Goal: Task Accomplishment & Management: Complete application form

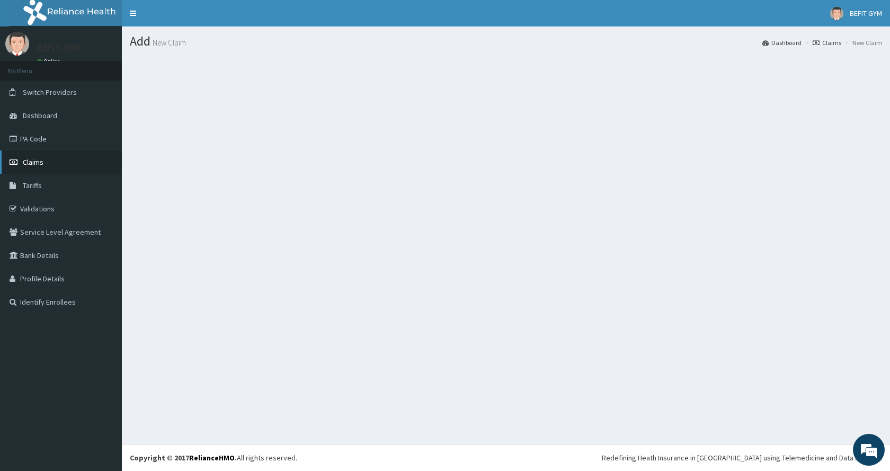
click at [33, 168] on link "Claims" at bounding box center [61, 161] width 122 height 23
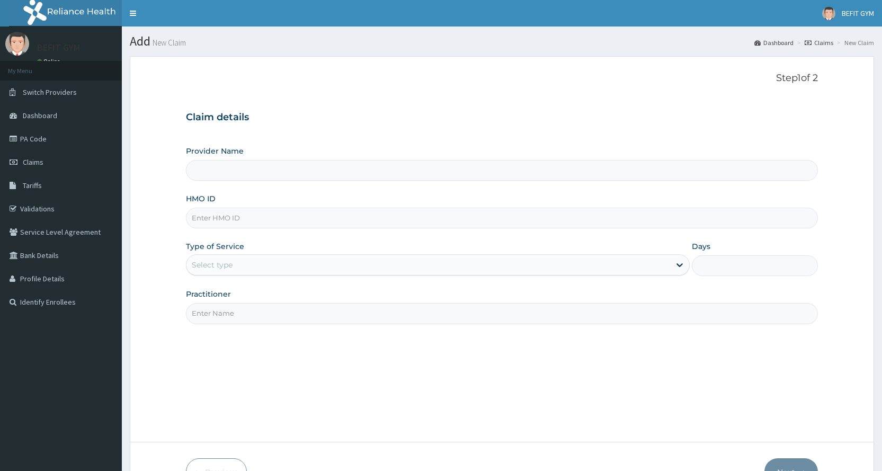
click at [276, 217] on input "HMO ID" at bounding box center [502, 218] width 632 height 21
type input "SVN/10003"
type input "BEFIT HEALTH AND FITNESS CENTRE"
type input "1"
type input "SVN/10003/A"
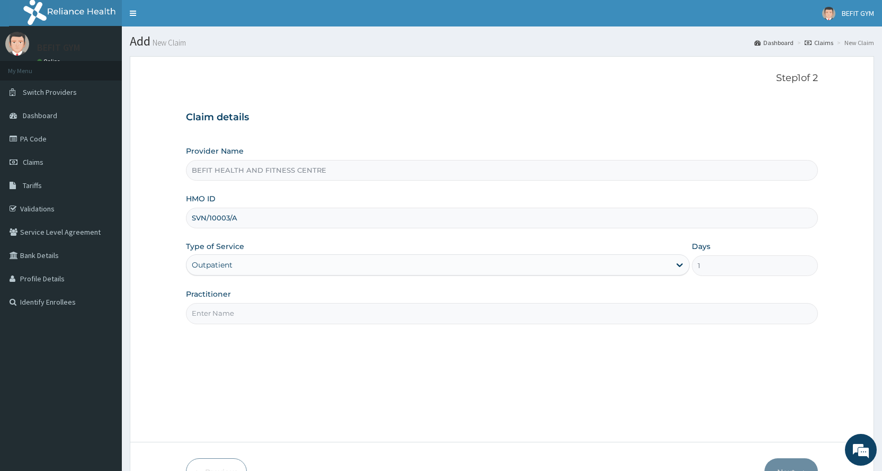
click at [305, 313] on input "Practitioner" at bounding box center [502, 313] width 632 height 21
type input "B"
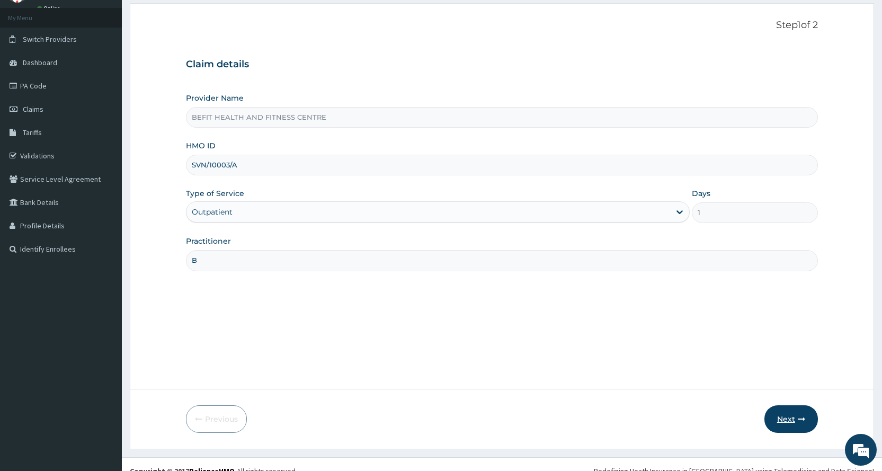
scroll to position [66, 0]
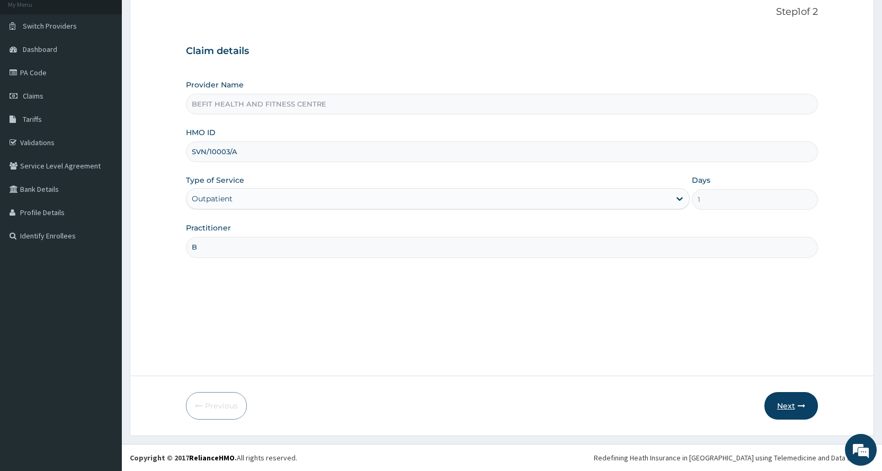
click at [806, 409] on button "Next" at bounding box center [790, 406] width 53 height 28
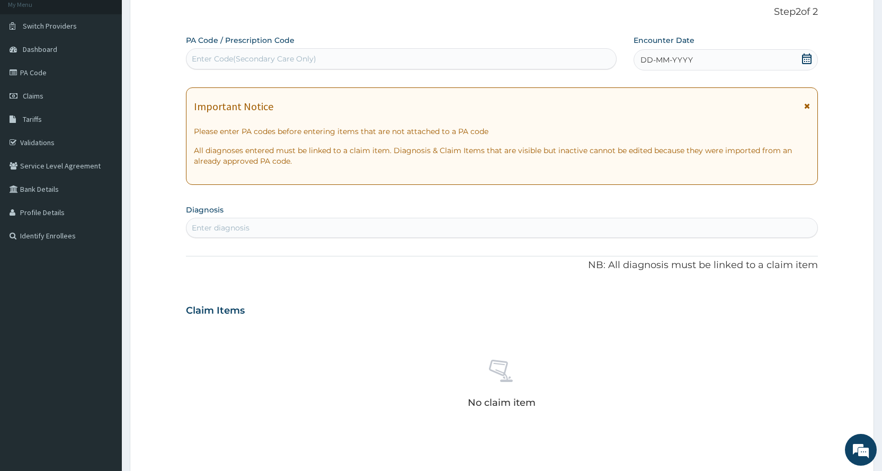
click at [285, 62] on div "Enter Code(Secondary Care Only)" at bounding box center [254, 58] width 124 height 11
type input "PA/956AD2"
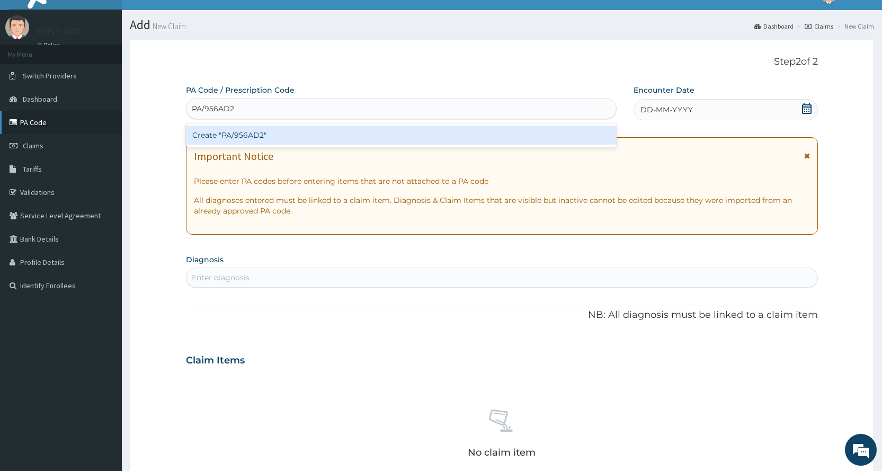
scroll to position [13, 0]
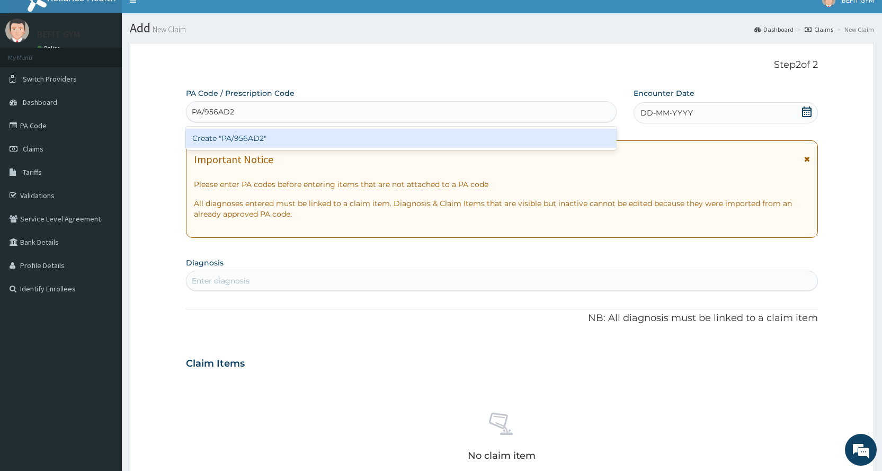
click at [302, 135] on div "Create "PA/956AD2"" at bounding box center [401, 138] width 430 height 19
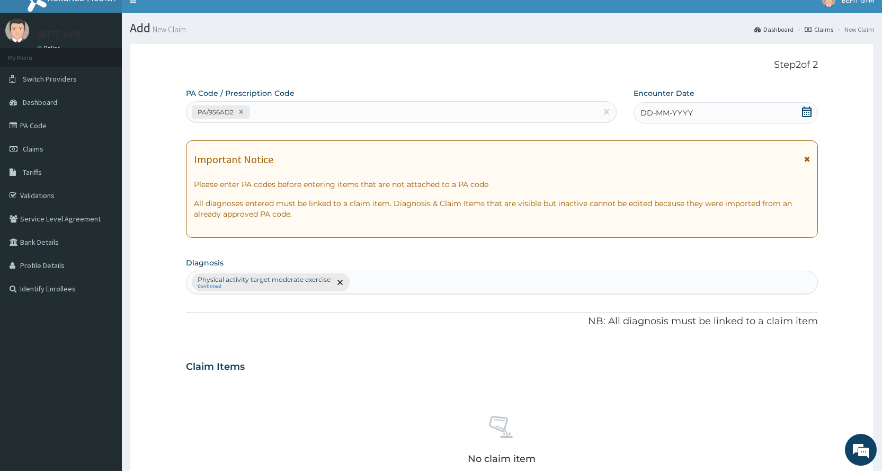
click at [700, 118] on div "DD-MM-YYYY" at bounding box center [725, 112] width 184 height 21
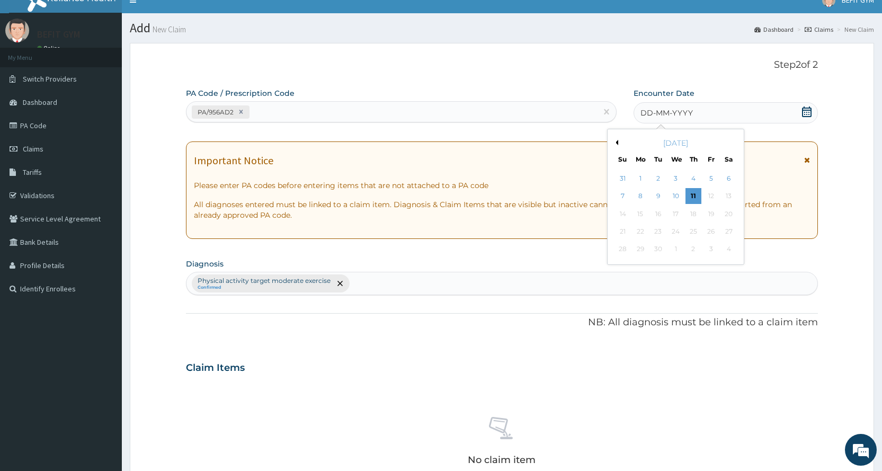
click at [616, 144] on button "Previous Month" at bounding box center [615, 142] width 5 height 5
click at [676, 214] on div "13" at bounding box center [675, 214] width 16 height 16
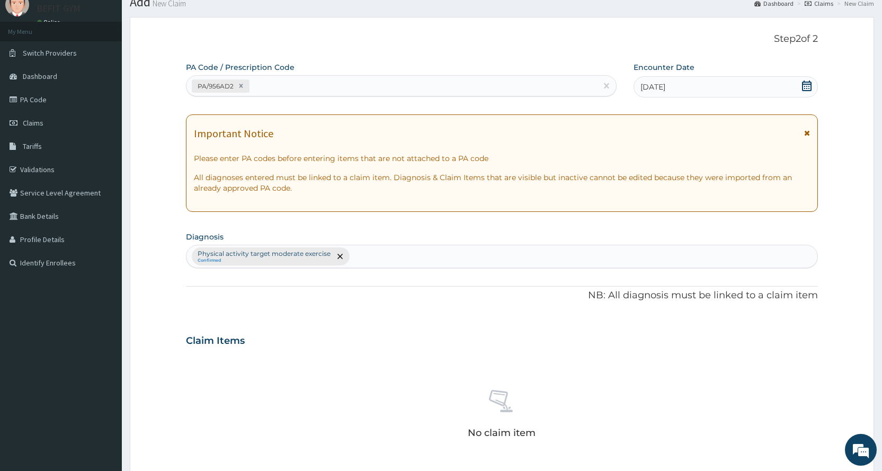
scroll to position [225, 0]
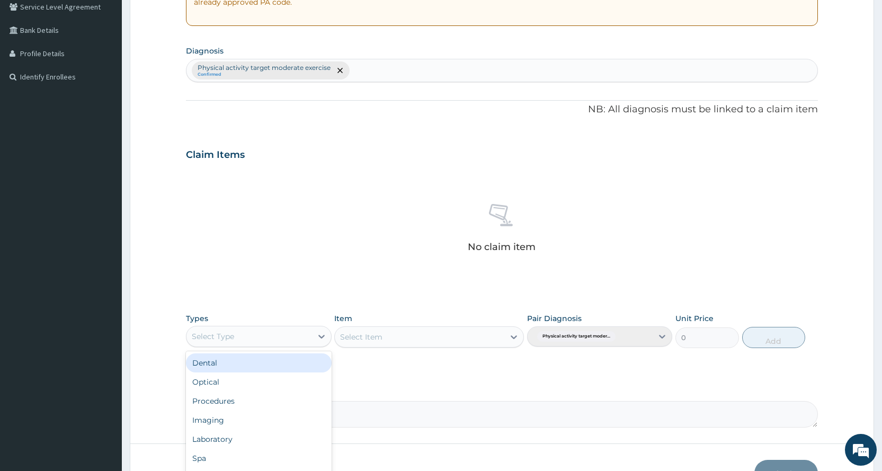
click at [225, 328] on div "Select Type" at bounding box center [248, 336] width 125 height 17
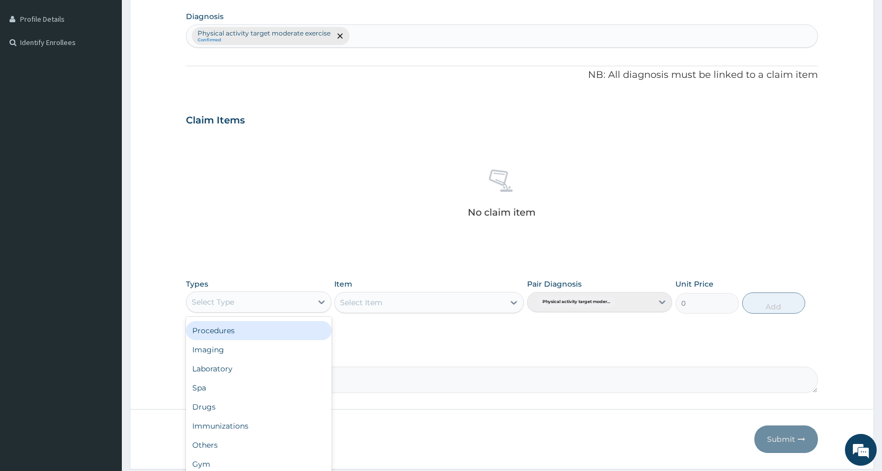
scroll to position [293, 0]
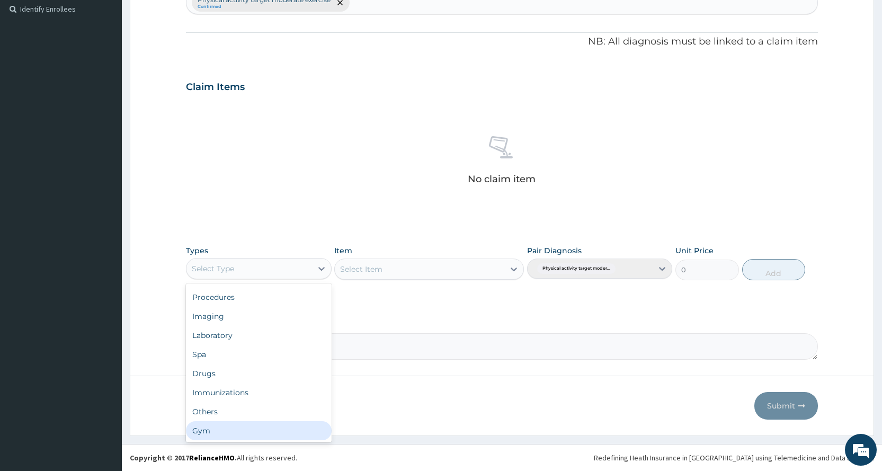
click at [240, 430] on div "Gym" at bounding box center [258, 430] width 145 height 19
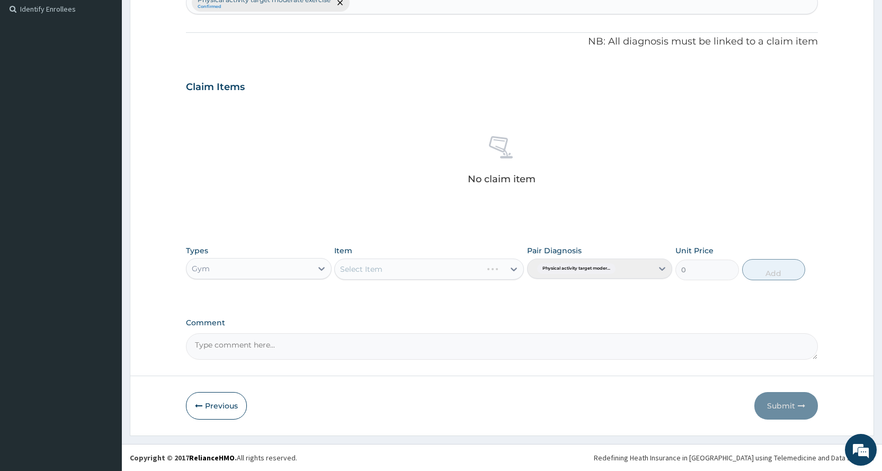
click at [451, 267] on div "Select Item" at bounding box center [429, 268] width 190 height 21
click at [449, 272] on div "Select Item" at bounding box center [419, 269] width 169 height 17
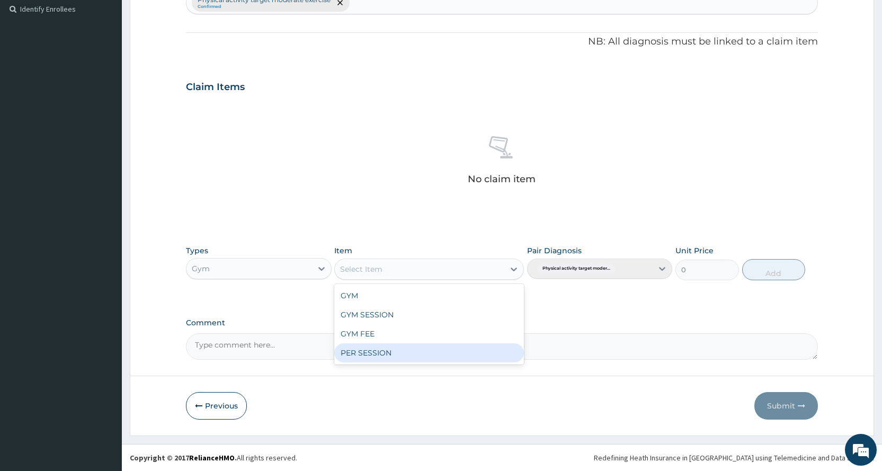
click at [460, 360] on div "PER SESSION" at bounding box center [429, 352] width 190 height 19
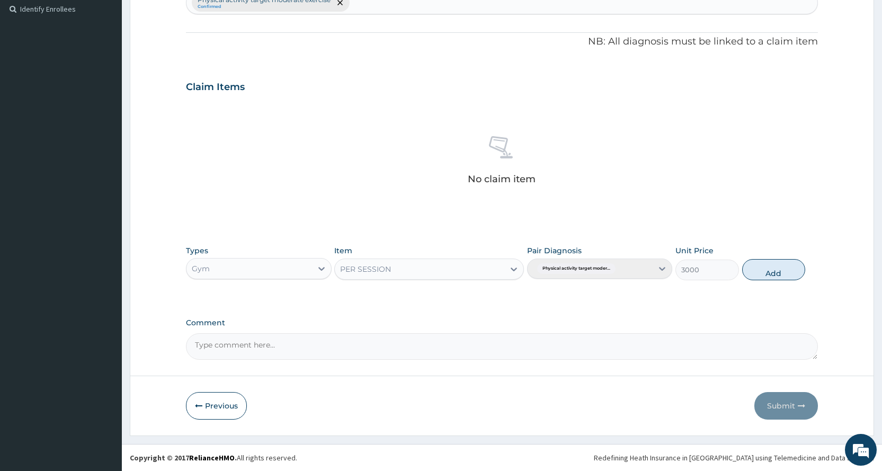
click at [807, 271] on div "Types Gym Item option PER SESSION, selected. Select is focused ,type to refine …" at bounding box center [502, 263] width 632 height 46
click at [775, 278] on button "Add" at bounding box center [773, 269] width 63 height 21
type input "0"
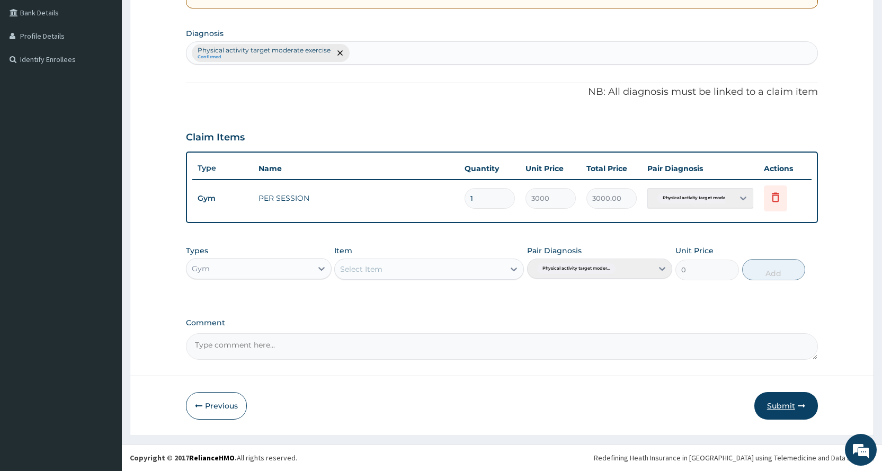
click at [774, 409] on button "Submit" at bounding box center [786, 406] width 64 height 28
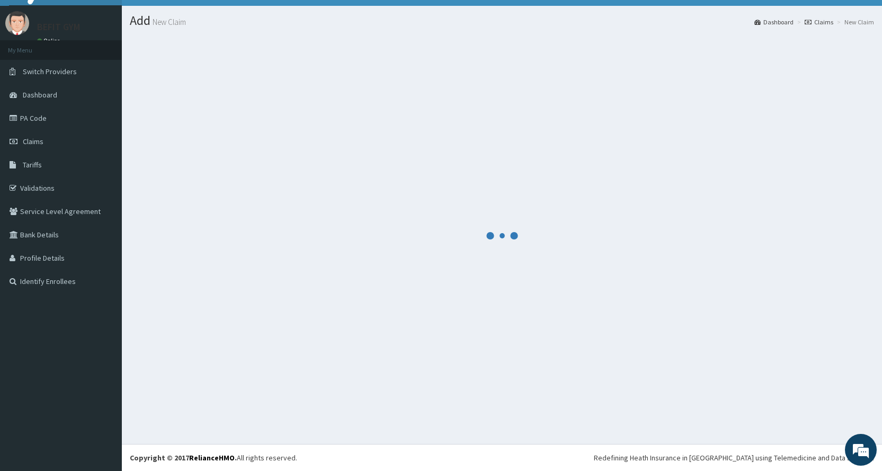
scroll to position [243, 0]
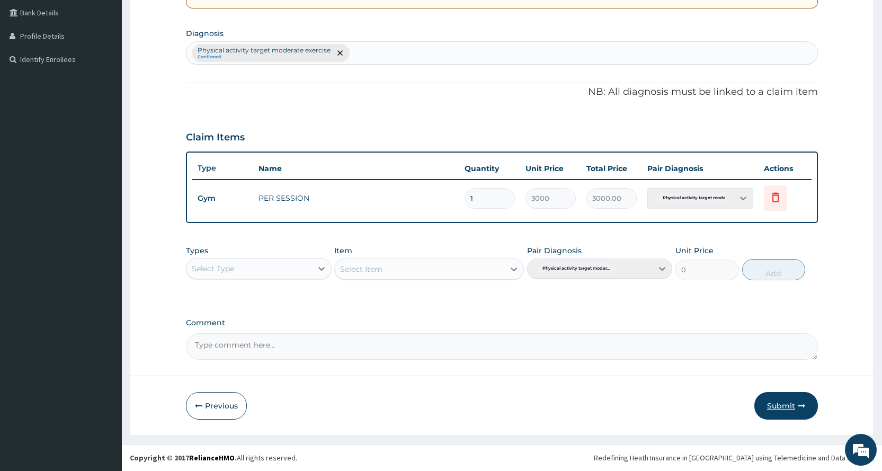
click at [758, 411] on button "Submit" at bounding box center [786, 406] width 64 height 28
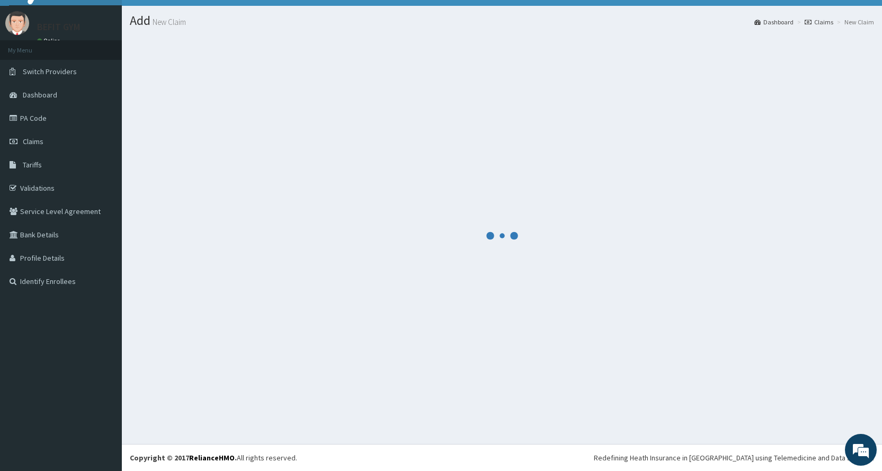
scroll to position [21, 0]
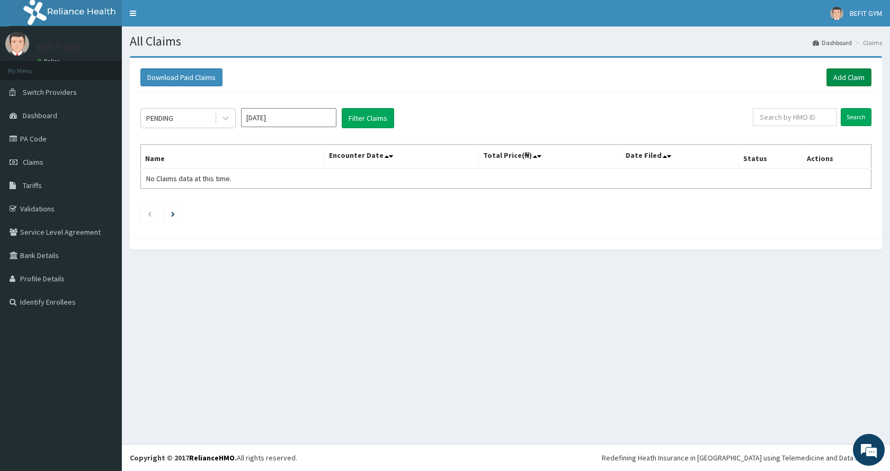
click at [838, 78] on link "Add Claim" at bounding box center [848, 77] width 45 height 18
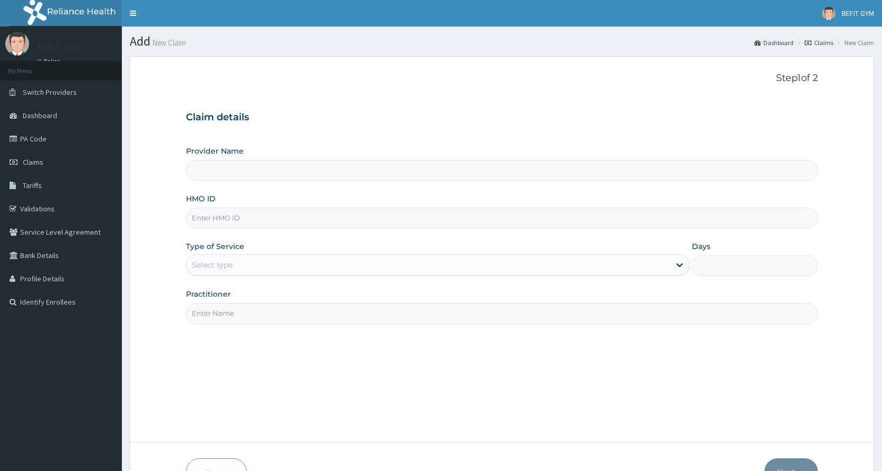
click at [321, 222] on input "HMO ID" at bounding box center [502, 218] width 632 height 21
type input "T"
type input "BEFIT HEALTH AND FITNESS CENTRE"
type input "TE"
type input "1"
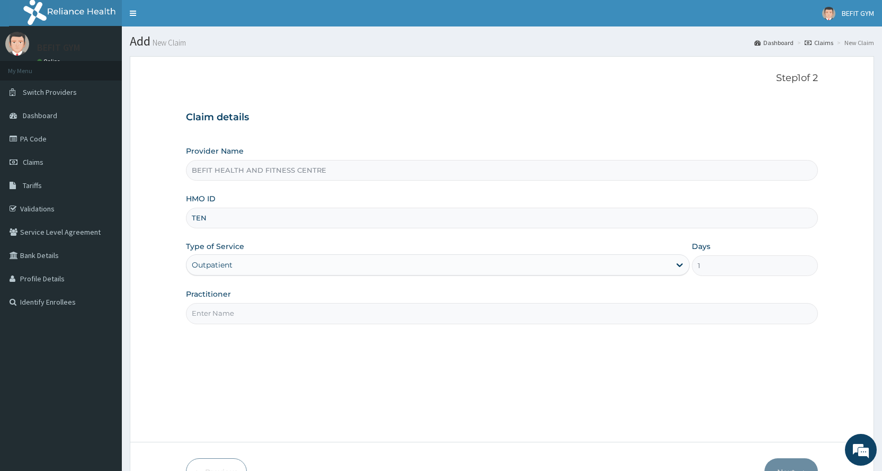
type input "TEN/10213/A"
click at [255, 319] on input "Practitioner" at bounding box center [502, 313] width 632 height 21
type input "B"
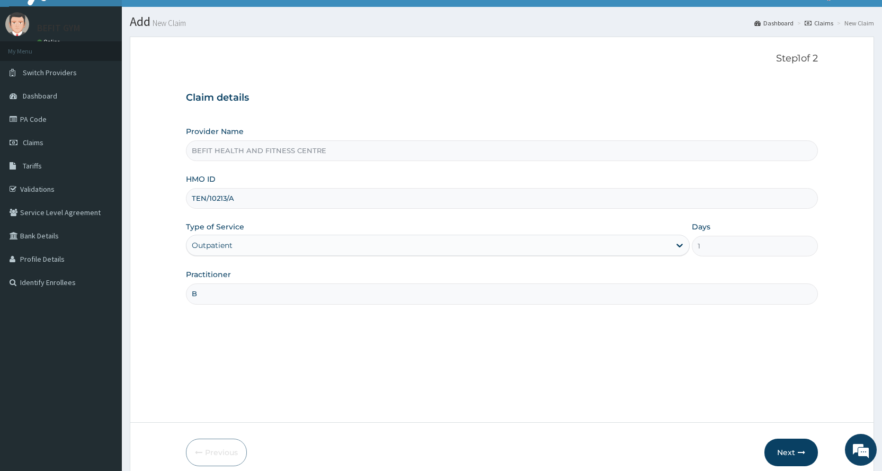
scroll to position [66, 0]
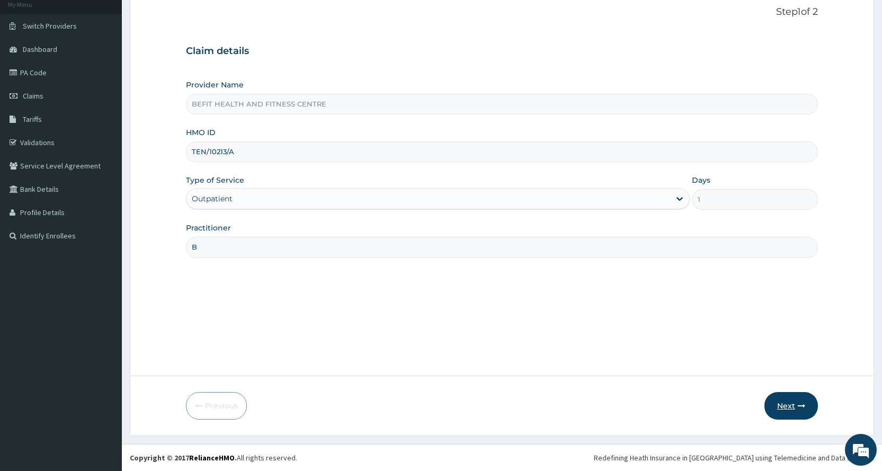
click at [800, 410] on button "Next" at bounding box center [790, 406] width 53 height 28
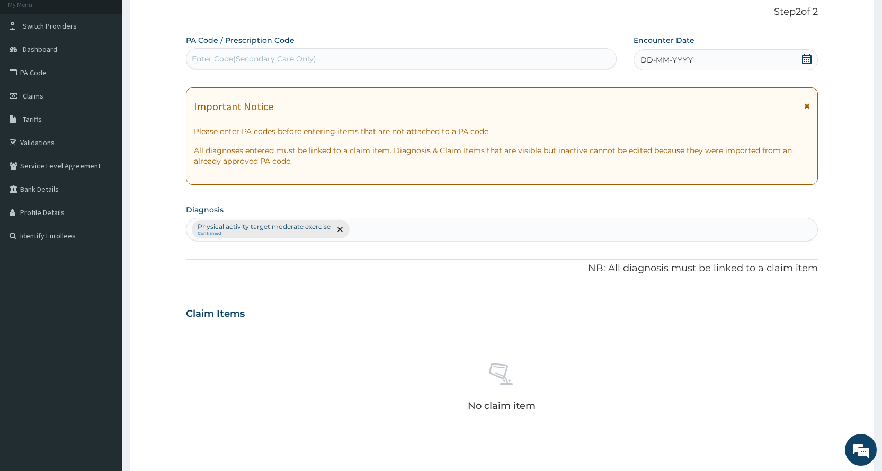
click at [327, 65] on div "Enter Code(Secondary Care Only)" at bounding box center [400, 58] width 429 height 17
type input "PA/4163B1"
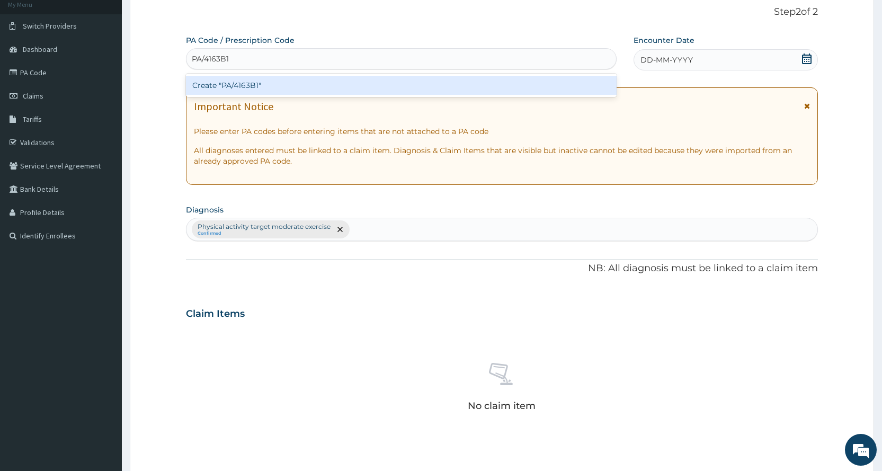
click at [547, 93] on div "Create "PA/4163B1"" at bounding box center [401, 85] width 430 height 19
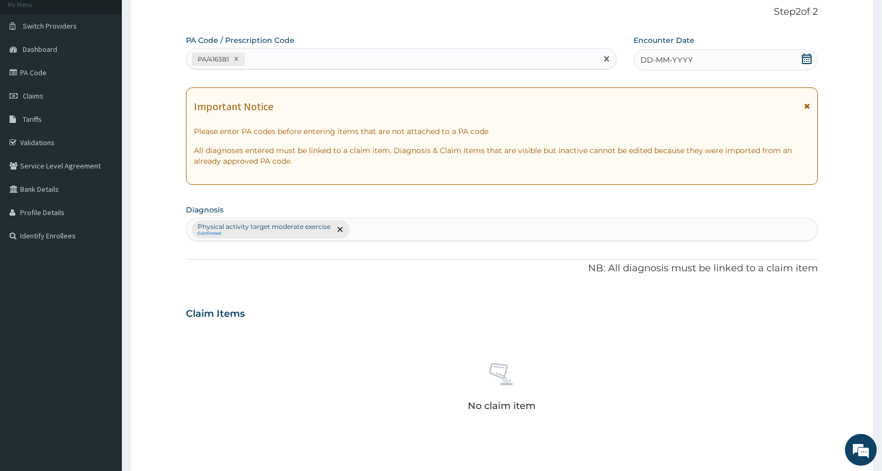
click at [803, 59] on icon at bounding box center [806, 58] width 11 height 11
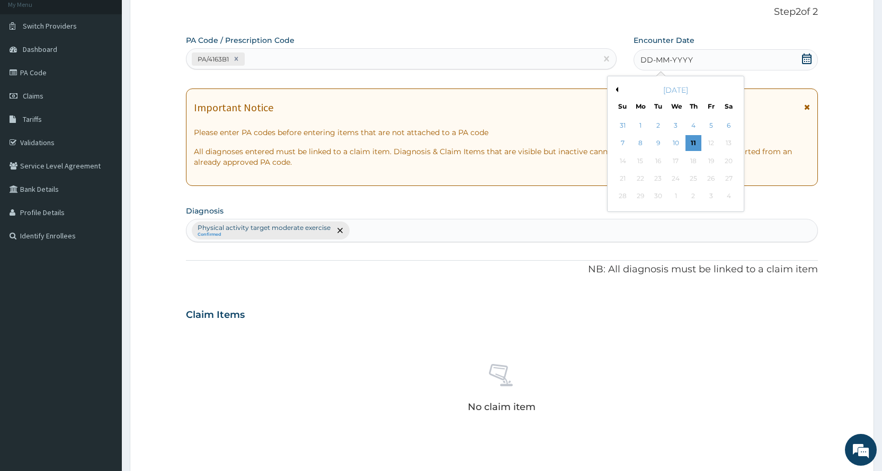
click at [617, 87] on button "Previous Month" at bounding box center [615, 89] width 5 height 5
click at [671, 165] on div "13" at bounding box center [675, 161] width 16 height 16
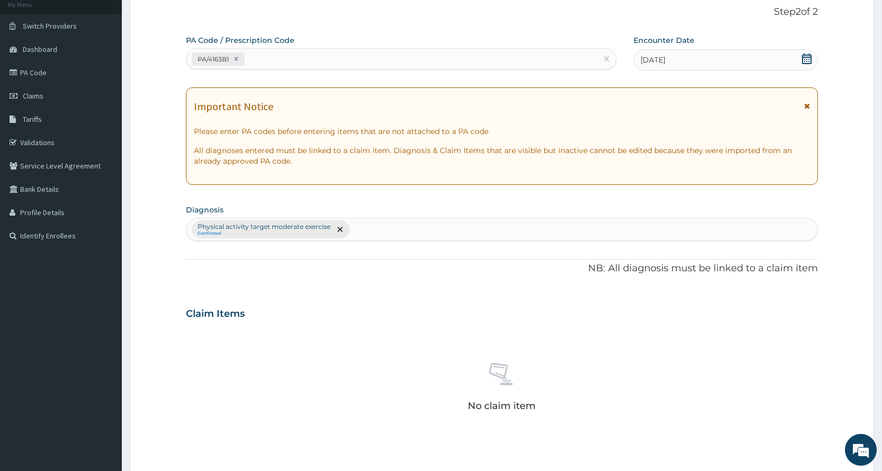
scroll to position [293, 0]
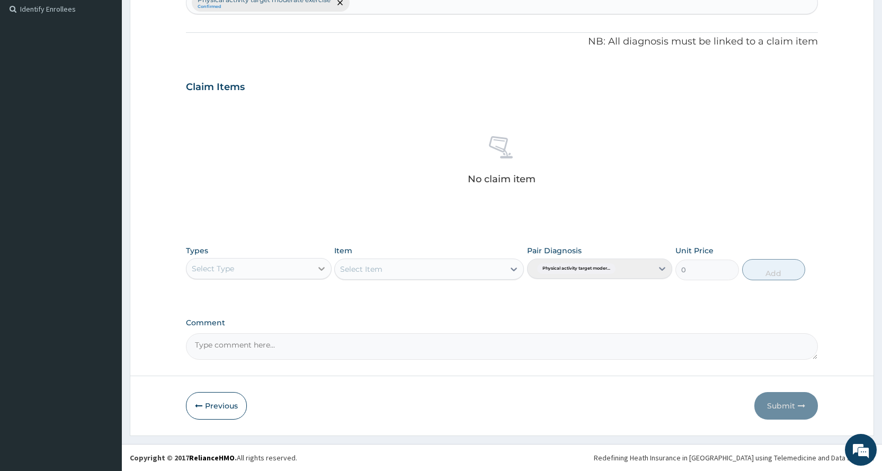
click at [312, 272] on div at bounding box center [321, 268] width 19 height 19
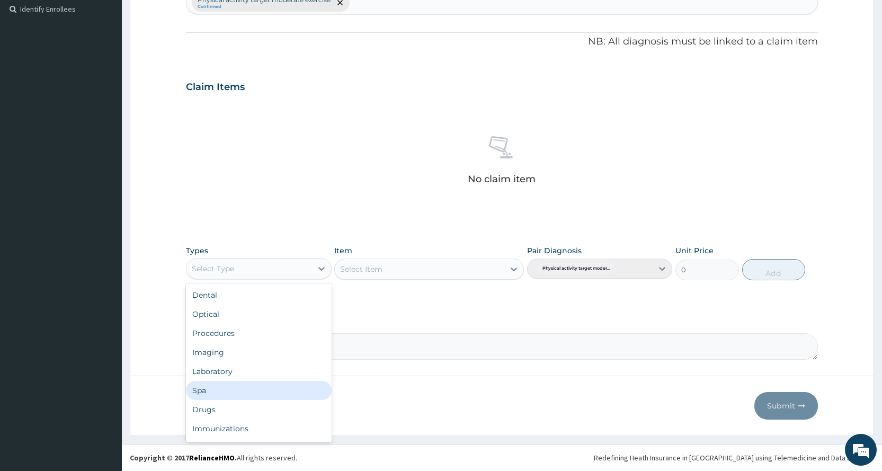
scroll to position [36, 0]
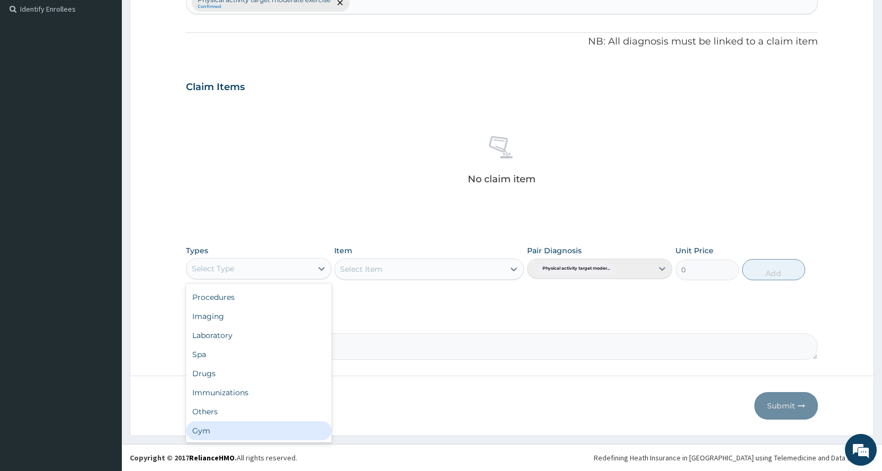
click at [276, 431] on div "Gym" at bounding box center [258, 430] width 145 height 19
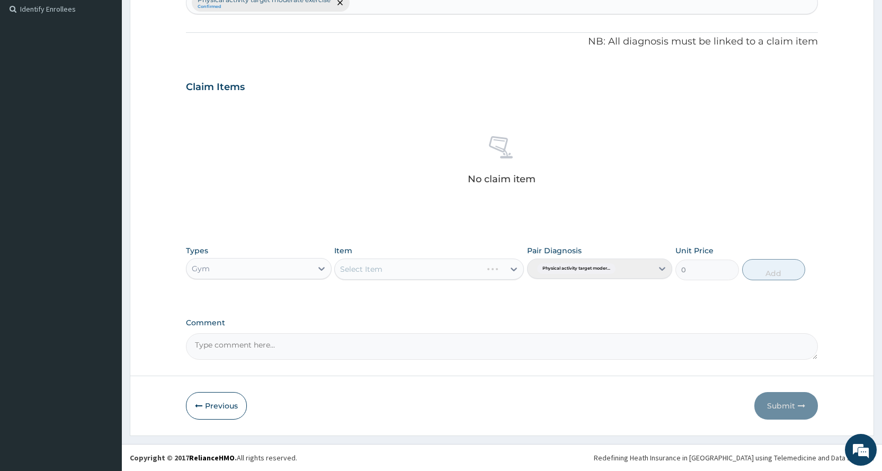
drag, startPoint x: 433, startPoint y: 272, endPoint x: 429, endPoint y: 284, distance: 13.4
click at [433, 272] on div "Select Item" at bounding box center [429, 268] width 190 height 21
click at [429, 263] on div "Select Item" at bounding box center [419, 269] width 169 height 17
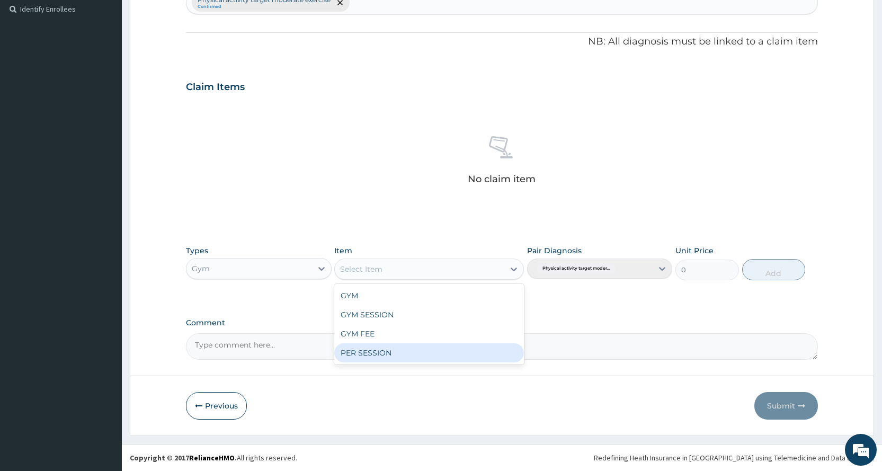
click at [428, 354] on div "PER SESSION" at bounding box center [429, 352] width 190 height 19
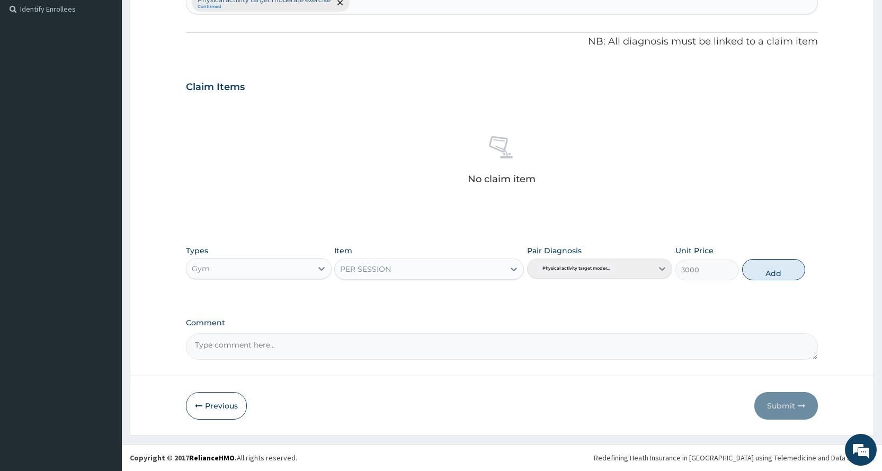
drag, startPoint x: 780, startPoint y: 268, endPoint x: 779, endPoint y: 288, distance: 20.2
click at [779, 268] on button "Add" at bounding box center [773, 269] width 63 height 21
type input "0"
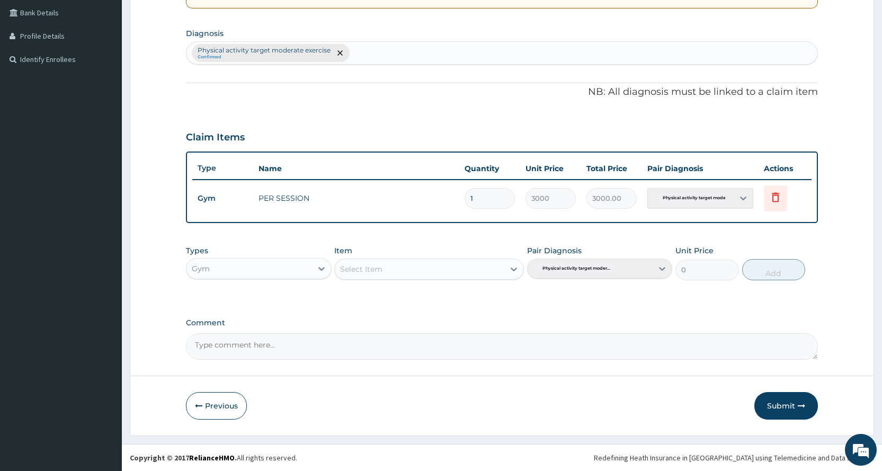
scroll to position [243, 0]
click at [788, 399] on button "Submit" at bounding box center [786, 406] width 64 height 28
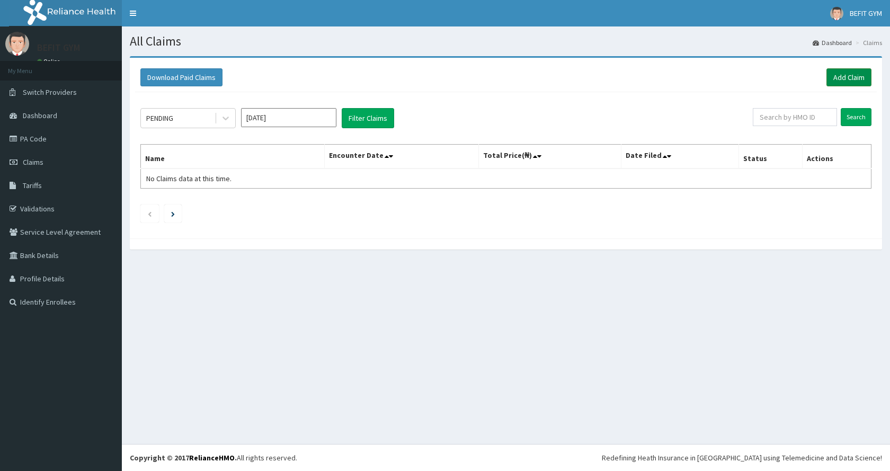
click at [843, 82] on link "Add Claim" at bounding box center [848, 77] width 45 height 18
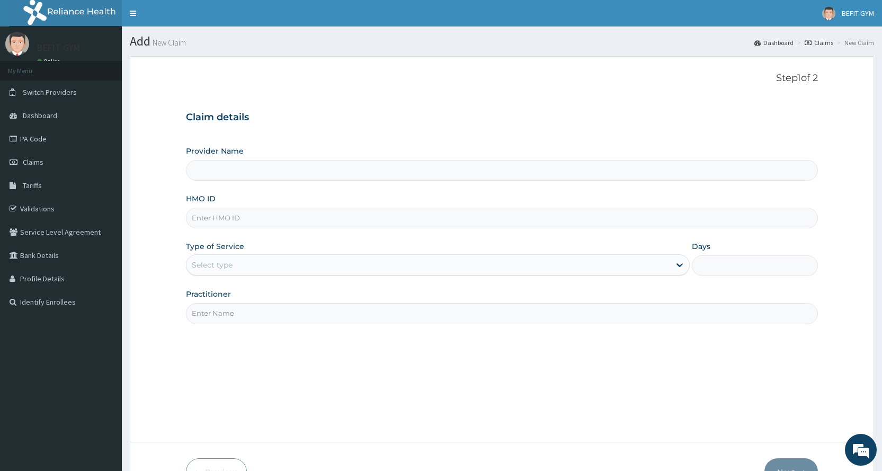
type input "BEFIT HEALTH AND FITNESS CENTRE"
type input "1"
click at [216, 212] on input "HMO ID" at bounding box center [502, 218] width 632 height 21
type input "BPV/10035/A"
click at [261, 316] on input "Practitioner" at bounding box center [502, 313] width 632 height 21
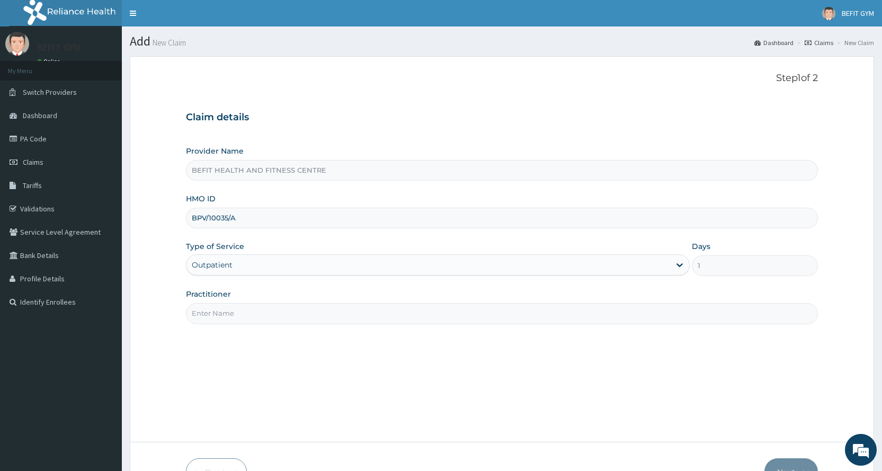
type input "B"
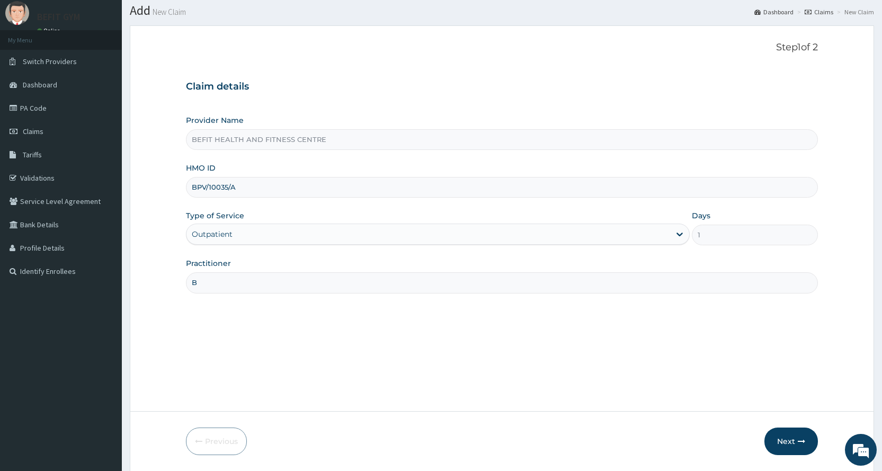
scroll to position [66, 0]
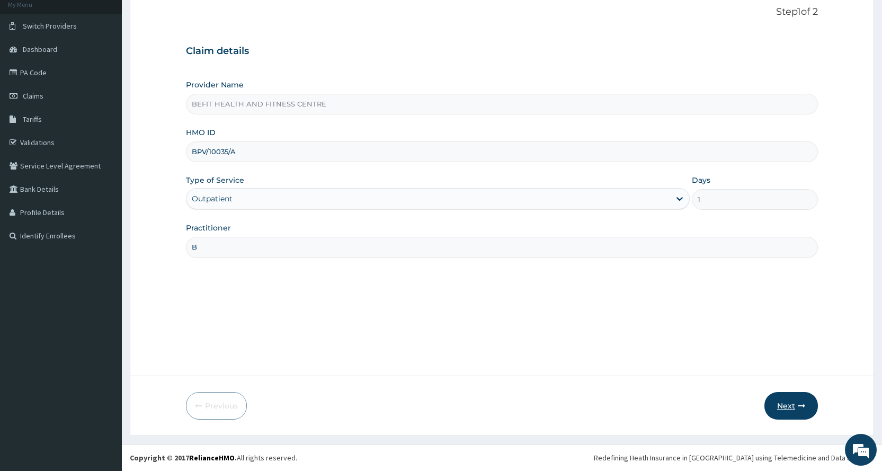
click at [789, 411] on button "Next" at bounding box center [790, 406] width 53 height 28
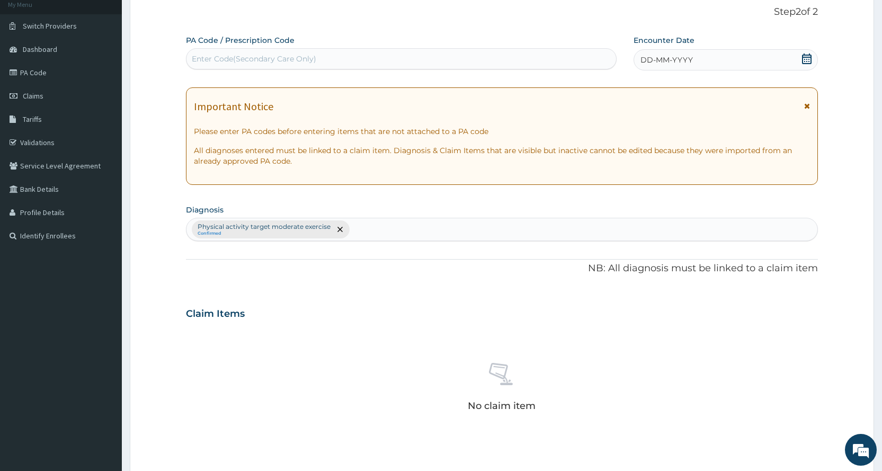
click at [285, 52] on div "Enter Code(Secondary Care Only)" at bounding box center [400, 58] width 429 height 17
type input "PA/EB2778"
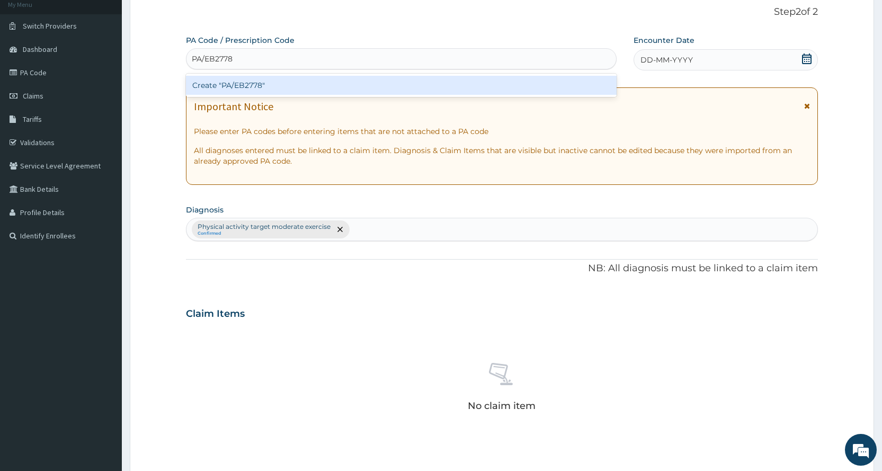
click at [382, 80] on div "Create "PA/EB2778"" at bounding box center [401, 85] width 430 height 19
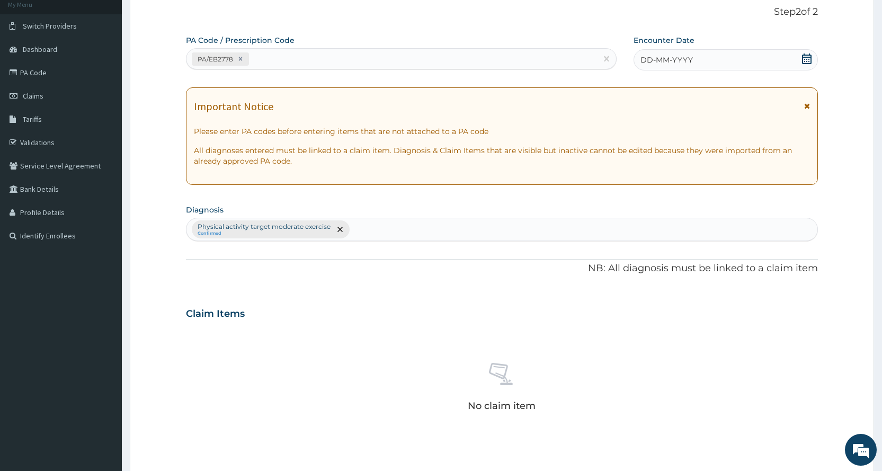
click at [805, 59] on icon at bounding box center [806, 58] width 11 height 11
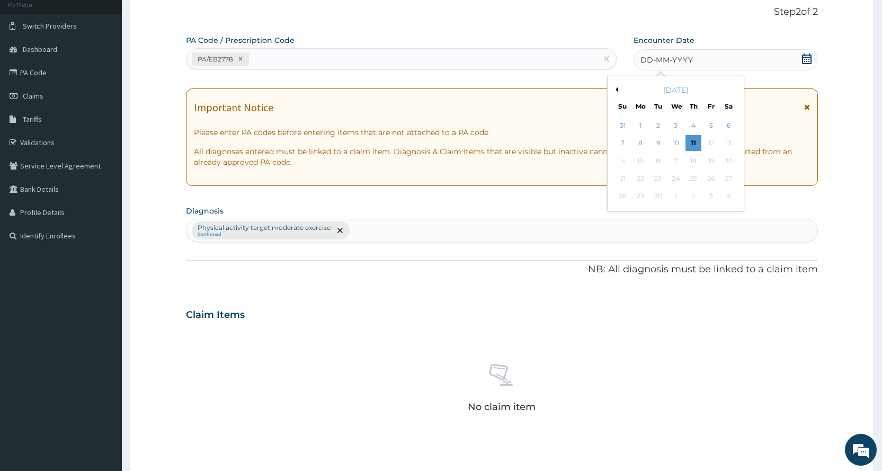
click at [615, 88] on button "Previous Month" at bounding box center [615, 89] width 5 height 5
click at [674, 154] on div "13" at bounding box center [675, 161] width 16 height 16
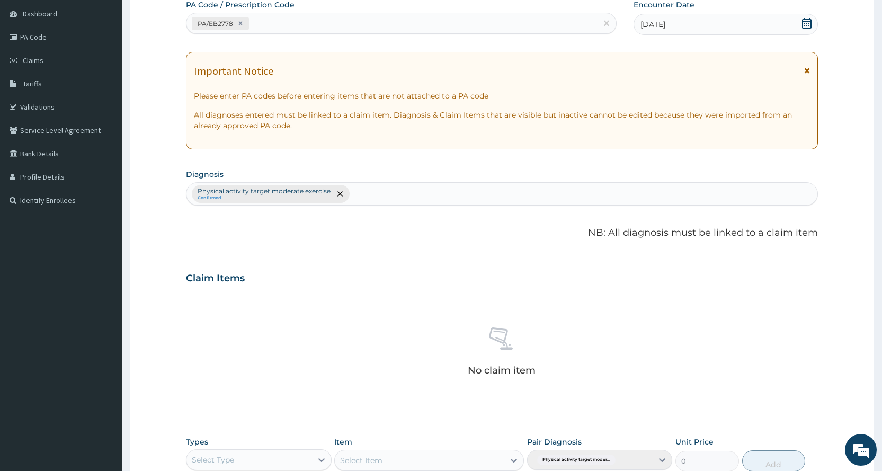
scroll to position [293, 0]
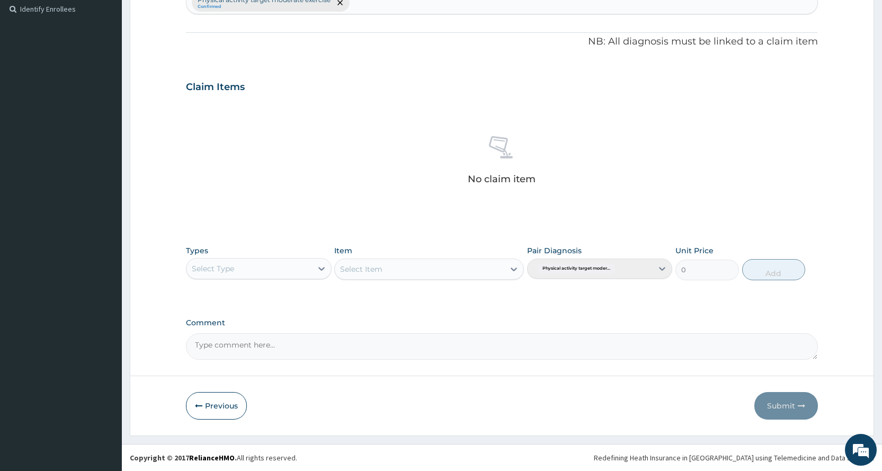
click at [248, 261] on div "Select Type" at bounding box center [248, 268] width 125 height 17
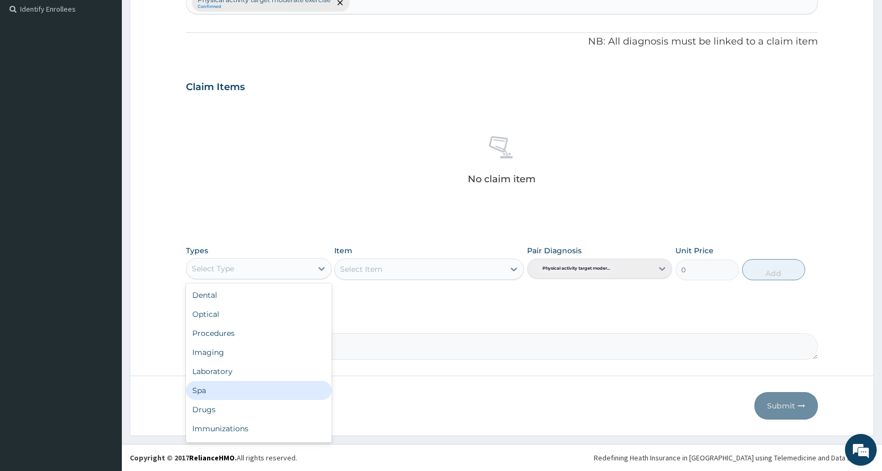
scroll to position [36, 0]
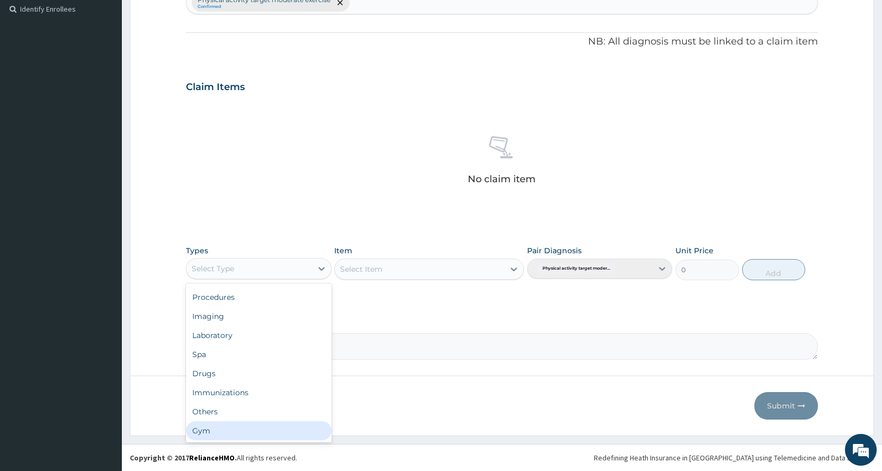
click at [236, 431] on div "Gym" at bounding box center [258, 430] width 145 height 19
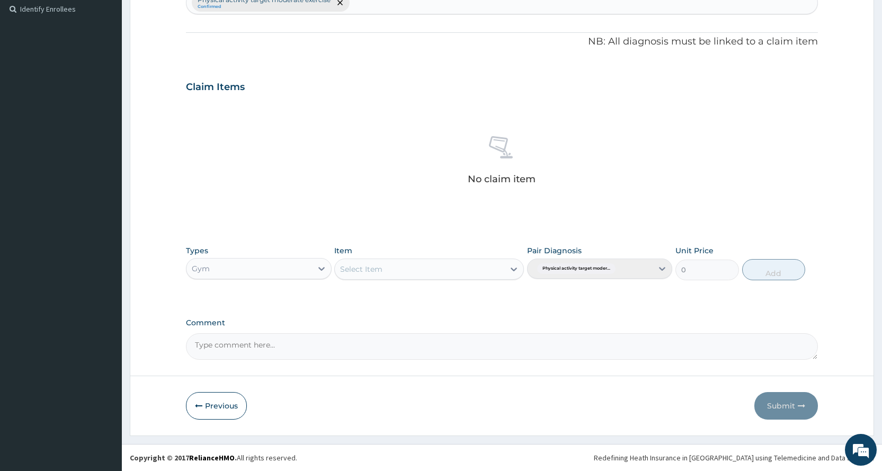
click at [463, 291] on div "Types Gym Item Select Item Pair Diagnosis Physical activity target moder... Uni…" at bounding box center [502, 270] width 632 height 61
click at [464, 268] on div "Select Item" at bounding box center [419, 269] width 169 height 17
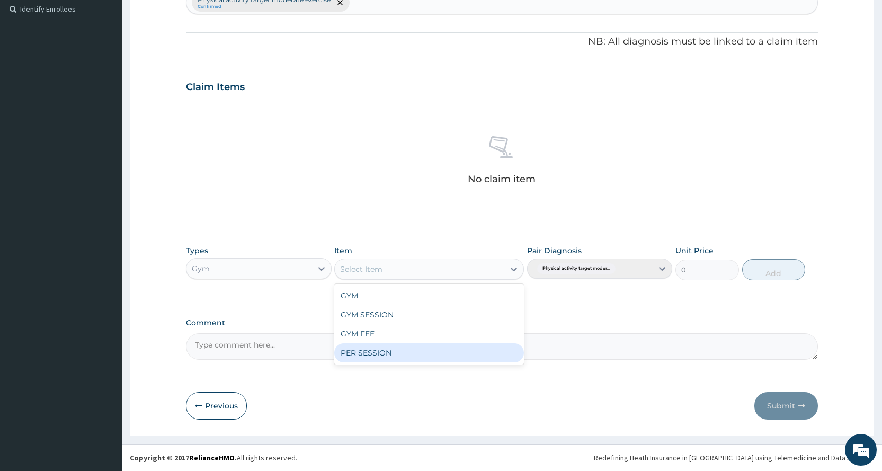
click at [415, 355] on div "PER SESSION" at bounding box center [429, 352] width 190 height 19
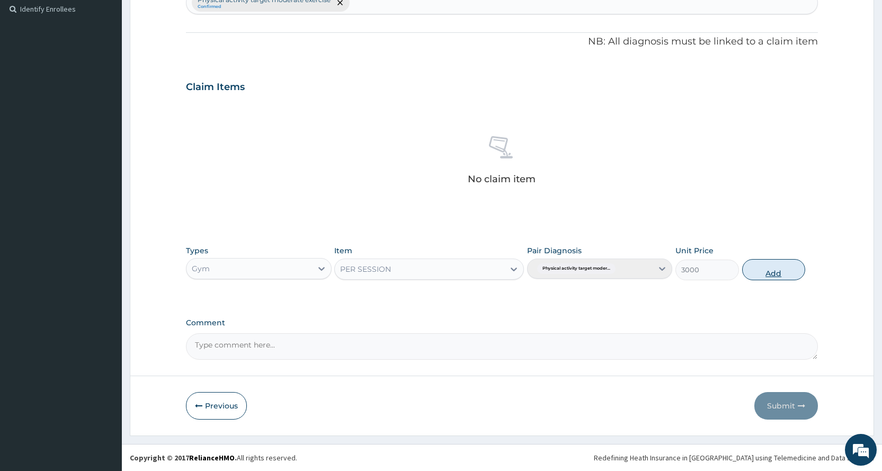
click at [757, 277] on button "Add" at bounding box center [773, 269] width 63 height 21
type input "0"
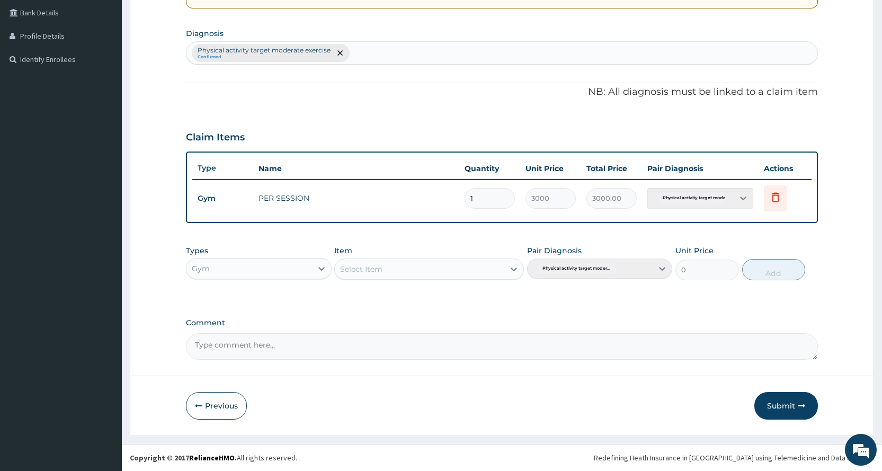
scroll to position [243, 0]
click at [803, 394] on button "Submit" at bounding box center [786, 406] width 64 height 28
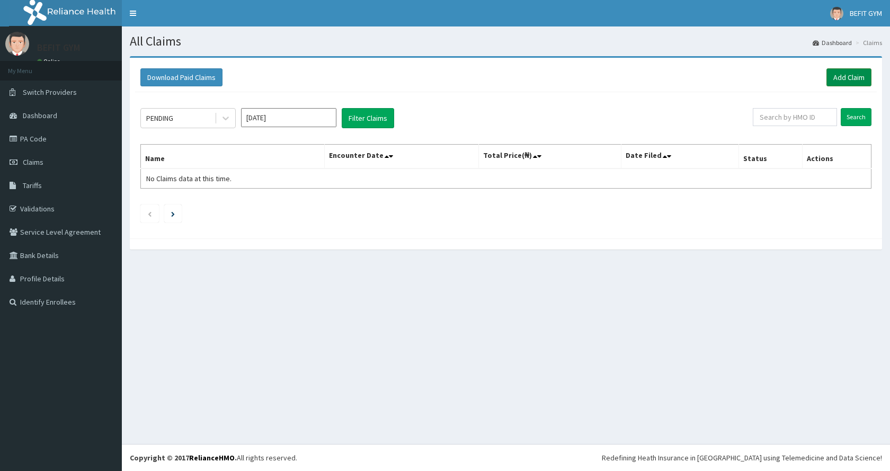
click at [838, 73] on link "Add Claim" at bounding box center [848, 77] width 45 height 18
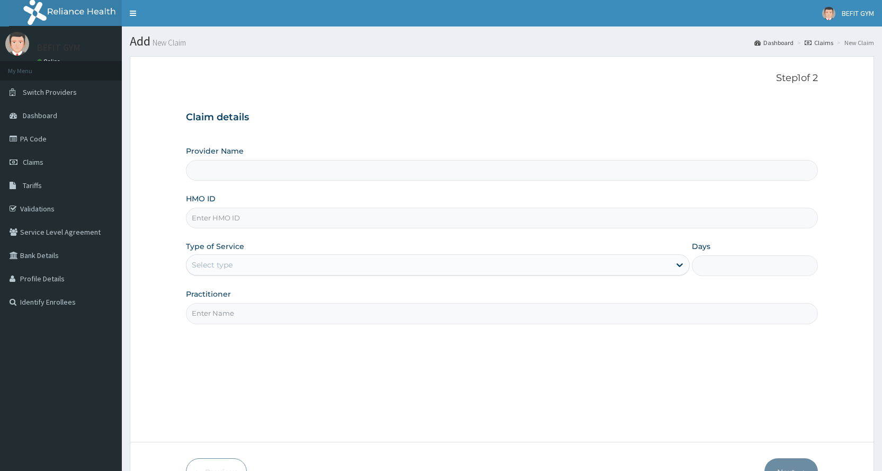
drag, startPoint x: 0, startPoint y: 0, endPoint x: 198, endPoint y: 218, distance: 294.3
click at [198, 218] on input "HMO ID" at bounding box center [502, 218] width 632 height 21
type input "S"
type input "BEFIT HEALTH AND FITNESS CENTRE"
type input "1"
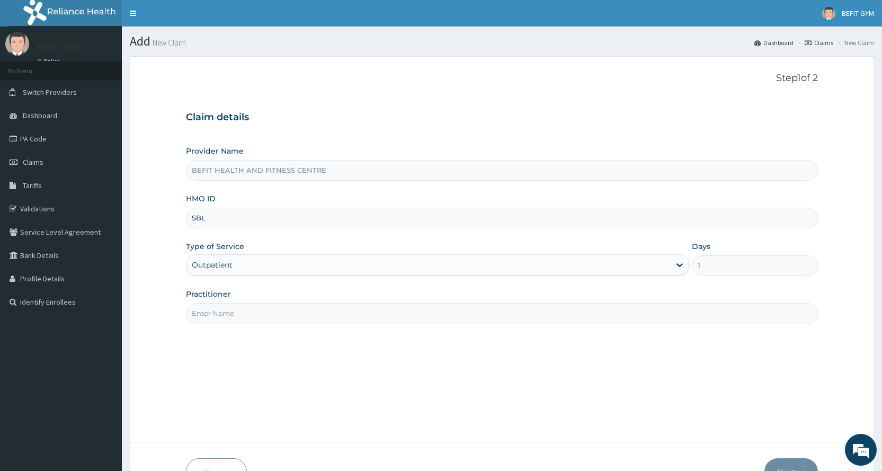
type input "SBL/10337/A"
click at [268, 315] on input "Practitioner" at bounding box center [502, 313] width 632 height 21
type input "B"
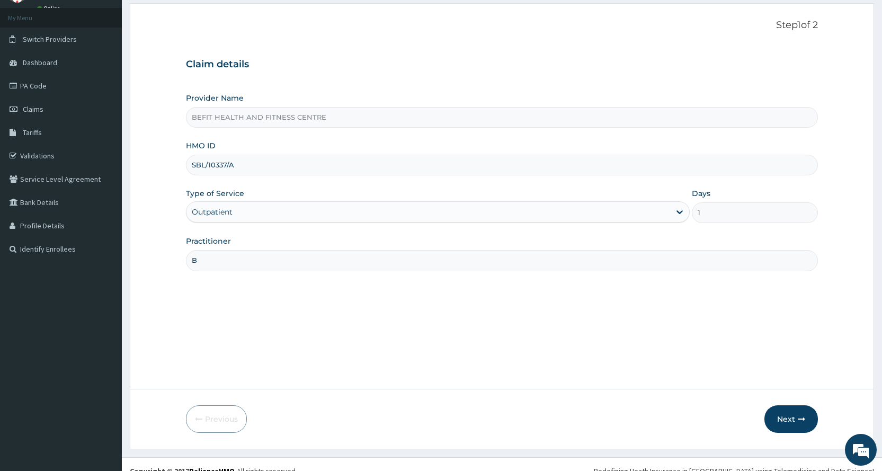
scroll to position [66, 0]
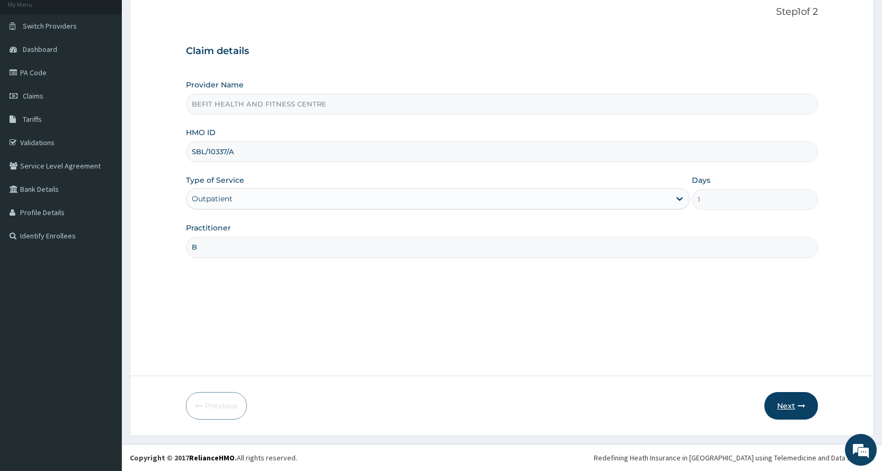
click at [788, 400] on button "Next" at bounding box center [790, 406] width 53 height 28
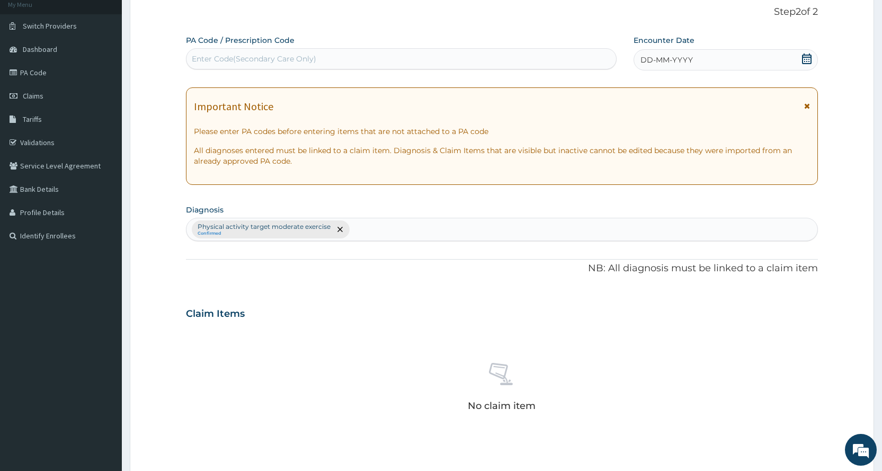
click at [280, 56] on div "Enter Code(Secondary Care Only)" at bounding box center [254, 58] width 124 height 11
type input "PA/7B9E82"
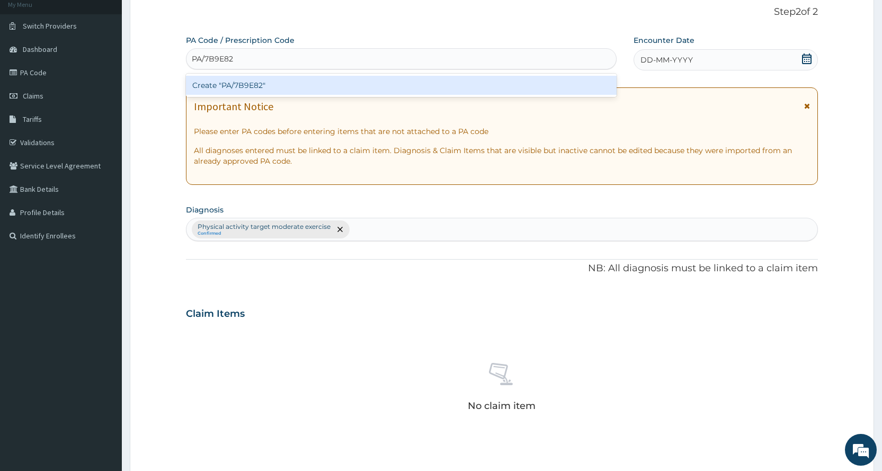
click at [296, 91] on div "Create "PA/7B9E82"" at bounding box center [401, 85] width 430 height 19
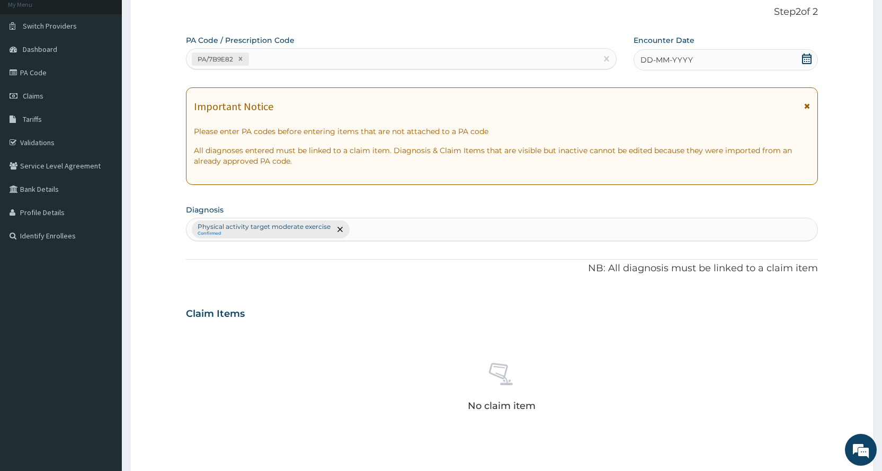
click at [660, 61] on span "DD-MM-YYYY" at bounding box center [666, 60] width 52 height 11
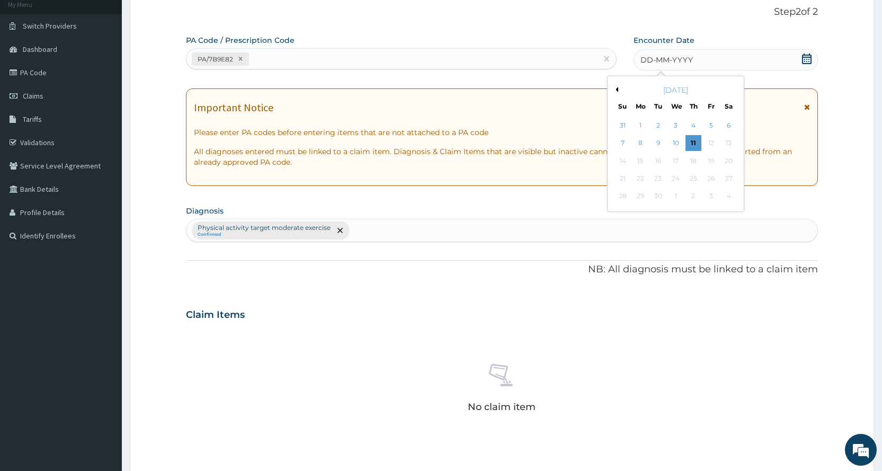
click at [616, 91] on button "Previous Month" at bounding box center [615, 89] width 5 height 5
click at [678, 158] on div "13" at bounding box center [675, 161] width 16 height 16
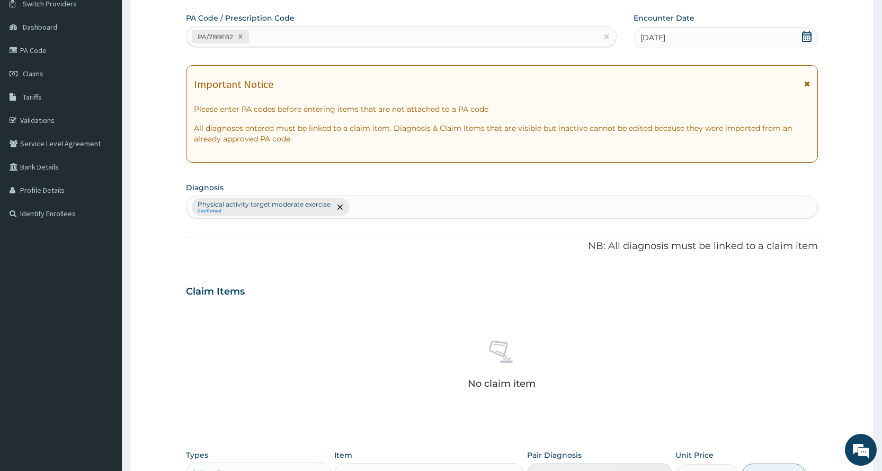
scroll to position [293, 0]
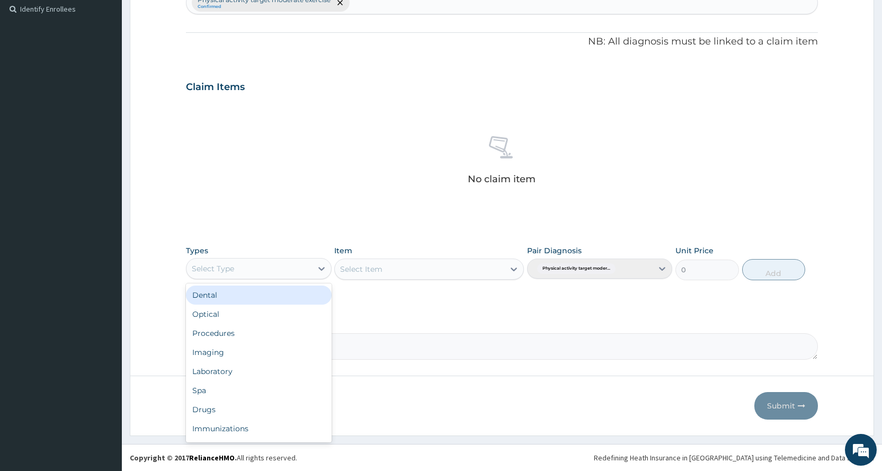
click at [241, 274] on div "Select Type" at bounding box center [248, 268] width 125 height 17
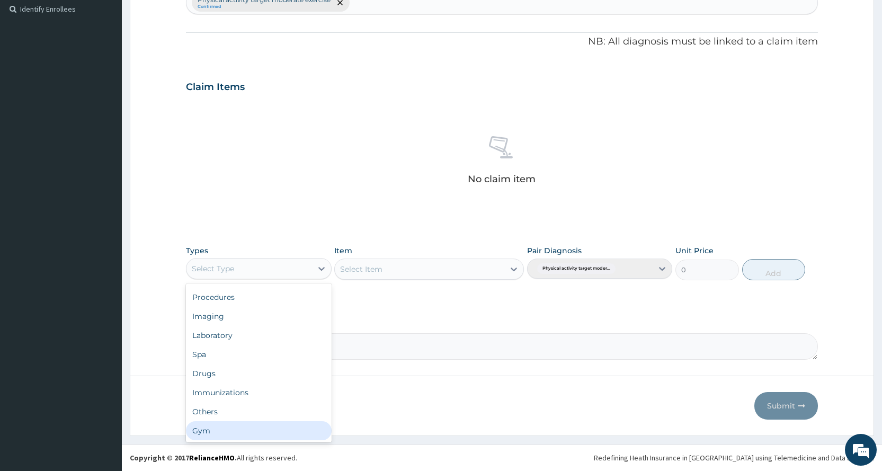
click at [217, 436] on div "Gym" at bounding box center [258, 430] width 145 height 19
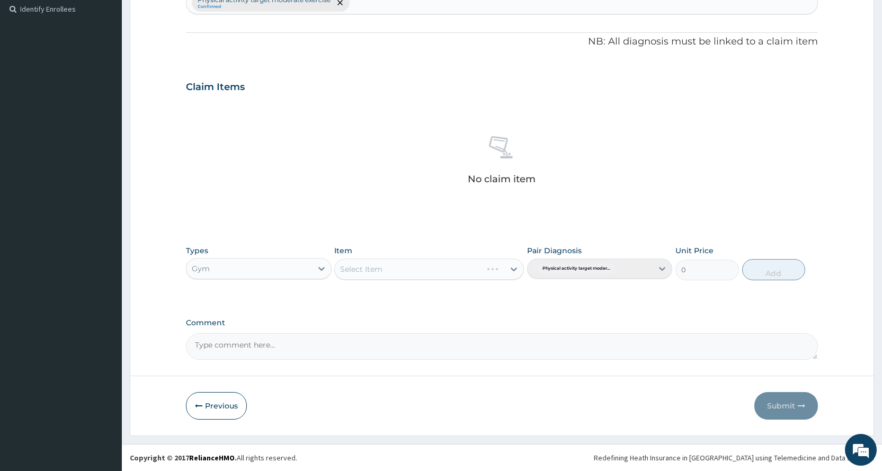
click at [409, 267] on div "Select Item" at bounding box center [429, 268] width 190 height 21
click at [409, 271] on div "Select Item" at bounding box center [429, 268] width 190 height 21
click at [410, 269] on div "Select Item" at bounding box center [419, 269] width 169 height 17
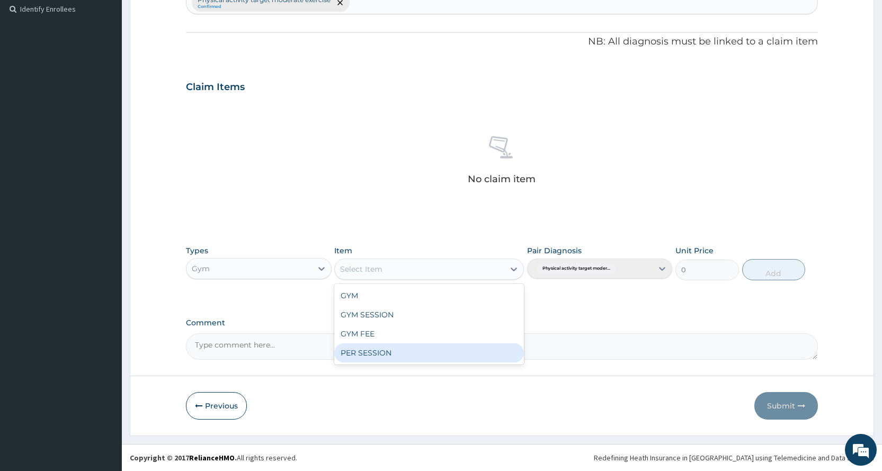
click at [390, 356] on div "PER SESSION" at bounding box center [429, 352] width 190 height 19
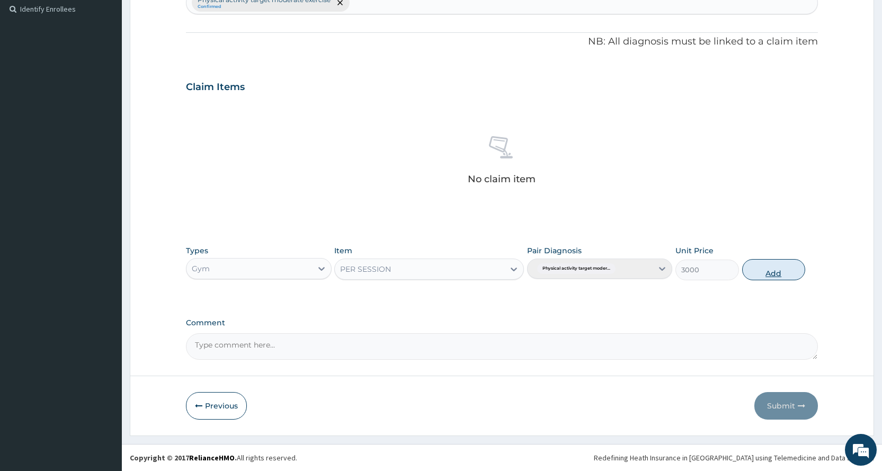
click at [755, 273] on button "Add" at bounding box center [773, 269] width 63 height 21
type input "0"
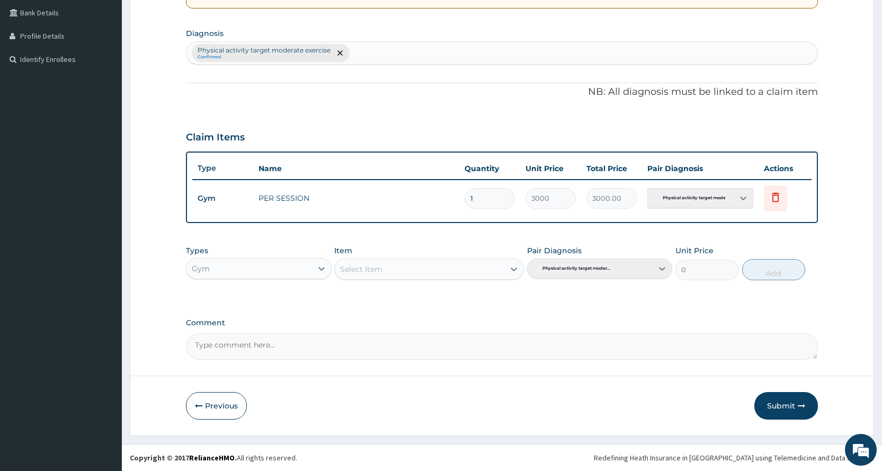
scroll to position [243, 0]
click at [770, 404] on button "Submit" at bounding box center [786, 406] width 64 height 28
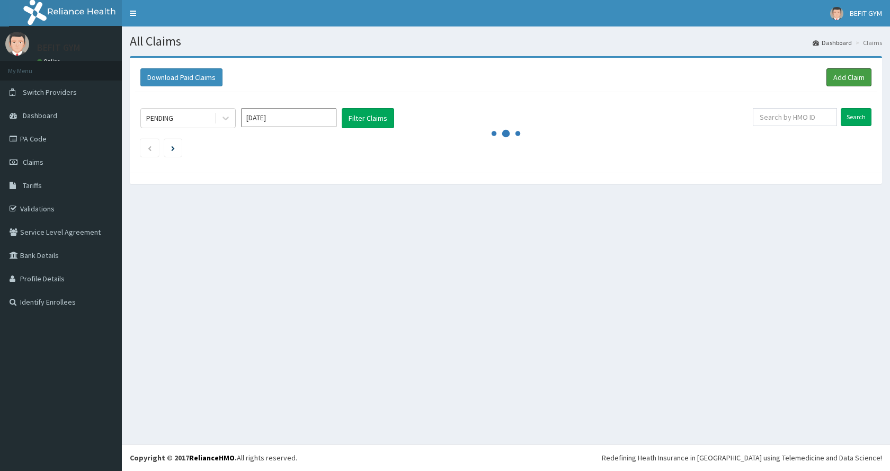
click at [849, 77] on link "Add Claim" at bounding box center [848, 77] width 45 height 18
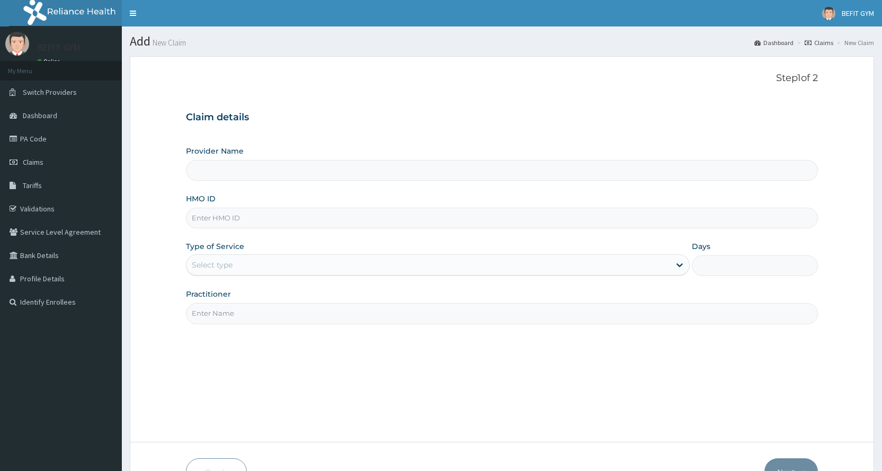
click at [229, 223] on input "HMO ID" at bounding box center [502, 218] width 632 height 21
type input "BEFIT HEALTH AND FITNESS CENTRE"
type input "1"
type input "SLH/10358/A"
click at [257, 302] on div "Practitioner" at bounding box center [502, 306] width 632 height 35
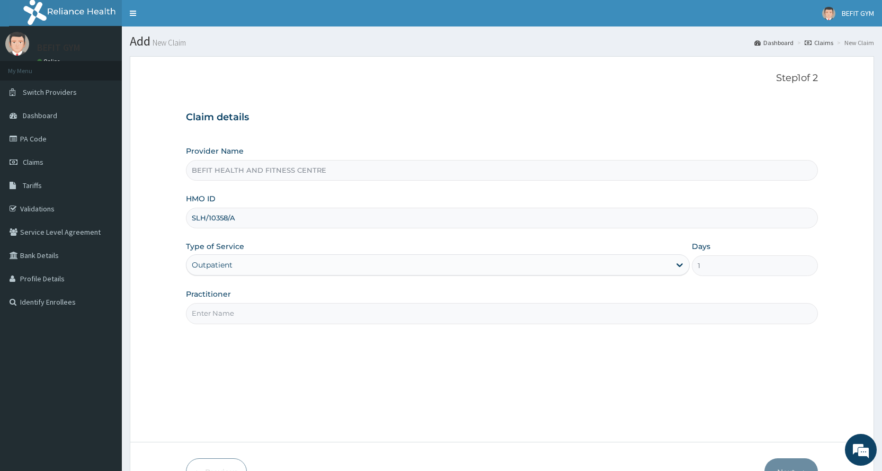
click at [257, 315] on input "Practitioner" at bounding box center [502, 313] width 632 height 21
type input "B"
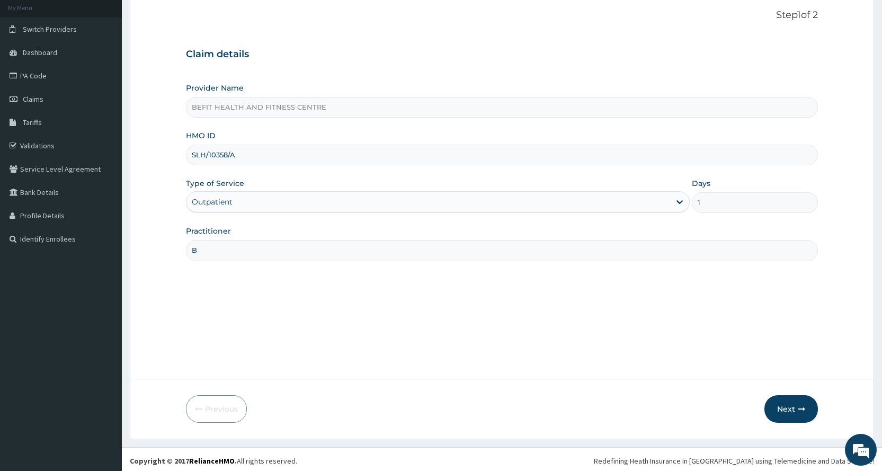
scroll to position [66, 0]
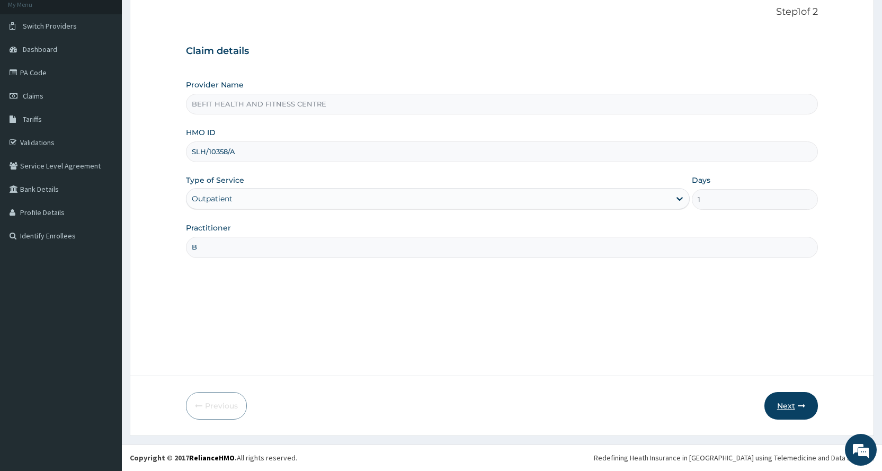
click at [799, 409] on icon "button" at bounding box center [801, 405] width 7 height 7
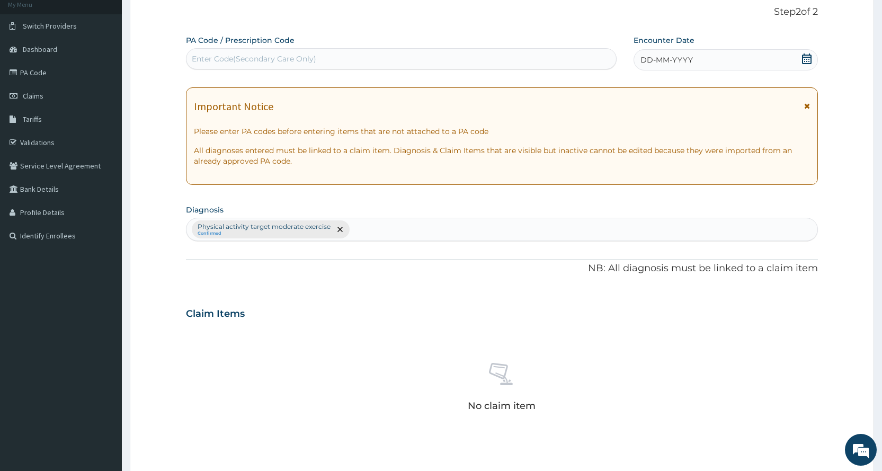
click at [330, 52] on div "Enter Code(Secondary Care Only)" at bounding box center [400, 58] width 429 height 17
type input "PA/EC50C8"
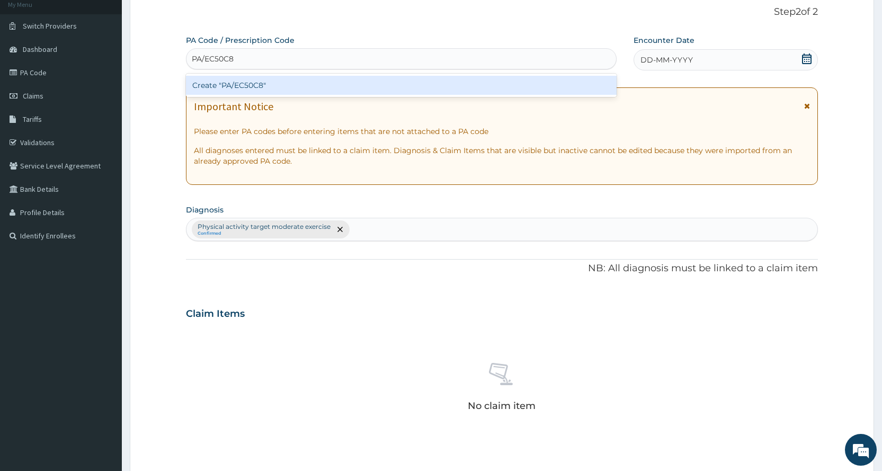
click at [334, 76] on div "Create "PA/EC50C8"" at bounding box center [401, 85] width 430 height 19
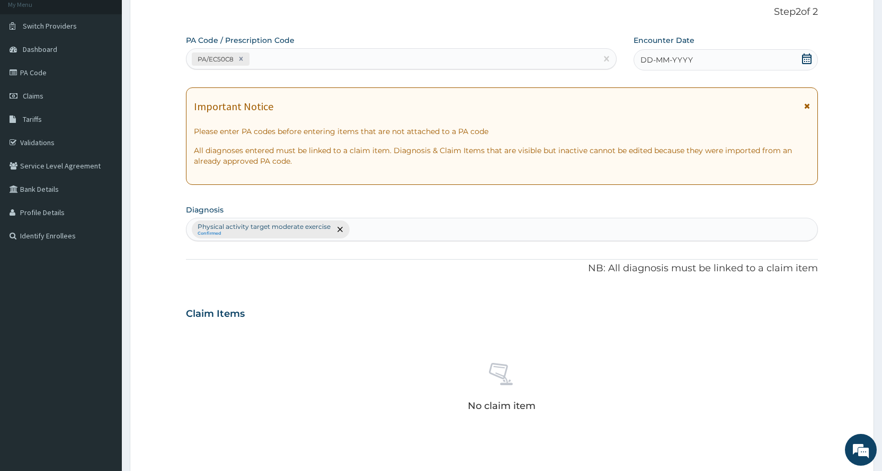
click at [785, 58] on div "DD-MM-YYYY" at bounding box center [725, 59] width 184 height 21
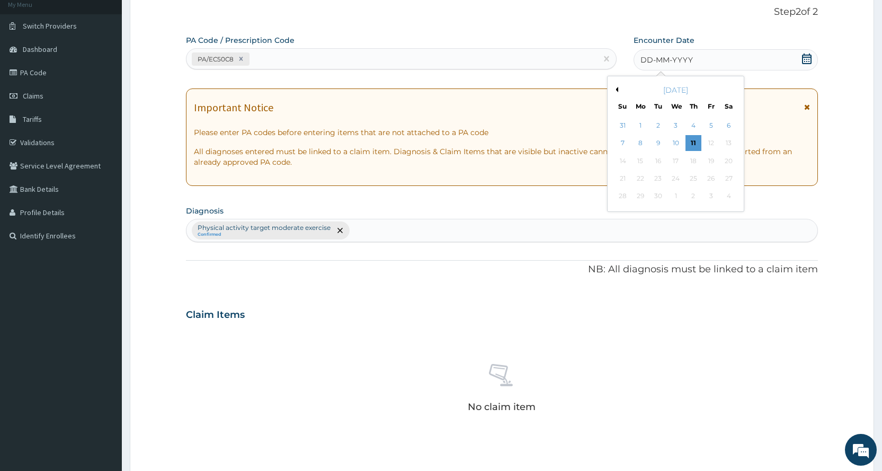
click at [616, 88] on button "Previous Month" at bounding box center [615, 89] width 5 height 5
click at [677, 161] on div "13" at bounding box center [675, 161] width 16 height 16
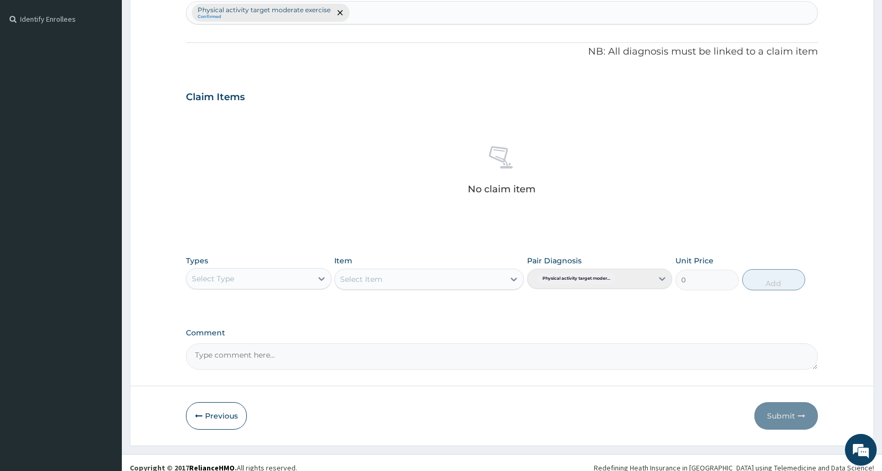
scroll to position [293, 0]
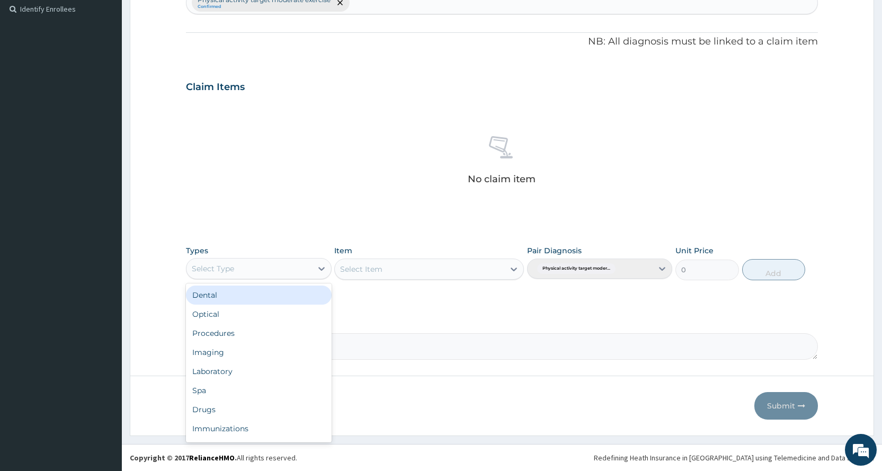
click at [301, 272] on div "Select Type" at bounding box center [248, 268] width 125 height 17
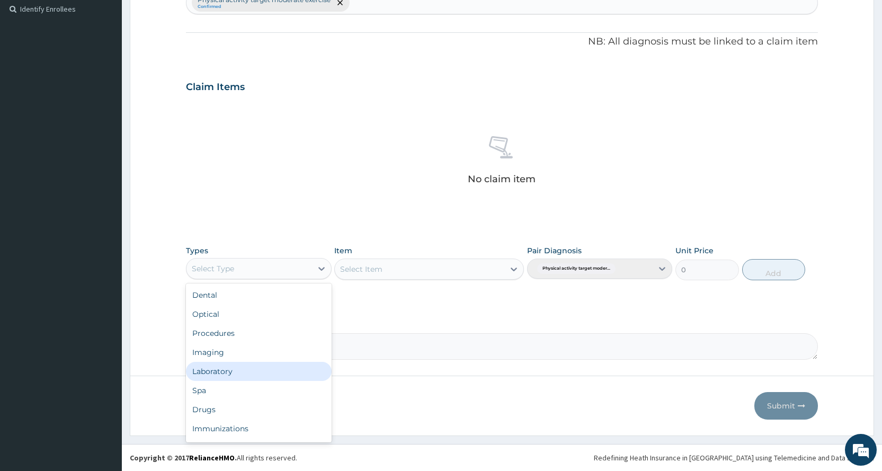
scroll to position [36, 0]
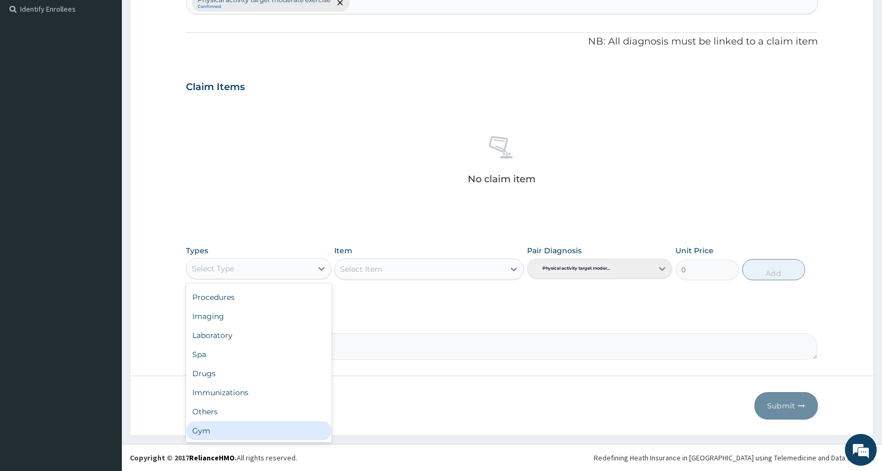
click at [255, 433] on div "Gym" at bounding box center [258, 430] width 145 height 19
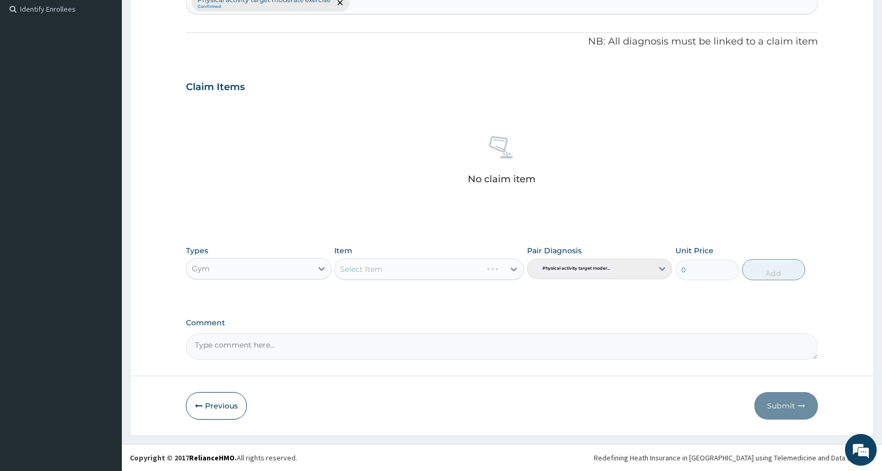
click at [459, 269] on div "Select Item" at bounding box center [429, 268] width 190 height 21
click at [468, 266] on div "Select Item" at bounding box center [429, 268] width 190 height 21
click at [468, 266] on div "Select Item" at bounding box center [419, 269] width 169 height 17
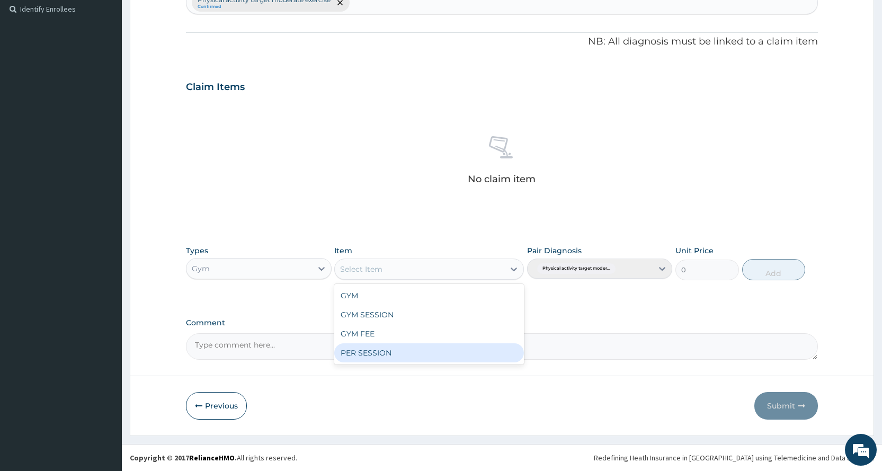
click at [445, 352] on div "PER SESSION" at bounding box center [429, 352] width 190 height 19
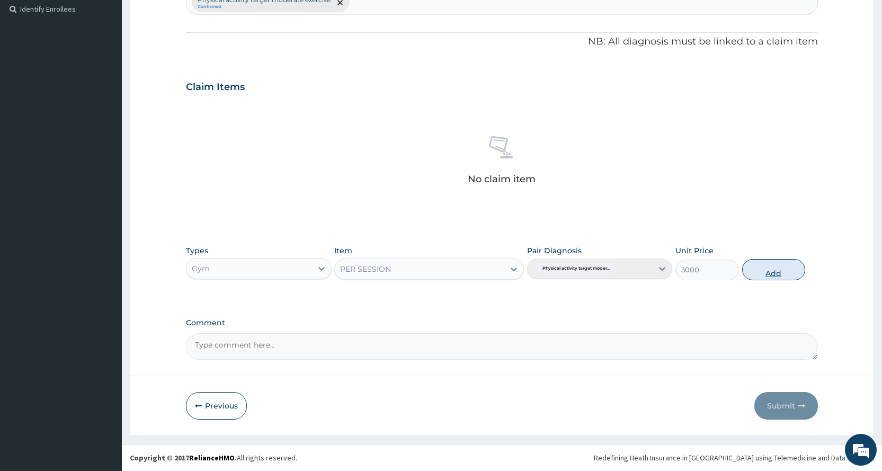
click at [744, 271] on button "Add" at bounding box center [773, 269] width 63 height 21
type input "0"
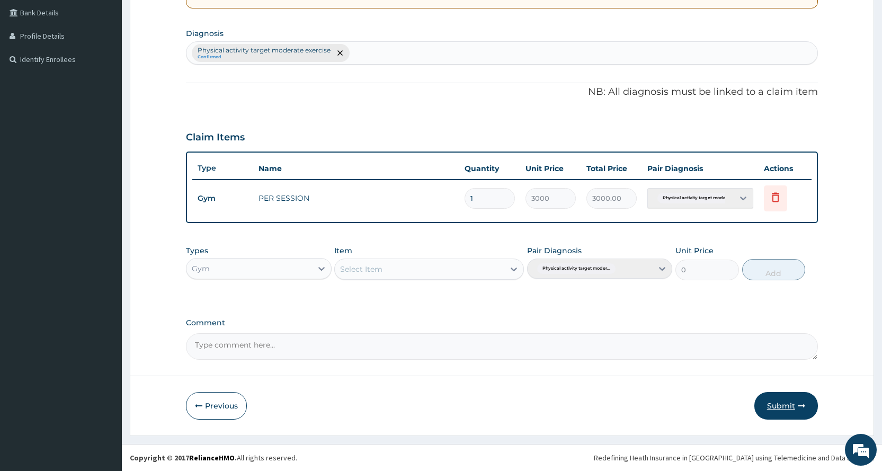
click at [776, 403] on button "Submit" at bounding box center [786, 406] width 64 height 28
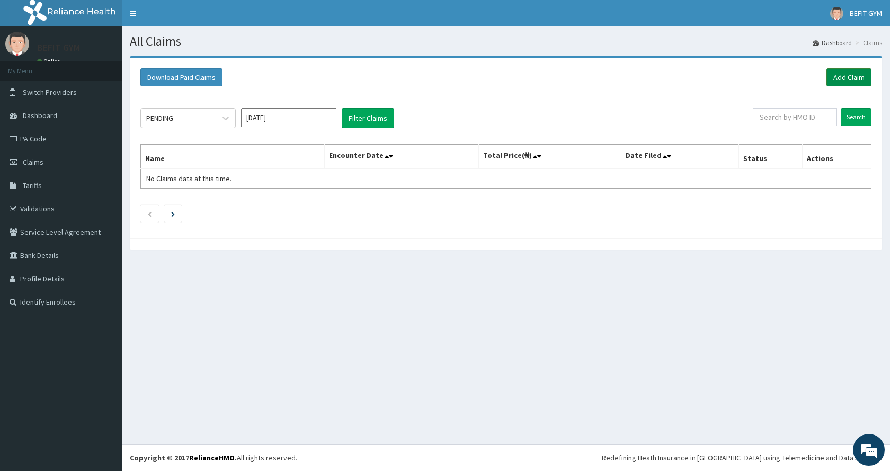
click at [855, 73] on link "Add Claim" at bounding box center [848, 77] width 45 height 18
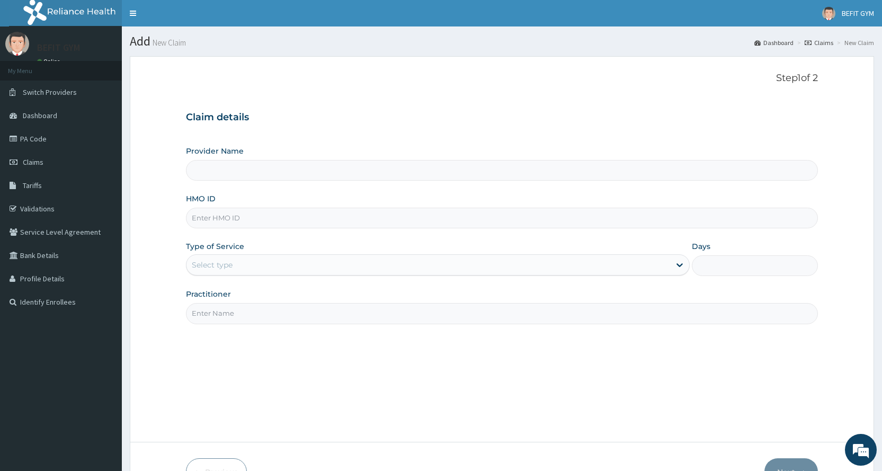
type input "BEFIT HEALTH AND FITNESS CENTRE"
type input "1"
click at [250, 224] on input "HMO ID" at bounding box center [502, 218] width 632 height 21
type input "ISW/10581/A"
click at [235, 318] on input "Practitioner" at bounding box center [502, 313] width 632 height 21
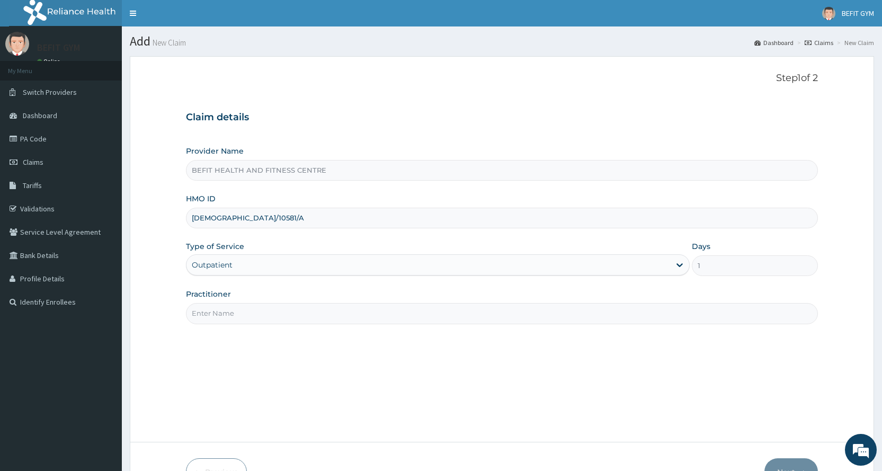
type input "B"
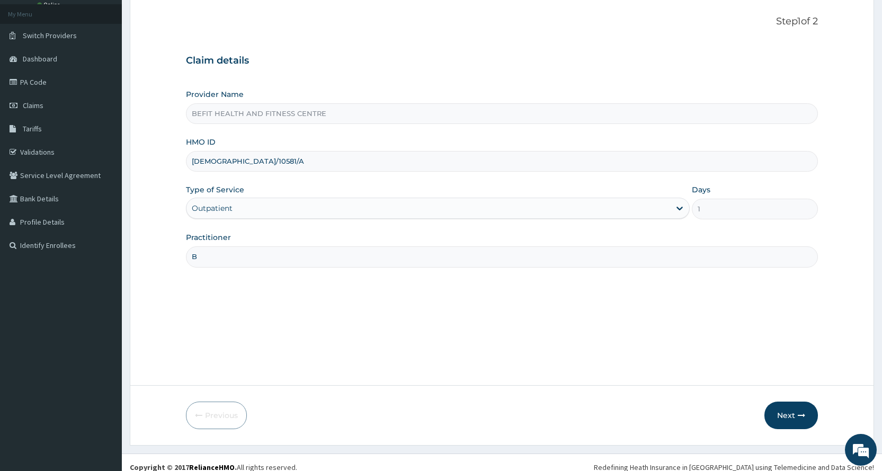
scroll to position [66, 0]
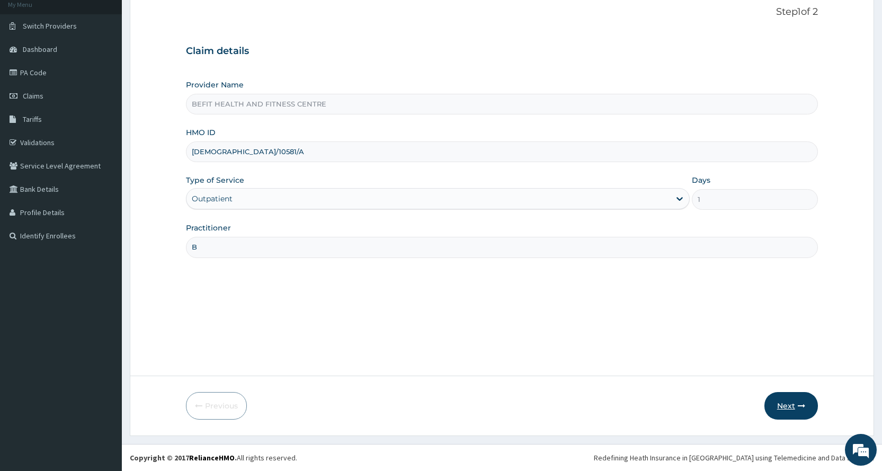
click at [794, 402] on button "Next" at bounding box center [790, 406] width 53 height 28
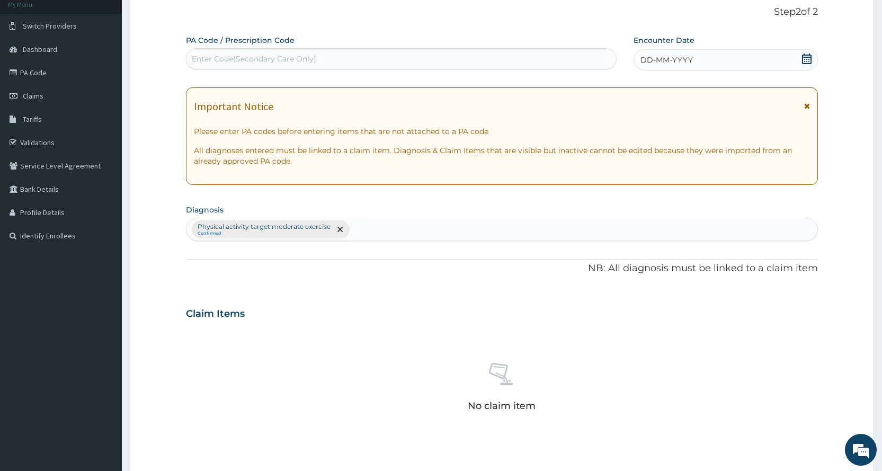
click at [574, 70] on div "PA Code / Prescription Code Enter Code(Secondary Care Only)" at bounding box center [401, 52] width 430 height 35
click at [565, 56] on div "Enter Code(Secondary Care Only)" at bounding box center [400, 58] width 429 height 17
type input "PA/5A01C6"
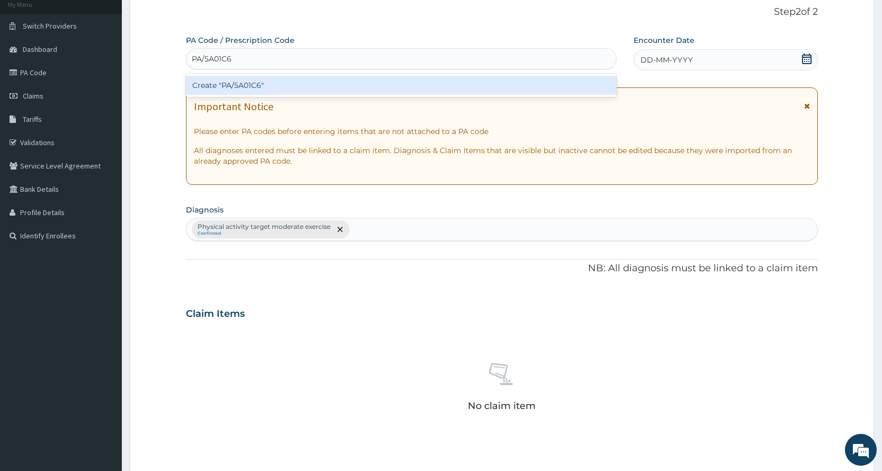
click at [421, 83] on div "Create "PA/5A01C6"" at bounding box center [401, 85] width 430 height 19
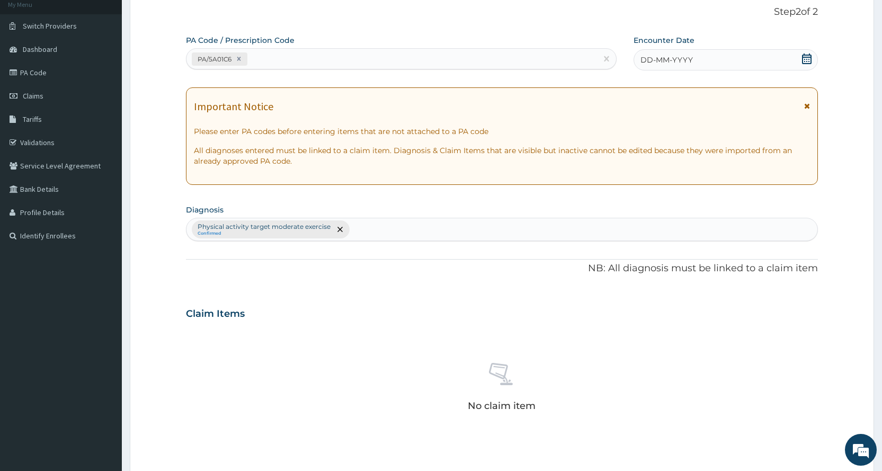
click at [799, 57] on div "DD-MM-YYYY" at bounding box center [725, 59] width 184 height 21
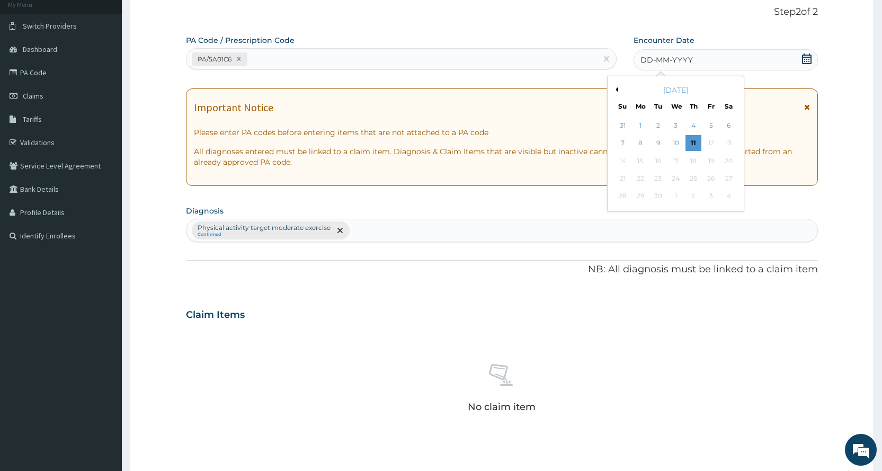
click at [616, 94] on div "[DATE]" at bounding box center [676, 90] width 128 height 11
click at [611, 89] on div "Previous Month September 2025 Su Mo Tu We Th Fr Sa 31 1 2 3 4 5 6 7 8 9 10 11 1…" at bounding box center [675, 144] width 137 height 136
click at [617, 89] on button "Previous Month" at bounding box center [615, 89] width 5 height 5
click at [671, 162] on div "13" at bounding box center [675, 161] width 16 height 16
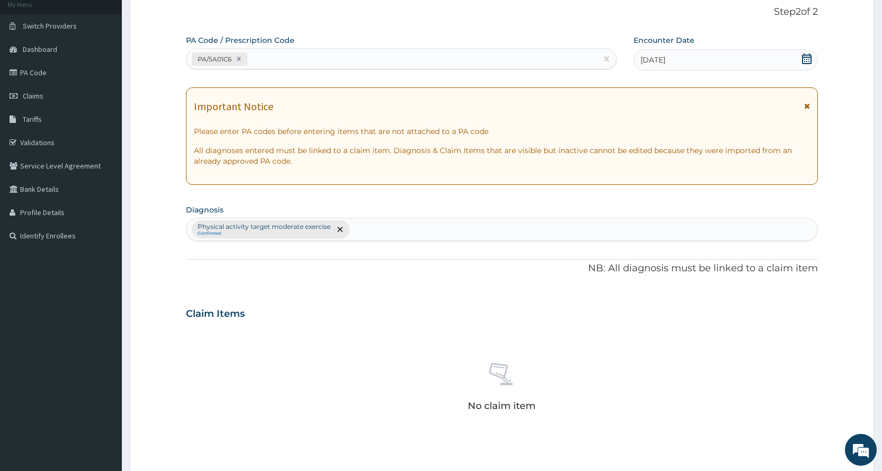
scroll to position [293, 0]
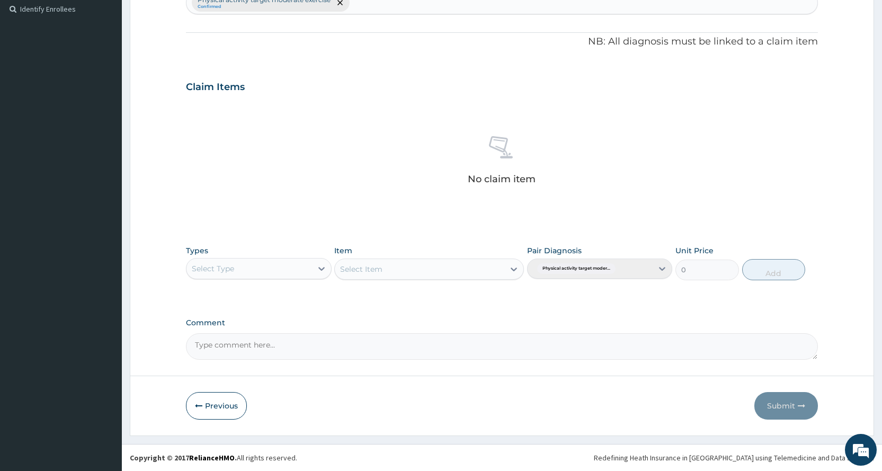
click at [288, 263] on div "Select Type" at bounding box center [248, 268] width 125 height 17
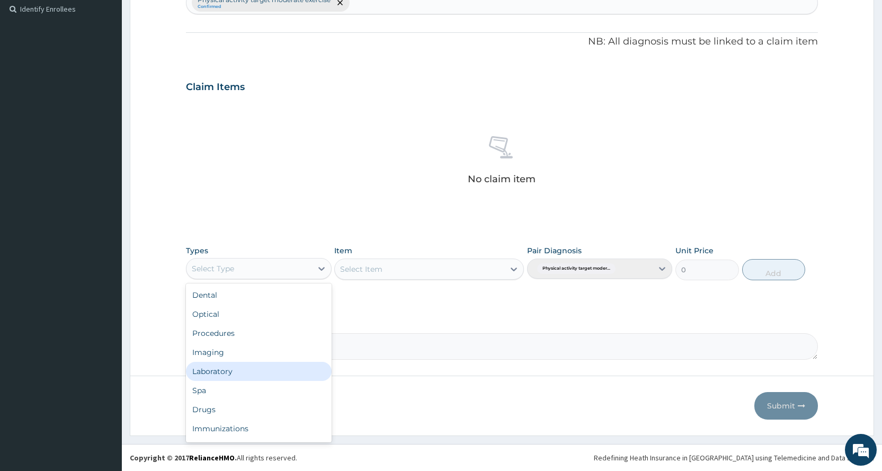
scroll to position [36, 0]
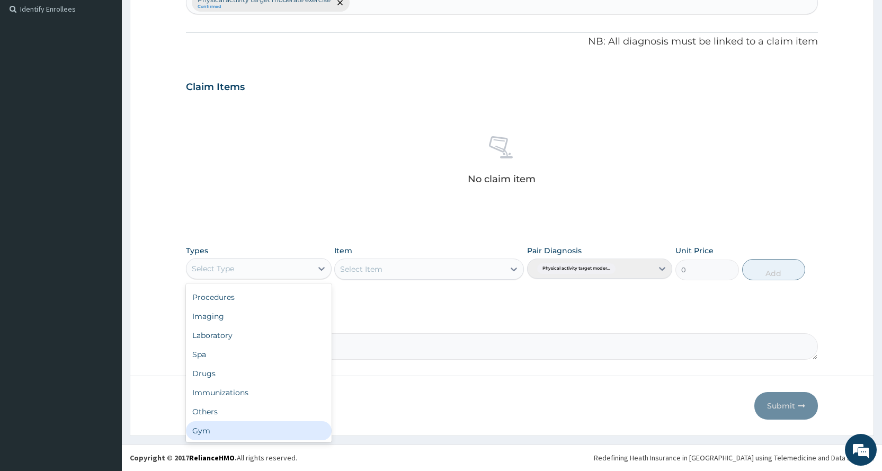
click at [233, 435] on div "Gym" at bounding box center [258, 430] width 145 height 19
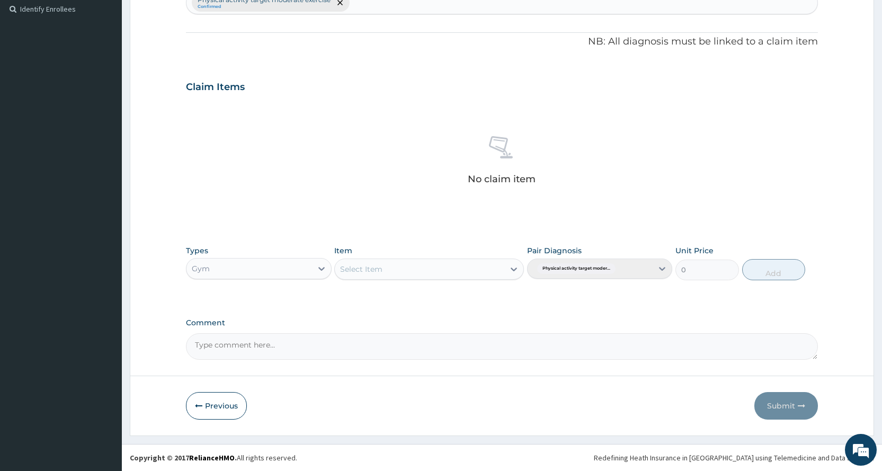
click at [377, 266] on div "Select Item" at bounding box center [361, 269] width 42 height 11
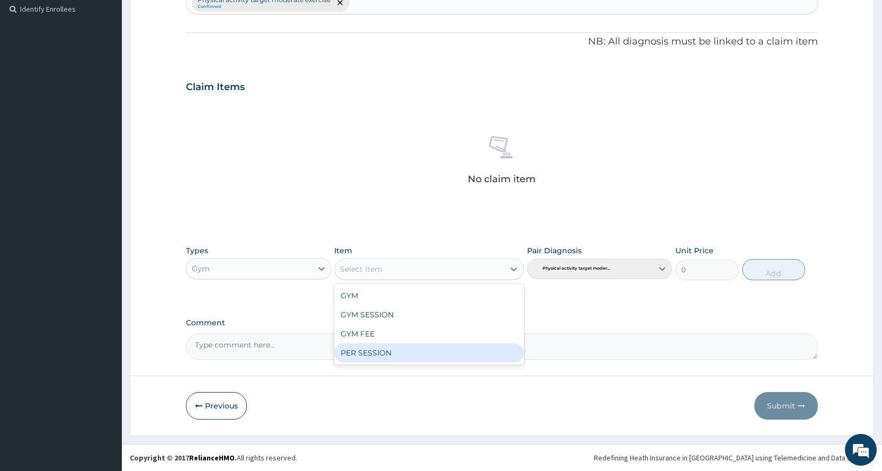
click at [381, 353] on div "PER SESSION" at bounding box center [429, 352] width 190 height 19
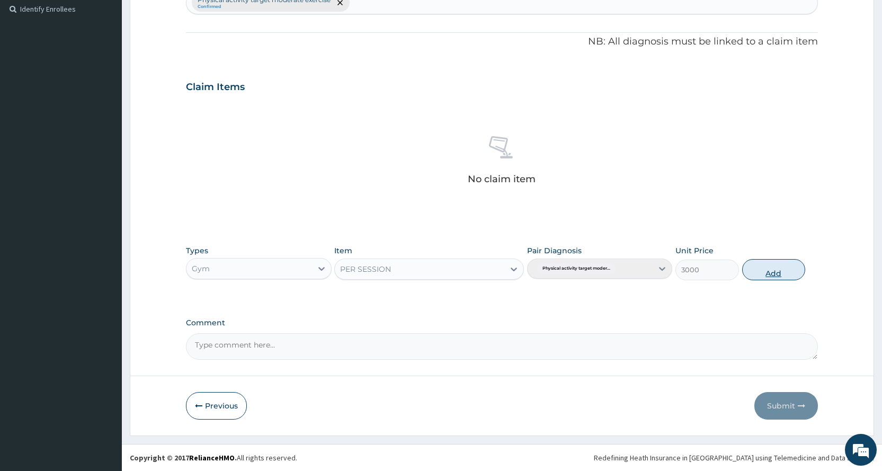
click at [797, 265] on button "Add" at bounding box center [773, 269] width 63 height 21
type input "0"
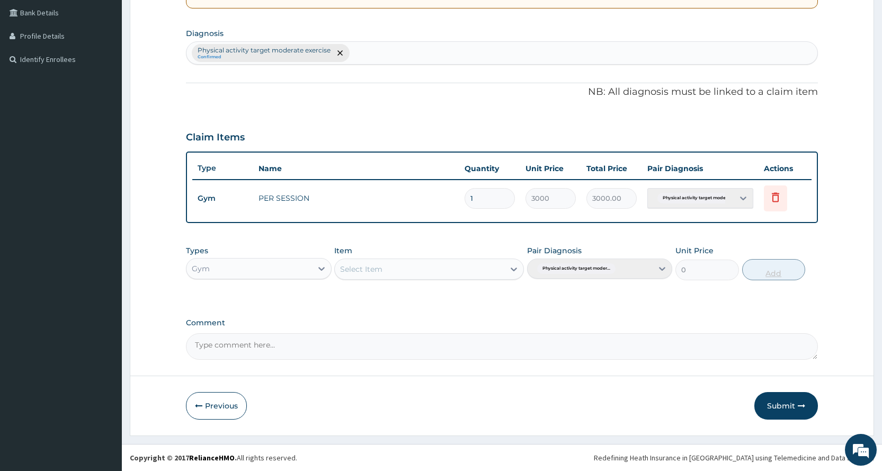
scroll to position [243, 0]
click at [774, 405] on button "Submit" at bounding box center [786, 406] width 64 height 28
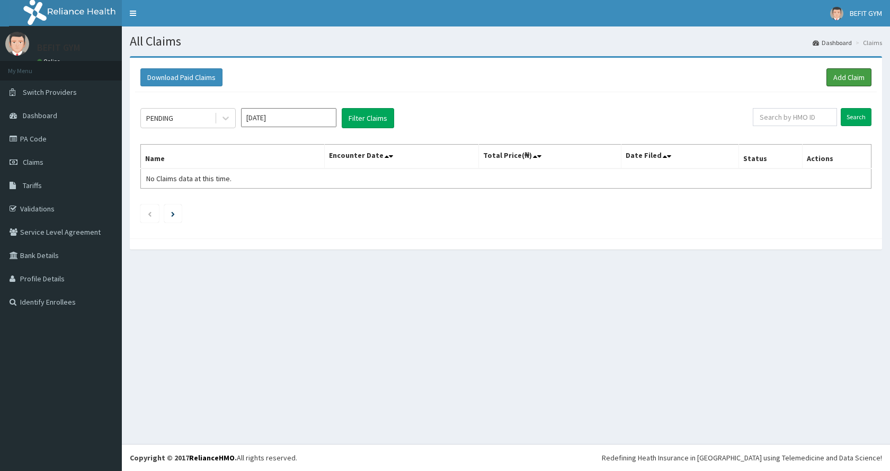
click at [860, 75] on link "Add Claim" at bounding box center [848, 77] width 45 height 18
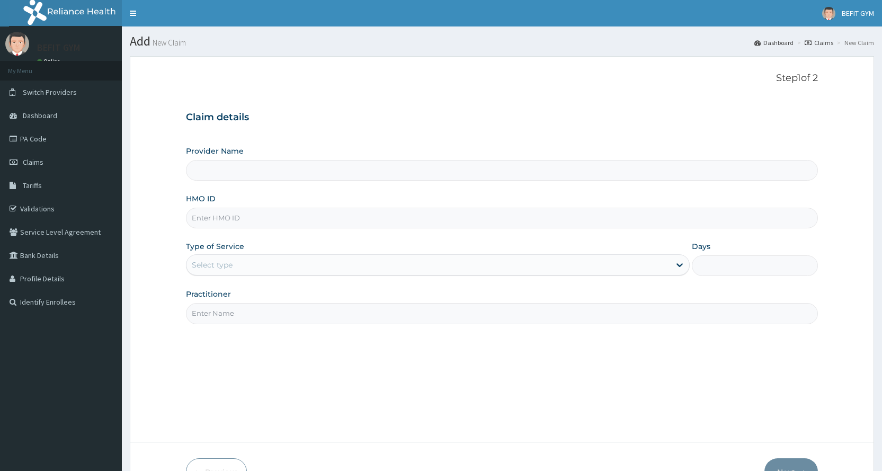
drag, startPoint x: 0, startPoint y: 0, endPoint x: 233, endPoint y: 219, distance: 319.6
click at [233, 219] on input "HMO ID" at bounding box center [502, 218] width 632 height 21
type input "BIG"
type input "BEFIT HEALTH AND FITNESS CENTRE"
type input "1"
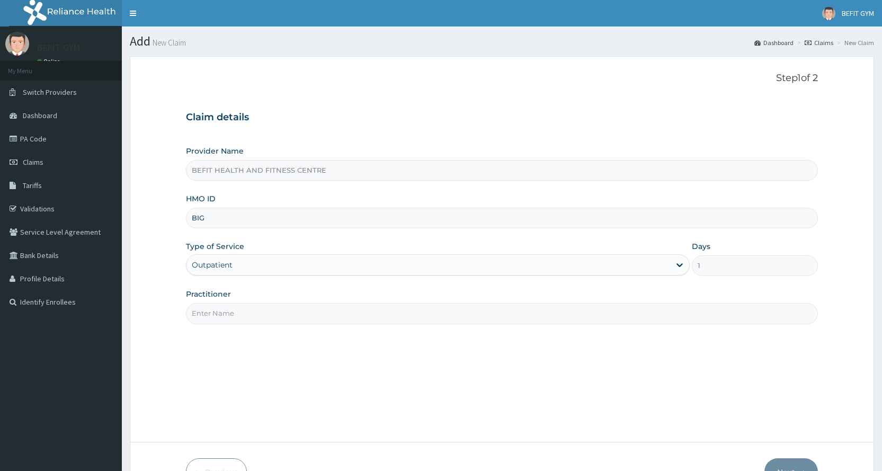
type input "BIG/10031/A"
click at [256, 316] on input "Practitioner" at bounding box center [502, 313] width 632 height 21
type input "B"
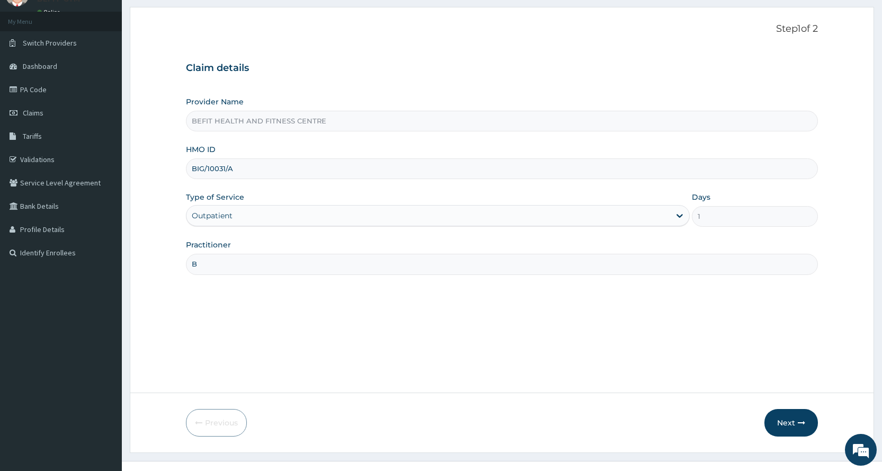
scroll to position [66, 0]
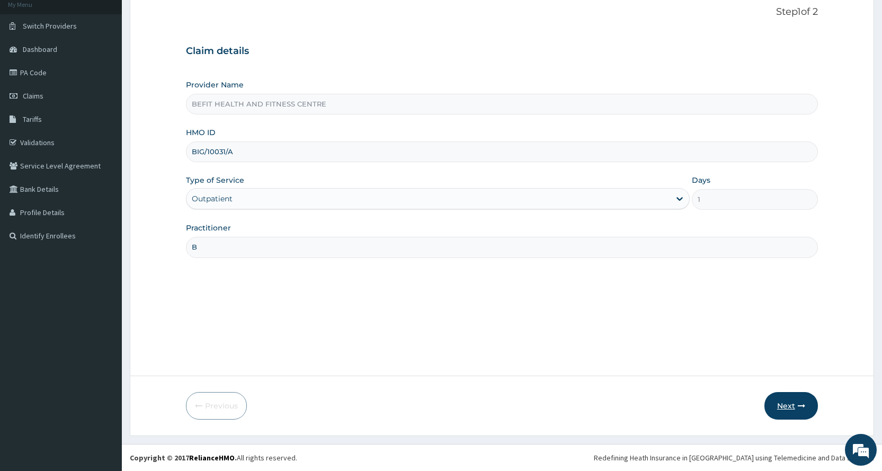
click at [782, 407] on button "Next" at bounding box center [790, 406] width 53 height 28
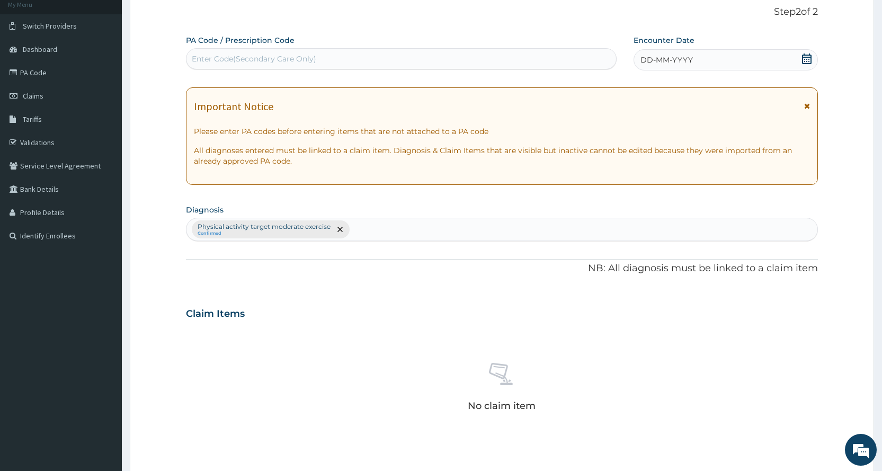
click at [327, 59] on div "Enter Code(Secondary Care Only)" at bounding box center [400, 58] width 429 height 17
type input "PA/AD0AAD"
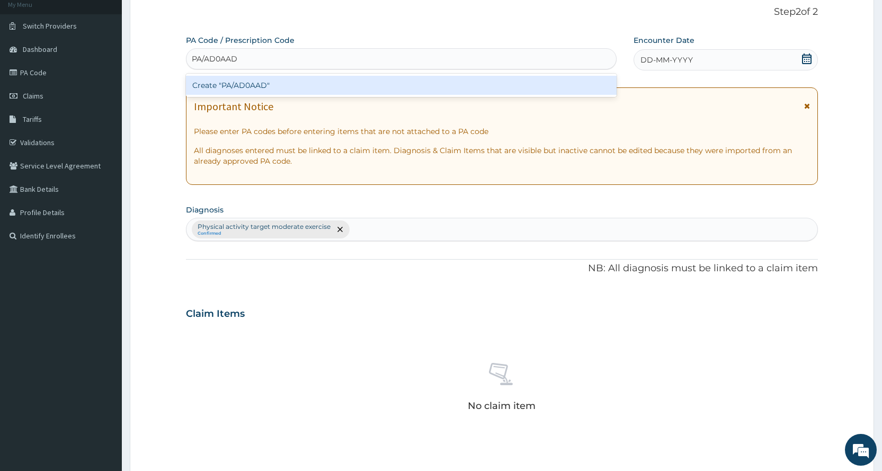
click at [288, 89] on div "Create "PA/AD0AAD"" at bounding box center [401, 85] width 430 height 19
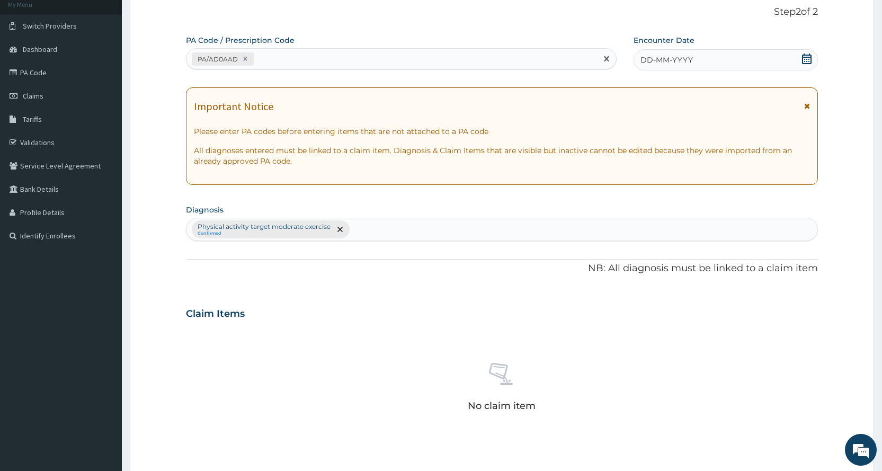
click at [760, 62] on div "DD-MM-YYYY" at bounding box center [725, 59] width 184 height 21
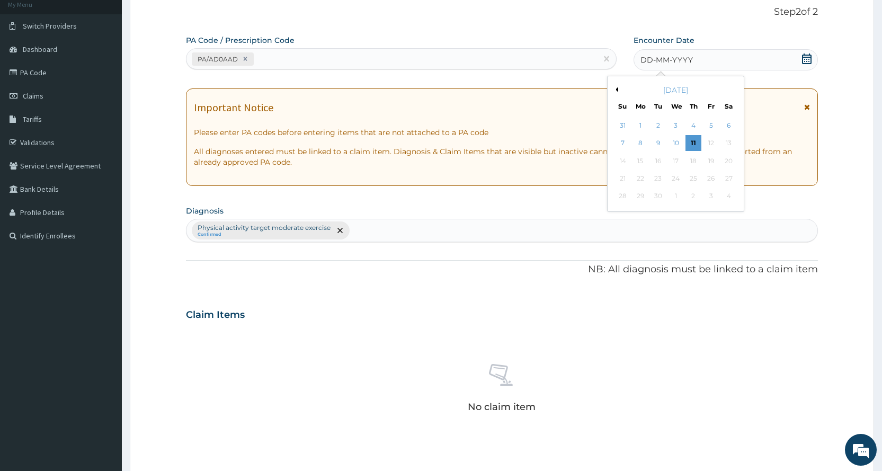
click at [615, 89] on button "Previous Month" at bounding box center [615, 89] width 5 height 5
click at [670, 164] on div "13" at bounding box center [675, 161] width 16 height 16
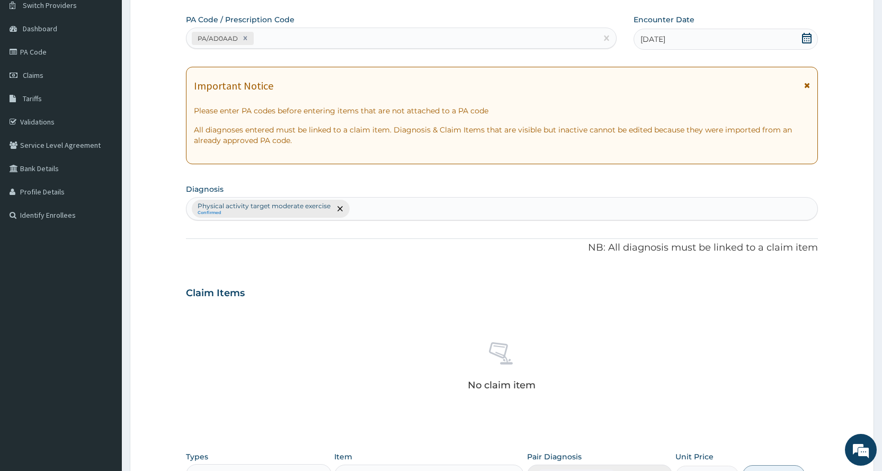
scroll to position [293, 0]
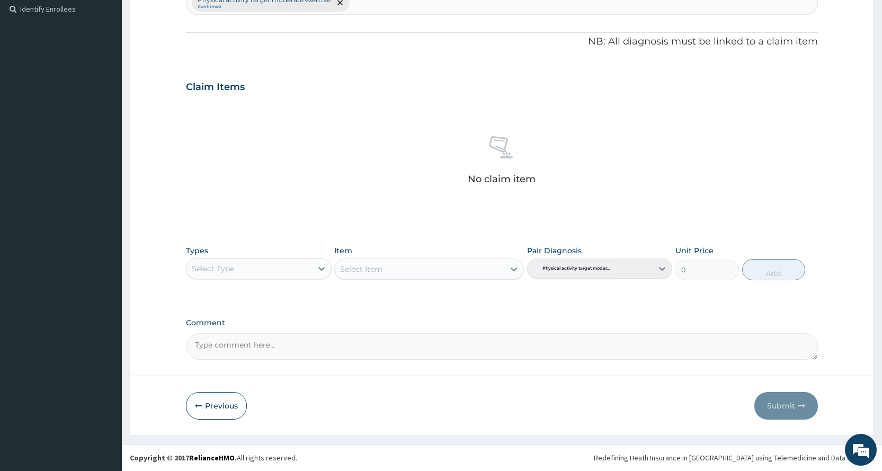
click at [227, 273] on div "Select Type" at bounding box center [213, 268] width 42 height 11
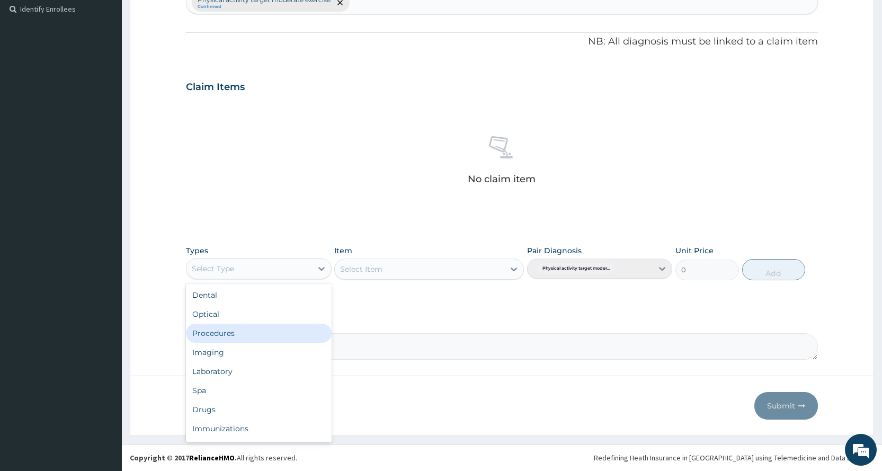
scroll to position [36, 0]
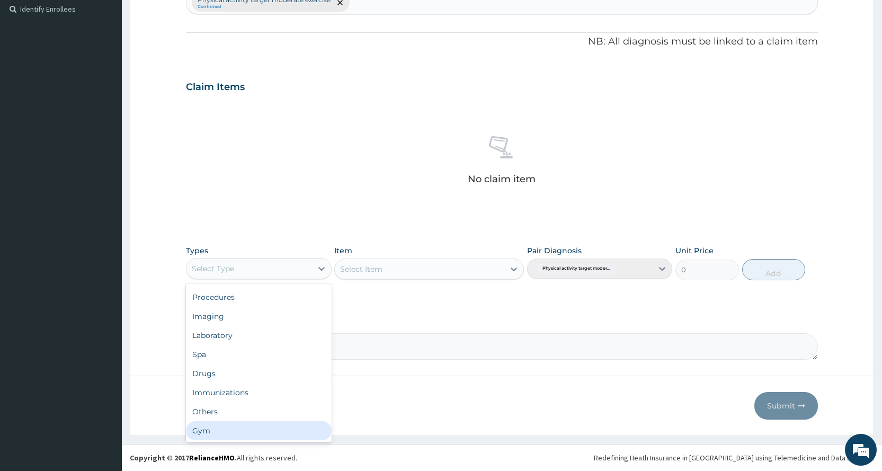
click at [236, 431] on div "Gym" at bounding box center [258, 430] width 145 height 19
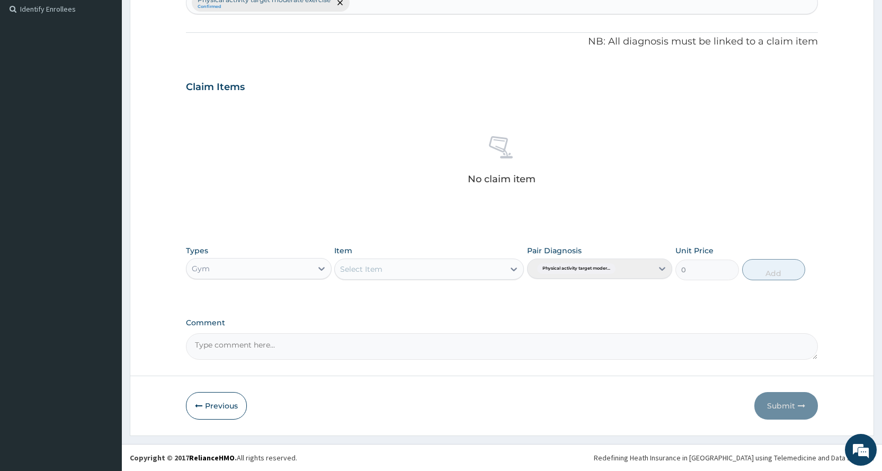
click at [469, 271] on div "Select Item" at bounding box center [419, 269] width 169 height 17
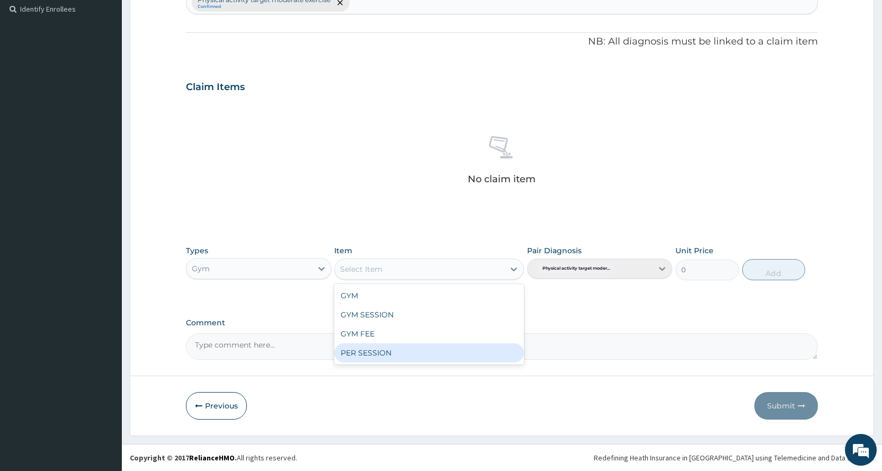
click at [458, 361] on div "PER SESSION" at bounding box center [429, 352] width 190 height 19
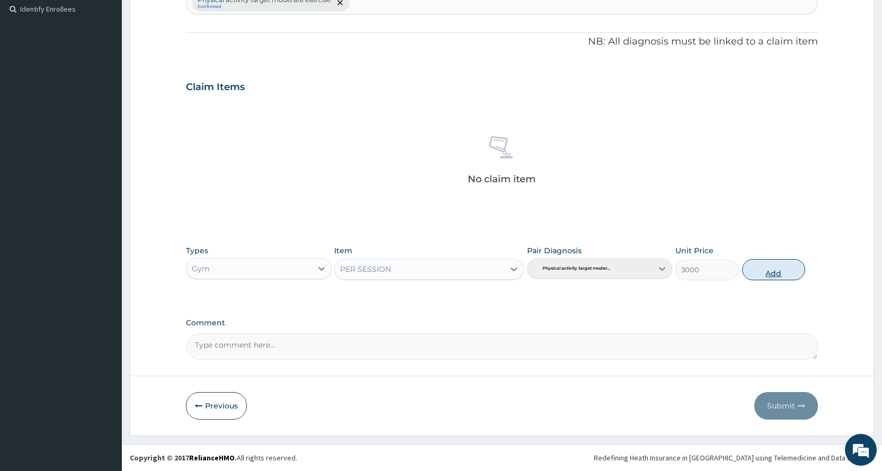
click at [787, 269] on button "Add" at bounding box center [773, 269] width 63 height 21
type input "0"
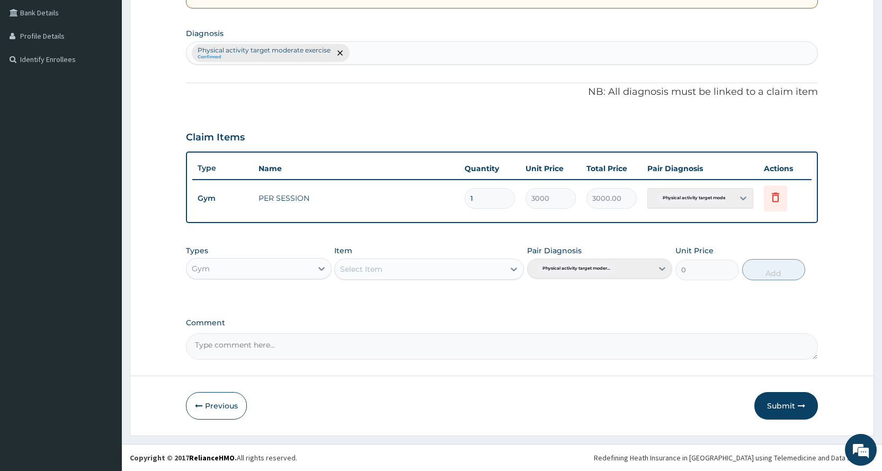
scroll to position [243, 0]
click at [806, 400] on button "Submit" at bounding box center [786, 406] width 64 height 28
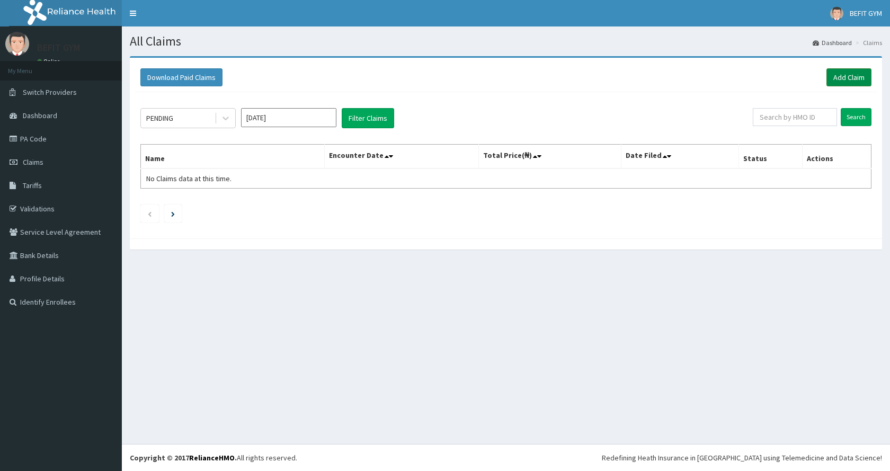
click at [853, 79] on link "Add Claim" at bounding box center [848, 77] width 45 height 18
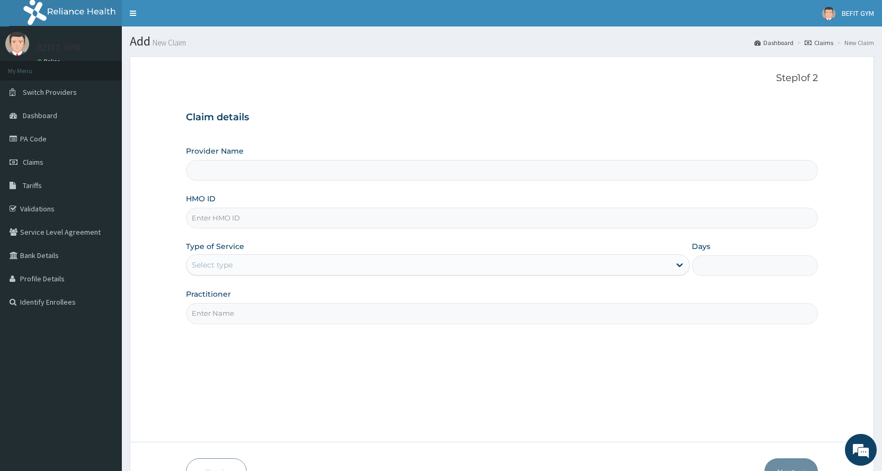
type input "BEFIT HEALTH AND FITNESS CENTRE"
type input "1"
click at [232, 221] on input "HMO ID" at bounding box center [502, 218] width 632 height 21
type input "SHL/10085/A"
click at [269, 313] on input "Practitioner" at bounding box center [502, 313] width 632 height 21
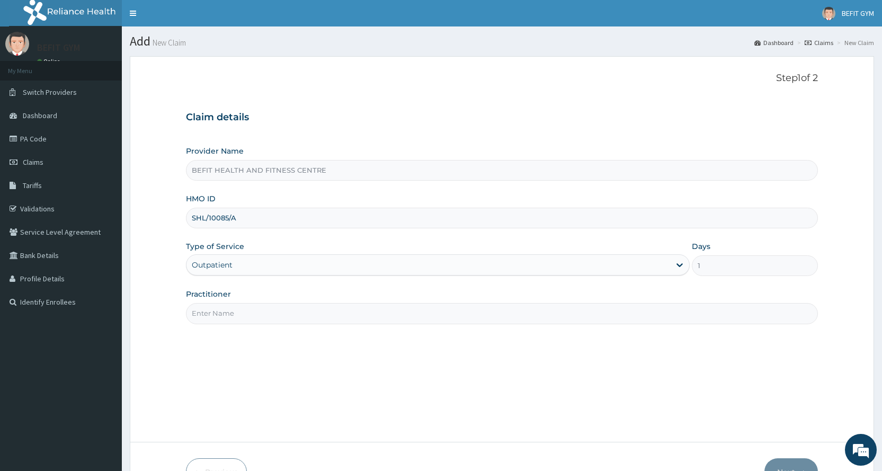
type input "B"
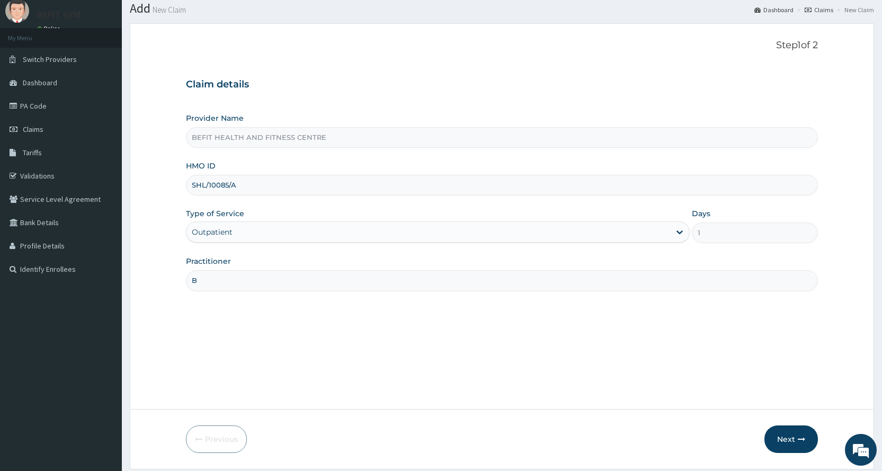
scroll to position [66, 0]
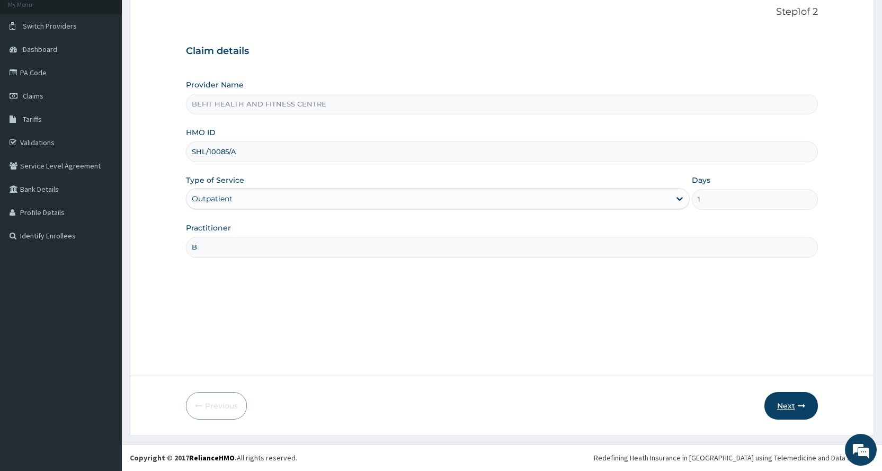
click at [782, 409] on button "Next" at bounding box center [790, 406] width 53 height 28
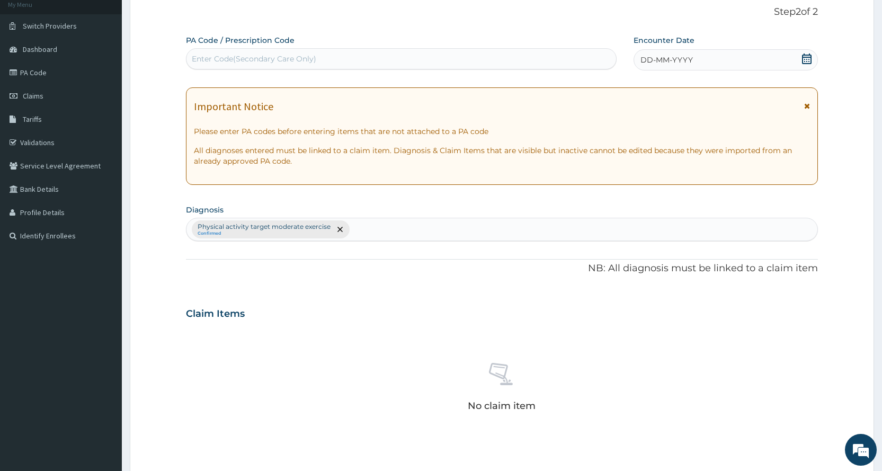
click at [326, 56] on div "Enter Code(Secondary Care Only)" at bounding box center [400, 58] width 429 height 17
type input "PA/02FE4A"
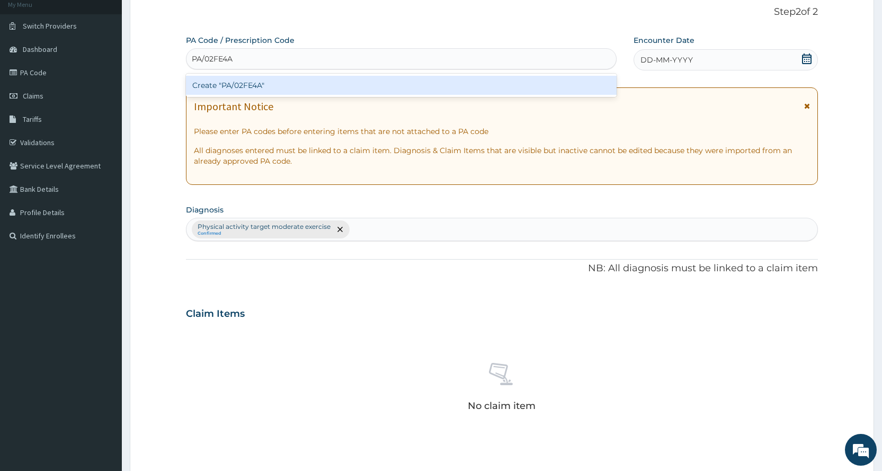
click at [417, 93] on div "Create "PA/02FE4A"" at bounding box center [401, 85] width 430 height 19
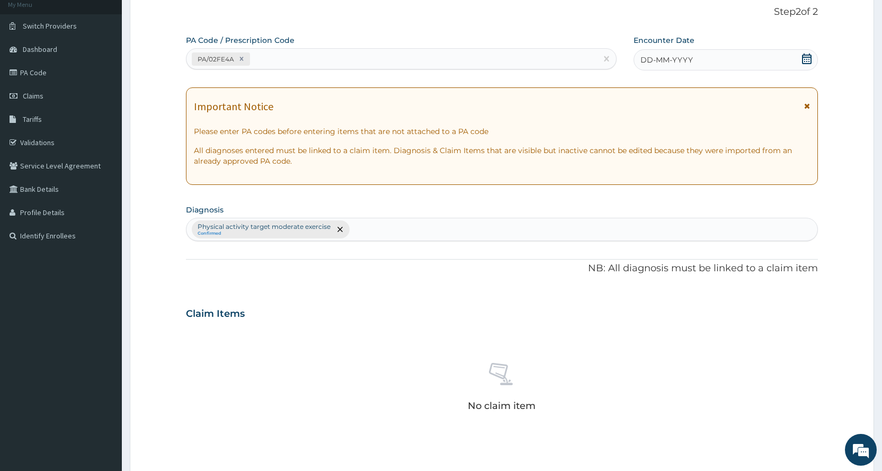
click at [753, 65] on div "DD-MM-YYYY" at bounding box center [725, 59] width 184 height 21
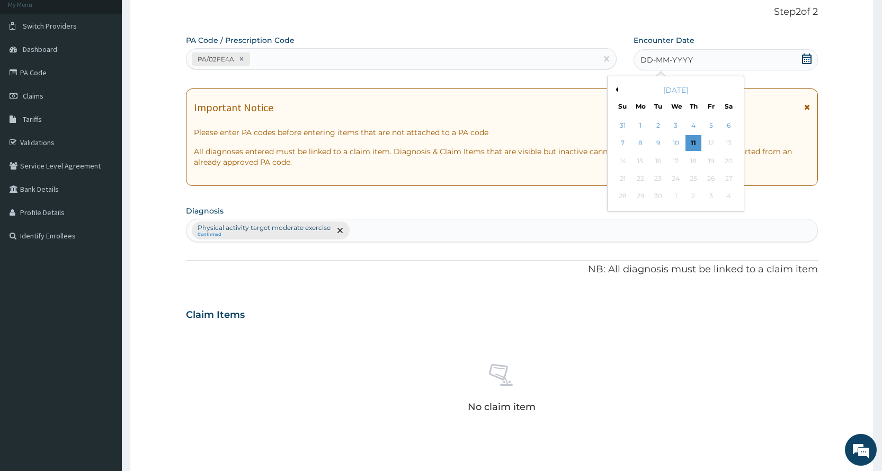
click at [616, 89] on button "Previous Month" at bounding box center [615, 89] width 5 height 5
click at [670, 164] on div "13" at bounding box center [675, 161] width 16 height 16
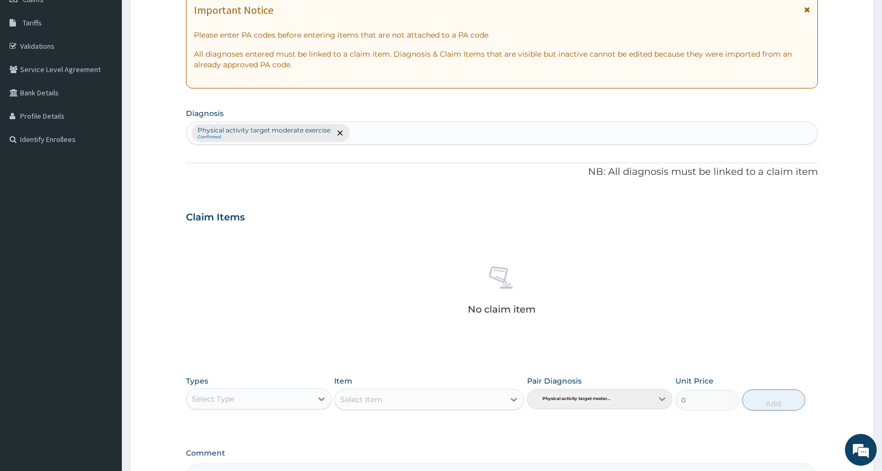
scroll to position [225, 0]
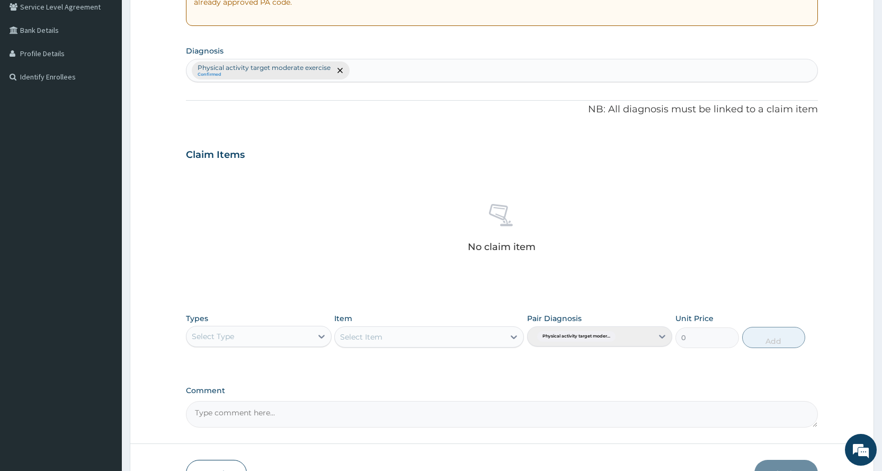
click at [249, 335] on div "Select Type" at bounding box center [248, 336] width 125 height 17
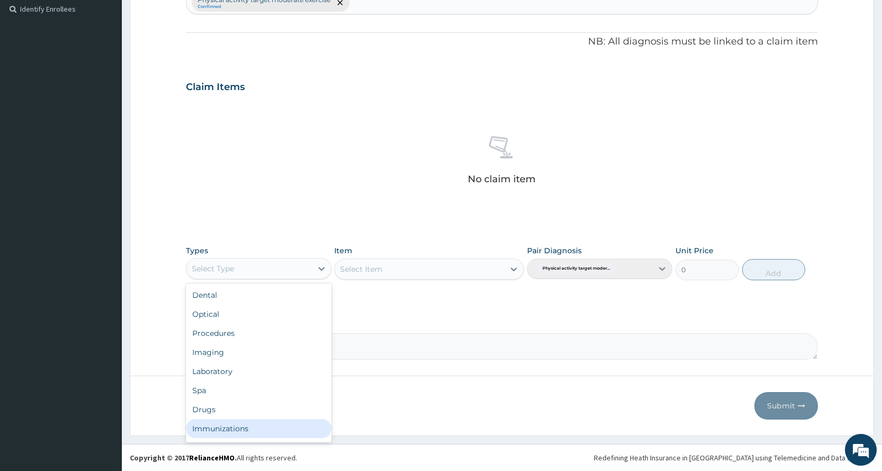
scroll to position [36, 0]
click at [235, 436] on div "Gym" at bounding box center [258, 430] width 145 height 19
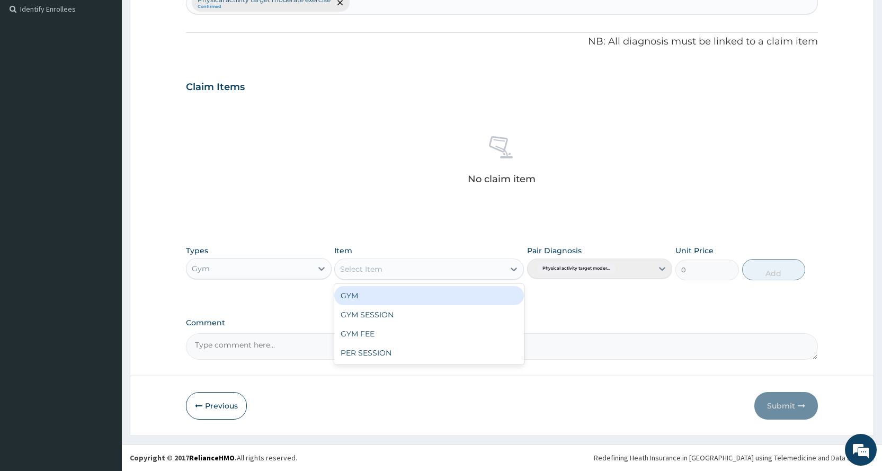
click at [451, 270] on div "Select Item" at bounding box center [419, 269] width 169 height 17
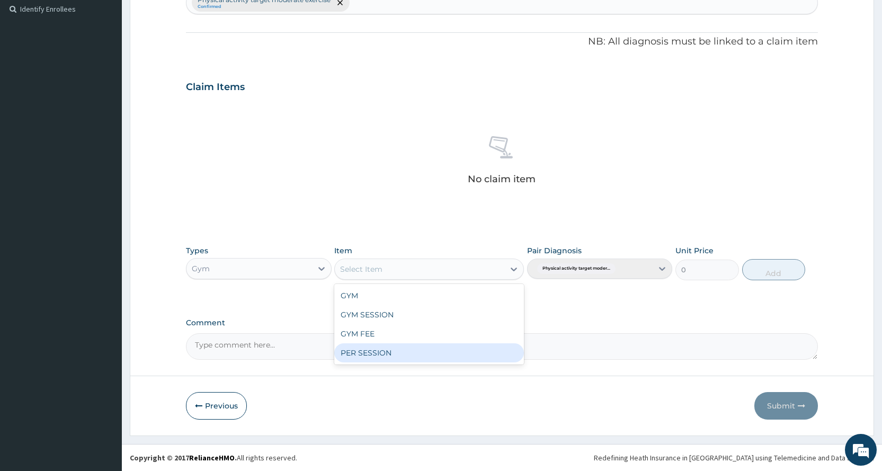
click at [445, 357] on div "PER SESSION" at bounding box center [429, 352] width 190 height 19
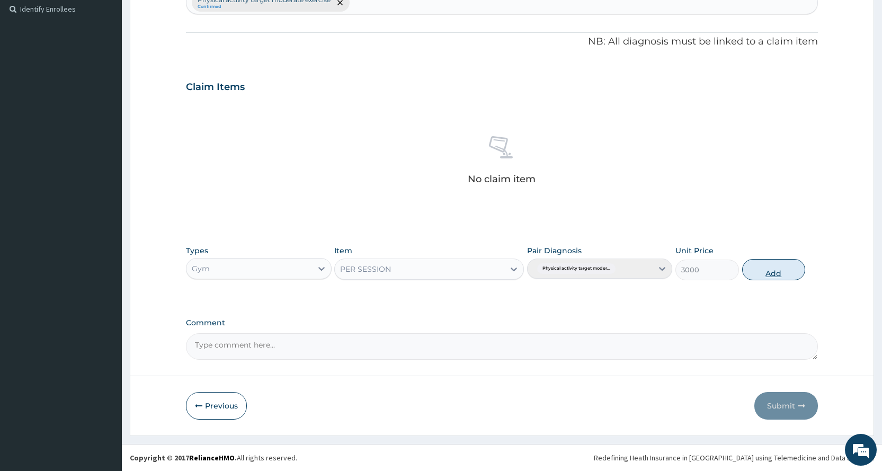
click at [761, 276] on button "Add" at bounding box center [773, 269] width 63 height 21
type input "0"
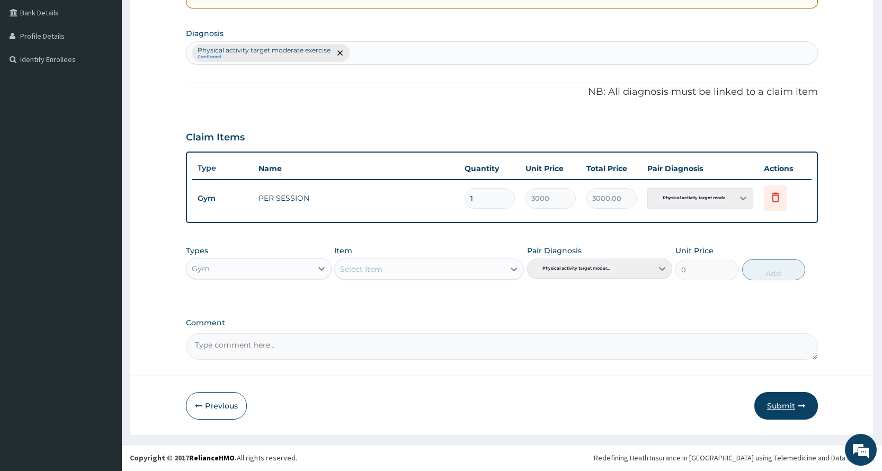
click at [786, 406] on button "Submit" at bounding box center [786, 406] width 64 height 28
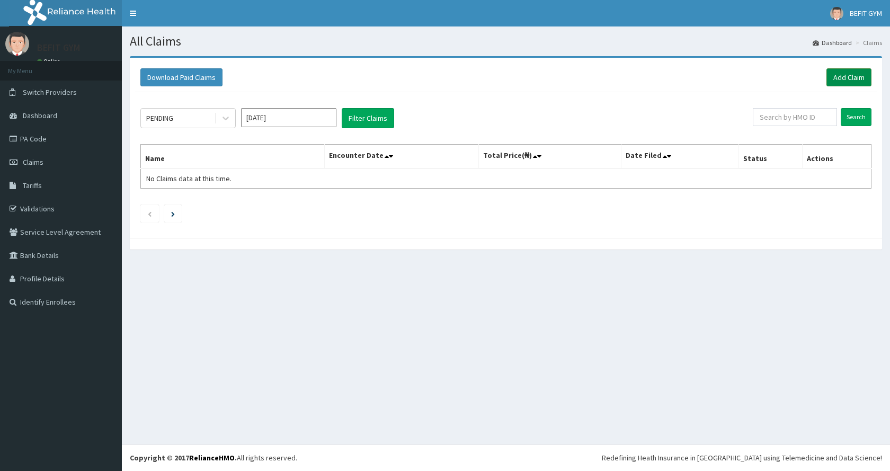
click at [847, 76] on link "Add Claim" at bounding box center [848, 77] width 45 height 18
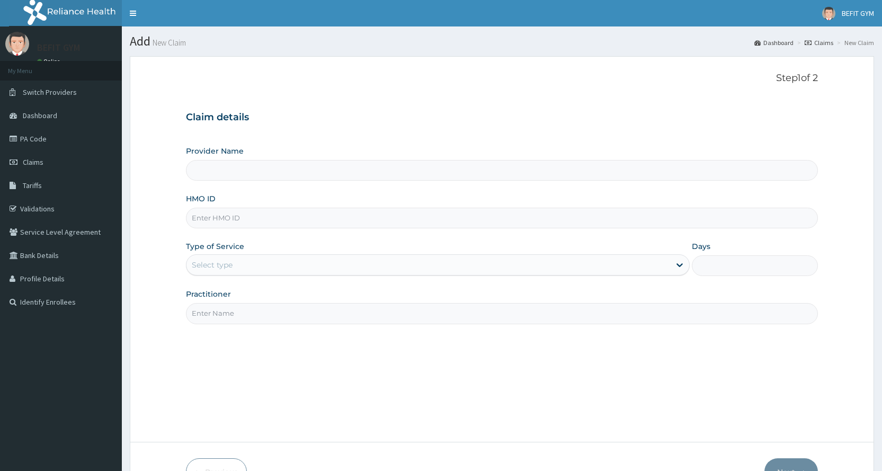
click at [267, 227] on input "HMO ID" at bounding box center [502, 218] width 632 height 21
type input "BEFIT HEALTH AND FITNESS CENTRE"
type input "1"
type input "SSN/10400/A"
click at [264, 308] on input "Practitioner" at bounding box center [502, 313] width 632 height 21
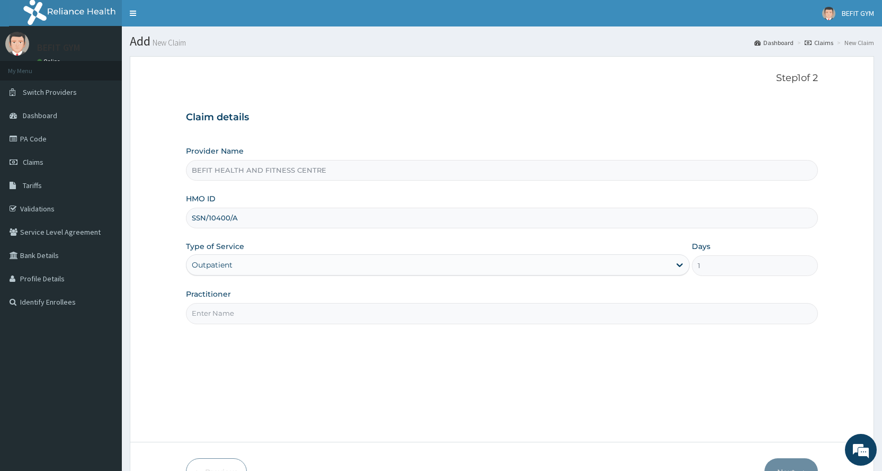
type input "B"
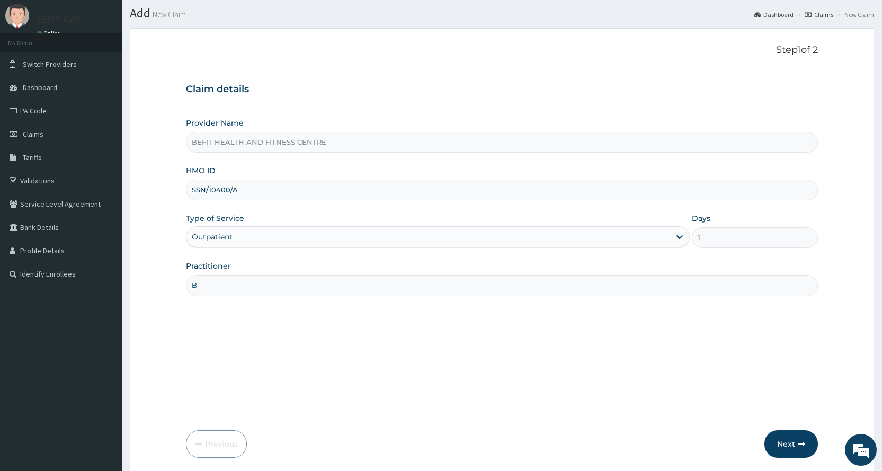
scroll to position [66, 0]
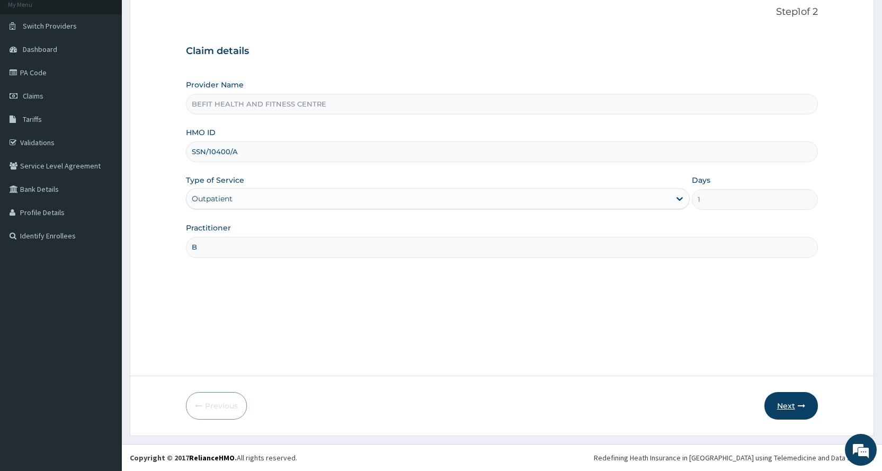
click at [777, 411] on button "Next" at bounding box center [790, 406] width 53 height 28
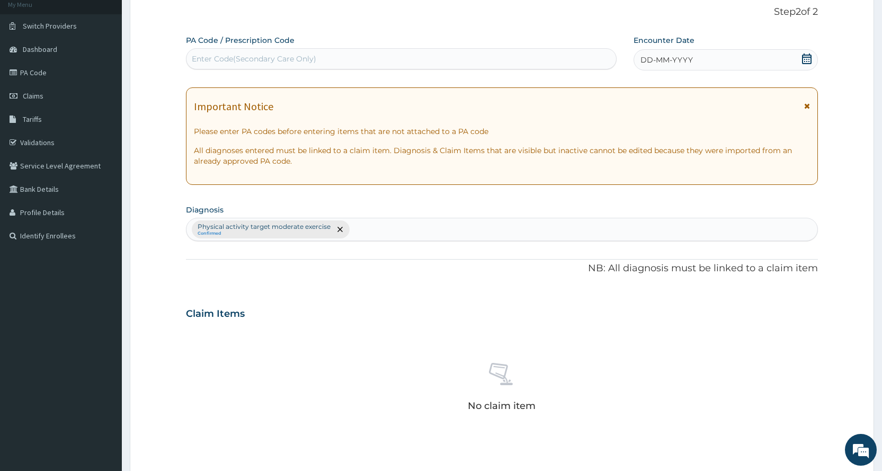
click at [290, 61] on div "Enter Code(Secondary Care Only)" at bounding box center [254, 58] width 124 height 11
type input "PA/4F158F"
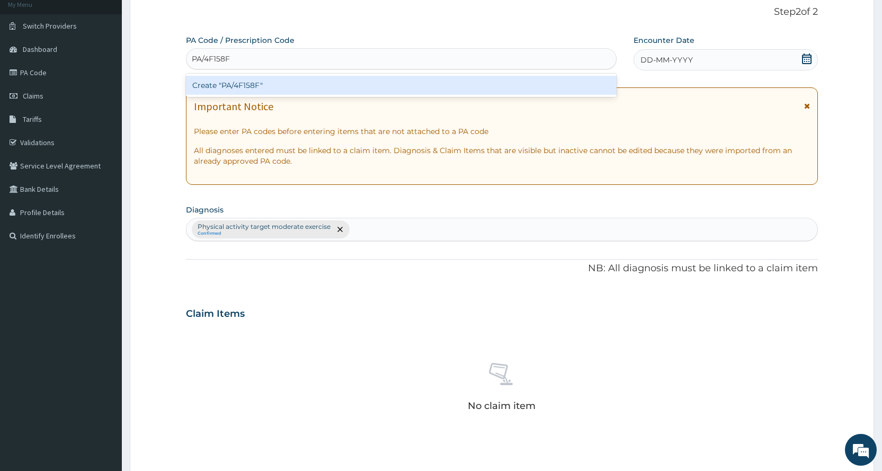
click at [275, 86] on div "Create "PA/4F158F"" at bounding box center [401, 85] width 430 height 19
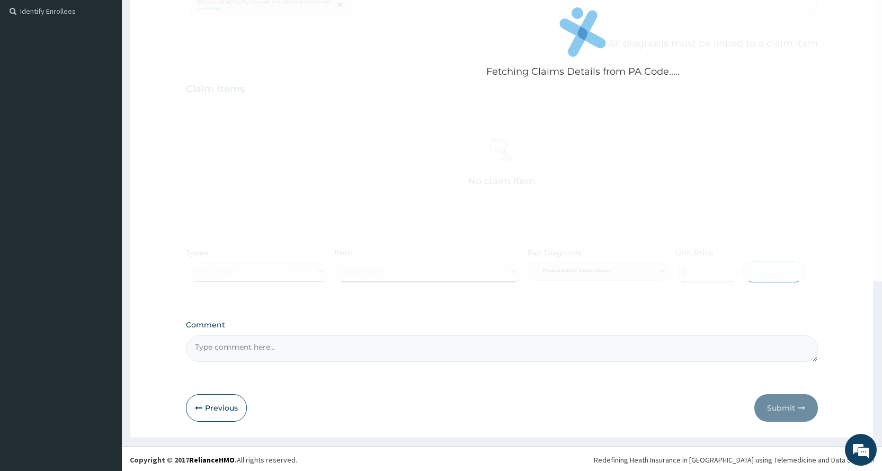
scroll to position [293, 0]
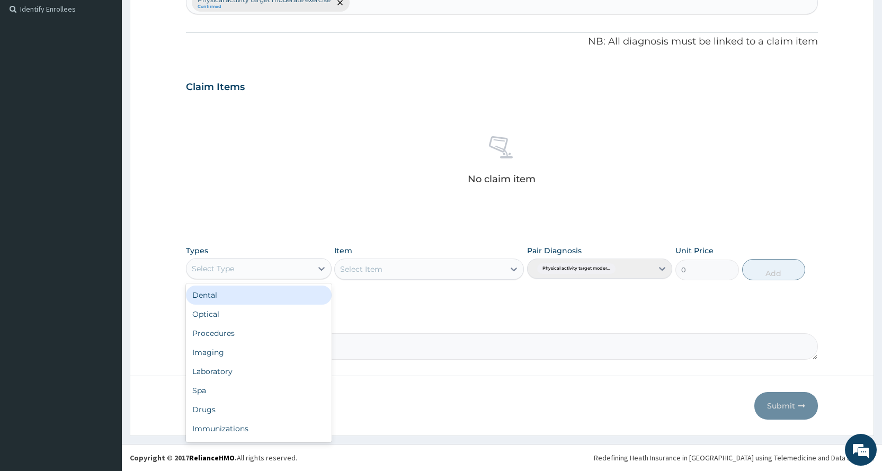
click at [282, 271] on div "Select Type" at bounding box center [248, 268] width 125 height 17
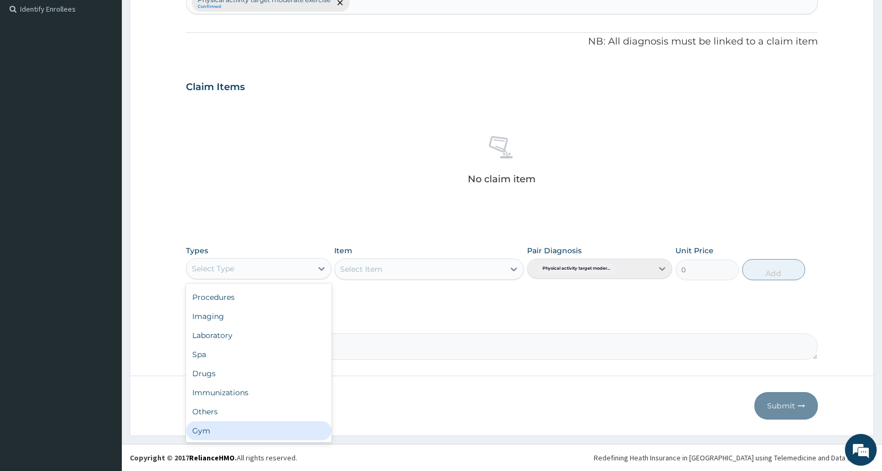
click at [207, 427] on div "Gym" at bounding box center [258, 430] width 145 height 19
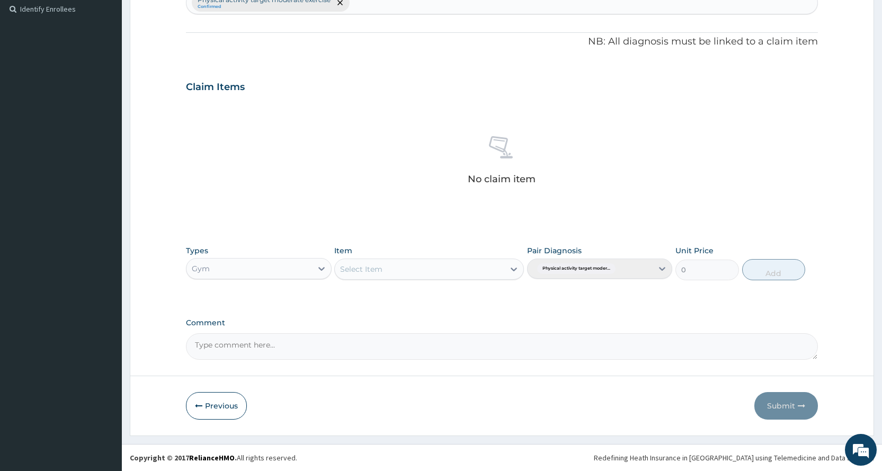
click at [409, 271] on div "Select Item" at bounding box center [419, 269] width 169 height 17
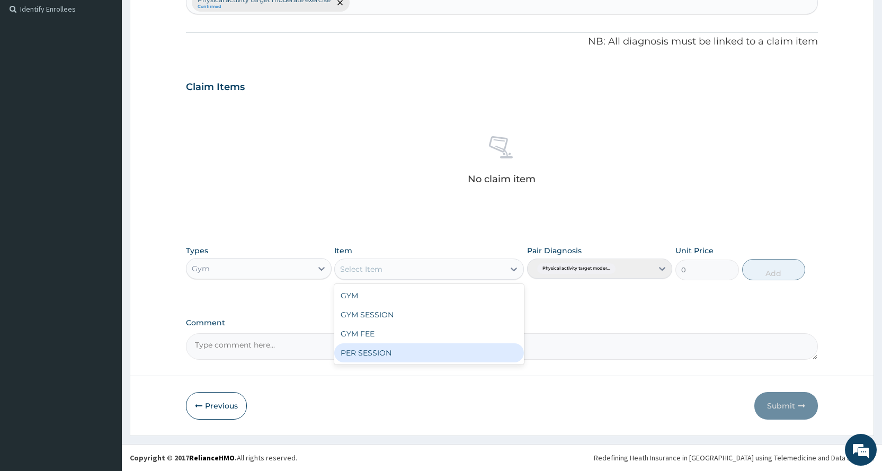
click at [411, 350] on div "PER SESSION" at bounding box center [429, 352] width 190 height 19
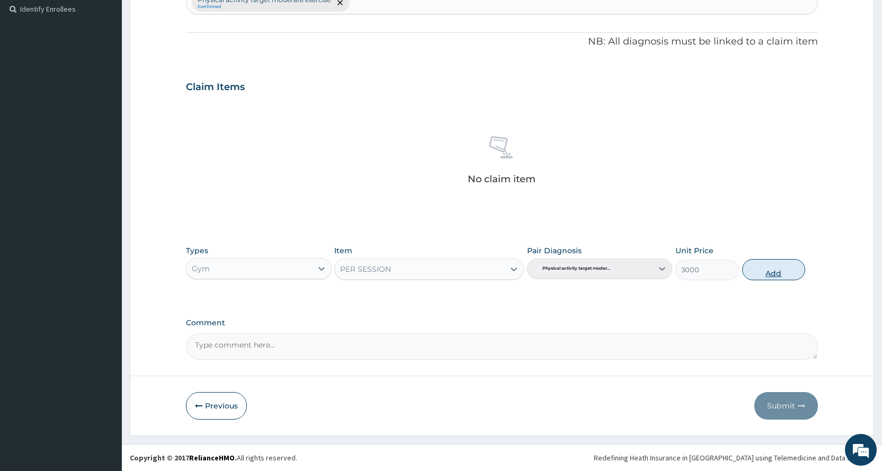
click at [766, 279] on button "Add" at bounding box center [773, 269] width 63 height 21
type input "0"
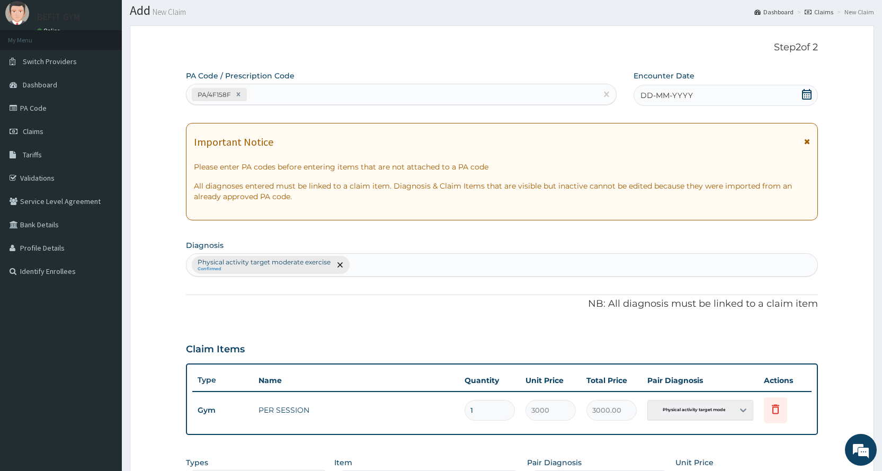
scroll to position [0, 0]
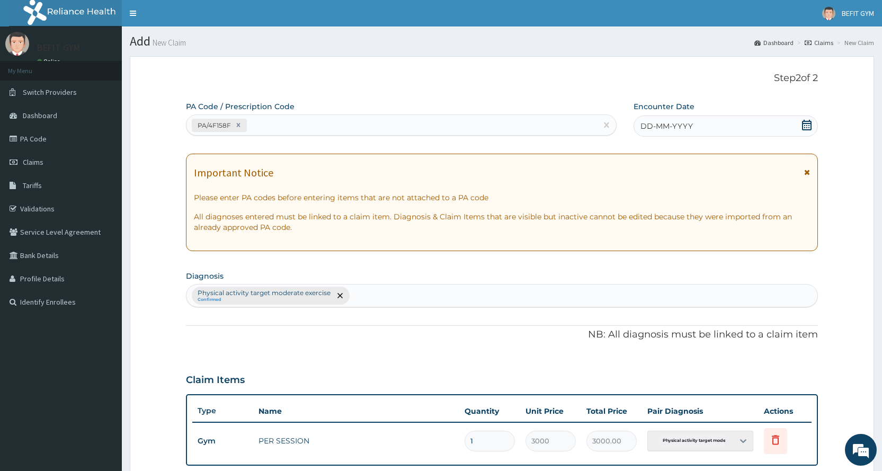
click at [806, 121] on icon at bounding box center [806, 125] width 11 height 11
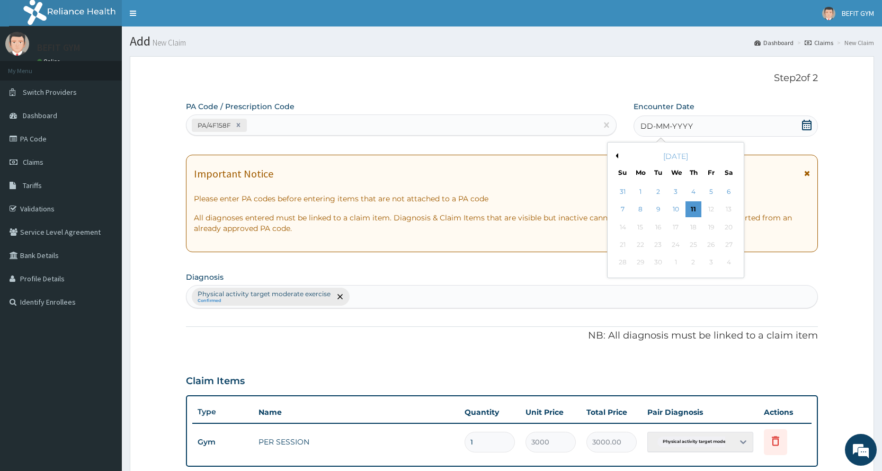
click at [616, 155] on button "Previous Month" at bounding box center [615, 155] width 5 height 5
click at [678, 229] on div "13" at bounding box center [675, 227] width 16 height 16
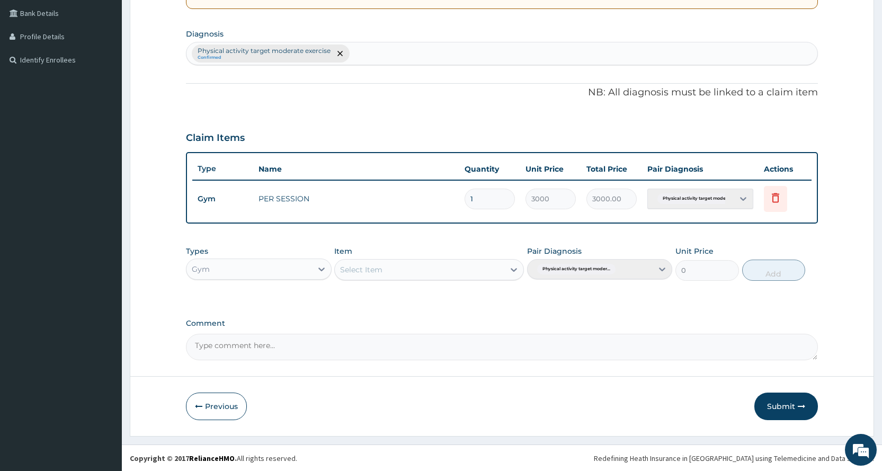
scroll to position [243, 0]
click at [773, 409] on button "Submit" at bounding box center [786, 406] width 64 height 28
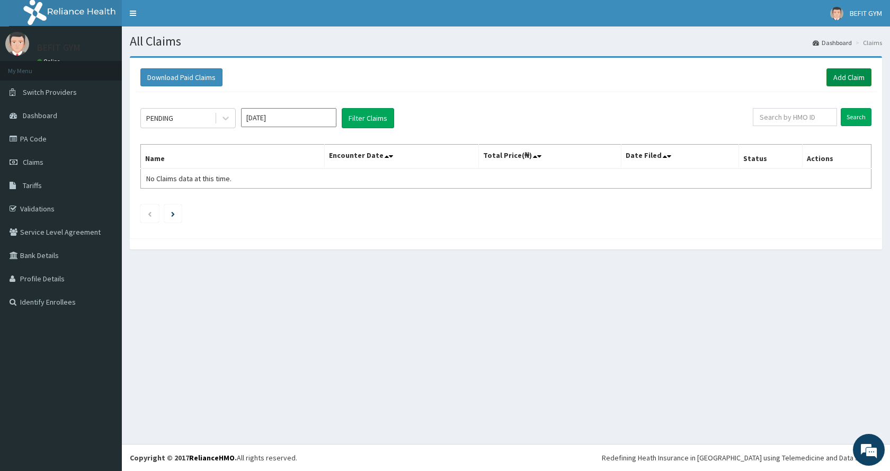
click at [853, 78] on link "Add Claim" at bounding box center [848, 77] width 45 height 18
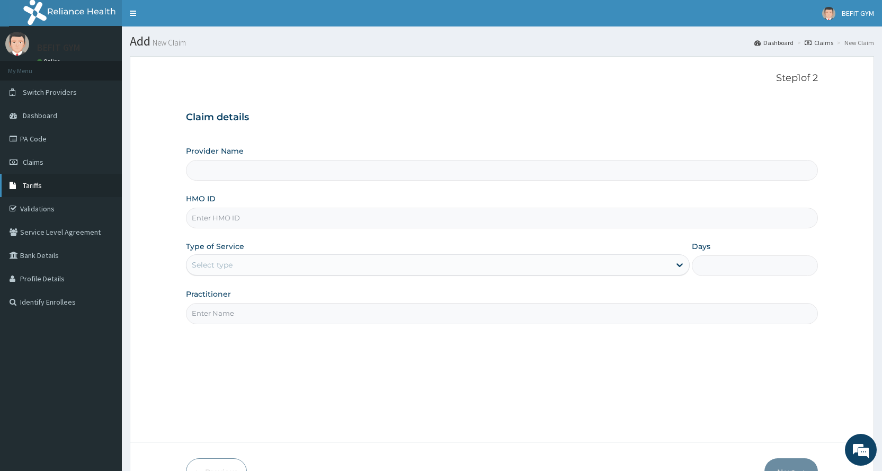
type input "BEFIT HEALTH AND FITNESS CENTRE"
type input "1"
click at [189, 212] on input "HMO ID" at bounding box center [502, 218] width 632 height 21
type input "NBC/10922/A"
click at [226, 313] on input "Practitioner" at bounding box center [502, 313] width 632 height 21
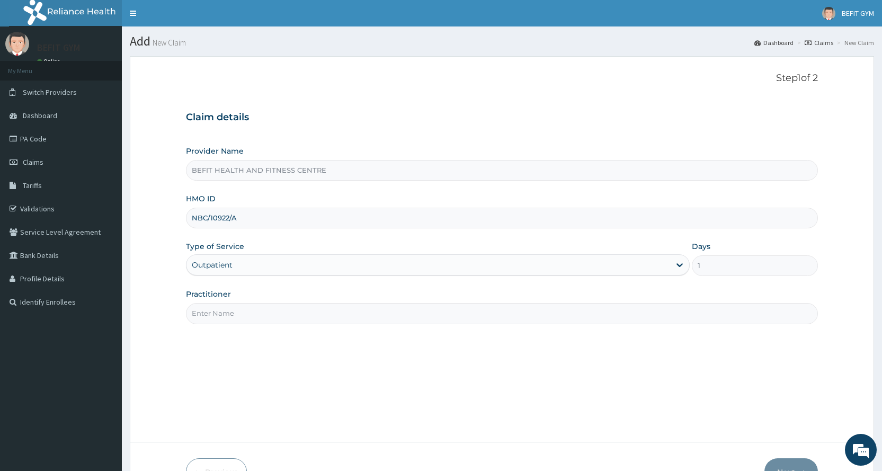
type input "B"
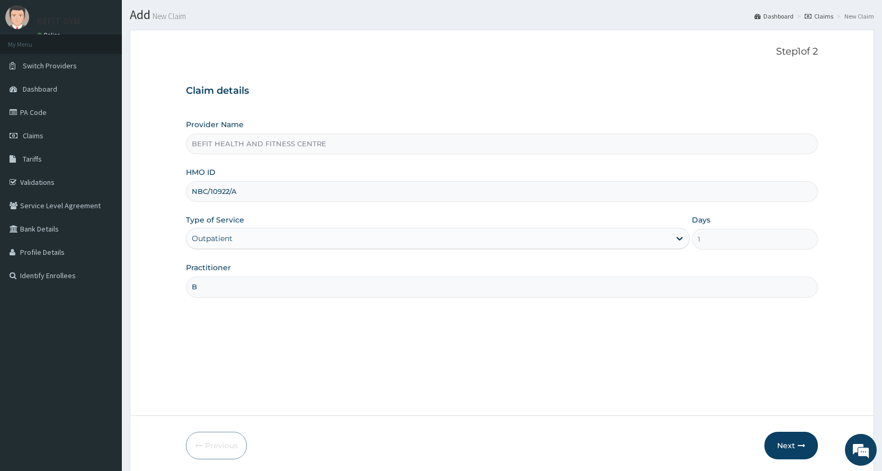
scroll to position [66, 0]
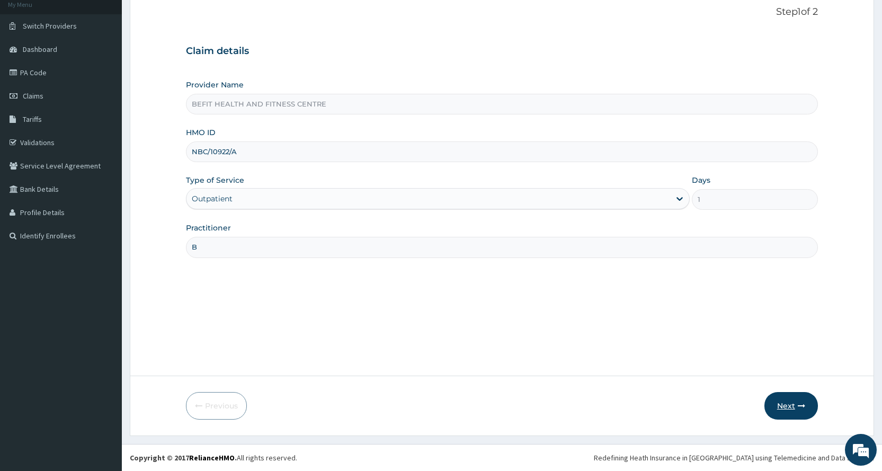
click at [800, 414] on button "Next" at bounding box center [790, 406] width 53 height 28
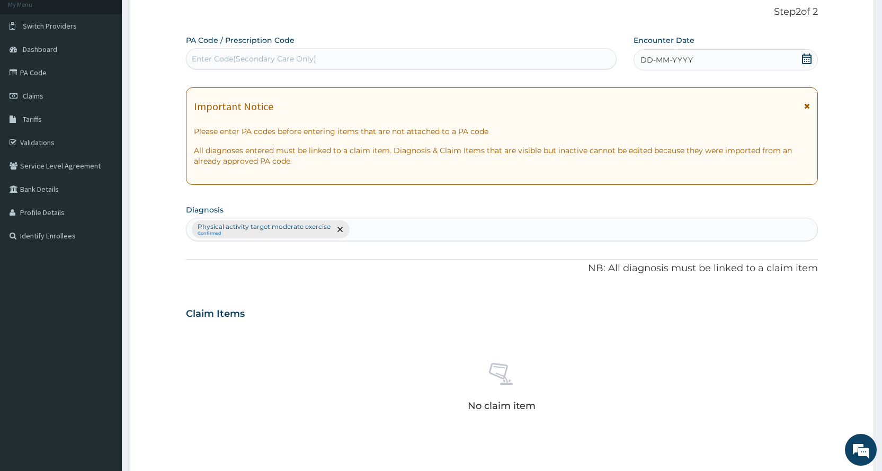
click at [324, 54] on div "Enter Code(Secondary Care Only)" at bounding box center [400, 58] width 429 height 17
type input "PA/2B8754"
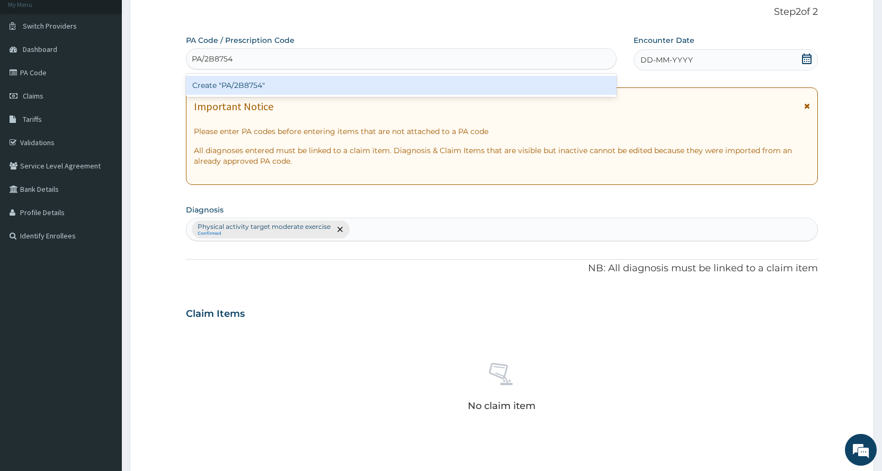
click at [309, 81] on div "Create "PA/2B8754"" at bounding box center [401, 85] width 430 height 19
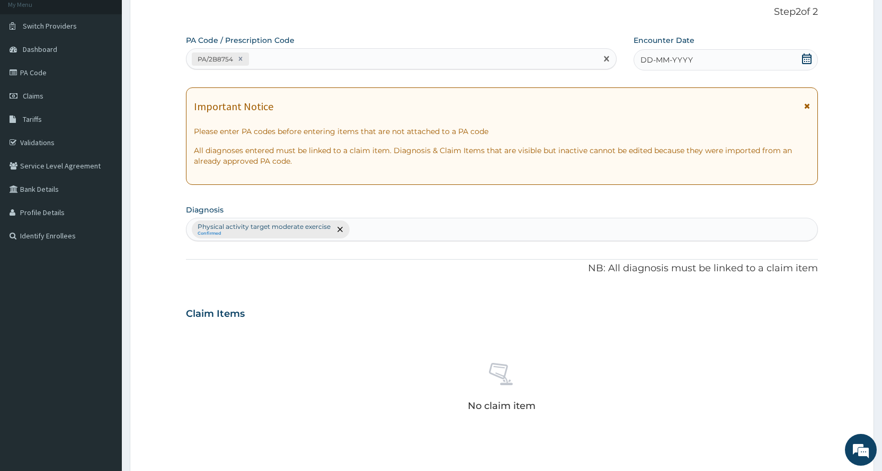
click at [700, 59] on div "DD-MM-YYYY" at bounding box center [725, 59] width 184 height 21
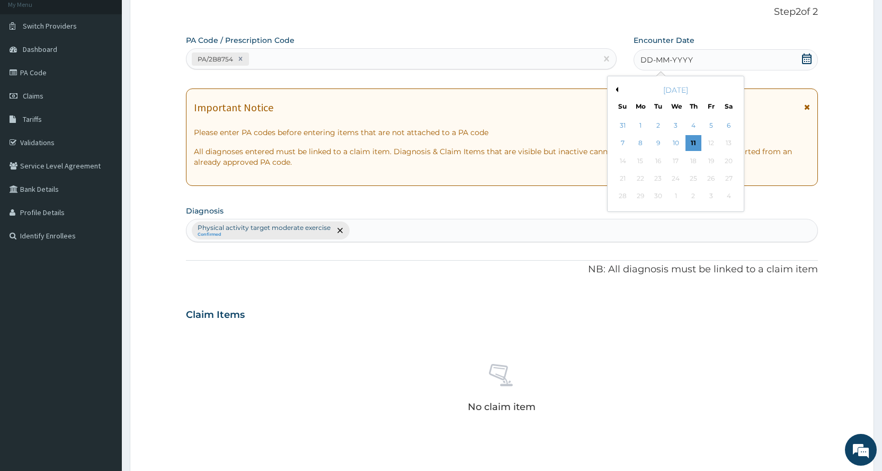
click at [617, 90] on button "Previous Month" at bounding box center [615, 89] width 5 height 5
click at [672, 156] on div "13" at bounding box center [675, 161] width 16 height 16
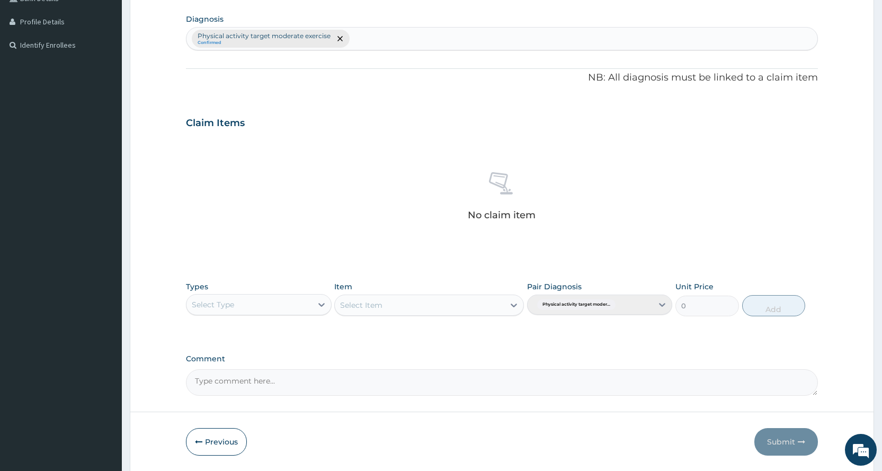
scroll to position [293, 0]
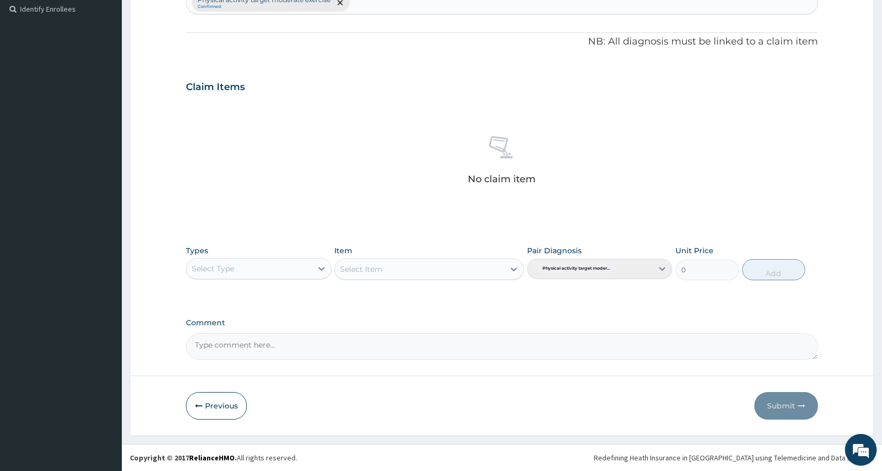
click at [273, 261] on div "Select Type" at bounding box center [248, 268] width 125 height 17
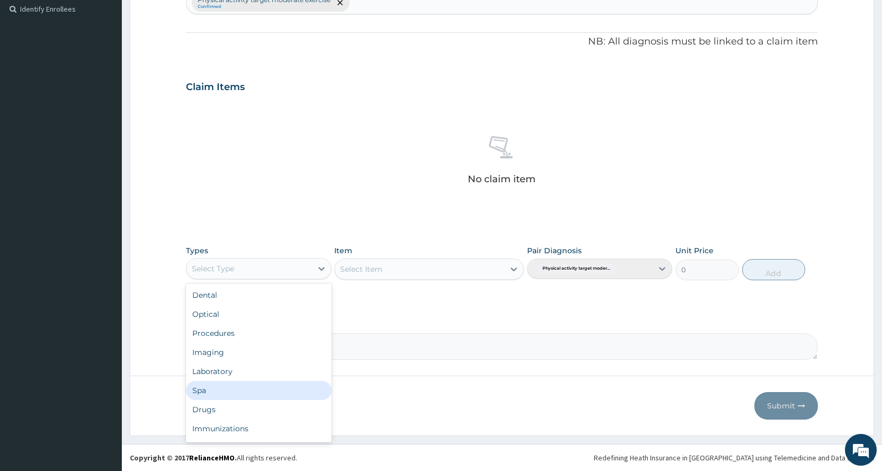
scroll to position [36, 0]
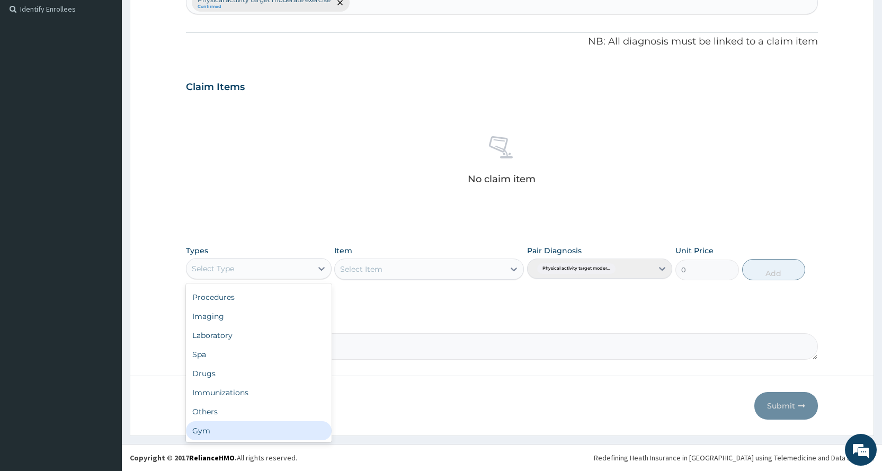
click at [275, 430] on div "Gym" at bounding box center [258, 430] width 145 height 19
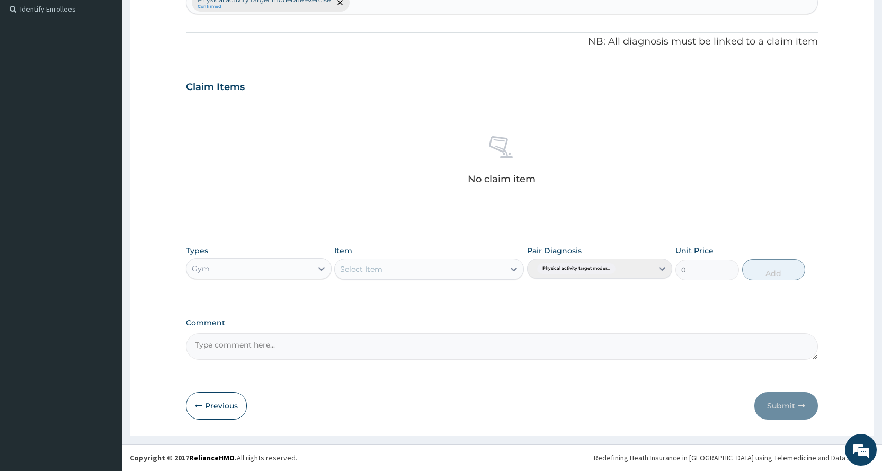
click at [489, 280] on div "Item Select Item" at bounding box center [429, 262] width 190 height 35
click at [477, 274] on div "Select Item" at bounding box center [419, 269] width 169 height 17
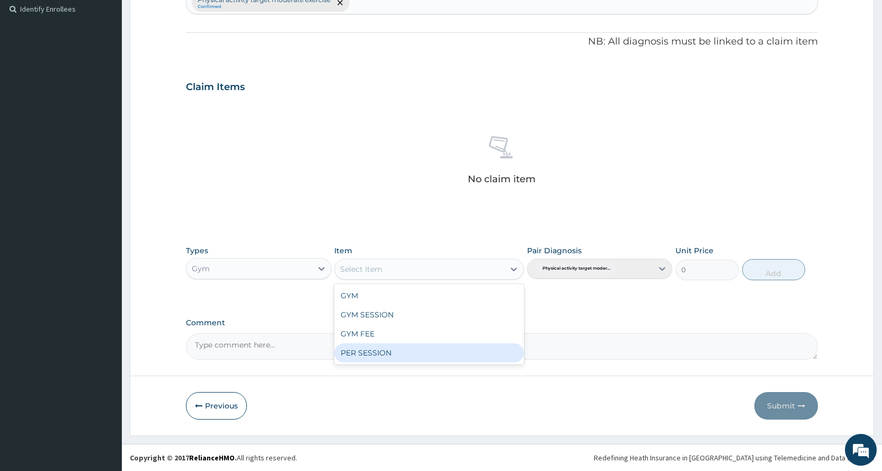
click at [476, 353] on div "PER SESSION" at bounding box center [429, 352] width 190 height 19
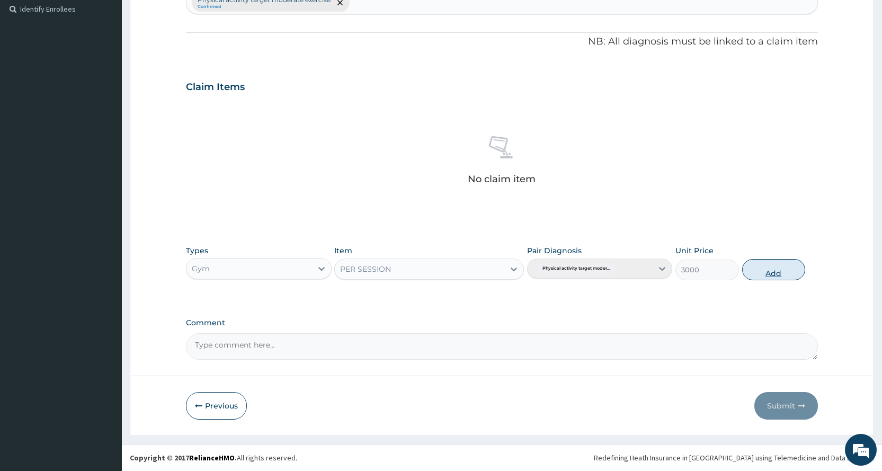
click at [781, 269] on button "Add" at bounding box center [773, 269] width 63 height 21
type input "0"
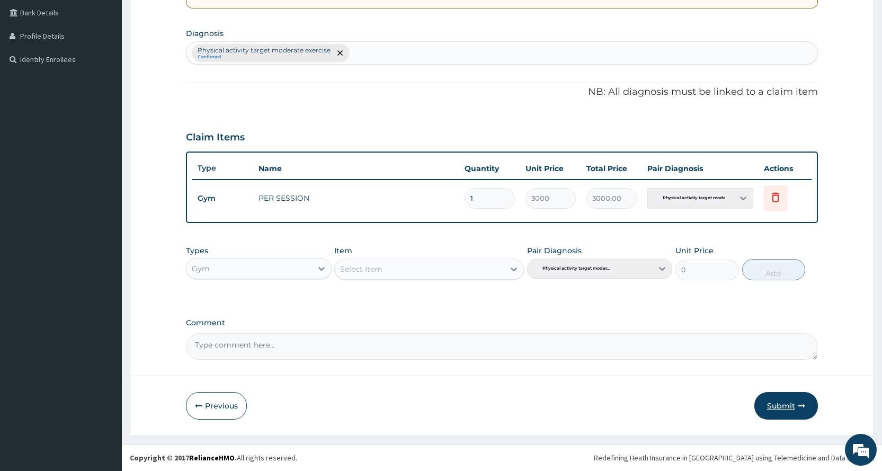
click at [790, 392] on button "Submit" at bounding box center [786, 406] width 64 height 28
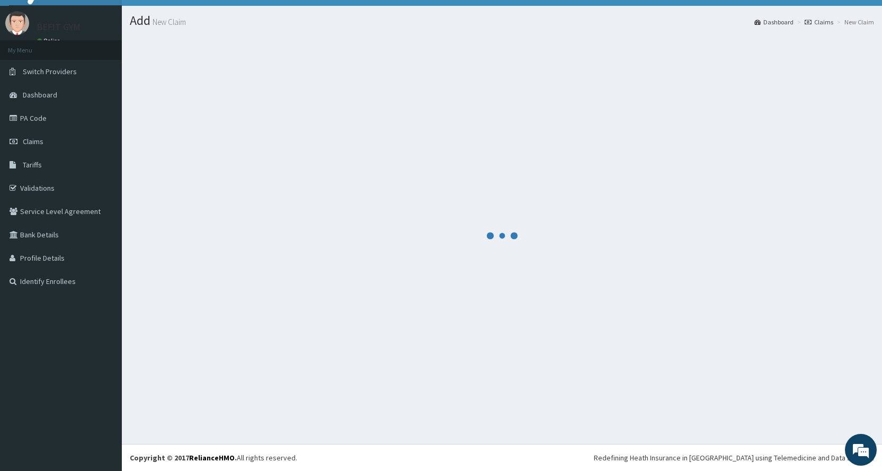
scroll to position [243, 0]
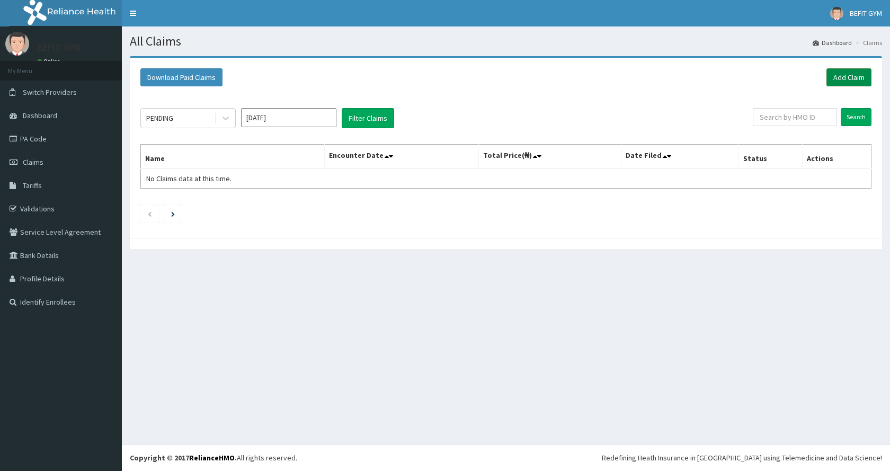
click at [847, 80] on link "Add Claim" at bounding box center [848, 77] width 45 height 18
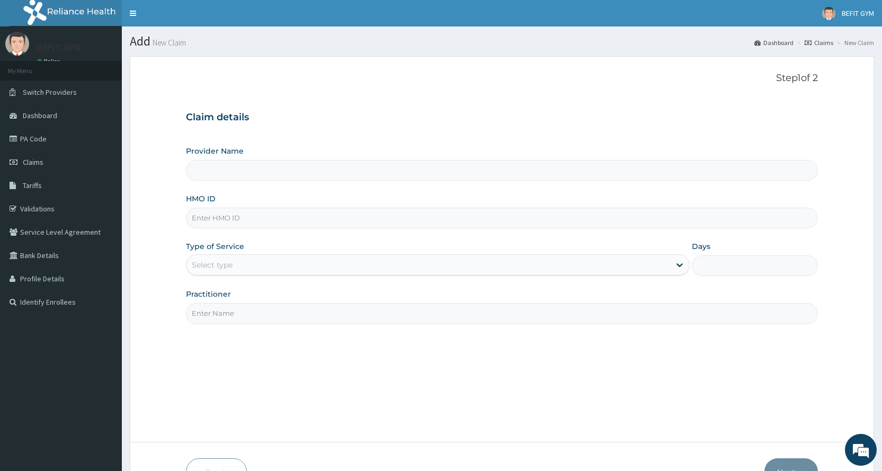
type input "BEFIT HEALTH AND FITNESS CENTRE"
type input "1"
click at [228, 210] on input "HMO ID" at bounding box center [502, 218] width 632 height 21
type input "FAT/10016/A"
click at [255, 306] on input "Practitioner" at bounding box center [502, 313] width 632 height 21
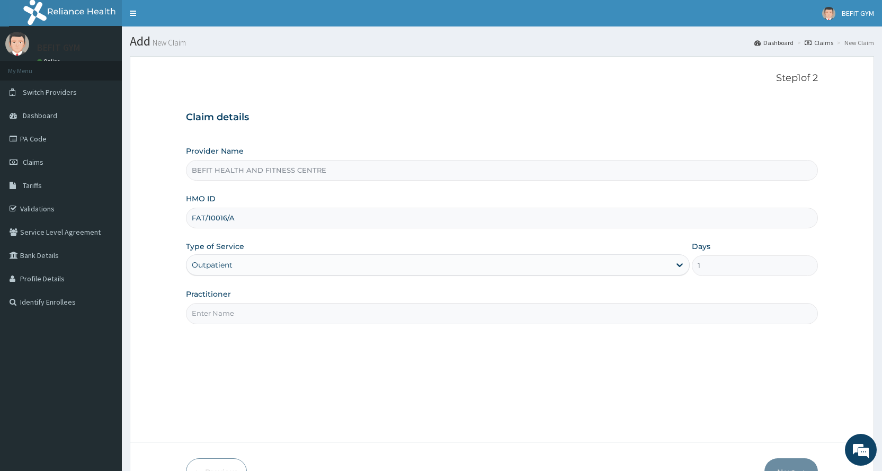
type input "B"
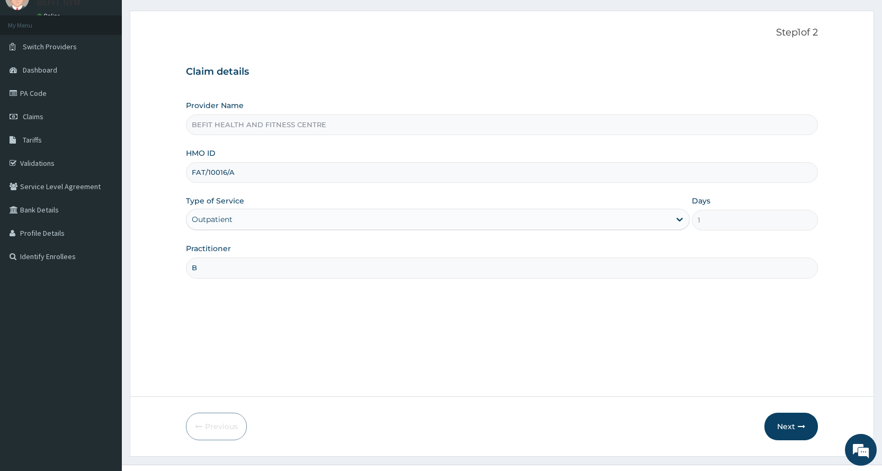
scroll to position [66, 0]
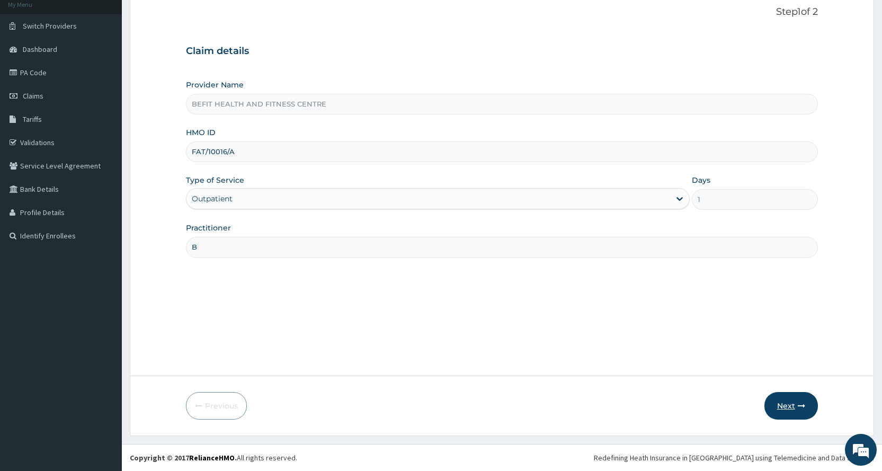
click at [784, 398] on button "Next" at bounding box center [790, 406] width 53 height 28
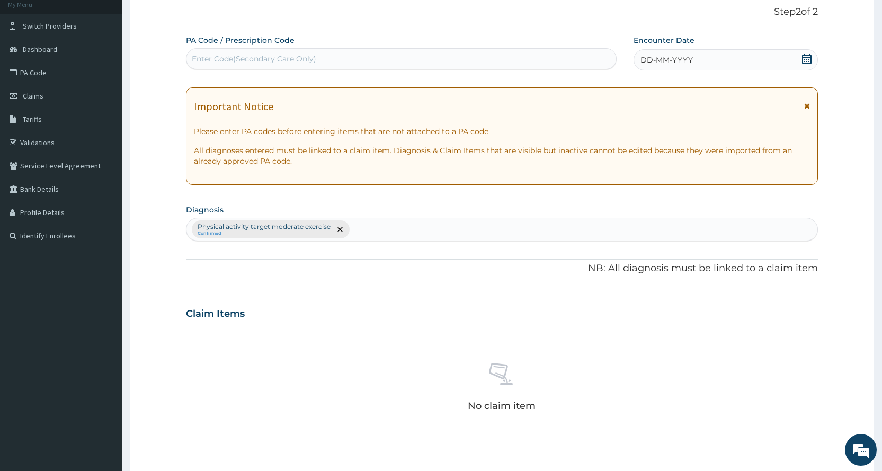
click at [219, 52] on div "Enter Code(Secondary Care Only)" at bounding box center [400, 58] width 429 height 17
type input "PA/0A44BC"
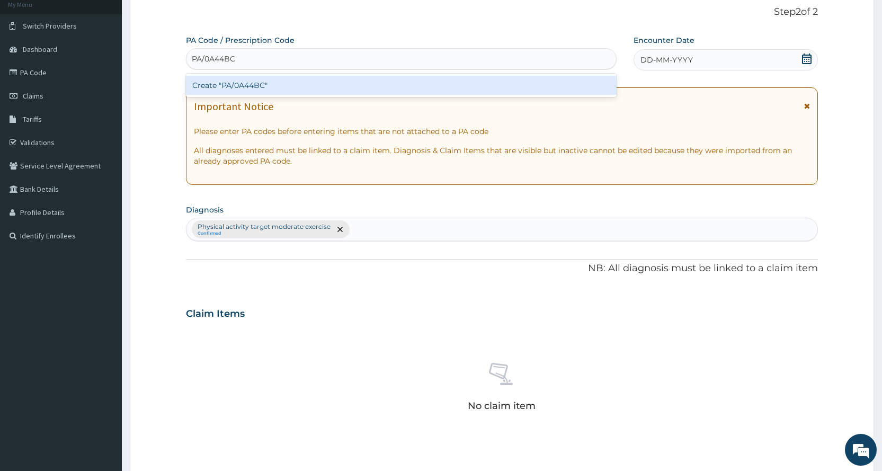
click at [327, 85] on div "Create "PA/0A44BC"" at bounding box center [401, 85] width 430 height 19
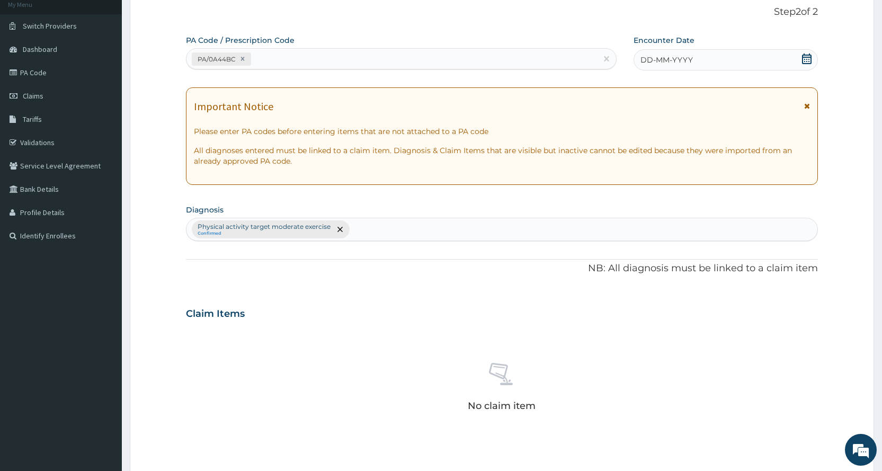
click at [659, 48] on div "Encounter Date DD-MM-YYYY" at bounding box center [725, 52] width 184 height 35
click at [807, 57] on icon at bounding box center [807, 58] width 10 height 11
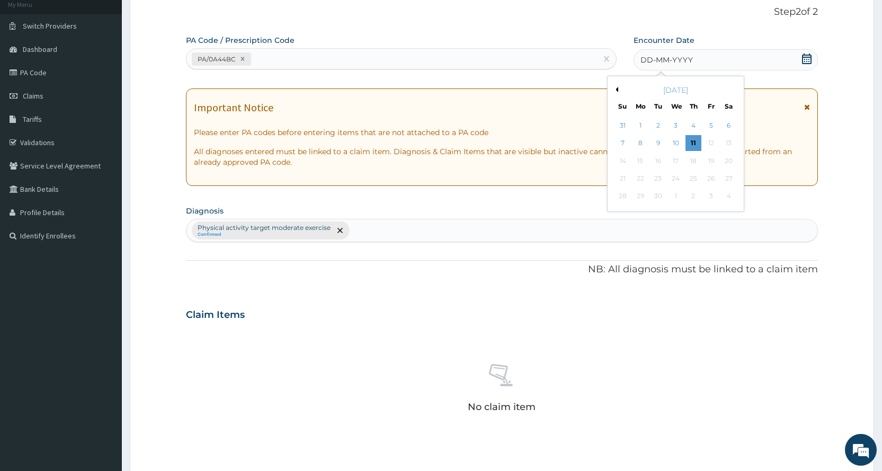
click at [616, 91] on button "Previous Month" at bounding box center [615, 89] width 5 height 5
click at [682, 160] on div "13" at bounding box center [675, 161] width 16 height 16
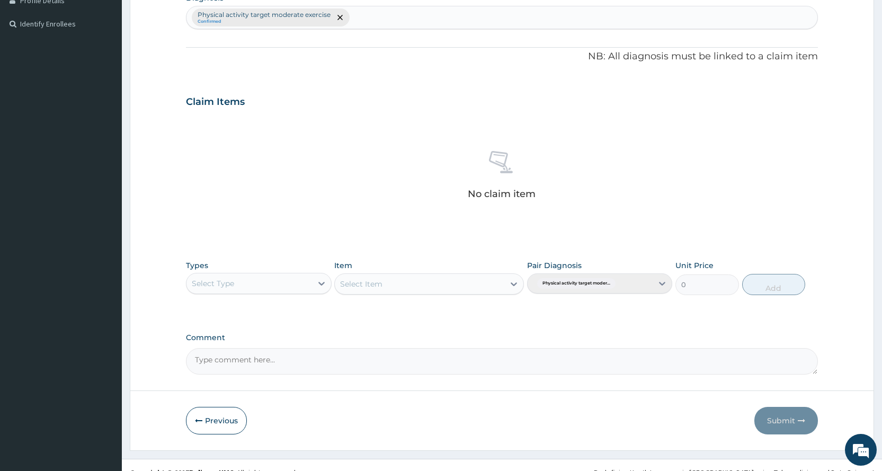
scroll to position [293, 0]
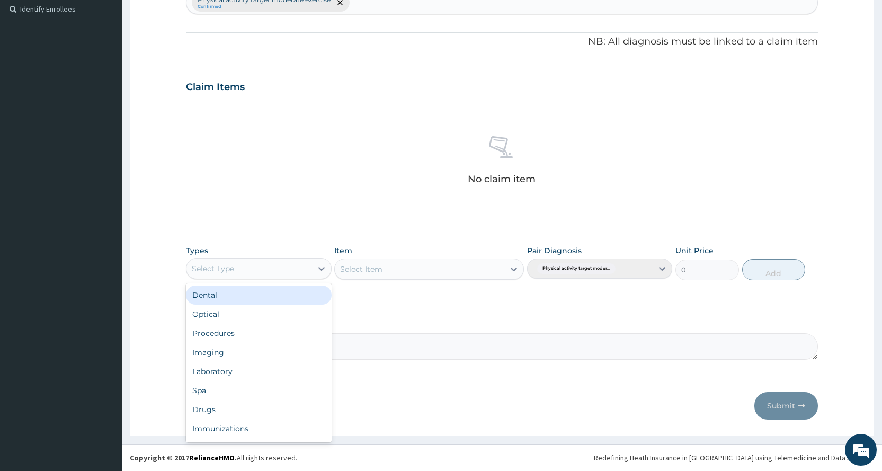
click at [266, 269] on div "Select Type" at bounding box center [248, 268] width 125 height 17
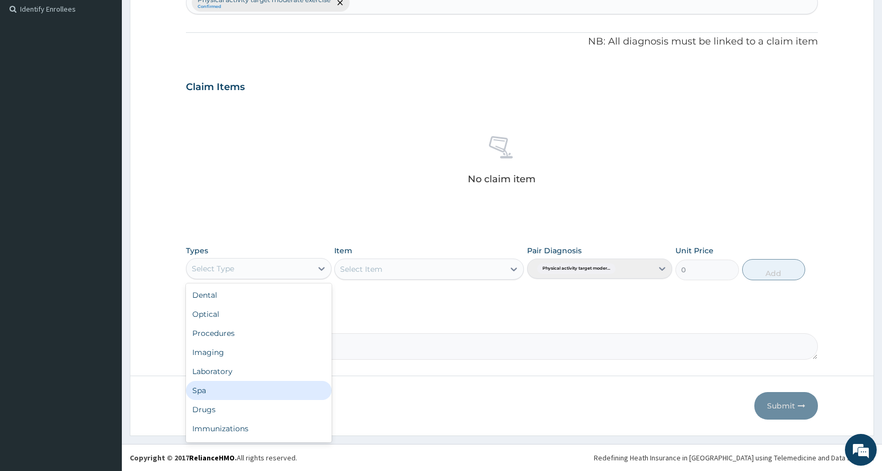
scroll to position [36, 0]
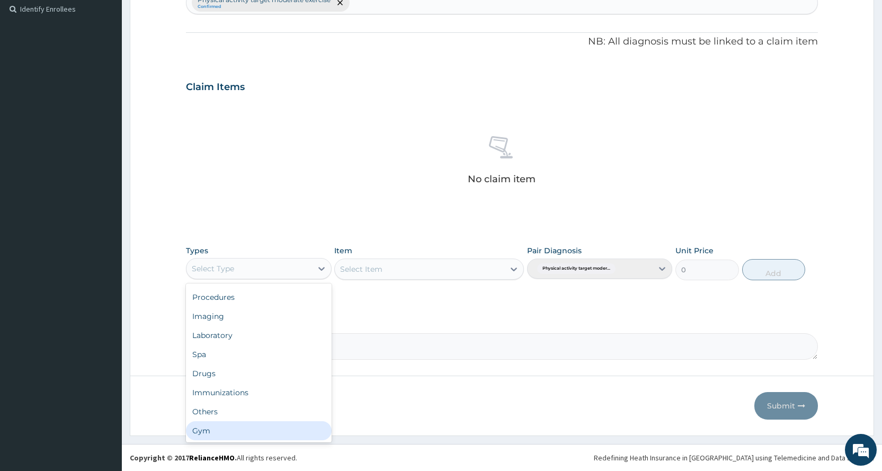
click at [212, 433] on div "Gym" at bounding box center [258, 430] width 145 height 19
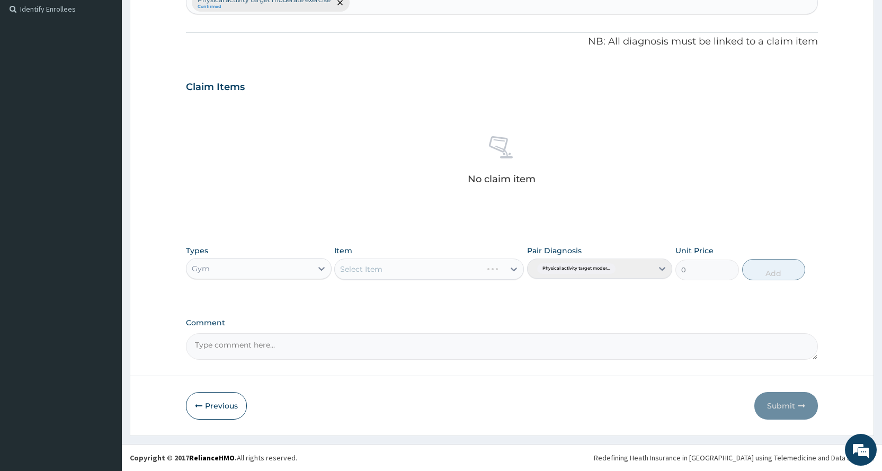
click at [420, 269] on div "Select Item" at bounding box center [429, 268] width 190 height 21
click at [420, 269] on div "Select Item" at bounding box center [419, 269] width 169 height 17
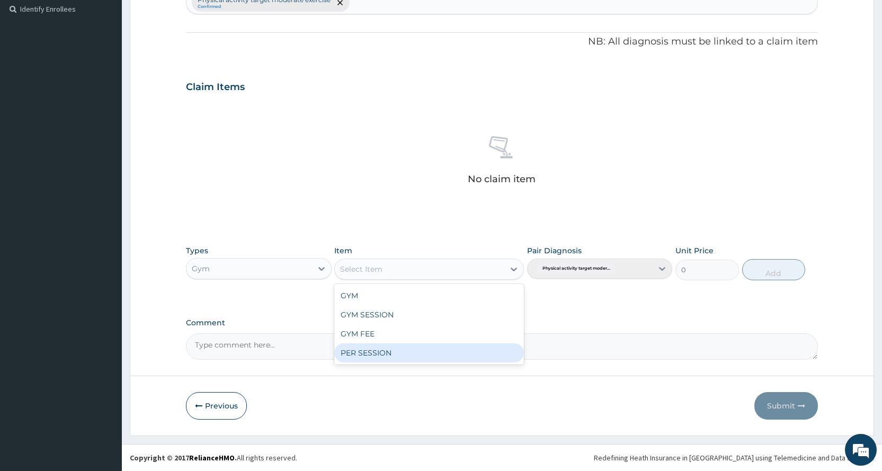
click at [424, 360] on div "PER SESSION" at bounding box center [429, 352] width 190 height 19
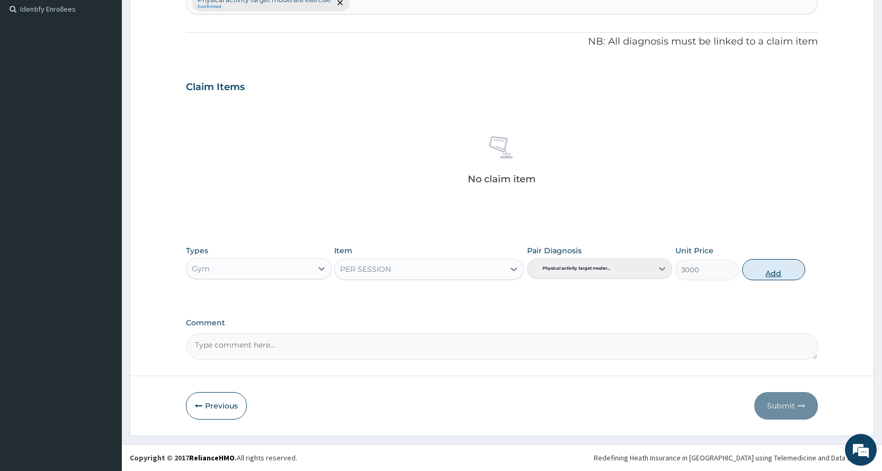
click at [754, 278] on button "Add" at bounding box center [773, 269] width 63 height 21
type input "0"
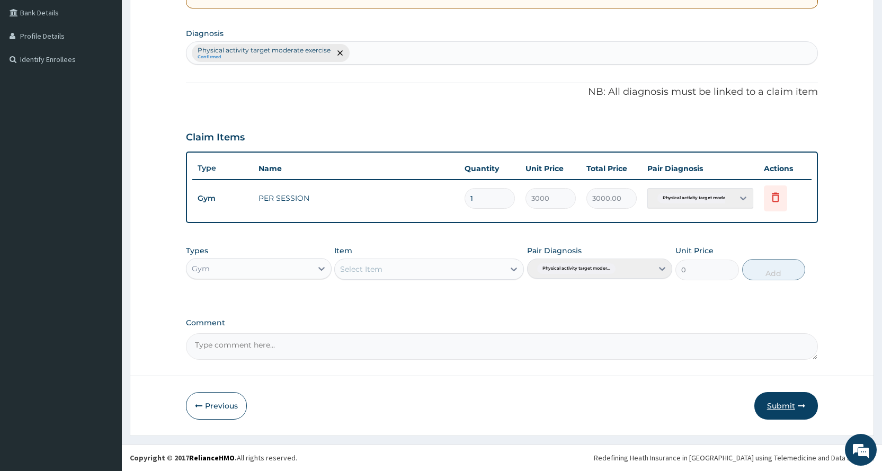
click at [777, 401] on button "Submit" at bounding box center [786, 406] width 64 height 28
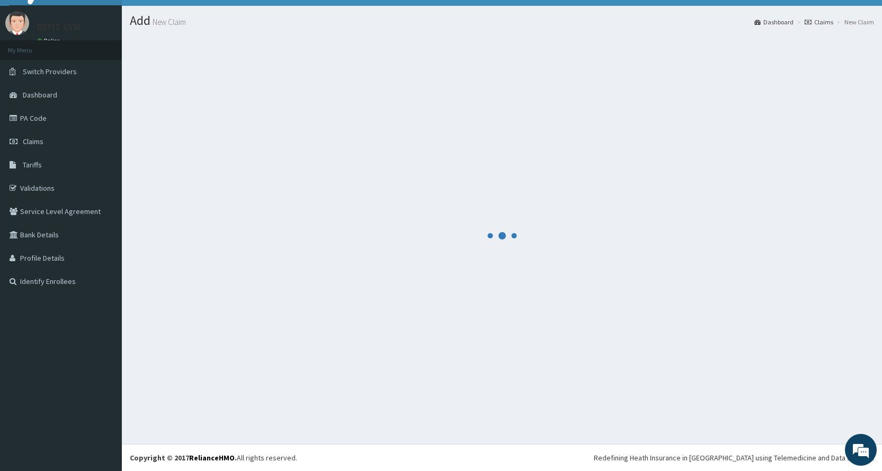
scroll to position [243, 0]
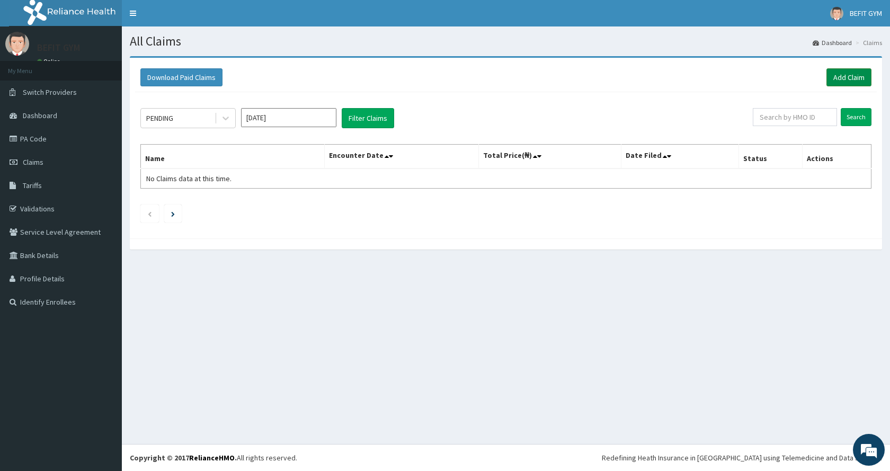
click at [840, 82] on link "Add Claim" at bounding box center [848, 77] width 45 height 18
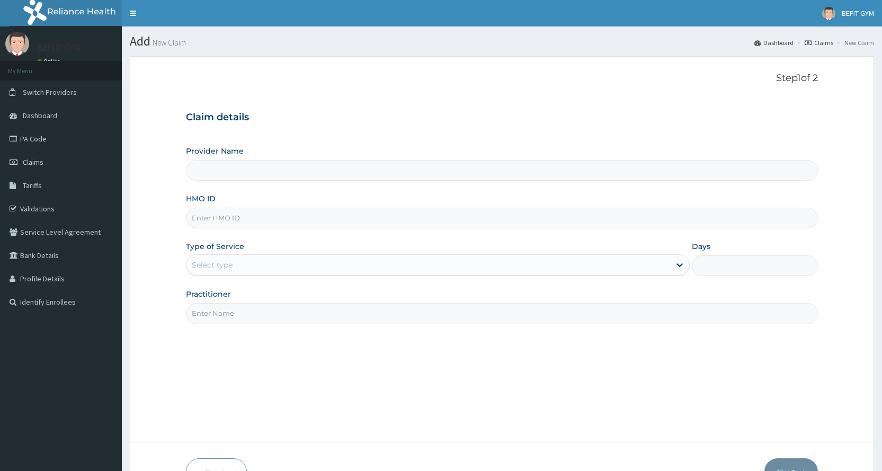
click at [318, 210] on input "HMO ID" at bounding box center [502, 218] width 632 height 21
type input "KML/10098/A"
click at [242, 318] on input "Practitioner" at bounding box center [502, 313] width 632 height 21
type input "BEFIT HEALTH AND FITNESS CENTRE"
type input "1"
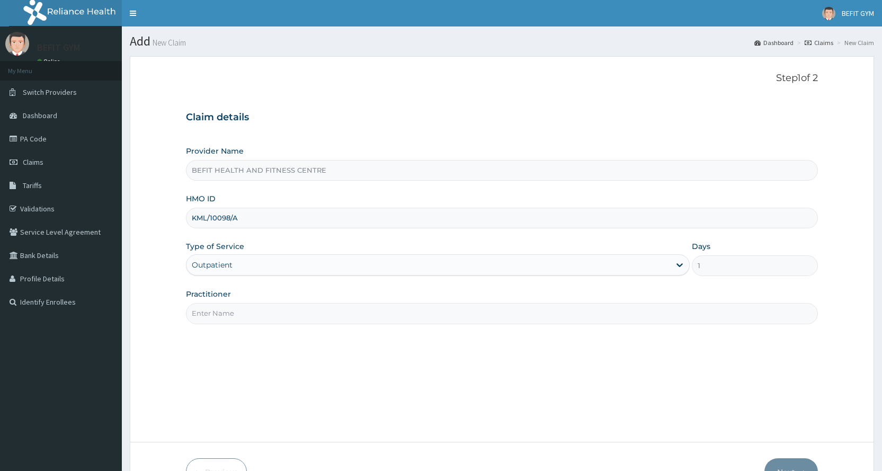
type input "B"
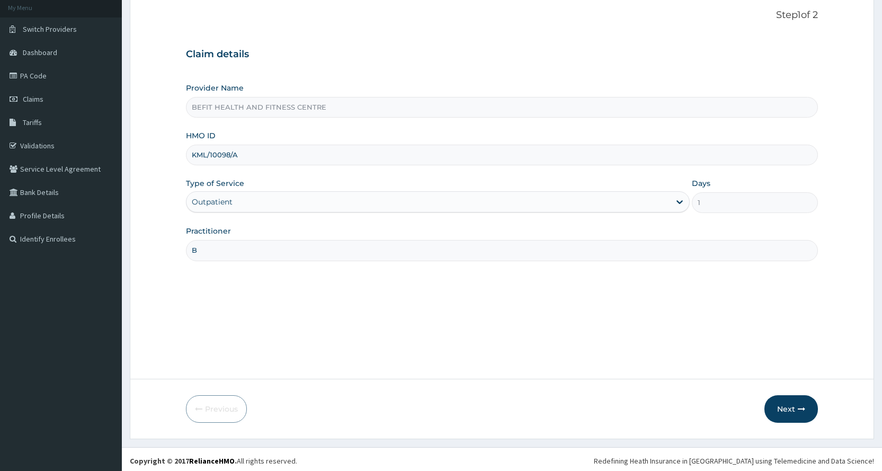
scroll to position [66, 0]
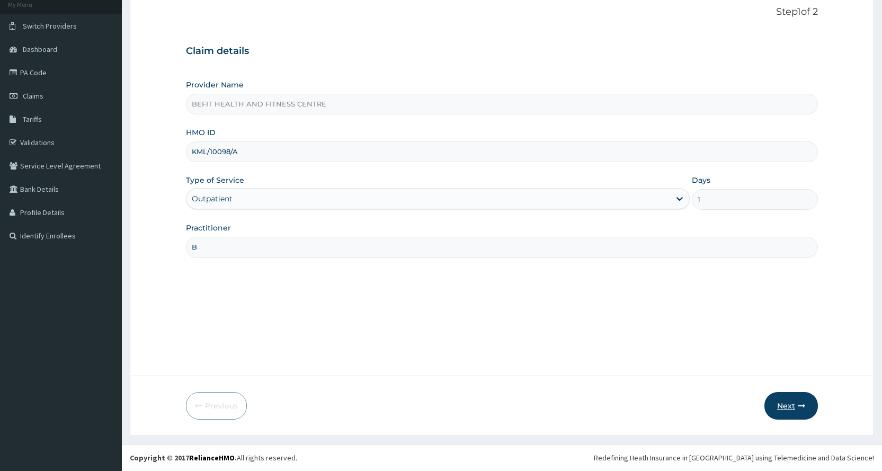
click at [798, 410] on button "Next" at bounding box center [790, 406] width 53 height 28
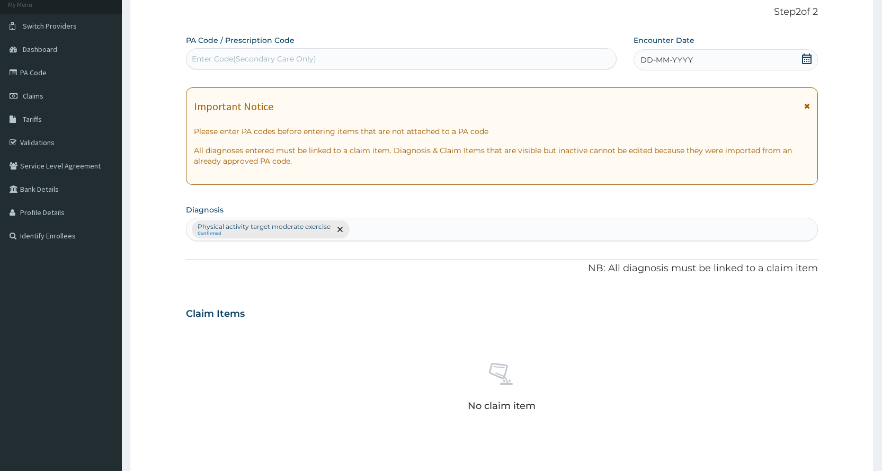
click at [374, 55] on div "Enter Code(Secondary Care Only)" at bounding box center [400, 58] width 429 height 17
type input "PA/82EFF0"
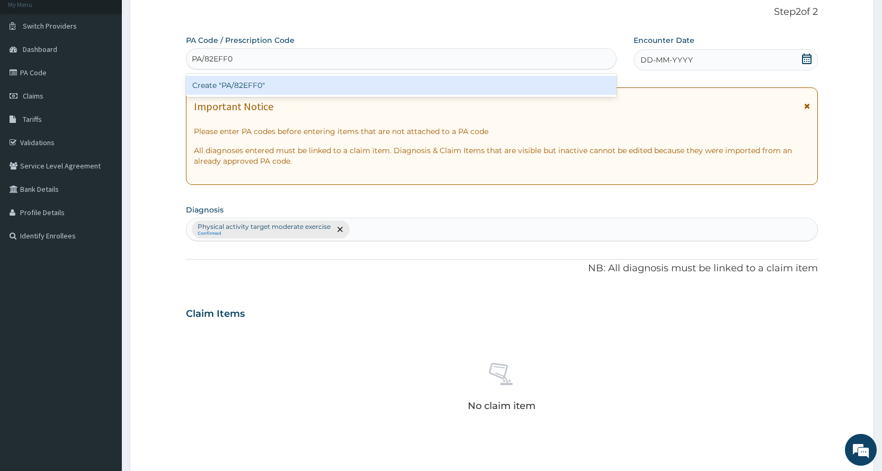
click at [255, 91] on div "Create "PA/82EFF0"" at bounding box center [401, 85] width 430 height 19
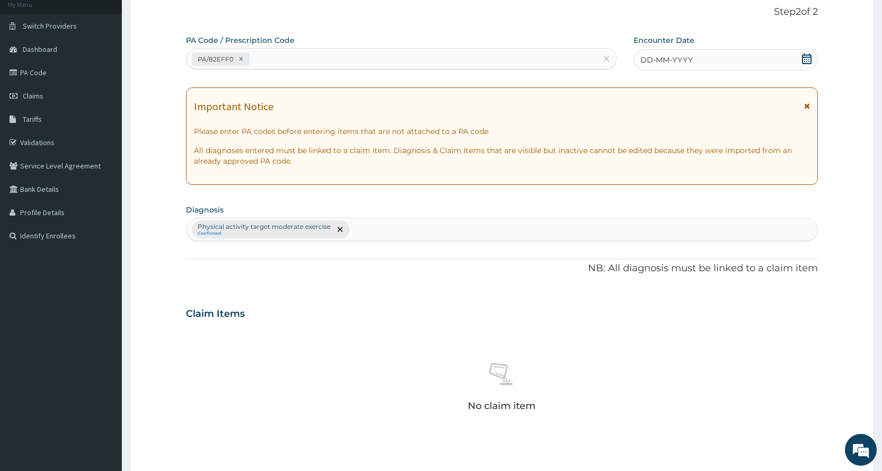
click at [740, 59] on div "DD-MM-YYYY" at bounding box center [725, 59] width 184 height 21
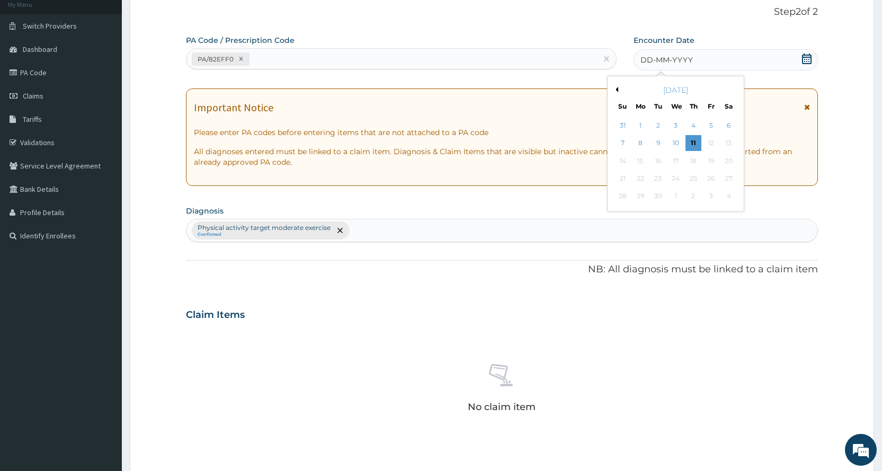
click at [616, 87] on button "Previous Month" at bounding box center [615, 89] width 5 height 5
click at [669, 160] on div "13" at bounding box center [675, 161] width 16 height 16
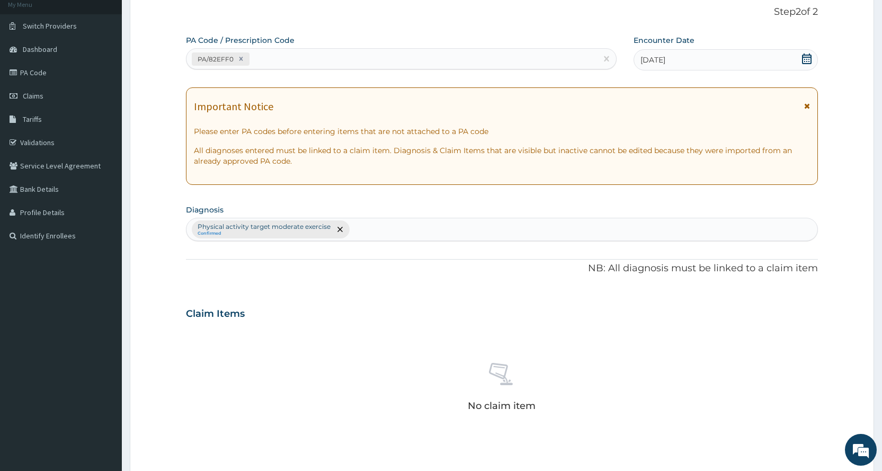
click at [680, 59] on div "[DATE]" at bounding box center [725, 59] width 184 height 21
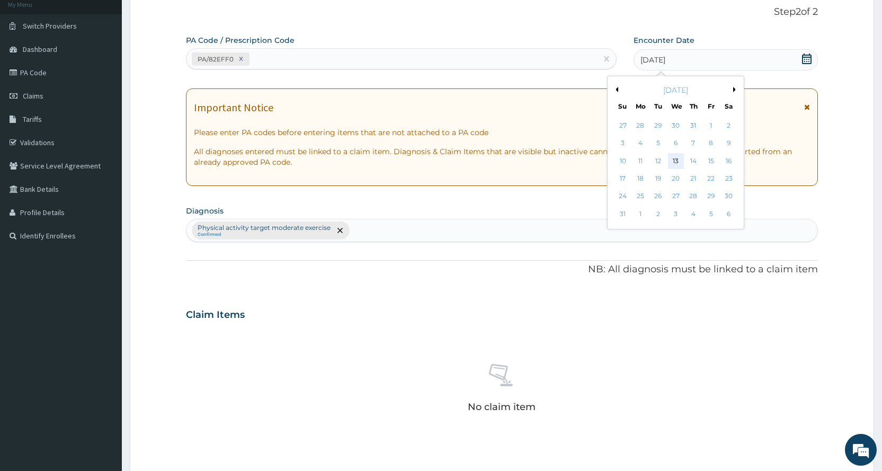
click at [673, 159] on div "13" at bounding box center [675, 161] width 16 height 16
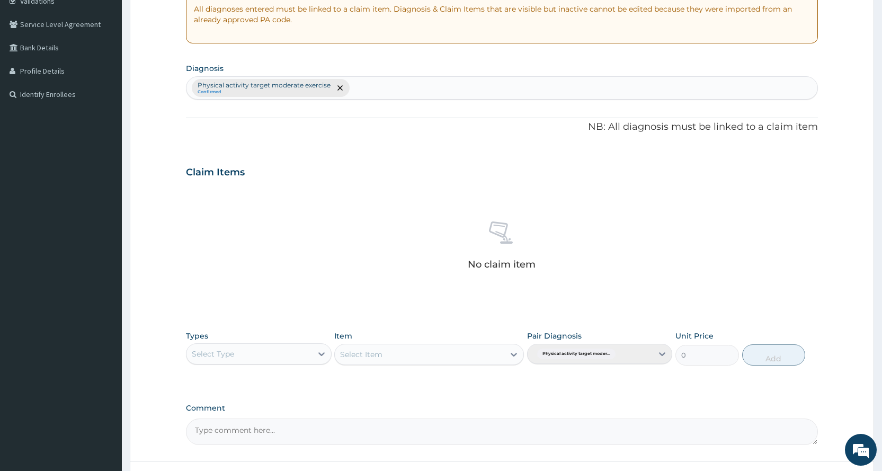
scroll to position [293, 0]
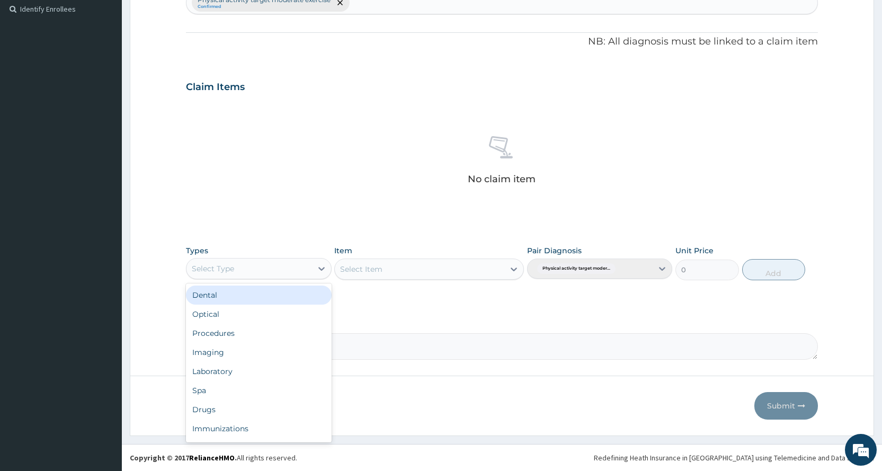
click at [228, 270] on div "Select Type" at bounding box center [213, 268] width 42 height 11
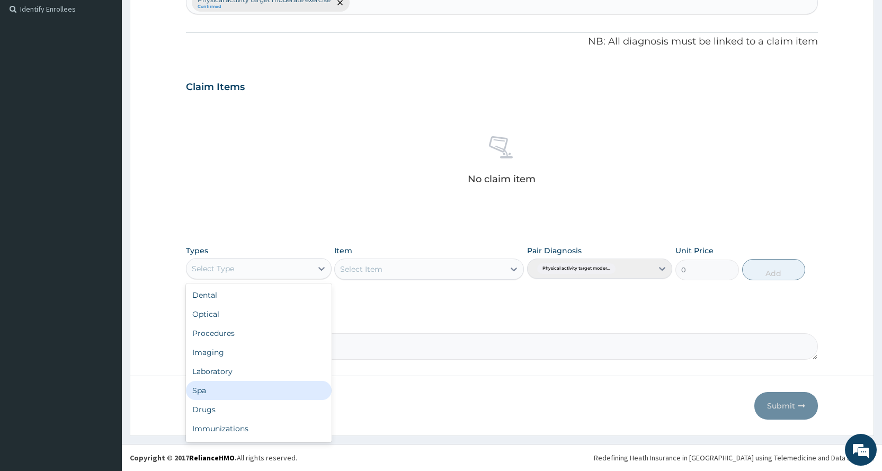
scroll to position [36, 0]
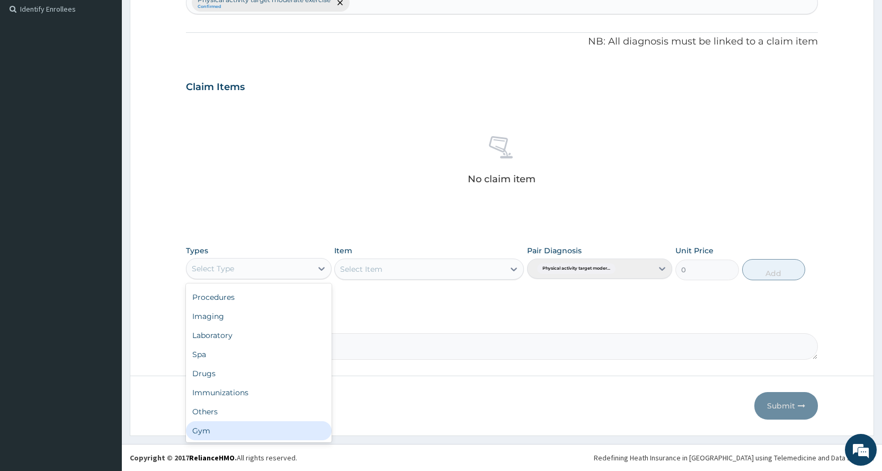
click at [223, 428] on div "Gym" at bounding box center [258, 430] width 145 height 19
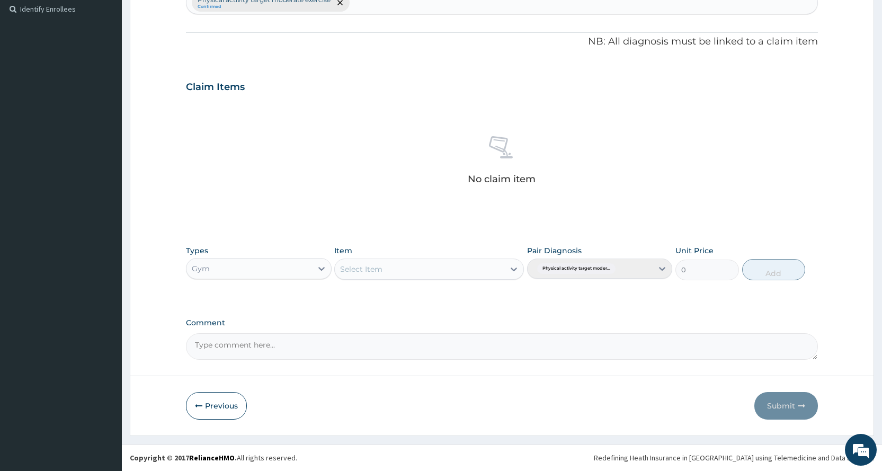
click at [468, 262] on div "Select Item" at bounding box center [419, 269] width 169 height 17
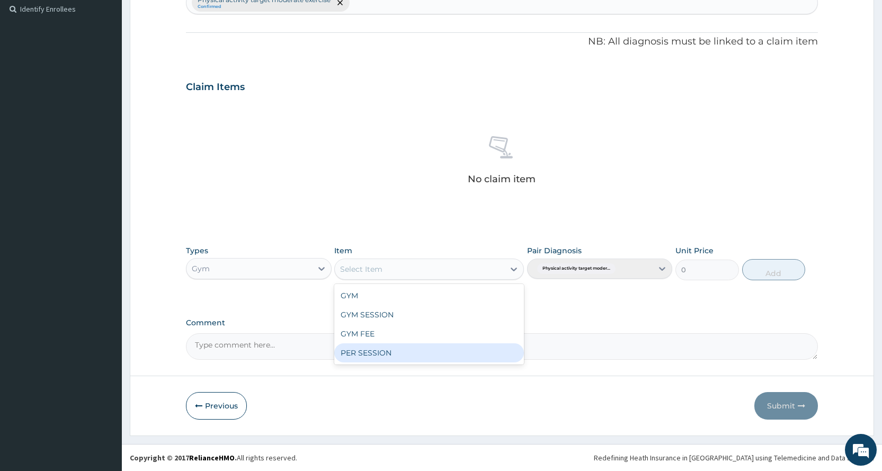
click at [445, 350] on div "PER SESSION" at bounding box center [429, 352] width 190 height 19
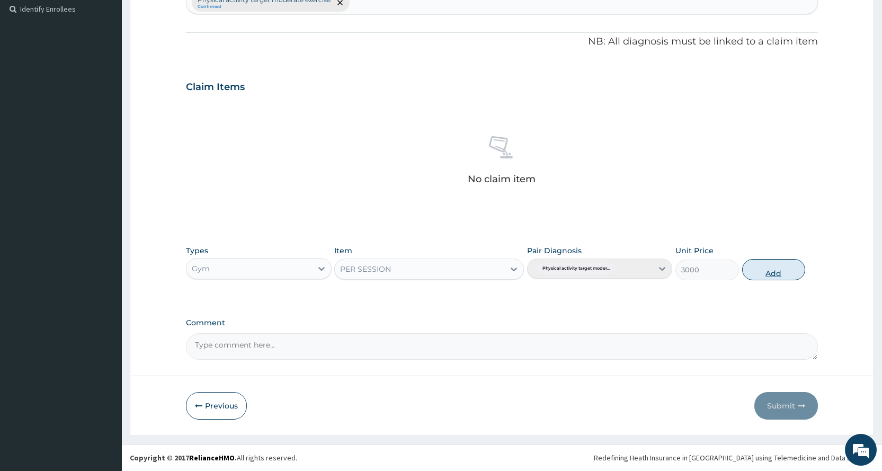
click at [759, 276] on button "Add" at bounding box center [773, 269] width 63 height 21
type input "0"
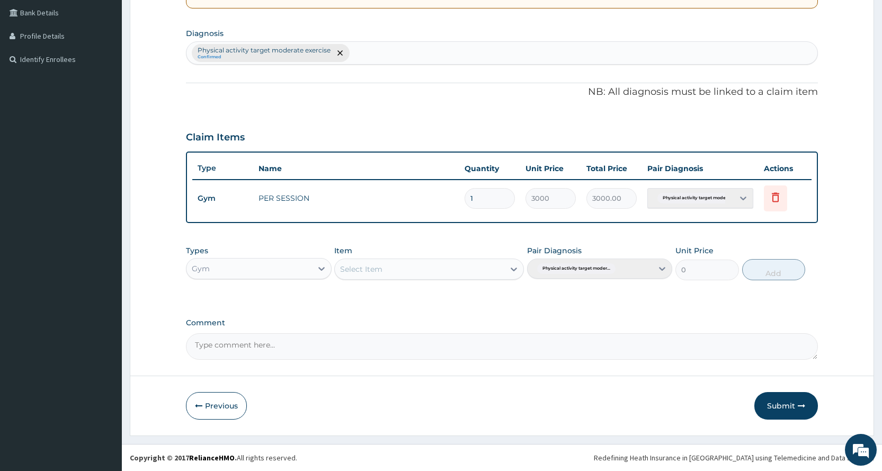
scroll to position [243, 0]
click at [771, 407] on button "Submit" at bounding box center [786, 406] width 64 height 28
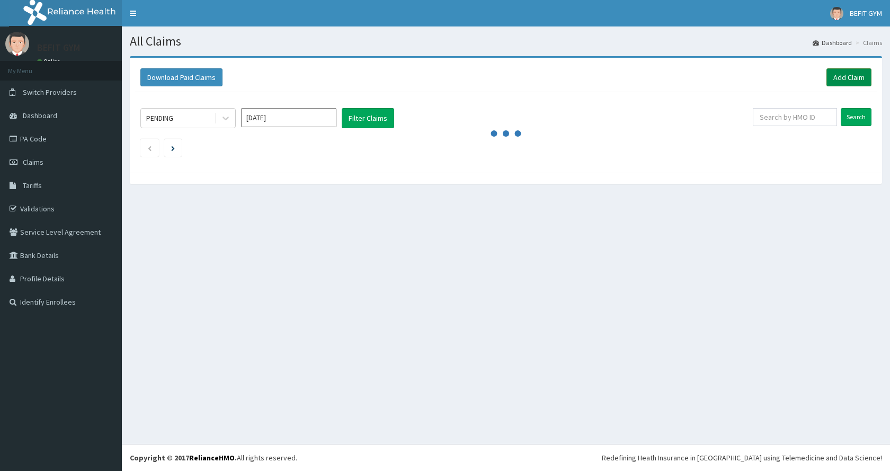
click at [835, 77] on link "Add Claim" at bounding box center [848, 77] width 45 height 18
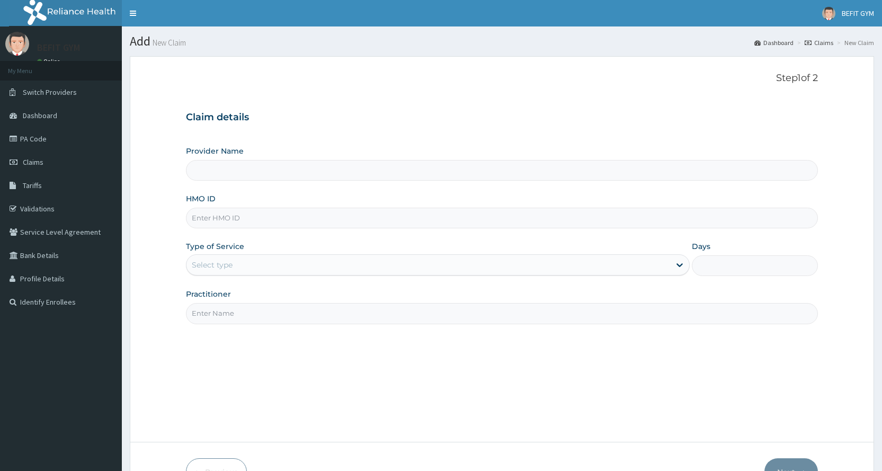
click at [480, 219] on input "HMO ID" at bounding box center [502, 218] width 632 height 21
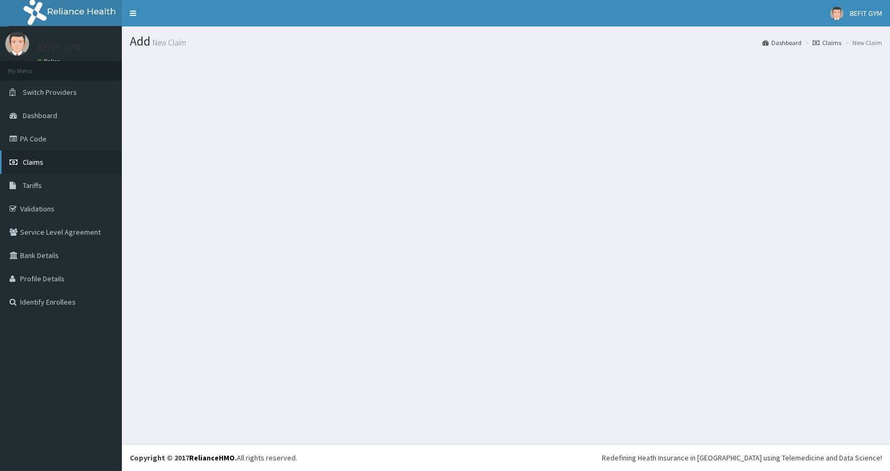
click at [50, 159] on link "Claims" at bounding box center [61, 161] width 122 height 23
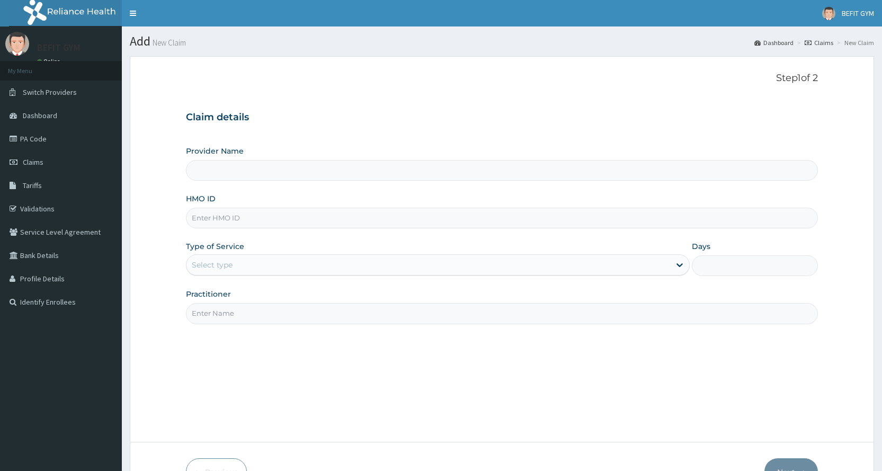
type input "BEFIT HEALTH AND FITNESS CENTRE"
type input "1"
click at [212, 223] on input "HMO ID" at bounding box center [502, 218] width 632 height 21
type input "DHQ/10274/A"
click at [218, 314] on input "Practitioner" at bounding box center [502, 313] width 632 height 21
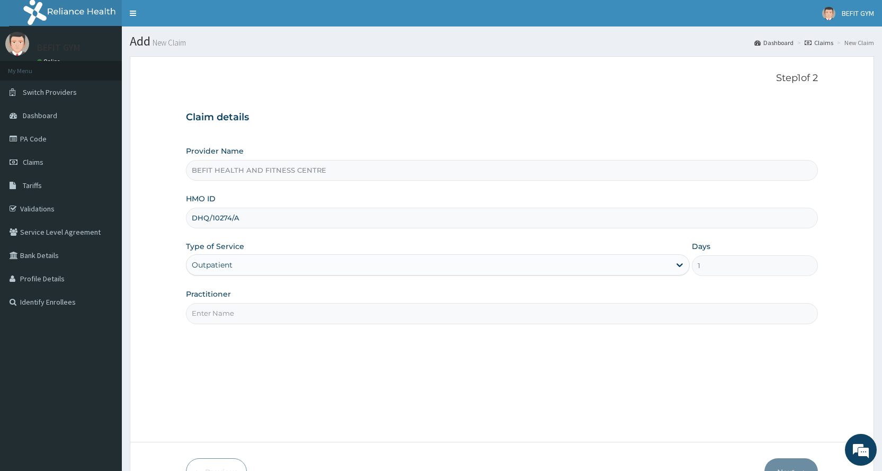
type input "B"
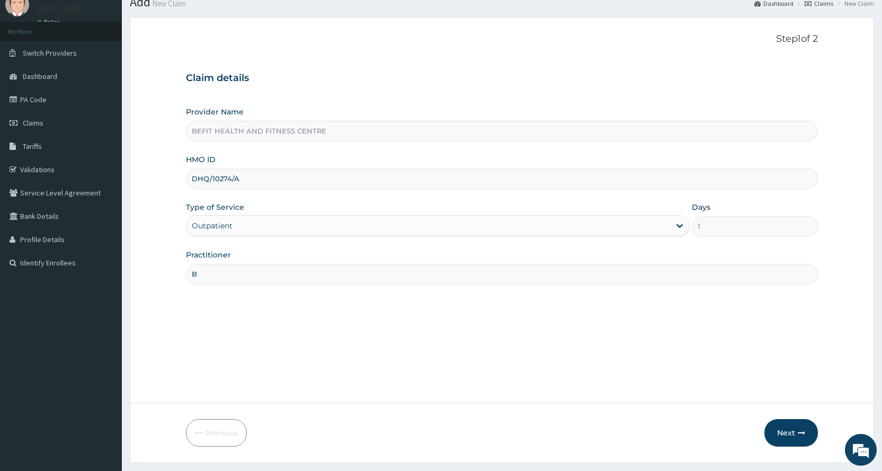
scroll to position [66, 0]
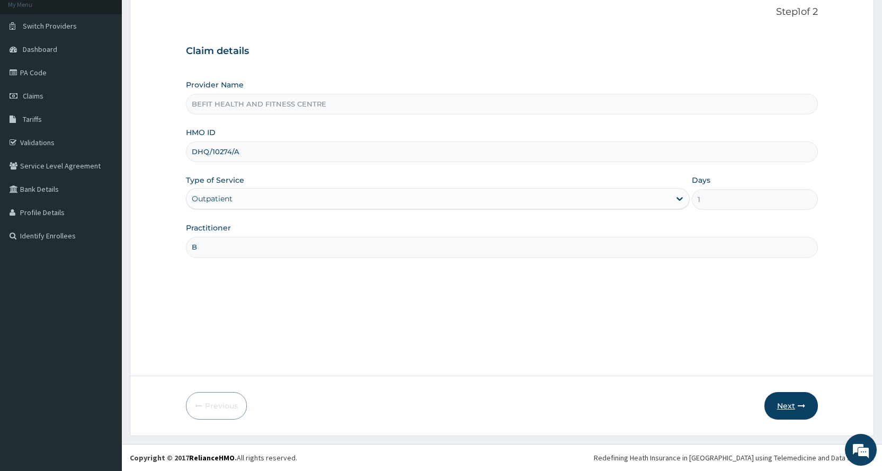
click at [779, 406] on button "Next" at bounding box center [790, 406] width 53 height 28
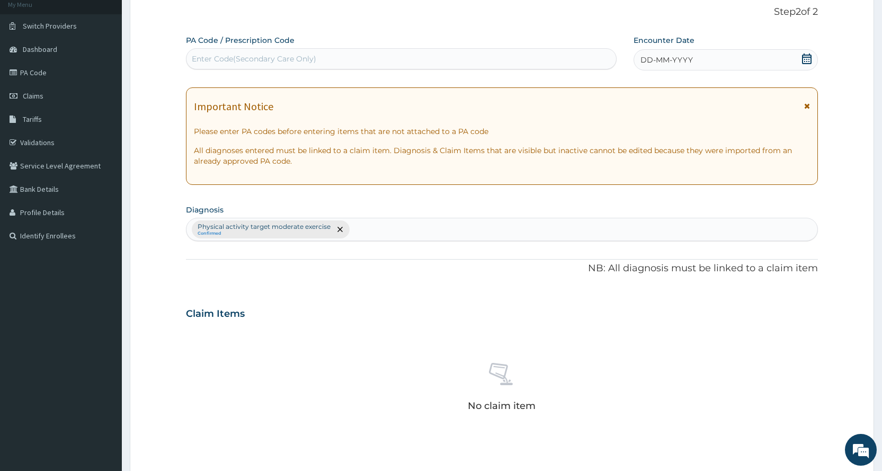
click at [279, 57] on div "Enter Code(Secondary Care Only)" at bounding box center [254, 58] width 124 height 11
click at [193, 57] on input "B41C19" at bounding box center [205, 58] width 26 height 11
type input "PA/B41C19"
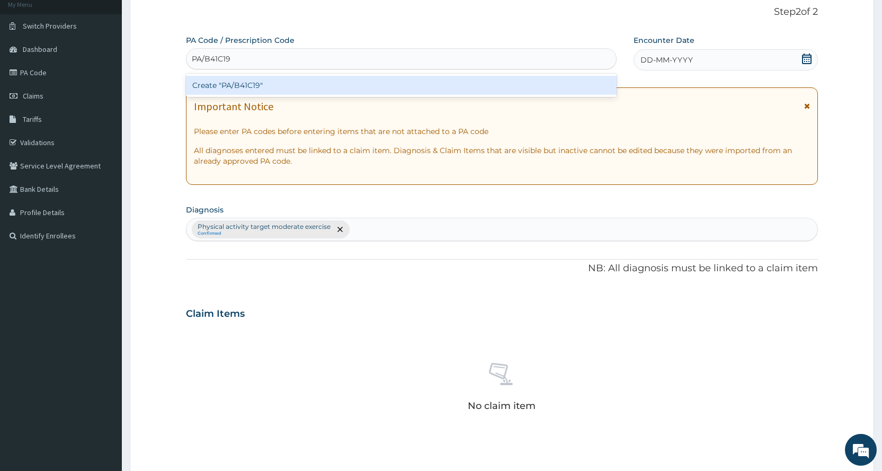
click at [237, 89] on div "Create "PA/B41C19"" at bounding box center [401, 85] width 430 height 19
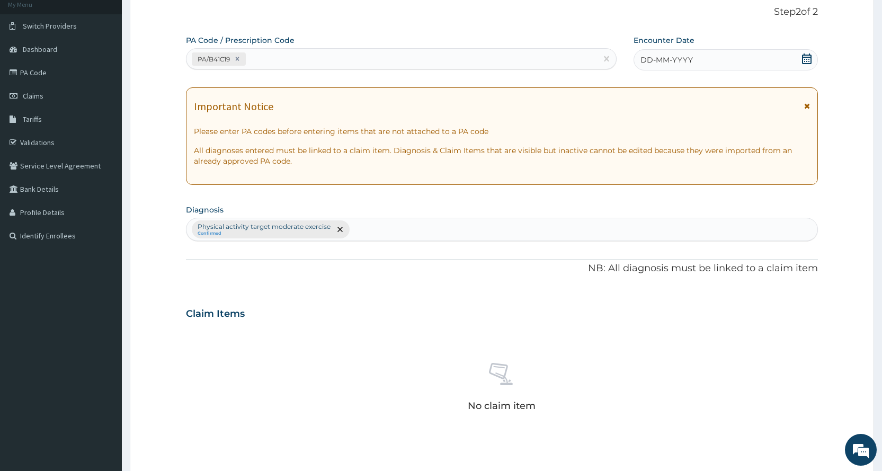
click at [656, 60] on span "DD-MM-YYYY" at bounding box center [666, 60] width 52 height 11
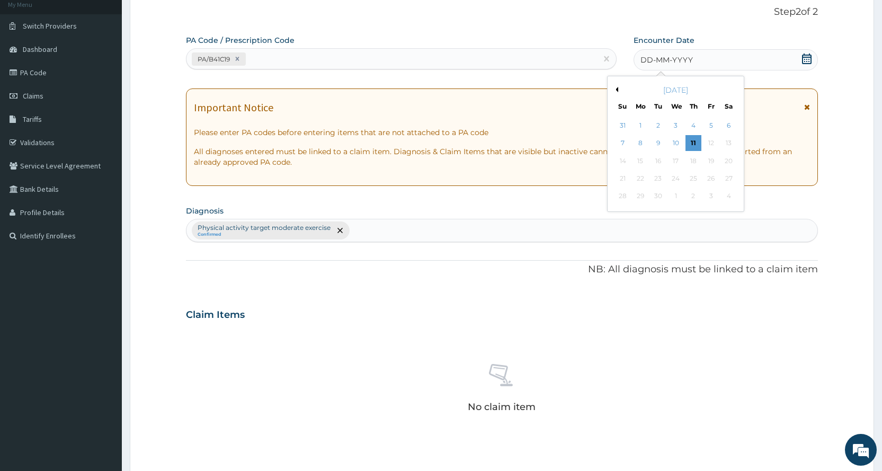
click at [616, 87] on button "Previous Month" at bounding box center [615, 89] width 5 height 5
click at [730, 198] on div "30" at bounding box center [728, 197] width 16 height 16
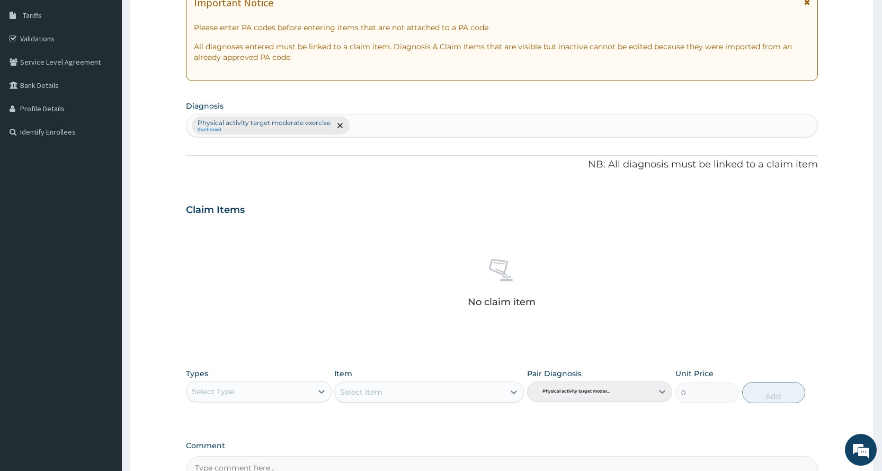
scroll to position [225, 0]
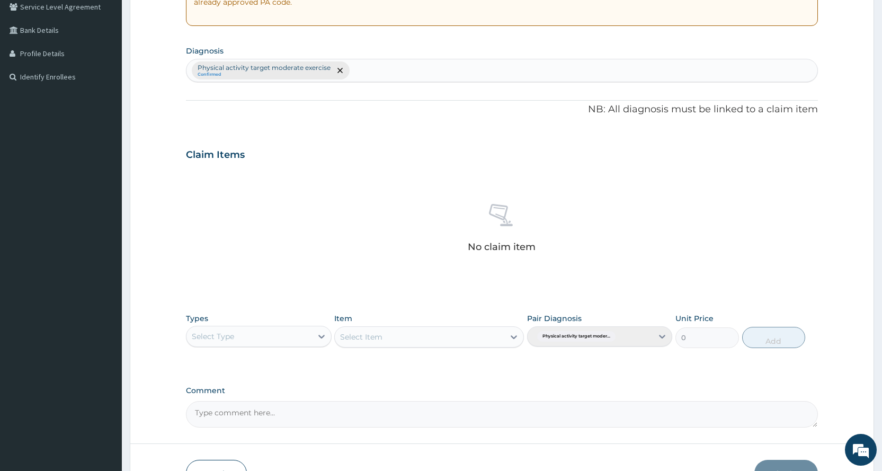
click at [245, 343] on div "Select Type" at bounding box center [248, 336] width 125 height 17
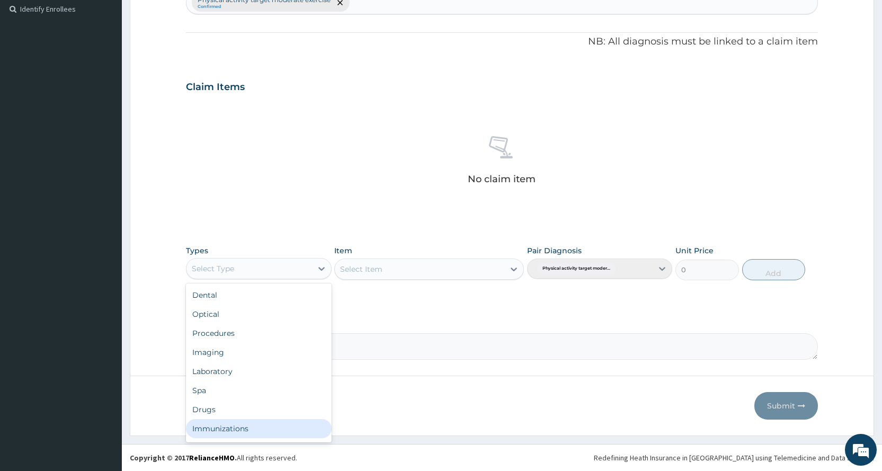
scroll to position [36, 0]
click at [230, 426] on div "Gym" at bounding box center [258, 430] width 145 height 19
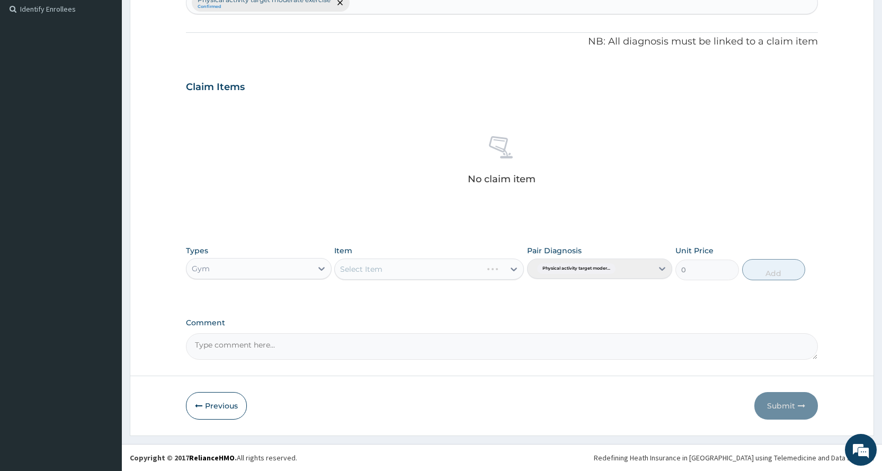
click at [421, 274] on div "Select Item" at bounding box center [429, 268] width 190 height 21
click at [422, 267] on div "Select Item" at bounding box center [419, 269] width 169 height 17
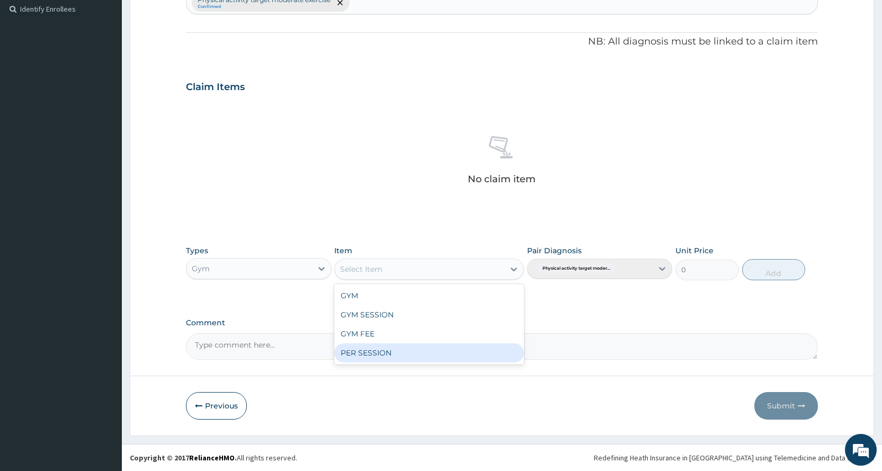
click at [412, 360] on div "PER SESSION" at bounding box center [429, 352] width 190 height 19
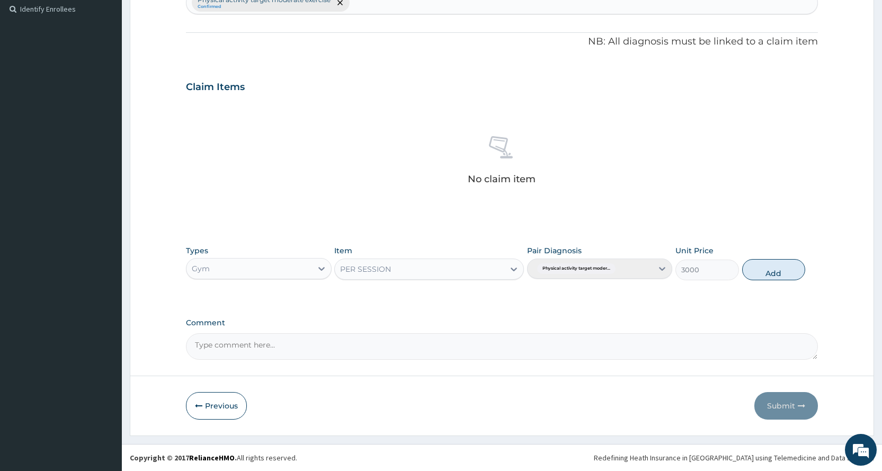
click at [754, 262] on button "Add" at bounding box center [773, 269] width 63 height 21
type input "0"
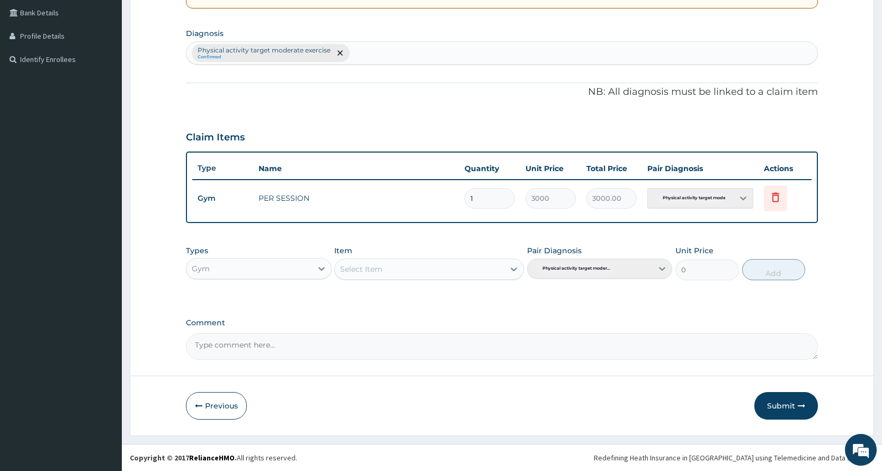
scroll to position [243, 0]
click at [774, 414] on button "Submit" at bounding box center [786, 406] width 64 height 28
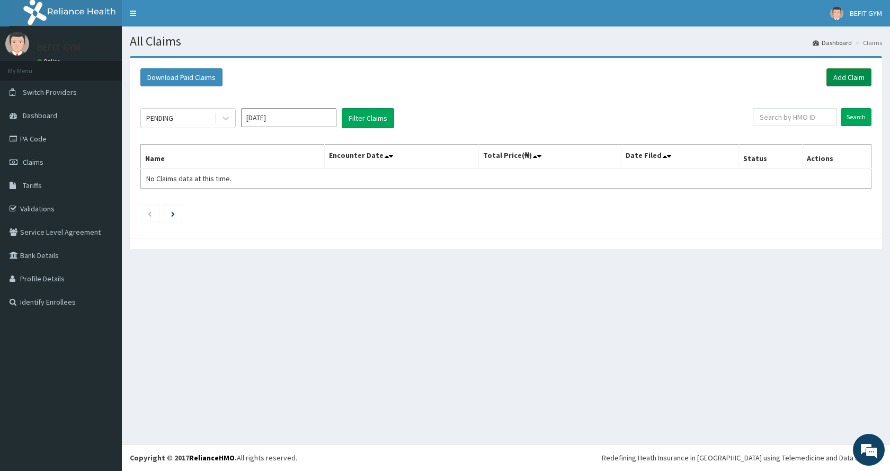
click at [851, 83] on link "Add Claim" at bounding box center [848, 77] width 45 height 18
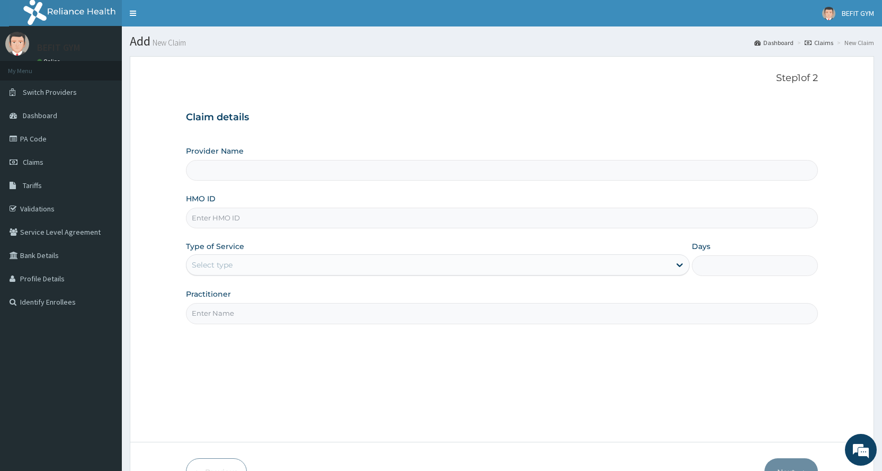
click at [382, 216] on input "HMO ID" at bounding box center [502, 218] width 632 height 21
type input "BEFIT HEALTH AND FITNESS CENTRE"
type input "1"
type input "ITX/10613/A"
click at [328, 324] on input "Practitioner" at bounding box center [502, 313] width 632 height 21
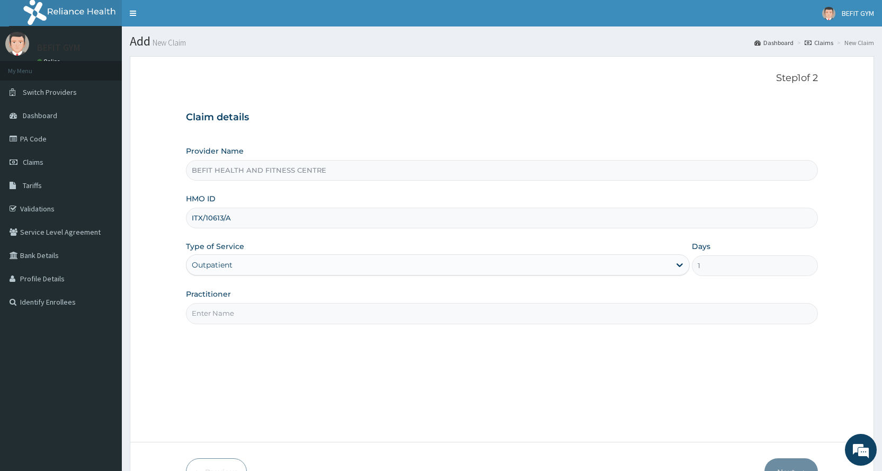
type input "B"
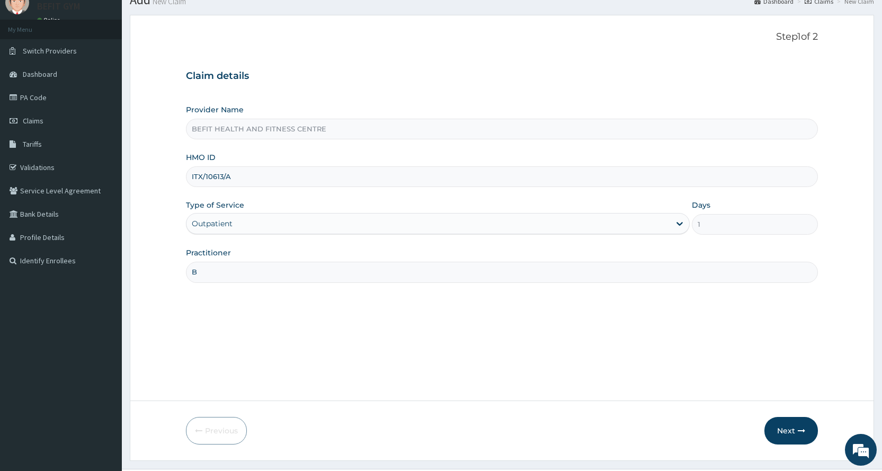
scroll to position [66, 0]
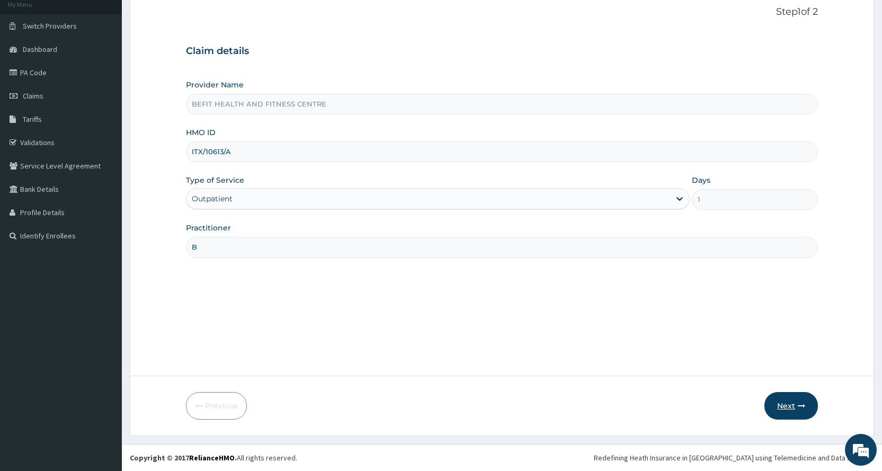
click at [791, 400] on button "Next" at bounding box center [790, 406] width 53 height 28
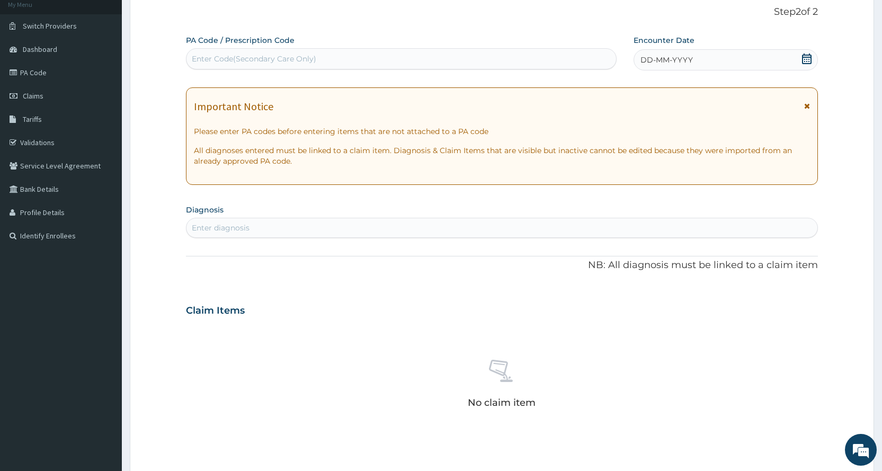
click at [474, 49] on div "Enter Code(Secondary Care Only)" at bounding box center [401, 58] width 430 height 21
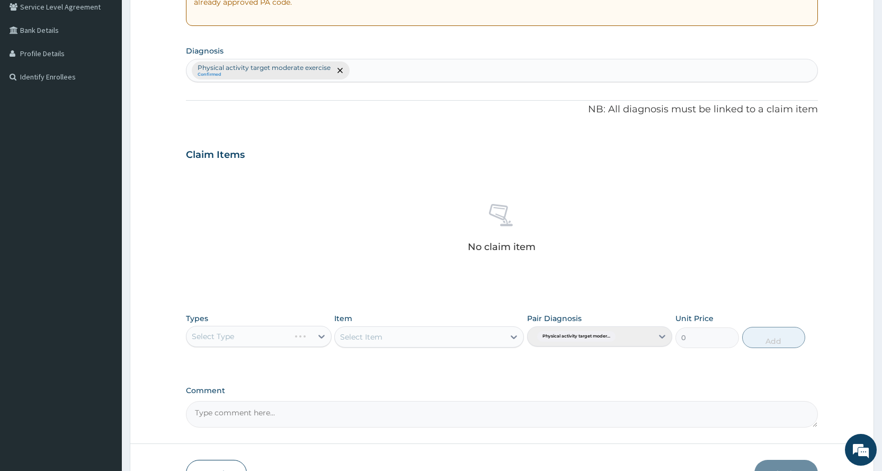
scroll to position [293, 0]
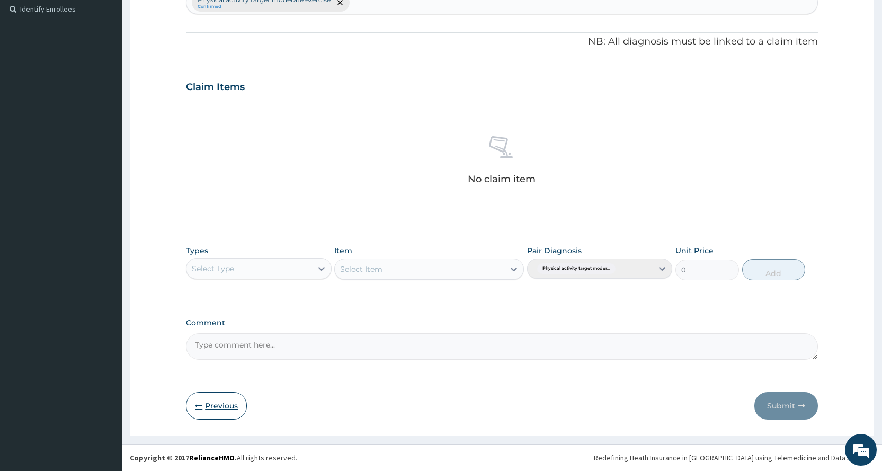
type input "PA/"
click at [228, 409] on button "Previous" at bounding box center [216, 406] width 61 height 28
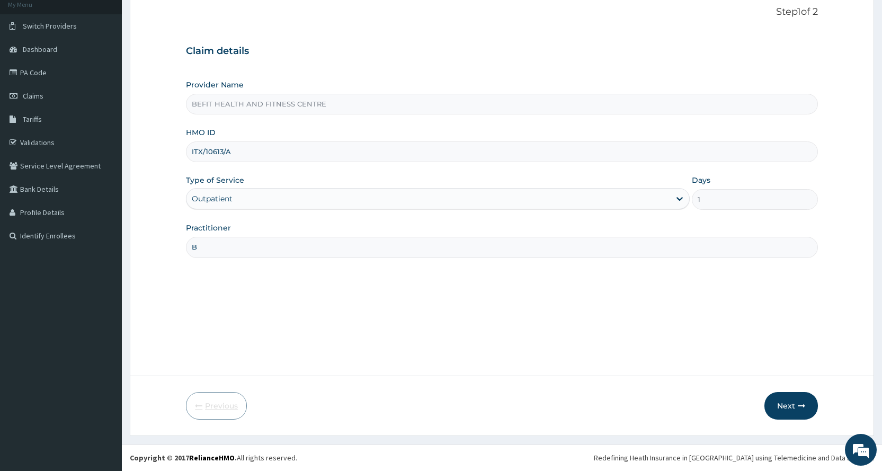
scroll to position [66, 0]
click at [268, 138] on div "HMO ID ITX/10613/A" at bounding box center [502, 144] width 632 height 35
click at [274, 154] on input "ITX/10613/A" at bounding box center [502, 151] width 632 height 21
type input "I"
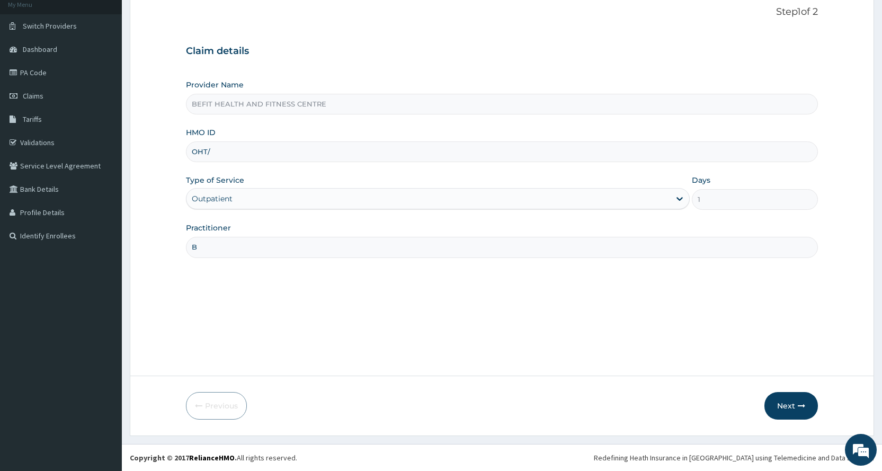
type input "OHT/10867/A"
click at [783, 409] on button "Next" at bounding box center [790, 406] width 53 height 28
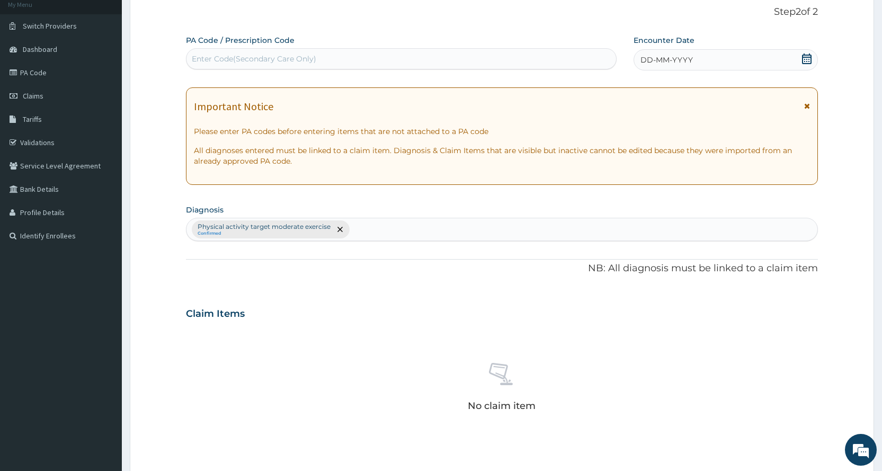
click at [195, 52] on div "Enter Code(Secondary Care Only)" at bounding box center [400, 58] width 429 height 17
type input "PA/9CF503"
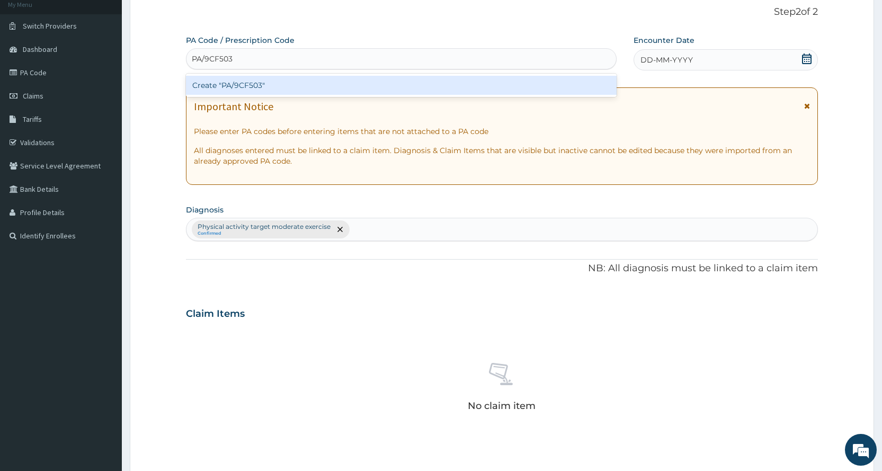
click at [290, 92] on div "Create "PA/9CF503"" at bounding box center [401, 85] width 430 height 19
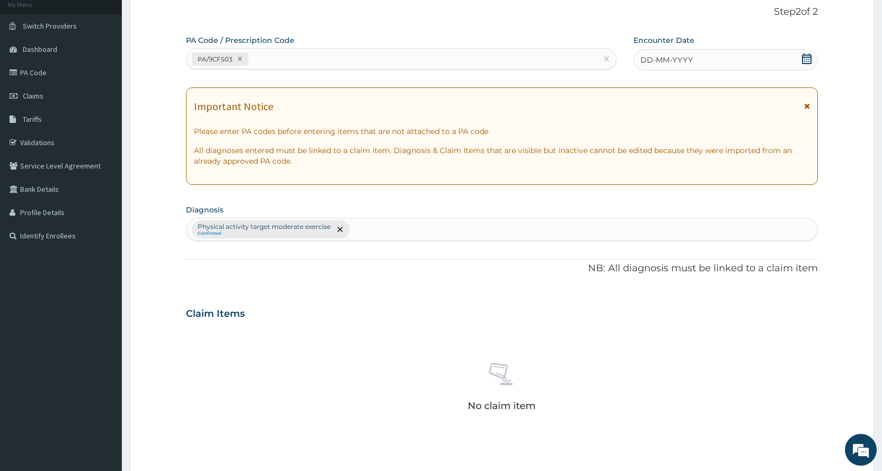
click at [755, 60] on div "DD-MM-YYYY" at bounding box center [725, 59] width 184 height 21
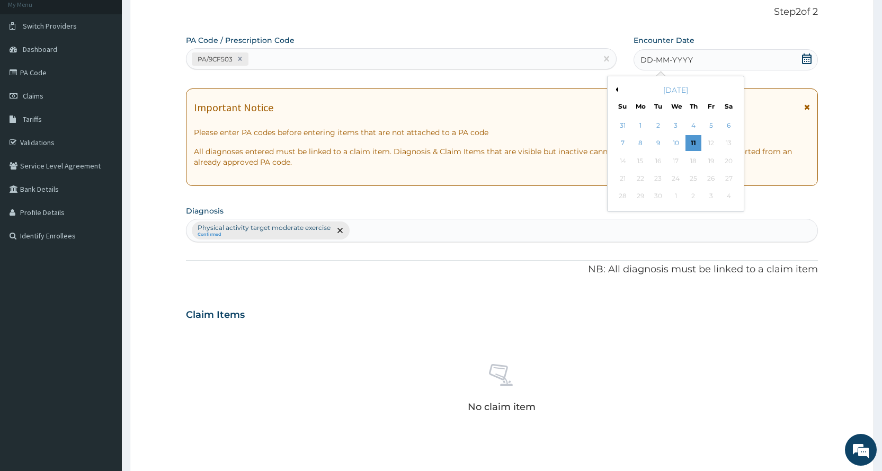
click at [616, 90] on button "Previous Month" at bounding box center [615, 89] width 5 height 5
drag, startPoint x: 735, startPoint y: 194, endPoint x: 699, endPoint y: 202, distance: 36.9
click at [735, 194] on div "30" at bounding box center [728, 197] width 16 height 16
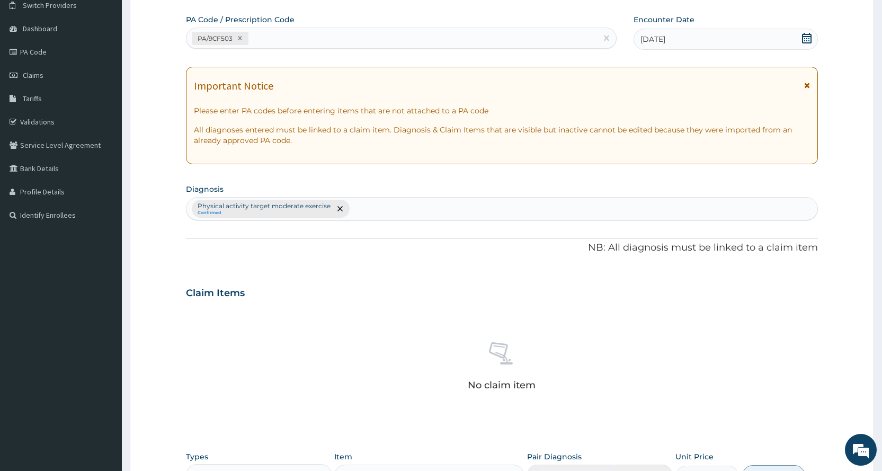
scroll to position [293, 0]
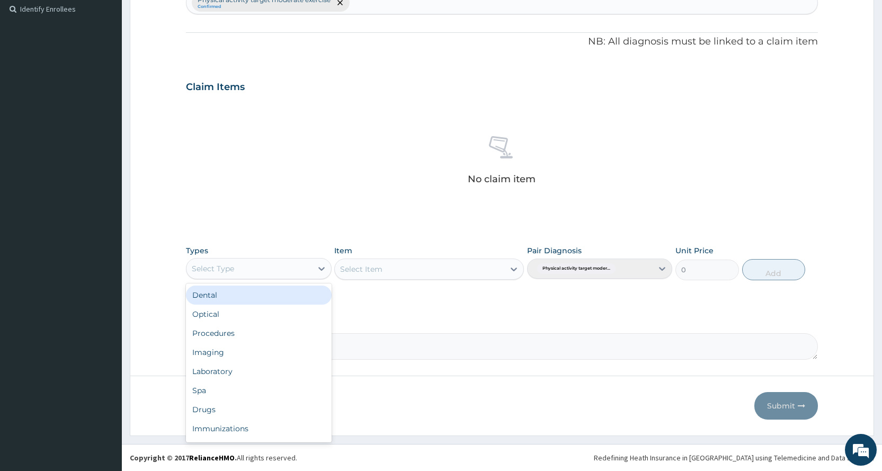
click at [274, 276] on div "Select Type" at bounding box center [248, 268] width 125 height 17
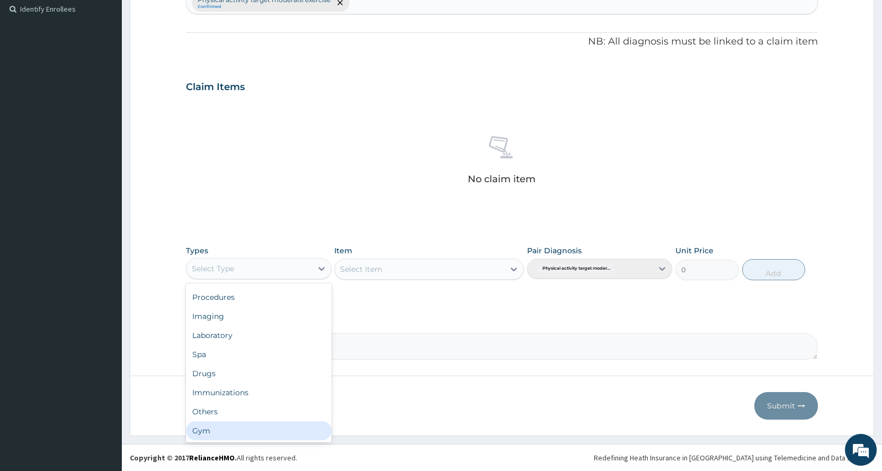
click at [221, 423] on div "Gym" at bounding box center [258, 430] width 145 height 19
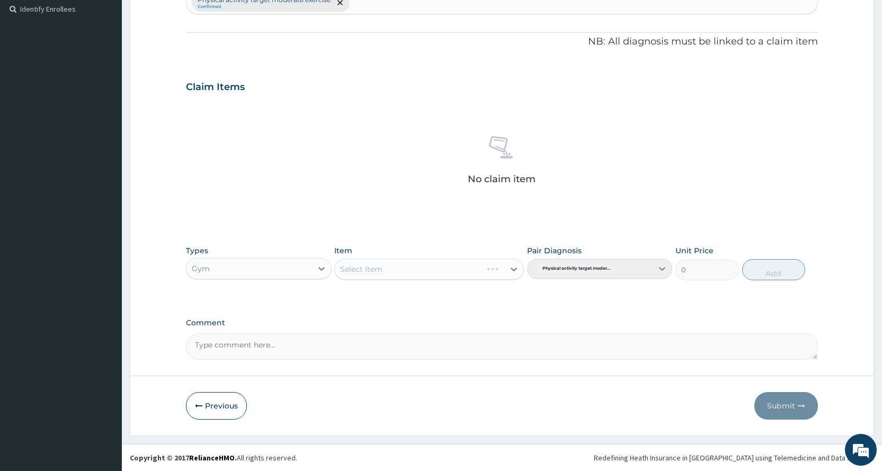
click at [407, 263] on div "Select Item" at bounding box center [429, 268] width 190 height 21
click at [397, 267] on div "Select Item" at bounding box center [419, 269] width 169 height 17
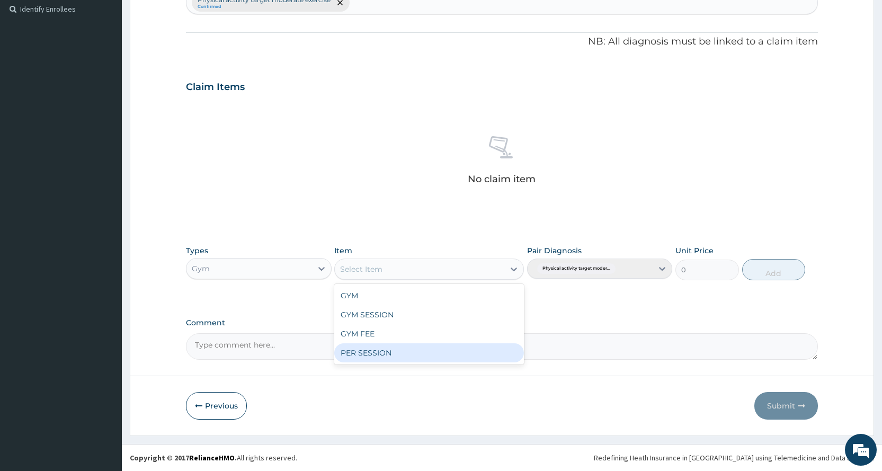
click at [393, 354] on div "PER SESSION" at bounding box center [429, 352] width 190 height 19
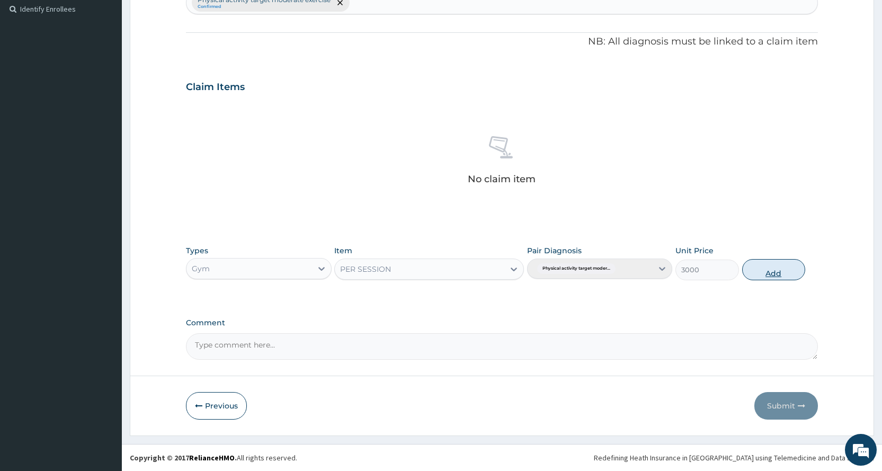
click at [764, 270] on button "Add" at bounding box center [773, 269] width 63 height 21
type input "0"
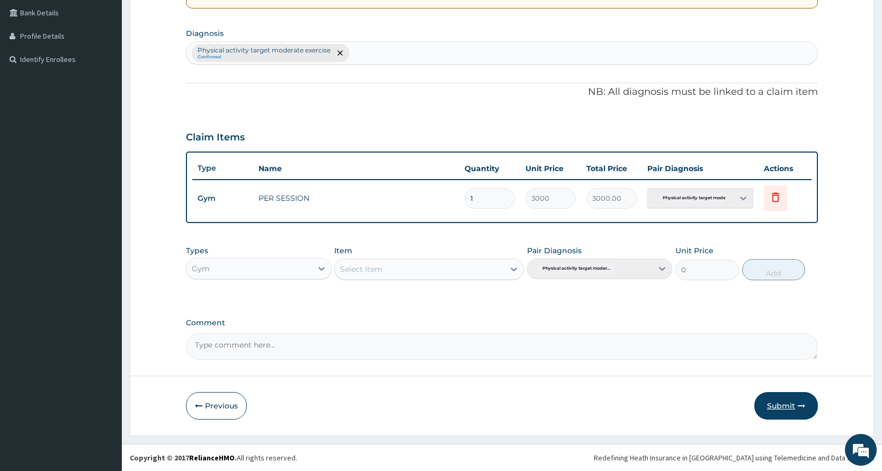
click at [770, 412] on button "Submit" at bounding box center [786, 406] width 64 height 28
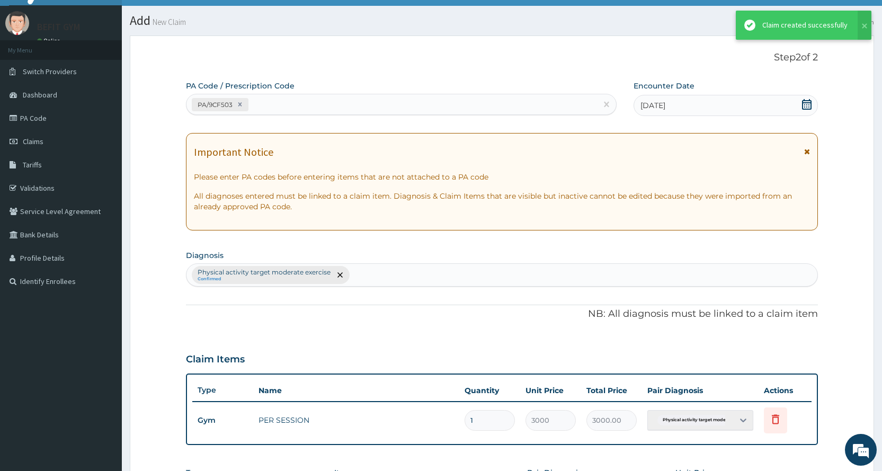
scroll to position [243, 0]
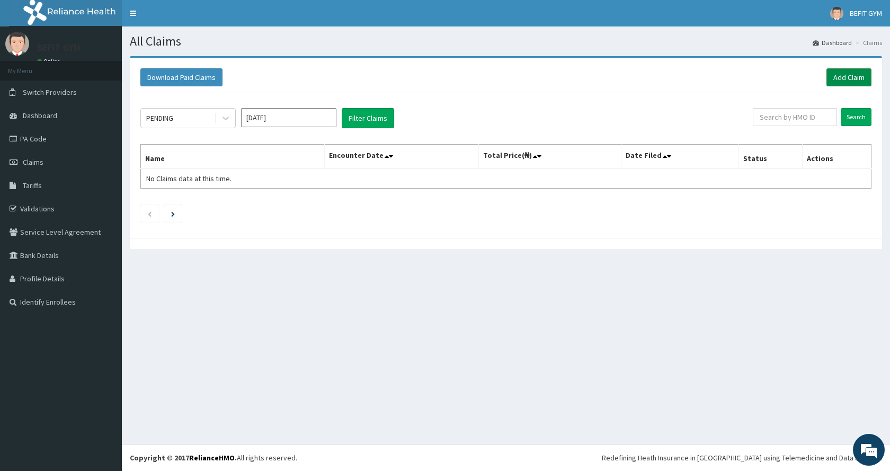
click at [852, 84] on link "Add Claim" at bounding box center [848, 77] width 45 height 18
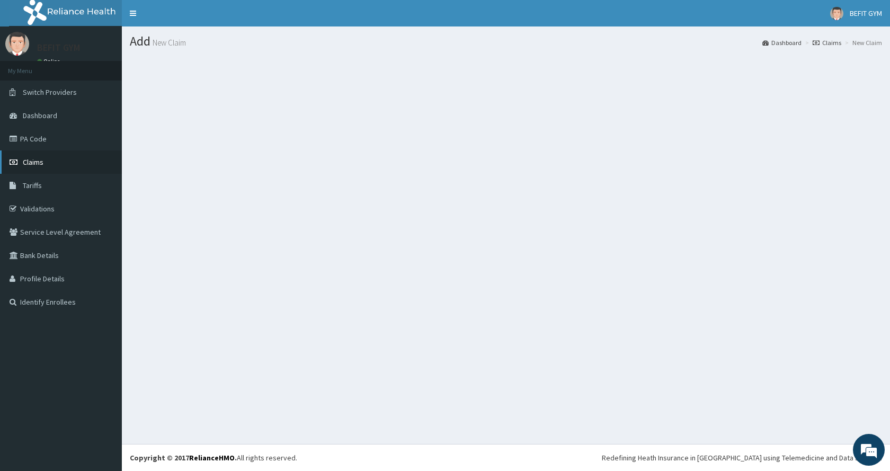
click at [56, 172] on link "Claims" at bounding box center [61, 161] width 122 height 23
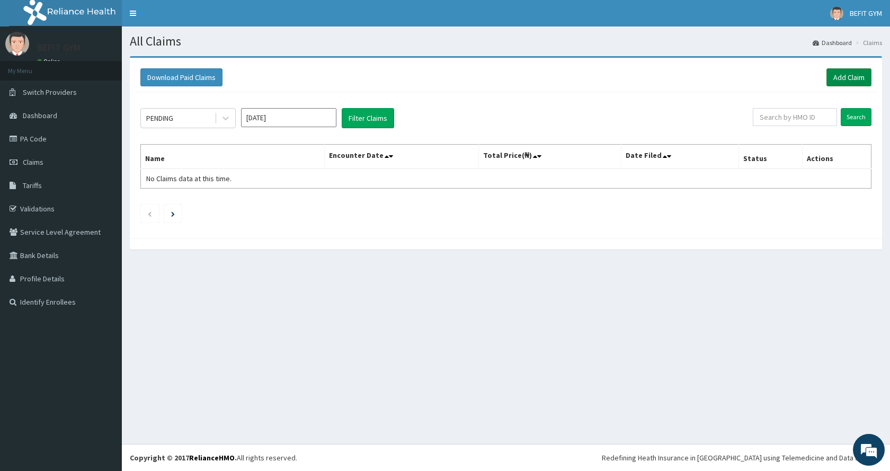
click at [845, 74] on link "Add Claim" at bounding box center [848, 77] width 45 height 18
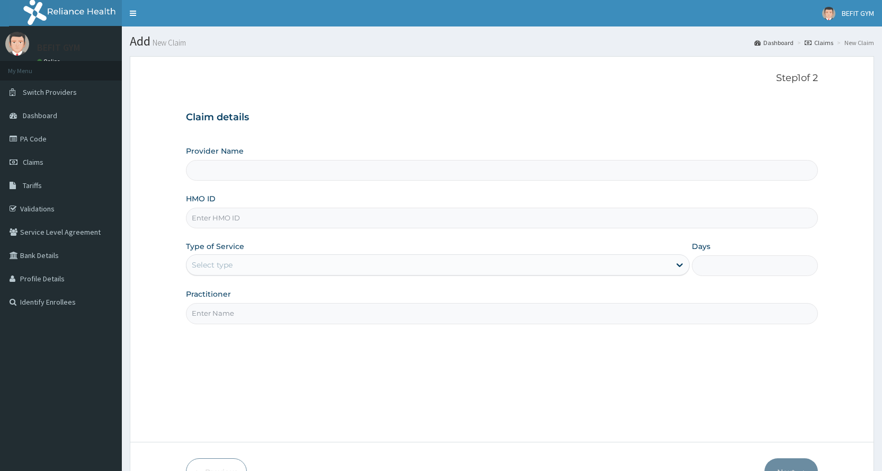
type input "BEFIT HEALTH AND FITNESS CENTRE"
type input "1"
type input "LPD/10065/A"
click at [247, 328] on div "Step 1 of 2 Claim details Provider Name BEFIT HEALTH AND FITNESS CENTRE HMO ID …" at bounding box center [502, 249] width 632 height 353
click at [249, 321] on input "Practitioner" at bounding box center [502, 313] width 632 height 21
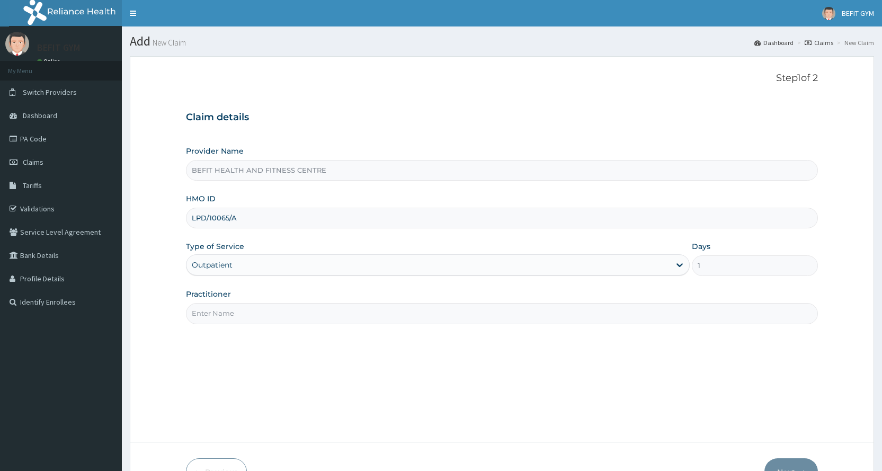
type input "B"
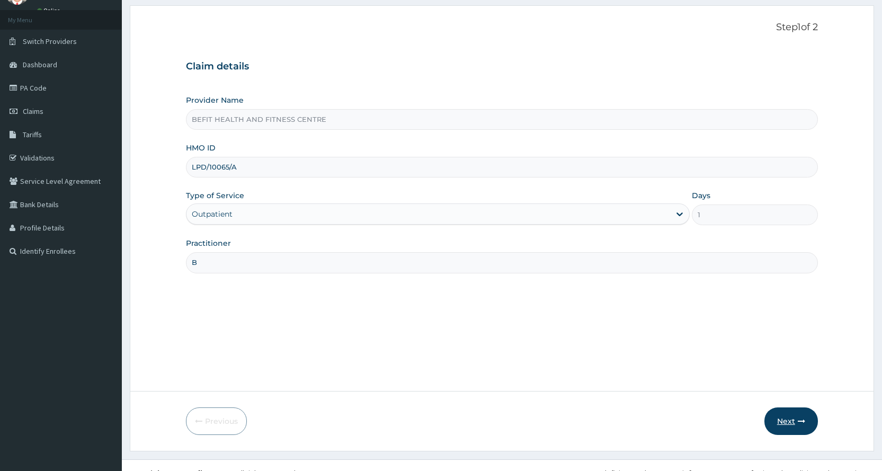
scroll to position [66, 0]
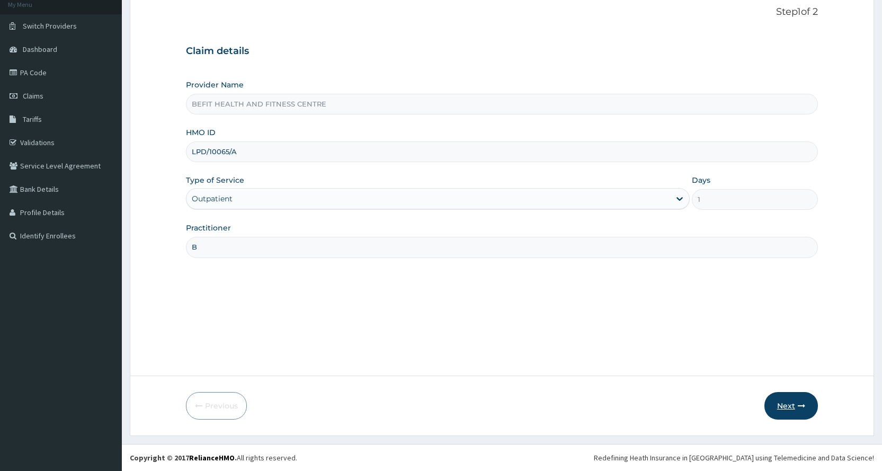
click at [797, 397] on button "Next" at bounding box center [790, 406] width 53 height 28
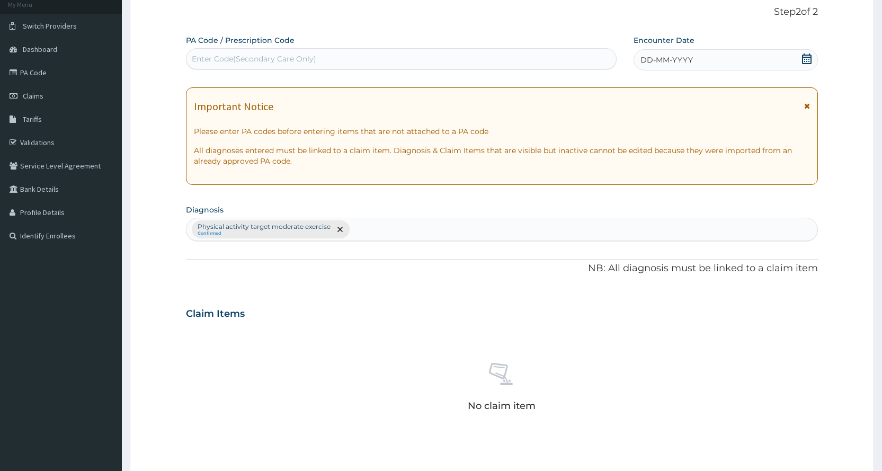
click at [227, 51] on div "Enter Code(Secondary Care Only)" at bounding box center [400, 58] width 429 height 17
type input "PA/85F421"
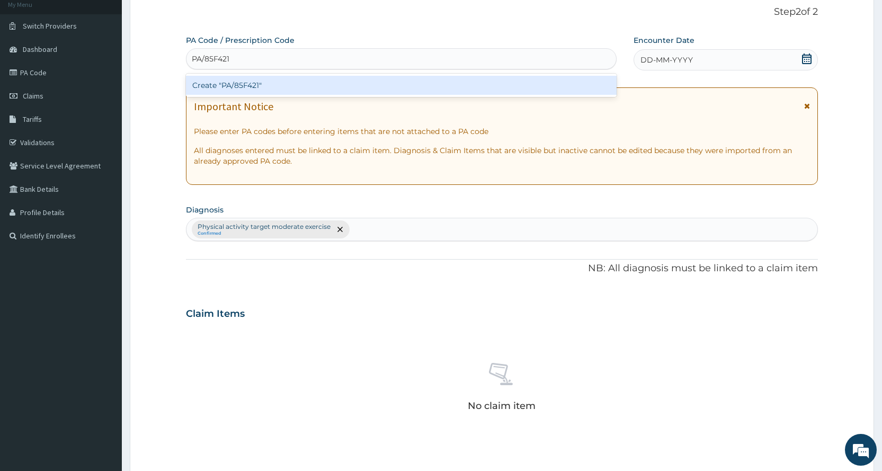
click at [276, 84] on div "Create "PA/85F421"" at bounding box center [401, 85] width 430 height 19
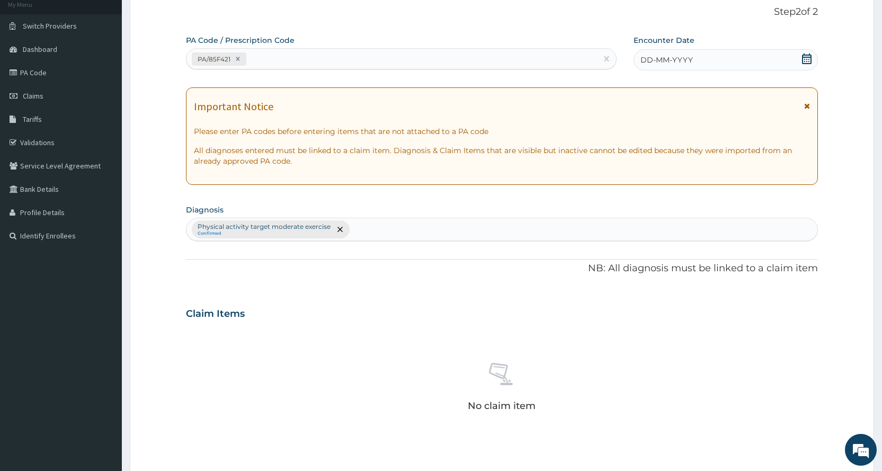
click at [803, 58] on icon at bounding box center [806, 58] width 11 height 11
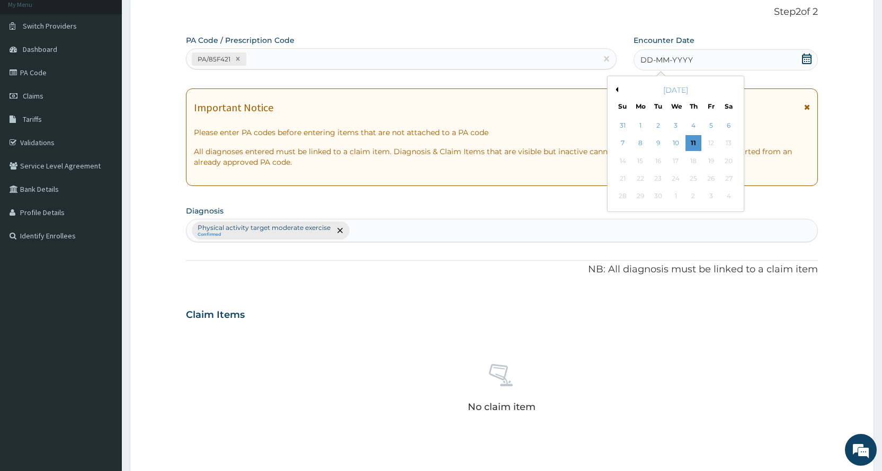
click at [616, 88] on button "Previous Month" at bounding box center [615, 89] width 5 height 5
click at [728, 195] on div "30" at bounding box center [728, 197] width 16 height 16
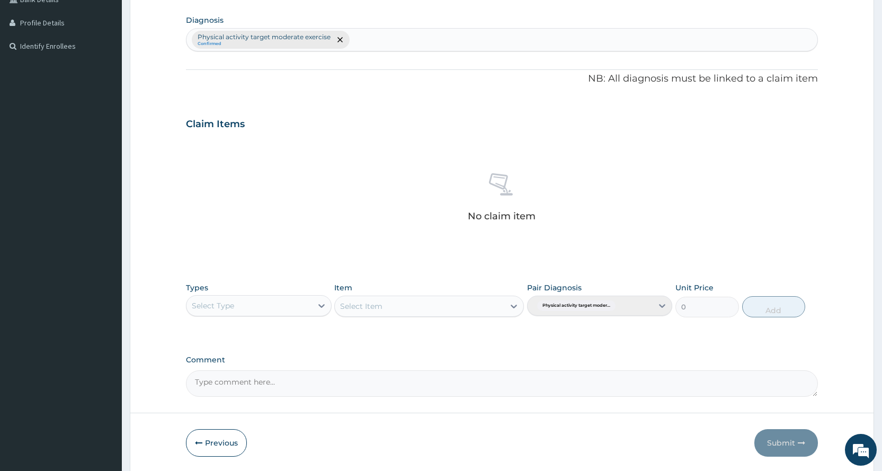
scroll to position [293, 0]
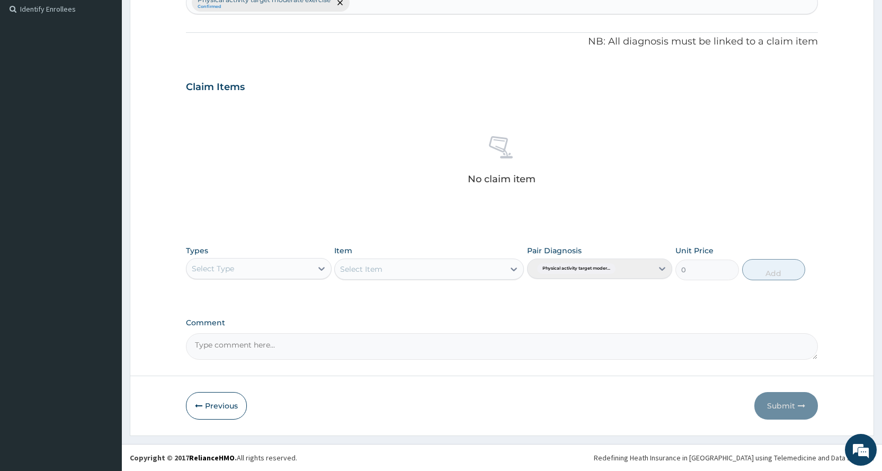
click at [295, 267] on div "Select Type" at bounding box center [248, 268] width 125 height 17
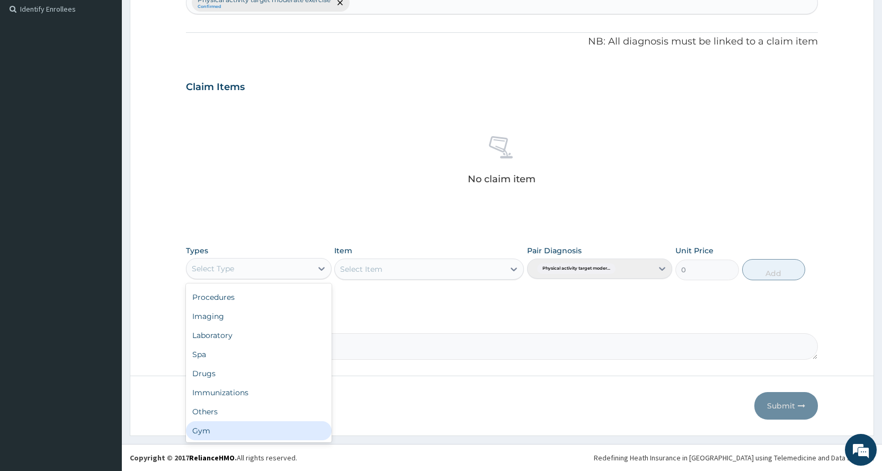
click at [232, 424] on div "Gym" at bounding box center [258, 430] width 145 height 19
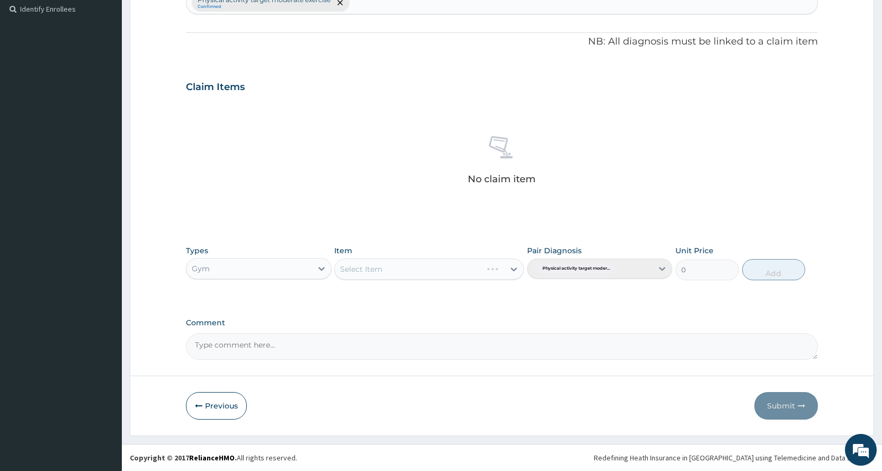
click at [454, 260] on div "Select Item" at bounding box center [429, 268] width 190 height 21
click at [449, 271] on div "Select Item" at bounding box center [429, 268] width 190 height 21
click at [448, 272] on div "Select Item" at bounding box center [419, 269] width 169 height 17
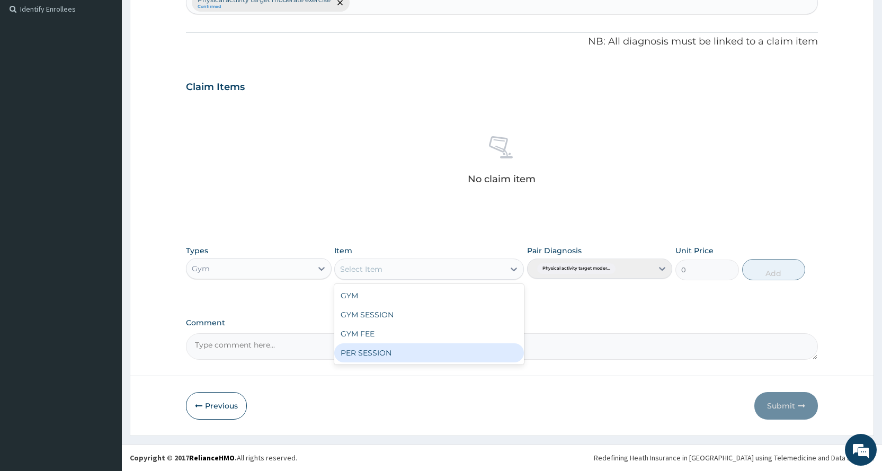
click at [448, 350] on div "PER SESSION" at bounding box center [429, 352] width 190 height 19
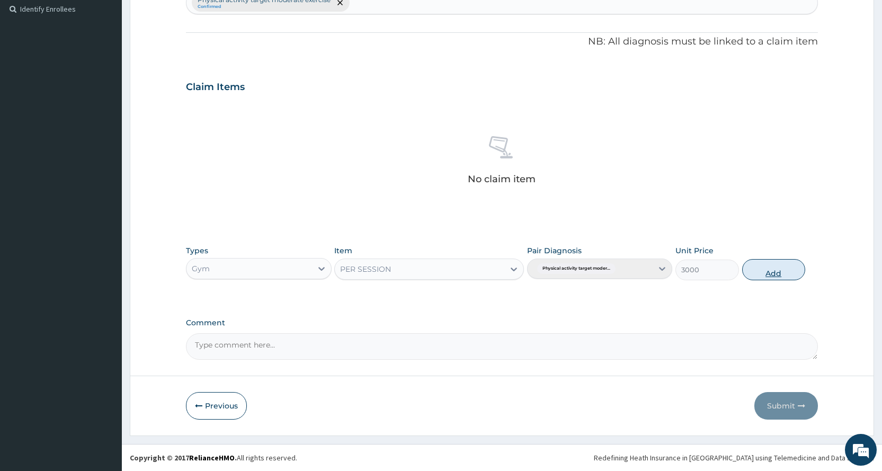
click at [772, 273] on button "Add" at bounding box center [773, 269] width 63 height 21
type input "0"
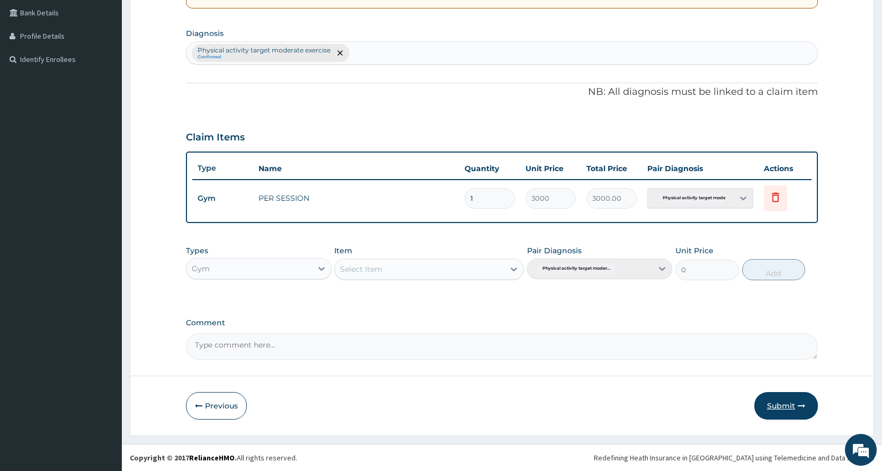
click at [760, 407] on button "Submit" at bounding box center [786, 406] width 64 height 28
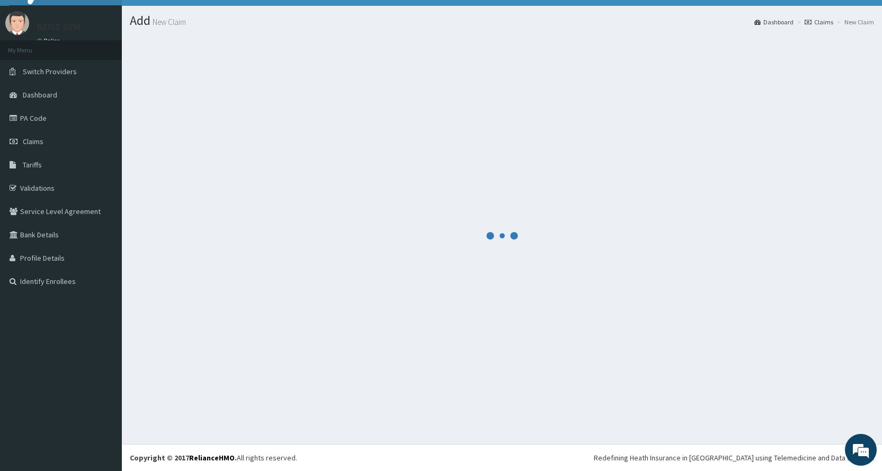
scroll to position [243, 0]
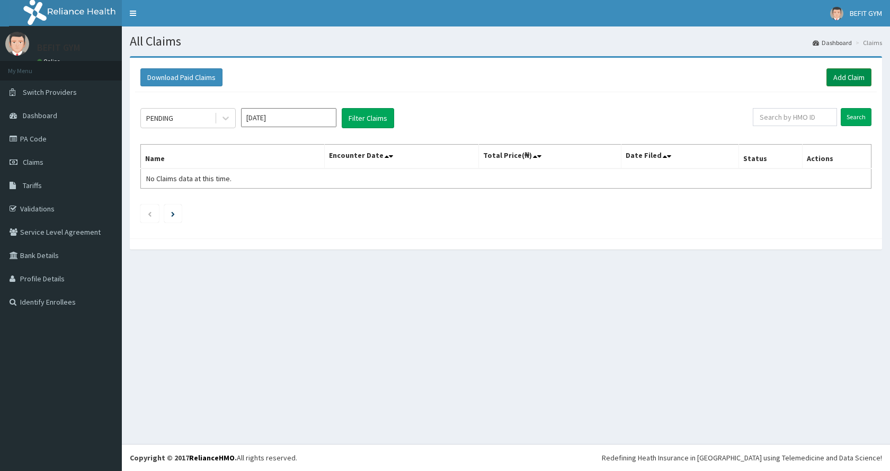
click at [858, 76] on link "Add Claim" at bounding box center [848, 77] width 45 height 18
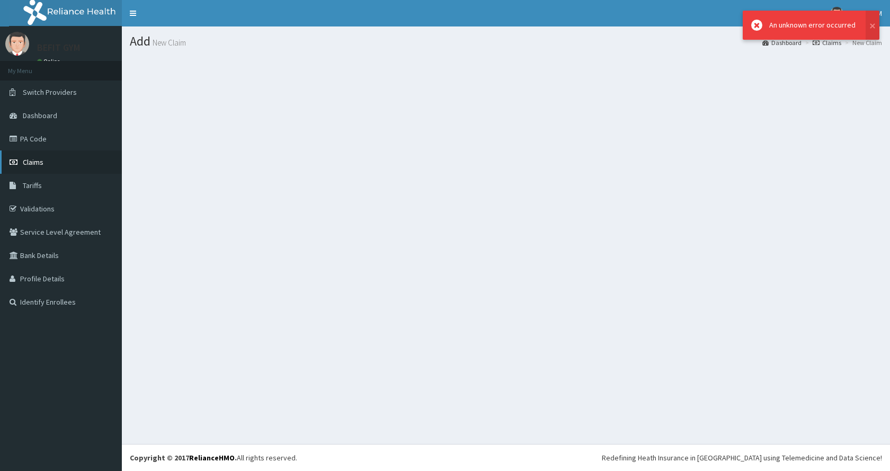
click at [44, 159] on link "Claims" at bounding box center [61, 161] width 122 height 23
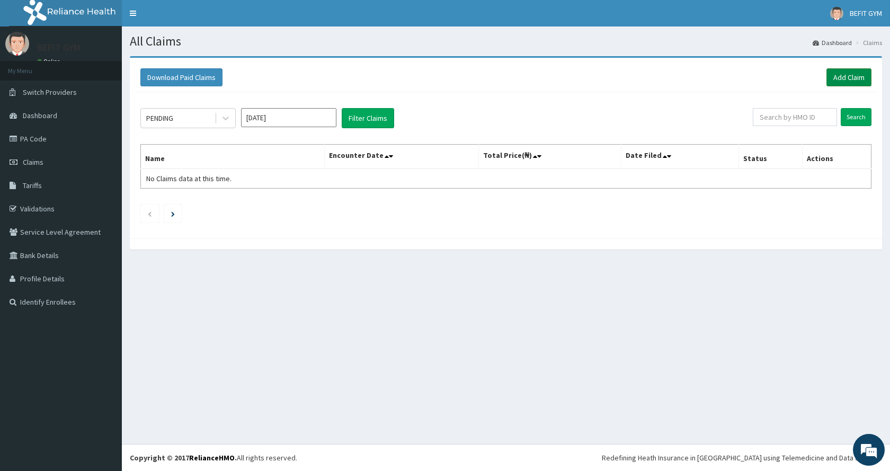
click at [852, 73] on link "Add Claim" at bounding box center [848, 77] width 45 height 18
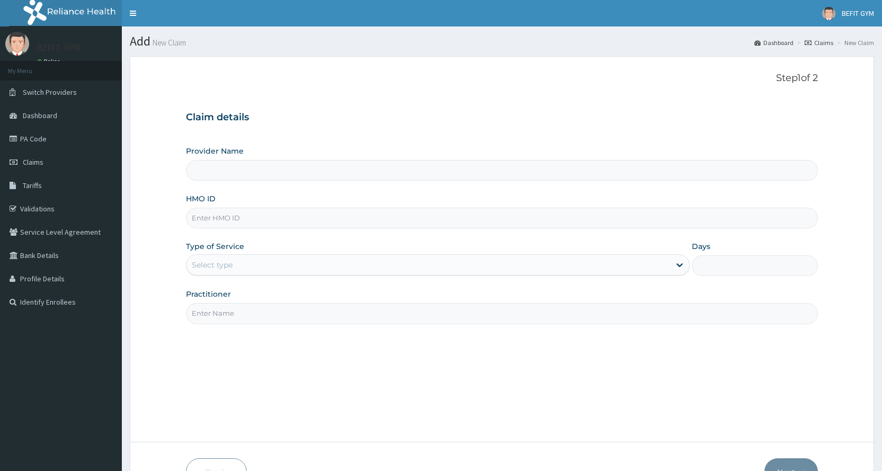
click at [262, 220] on input "HMO ID" at bounding box center [502, 218] width 632 height 21
type input "BEFIT HEALTH AND FITNESS CENTRE"
type input "1"
type input "KNR/10002/A"
click at [320, 322] on input "Practitioner" at bounding box center [502, 313] width 632 height 21
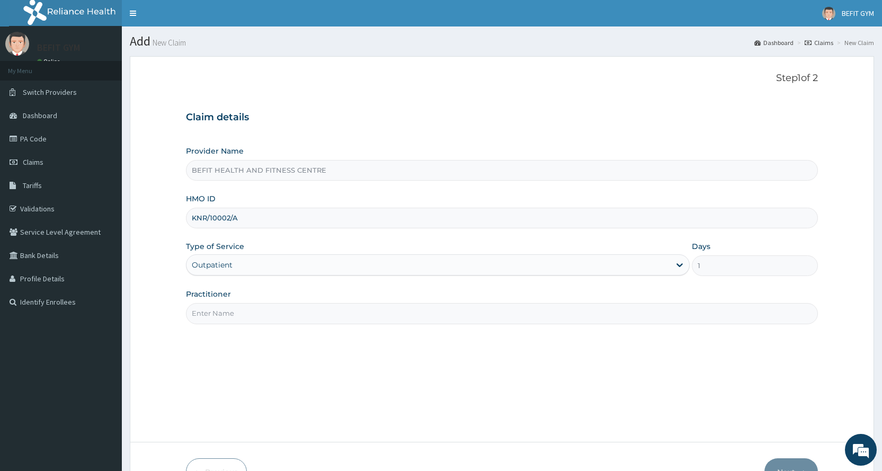
type input "B"
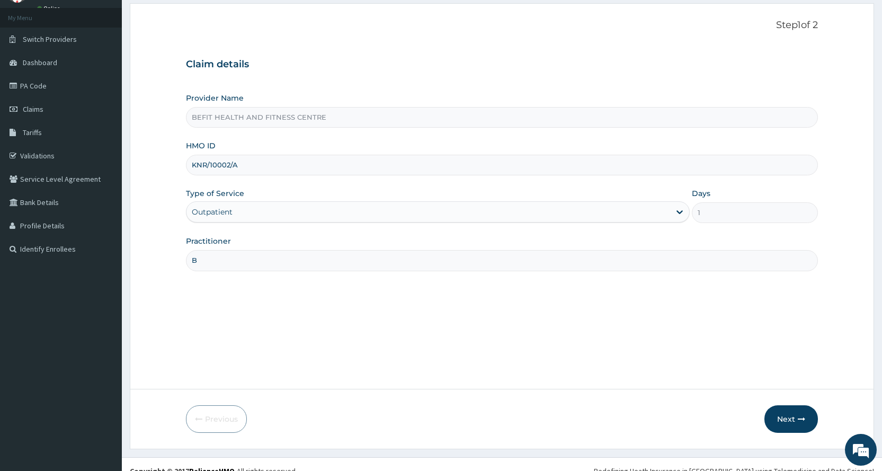
scroll to position [66, 0]
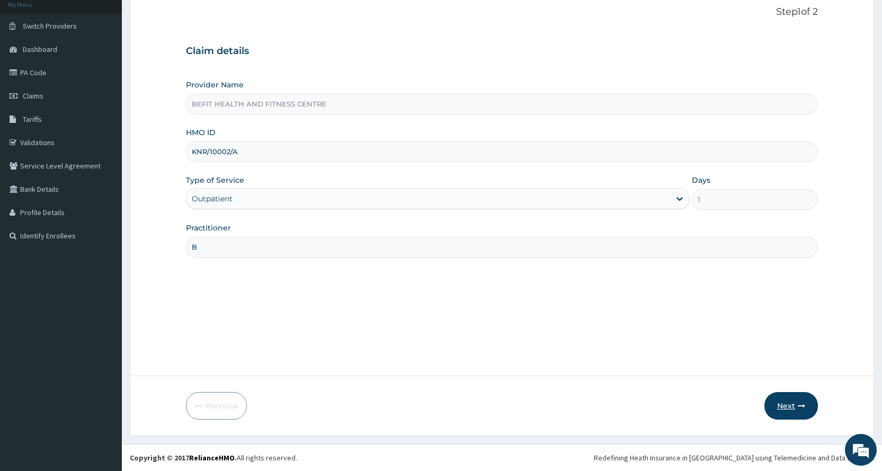
click at [782, 407] on button "Next" at bounding box center [790, 406] width 53 height 28
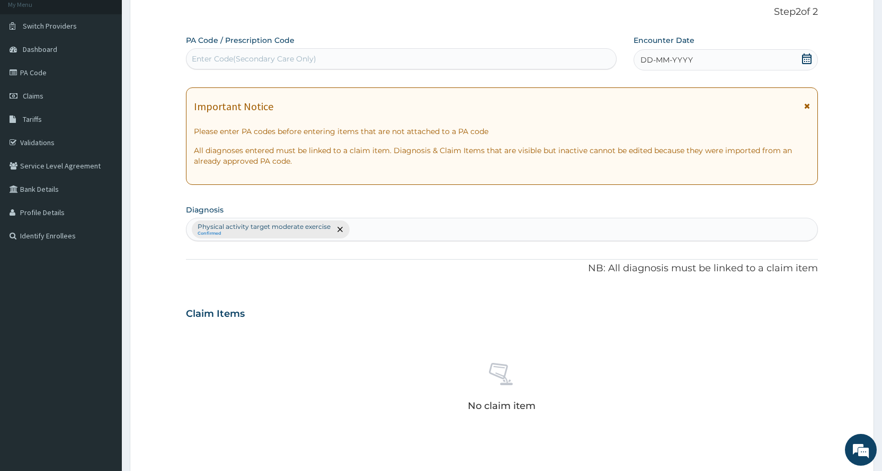
click at [235, 61] on div "Enter Code(Secondary Care Only)" at bounding box center [254, 58] width 124 height 11
type input "PA/EB0C7A"
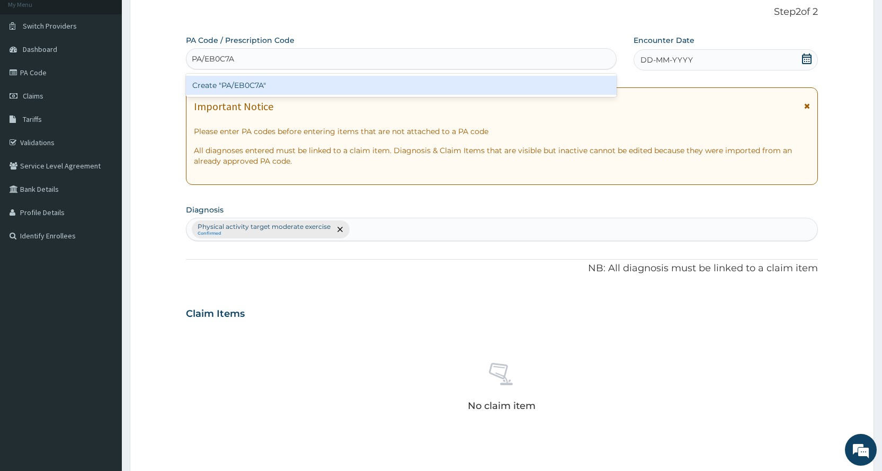
click at [263, 83] on div "Create "PA/EB0C7A"" at bounding box center [401, 85] width 430 height 19
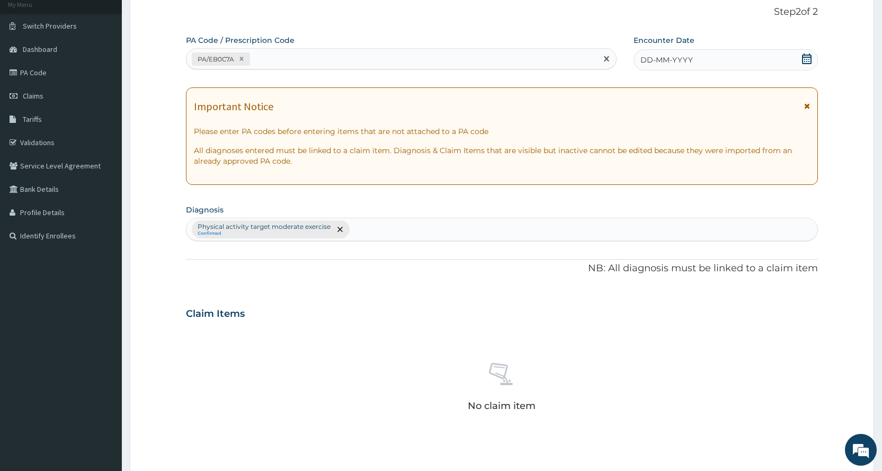
click at [801, 53] on icon at bounding box center [806, 58] width 11 height 11
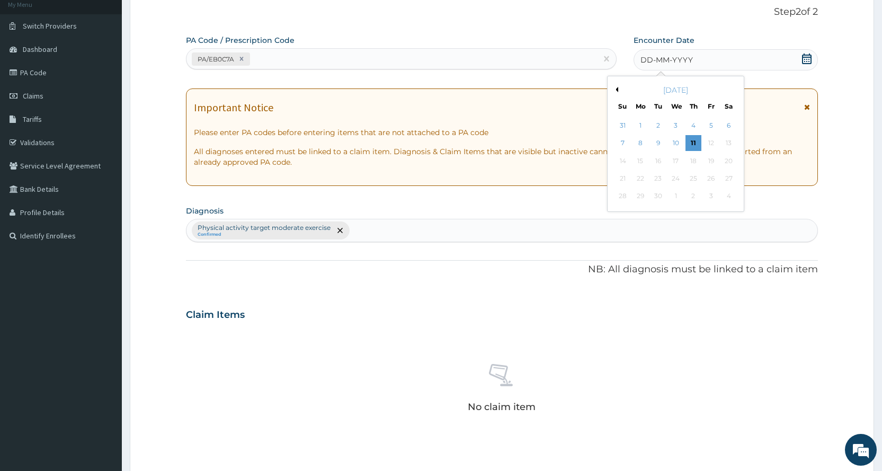
click at [616, 87] on button "Previous Month" at bounding box center [615, 89] width 5 height 5
click at [728, 195] on div "30" at bounding box center [728, 197] width 16 height 16
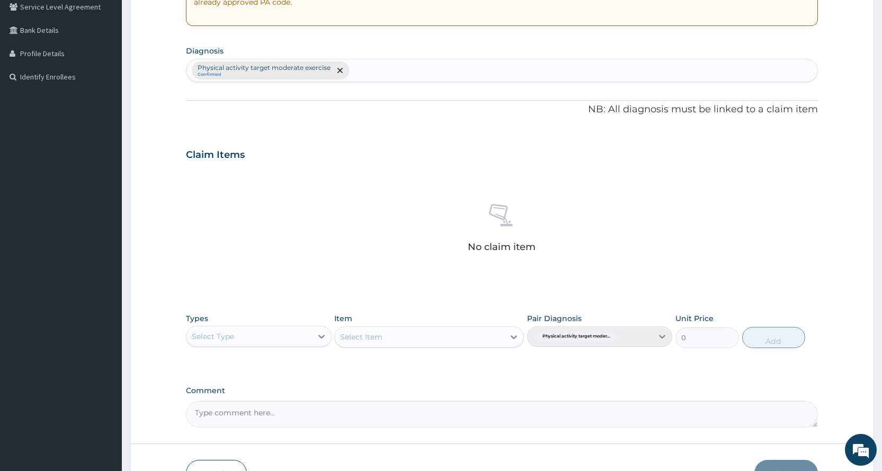
scroll to position [293, 0]
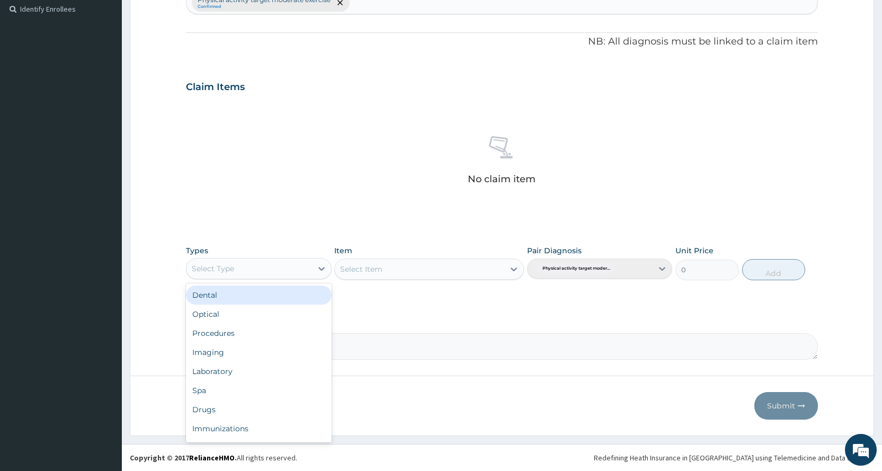
click at [278, 273] on div "Select Type" at bounding box center [248, 268] width 125 height 17
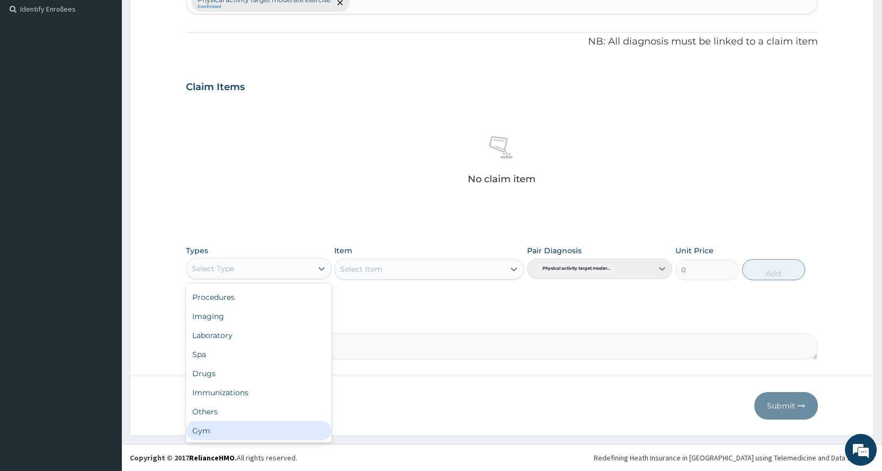
click at [263, 435] on div "Gym" at bounding box center [258, 430] width 145 height 19
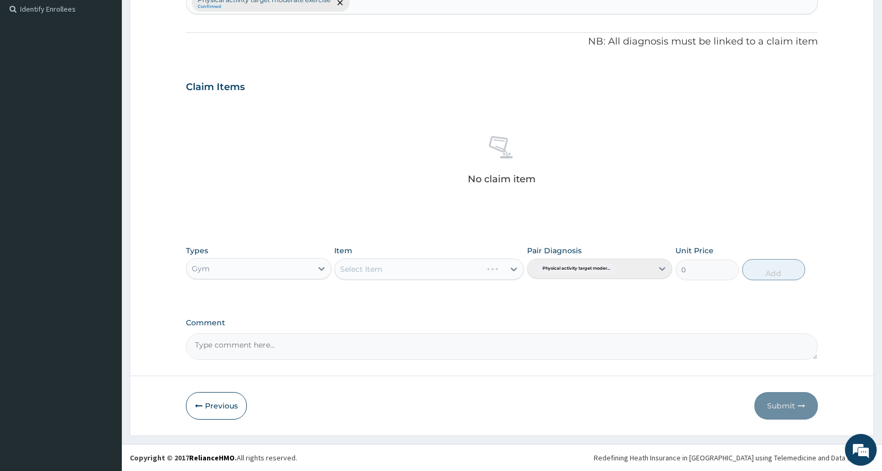
click at [455, 269] on div "Select Item" at bounding box center [429, 268] width 190 height 21
click at [456, 273] on div "Select Item" at bounding box center [419, 269] width 169 height 17
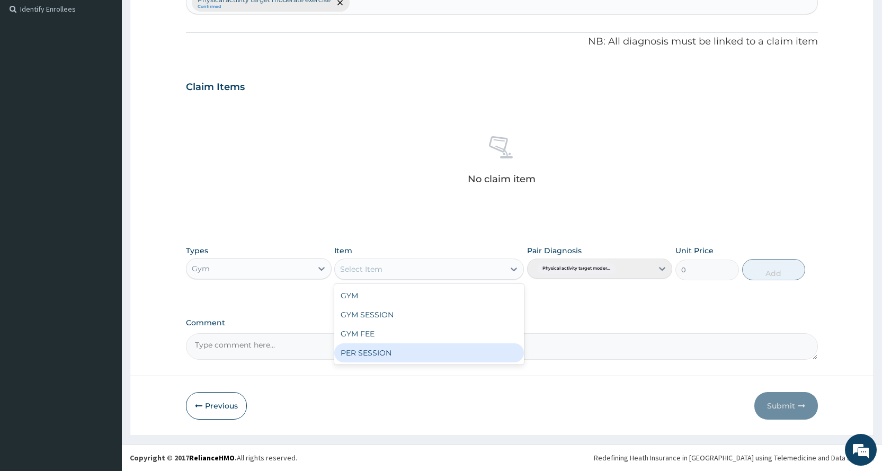
click at [446, 359] on div "PER SESSION" at bounding box center [429, 352] width 190 height 19
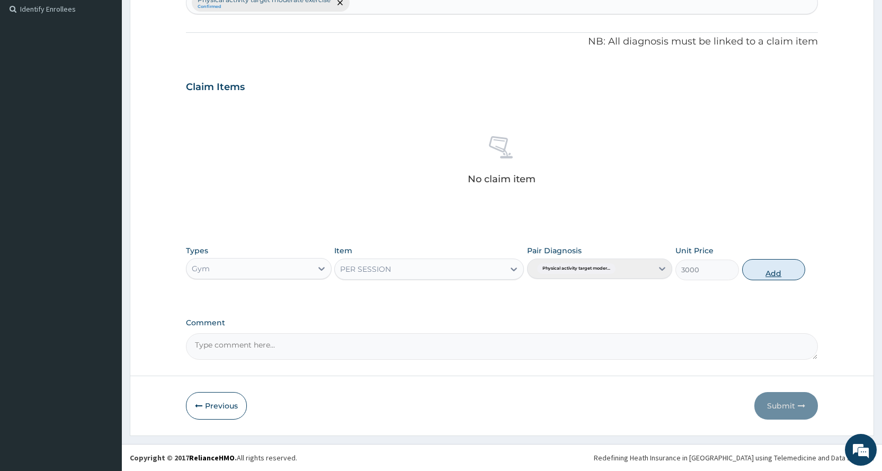
click at [794, 269] on button "Add" at bounding box center [773, 269] width 63 height 21
type input "0"
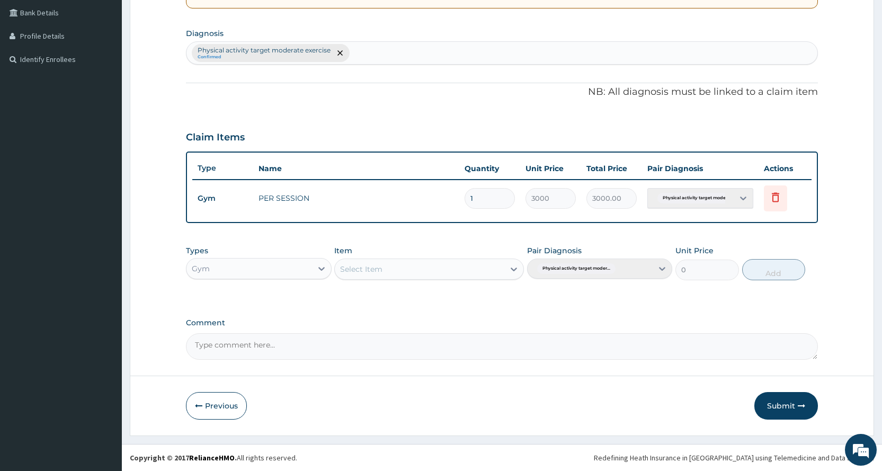
scroll to position [243, 0]
drag, startPoint x: 799, startPoint y: 390, endPoint x: 795, endPoint y: 395, distance: 6.0
click at [797, 391] on form "Step 2 of 2 PA Code / Prescription Code PA/EB0C7A Encounter Date 30-08-2025 Imp…" at bounding box center [502, 125] width 744 height 622
click at [791, 400] on button "Submit" at bounding box center [786, 406] width 64 height 28
click at [779, 405] on button "Submit" at bounding box center [786, 406] width 64 height 28
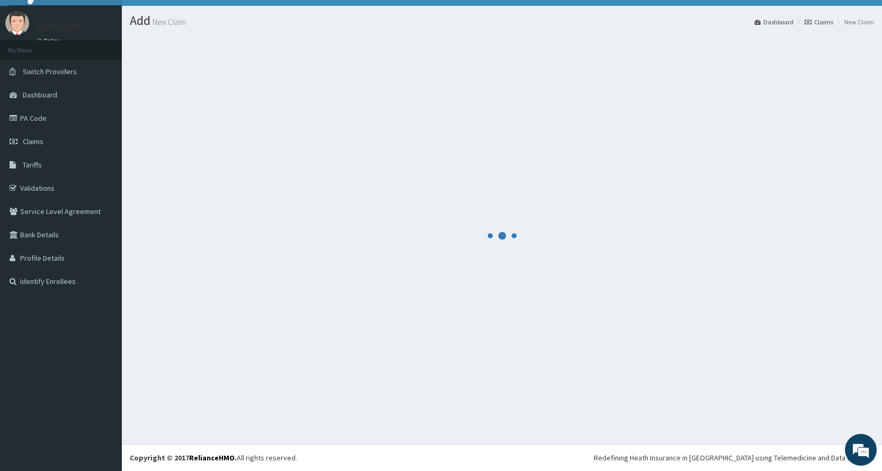
scroll to position [21, 0]
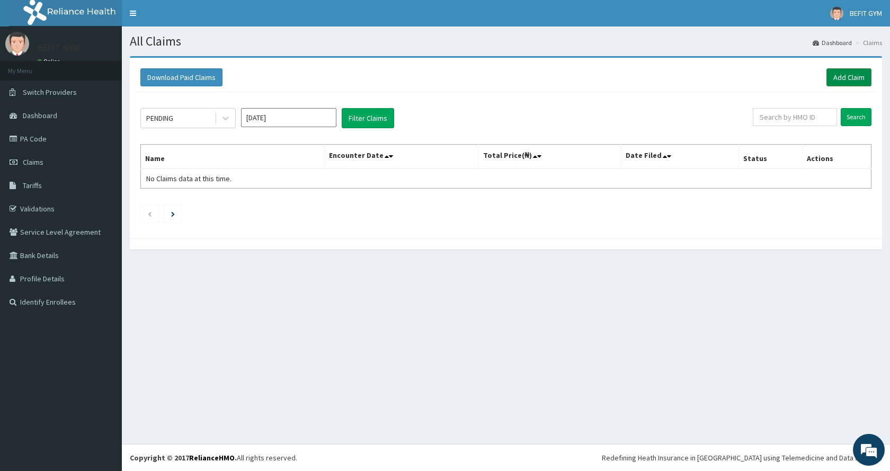
click at [830, 73] on link "Add Claim" at bounding box center [848, 77] width 45 height 18
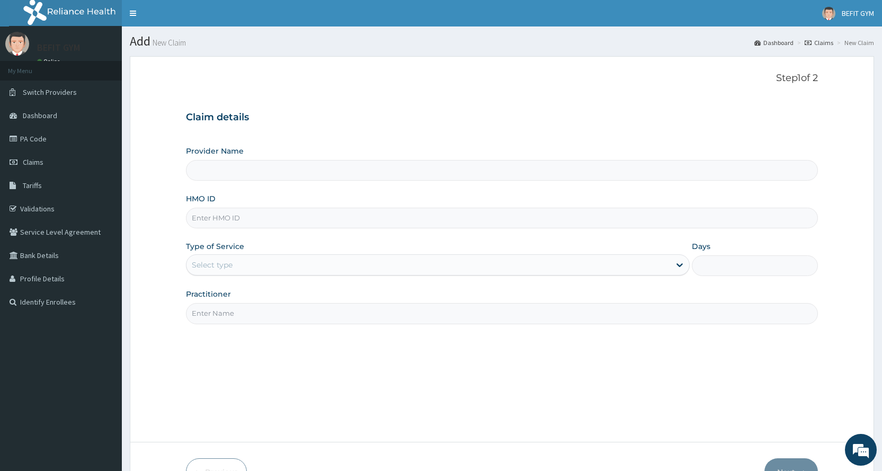
type input "BEFIT HEALTH AND FITNESS CENTRE"
type input "1"
click at [532, 219] on input "HMO ID" at bounding box center [502, 218] width 632 height 21
type input "YSN/10078/C"
click at [329, 317] on input "Practitioner" at bounding box center [502, 313] width 632 height 21
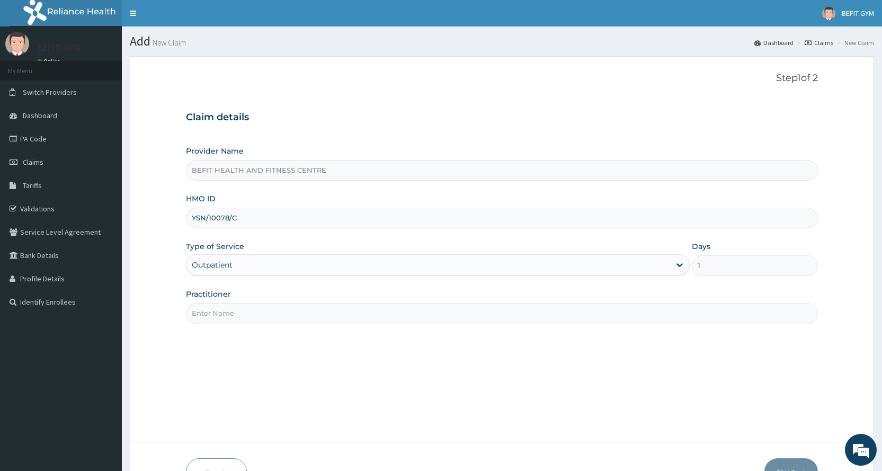
type input "B"
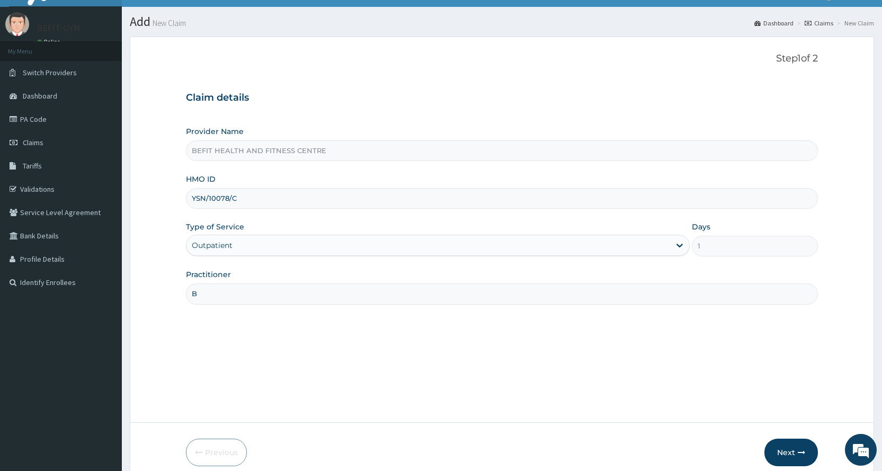
scroll to position [66, 0]
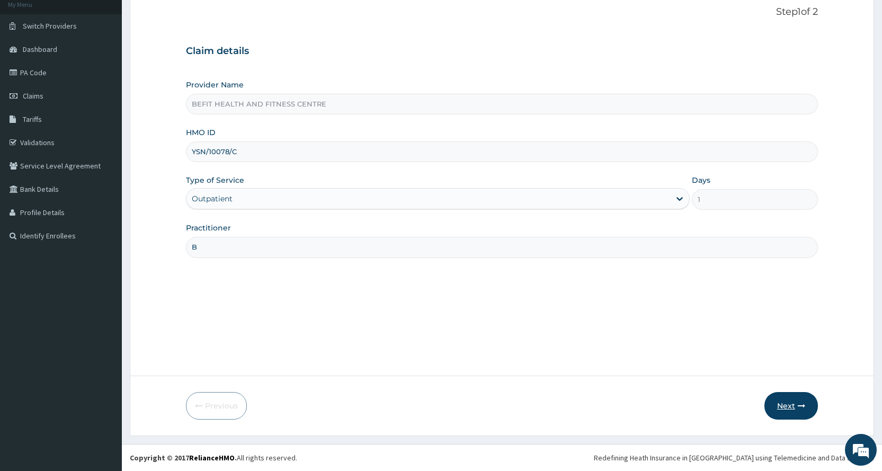
click at [812, 407] on button "Next" at bounding box center [790, 406] width 53 height 28
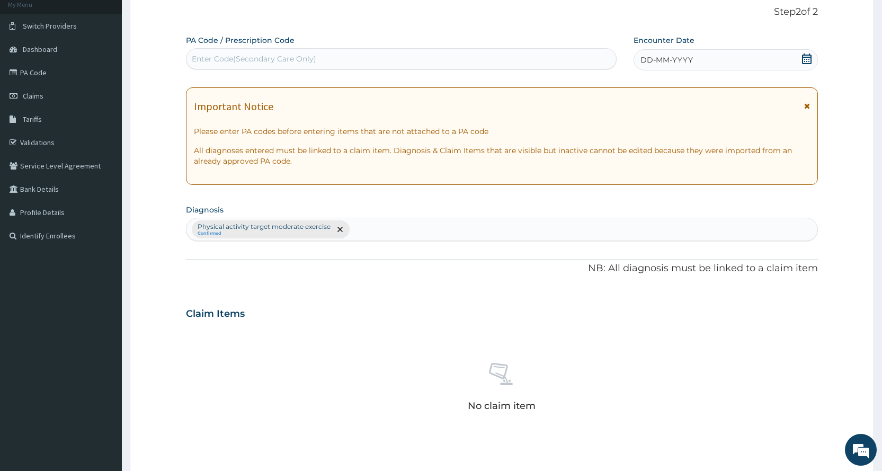
click at [287, 64] on div "Enter Code(Secondary Care Only)" at bounding box center [254, 58] width 124 height 11
type input "PA/8C7A74"
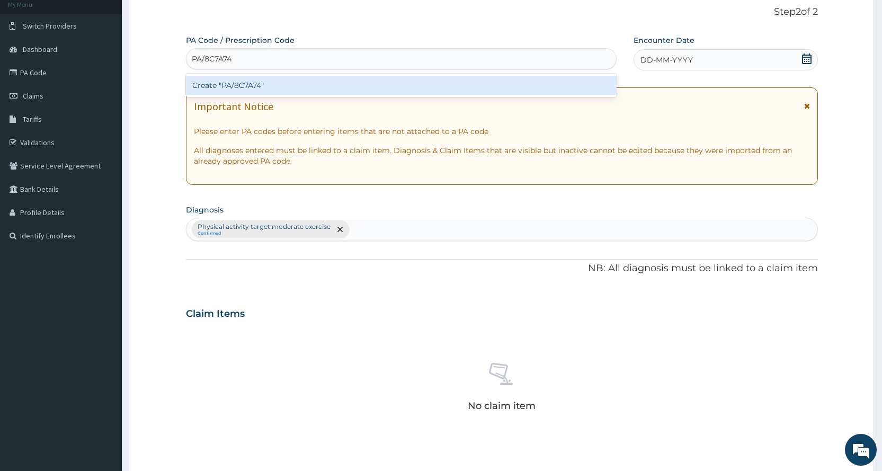
click at [297, 93] on div "Create "PA/8C7A74"" at bounding box center [401, 85] width 430 height 19
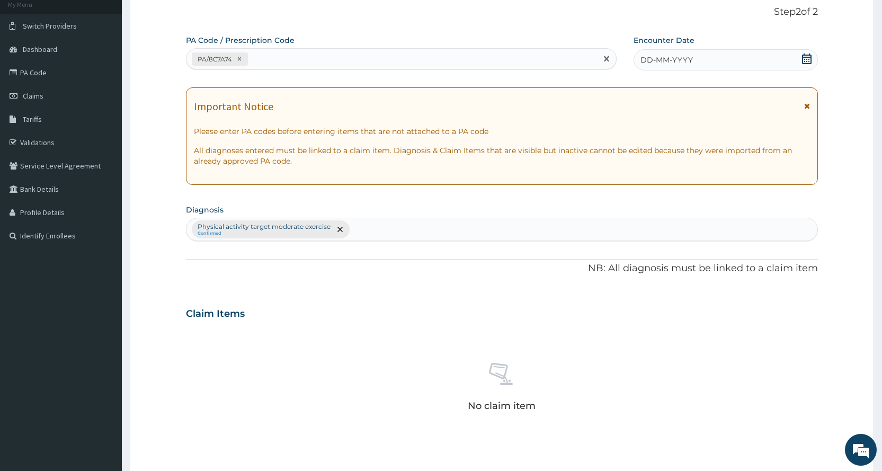
click at [749, 68] on div "DD-MM-YYYY" at bounding box center [725, 59] width 184 height 21
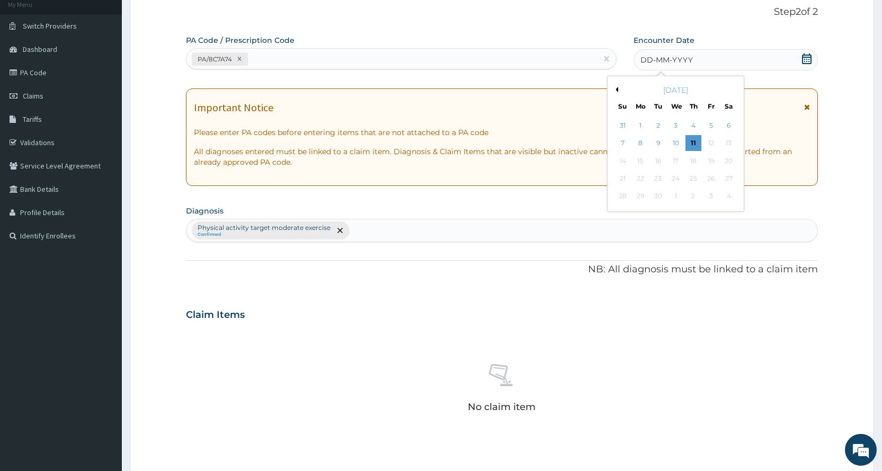
click at [615, 89] on button "Previous Month" at bounding box center [615, 89] width 5 height 5
click at [615, 86] on div "[DATE]" at bounding box center [676, 90] width 128 height 11
click at [616, 87] on button "Previous Month" at bounding box center [615, 89] width 5 height 5
click at [733, 88] on button "Next Month" at bounding box center [735, 89] width 5 height 5
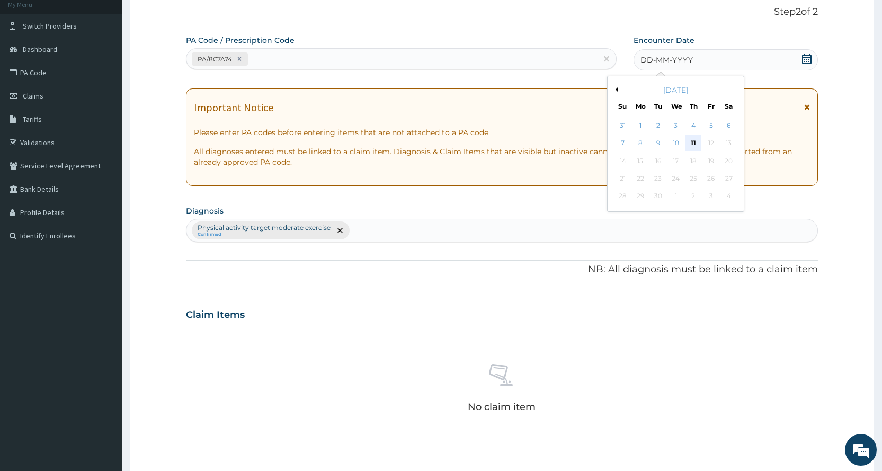
click at [686, 144] on div "11" at bounding box center [693, 144] width 16 height 16
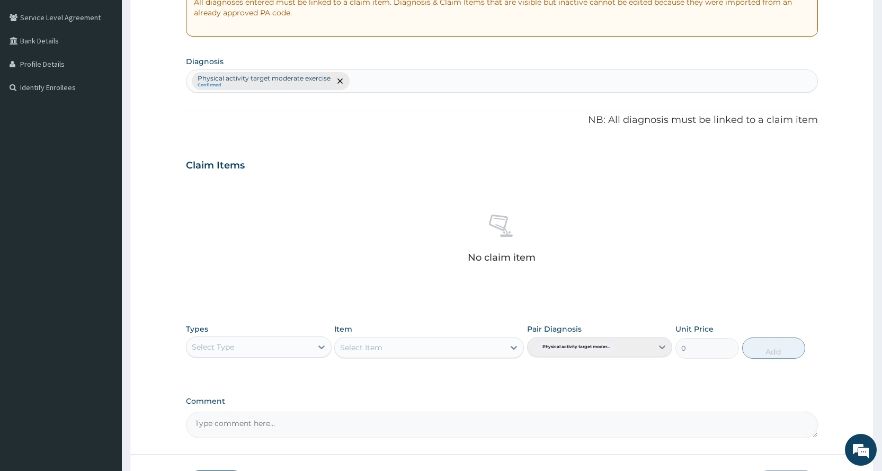
scroll to position [293, 0]
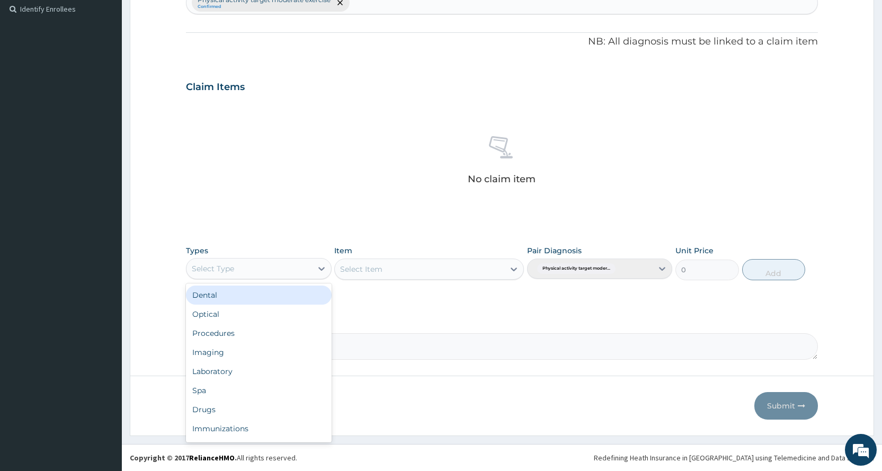
click at [232, 270] on div "Select Type" at bounding box center [213, 268] width 42 height 11
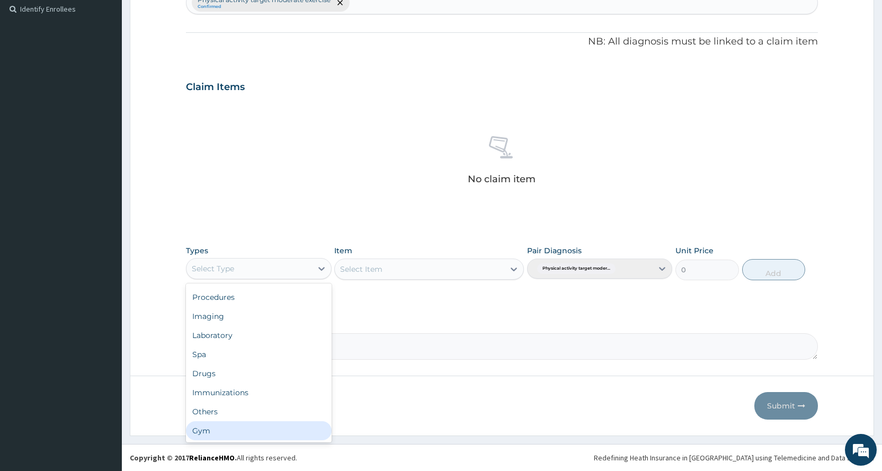
click at [212, 430] on div "Gym" at bounding box center [258, 430] width 145 height 19
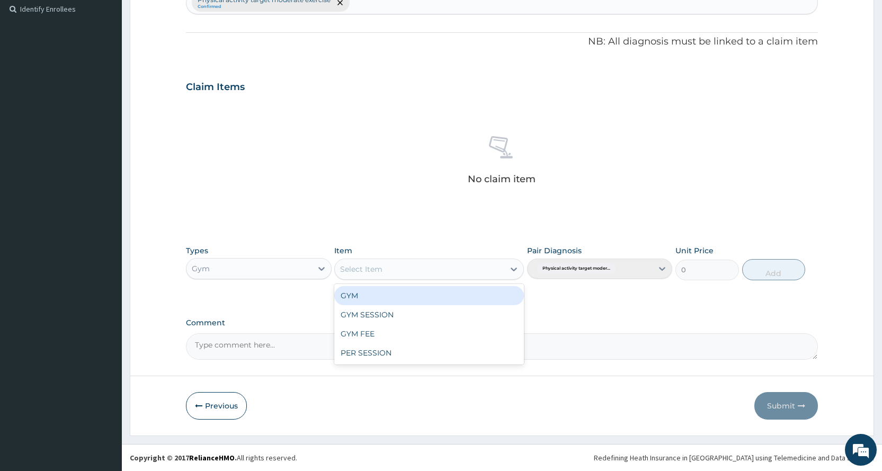
click at [425, 268] on div "Select Item" at bounding box center [419, 269] width 169 height 17
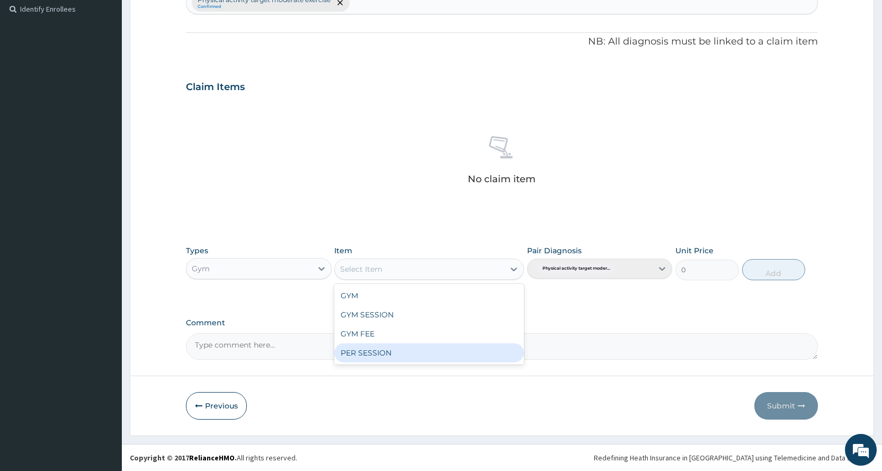
click at [406, 352] on div "PER SESSION" at bounding box center [429, 352] width 190 height 19
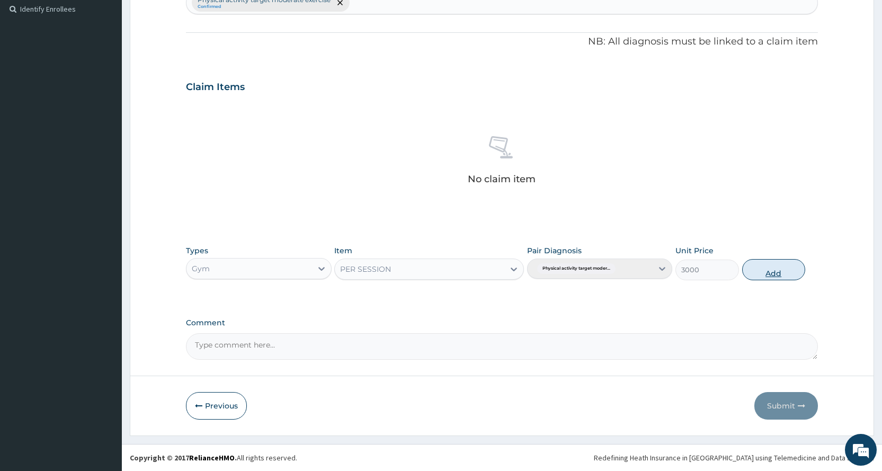
click at [767, 274] on button "Add" at bounding box center [773, 269] width 63 height 21
type input "0"
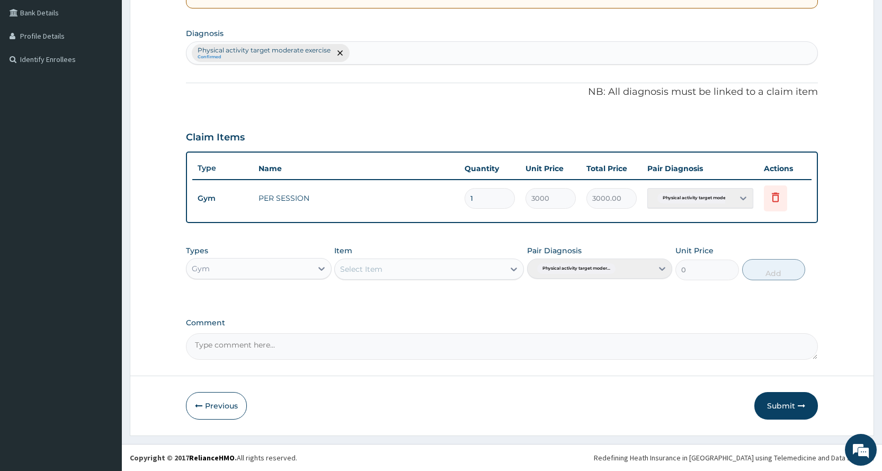
scroll to position [243, 0]
click at [786, 401] on button "Submit" at bounding box center [786, 406] width 64 height 28
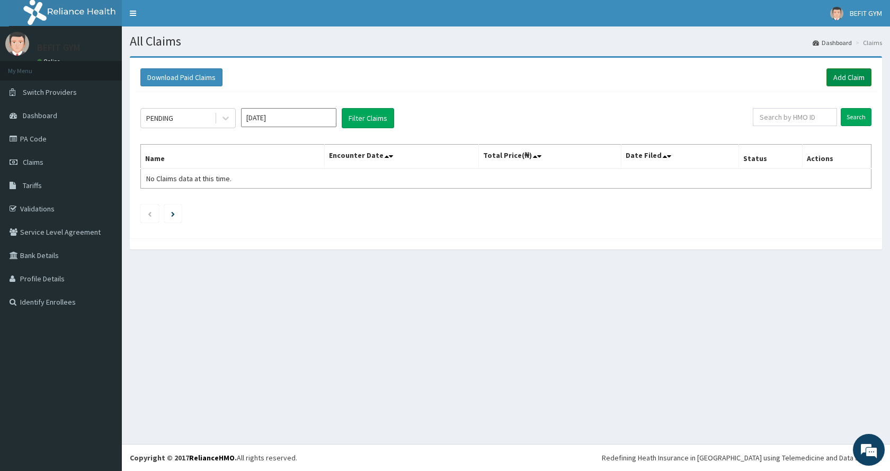
click at [860, 76] on link "Add Claim" at bounding box center [848, 77] width 45 height 18
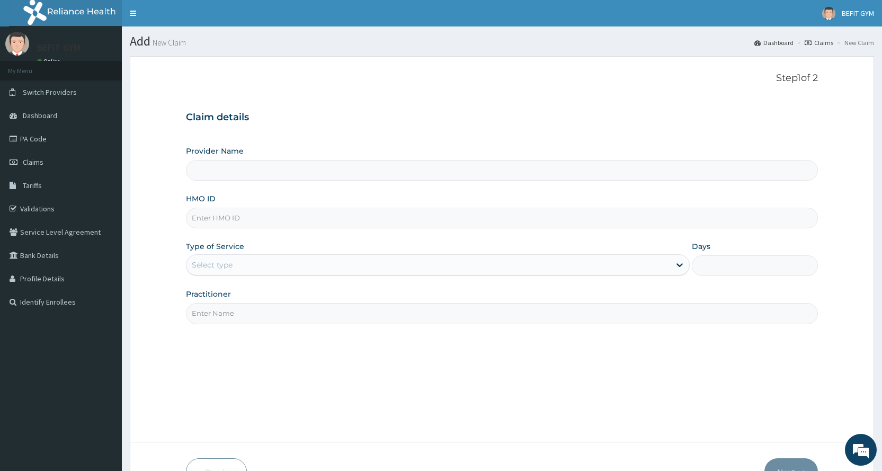
click at [434, 221] on input "HMO ID" at bounding box center [502, 218] width 632 height 21
type input "BEFIT HEALTH AND FITNESS CENTRE"
type input "1"
type input "KML/10077/A"
click at [329, 309] on input "Practitioner" at bounding box center [502, 313] width 632 height 21
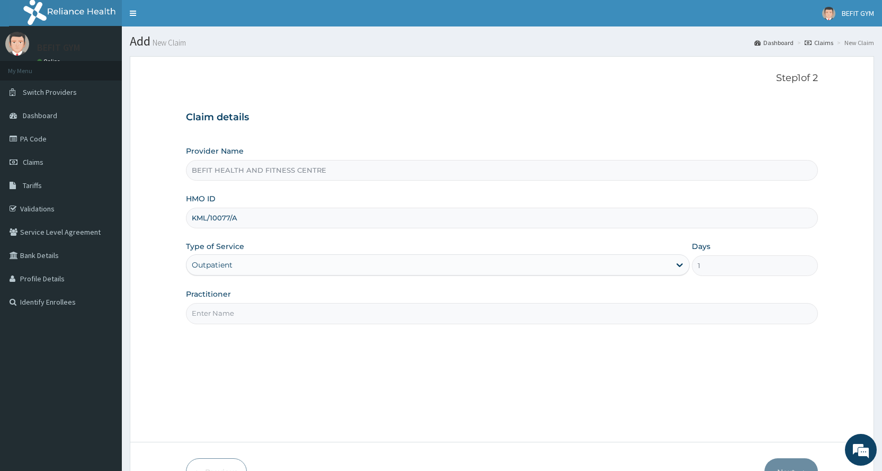
type input "B"
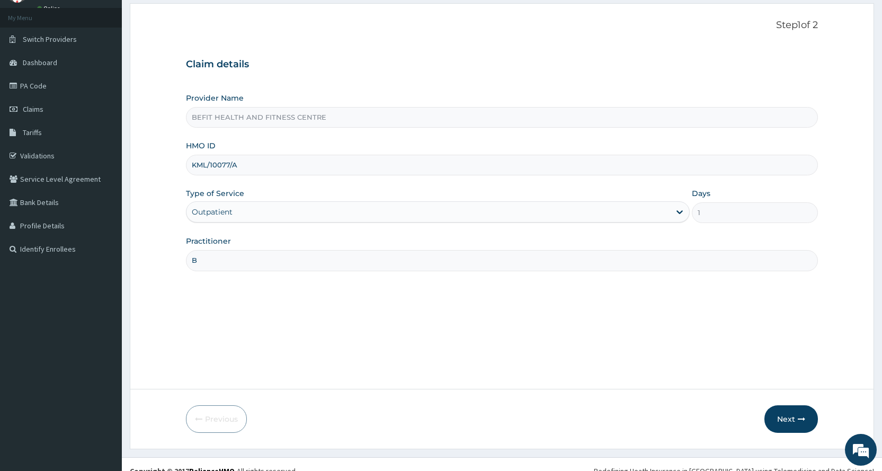
scroll to position [66, 0]
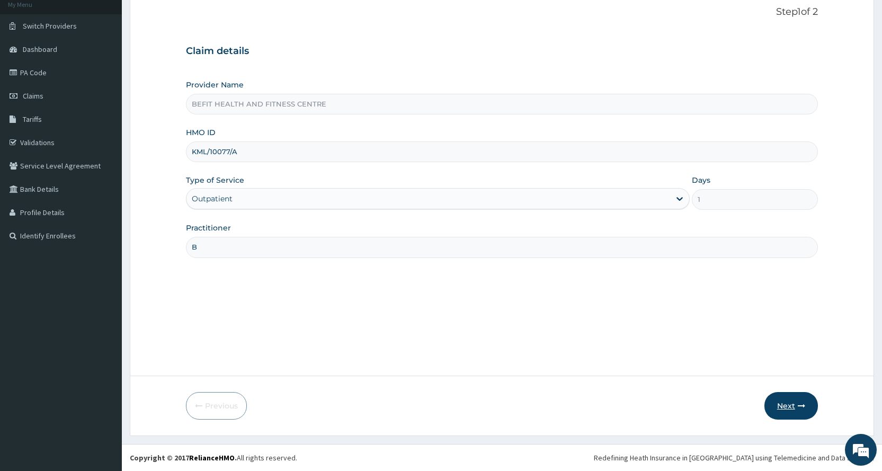
click at [779, 401] on button "Next" at bounding box center [790, 406] width 53 height 28
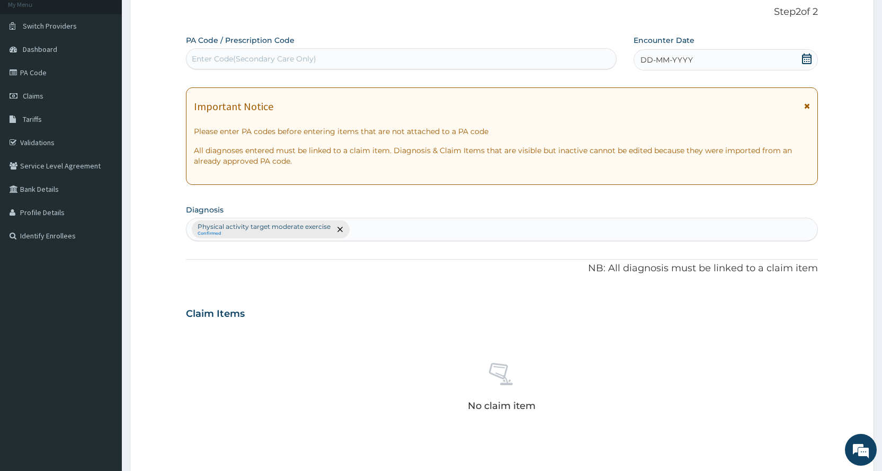
click at [285, 51] on div "Enter Code(Secondary Care Only)" at bounding box center [400, 58] width 429 height 17
type input "PA/597344"
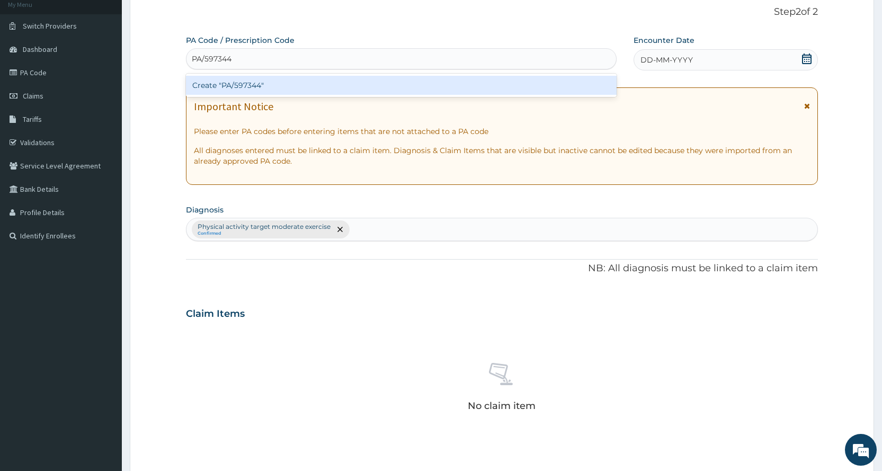
click at [334, 90] on div "Create "PA/597344"" at bounding box center [401, 85] width 430 height 19
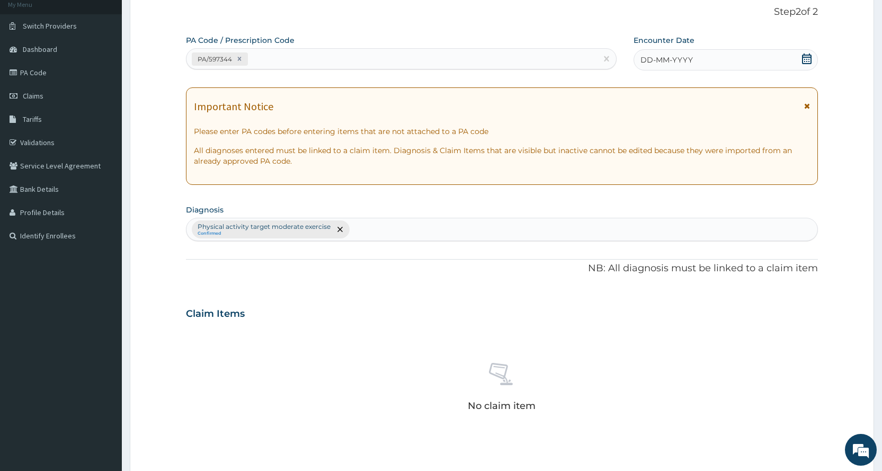
click at [698, 65] on div "DD-MM-YYYY" at bounding box center [725, 59] width 184 height 21
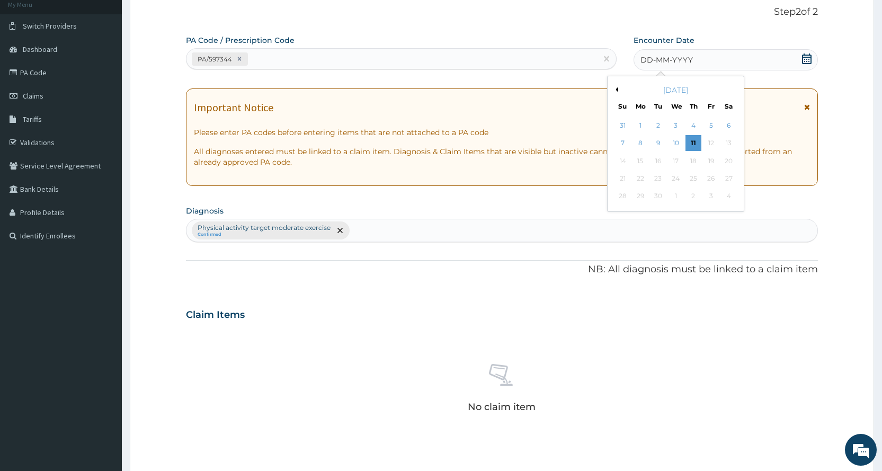
click at [616, 89] on button "Previous Month" at bounding box center [615, 89] width 5 height 5
click at [726, 197] on div "30" at bounding box center [728, 197] width 16 height 16
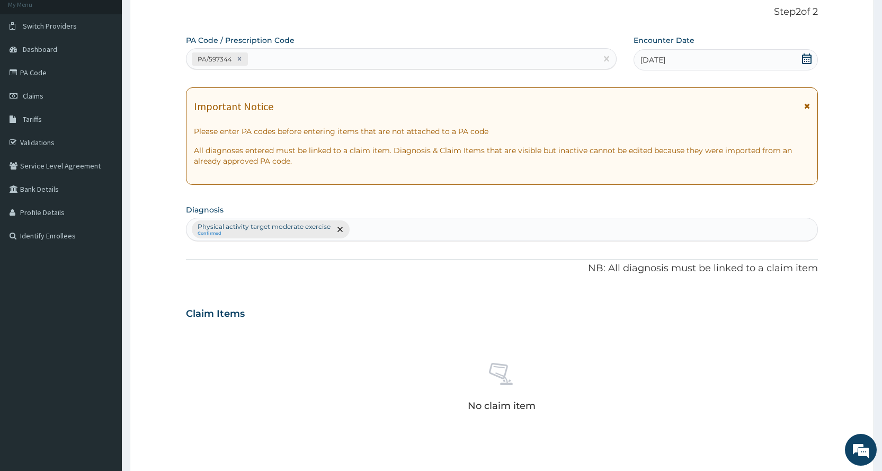
scroll to position [293, 0]
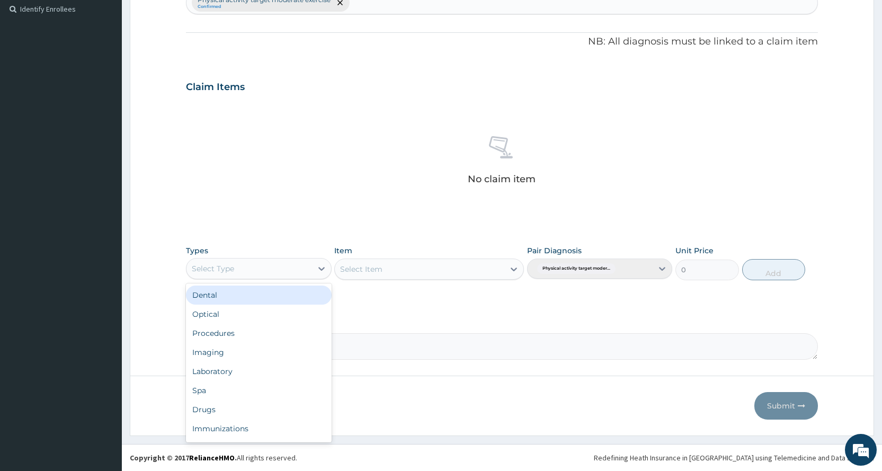
click at [270, 265] on div "Select Type" at bounding box center [248, 268] width 125 height 17
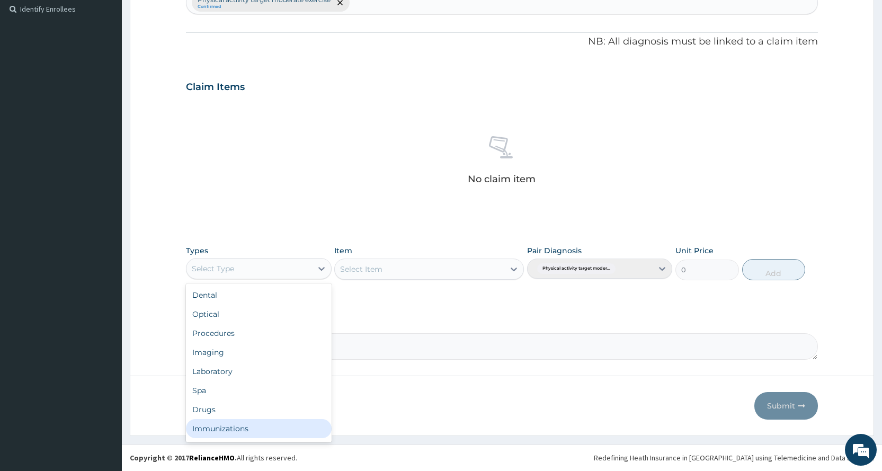
scroll to position [36, 0]
click at [231, 430] on div "Gym" at bounding box center [258, 430] width 145 height 19
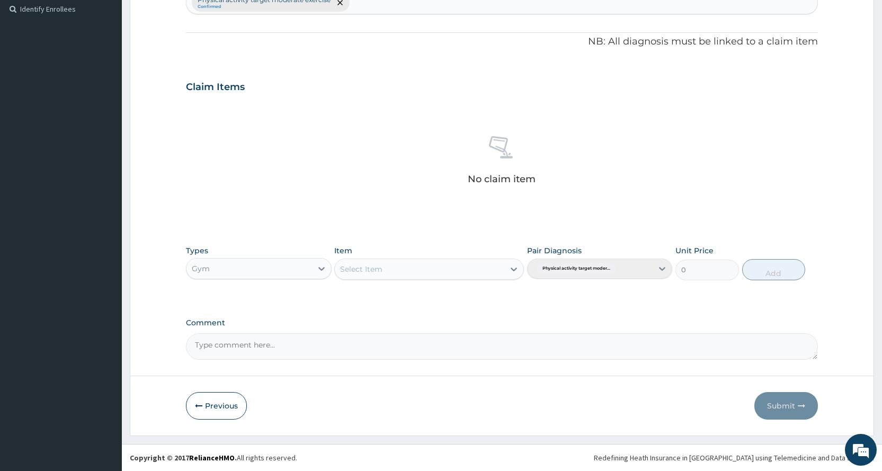
click at [458, 269] on div "Select Item" at bounding box center [419, 269] width 169 height 17
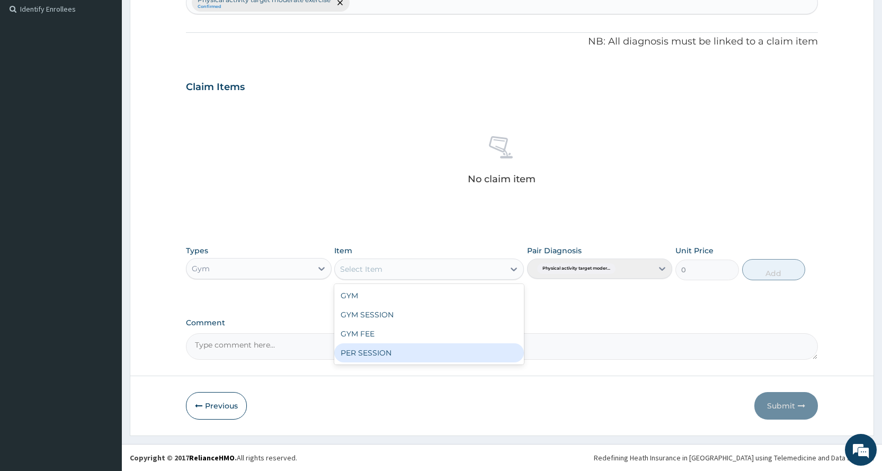
click at [447, 354] on div "PER SESSION" at bounding box center [429, 352] width 190 height 19
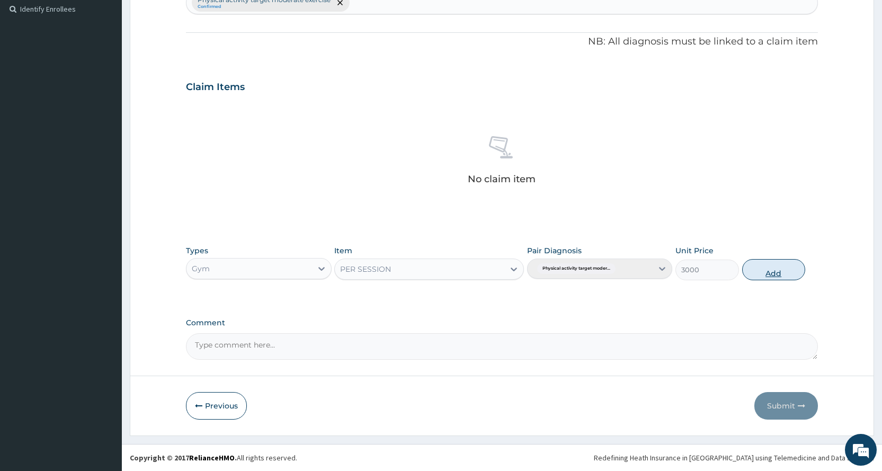
click at [786, 271] on button "Add" at bounding box center [773, 269] width 63 height 21
type input "0"
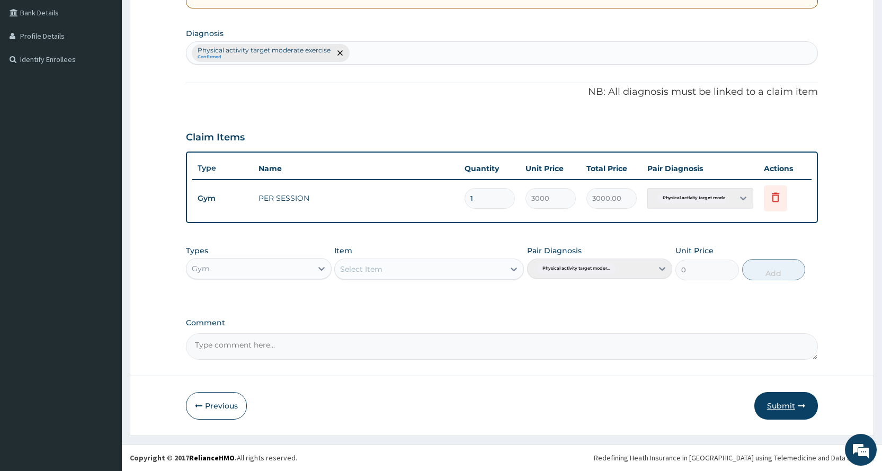
click at [777, 402] on button "Submit" at bounding box center [786, 406] width 64 height 28
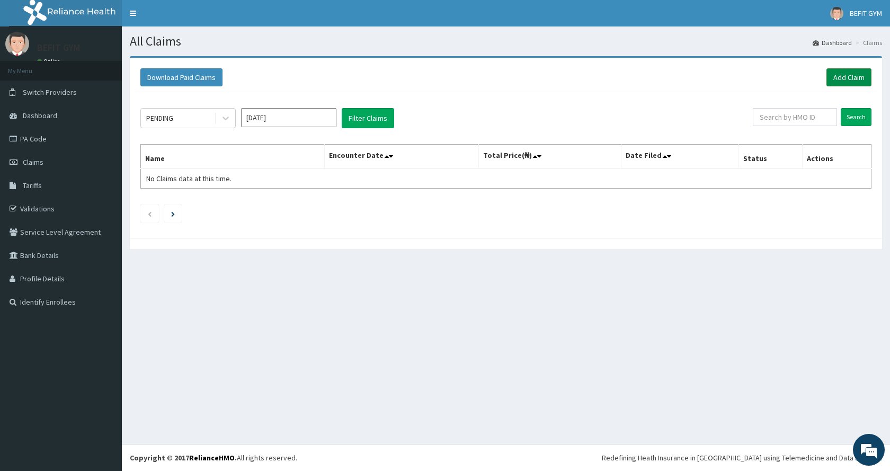
click at [848, 71] on link "Add Claim" at bounding box center [848, 77] width 45 height 18
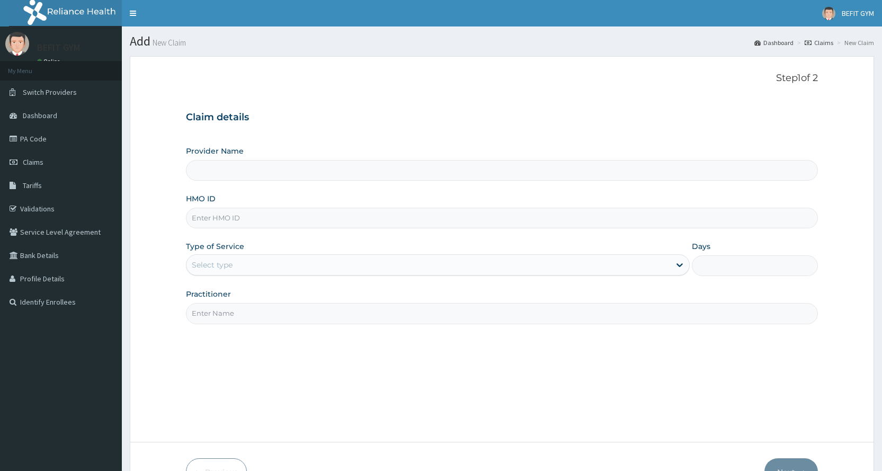
click at [225, 221] on input "HMO ID" at bounding box center [502, 218] width 632 height 21
type input "BEFIT HEALTH AND FITNESS CENTRE"
type input "1"
type input "BUD/10100/A"
click at [230, 318] on input "Practitioner" at bounding box center [502, 313] width 632 height 21
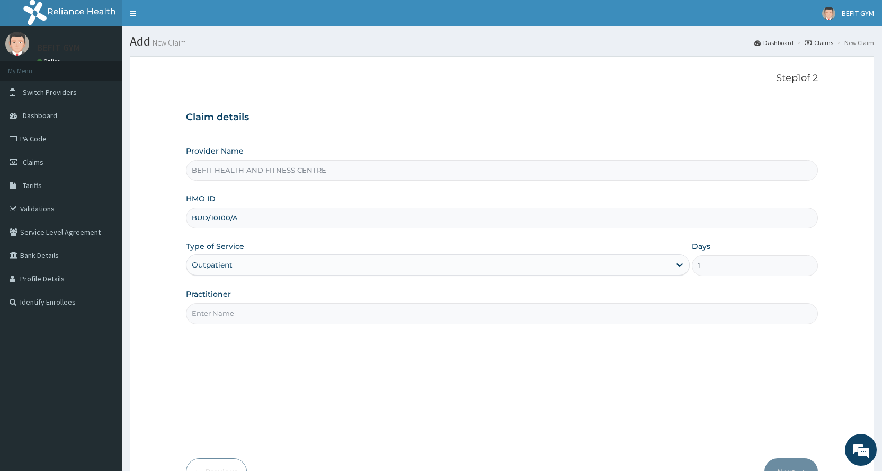
type input "B"
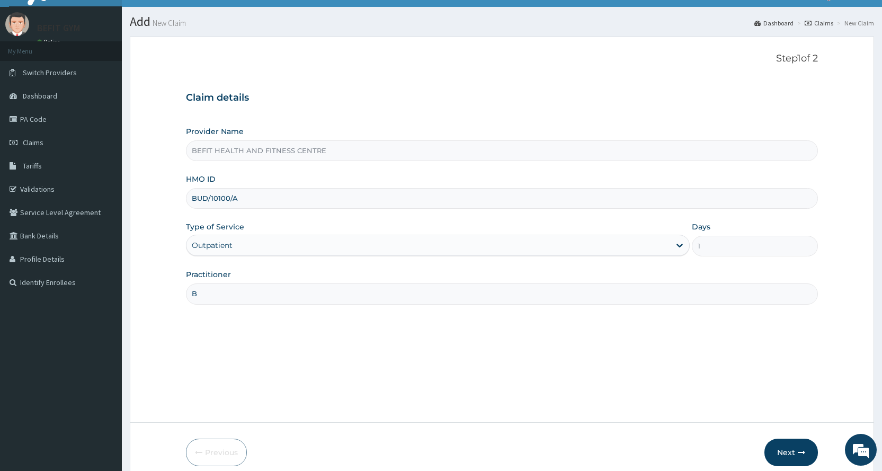
scroll to position [66, 0]
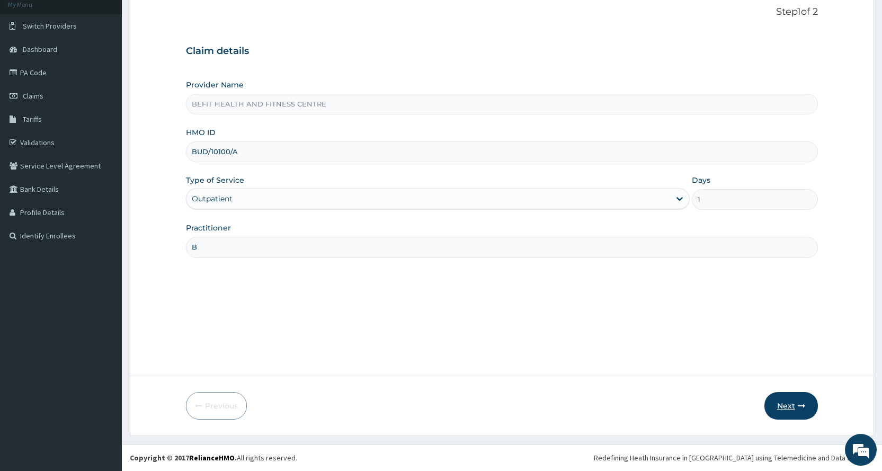
click at [786, 402] on button "Next" at bounding box center [790, 406] width 53 height 28
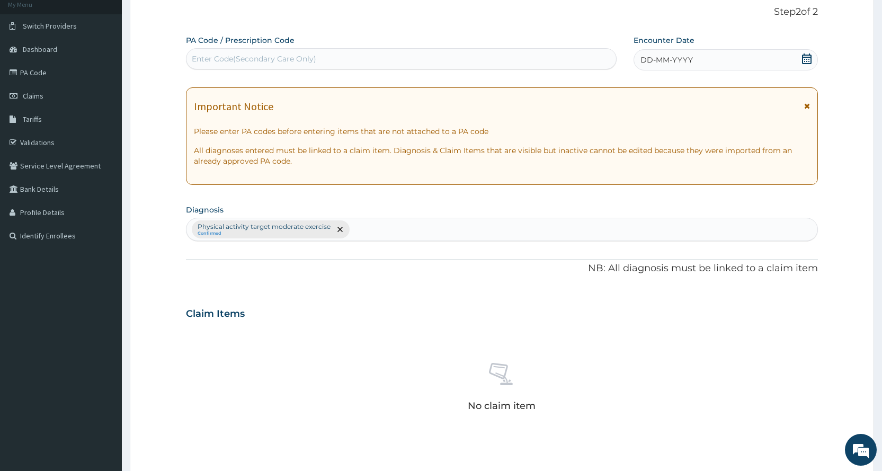
click at [202, 60] on div "Enter Code(Secondary Care Only)" at bounding box center [254, 58] width 124 height 11
type input "PA/E5CE0D"
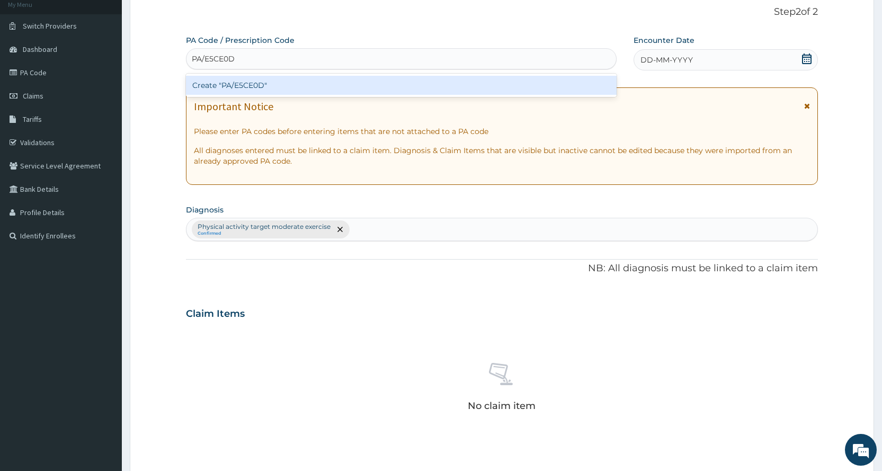
click at [309, 83] on div "Create "PA/E5CE0D"" at bounding box center [401, 85] width 430 height 19
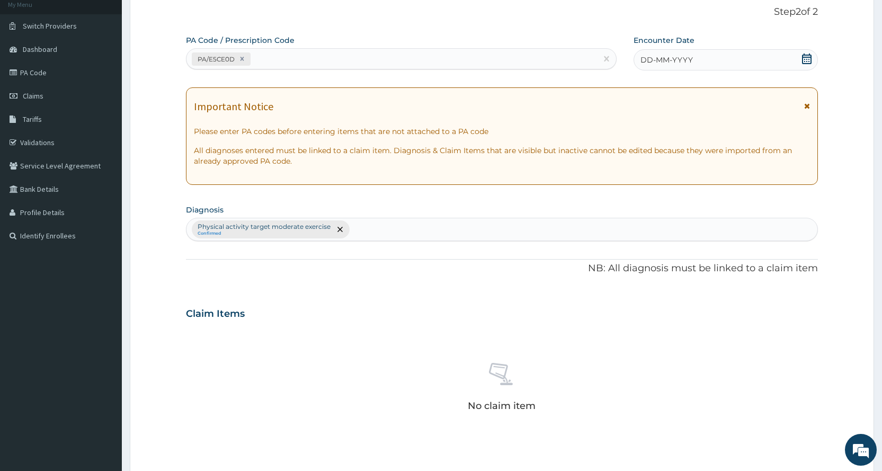
click at [723, 58] on div "DD-MM-YYYY" at bounding box center [725, 59] width 184 height 21
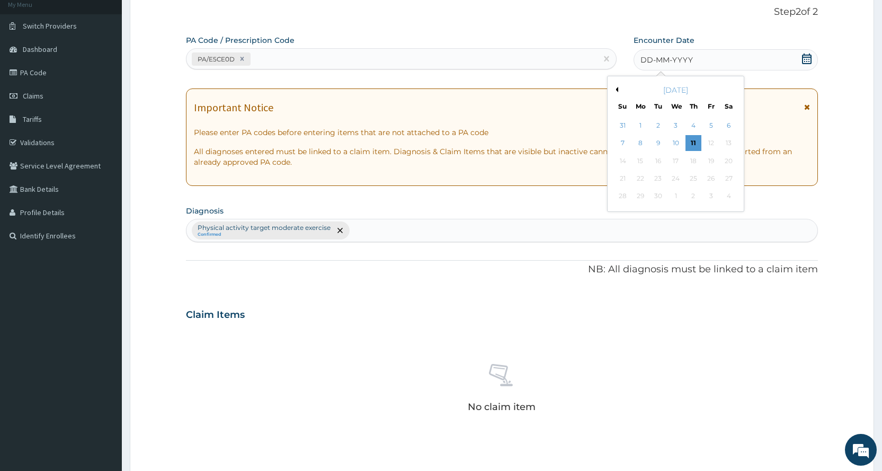
click at [616, 89] on button "Previous Month" at bounding box center [615, 89] width 5 height 5
click at [724, 192] on div "30" at bounding box center [728, 197] width 16 height 16
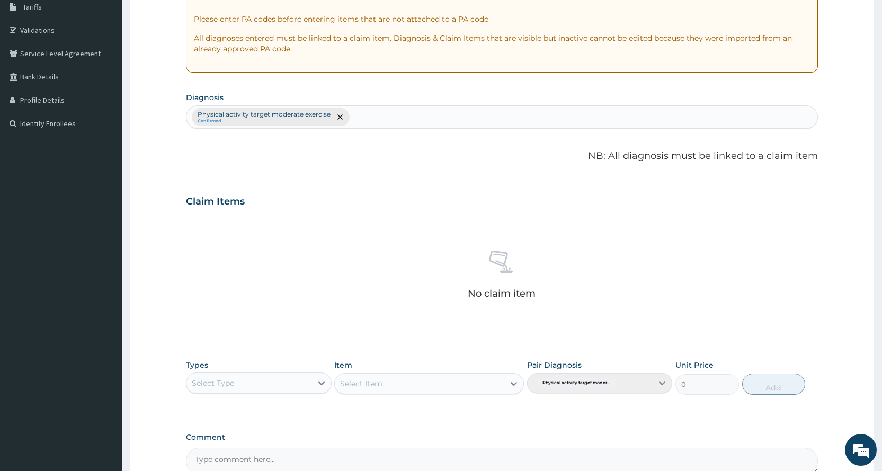
scroll to position [293, 0]
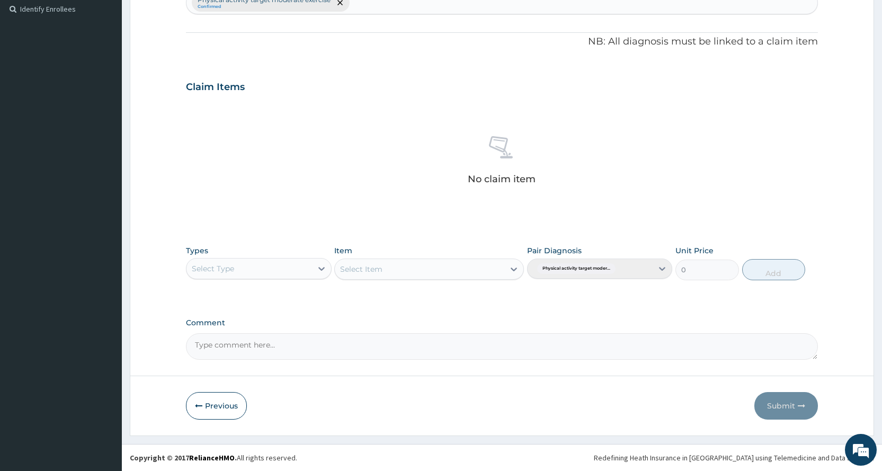
click at [191, 266] on div "Select Type" at bounding box center [248, 268] width 125 height 17
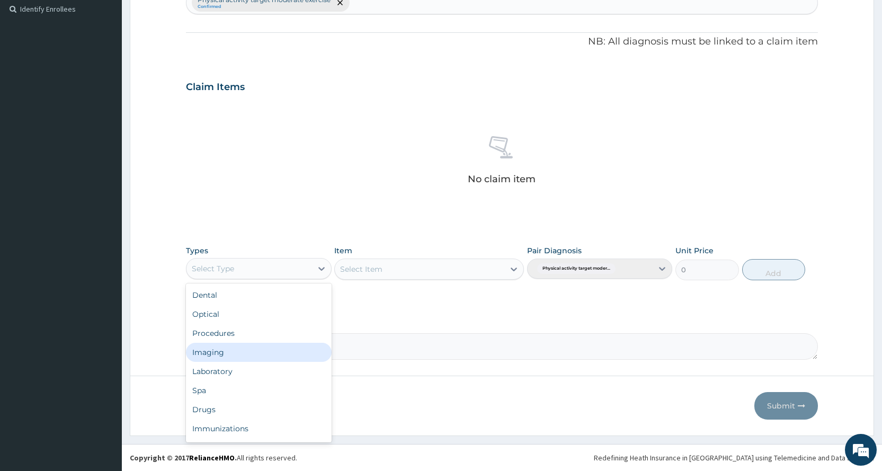
scroll to position [36, 0]
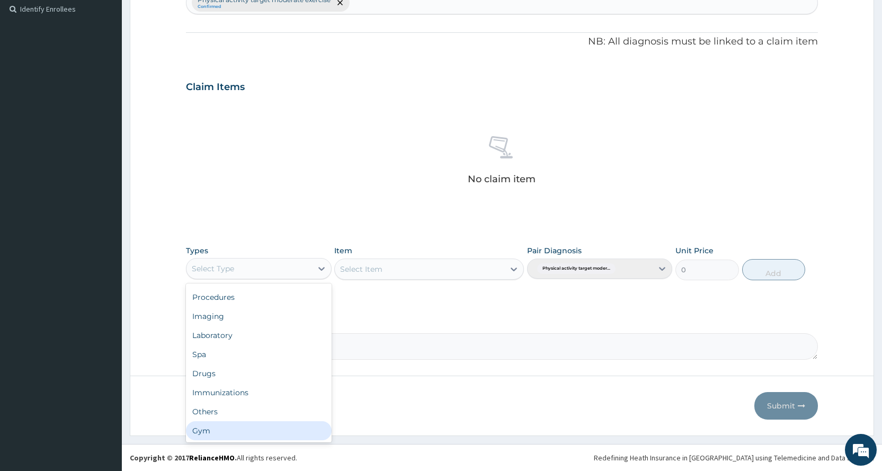
click at [266, 426] on div "Gym" at bounding box center [258, 430] width 145 height 19
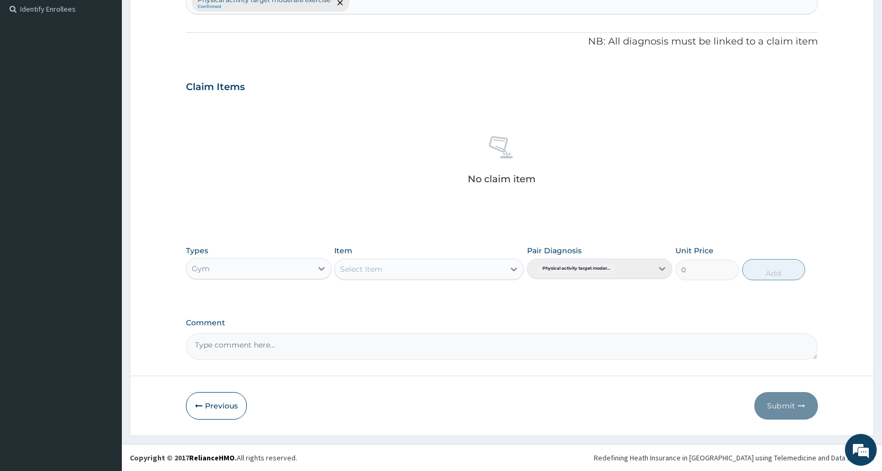
click at [445, 280] on div "Types option Gym, selected. Select is focused ,type to refine list, press Down …" at bounding box center [502, 263] width 632 height 46
click at [444, 267] on div "Select Item" at bounding box center [419, 269] width 169 height 17
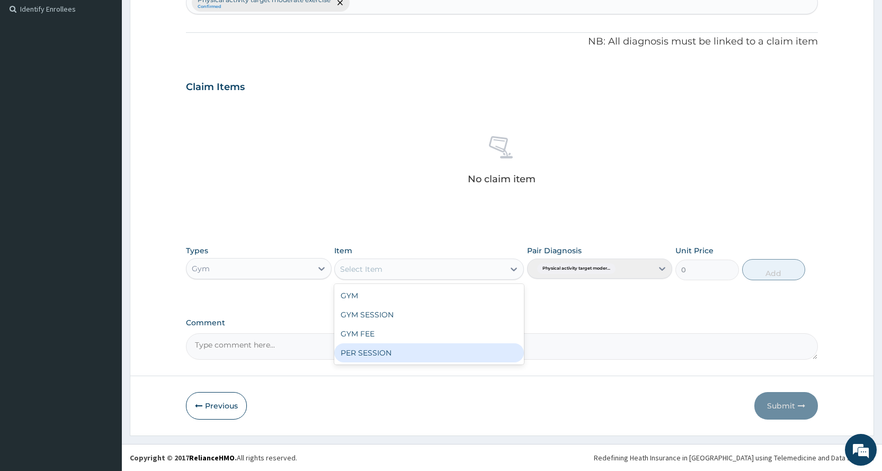
click at [433, 354] on div "PER SESSION" at bounding box center [429, 352] width 190 height 19
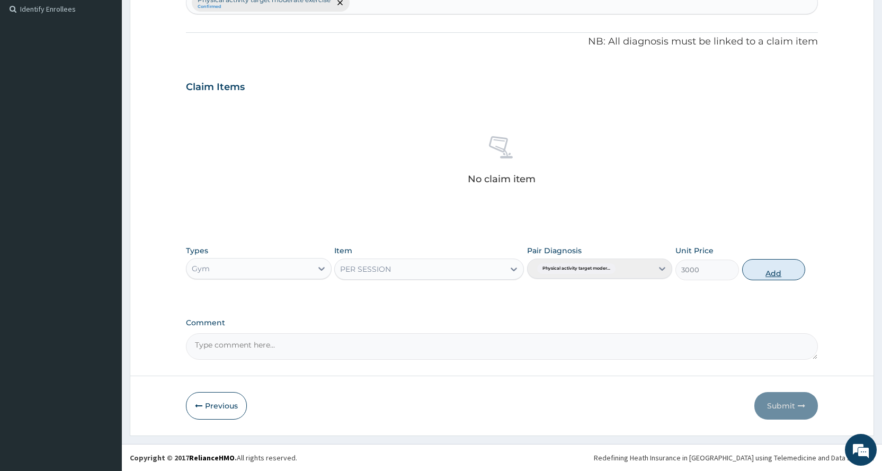
click at [792, 269] on button "Add" at bounding box center [773, 269] width 63 height 21
type input "0"
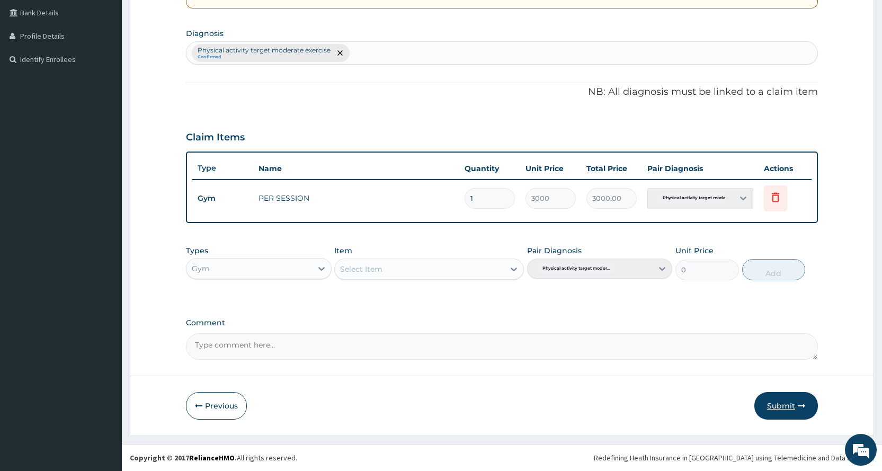
click at [785, 407] on button "Submit" at bounding box center [786, 406] width 64 height 28
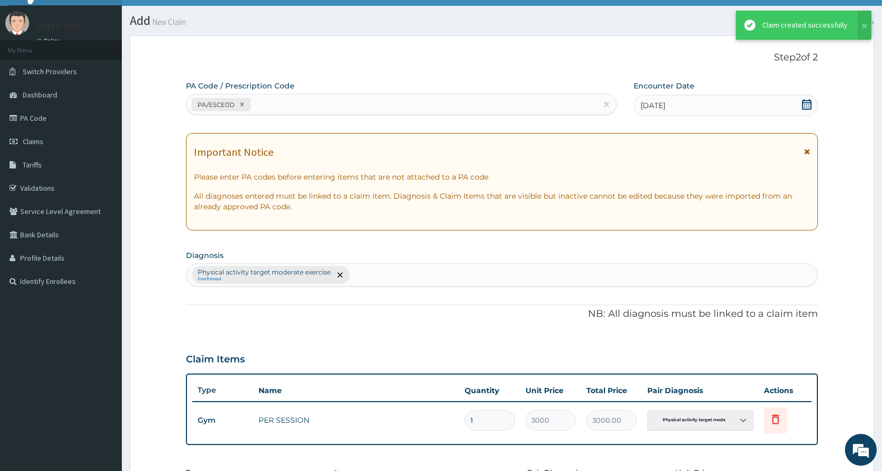
scroll to position [243, 0]
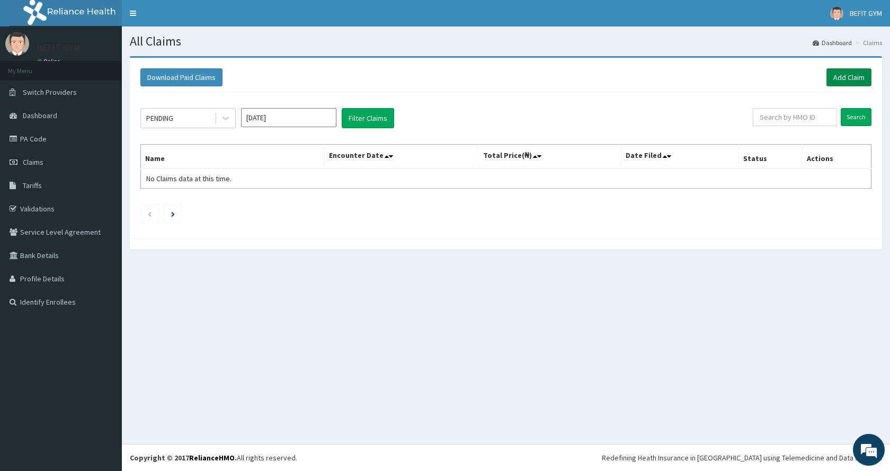
click at [841, 74] on link "Add Claim" at bounding box center [848, 77] width 45 height 18
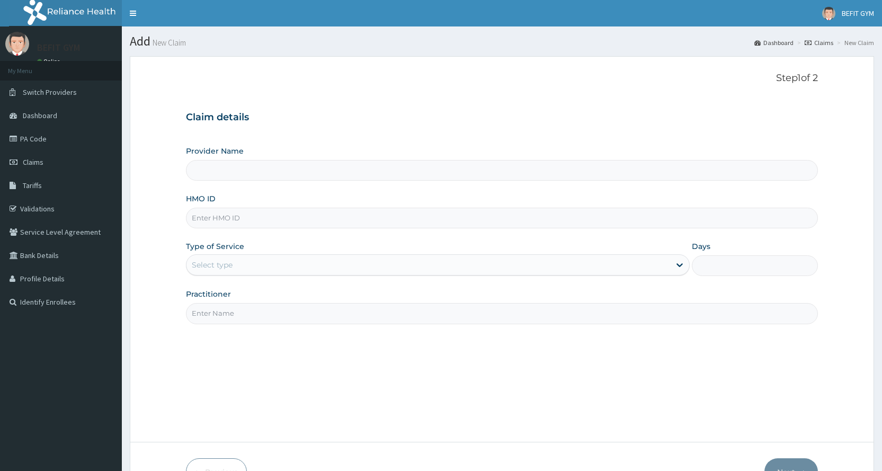
click at [226, 219] on input "HMO ID" at bounding box center [502, 218] width 632 height 21
type input "BEFIT HEALTH AND FITNESS CENTRE"
type input "1"
click at [214, 217] on input "AIP/100075/A" at bounding box center [502, 218] width 632 height 21
type input "AIP/10075/A"
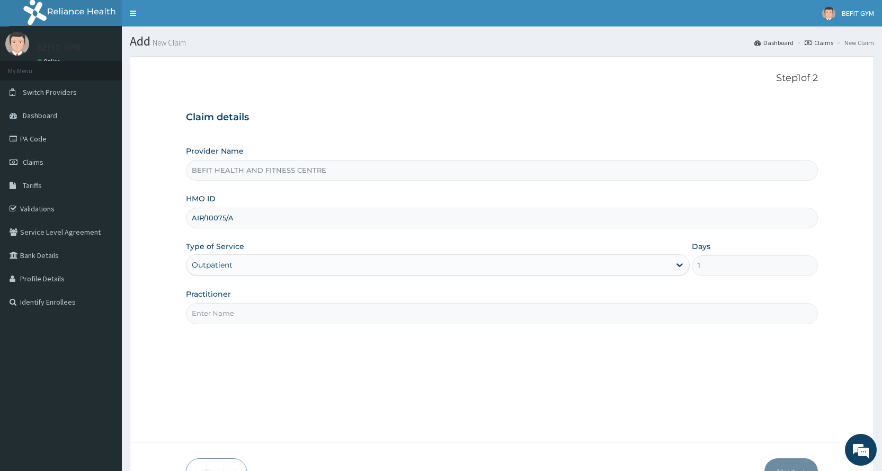
click at [258, 324] on input "Practitioner" at bounding box center [502, 313] width 632 height 21
type input "B"
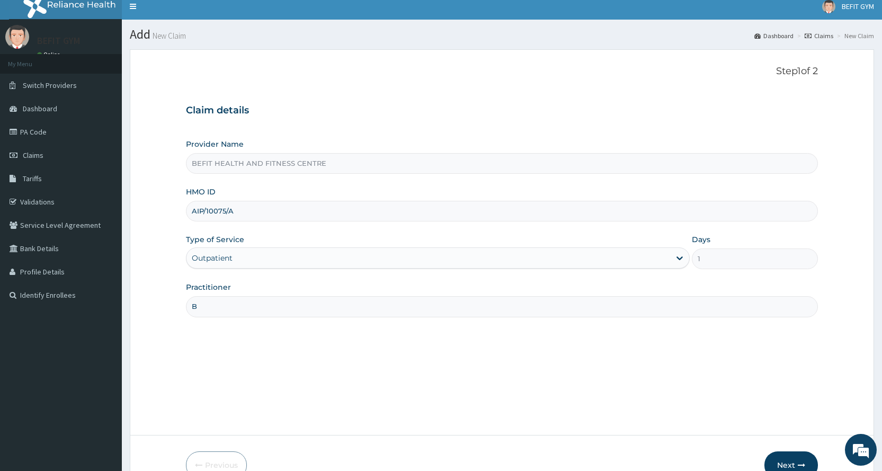
scroll to position [66, 0]
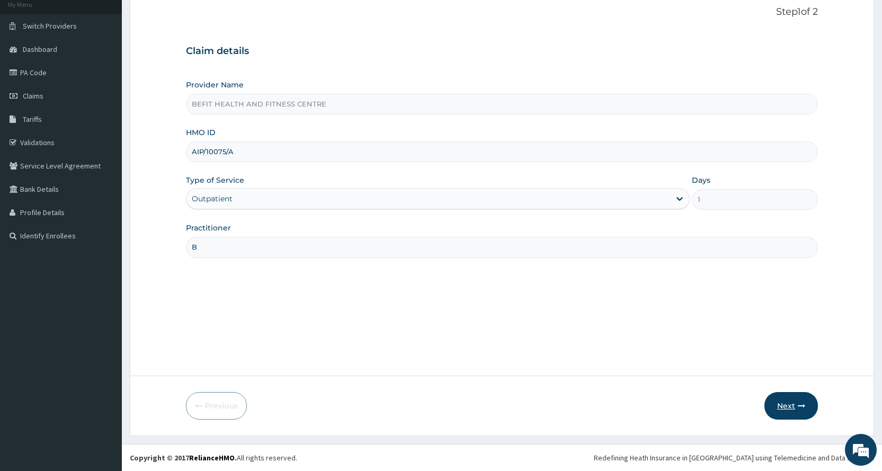
click at [789, 401] on button "Next" at bounding box center [790, 406] width 53 height 28
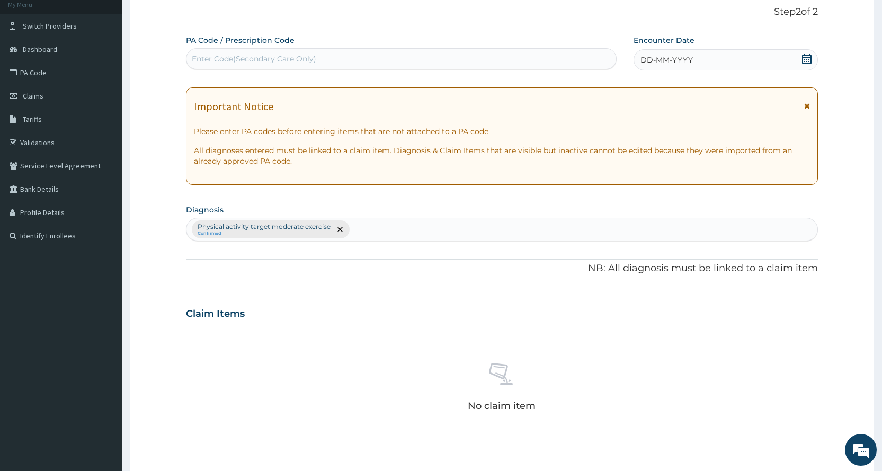
click at [310, 57] on div "Enter Code(Secondary Care Only)" at bounding box center [254, 58] width 124 height 11
type input "PA/2C1D60"
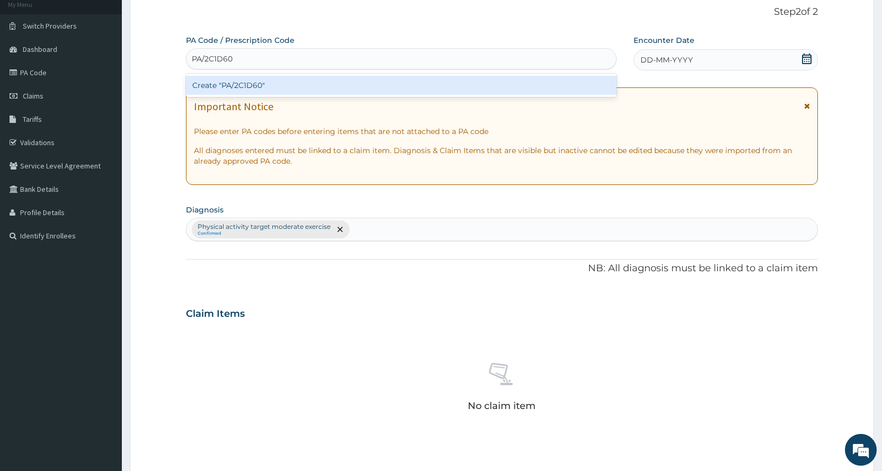
click at [253, 85] on div "Create "PA/2C1D60"" at bounding box center [401, 85] width 430 height 19
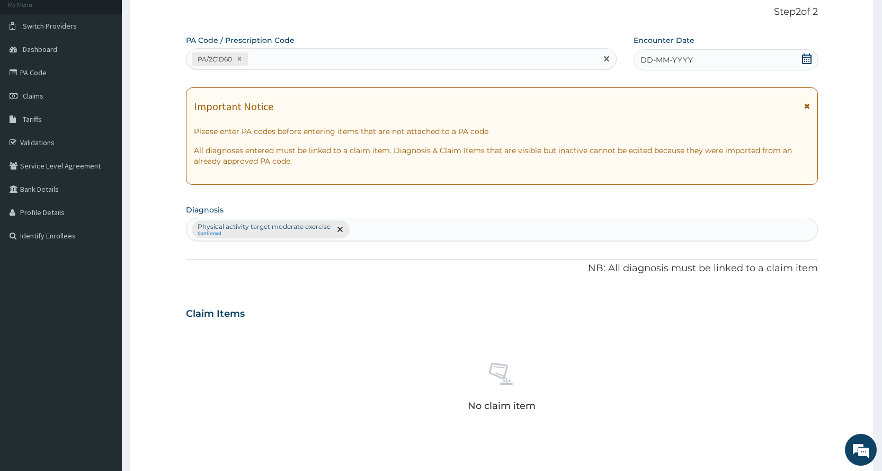
click at [802, 57] on icon at bounding box center [807, 58] width 10 height 11
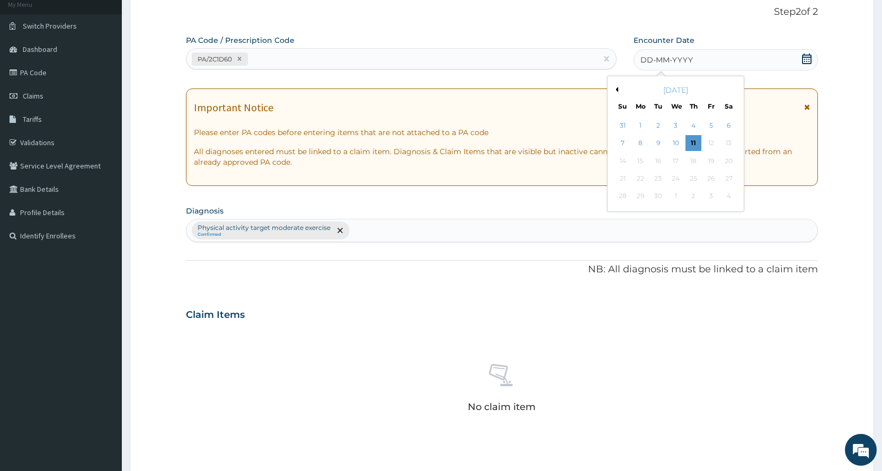
click at [616, 87] on button "Previous Month" at bounding box center [615, 89] width 5 height 5
click at [722, 194] on div "30" at bounding box center [728, 197] width 16 height 16
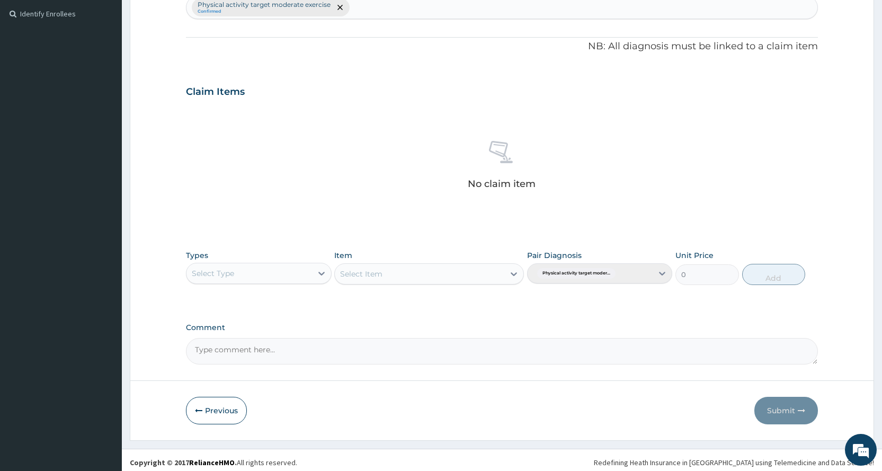
scroll to position [293, 0]
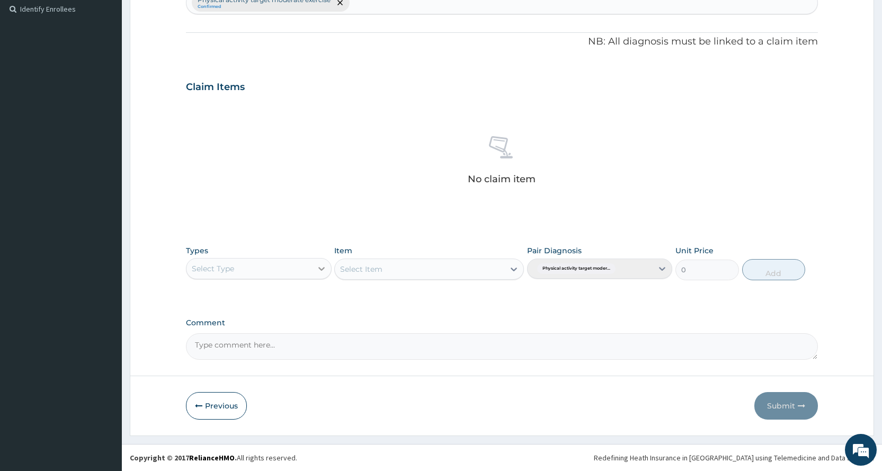
click at [322, 270] on icon at bounding box center [321, 268] width 11 height 11
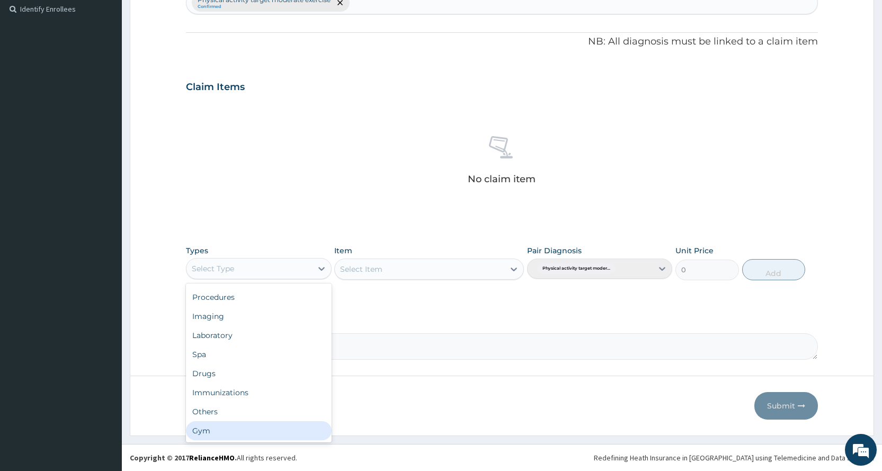
click at [200, 431] on div "Gym" at bounding box center [258, 430] width 145 height 19
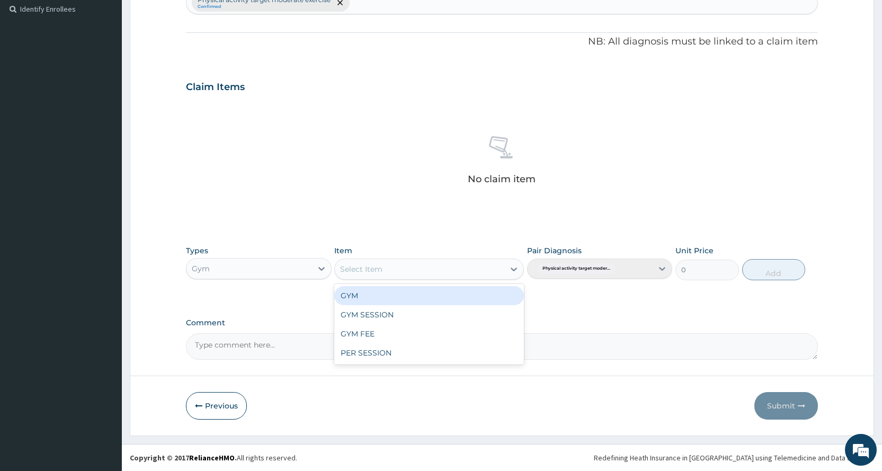
drag, startPoint x: 486, startPoint y: 270, endPoint x: 479, endPoint y: 287, distance: 18.1
click at [485, 270] on div "Select Item" at bounding box center [419, 269] width 169 height 17
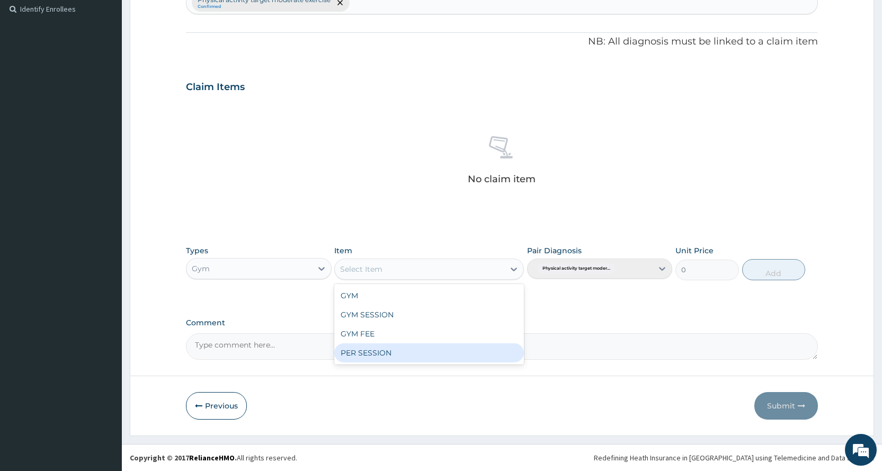
click at [445, 356] on div "PER SESSION" at bounding box center [429, 352] width 190 height 19
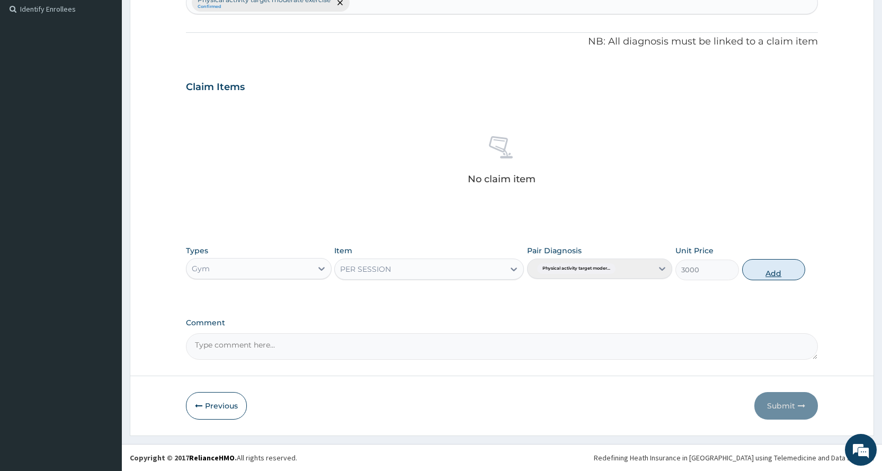
click at [782, 273] on button "Add" at bounding box center [773, 269] width 63 height 21
type input "0"
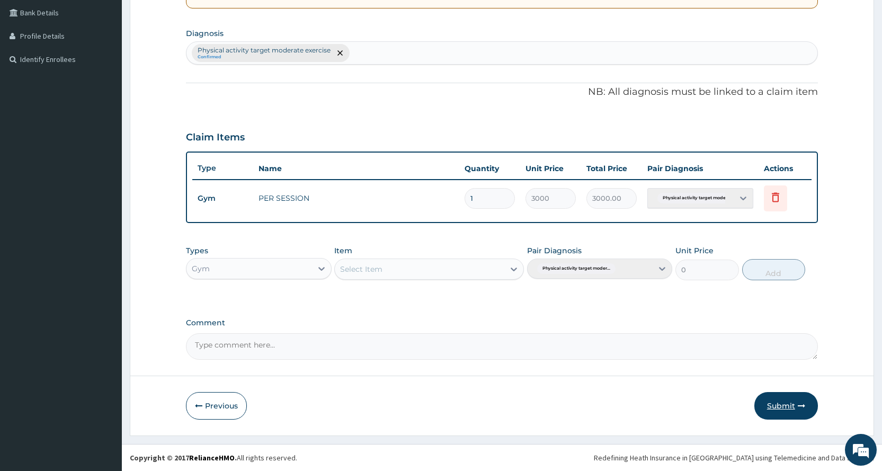
click at [775, 396] on button "Submit" at bounding box center [786, 406] width 64 height 28
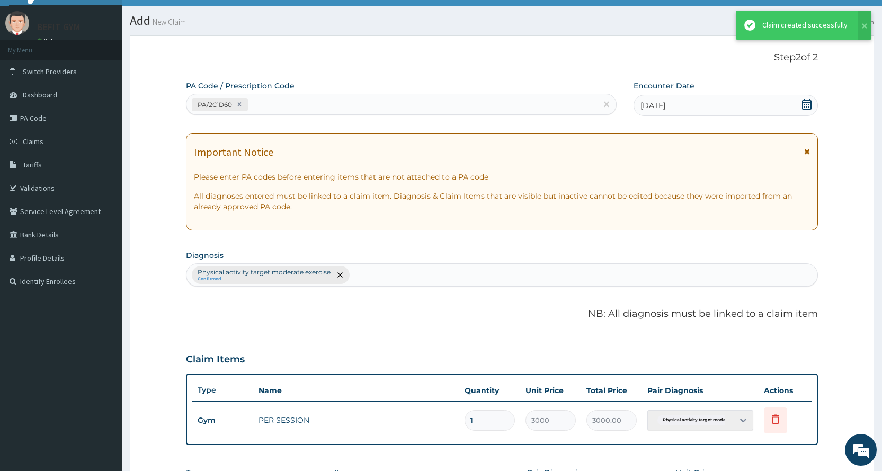
scroll to position [243, 0]
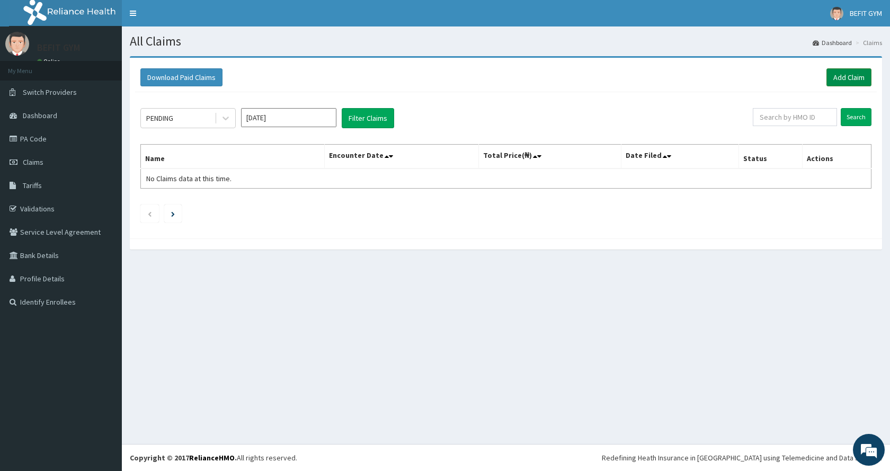
click at [864, 78] on link "Add Claim" at bounding box center [848, 77] width 45 height 18
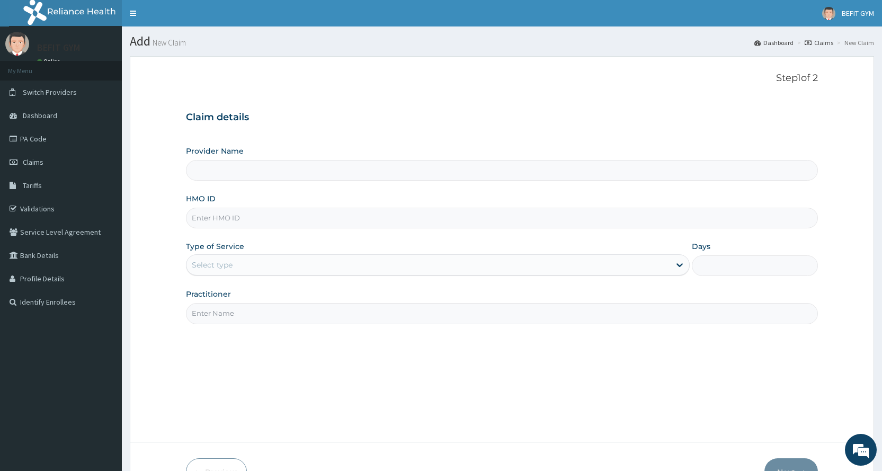
type input "BEFIT HEALTH AND FITNESS CENTRE"
type input "1"
click at [574, 220] on input "HMO ID" at bounding box center [502, 218] width 632 height 21
type input "GBM/10068/A"
click at [439, 325] on div "Step 1 of 2 Claim details Provider Name BEFIT HEALTH AND FITNESS CENTRE HMO ID …" at bounding box center [502, 249] width 632 height 353
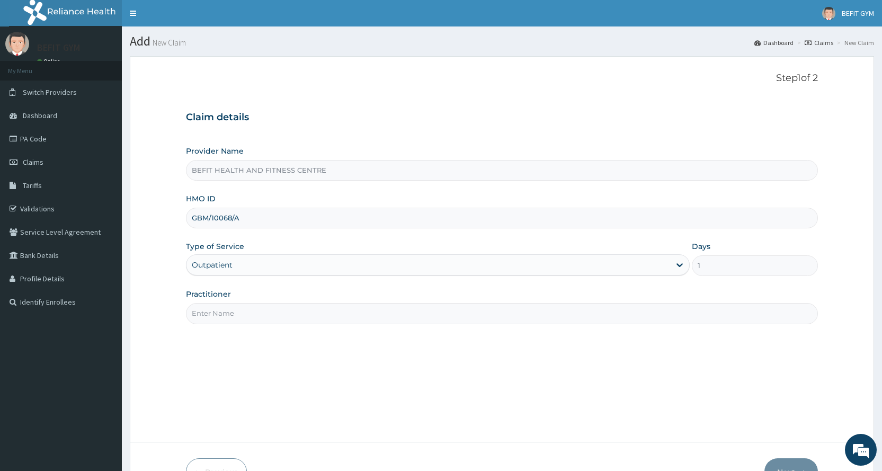
click at [439, 319] on input "Practitioner" at bounding box center [502, 313] width 632 height 21
type input "B"
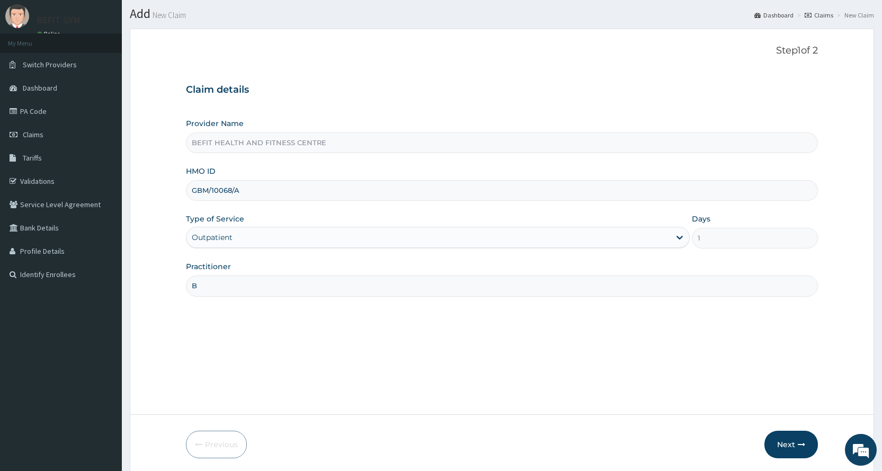
scroll to position [66, 0]
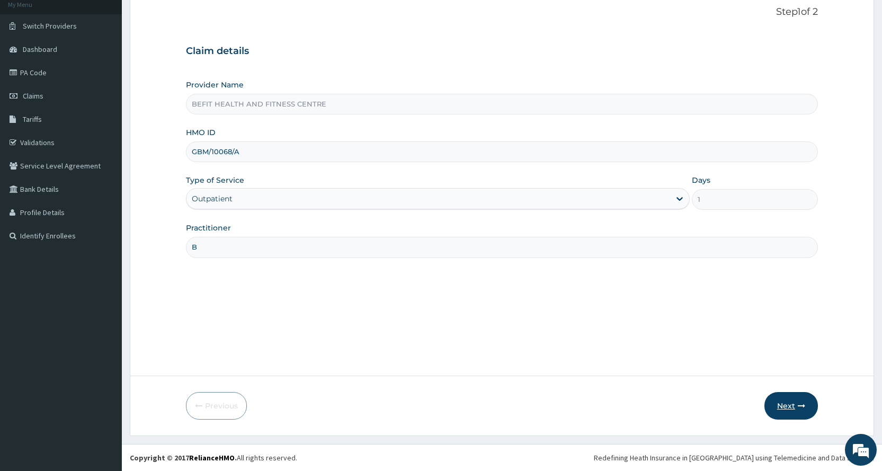
click at [798, 405] on icon "button" at bounding box center [801, 405] width 7 height 7
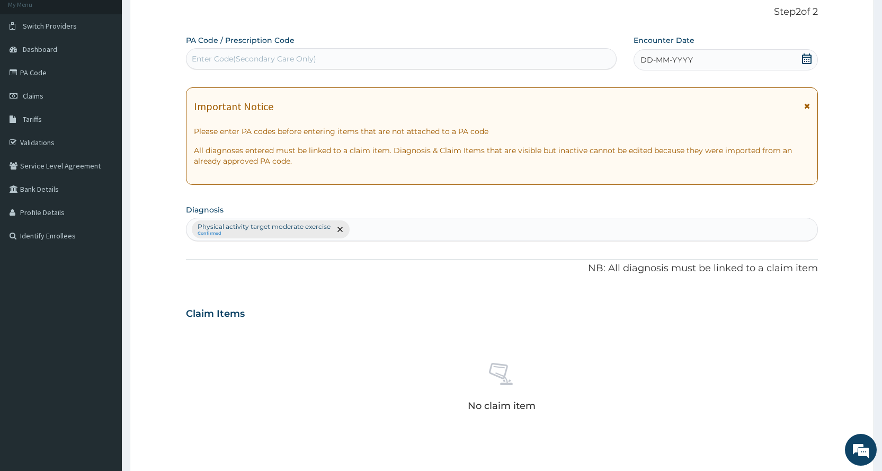
click at [384, 65] on div "Enter Code(Secondary Care Only)" at bounding box center [400, 58] width 429 height 17
type input "PA/358C58"
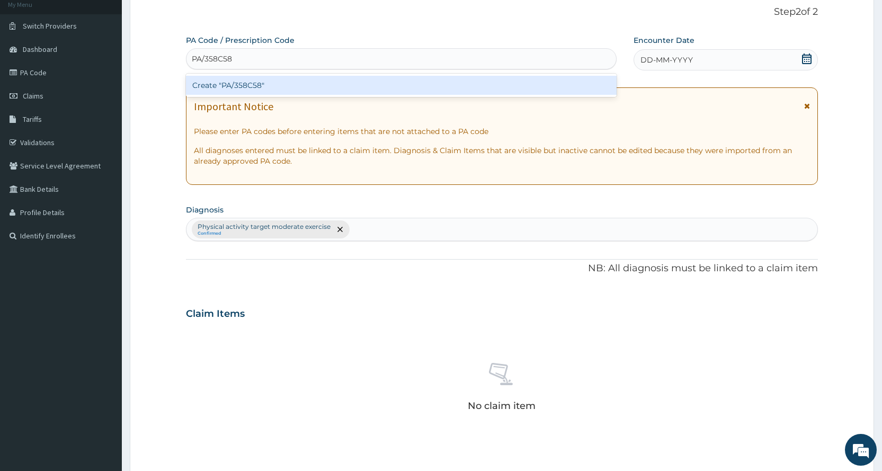
click at [390, 88] on div "Create "PA/358C58"" at bounding box center [401, 85] width 430 height 19
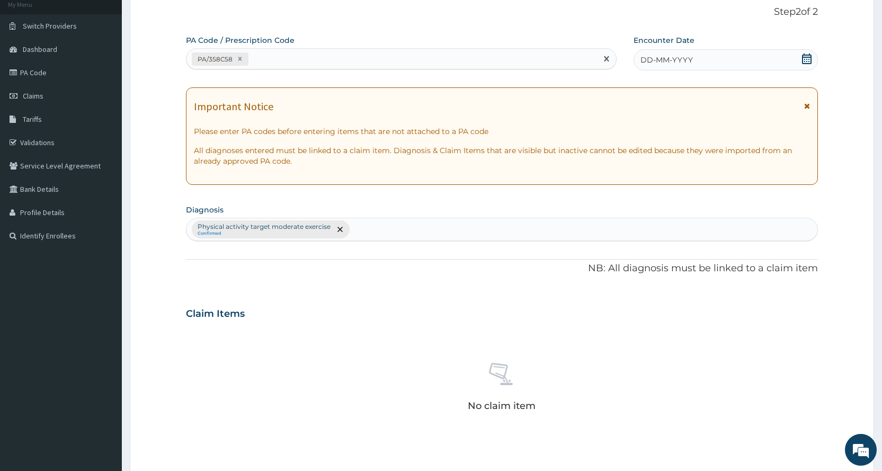
click at [728, 62] on div "DD-MM-YYYY" at bounding box center [725, 59] width 184 height 21
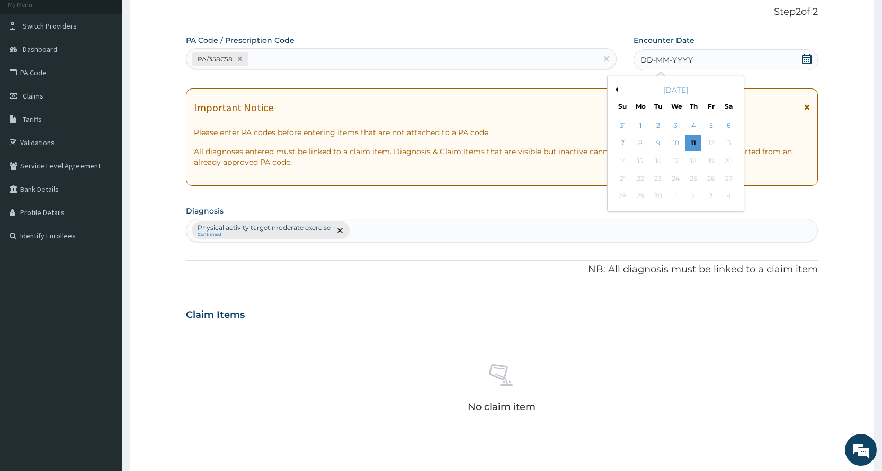
click at [615, 87] on button "Previous Month" at bounding box center [615, 89] width 5 height 5
click at [725, 202] on div "30" at bounding box center [728, 197] width 16 height 16
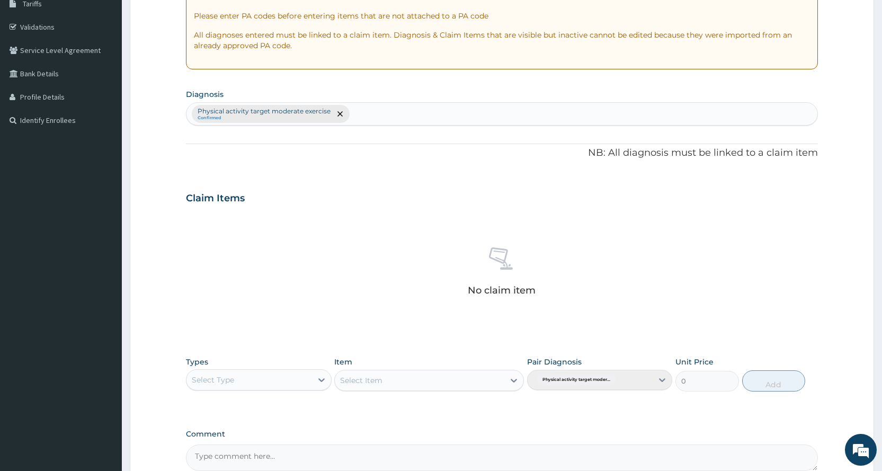
scroll to position [293, 0]
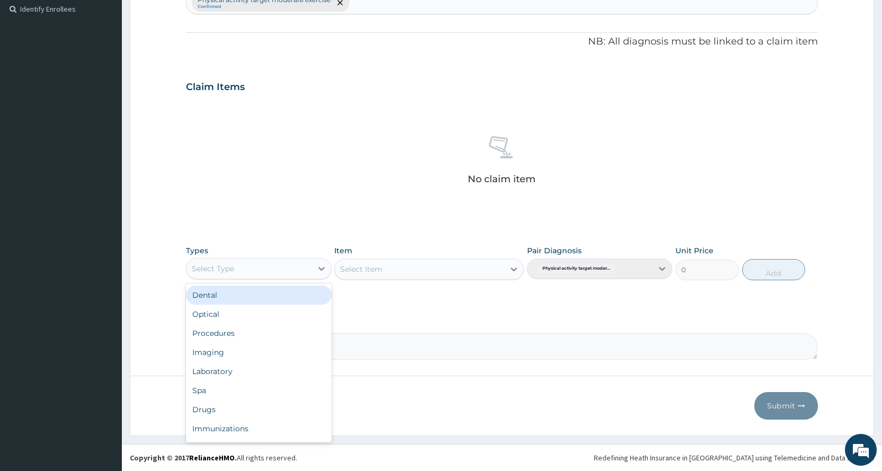
click at [220, 268] on div "Select Type" at bounding box center [213, 268] width 42 height 11
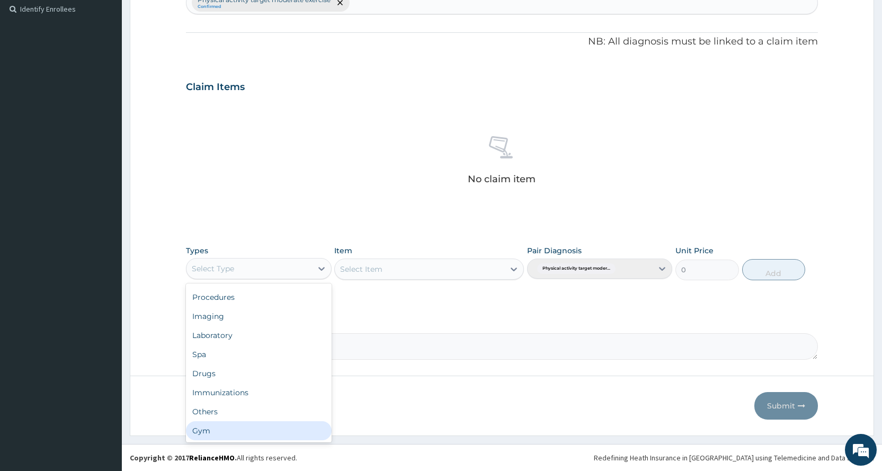
click at [208, 431] on div "Gym" at bounding box center [258, 430] width 145 height 19
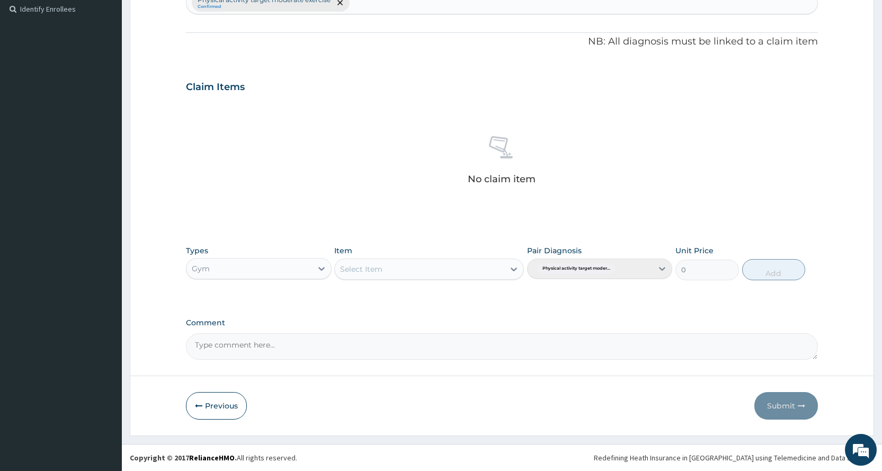
click at [472, 270] on div "Select Item" at bounding box center [419, 269] width 169 height 17
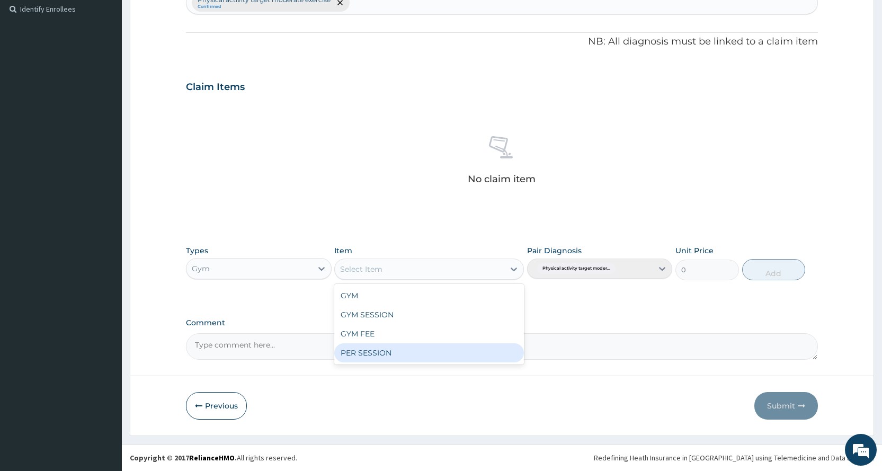
click at [425, 362] on div "PER SESSION" at bounding box center [429, 352] width 190 height 19
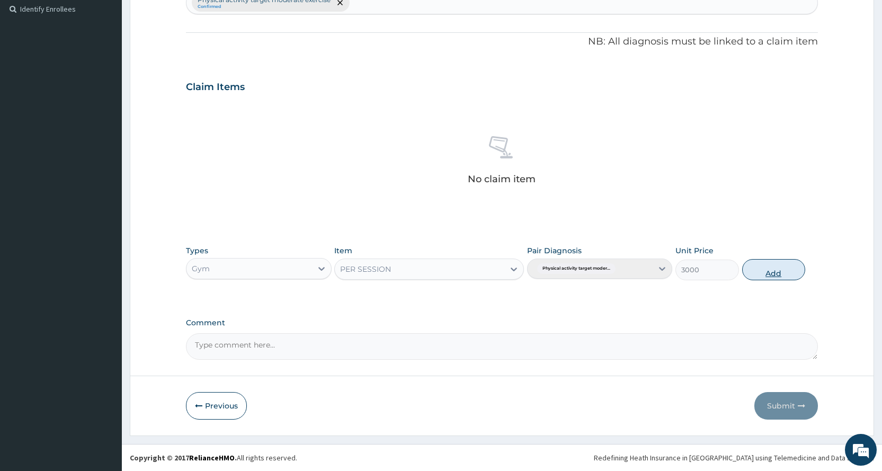
click at [781, 265] on button "Add" at bounding box center [773, 269] width 63 height 21
type input "0"
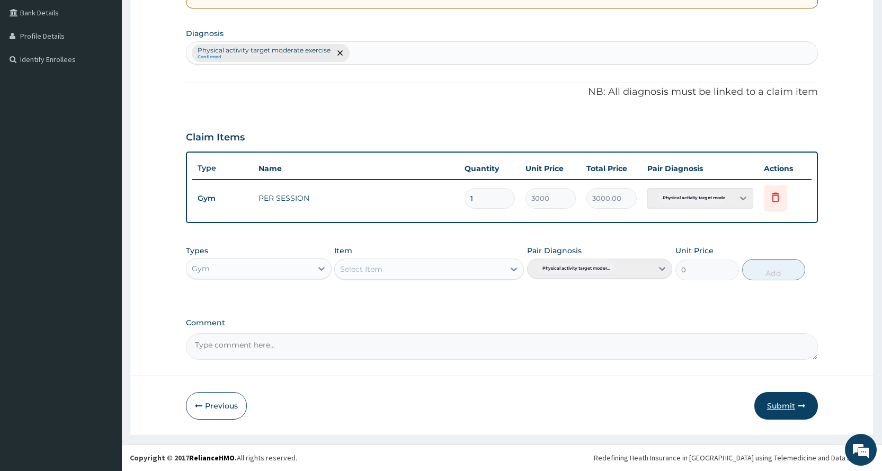
click at [776, 399] on button "Submit" at bounding box center [786, 406] width 64 height 28
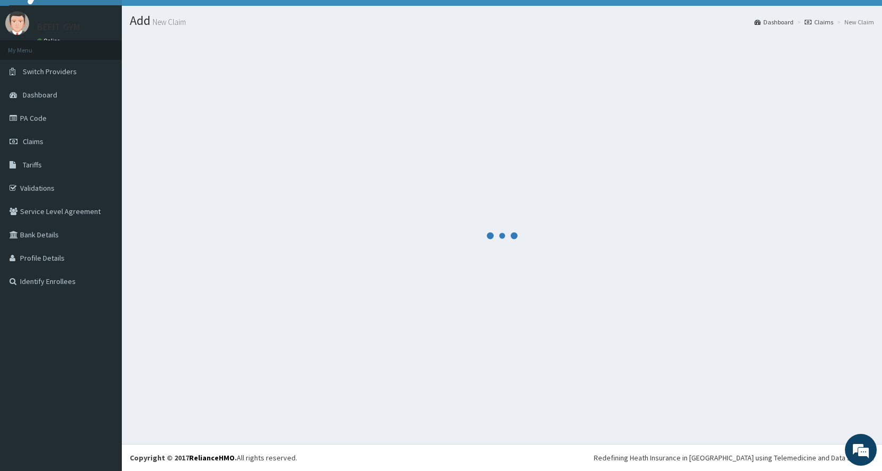
scroll to position [243, 0]
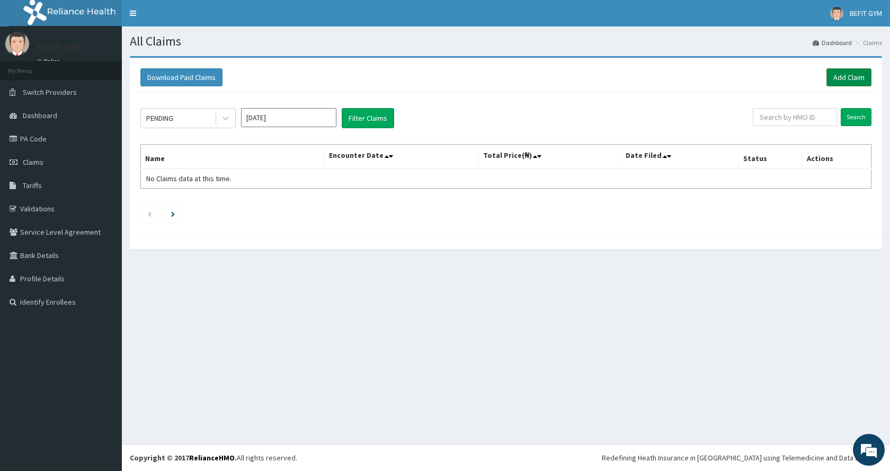
click at [845, 71] on link "Add Claim" at bounding box center [848, 77] width 45 height 18
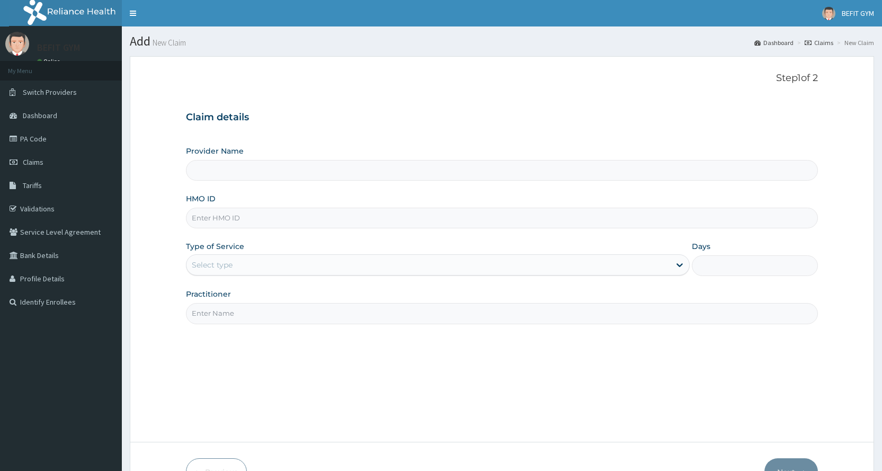
click at [227, 220] on input "HMO ID" at bounding box center [502, 218] width 632 height 21
type input "BEFIT HEALTH AND FITNESS CENTRE"
type input "1"
type input "PPY/10503/A"
click at [273, 315] on input "Practitioner" at bounding box center [502, 313] width 632 height 21
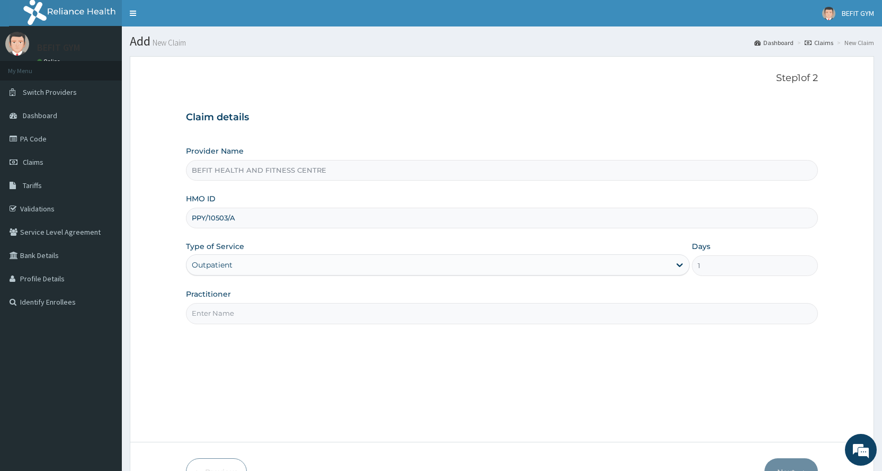
type input "B"
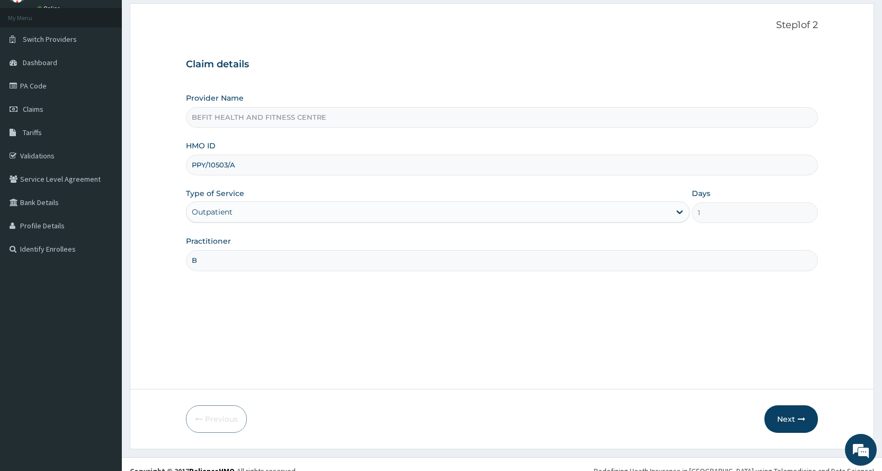
scroll to position [66, 0]
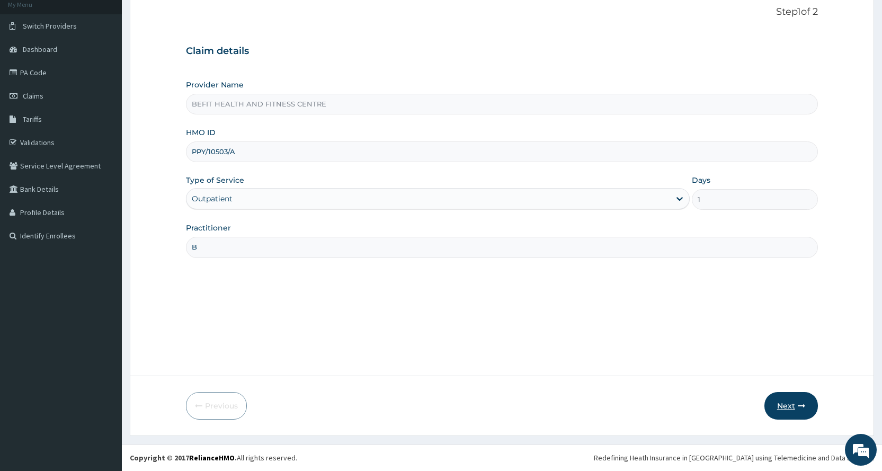
click at [783, 404] on button "Next" at bounding box center [790, 406] width 53 height 28
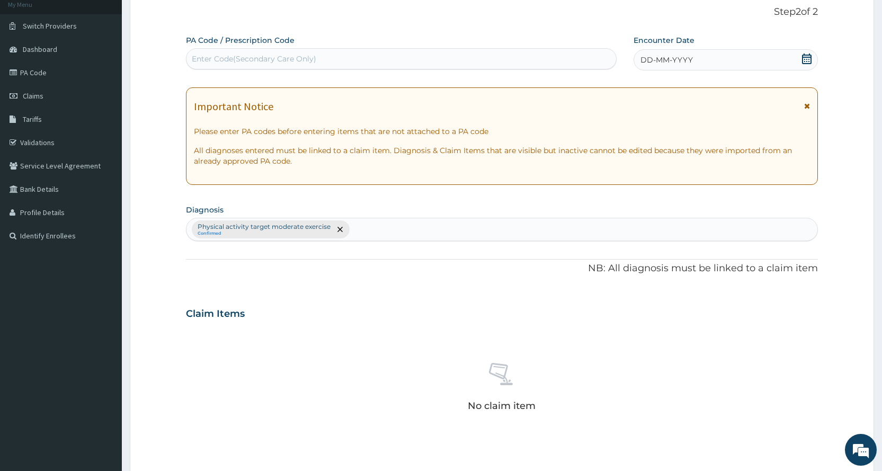
click at [386, 64] on div "Enter Code(Secondary Care Only)" at bounding box center [400, 58] width 429 height 17
type input "PA/725349"
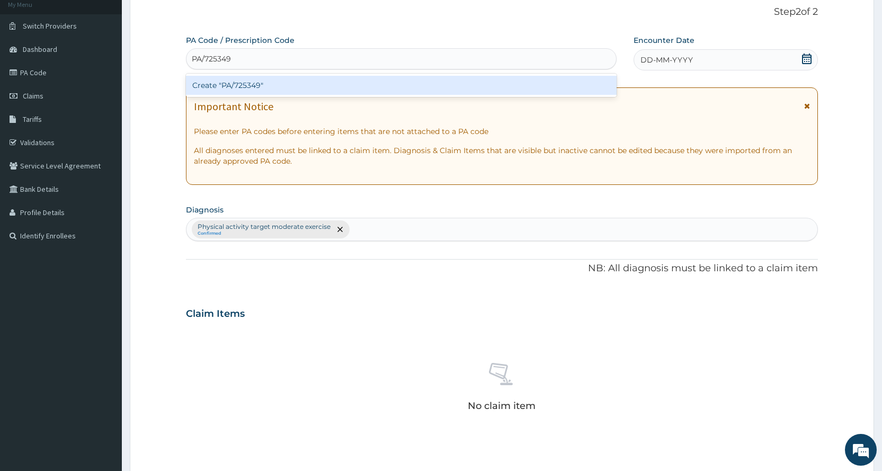
click at [380, 84] on div "Create "PA/725349"" at bounding box center [401, 85] width 430 height 19
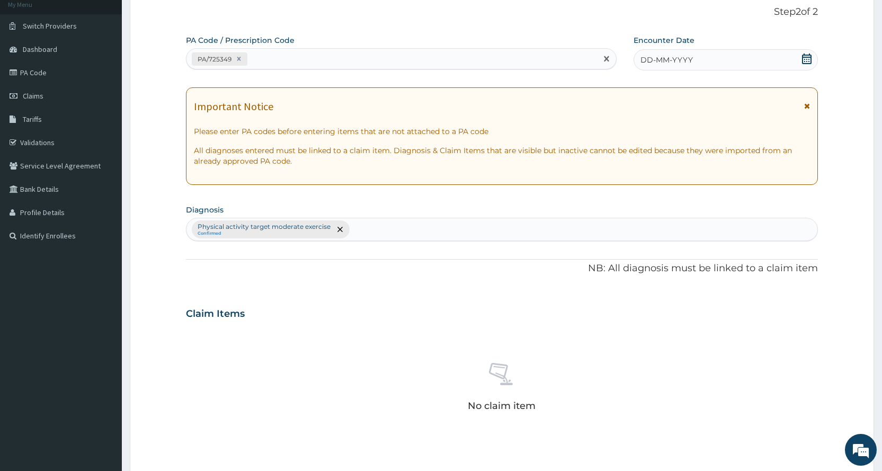
click at [804, 59] on icon at bounding box center [807, 58] width 10 height 11
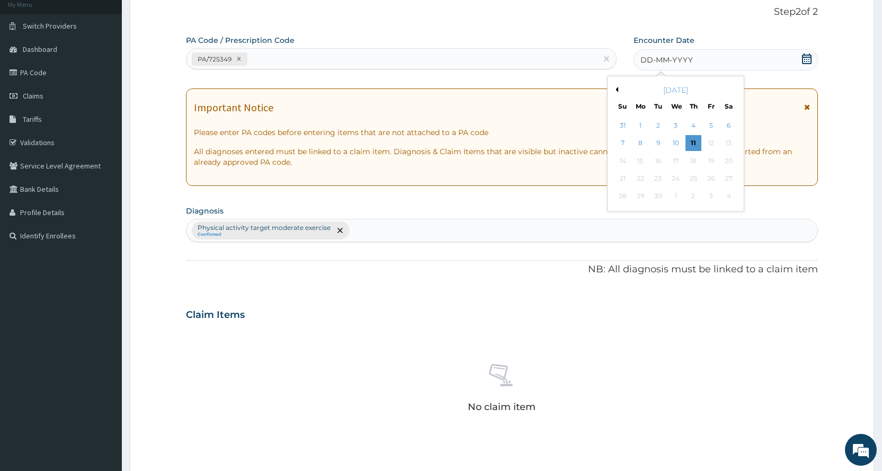
click at [616, 88] on button "Previous Month" at bounding box center [615, 89] width 5 height 5
click at [732, 195] on div "30" at bounding box center [728, 197] width 16 height 16
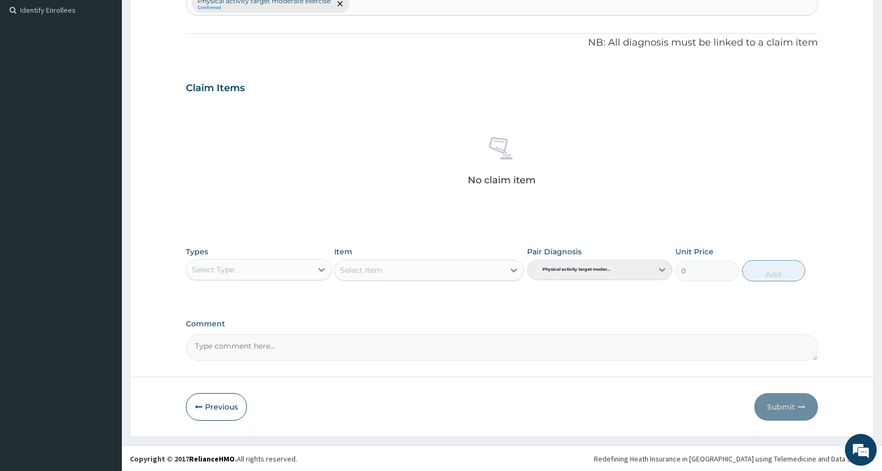
scroll to position [293, 0]
click at [266, 270] on div "Select Type" at bounding box center [248, 268] width 125 height 17
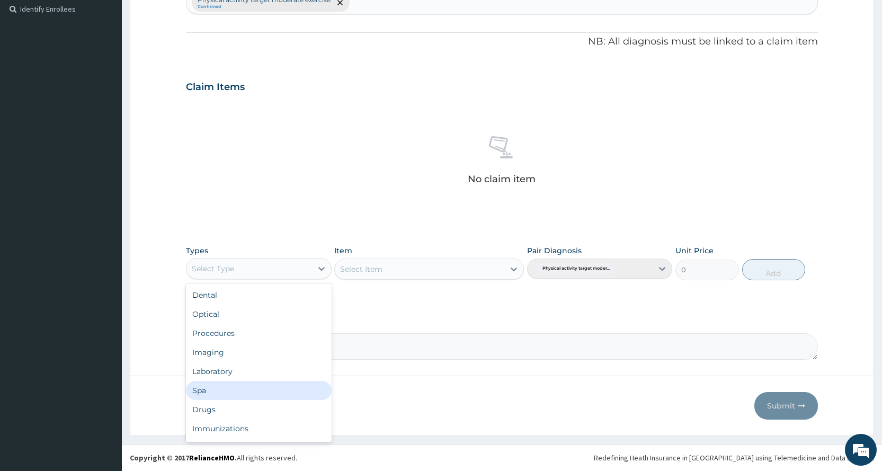
scroll to position [36, 0]
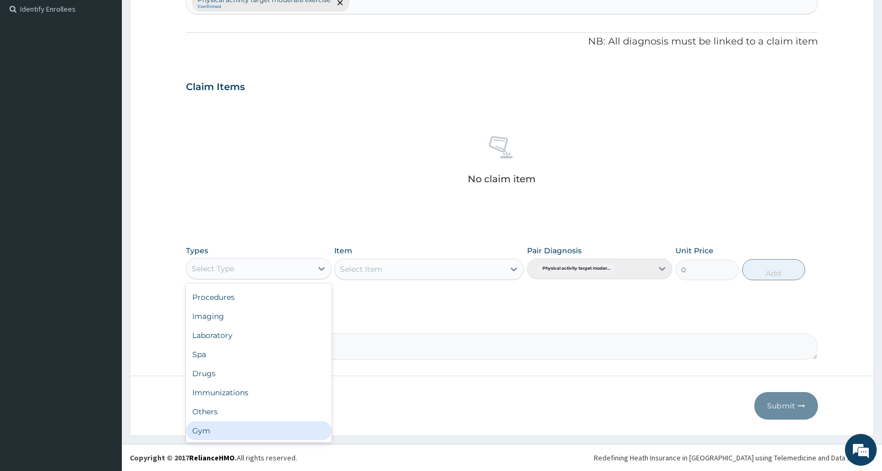
click at [262, 434] on div "Gym" at bounding box center [258, 430] width 145 height 19
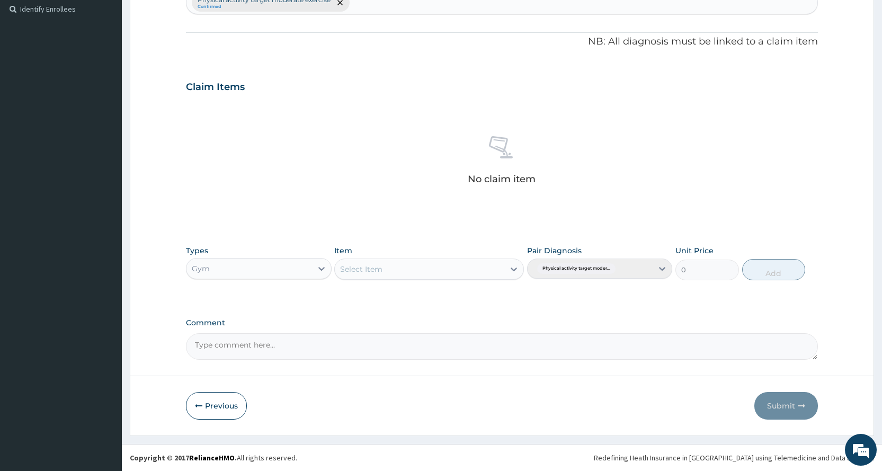
click at [472, 265] on div "Select Item" at bounding box center [419, 269] width 169 height 17
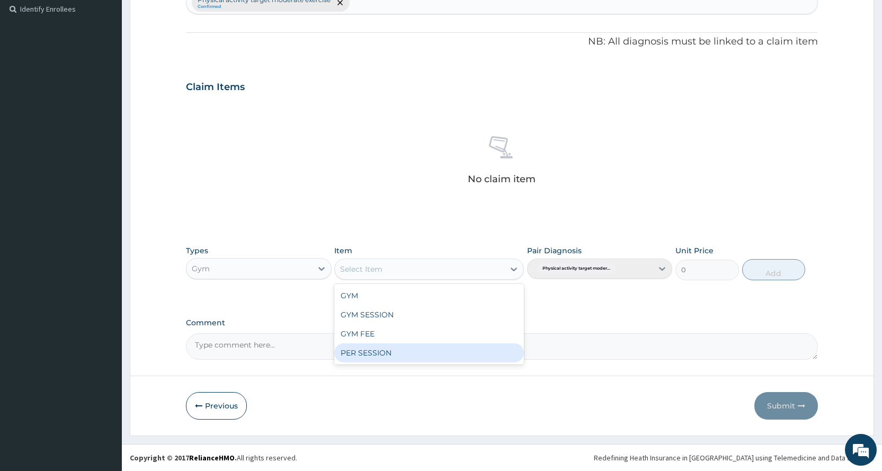
click at [455, 354] on div "PER SESSION" at bounding box center [429, 352] width 190 height 19
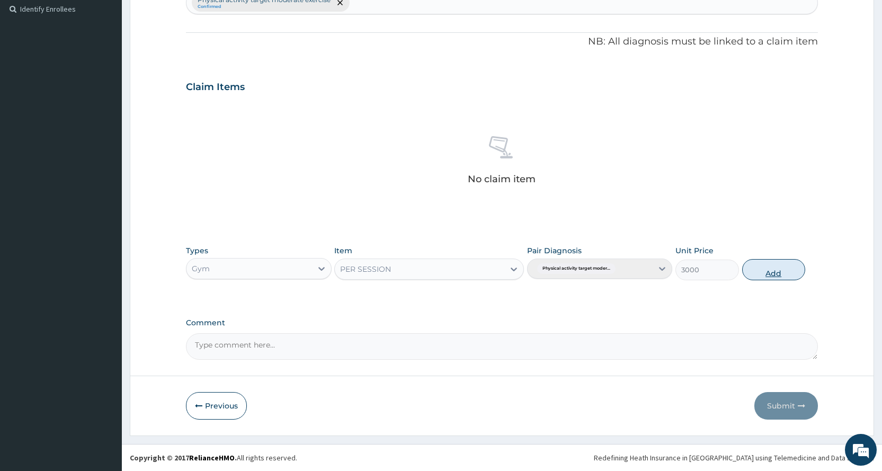
click at [792, 269] on button "Add" at bounding box center [773, 269] width 63 height 21
type input "0"
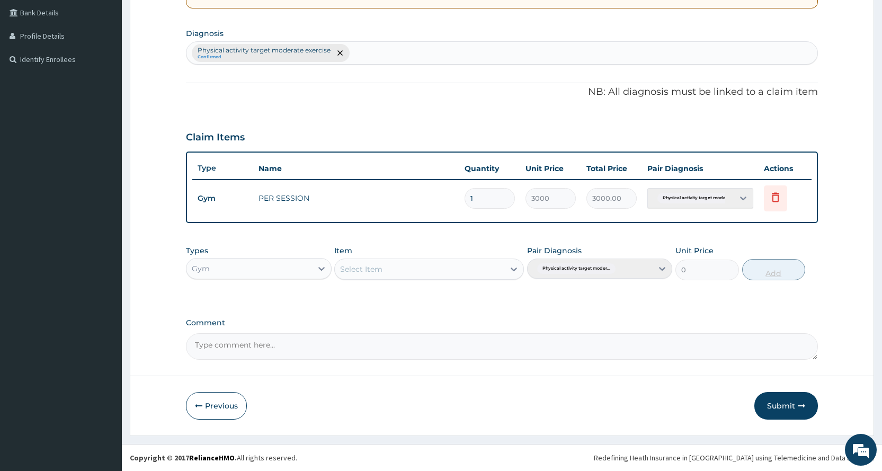
scroll to position [243, 0]
drag, startPoint x: 782, startPoint y: 411, endPoint x: 681, endPoint y: 444, distance: 106.5
click at [781, 410] on button "Submit" at bounding box center [786, 406] width 64 height 28
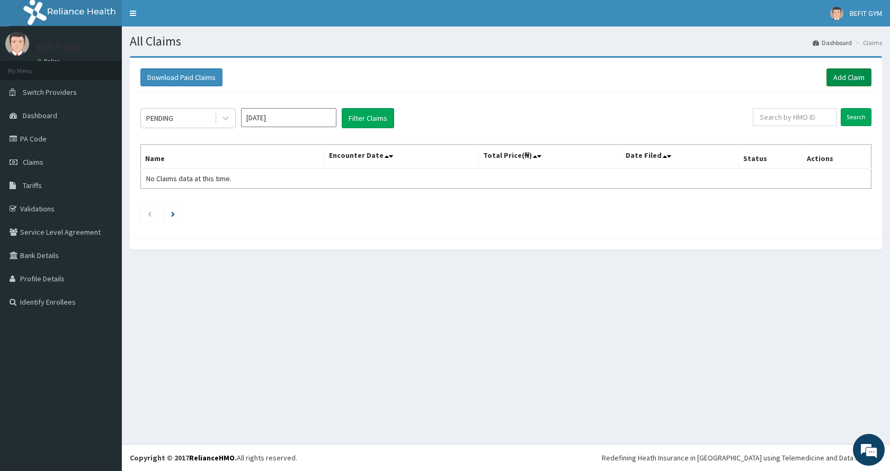
click at [854, 79] on link "Add Claim" at bounding box center [848, 77] width 45 height 18
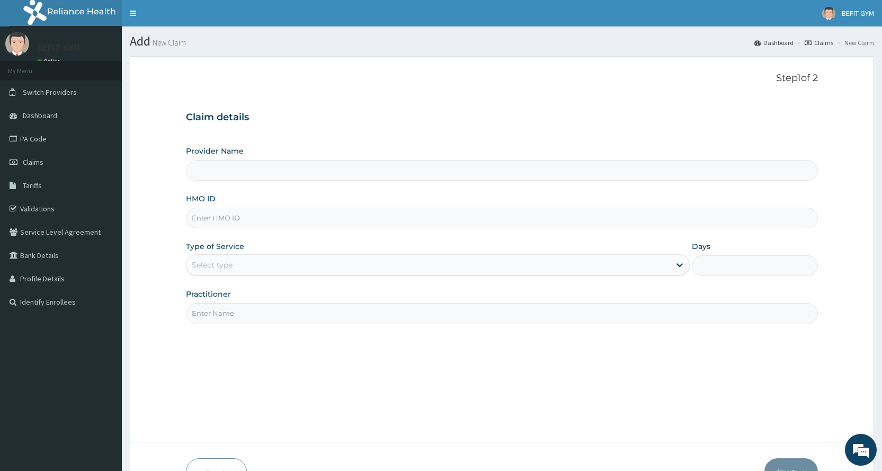
click at [384, 221] on input "HMO ID" at bounding box center [502, 218] width 632 height 21
type input "BEFIT HEALTH AND FITNESS CENTRE"
type input "1"
type input "BPV/10021/A"
drag, startPoint x: 253, startPoint y: 321, endPoint x: 258, endPoint y: 316, distance: 7.5
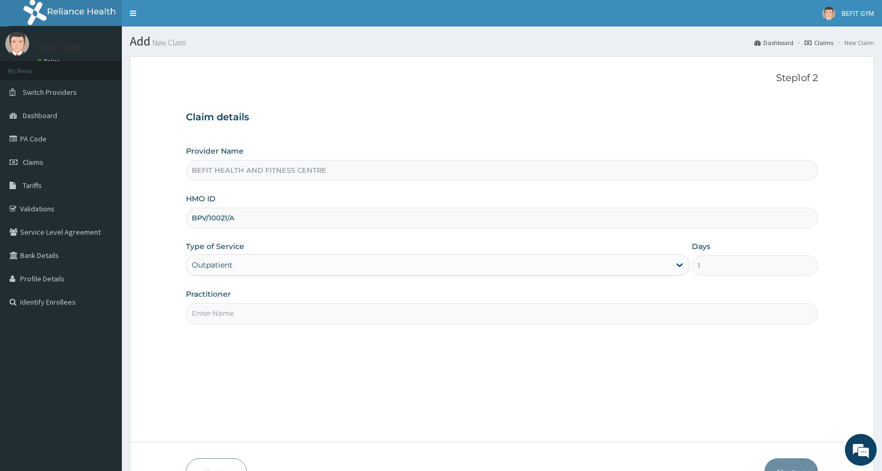
click at [254, 321] on input "Practitioner" at bounding box center [502, 313] width 632 height 21
type input "B"
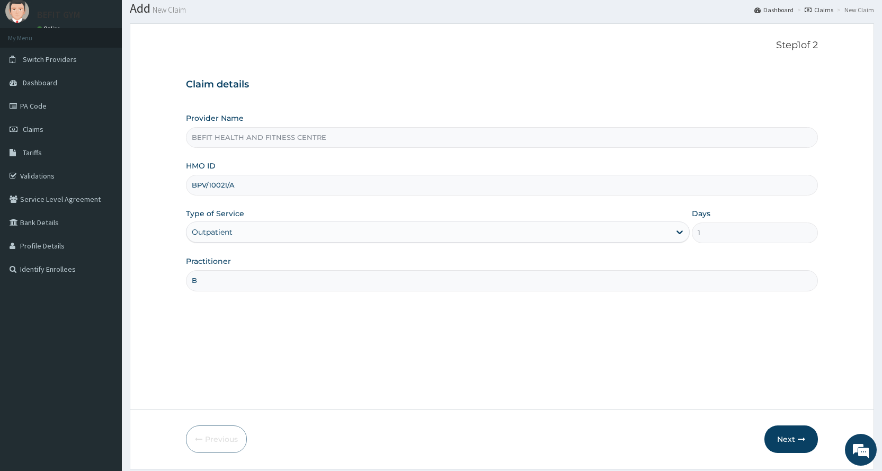
scroll to position [66, 0]
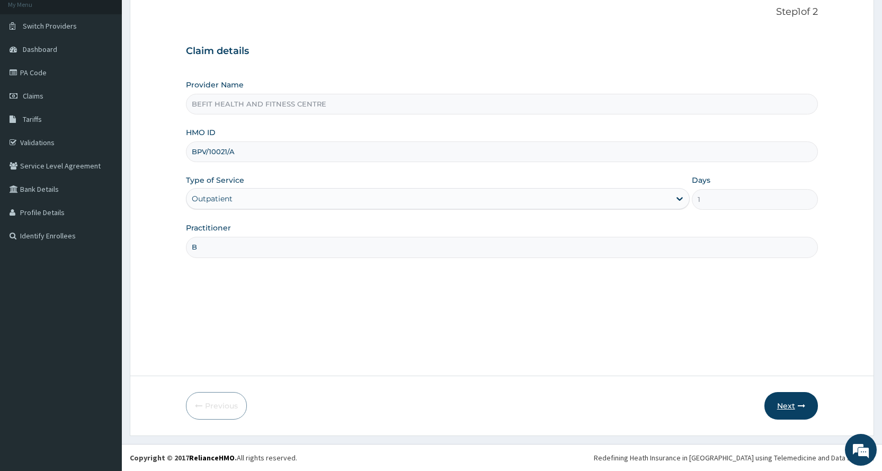
click at [798, 405] on icon "button" at bounding box center [801, 405] width 7 height 7
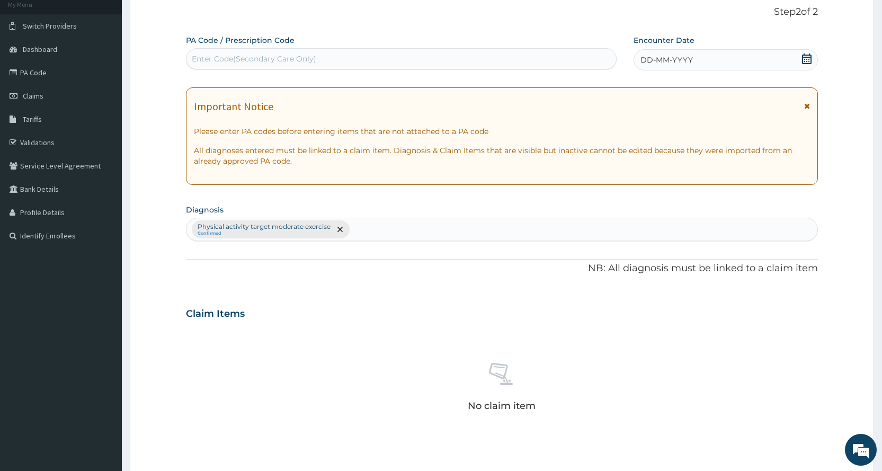
click at [540, 56] on div "Enter Code(Secondary Care Only)" at bounding box center [400, 58] width 429 height 17
type input "PA/277004"
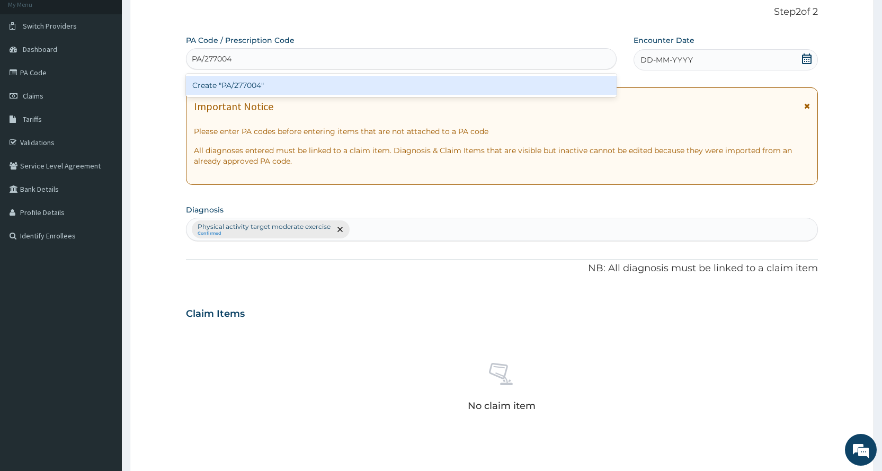
click at [588, 84] on div "Create "PA/277004"" at bounding box center [401, 85] width 430 height 19
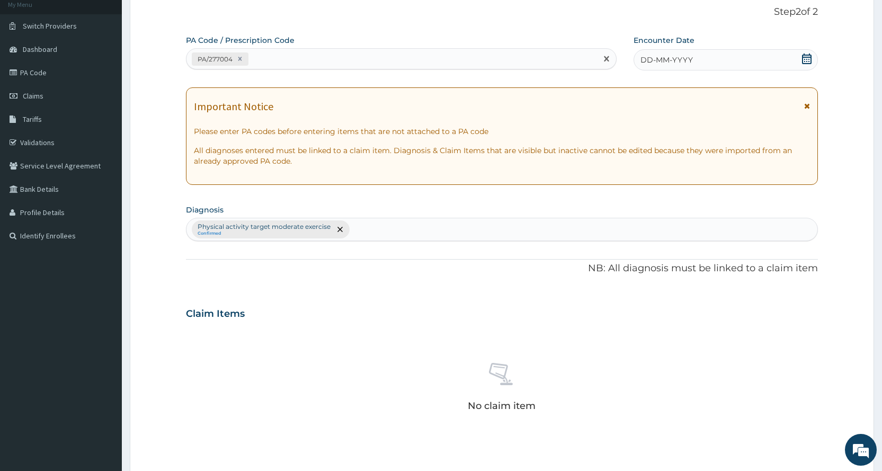
click at [753, 64] on div "DD-MM-YYYY" at bounding box center [725, 59] width 184 height 21
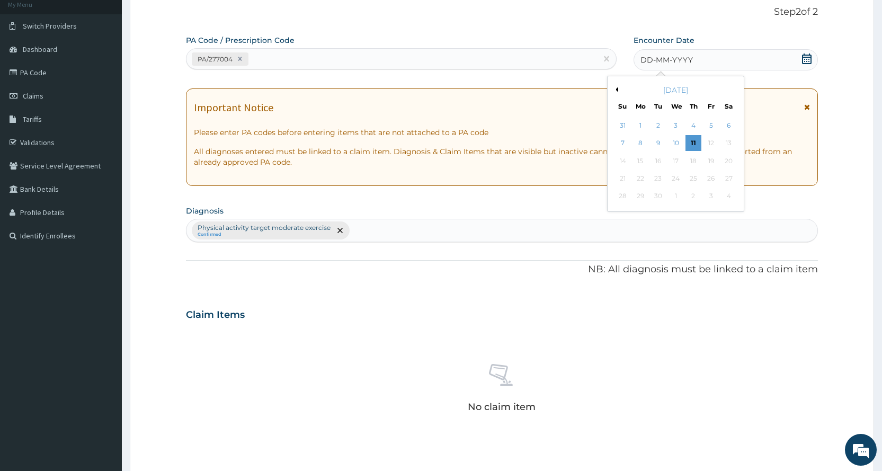
click at [616, 89] on button "Previous Month" at bounding box center [615, 89] width 5 height 5
click at [730, 197] on div "30" at bounding box center [728, 197] width 16 height 16
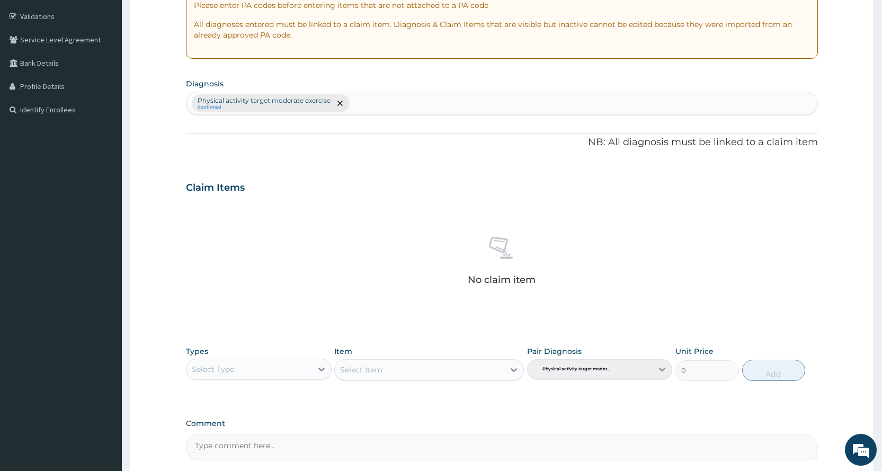
scroll to position [293, 0]
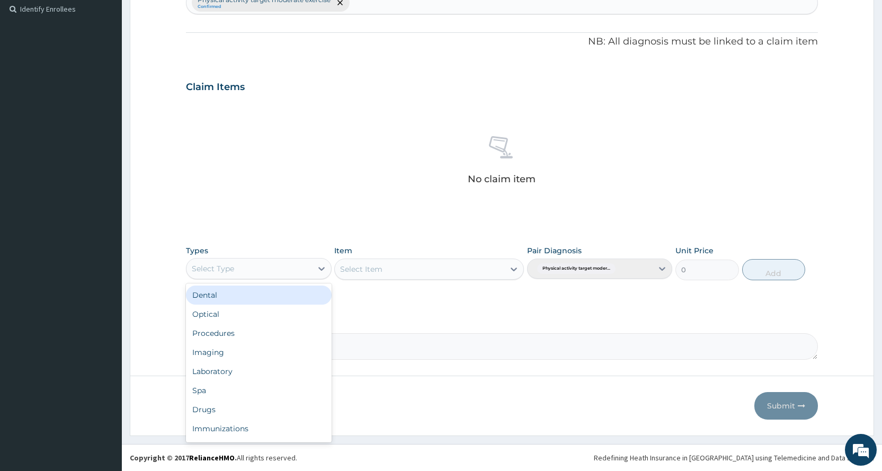
click at [278, 273] on div "Select Type" at bounding box center [248, 268] width 125 height 17
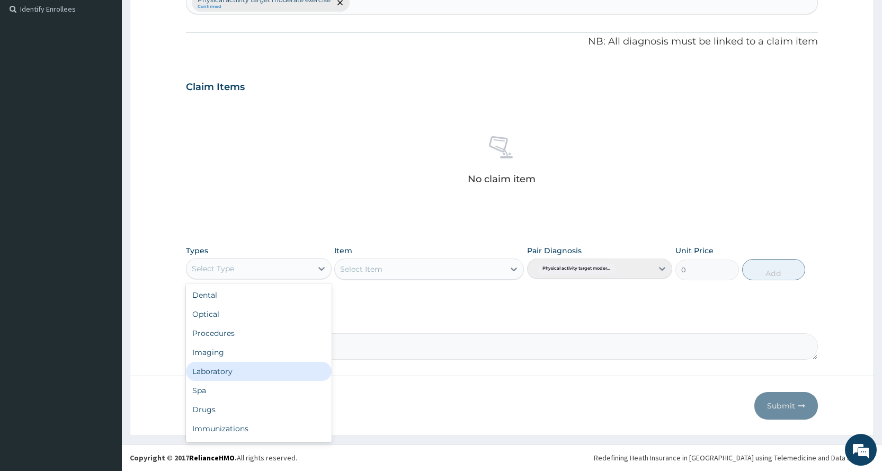
scroll to position [36, 0]
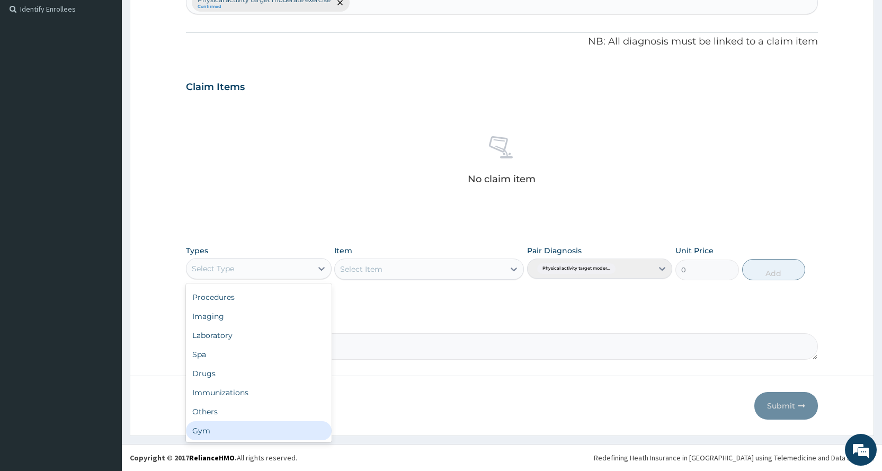
click at [225, 433] on div "Gym" at bounding box center [258, 430] width 145 height 19
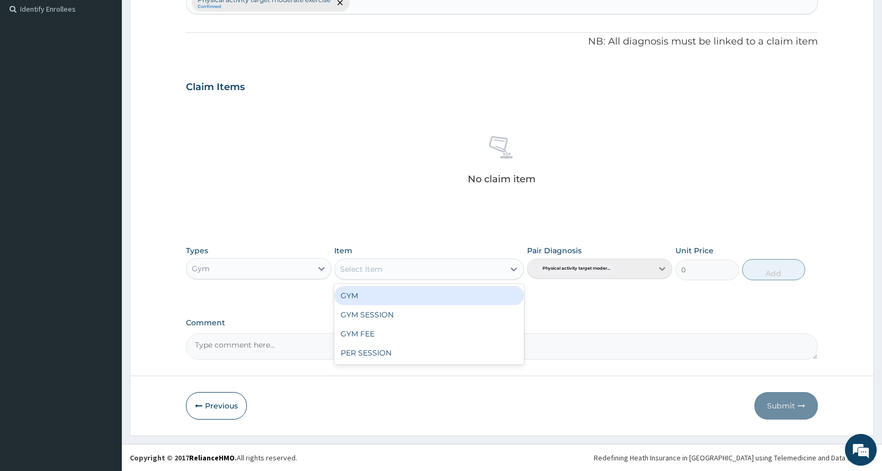
click at [376, 268] on div "Select Item" at bounding box center [361, 269] width 42 height 11
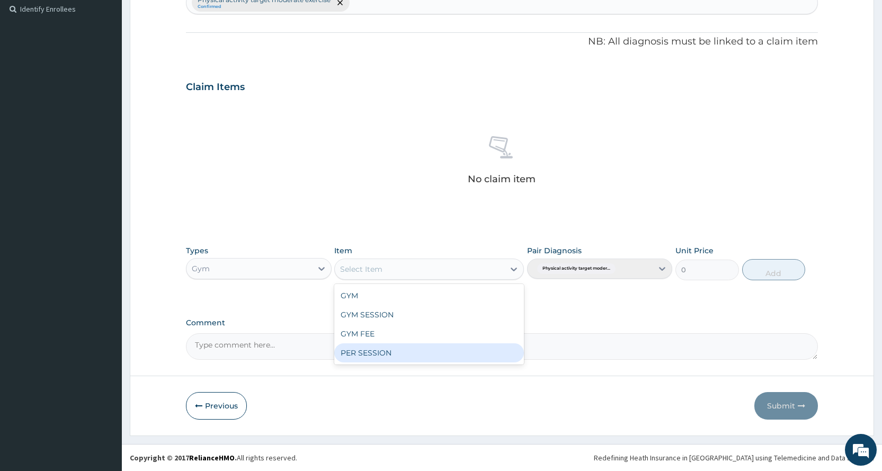
click at [365, 345] on div "PER SESSION" at bounding box center [429, 352] width 190 height 19
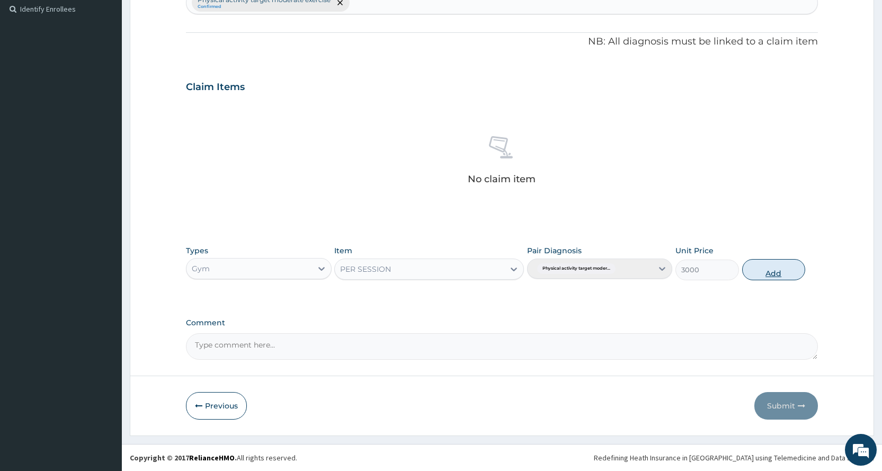
click at [771, 272] on button "Add" at bounding box center [773, 269] width 63 height 21
type input "0"
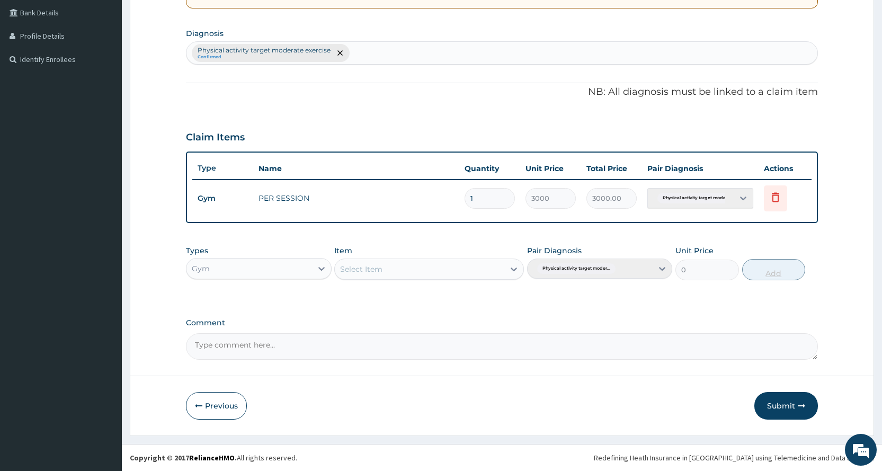
scroll to position [243, 0]
click at [781, 407] on button "Submit" at bounding box center [786, 406] width 64 height 28
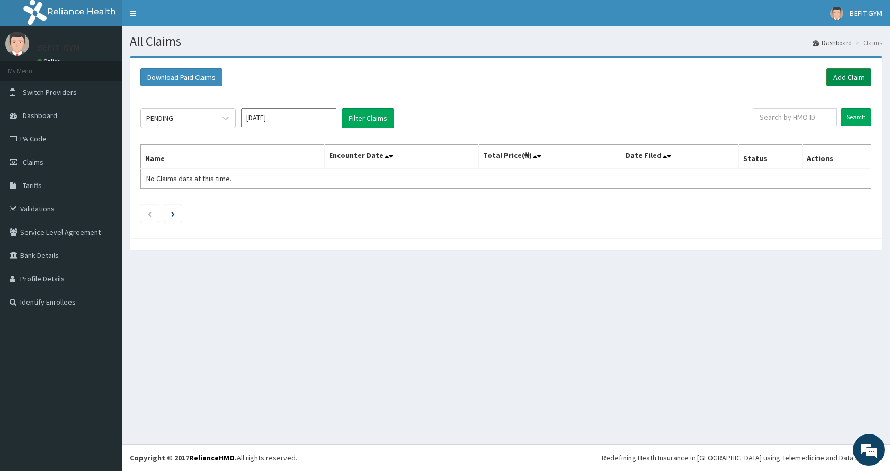
click at [838, 72] on link "Add Claim" at bounding box center [848, 77] width 45 height 18
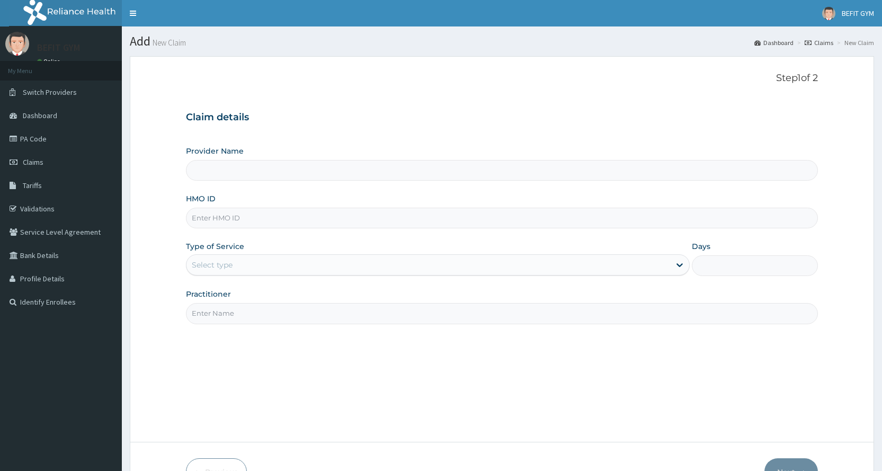
drag, startPoint x: 0, startPoint y: 0, endPoint x: 385, endPoint y: 214, distance: 440.7
click at [385, 214] on input "HMO ID" at bounding box center [502, 218] width 632 height 21
type input "BEFIT HEALTH AND FITNESS CENTRE"
type input "1"
type input "SWQ/10004/A"
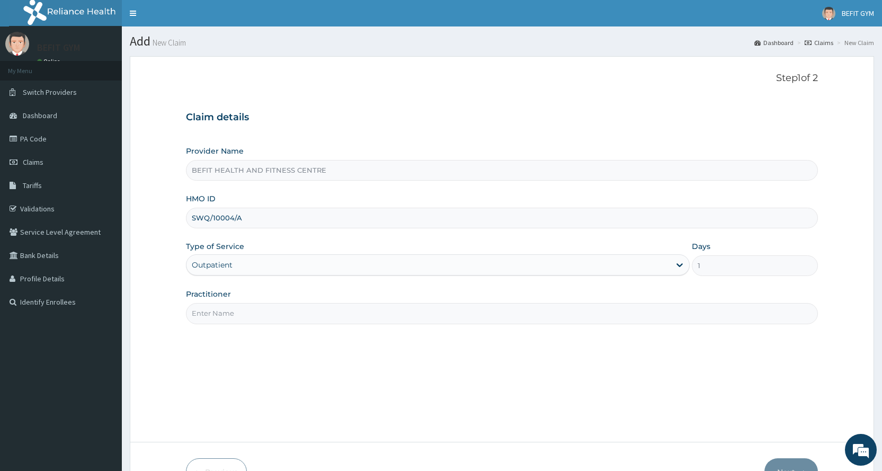
click at [426, 316] on input "Practitioner" at bounding box center [502, 313] width 632 height 21
type input "B"
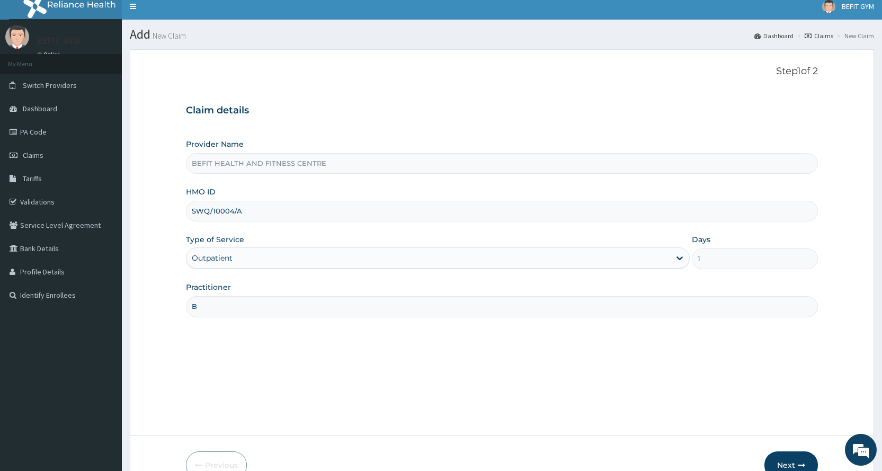
scroll to position [66, 0]
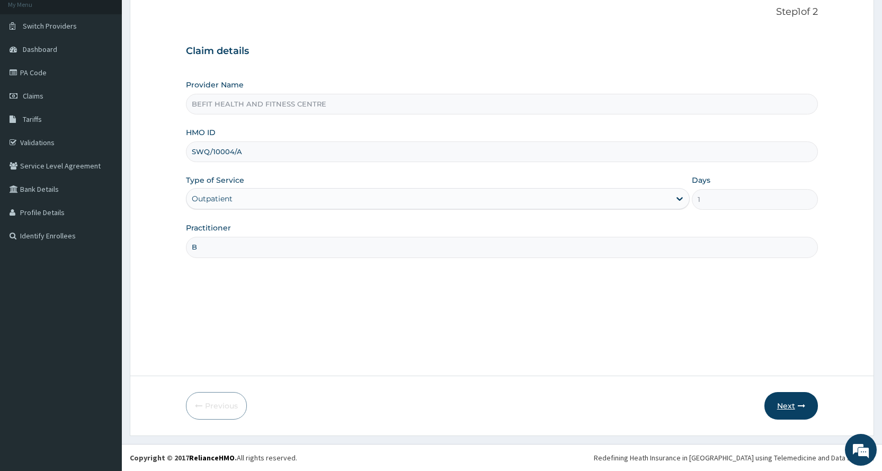
click at [795, 410] on button "Next" at bounding box center [790, 406] width 53 height 28
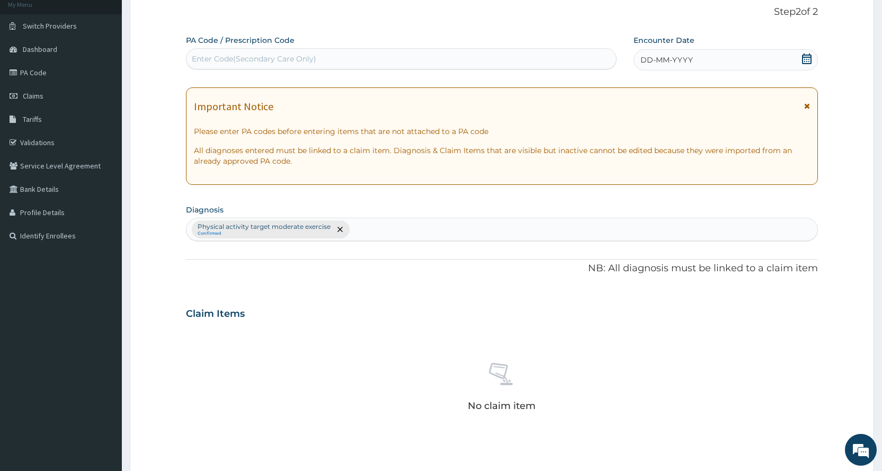
click at [303, 52] on div "Enter Code(Secondary Care Only)" at bounding box center [400, 58] width 429 height 17
type input "PA/E47936"
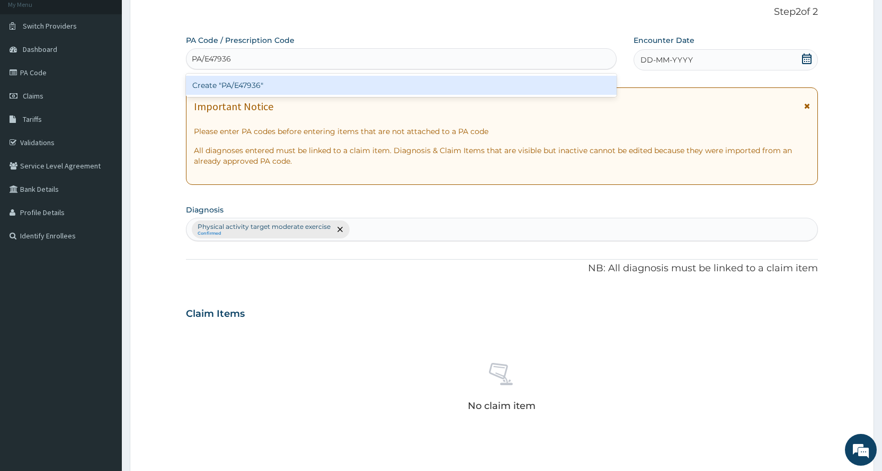
click at [326, 92] on div "Create "PA/E47936"" at bounding box center [401, 85] width 430 height 19
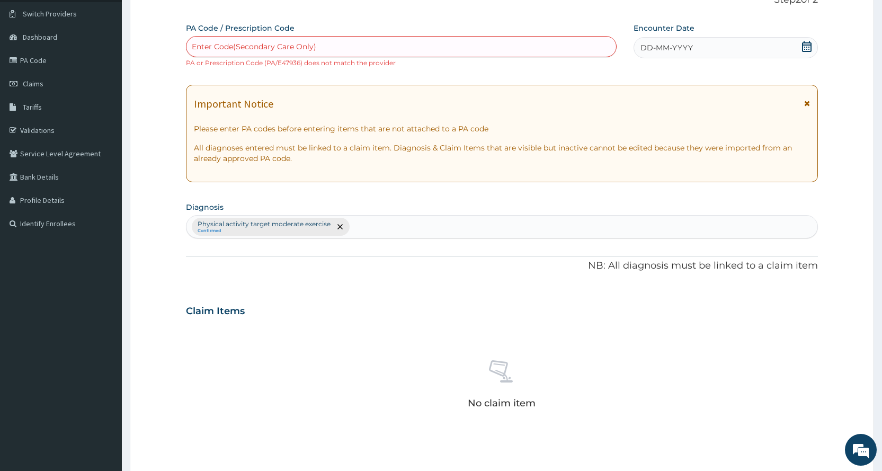
scroll to position [0, 0]
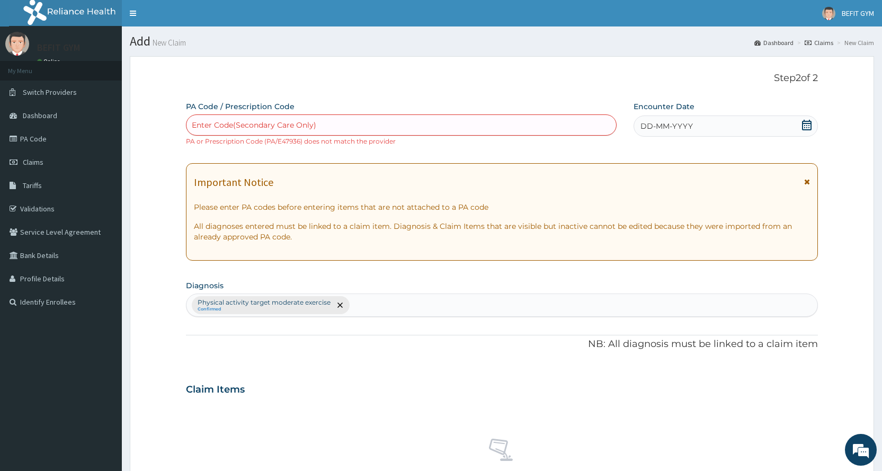
click at [292, 153] on div "PA Code / Prescription Code Enter Code(Secondary Care Only) PA or Prescription …" at bounding box center [502, 381] width 632 height 561
click at [327, 137] on div "Enter Code(Secondary Care Only) PA or Prescription Code (PA/E47936) does not ma…" at bounding box center [401, 130] width 430 height 32
click at [330, 127] on div "Enter Code(Secondary Care Only)" at bounding box center [400, 125] width 429 height 17
type input "9"
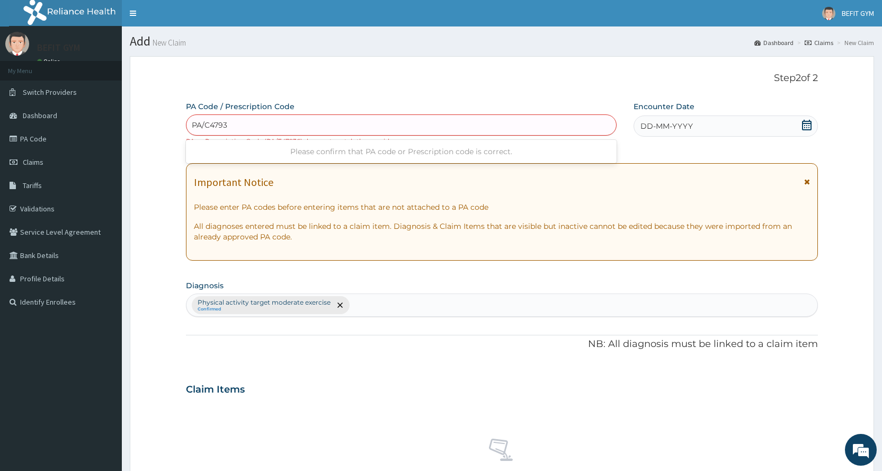
type input "PA/C47936"
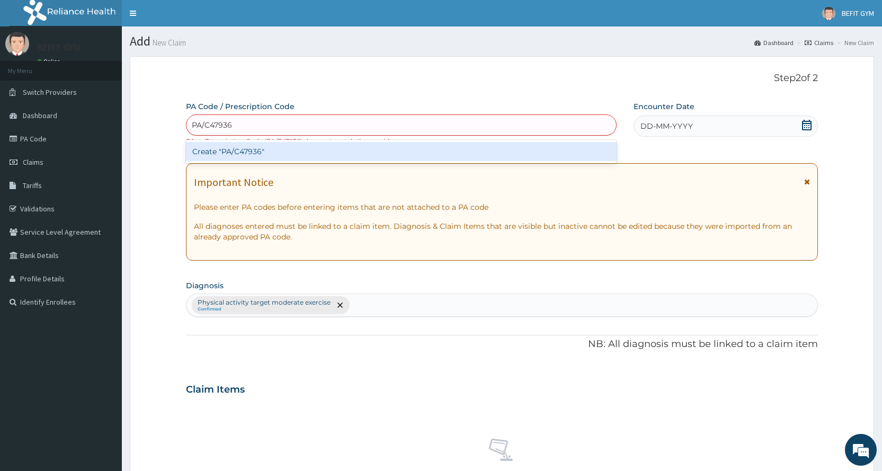
click at [517, 149] on div "Create "PA/C47936"" at bounding box center [401, 151] width 430 height 19
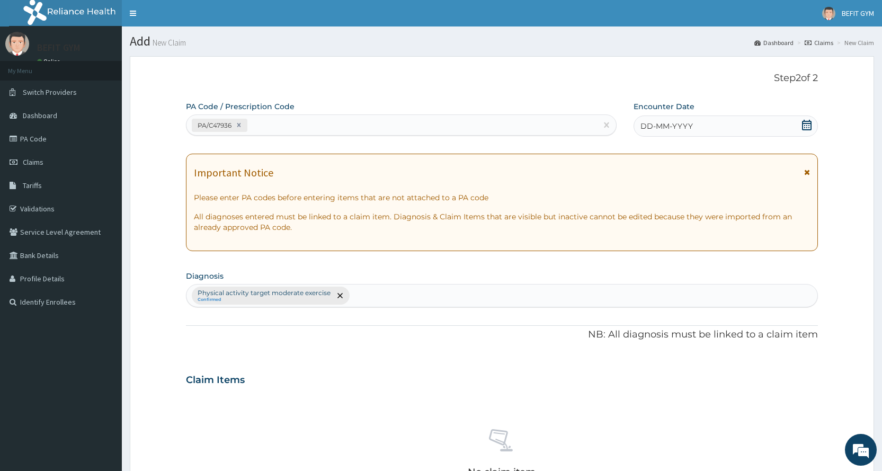
click at [679, 126] on span "DD-MM-YYYY" at bounding box center [666, 126] width 52 height 11
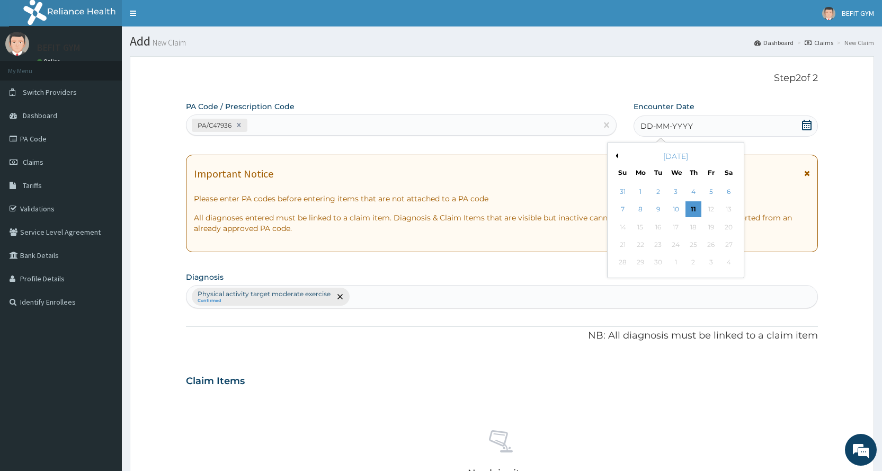
click at [616, 155] on button "Previous Month" at bounding box center [615, 155] width 5 height 5
click at [727, 265] on div "30" at bounding box center [728, 263] width 16 height 16
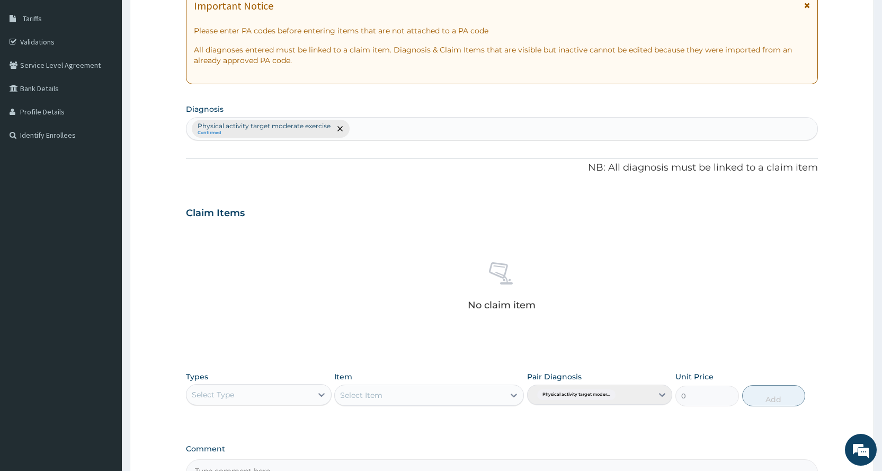
scroll to position [265, 0]
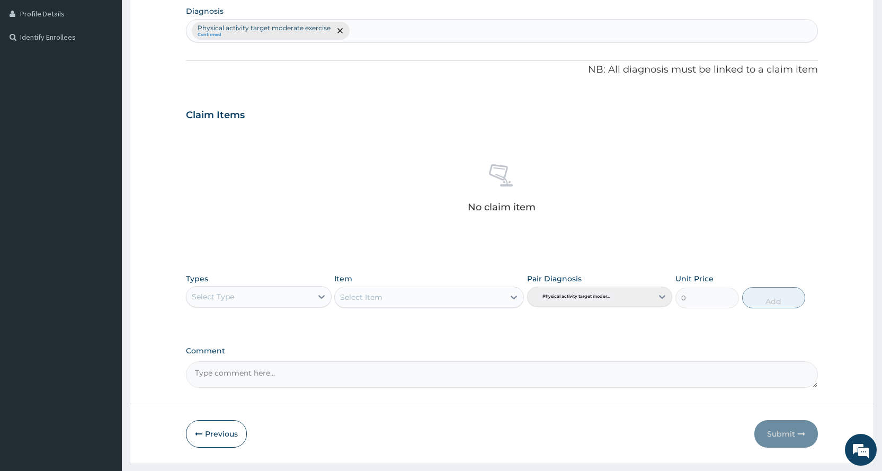
click at [269, 299] on div "Select Type" at bounding box center [248, 296] width 125 height 17
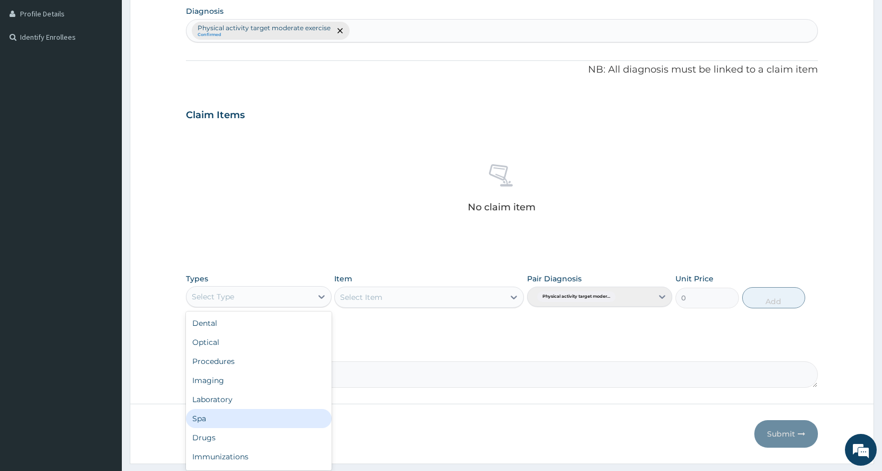
scroll to position [36, 0]
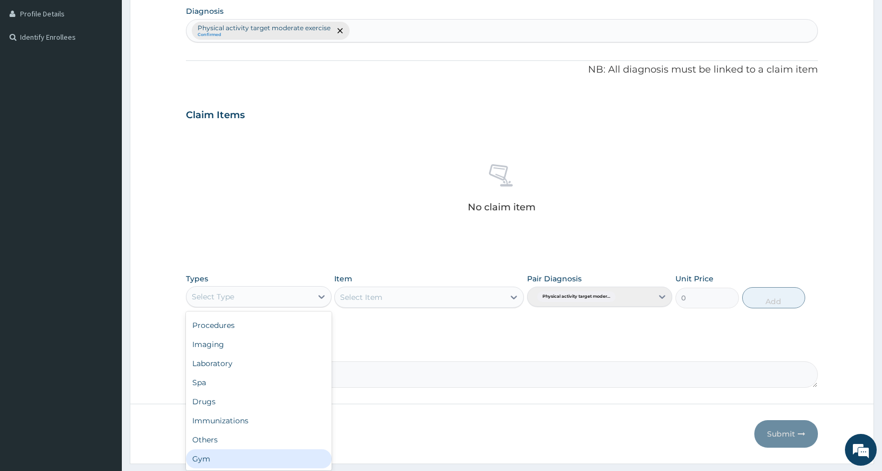
click at [223, 460] on div "Gym" at bounding box center [258, 458] width 145 height 19
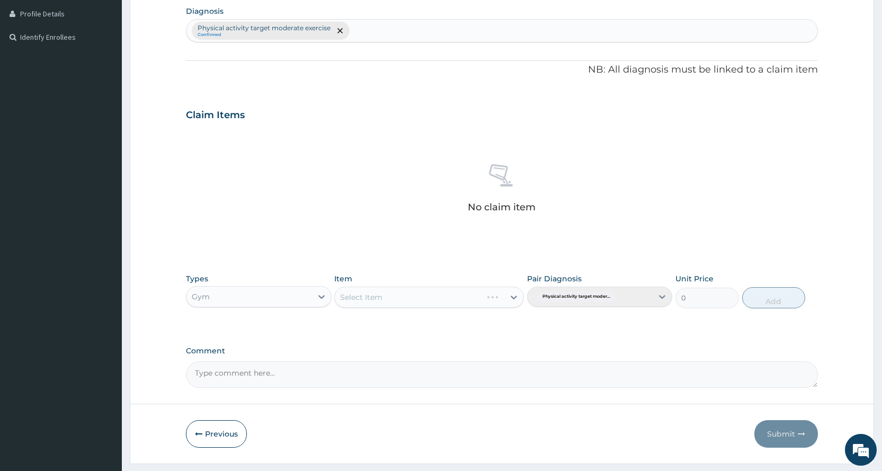
click at [361, 305] on div "Select Item" at bounding box center [429, 297] width 190 height 21
click at [420, 290] on div "Select Item" at bounding box center [419, 297] width 169 height 17
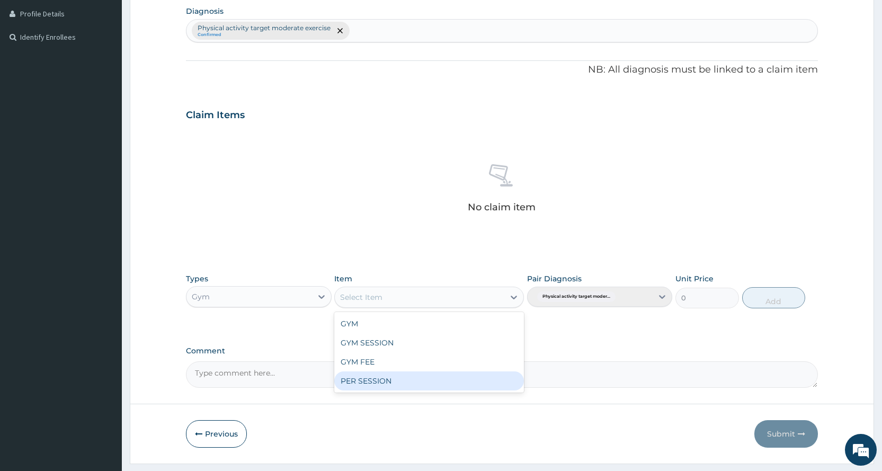
click at [381, 382] on div "PER SESSION" at bounding box center [429, 380] width 190 height 19
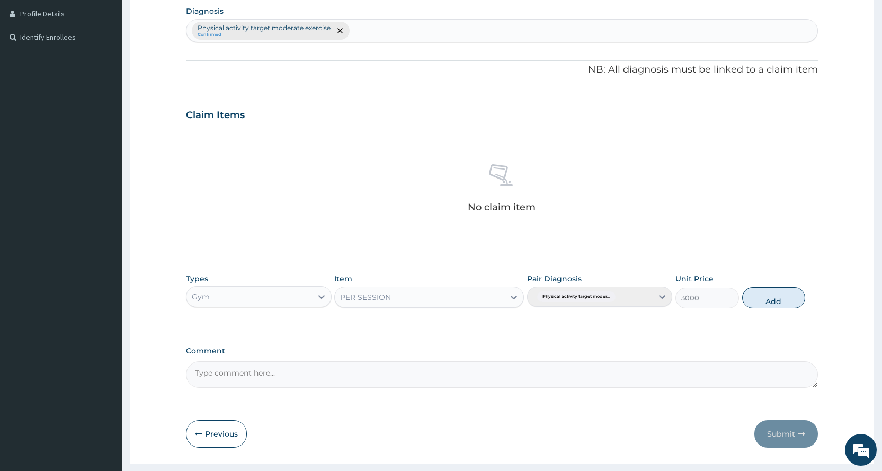
click at [750, 302] on button "Add" at bounding box center [773, 297] width 63 height 21
type input "0"
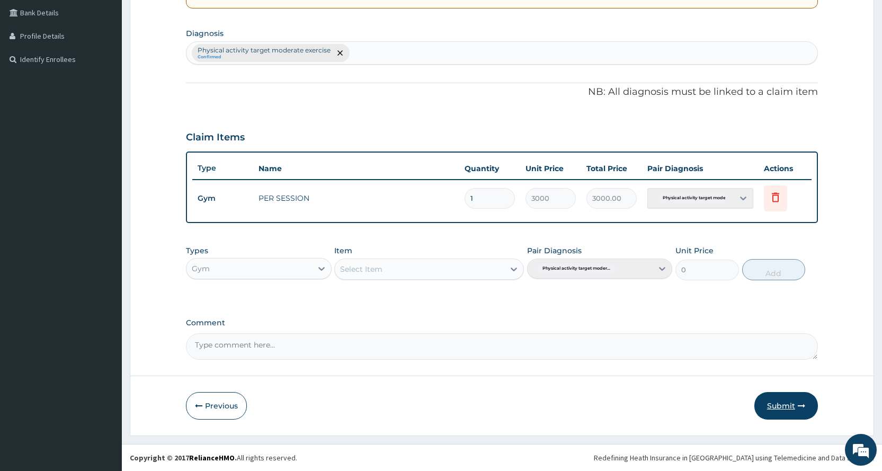
click at [786, 410] on button "Submit" at bounding box center [786, 406] width 64 height 28
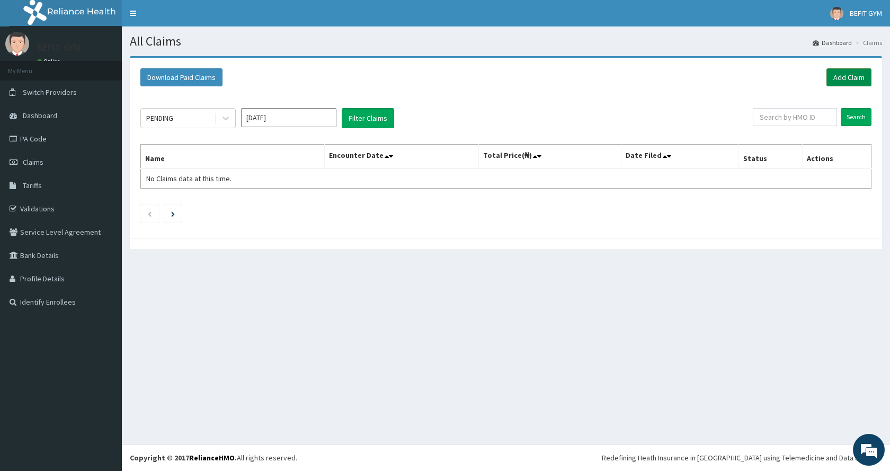
click at [857, 83] on link "Add Claim" at bounding box center [848, 77] width 45 height 18
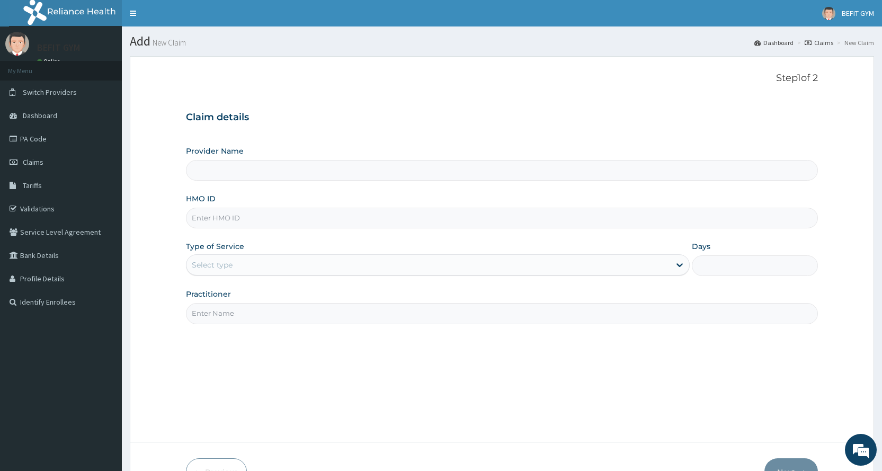
type input "BEFIT HEALTH AND FITNESS CENTRE"
type input "1"
click at [319, 218] on input "HMO ID" at bounding box center [502, 218] width 632 height 21
type input "SWQ/10004/B"
click at [323, 307] on input "Practitioner" at bounding box center [502, 313] width 632 height 21
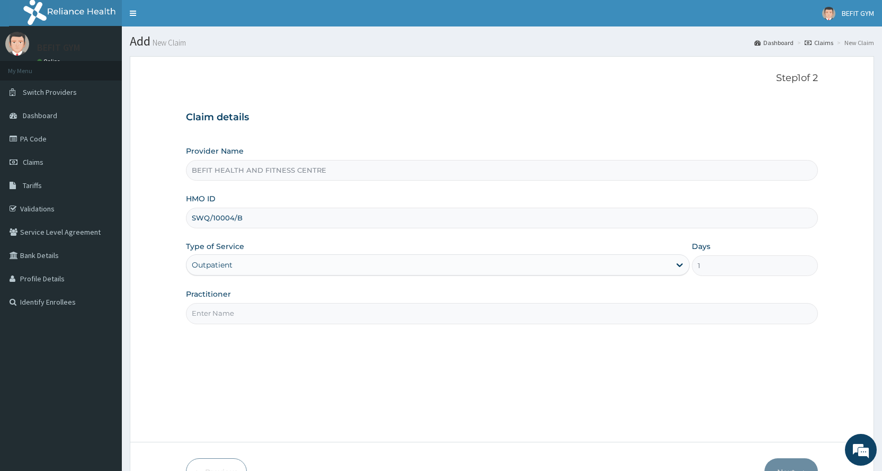
type input "B"
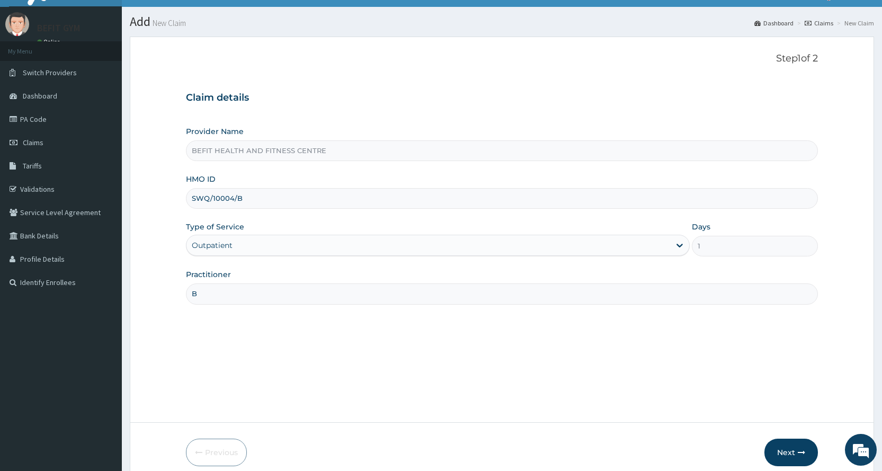
scroll to position [66, 0]
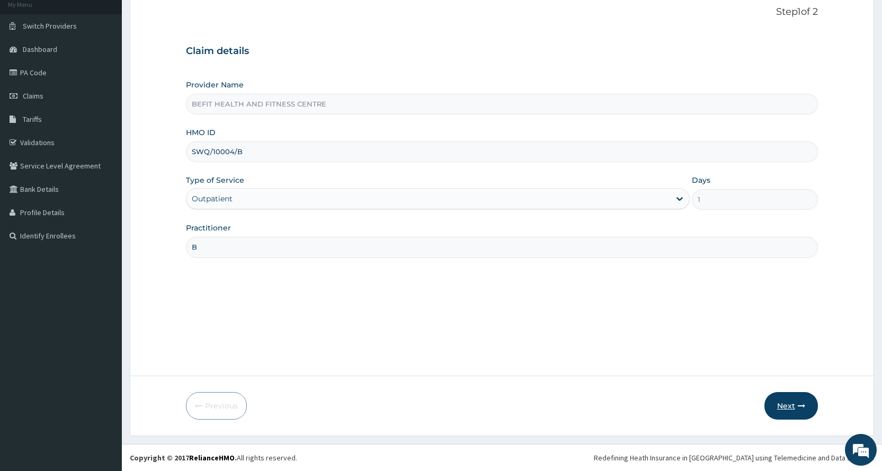
click at [773, 414] on button "Next" at bounding box center [790, 406] width 53 height 28
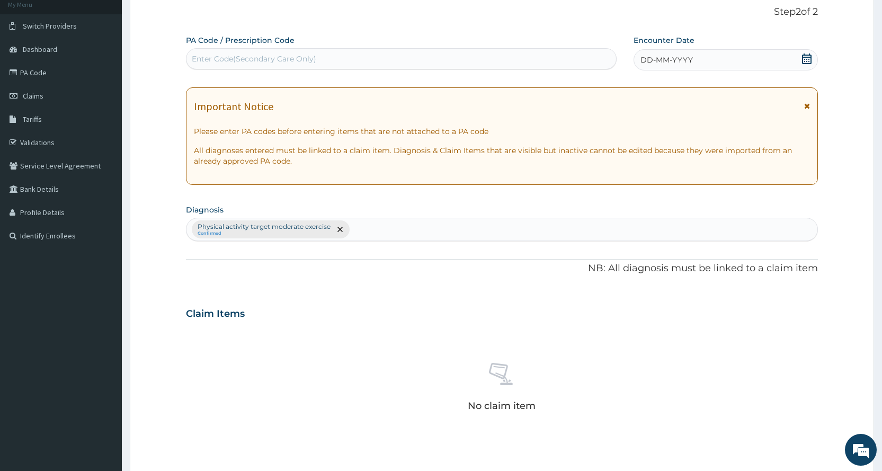
click at [247, 57] on div "Enter Code(Secondary Care Only)" at bounding box center [254, 58] width 124 height 11
type input "PA/D957A9"
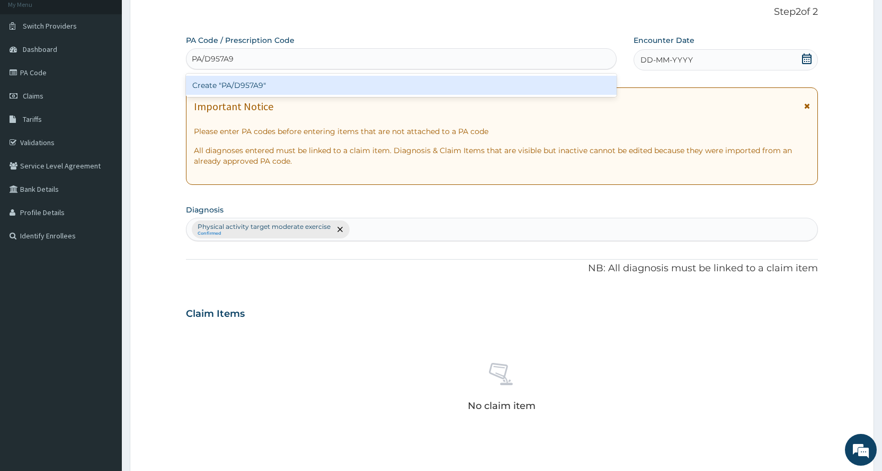
click at [275, 83] on div "Create "PA/D957A9"" at bounding box center [401, 85] width 430 height 19
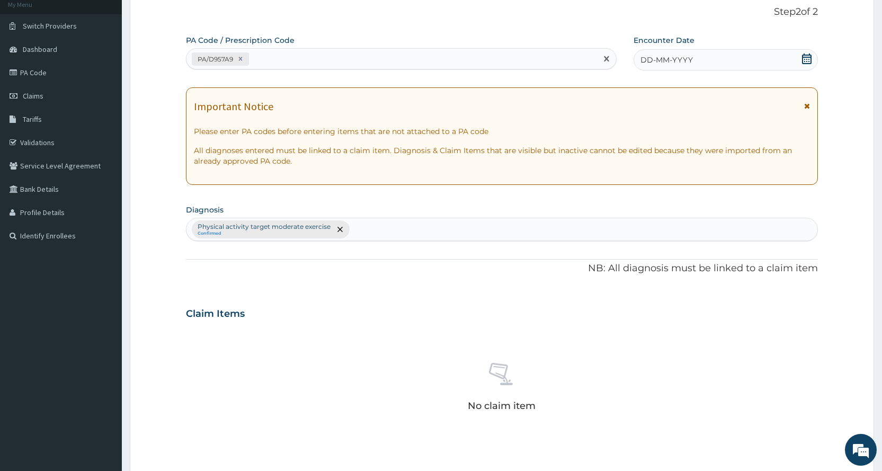
click at [768, 50] on div "DD-MM-YYYY" at bounding box center [725, 59] width 184 height 21
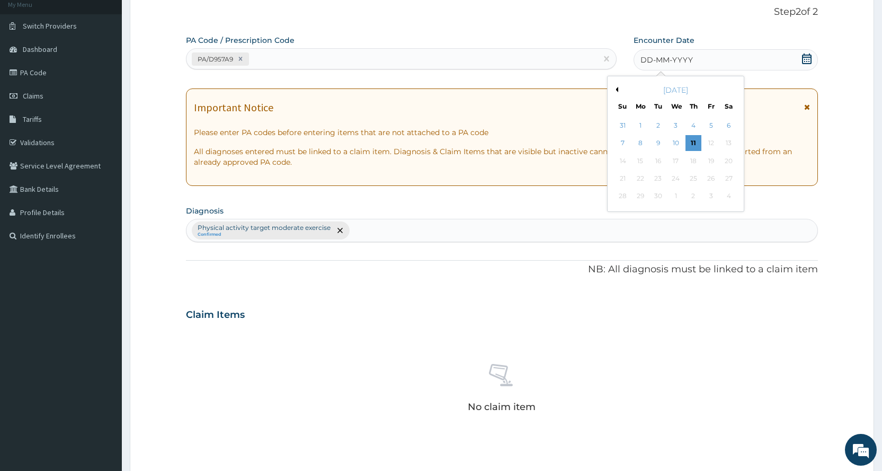
click at [616, 88] on button "Previous Month" at bounding box center [615, 89] width 5 height 5
click at [729, 195] on div "30" at bounding box center [728, 197] width 16 height 16
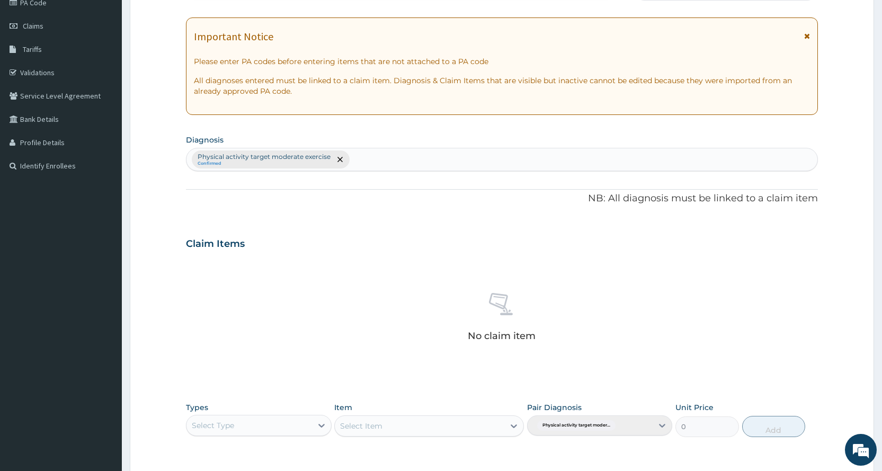
scroll to position [293, 0]
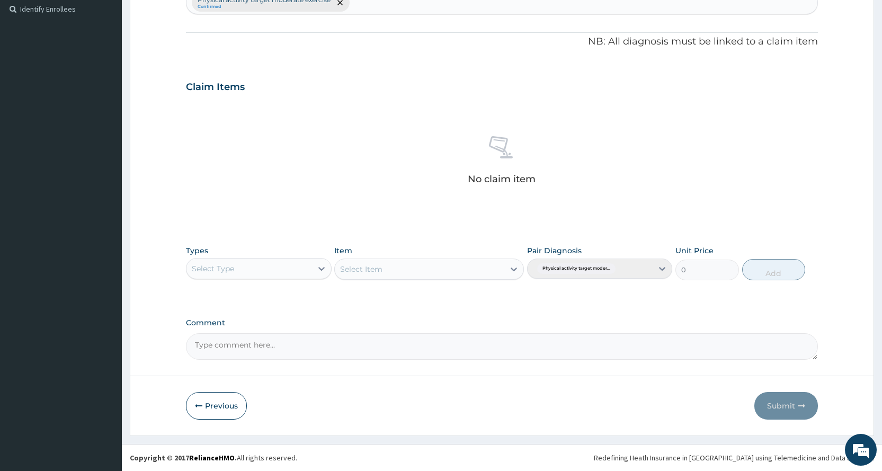
click at [213, 272] on div "Select Type" at bounding box center [213, 268] width 42 height 11
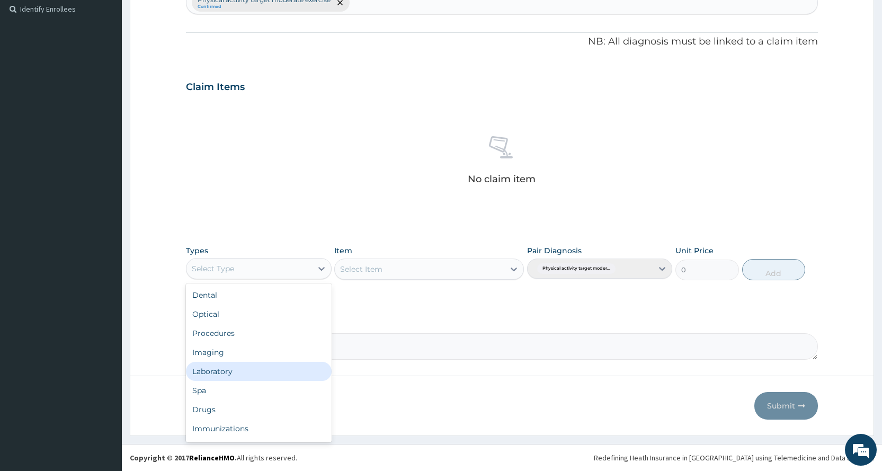
scroll to position [36, 0]
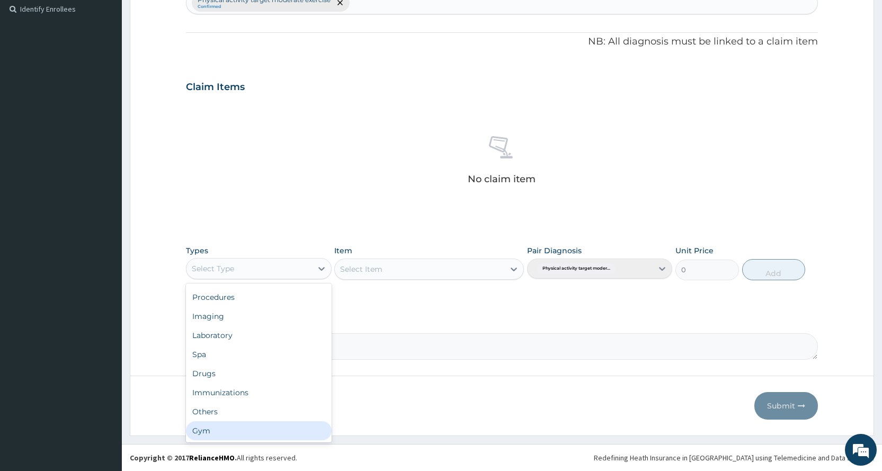
click at [249, 440] on div "Gym" at bounding box center [258, 430] width 145 height 19
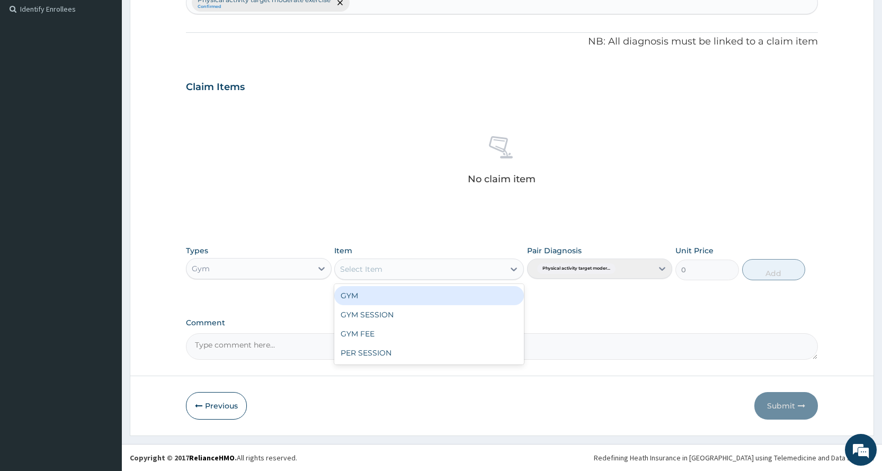
click at [386, 265] on div "Select Item" at bounding box center [419, 269] width 169 height 17
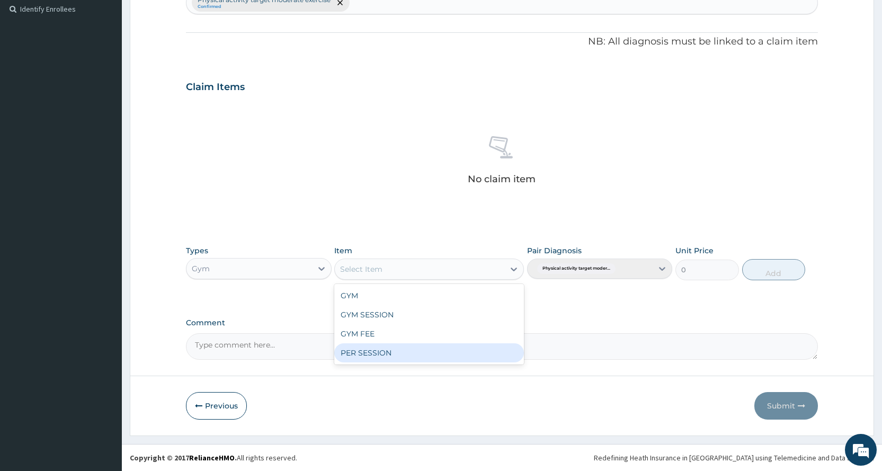
click at [426, 351] on div "PER SESSION" at bounding box center [429, 352] width 190 height 19
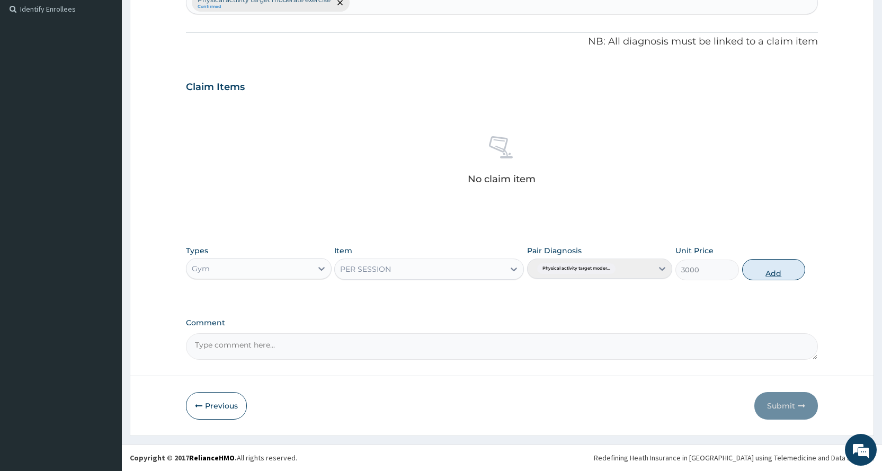
click at [775, 272] on button "Add" at bounding box center [773, 269] width 63 height 21
type input "0"
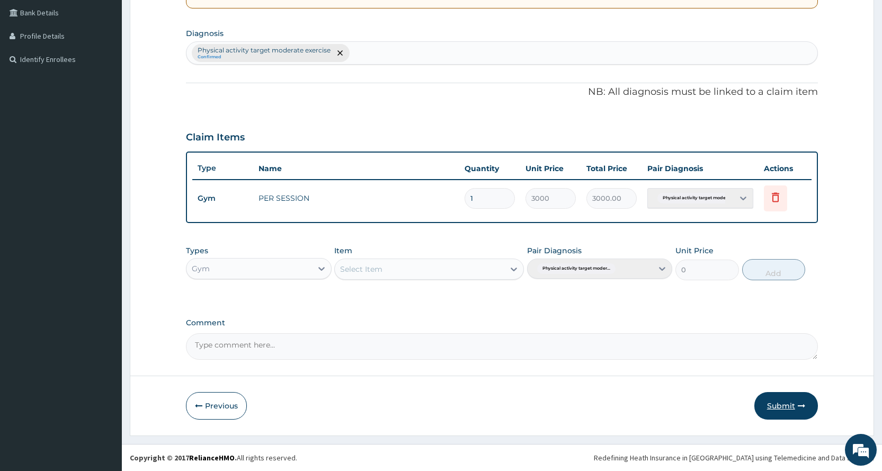
click at [784, 408] on button "Submit" at bounding box center [786, 406] width 64 height 28
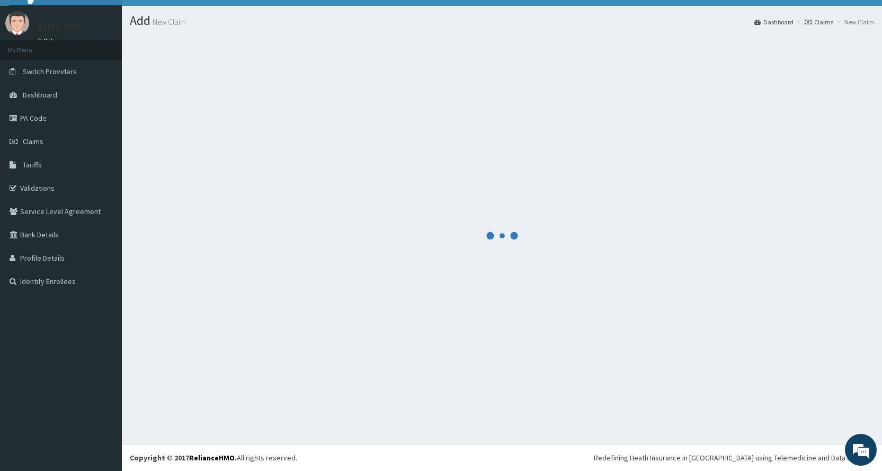
scroll to position [243, 0]
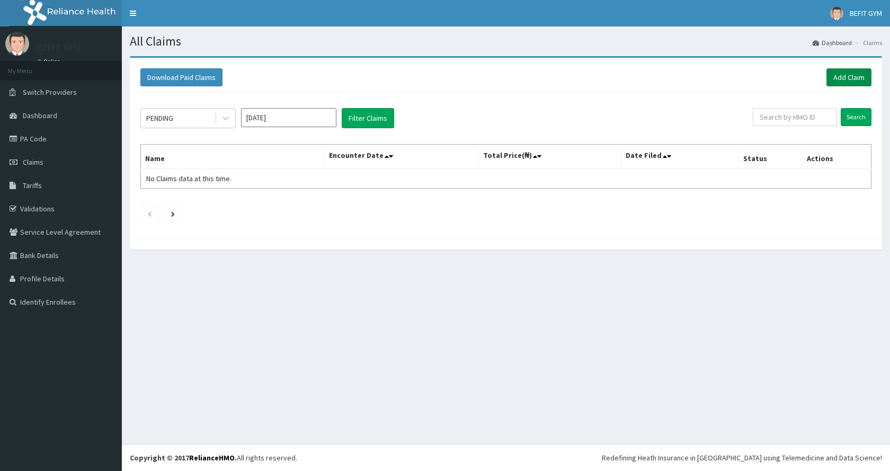
click at [837, 75] on link "Add Claim" at bounding box center [848, 77] width 45 height 18
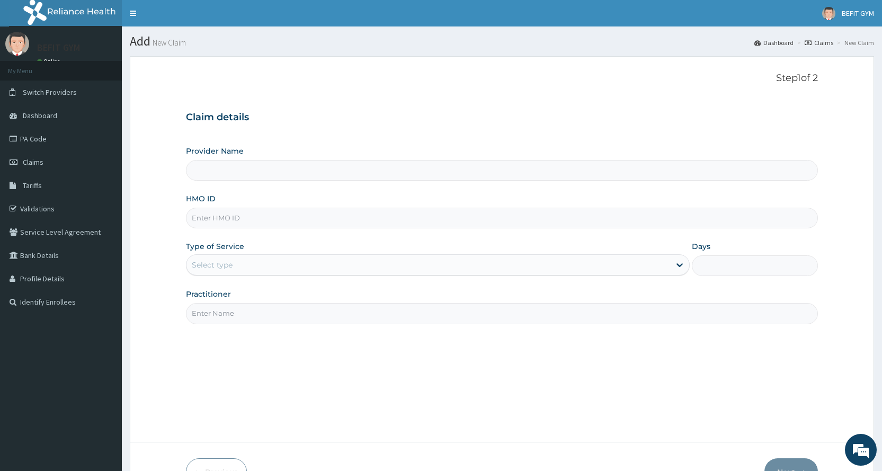
type input "BEFIT HEALTH AND FITNESS CENTRE"
type input "1"
click at [368, 225] on input "HMO ID" at bounding box center [502, 218] width 632 height 21
type input "PPY/10503/A"
drag, startPoint x: 277, startPoint y: 305, endPoint x: 269, endPoint y: 305, distance: 8.5
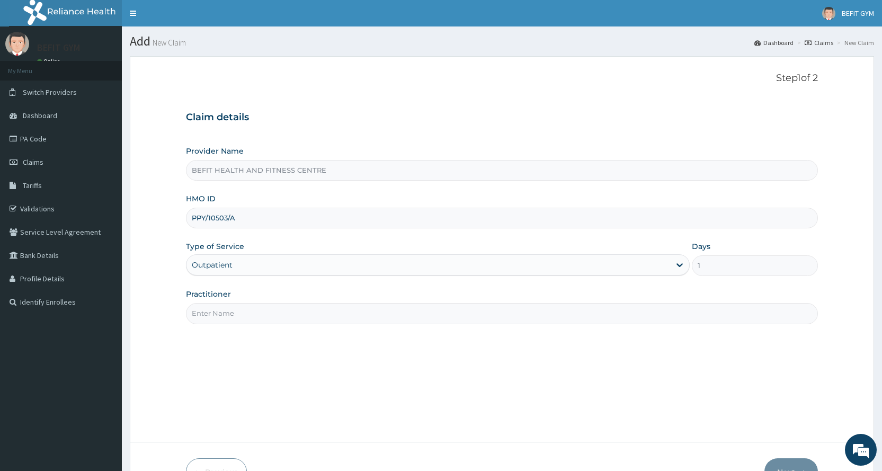
click at [277, 305] on input "Practitioner" at bounding box center [502, 313] width 632 height 21
type input "B"
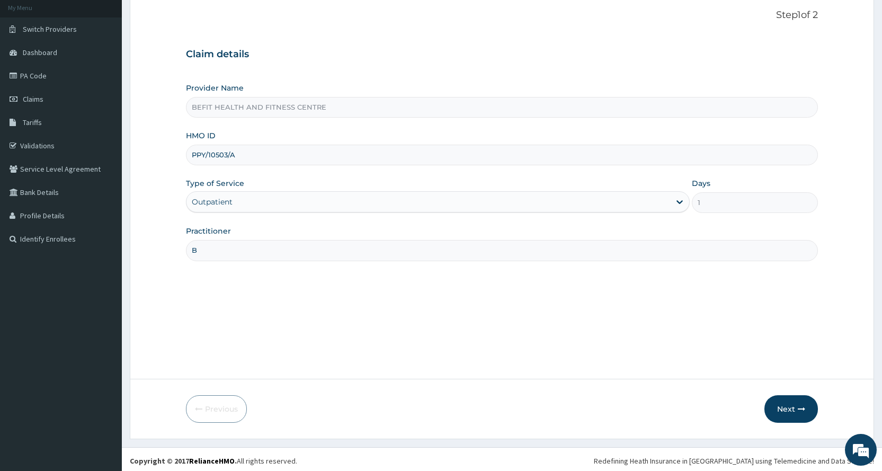
scroll to position [66, 0]
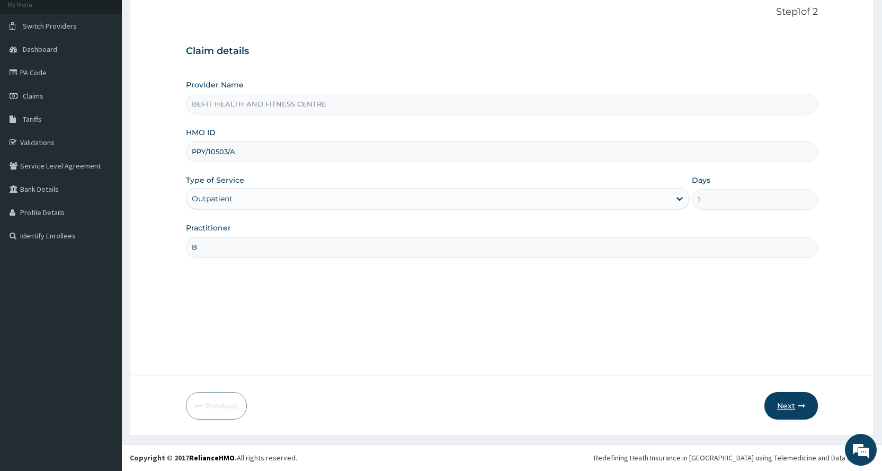
click at [788, 404] on button "Next" at bounding box center [790, 406] width 53 height 28
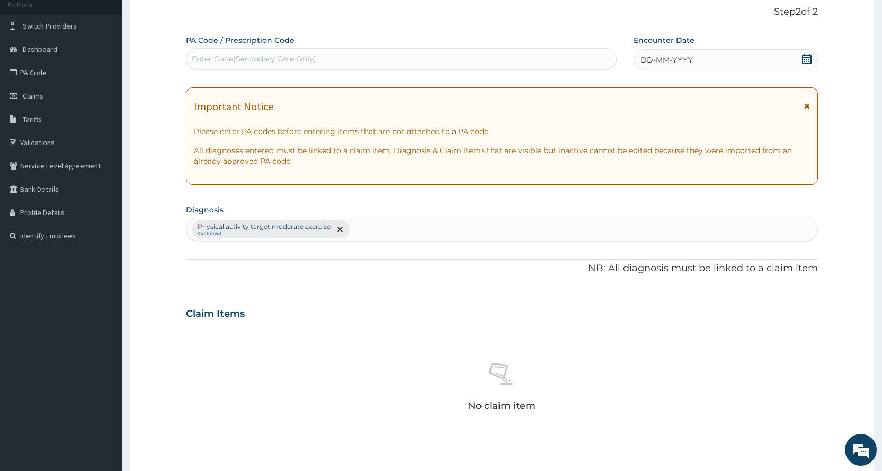
click at [271, 56] on div "Enter Code(Secondary Care Only)" at bounding box center [254, 58] width 124 height 11
type input "PA/10816C"
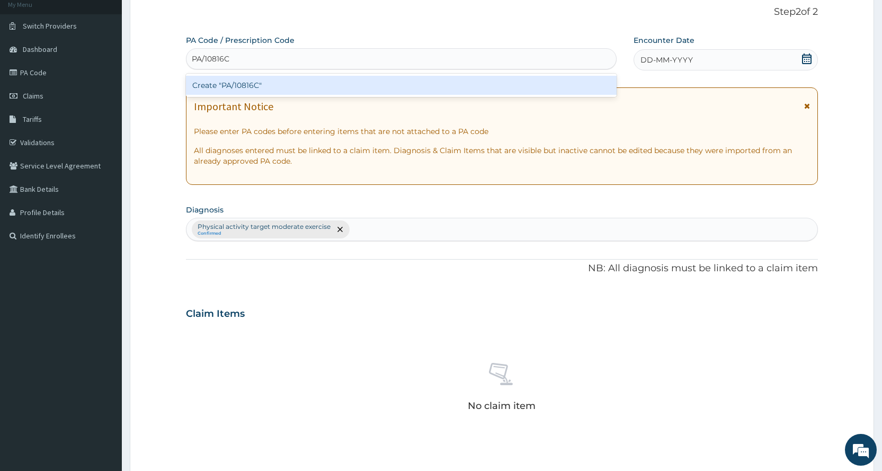
click at [281, 90] on div "Create "PA/10816C"" at bounding box center [401, 85] width 430 height 19
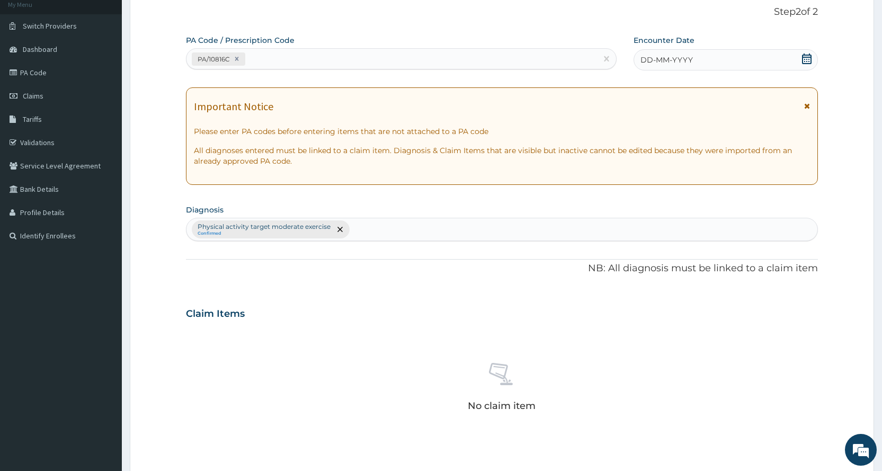
click at [682, 52] on div "DD-MM-YYYY" at bounding box center [725, 59] width 184 height 21
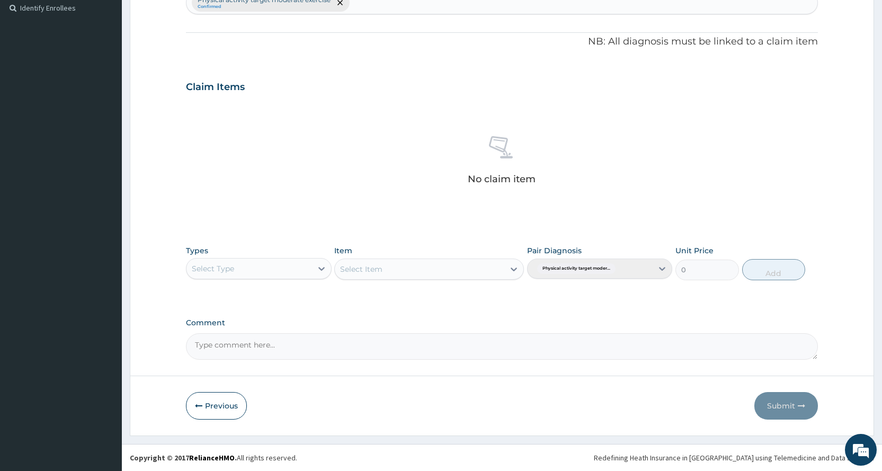
scroll to position [82, 0]
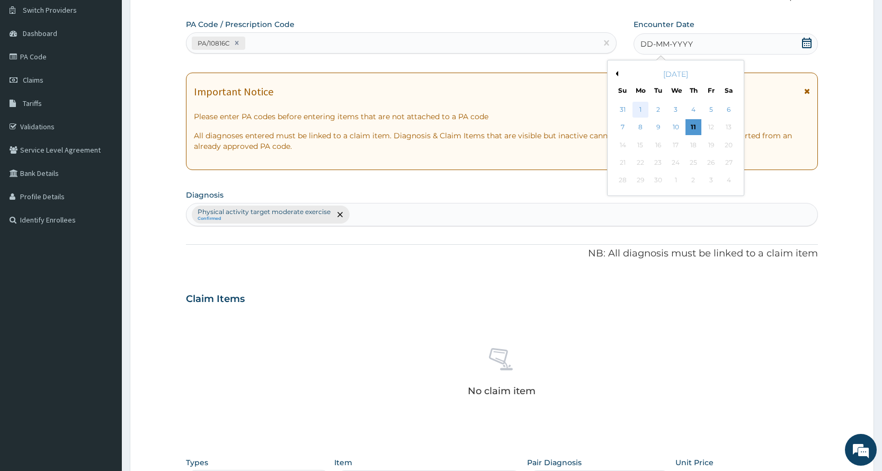
click at [637, 102] on div "1" at bounding box center [640, 110] width 16 height 16
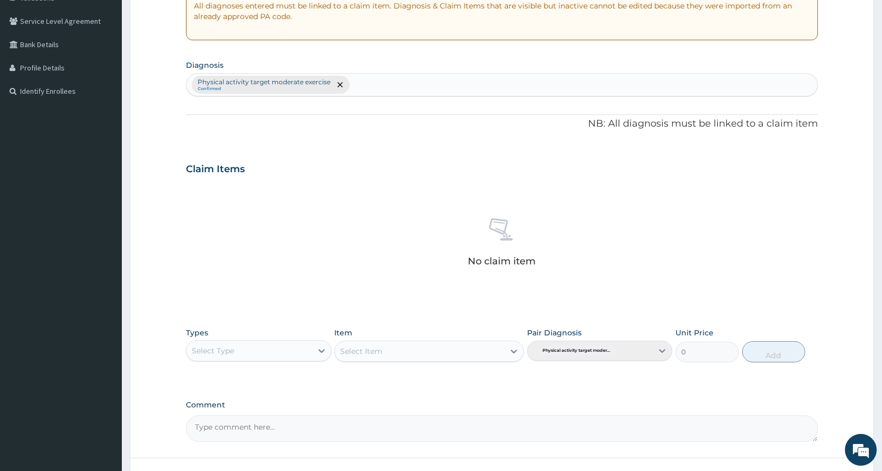
scroll to position [293, 0]
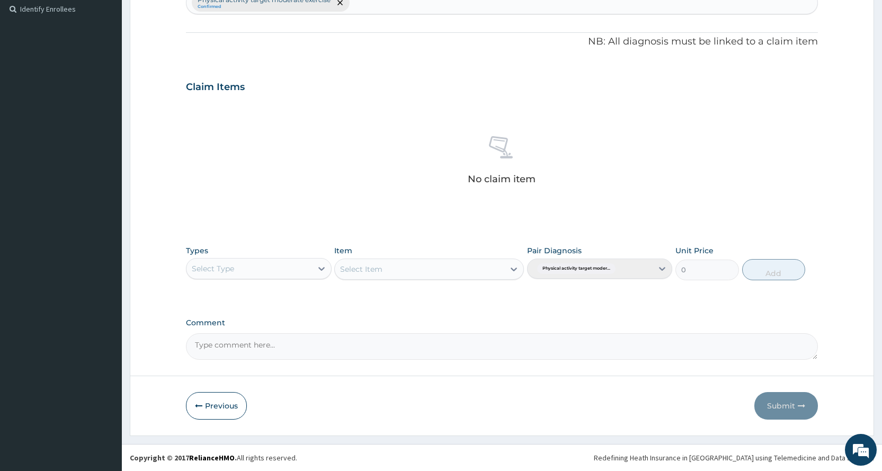
click at [246, 279] on div "Types Select Type" at bounding box center [258, 262] width 145 height 35
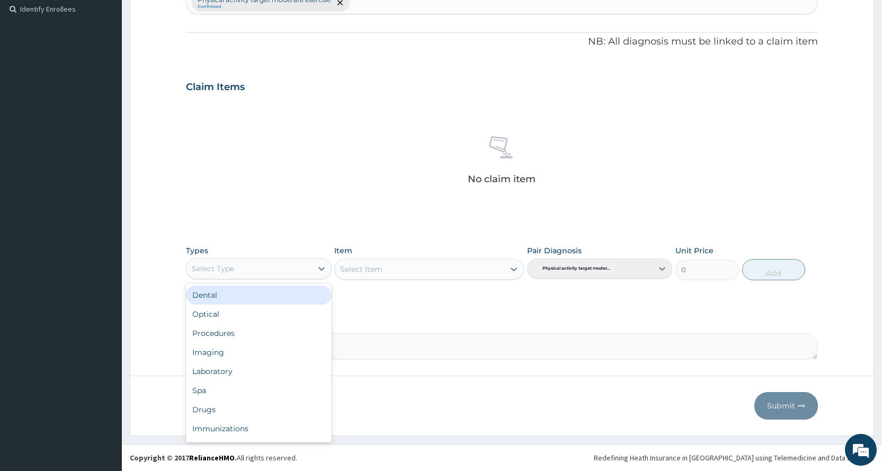
click at [244, 271] on div "Select Type" at bounding box center [248, 268] width 125 height 17
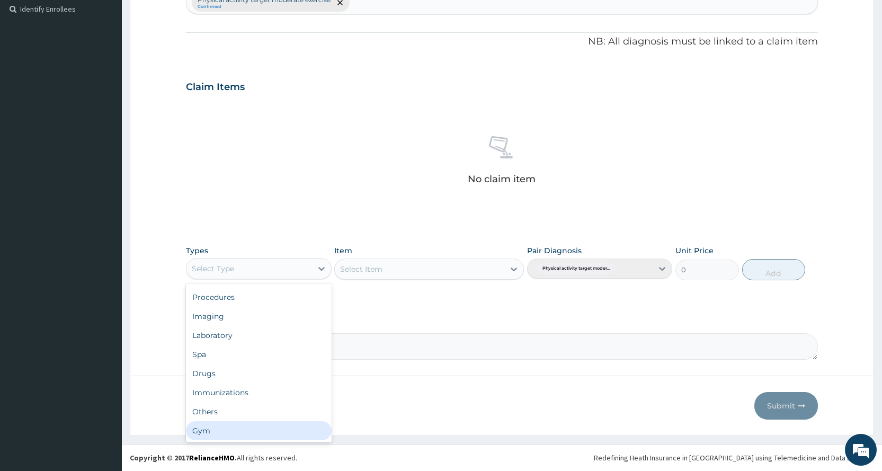
click at [215, 431] on div "Gym" at bounding box center [258, 430] width 145 height 19
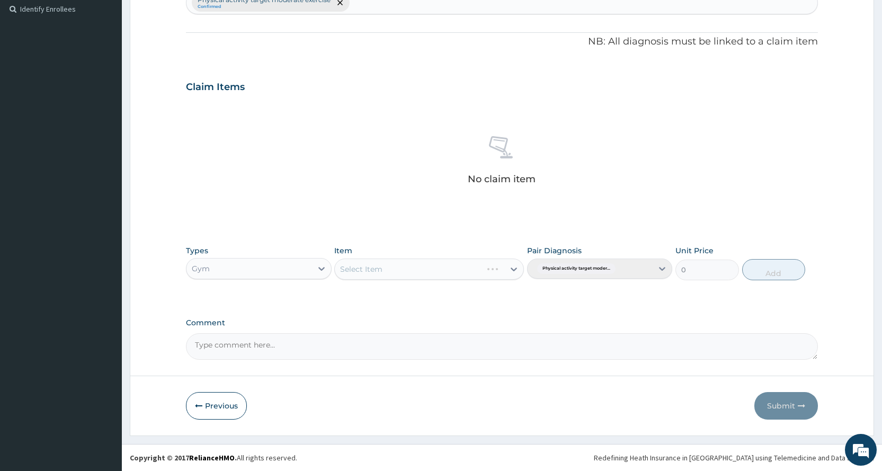
click at [394, 267] on div "Select Item" at bounding box center [429, 268] width 190 height 21
click at [394, 267] on div "Select Item" at bounding box center [419, 269] width 169 height 17
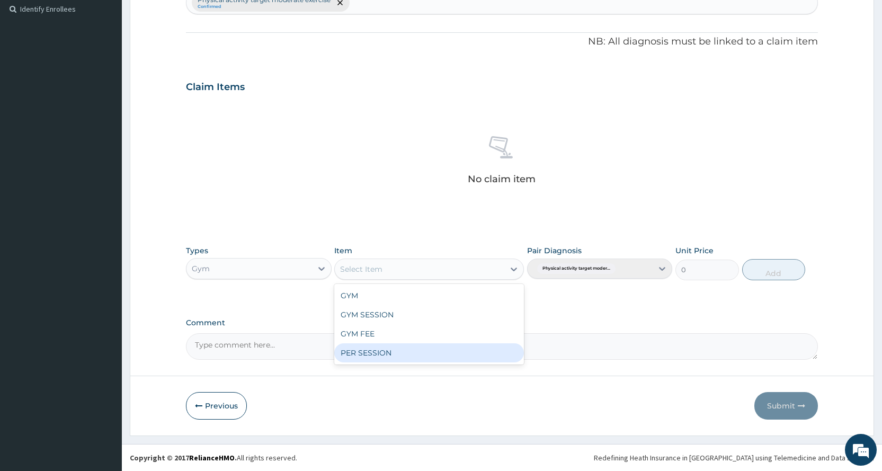
click at [395, 349] on div "PER SESSION" at bounding box center [429, 352] width 190 height 19
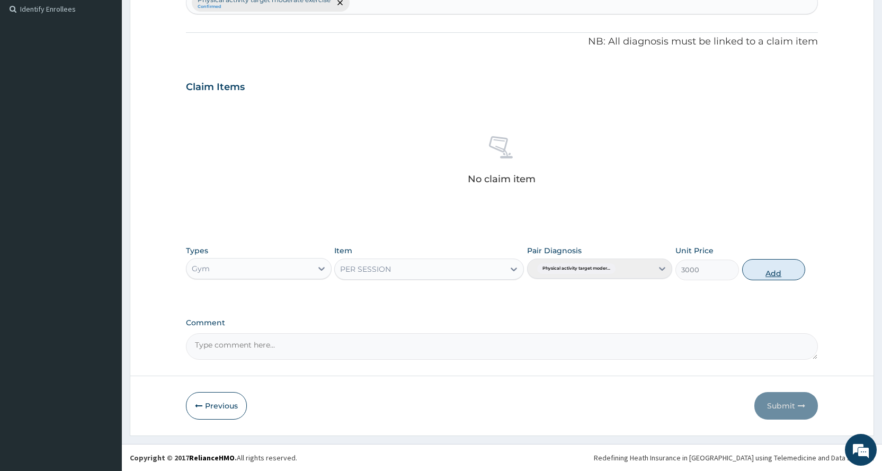
click at [761, 272] on button "Add" at bounding box center [773, 269] width 63 height 21
type input "0"
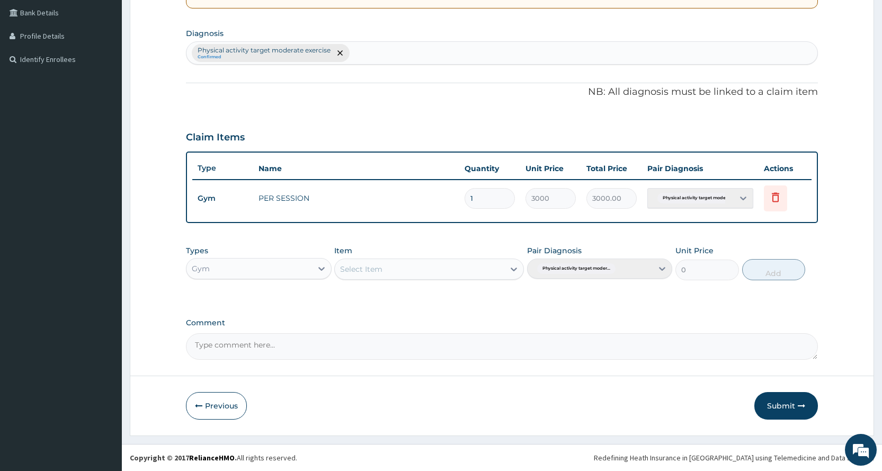
click at [801, 399] on button "Submit" at bounding box center [786, 406] width 64 height 28
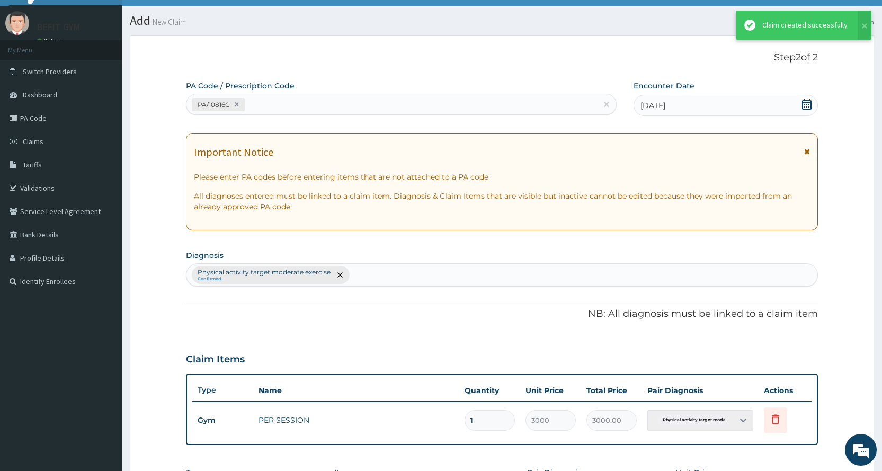
scroll to position [243, 0]
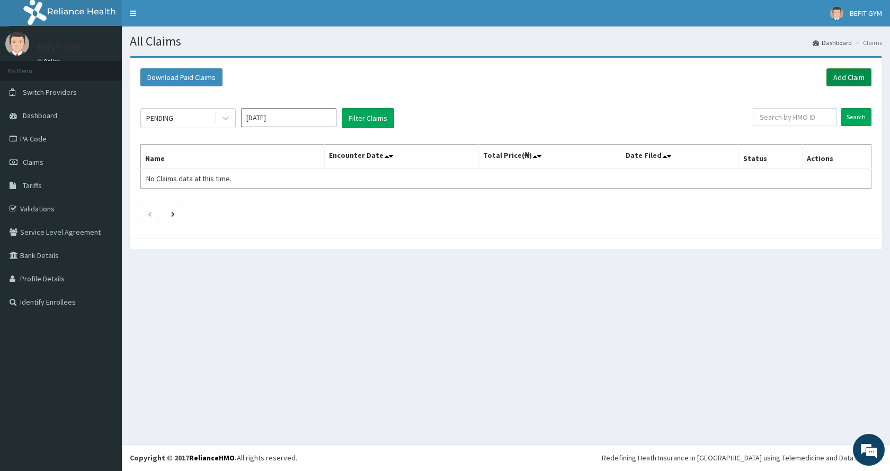
click at [854, 78] on link "Add Claim" at bounding box center [848, 77] width 45 height 18
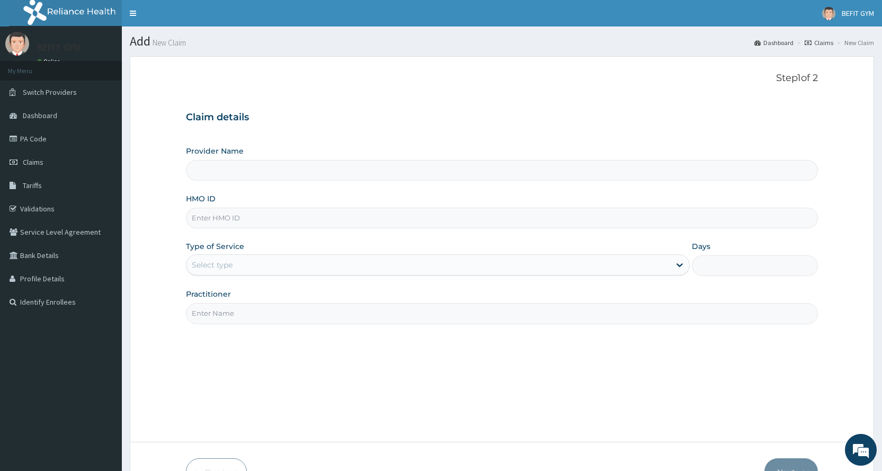
type input "BEFIT HEALTH AND FITNESS CENTRE"
type input "1"
click at [265, 210] on input "HMO ID" at bounding box center [502, 218] width 632 height 21
type input "SOA/10119/A"
click at [262, 314] on input "Practitioner" at bounding box center [502, 313] width 632 height 21
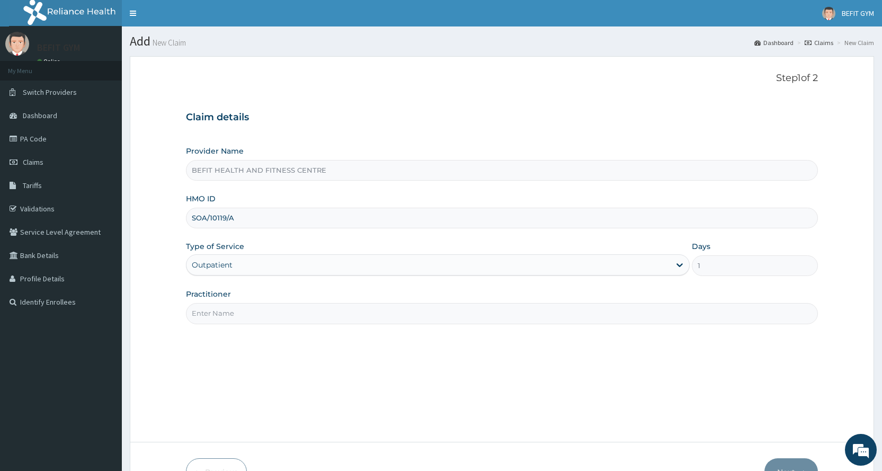
type input "B"
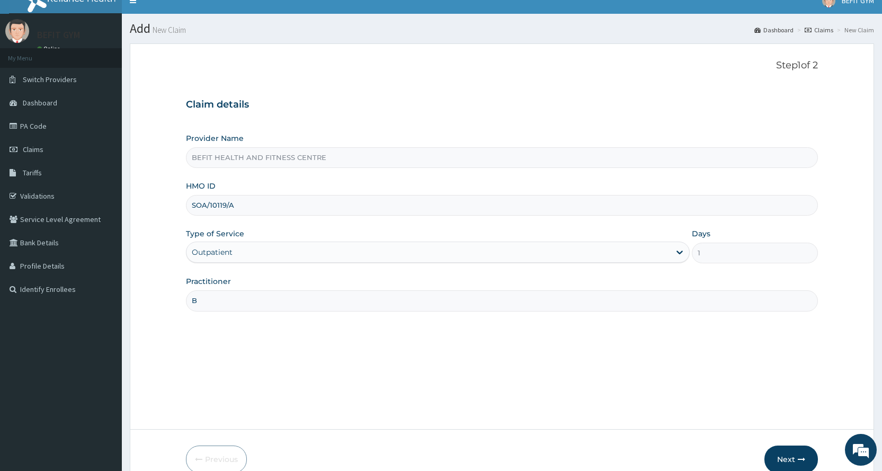
scroll to position [66, 0]
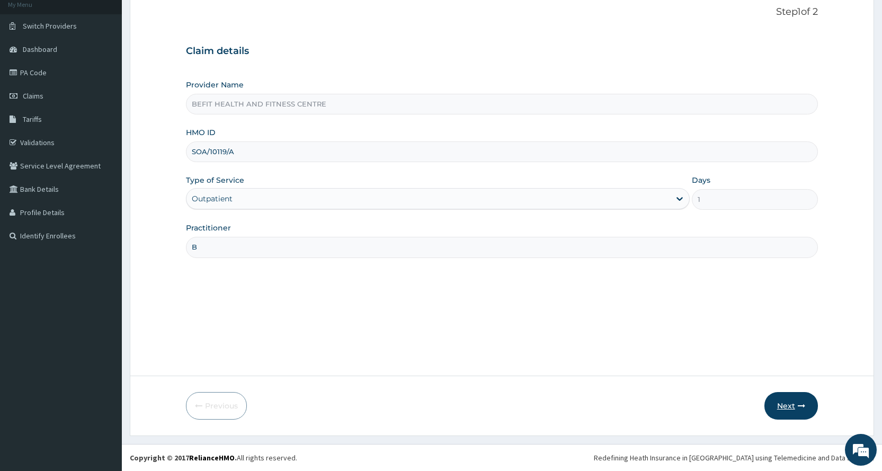
click at [775, 403] on button "Next" at bounding box center [790, 406] width 53 height 28
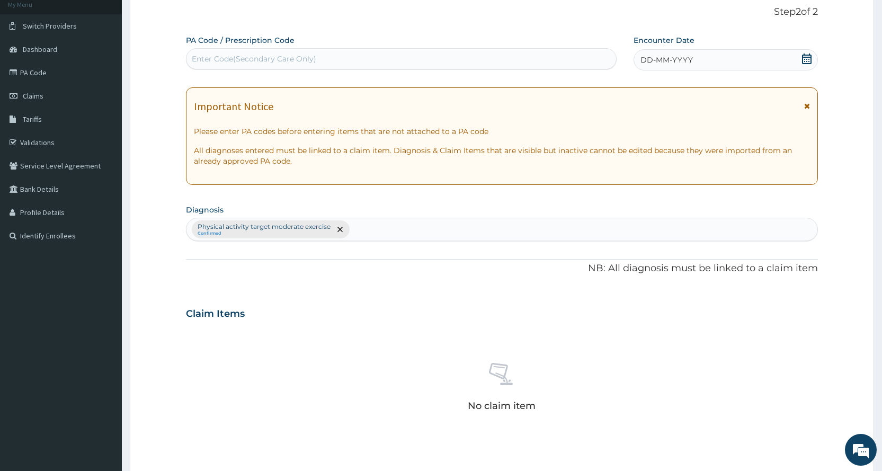
click at [217, 64] on div "Enter Code(Secondary Care Only)" at bounding box center [254, 58] width 124 height 11
type input "PA/6DA287"
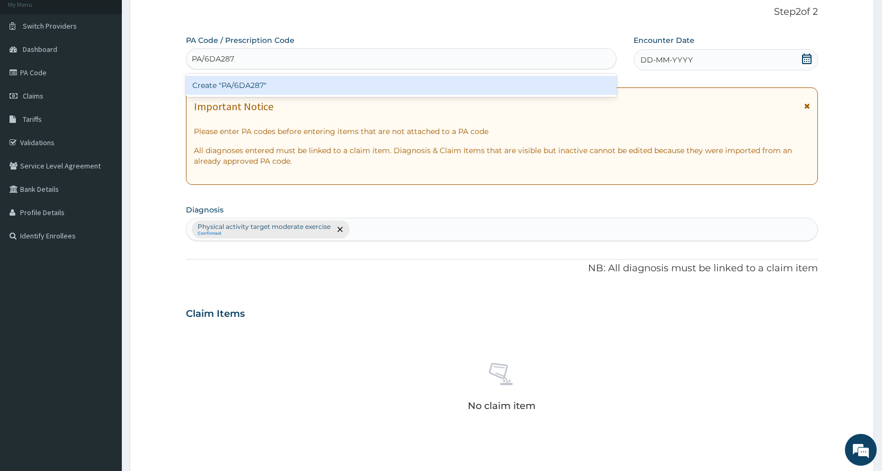
click at [307, 84] on div "Create "PA/6DA287"" at bounding box center [401, 85] width 430 height 19
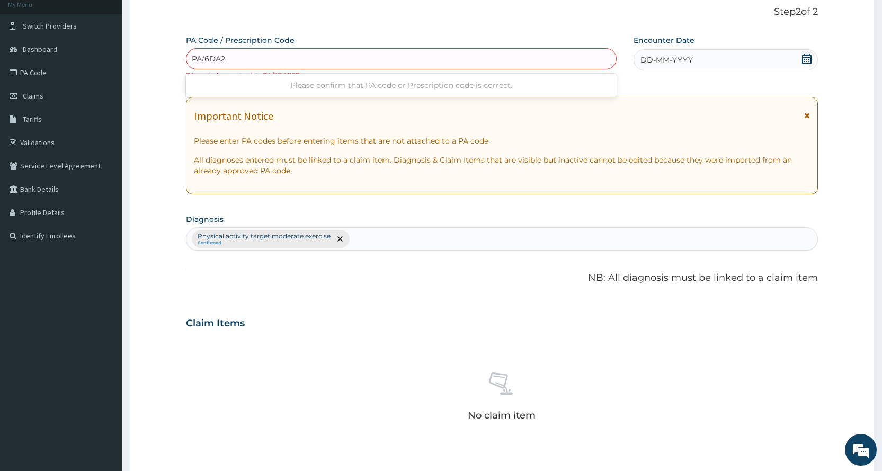
type input "PA/6DA287"
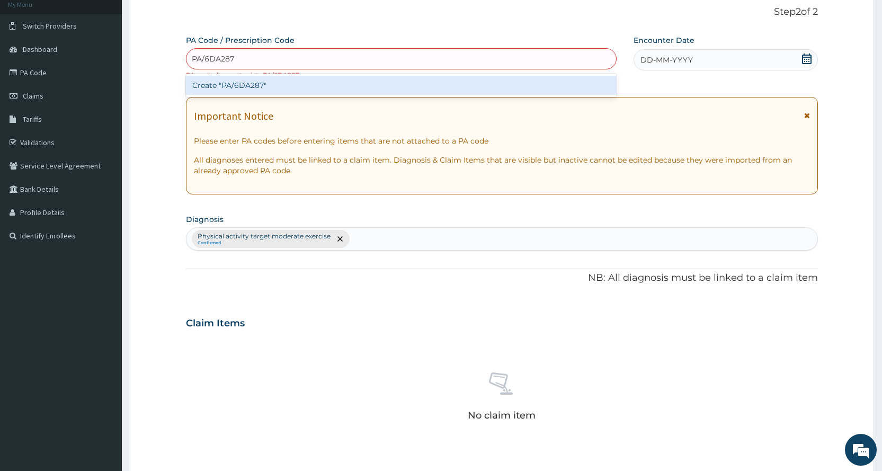
click at [243, 83] on div "Create "PA/6DA287"" at bounding box center [401, 85] width 430 height 19
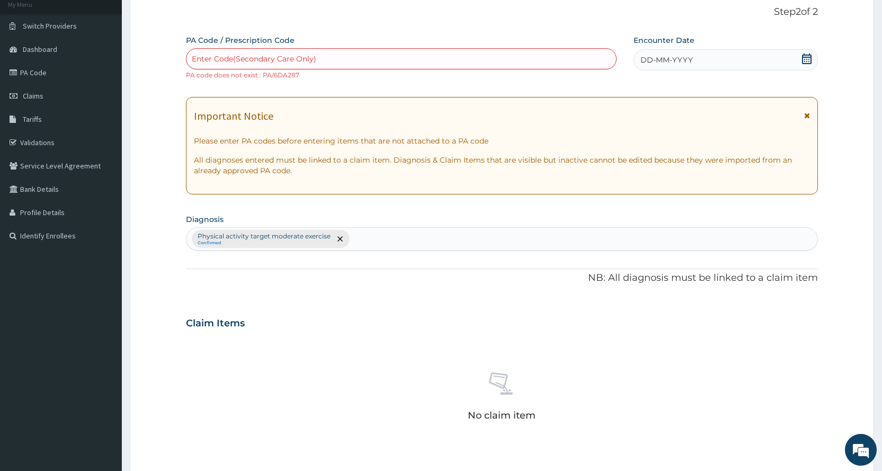
scroll to position [302, 0]
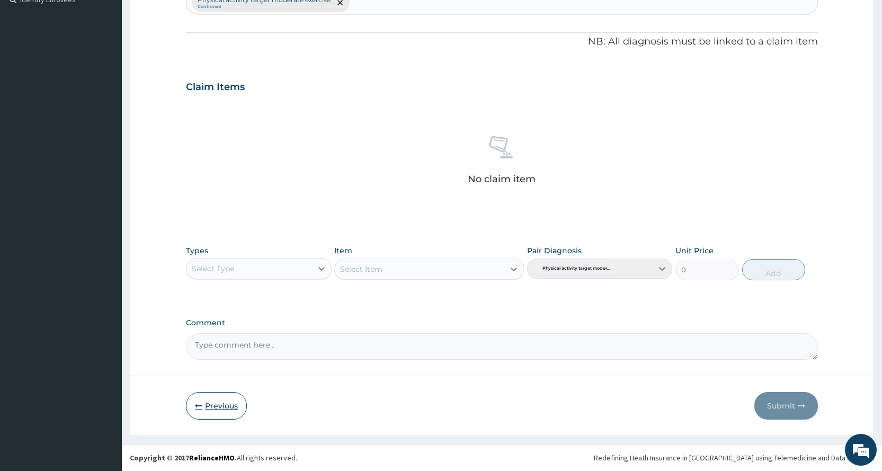
click at [222, 404] on button "Previous" at bounding box center [216, 406] width 61 height 28
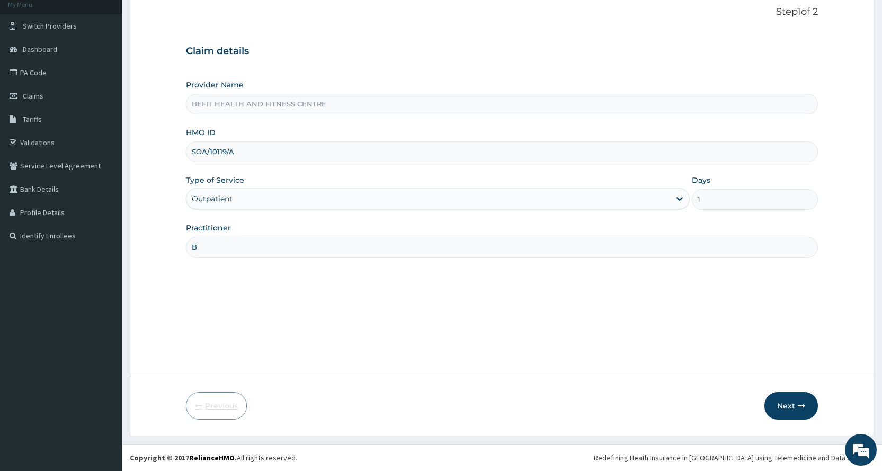
scroll to position [66, 0]
click at [791, 411] on button "Next" at bounding box center [790, 406] width 53 height 28
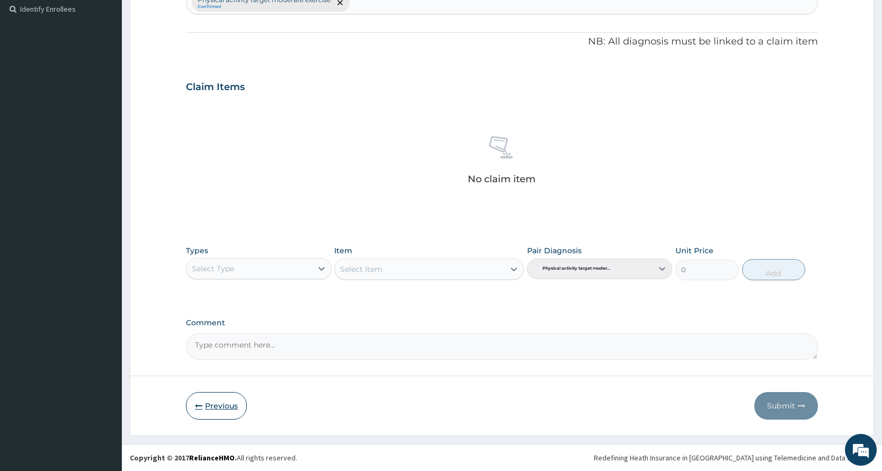
click at [215, 413] on button "Previous" at bounding box center [216, 406] width 61 height 28
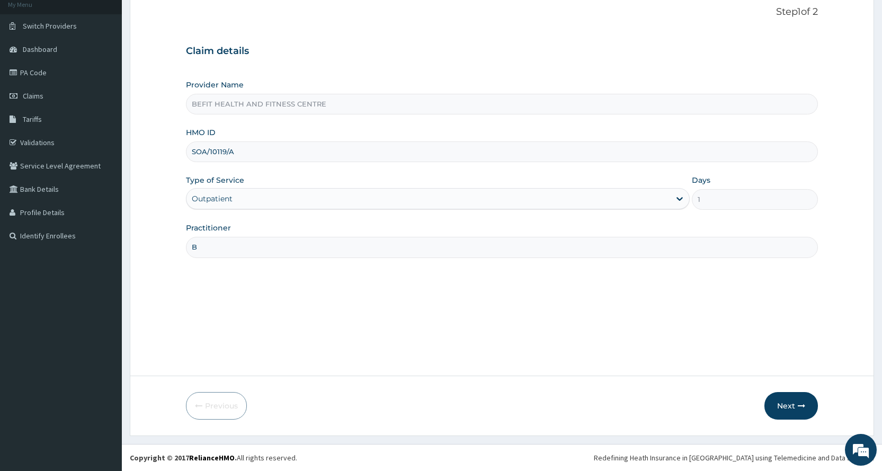
click at [325, 164] on div "Provider Name BEFIT HEALTH AND FITNESS CENTRE HMO ID SOA/10119/A Type of Servic…" at bounding box center [502, 168] width 632 height 178
click at [320, 146] on input "SOA/10119/A" at bounding box center [502, 151] width 632 height 21
type input "S"
type input "BPV/10021/A"
click at [789, 408] on button "Next" at bounding box center [790, 406] width 53 height 28
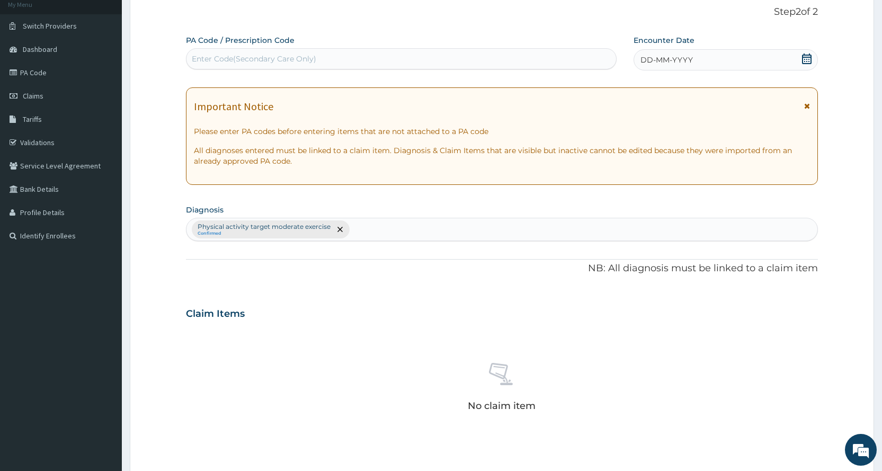
click at [310, 3] on form "Step 2 of 2 PA Code / Prescription Code Enter Code(Secondary Care Only) Encount…" at bounding box center [502, 326] width 744 height 672
click at [324, 62] on div "Enter Code(Secondary Care Only)" at bounding box center [400, 58] width 429 height 17
type input "P"
type input "PA/660268"
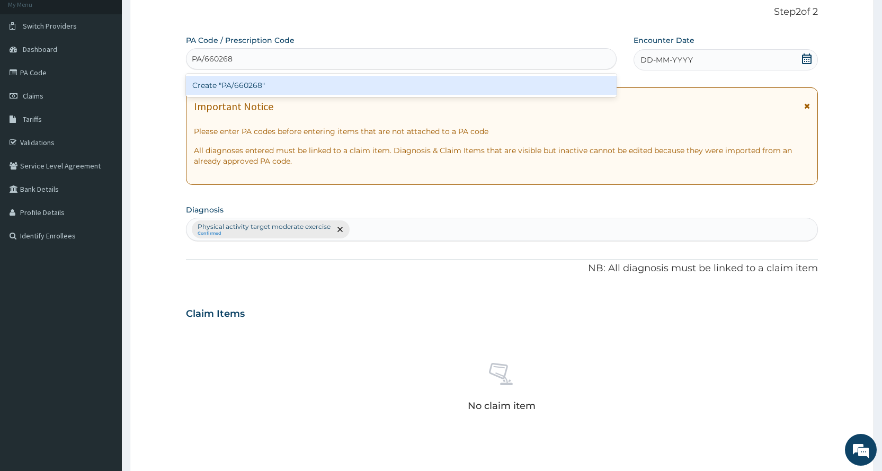
click at [272, 82] on div "Create "PA/660268"" at bounding box center [401, 85] width 430 height 19
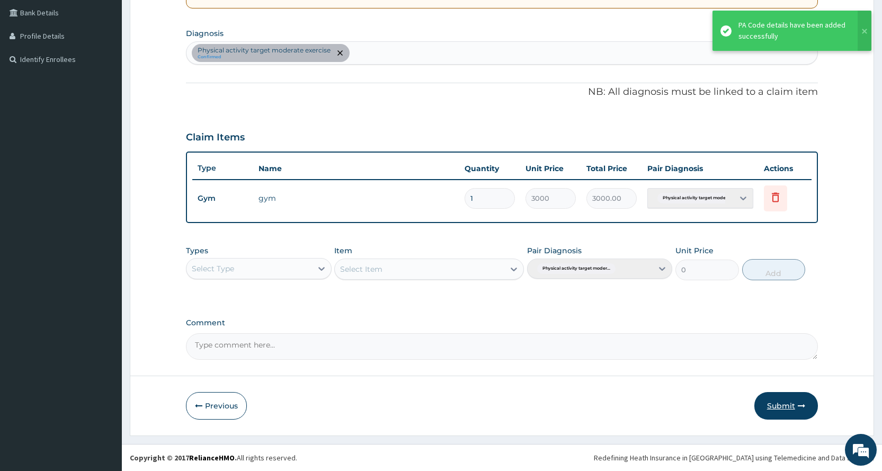
click at [793, 413] on button "Submit" at bounding box center [786, 406] width 64 height 28
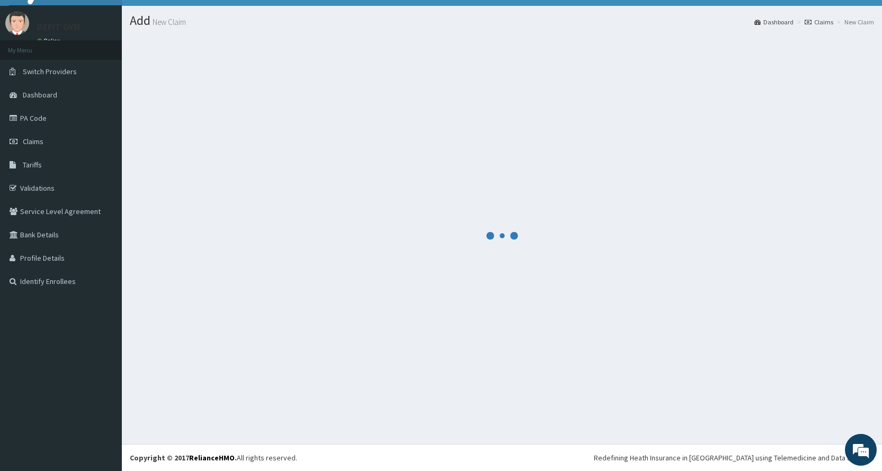
scroll to position [243, 0]
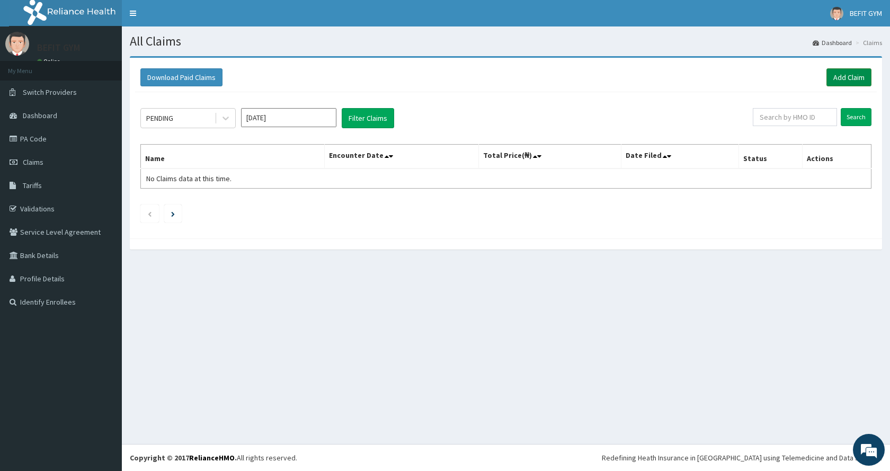
click at [843, 78] on link "Add Claim" at bounding box center [848, 77] width 45 height 18
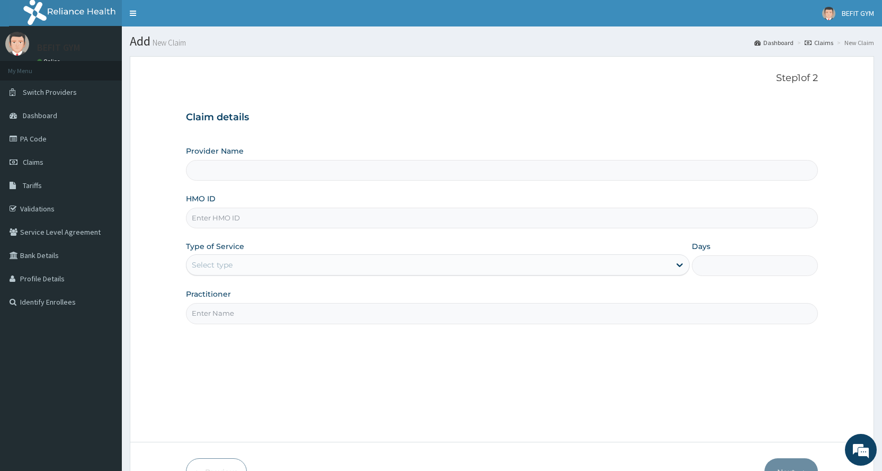
click at [211, 212] on input "HMO ID" at bounding box center [502, 218] width 632 height 21
type input "BEFIT HEALTH AND FITNESS CENTRE"
type input "1"
type input "BPV/10035/A"
click at [220, 318] on input "Practitioner" at bounding box center [502, 313] width 632 height 21
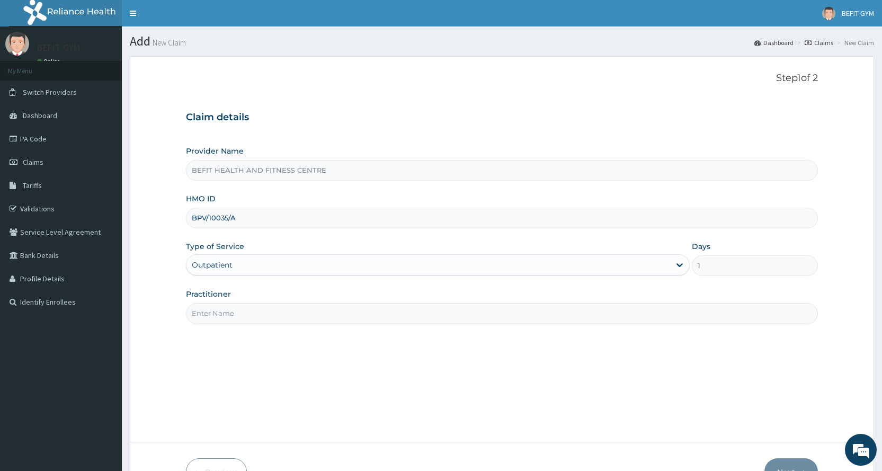
type input "B"
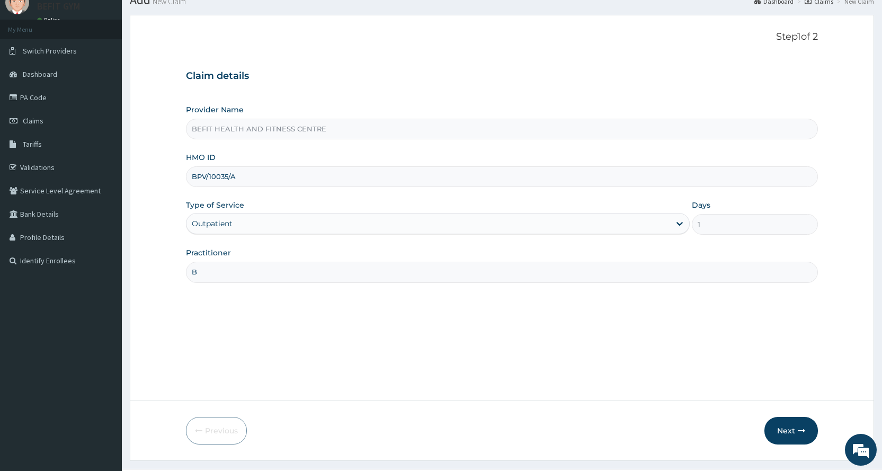
scroll to position [66, 0]
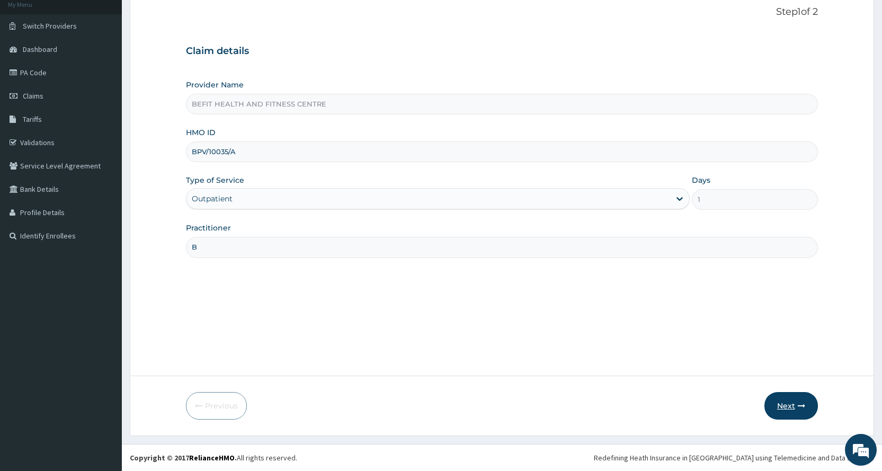
click at [781, 401] on button "Next" at bounding box center [790, 406] width 53 height 28
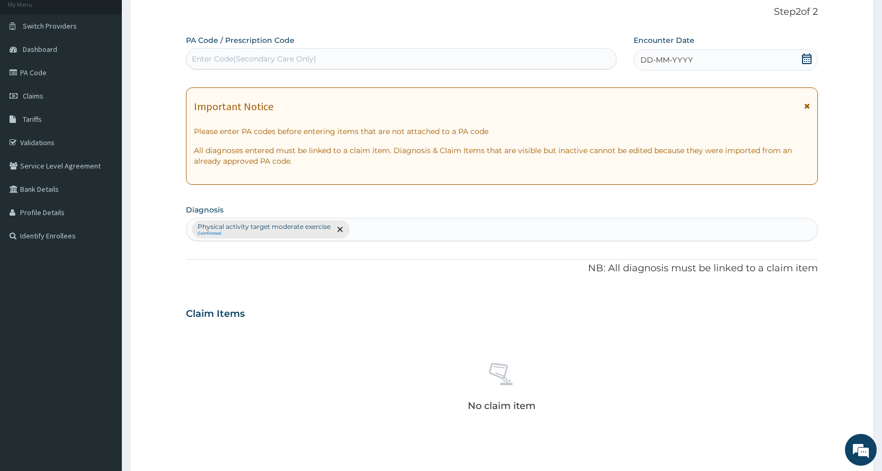
click at [349, 53] on div "Enter Code(Secondary Care Only)" at bounding box center [400, 58] width 429 height 17
type input "PA/698783"
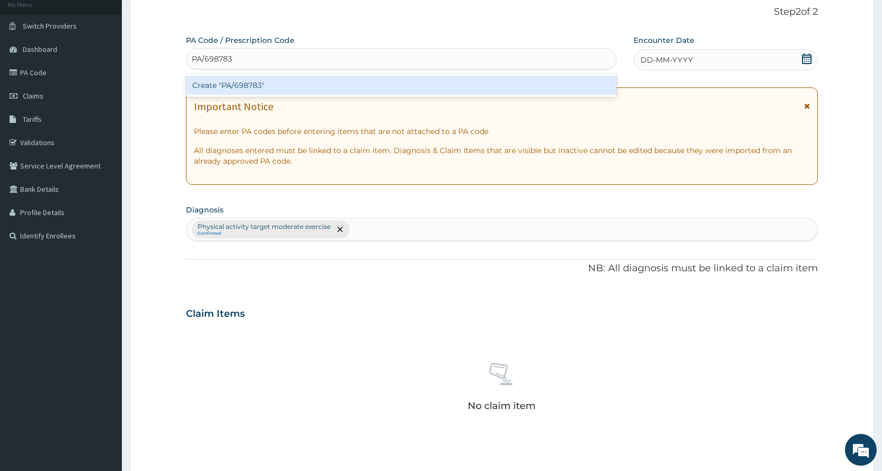
click at [402, 83] on div "Create "PA/698783"" at bounding box center [401, 85] width 430 height 19
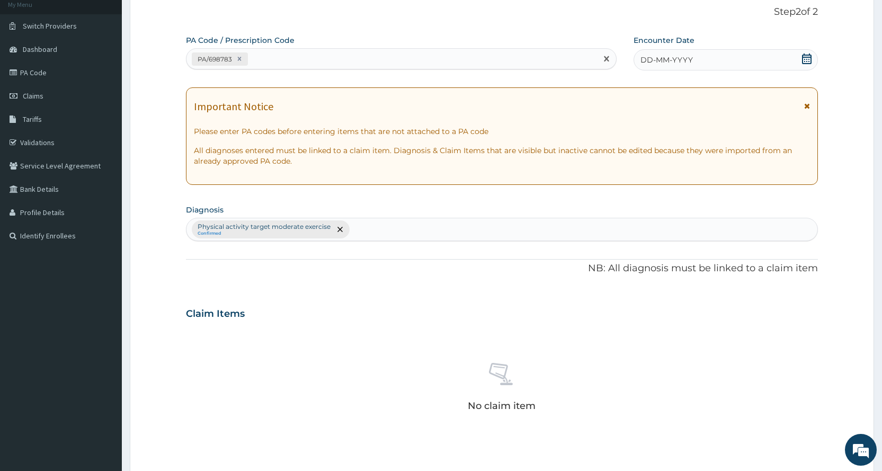
click at [672, 56] on span "DD-MM-YYYY" at bounding box center [666, 60] width 52 height 11
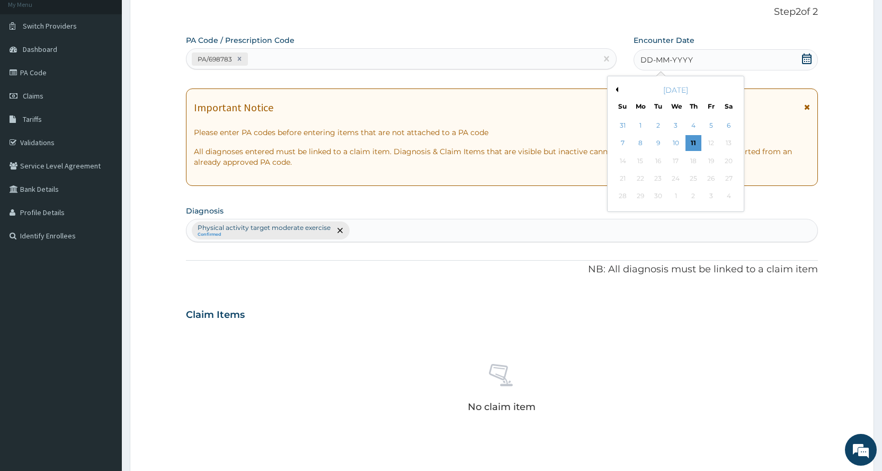
click at [615, 90] on button "Previous Month" at bounding box center [615, 89] width 5 height 5
click at [722, 190] on div "30" at bounding box center [728, 197] width 16 height 16
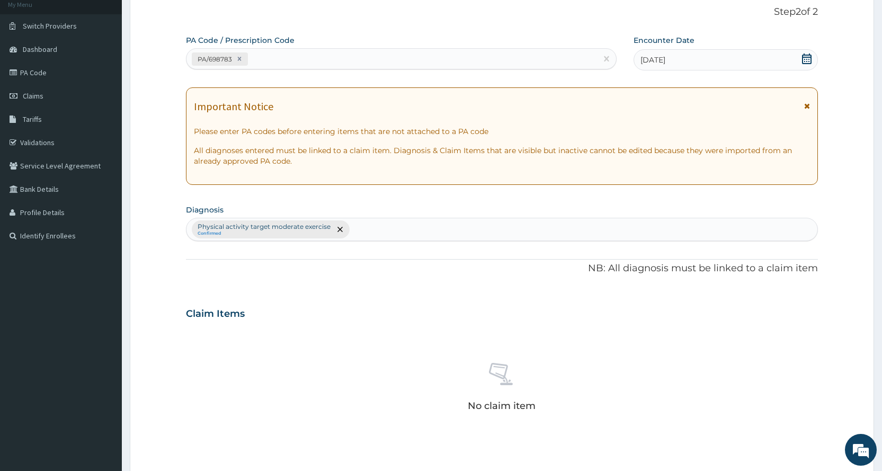
click at [702, 54] on div "30-08-2025" at bounding box center [725, 59] width 184 height 21
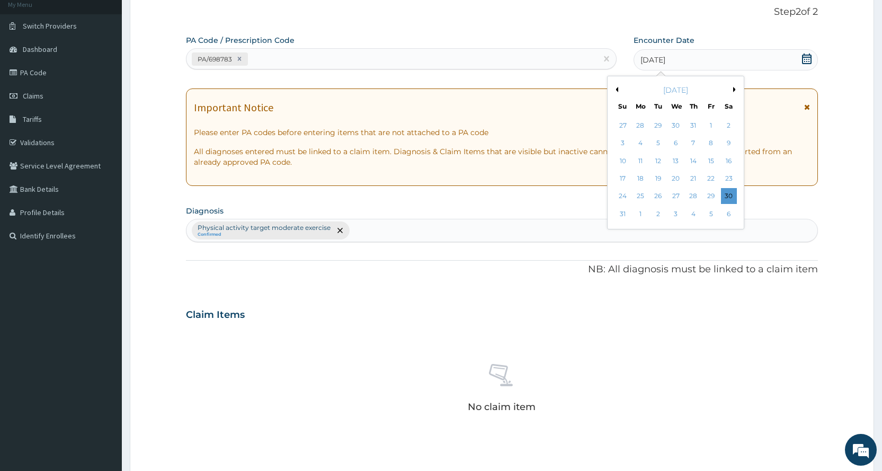
click at [727, 123] on div "2" at bounding box center [728, 126] width 16 height 16
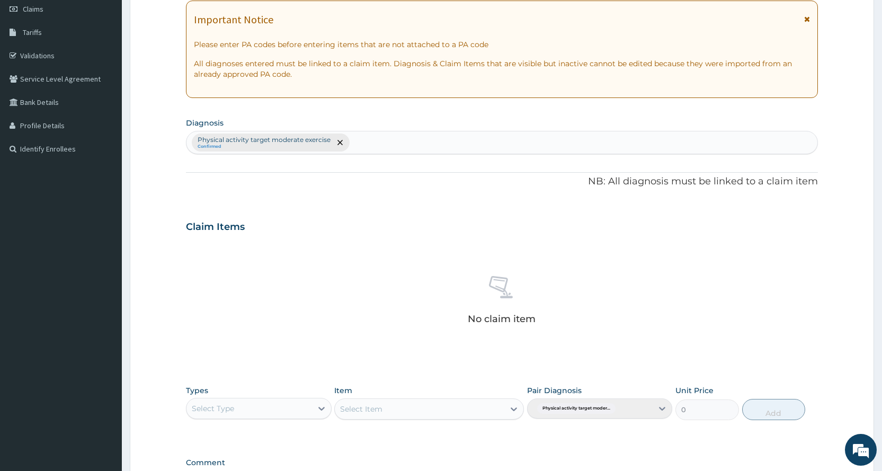
scroll to position [225, 0]
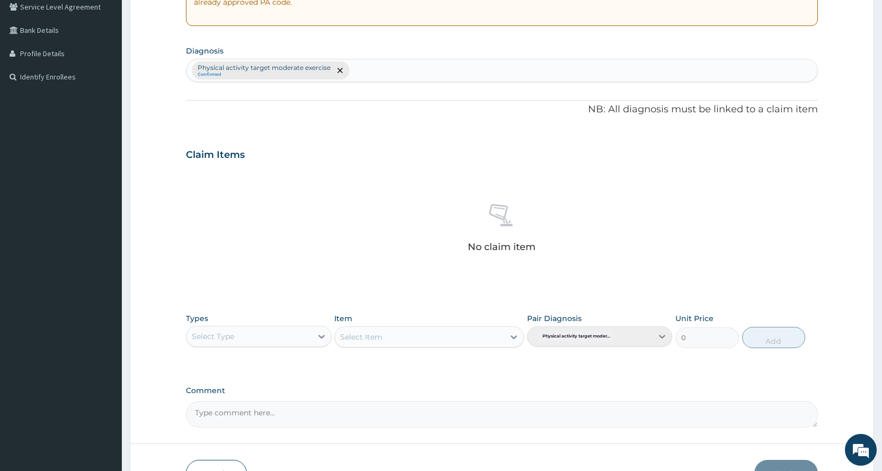
click at [283, 336] on div "Select Type" at bounding box center [248, 336] width 125 height 17
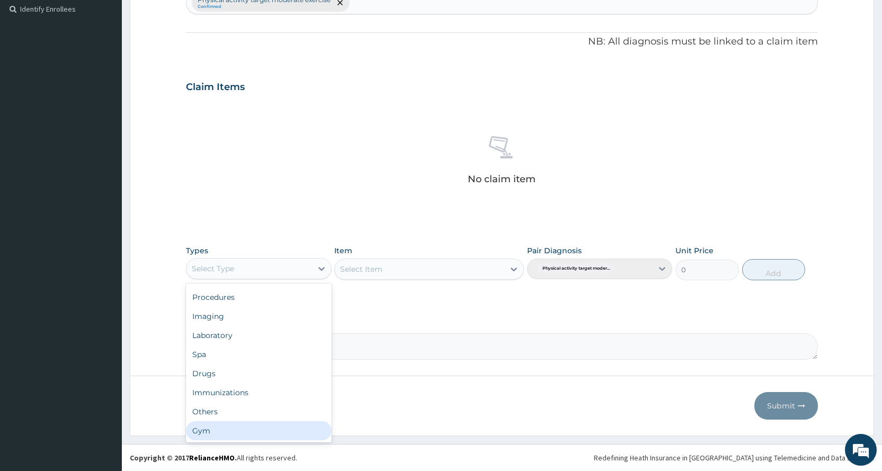
click at [223, 431] on div "Gym" at bounding box center [258, 430] width 145 height 19
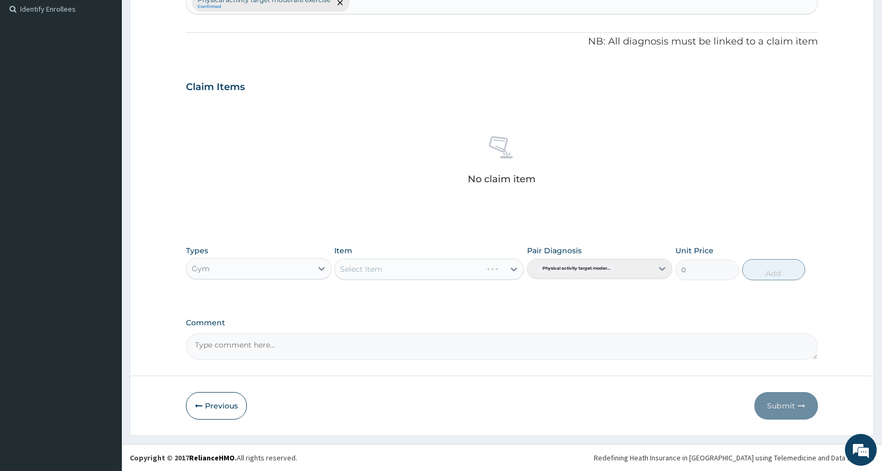
click at [415, 272] on div "Select Item" at bounding box center [408, 269] width 147 height 17
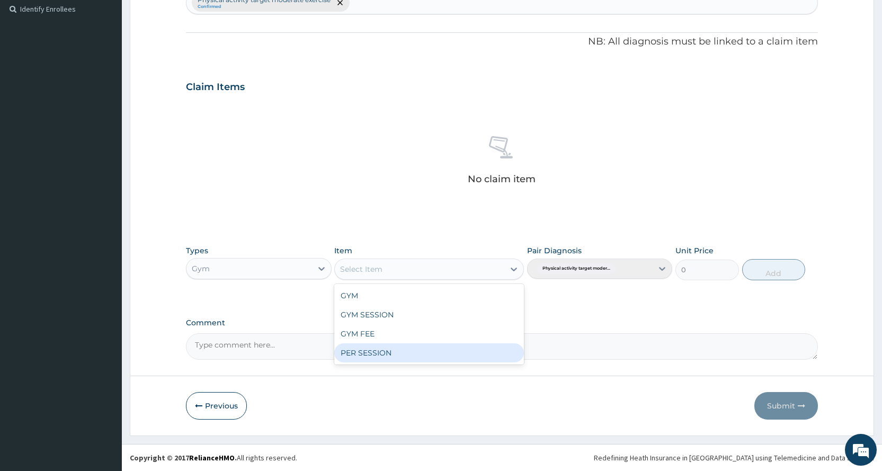
drag, startPoint x: 398, startPoint y: 352, endPoint x: 763, endPoint y: 207, distance: 392.9
click at [398, 352] on div "PER SESSION" at bounding box center [429, 352] width 190 height 19
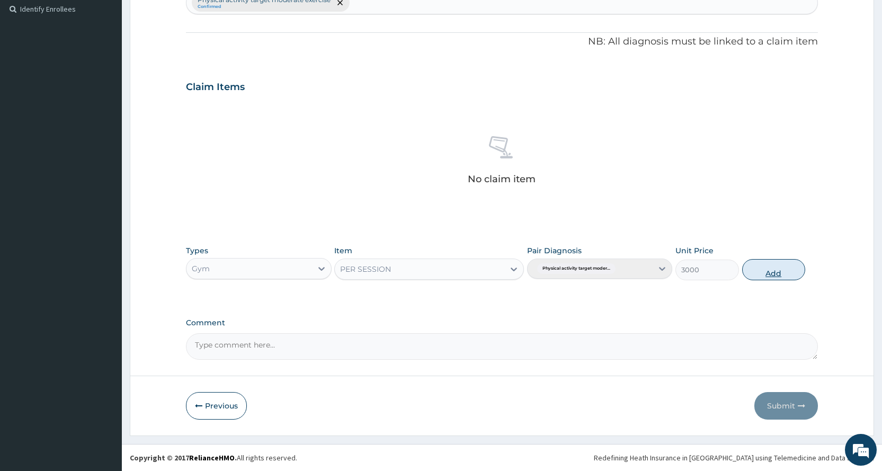
click at [775, 266] on button "Add" at bounding box center [773, 269] width 63 height 21
type input "0"
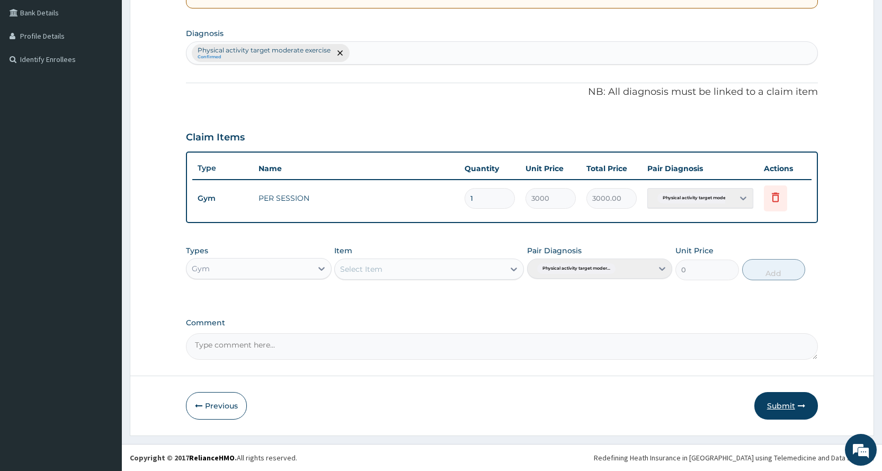
click at [795, 414] on button "Submit" at bounding box center [786, 406] width 64 height 28
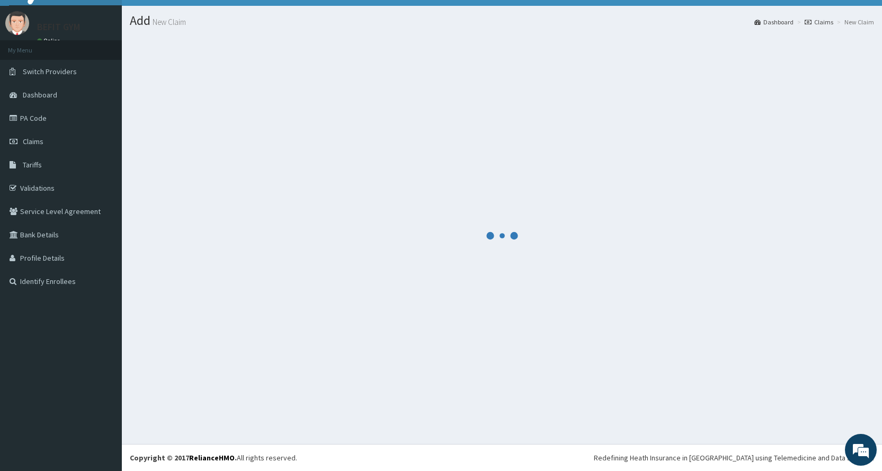
scroll to position [243, 0]
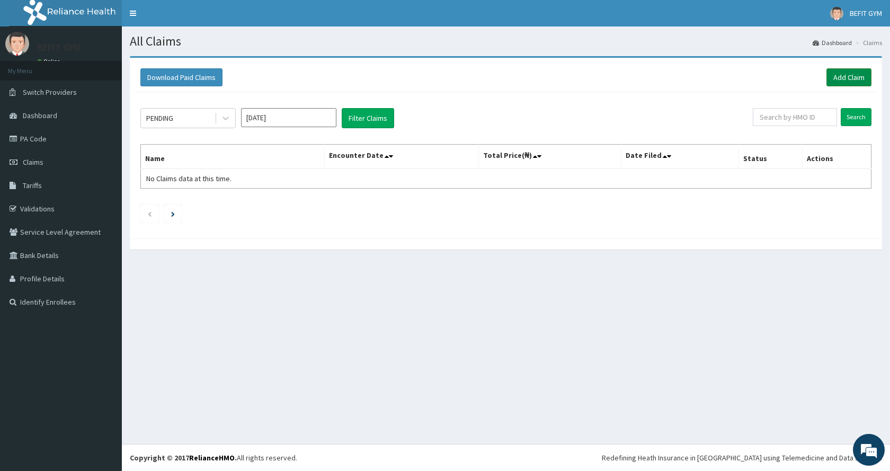
click at [846, 82] on link "Add Claim" at bounding box center [848, 77] width 45 height 18
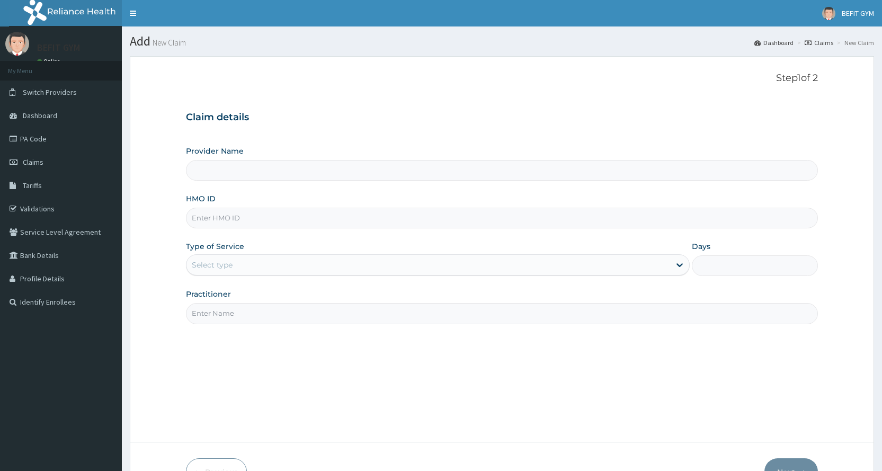
drag, startPoint x: 0, startPoint y: 0, endPoint x: 362, endPoint y: 216, distance: 421.8
click at [362, 216] on input "HMO ID" at bounding box center [502, 218] width 632 height 21
type input "S"
type input "BEFIT HEALTH AND FITNESS CENTRE"
type input "1"
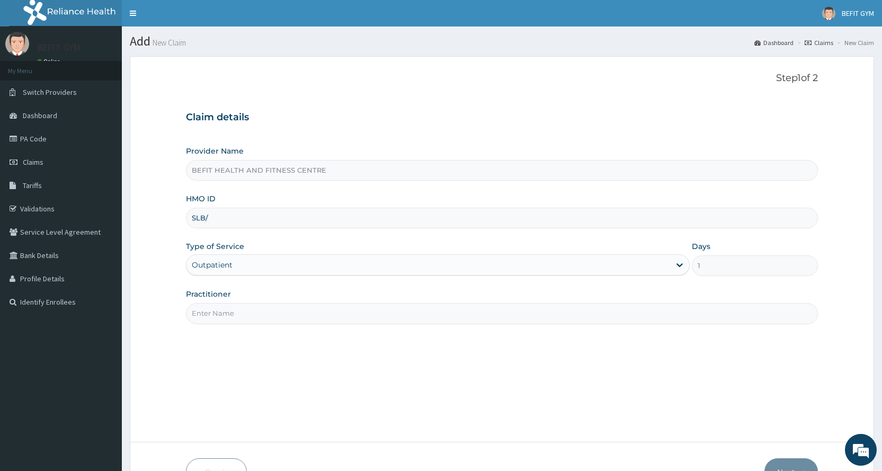
type input "SLB/10506/A"
click at [270, 313] on input "Practitioner" at bounding box center [502, 313] width 632 height 21
click at [271, 357] on div "Step 1 of 2 Claim details Provider Name BEFIT HEALTH AND FITNESS CENTRE HMO ID …" at bounding box center [502, 249] width 632 height 353
click at [241, 314] on input "Practitioner" at bounding box center [502, 313] width 632 height 21
type input "B"
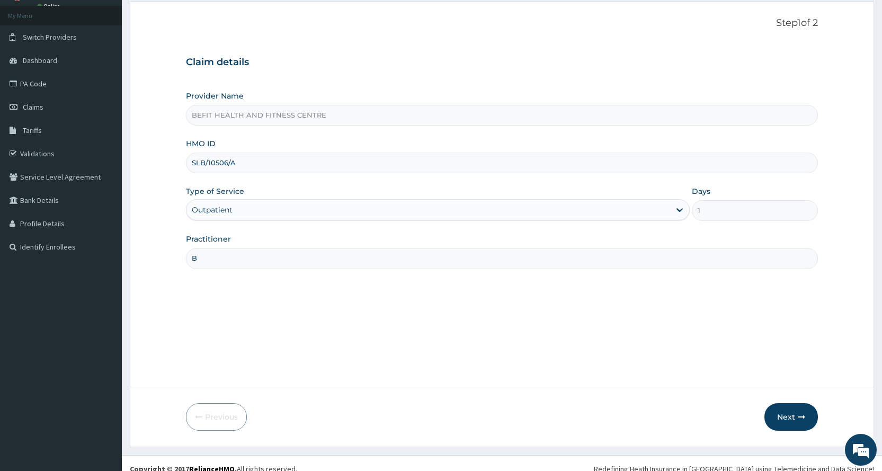
scroll to position [66, 0]
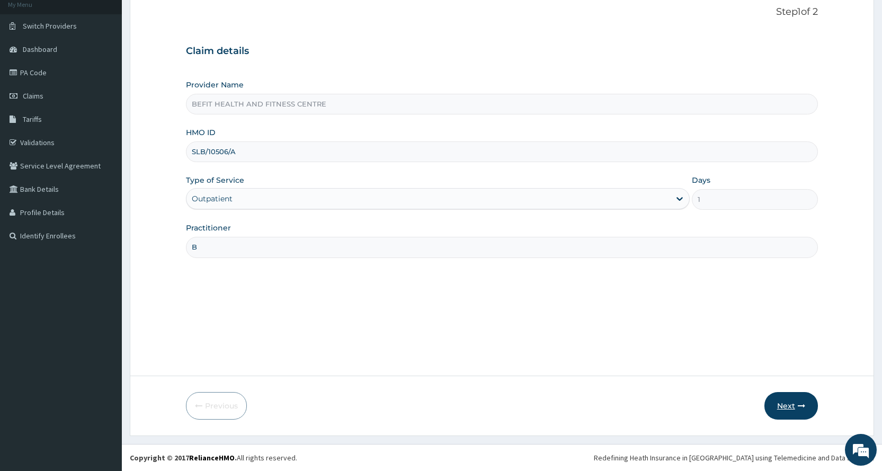
click at [799, 404] on icon "button" at bounding box center [801, 405] width 7 height 7
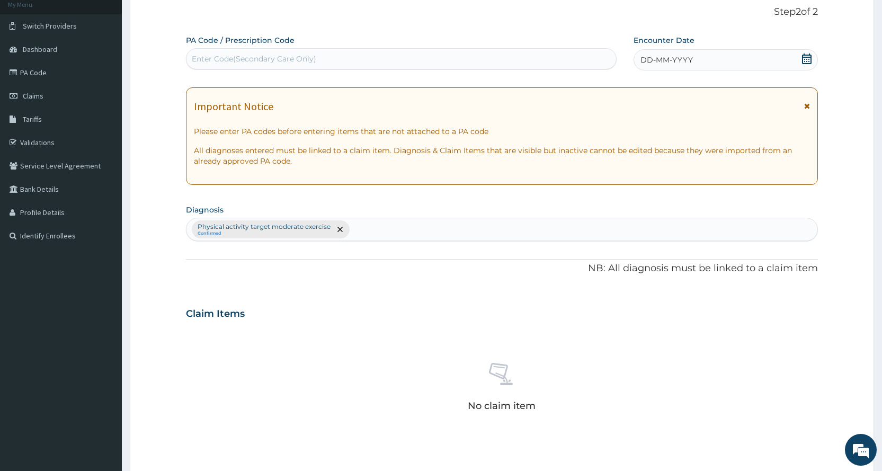
click at [271, 49] on div "PA Code / Prescription Code Enter Code(Secondary Care Only)" at bounding box center [401, 52] width 430 height 34
click at [274, 64] on div "Enter Code(Secondary Care Only)" at bounding box center [254, 58] width 124 height 11
type input "PA/E0560F"
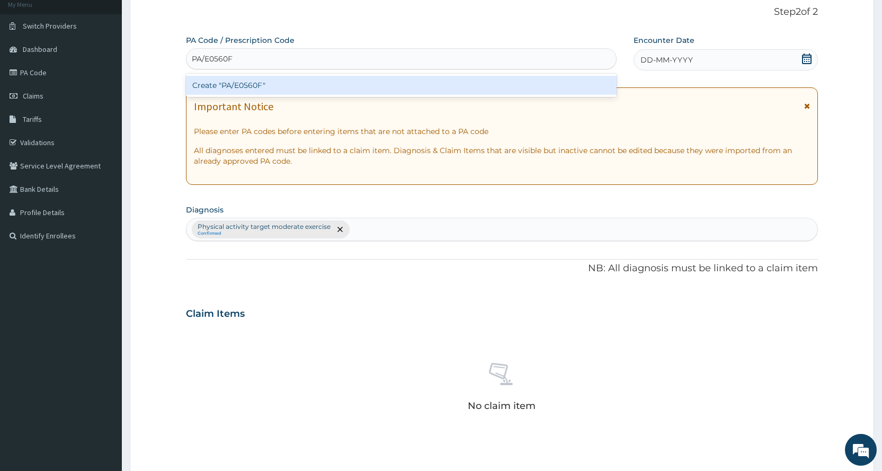
click at [285, 77] on div "Create "PA/E0560F"" at bounding box center [401, 85] width 430 height 19
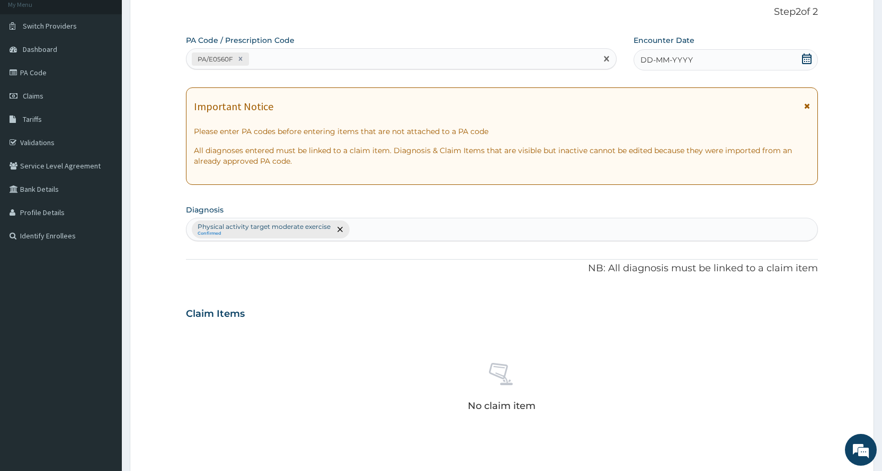
click at [780, 57] on div "DD-MM-YYYY" at bounding box center [725, 59] width 184 height 21
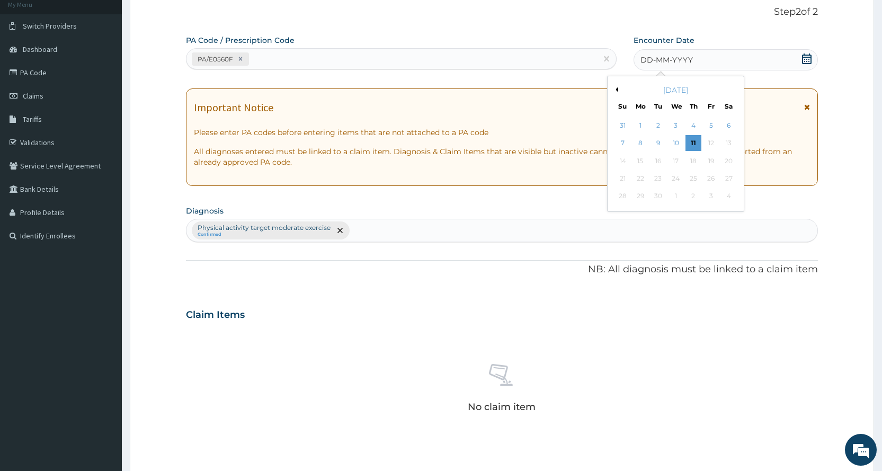
click at [613, 88] on button "Previous Month" at bounding box center [615, 89] width 5 height 5
click at [730, 123] on div "2" at bounding box center [728, 126] width 16 height 16
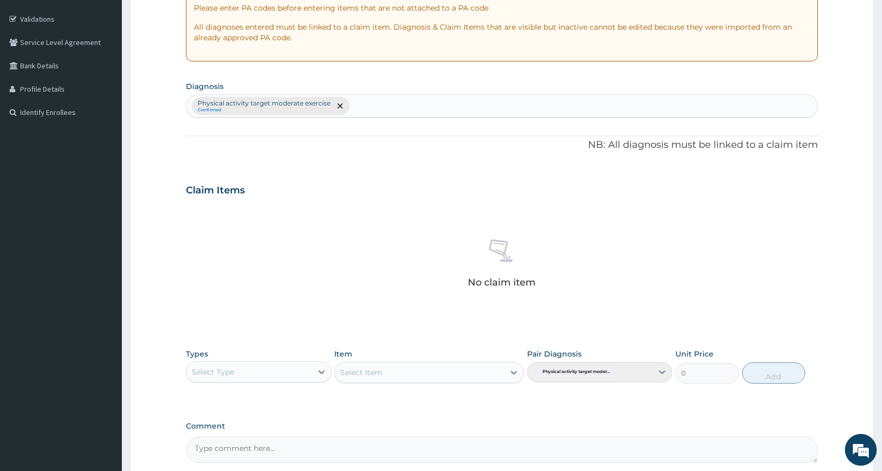
scroll to position [293, 0]
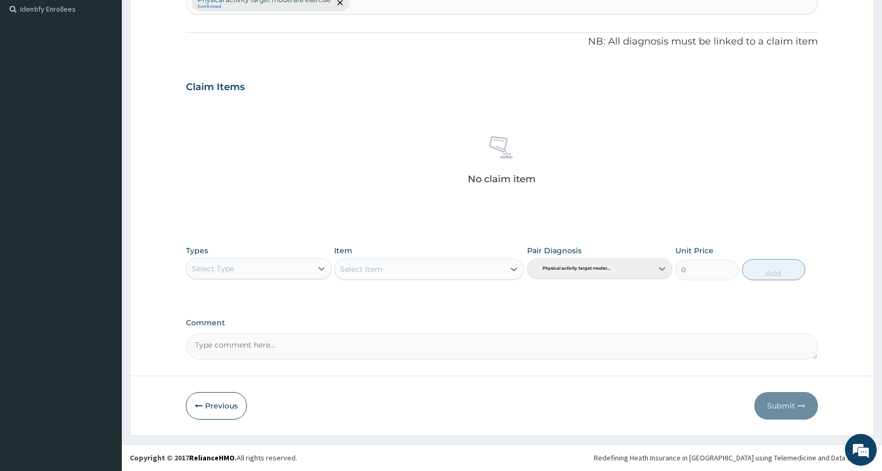
click at [264, 266] on div "Select Type" at bounding box center [248, 268] width 125 height 17
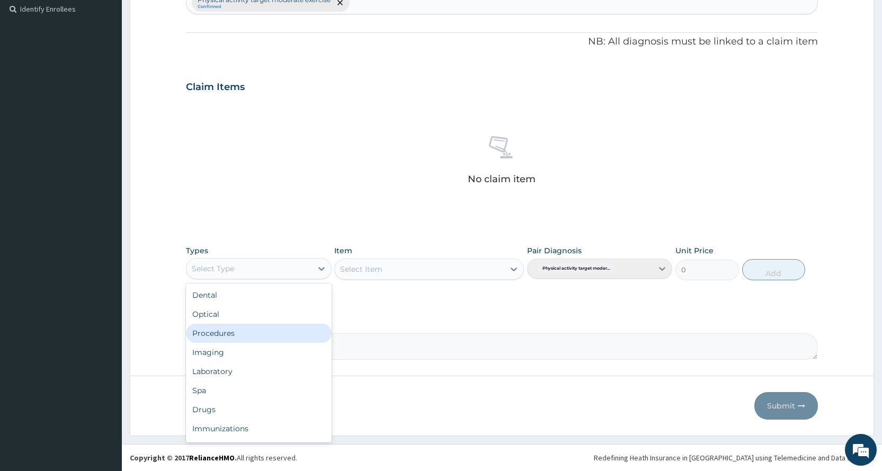
scroll to position [36, 0]
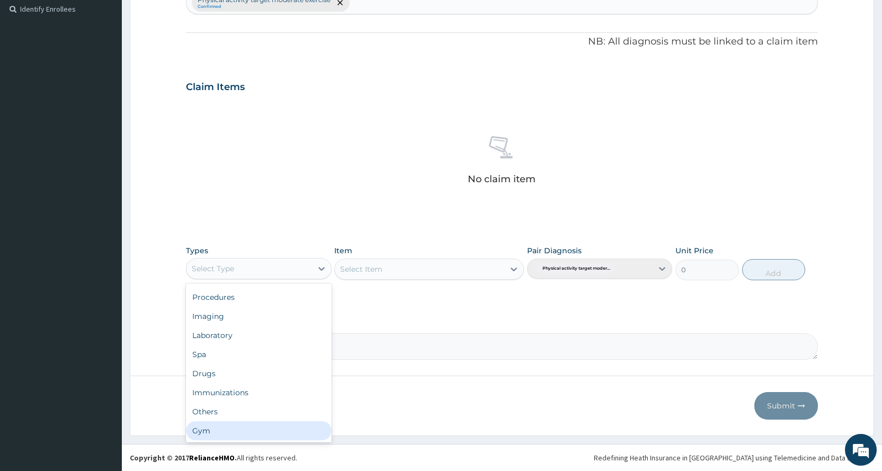
click at [228, 427] on div "Gym" at bounding box center [258, 430] width 145 height 19
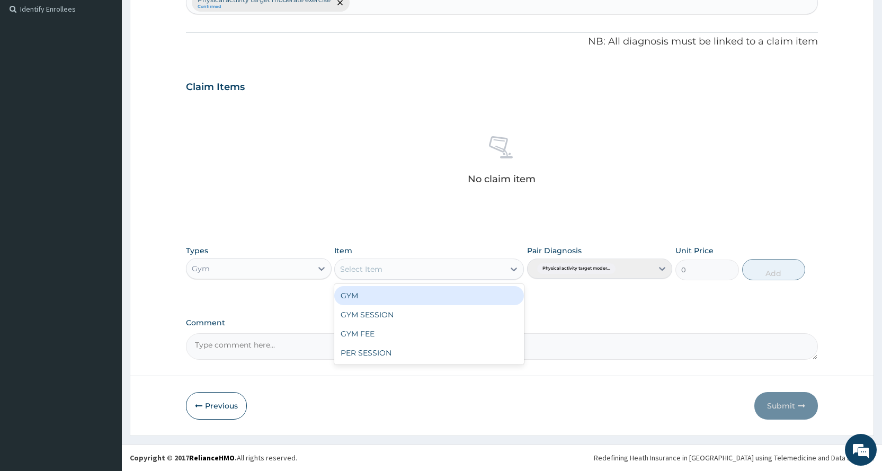
click at [418, 273] on div "Select Item" at bounding box center [419, 269] width 169 height 17
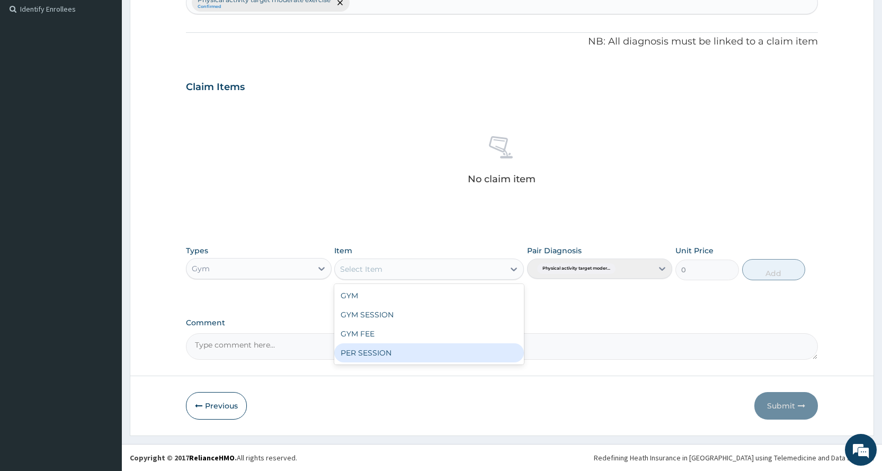
click at [418, 354] on div "PER SESSION" at bounding box center [429, 352] width 190 height 19
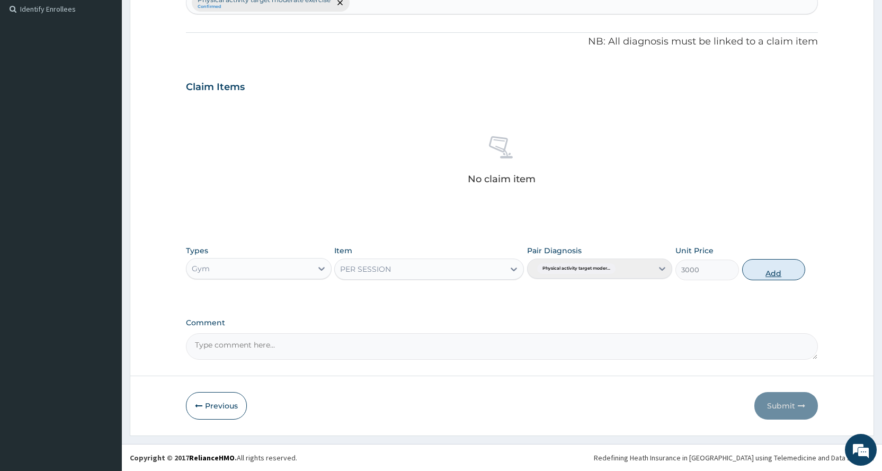
click at [761, 269] on button "Add" at bounding box center [773, 269] width 63 height 21
type input "0"
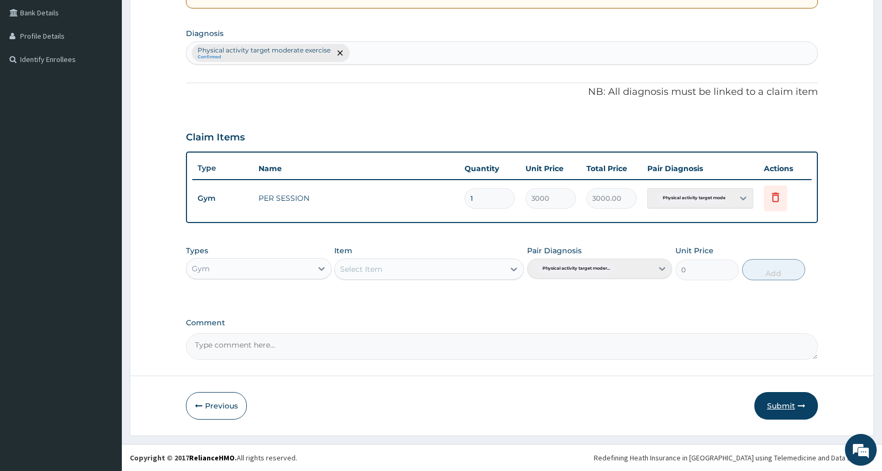
click at [775, 413] on button "Submit" at bounding box center [786, 406] width 64 height 28
click at [781, 403] on button "Submit" at bounding box center [786, 406] width 64 height 28
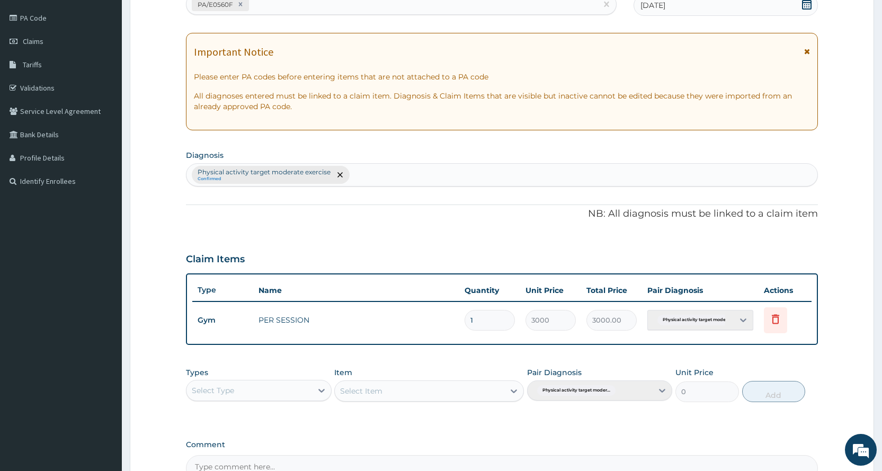
scroll to position [0, 0]
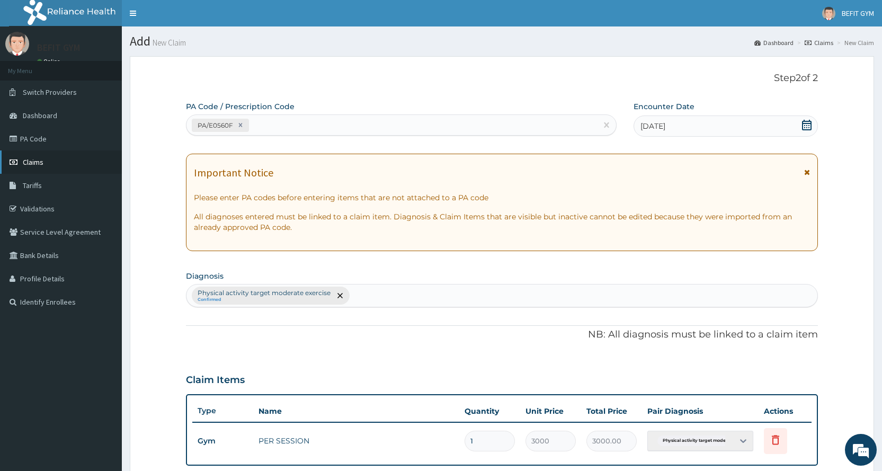
click at [53, 169] on link "Claims" at bounding box center [61, 161] width 122 height 23
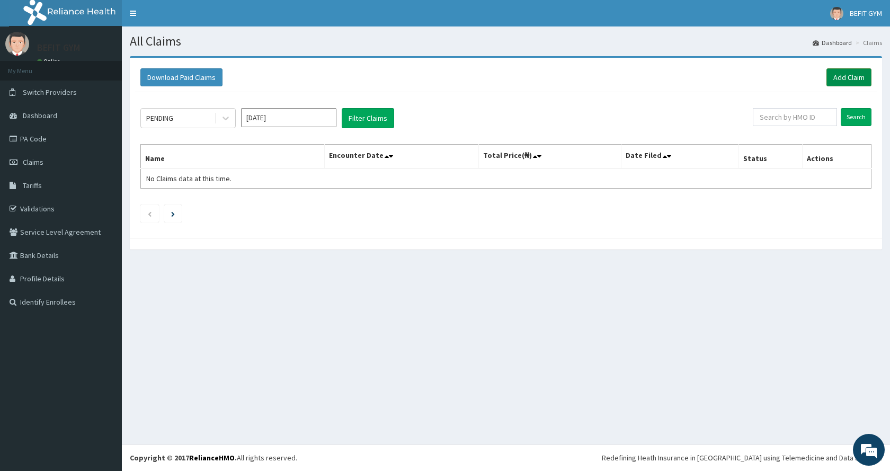
click at [853, 72] on link "Add Claim" at bounding box center [848, 77] width 45 height 18
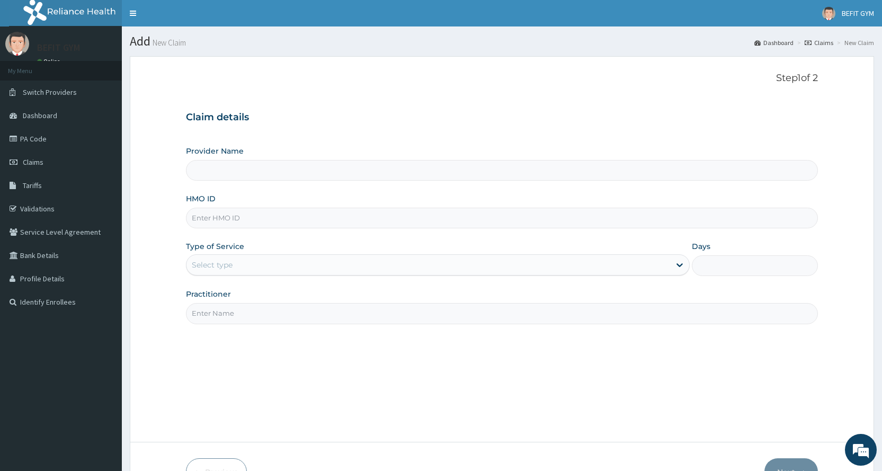
click at [251, 217] on input "HMO ID" at bounding box center [502, 218] width 632 height 21
type input "BFL/10040/A"
drag, startPoint x: 276, startPoint y: 298, endPoint x: 277, endPoint y: 313, distance: 15.4
click at [275, 304] on div "Practitioner" at bounding box center [502, 306] width 632 height 35
click at [278, 317] on input "Practitioner" at bounding box center [502, 313] width 632 height 21
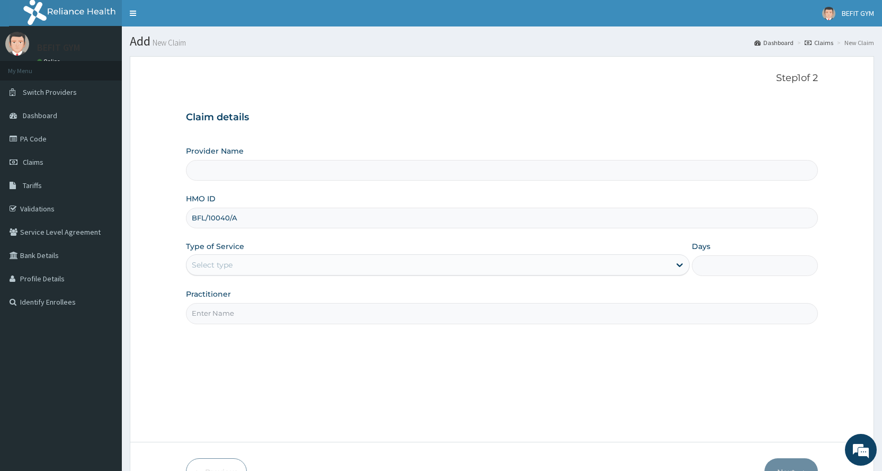
type input "B"
click at [60, 171] on link "Claims" at bounding box center [61, 161] width 122 height 23
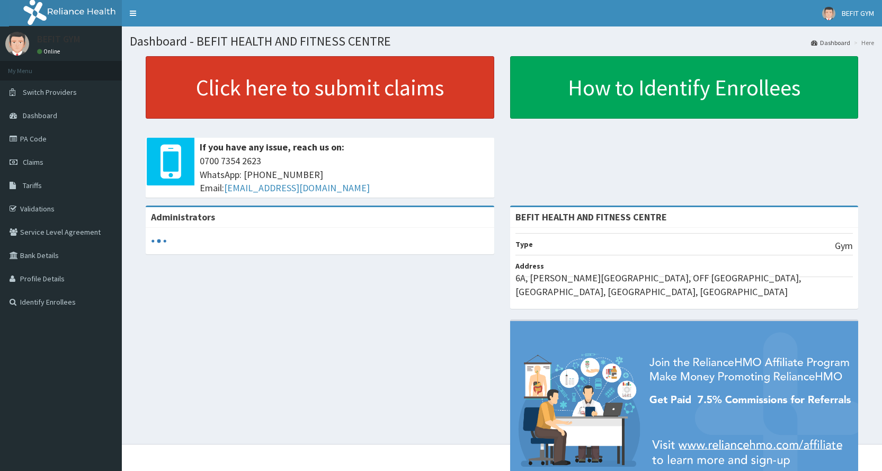
click at [354, 85] on link "Click here to submit claims" at bounding box center [320, 87] width 348 height 62
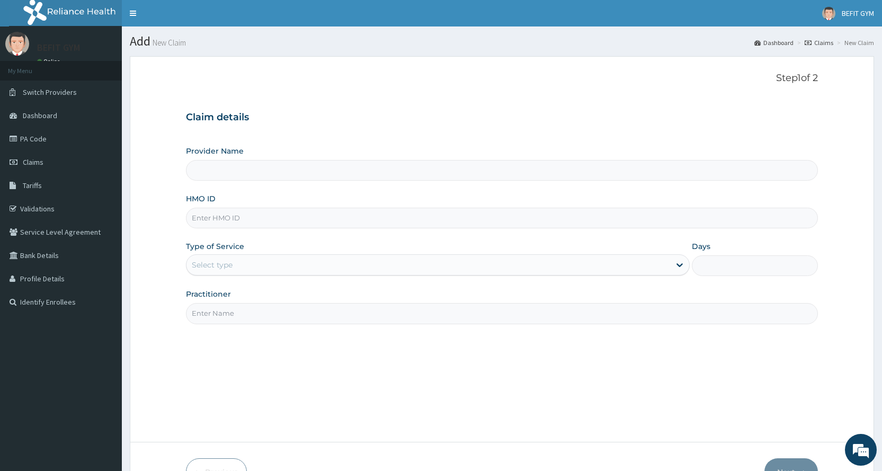
type input "BEFIT HEALTH AND FITNESS CENTRE"
type input "1"
click at [387, 207] on div "HMO ID" at bounding box center [502, 210] width 632 height 35
click at [388, 218] on input "HMO ID" at bounding box center [502, 218] width 632 height 21
type input "BFL/10040/A"
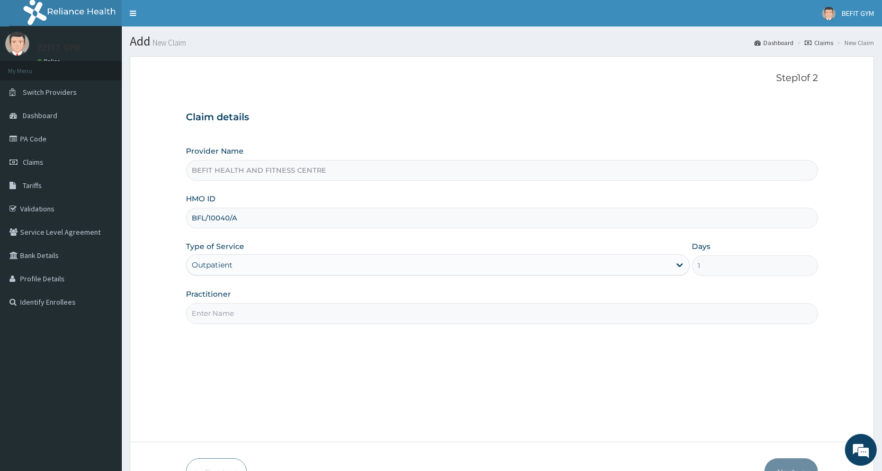
click at [263, 317] on input "Practitioner" at bounding box center [502, 313] width 632 height 21
type input "B"
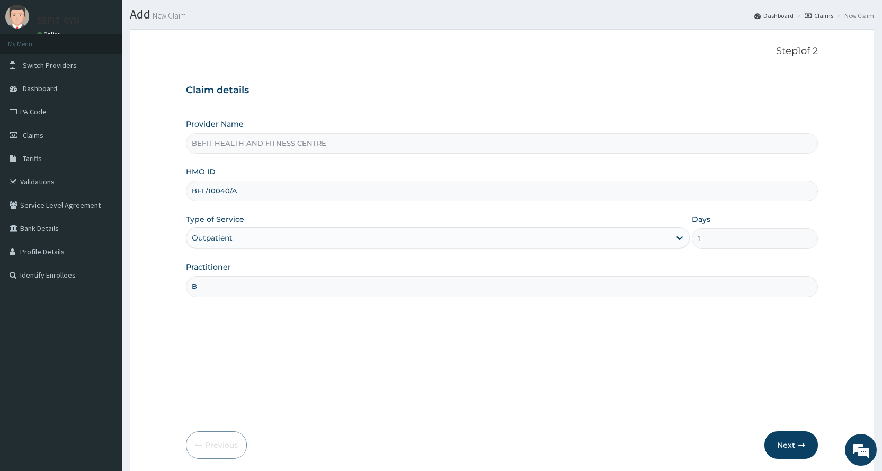
scroll to position [66, 0]
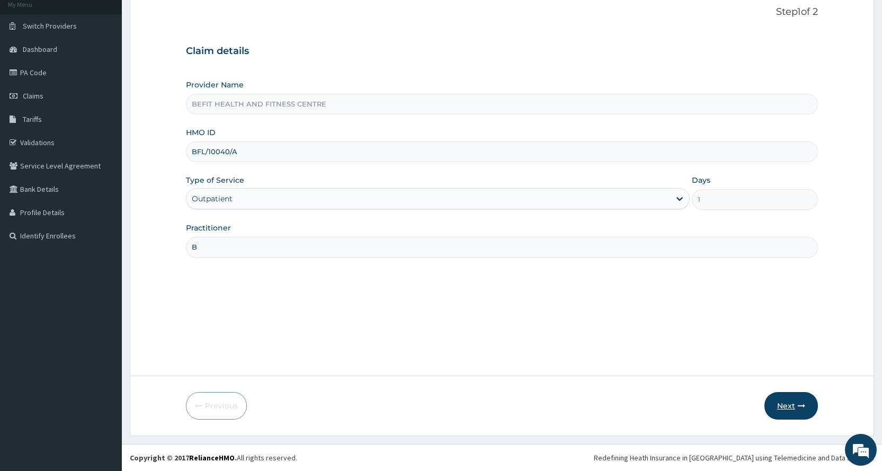
click at [789, 405] on button "Next" at bounding box center [790, 406] width 53 height 28
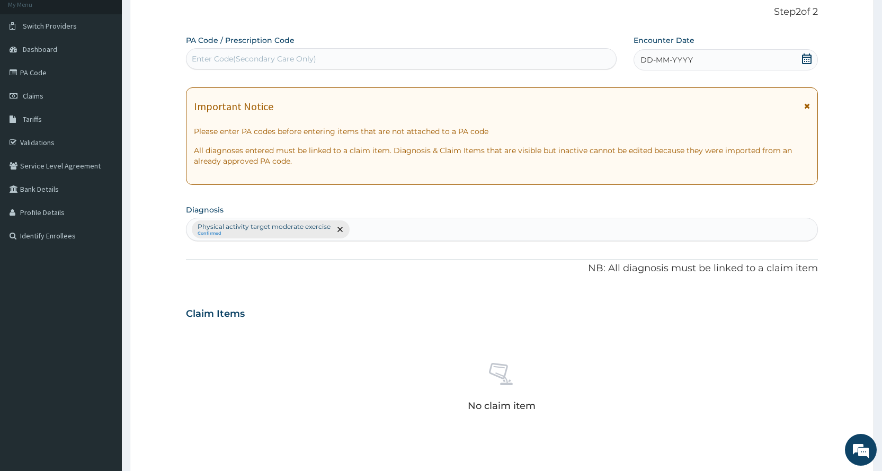
click at [334, 44] on div "PA Code / Prescription Code Enter Code(Secondary Care Only)" at bounding box center [401, 52] width 430 height 34
click at [341, 60] on div "Enter Code(Secondary Care Only)" at bounding box center [400, 58] width 429 height 17
type input "PA/4A08E3"
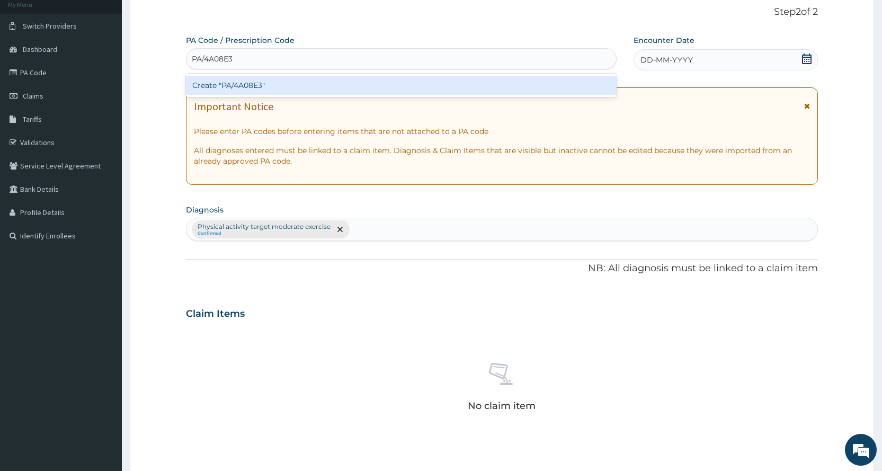
click at [543, 79] on div "Create "PA/4A08E3"" at bounding box center [401, 85] width 430 height 19
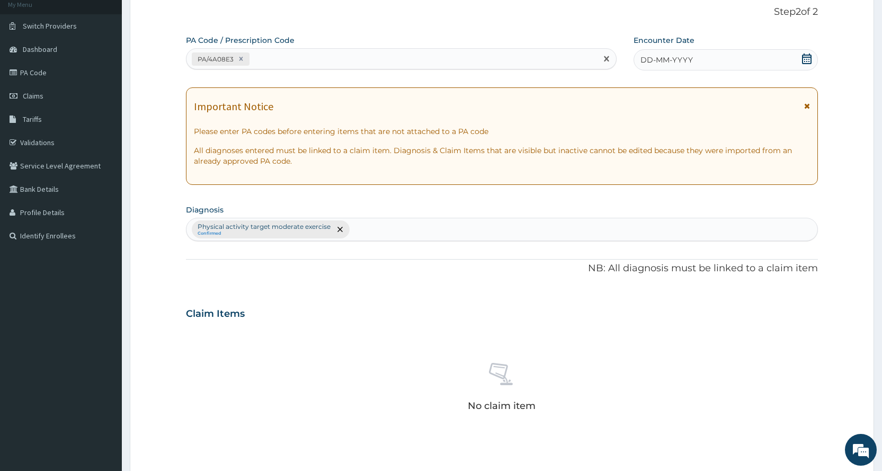
click at [803, 64] on span at bounding box center [806, 59] width 11 height 13
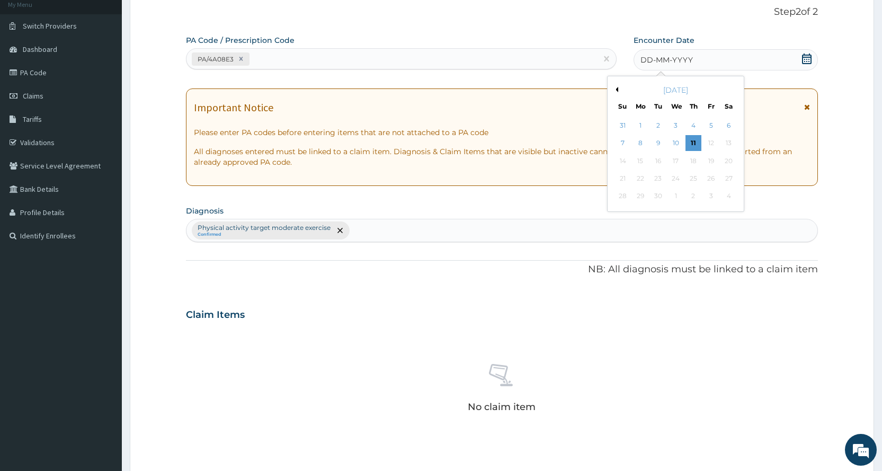
click at [617, 89] on button "Previous Month" at bounding box center [615, 89] width 5 height 5
click at [728, 130] on div "2" at bounding box center [728, 126] width 16 height 16
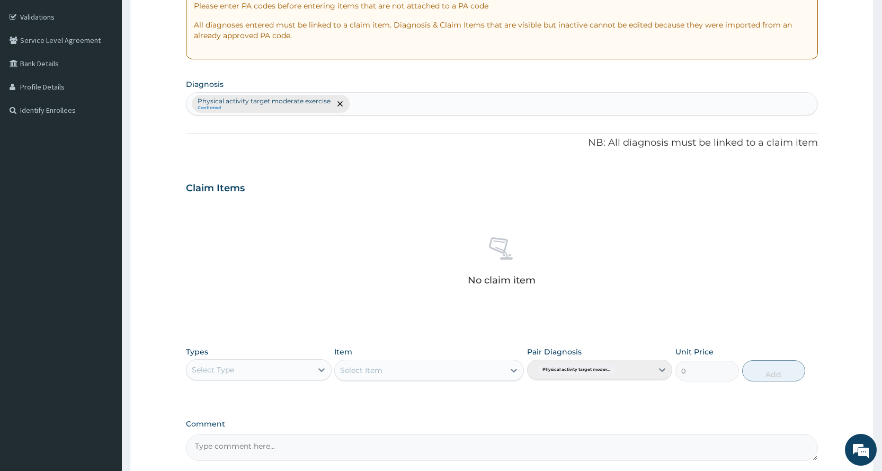
scroll to position [293, 0]
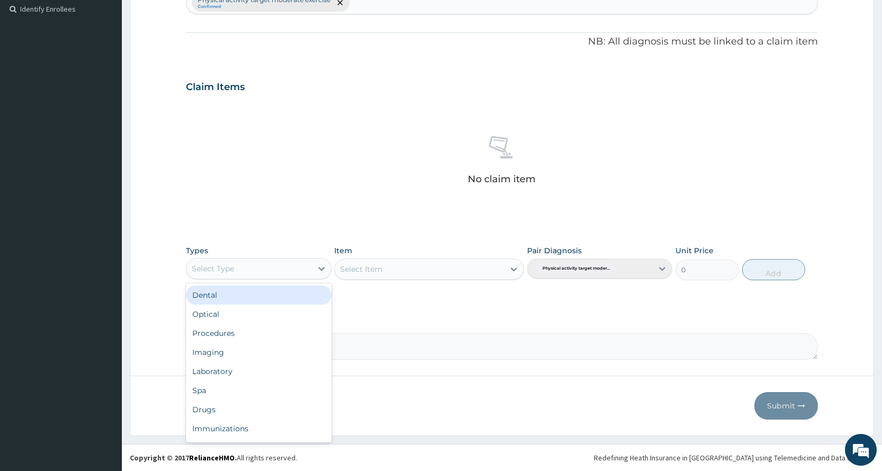
click at [272, 268] on div "Select Type" at bounding box center [248, 268] width 125 height 17
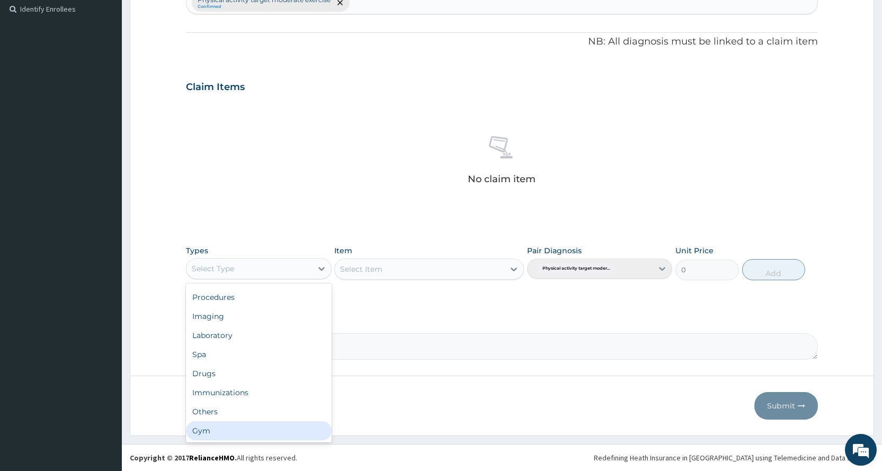
click at [226, 436] on div "Gym" at bounding box center [258, 430] width 145 height 19
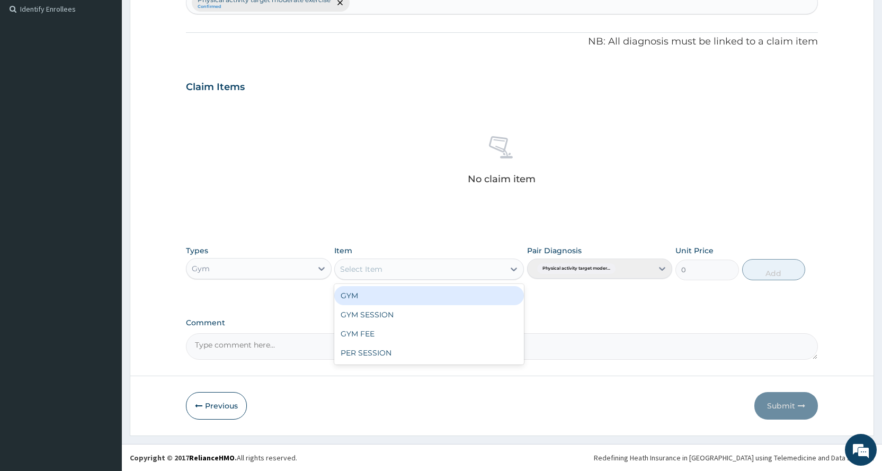
click at [390, 262] on div "Select Item" at bounding box center [419, 269] width 169 height 17
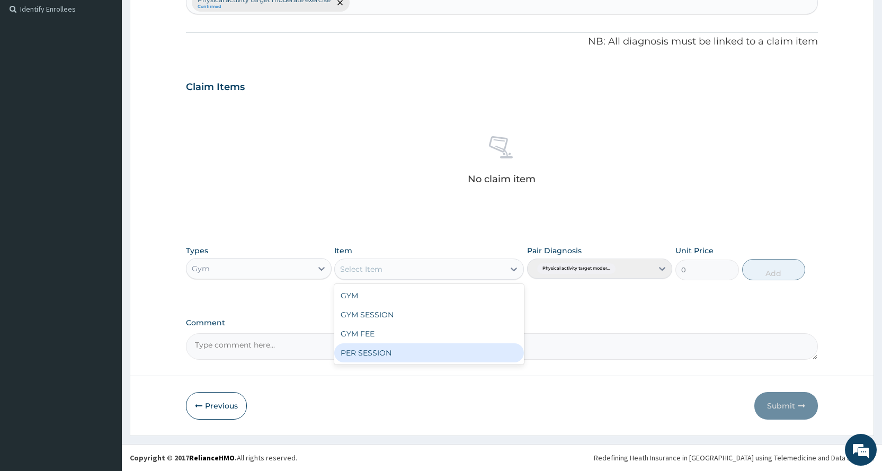
click at [419, 348] on div "PER SESSION" at bounding box center [429, 352] width 190 height 19
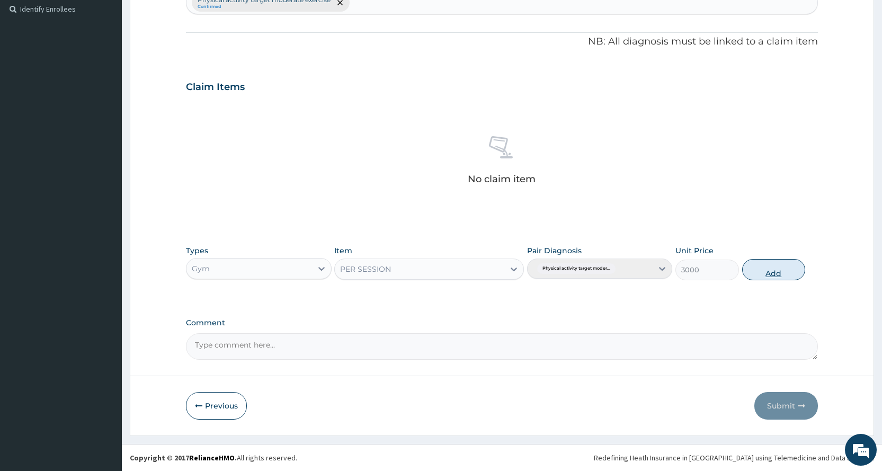
click at [792, 279] on button "Add" at bounding box center [773, 269] width 63 height 21
type input "0"
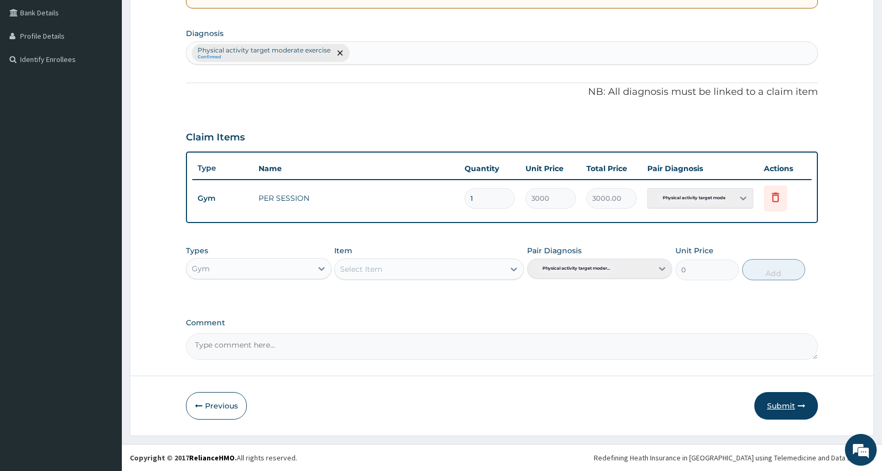
click at [780, 408] on button "Submit" at bounding box center [786, 406] width 64 height 28
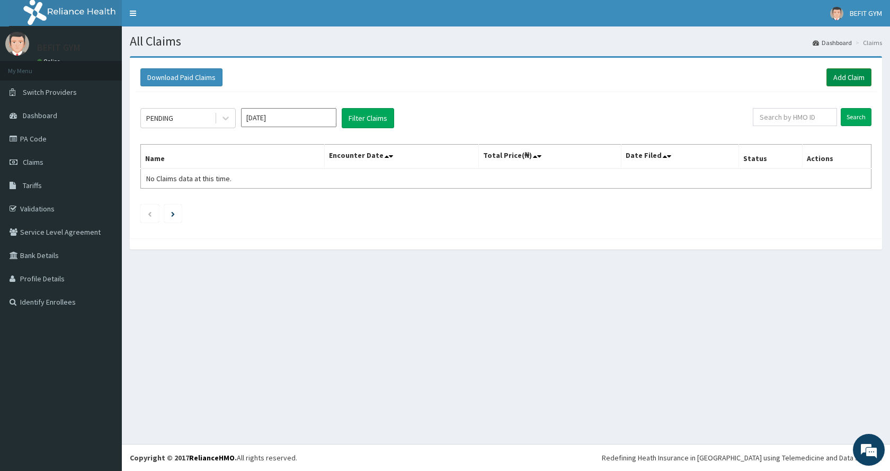
drag, startPoint x: 864, startPoint y: 84, endPoint x: 858, endPoint y: 86, distance: 6.7
click at [863, 84] on link "Add Claim" at bounding box center [848, 77] width 45 height 18
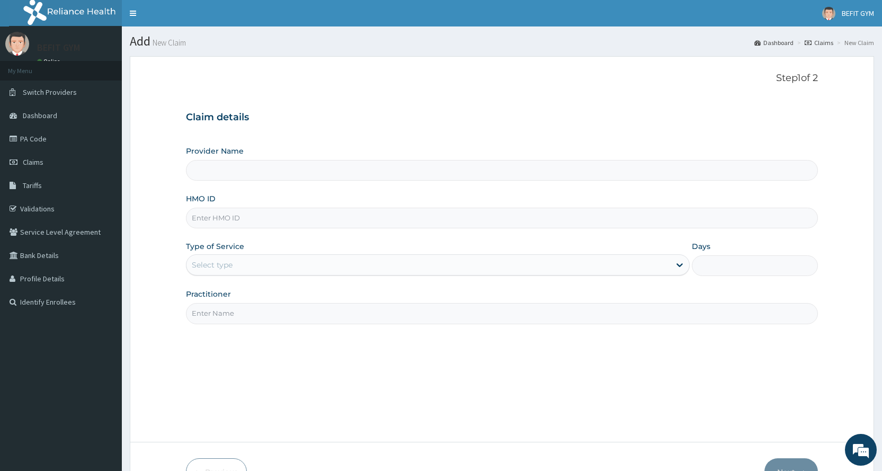
click at [226, 222] on input "HMO ID" at bounding box center [502, 218] width 632 height 21
type input "BEFIT HEALTH AND FITNESS CENTRE"
type input "1"
type input "TDL/10054/A"
drag, startPoint x: 202, startPoint y: 314, endPoint x: 228, endPoint y: 359, distance: 51.5
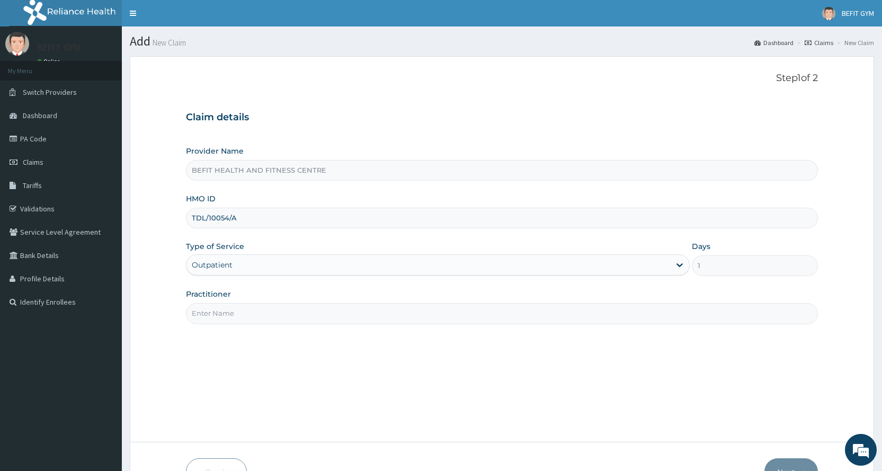
click at [202, 315] on input "Practitioner" at bounding box center [502, 313] width 632 height 21
type input "B"
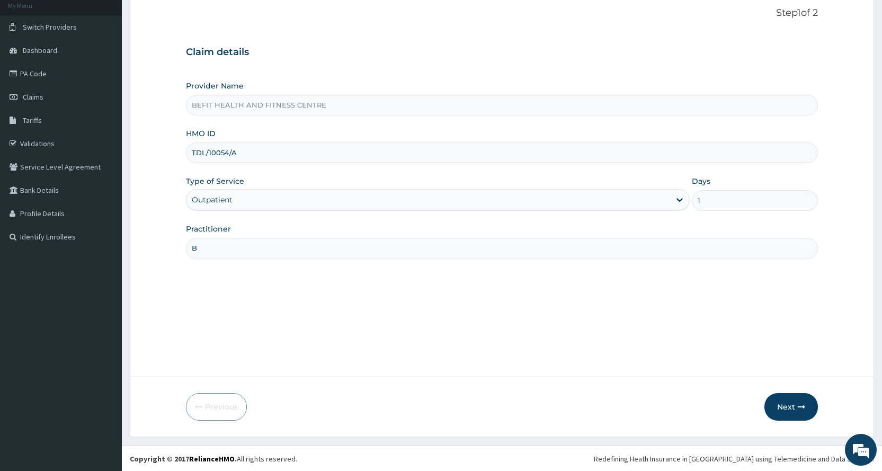
scroll to position [66, 0]
click at [775, 403] on button "Next" at bounding box center [790, 406] width 53 height 28
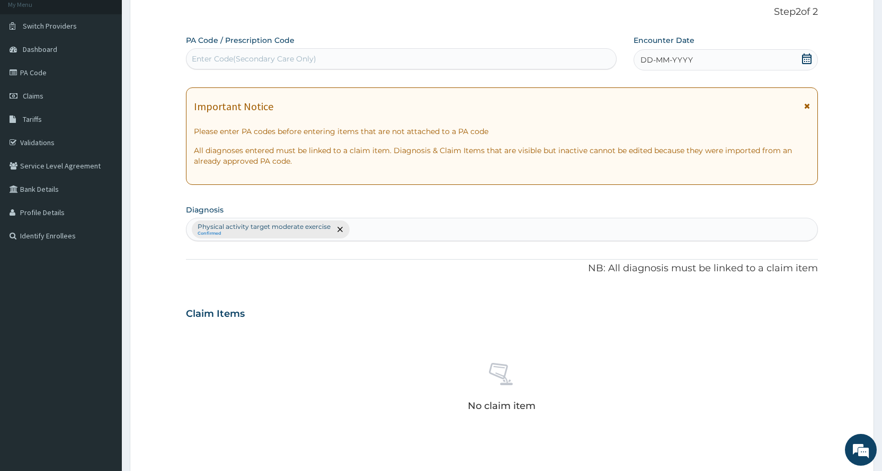
click at [419, 52] on div "Enter Code(Secondary Care Only)" at bounding box center [400, 58] width 429 height 17
type input "PA/086AF2"
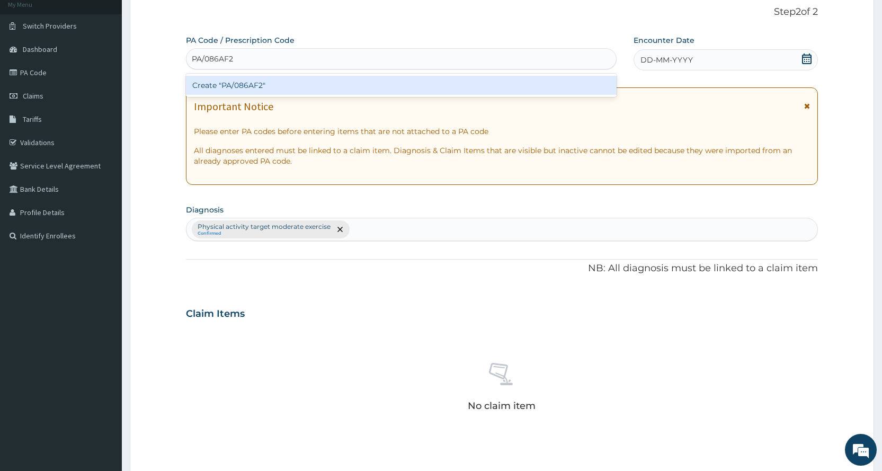
click at [255, 88] on div "Create "PA/086AF2"" at bounding box center [401, 85] width 430 height 19
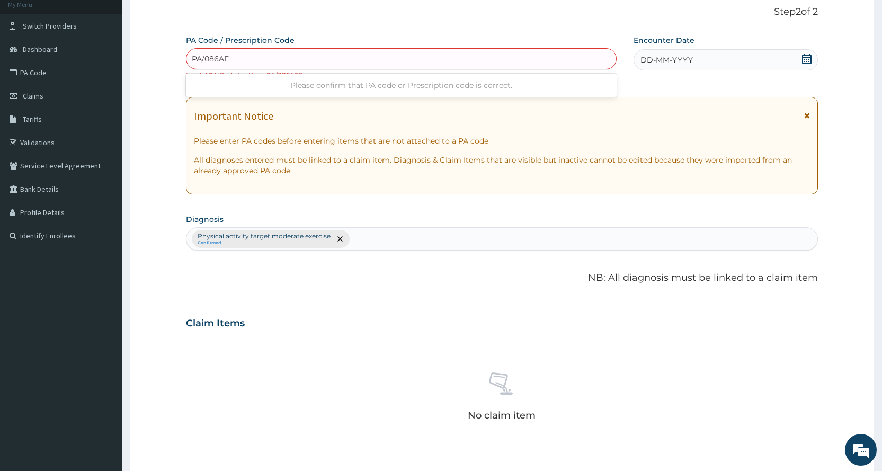
type input "PA/086AF2"
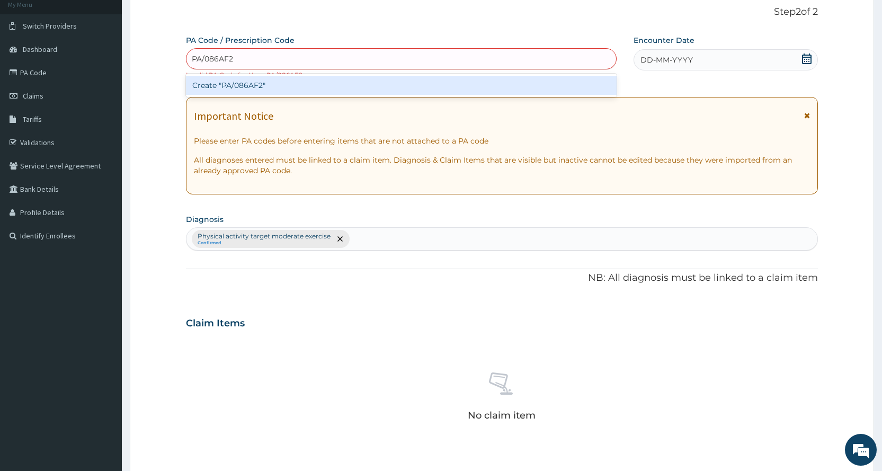
click at [257, 90] on div "Create "PA/086AF2"" at bounding box center [401, 85] width 430 height 19
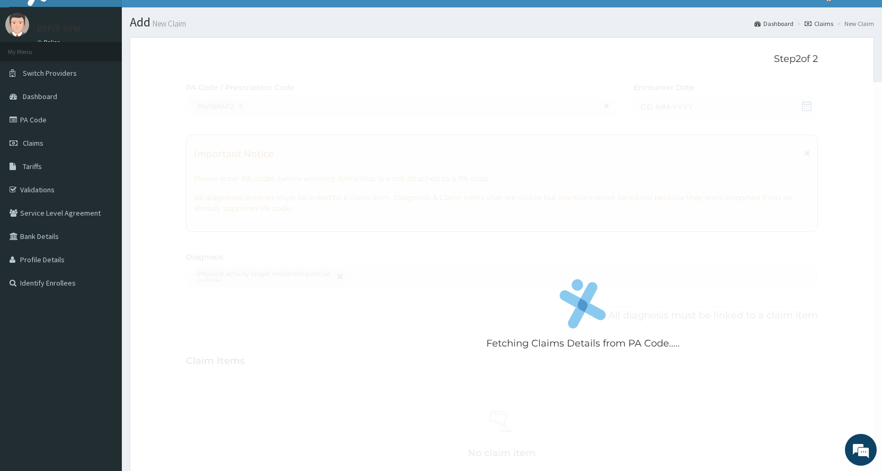
scroll to position [0, 0]
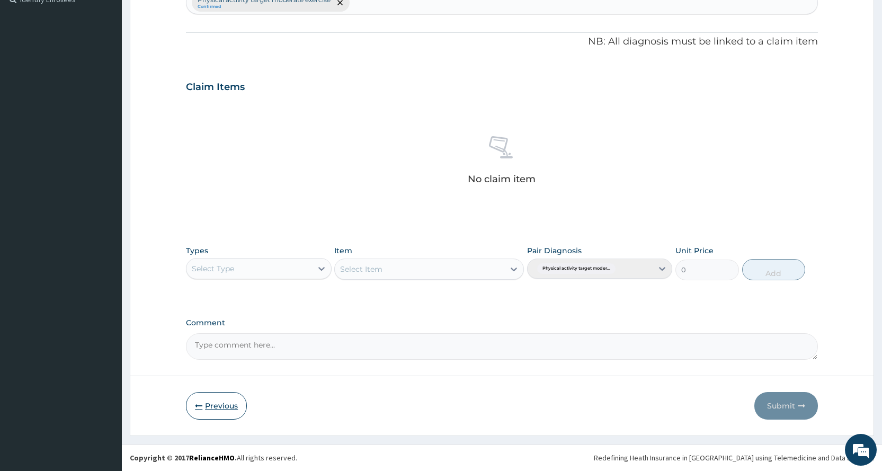
click at [230, 399] on button "Previous" at bounding box center [216, 406] width 61 height 28
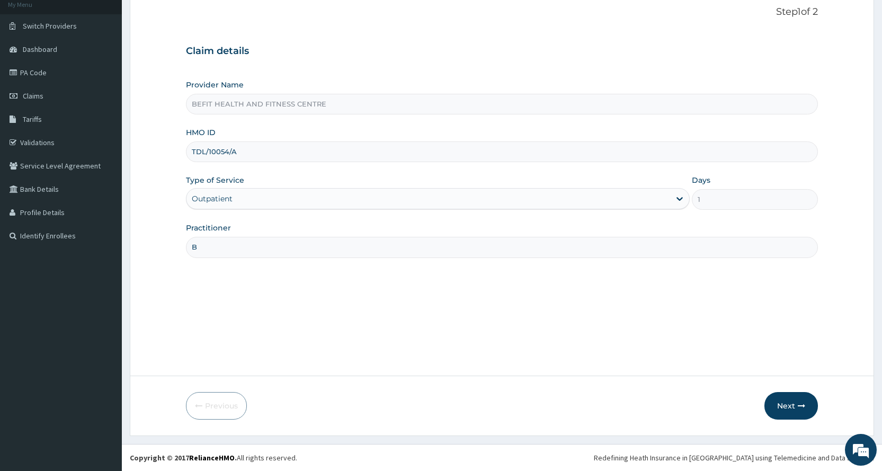
click at [284, 156] on input "TDL/10054/A" at bounding box center [502, 151] width 632 height 21
type input "T"
type input "AEL/10123/A"
click at [788, 406] on button "Next" at bounding box center [790, 406] width 53 height 28
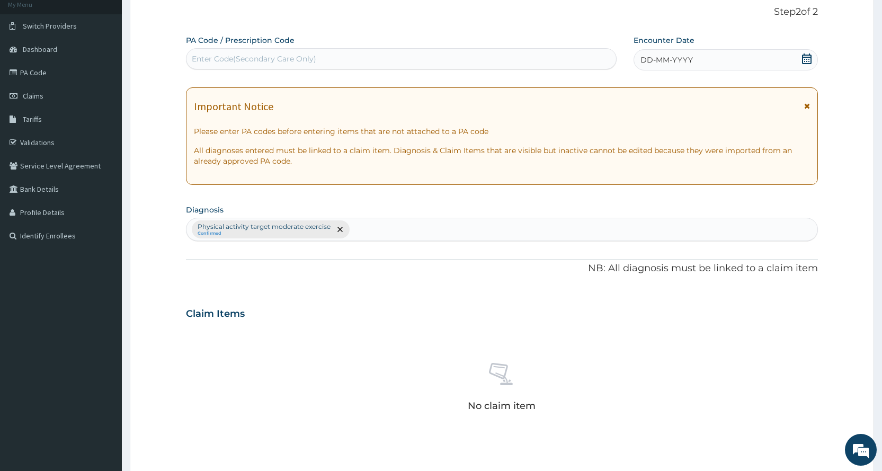
click at [350, 63] on div "Enter Code(Secondary Care Only)" at bounding box center [400, 58] width 429 height 17
type input "PA/D290B5"
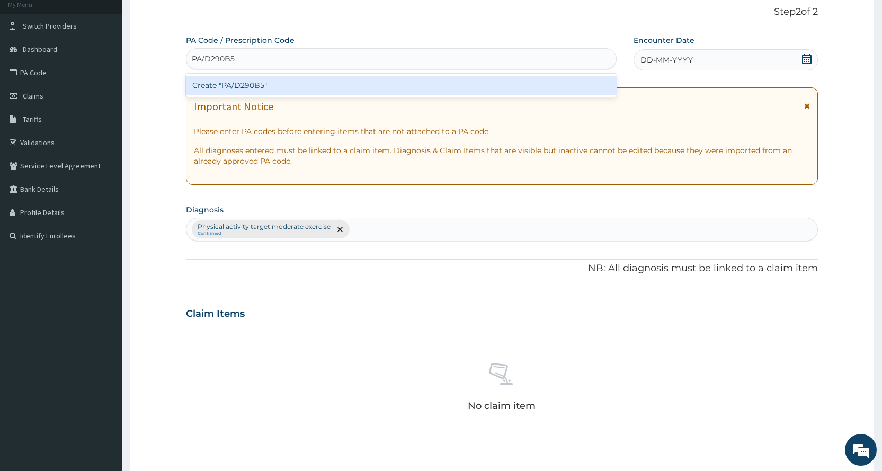
click at [303, 85] on div "Create "PA/D290B5"" at bounding box center [401, 85] width 430 height 19
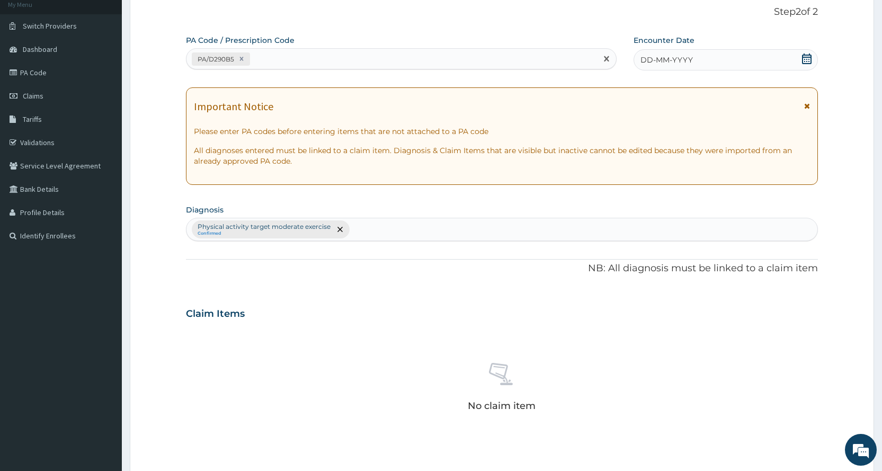
click at [697, 73] on div "PA Code / Prescription Code option Create "PA/D290B5", selected. Select is focu…" at bounding box center [502, 310] width 632 height 551
click at [697, 56] on div "DD-MM-YYYY" at bounding box center [725, 59] width 184 height 21
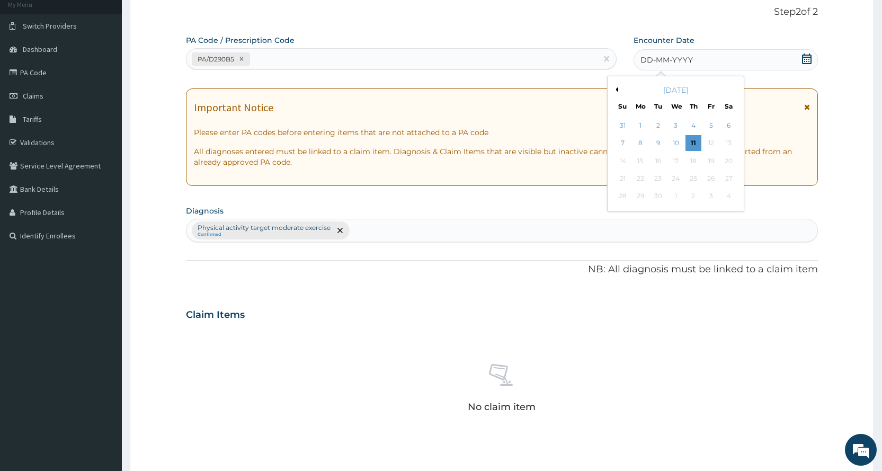
click at [615, 89] on button "Previous Month" at bounding box center [615, 89] width 5 height 5
drag, startPoint x: 723, startPoint y: 125, endPoint x: 718, endPoint y: 133, distance: 9.5
click at [724, 125] on div "2" at bounding box center [728, 126] width 16 height 16
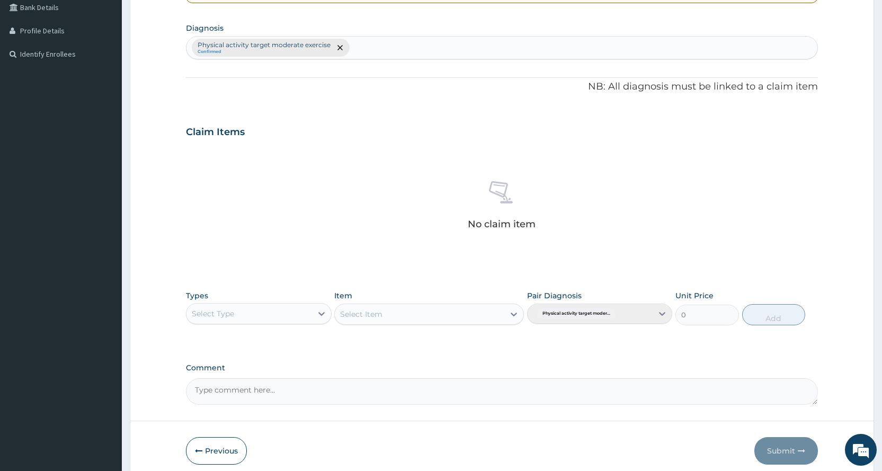
scroll to position [278, 0]
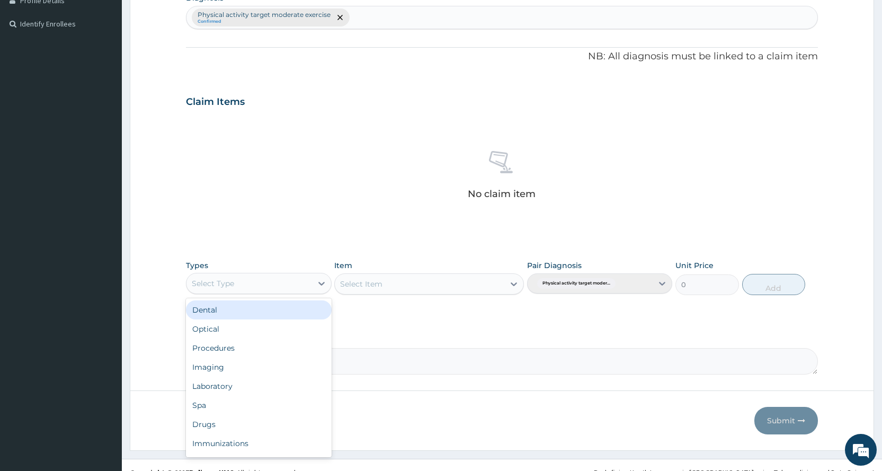
click at [264, 284] on div "Select Type" at bounding box center [248, 283] width 125 height 17
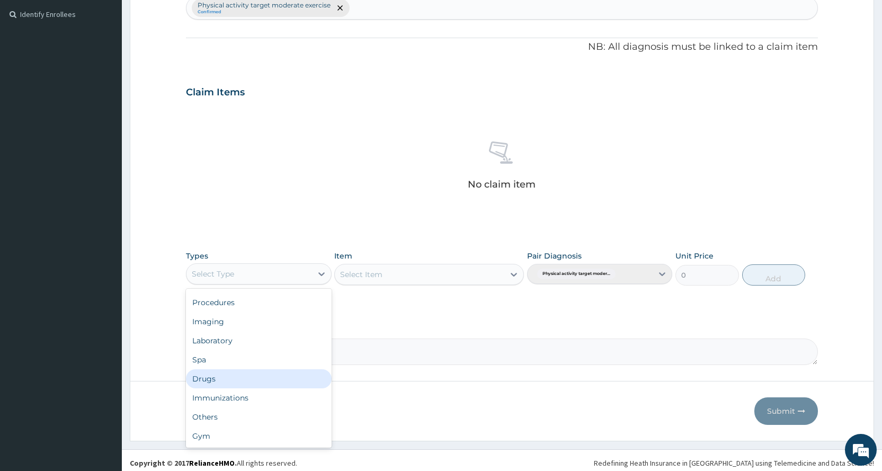
scroll to position [293, 0]
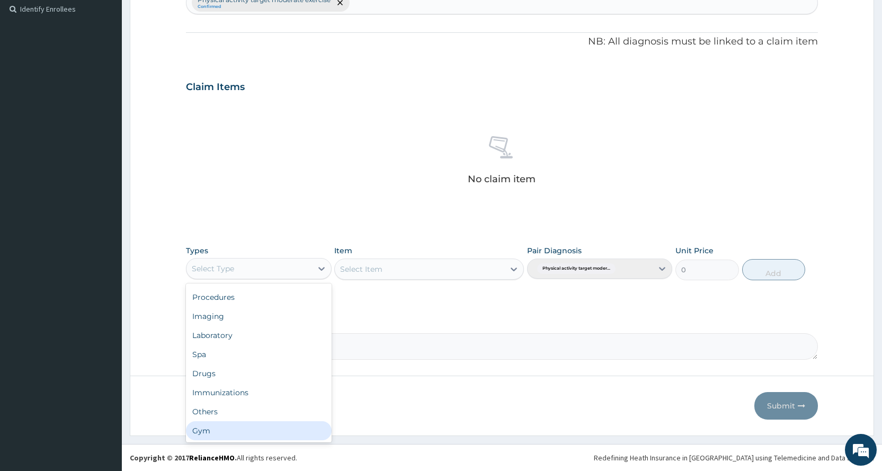
click at [237, 434] on div "Gym" at bounding box center [258, 430] width 145 height 19
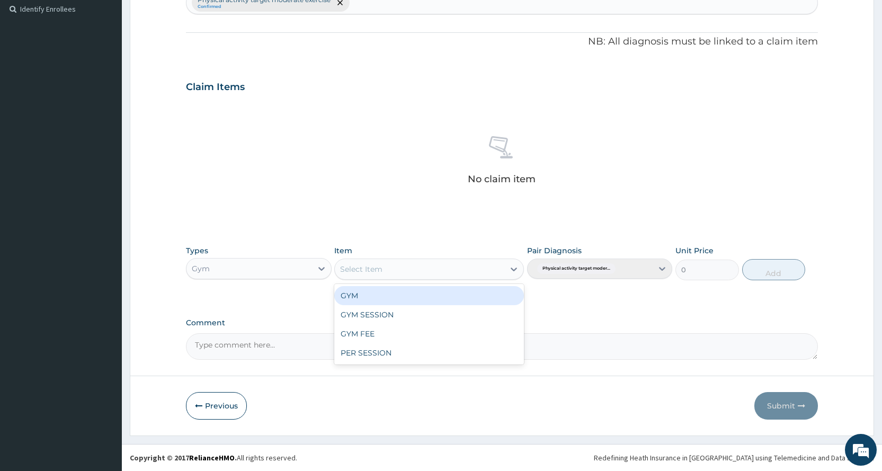
click at [392, 265] on div "Select Item" at bounding box center [419, 269] width 169 height 17
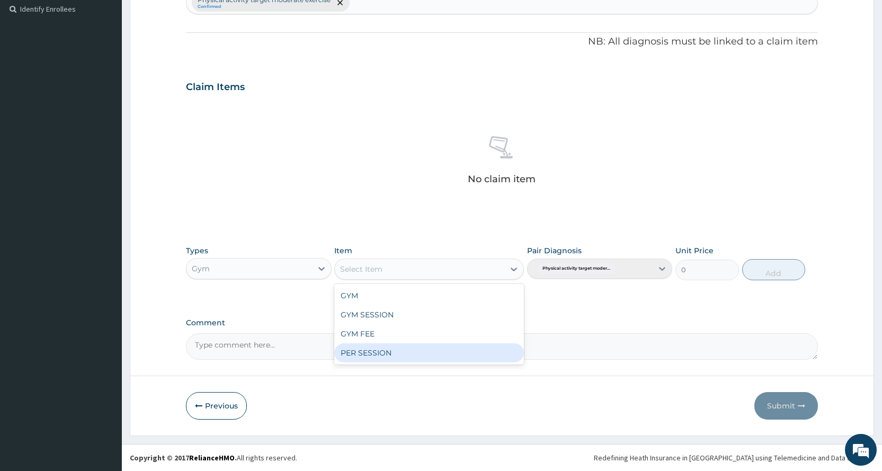
click at [406, 353] on div "PER SESSION" at bounding box center [429, 352] width 190 height 19
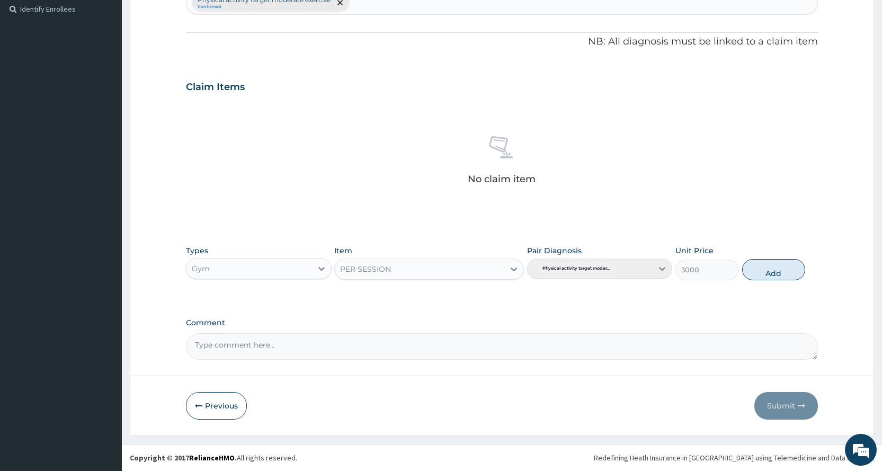
drag, startPoint x: 782, startPoint y: 268, endPoint x: 780, endPoint y: 322, distance: 54.1
click at [781, 268] on button "Add" at bounding box center [773, 269] width 63 height 21
type input "0"
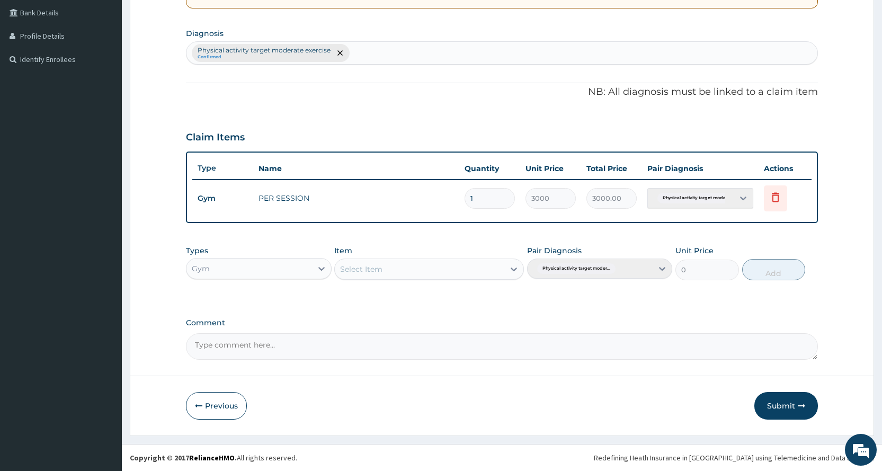
scroll to position [243, 0]
click at [786, 393] on button "Submit" at bounding box center [786, 406] width 64 height 28
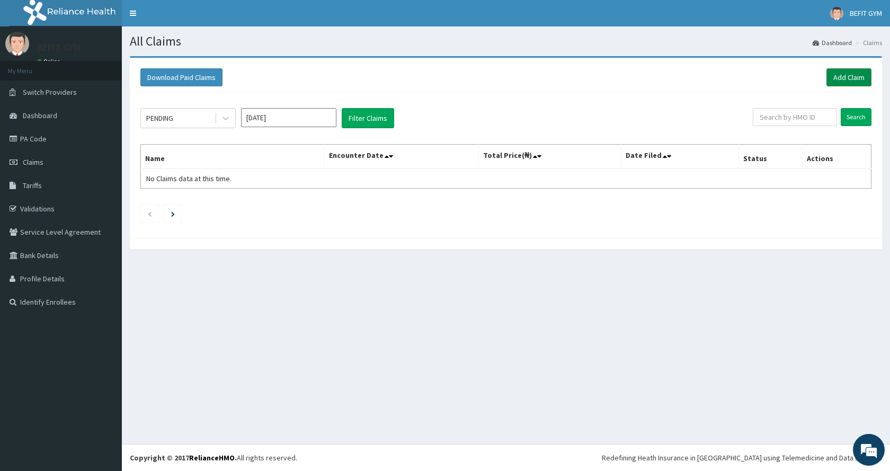
click at [839, 73] on link "Add Claim" at bounding box center [848, 77] width 45 height 18
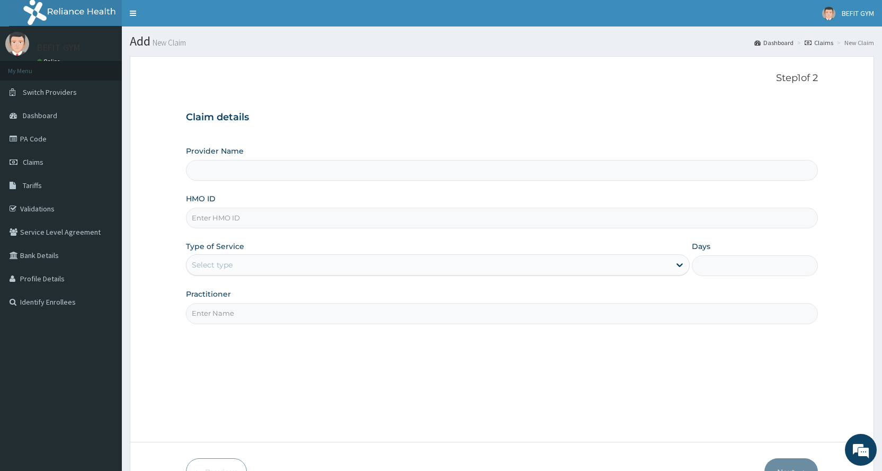
type input "BEFIT HEALTH AND FITNESS CENTRE"
type input "1"
click at [297, 216] on input "HMO ID" at bounding box center [502, 218] width 632 height 21
type input "P"
type input "TEN/10213/A"
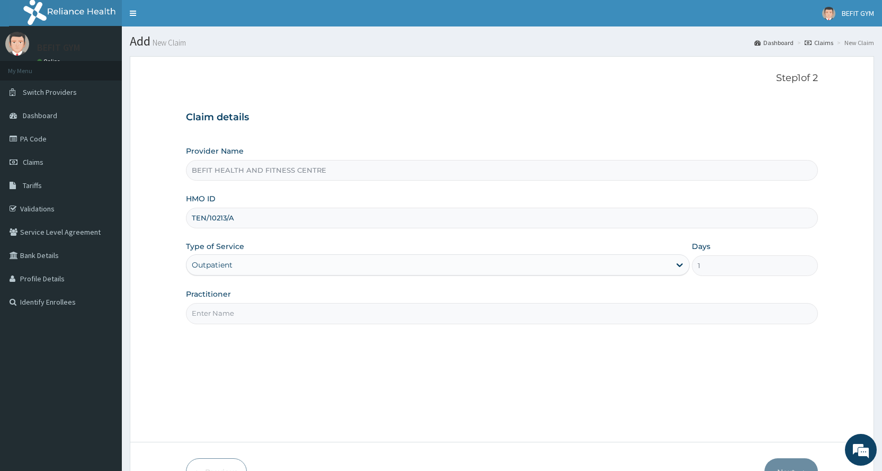
click at [285, 312] on input "Practitioner" at bounding box center [502, 313] width 632 height 21
type input "B"
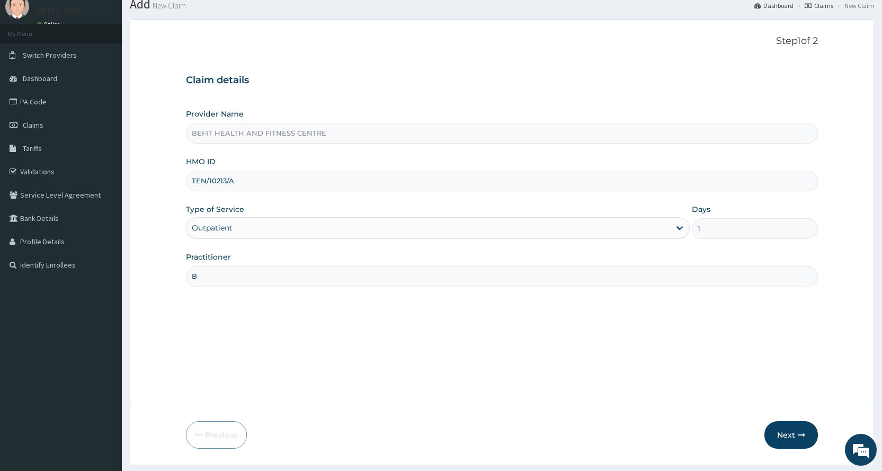
scroll to position [66, 0]
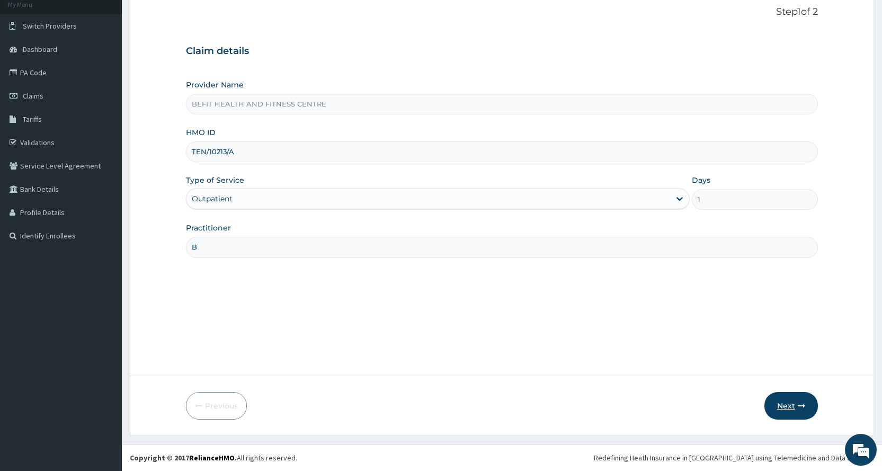
click at [801, 408] on icon "button" at bounding box center [801, 405] width 7 height 7
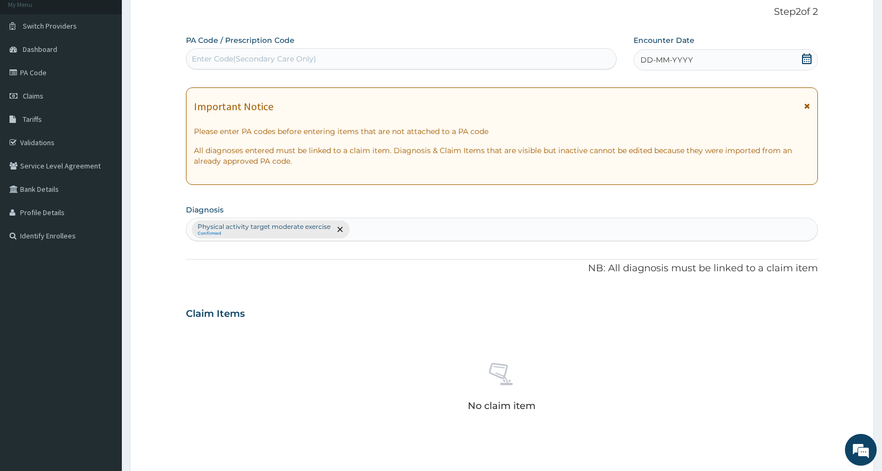
click at [223, 52] on div "Enter Code(Secondary Care Only)" at bounding box center [400, 58] width 429 height 17
type input "PA/35DF60"
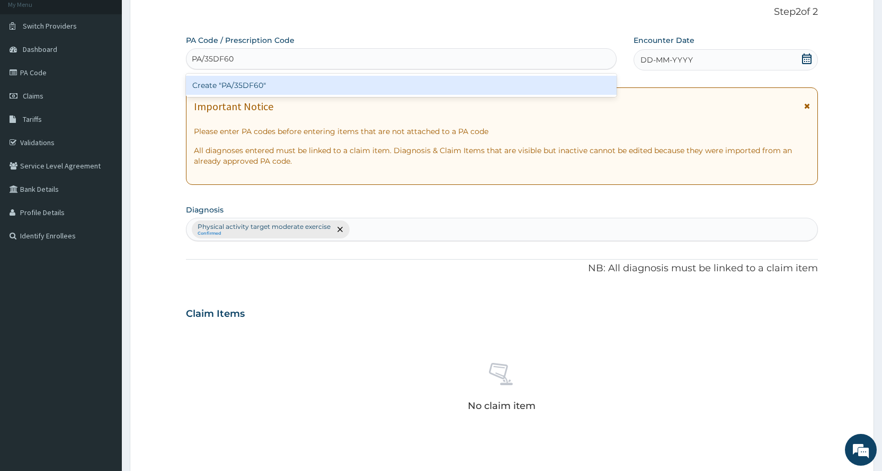
click at [317, 83] on div "Create "PA/35DF60"" at bounding box center [401, 85] width 430 height 19
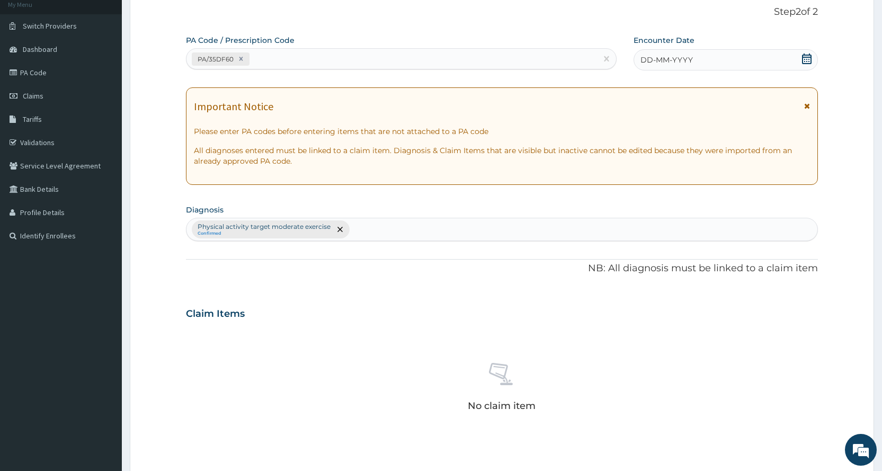
drag, startPoint x: 806, startPoint y: 53, endPoint x: 763, endPoint y: 75, distance: 48.6
click at [806, 53] on icon at bounding box center [806, 58] width 11 height 11
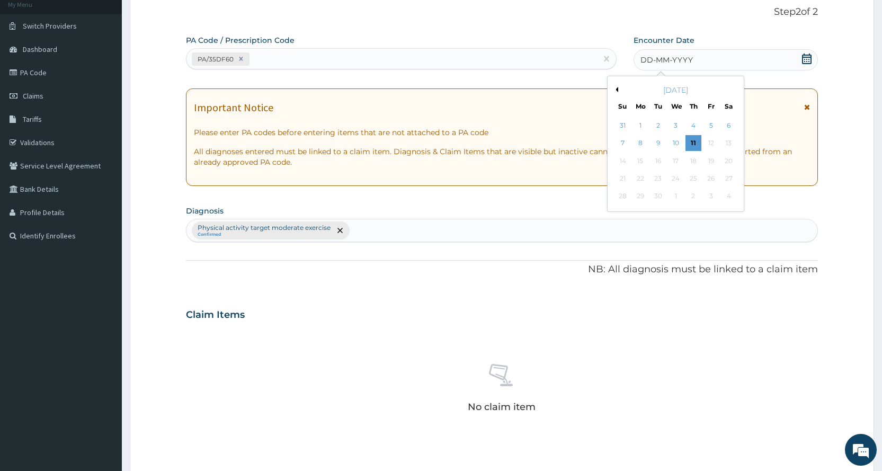
click at [616, 89] on button "Previous Month" at bounding box center [615, 89] width 5 height 5
click at [724, 122] on div "2" at bounding box center [728, 126] width 16 height 16
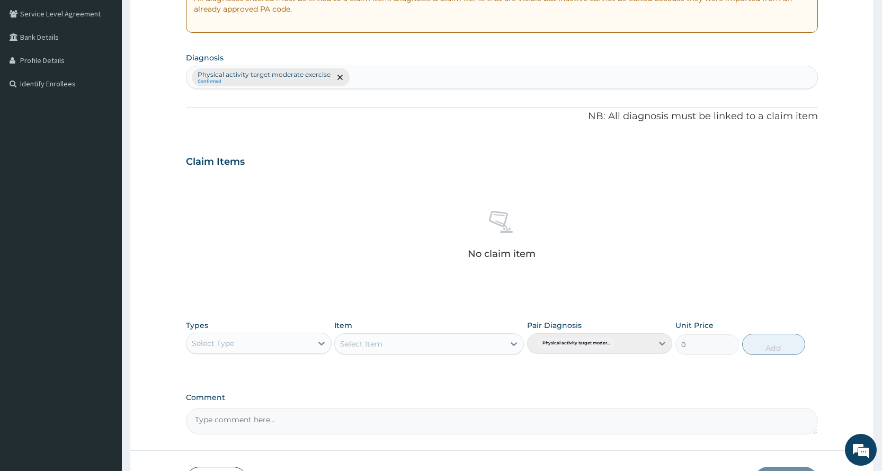
scroll to position [293, 0]
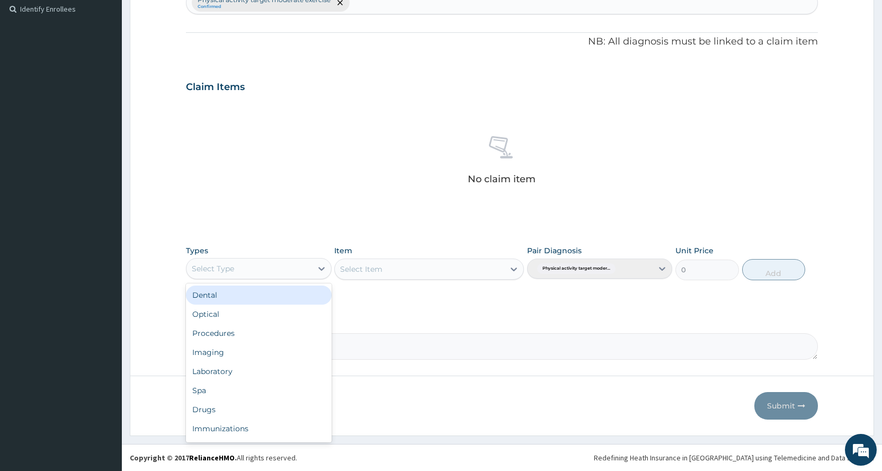
click at [292, 267] on div "Select Type" at bounding box center [248, 268] width 125 height 17
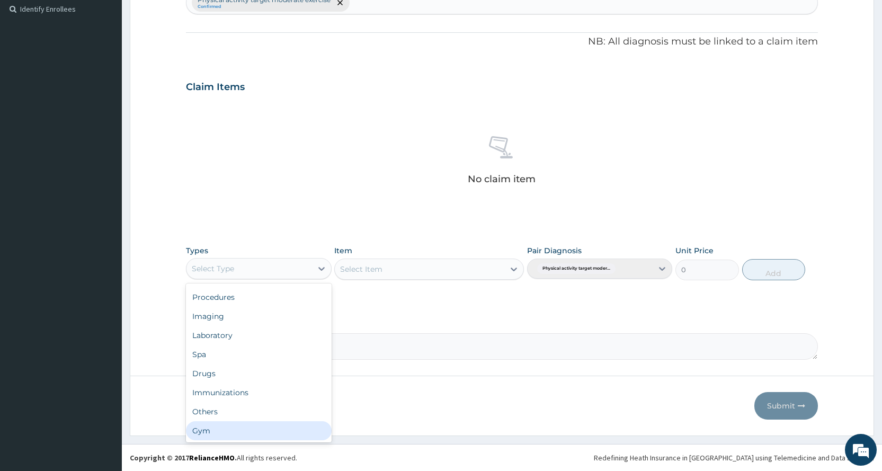
click at [201, 425] on div "Gym" at bounding box center [258, 430] width 145 height 19
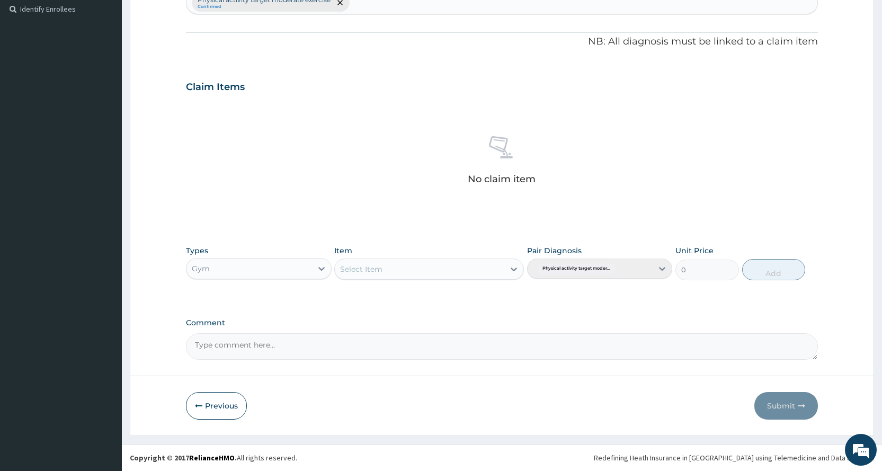
click at [398, 276] on div "Select Item" at bounding box center [419, 269] width 169 height 17
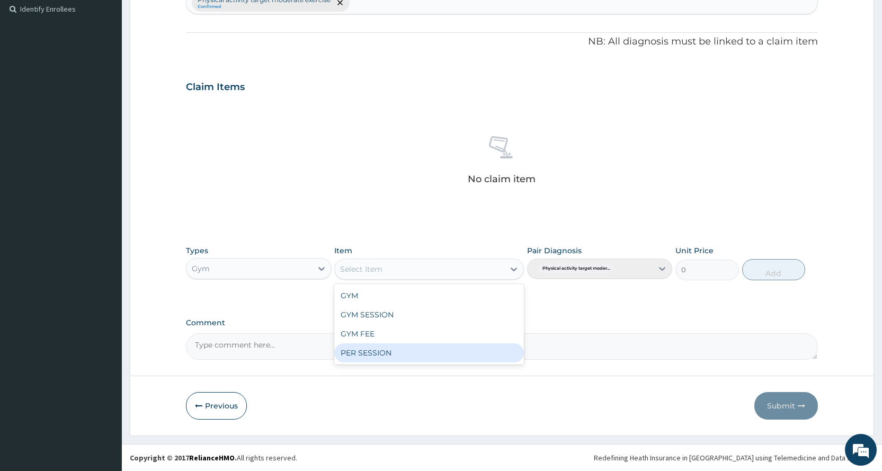
click at [393, 360] on div "PER SESSION" at bounding box center [429, 352] width 190 height 19
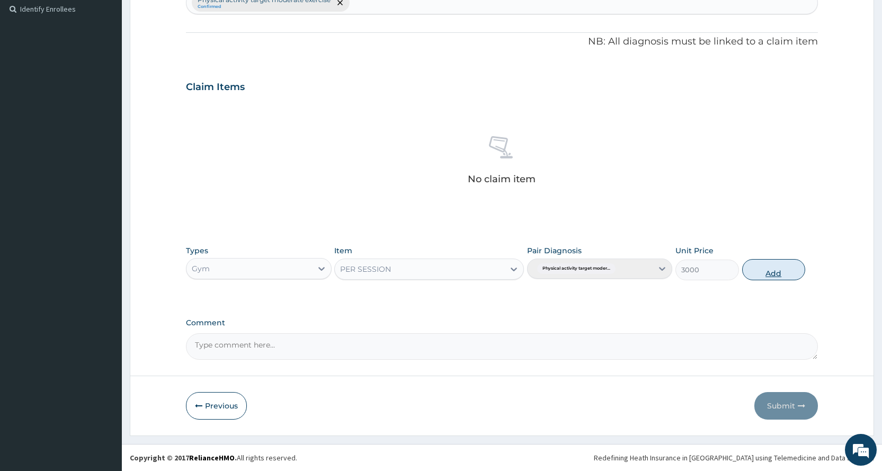
click at [782, 263] on button "Add" at bounding box center [773, 269] width 63 height 21
type input "0"
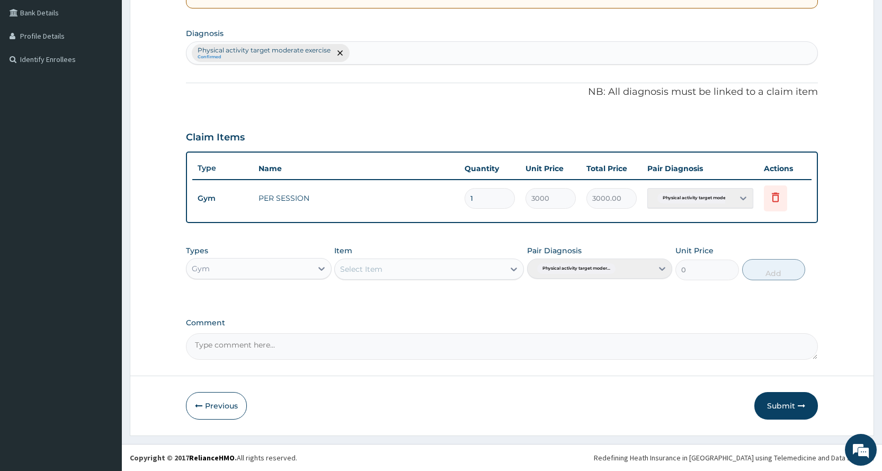
scroll to position [243, 0]
click at [783, 402] on button "Submit" at bounding box center [786, 406] width 64 height 28
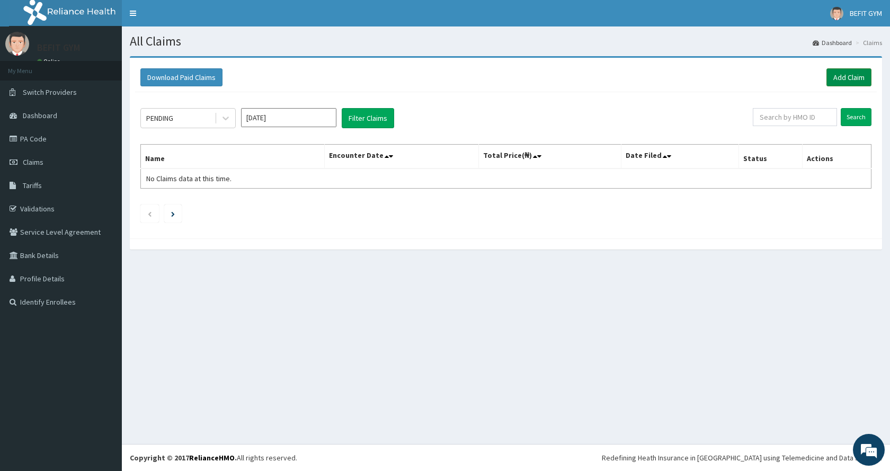
click at [856, 73] on link "Add Claim" at bounding box center [848, 77] width 45 height 18
click at [847, 81] on link "Add Claim" at bounding box center [848, 77] width 45 height 18
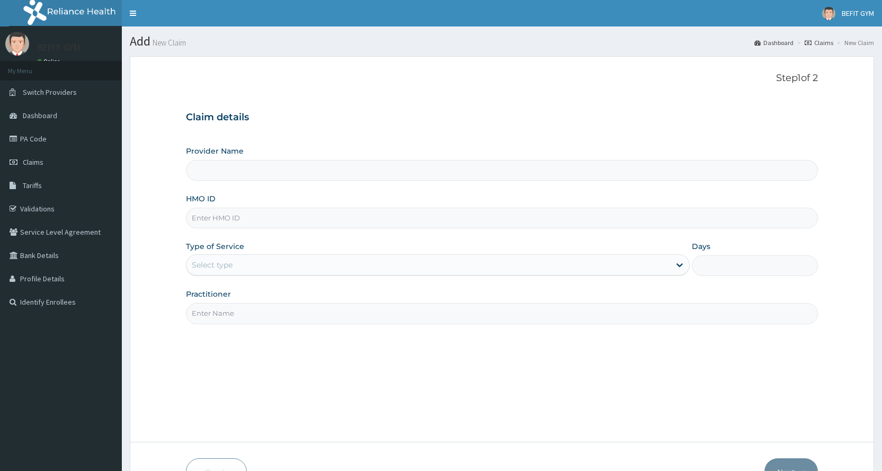
type input "BEFIT HEALTH AND FITNESS CENTRE"
type input "1"
click at [252, 227] on input "HMO ID" at bounding box center [502, 218] width 632 height 21
type input "DGC/10043/A"
click at [218, 317] on input "Practitioner" at bounding box center [502, 313] width 632 height 21
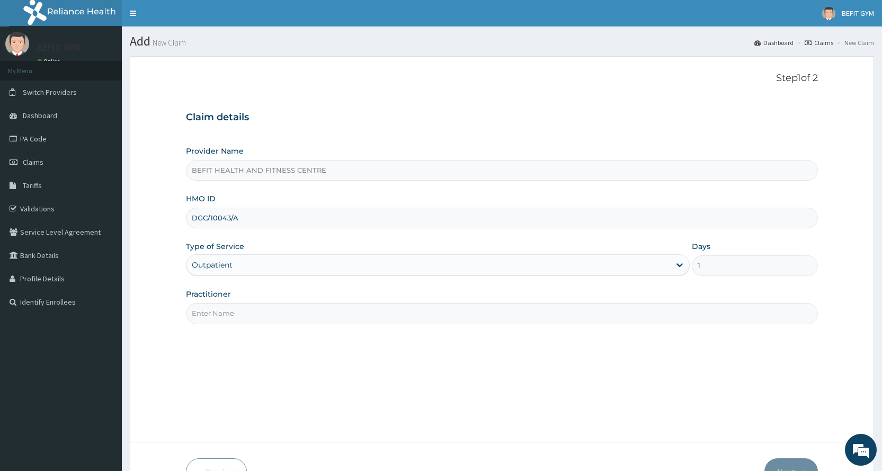
type input "B"
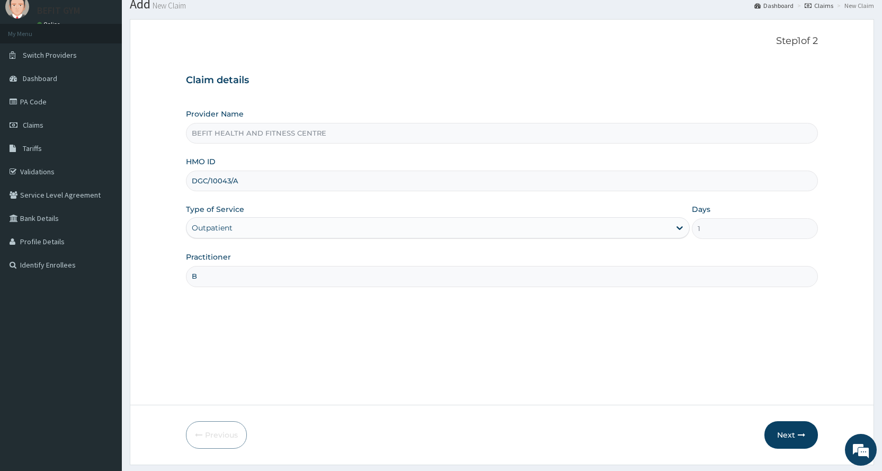
scroll to position [66, 0]
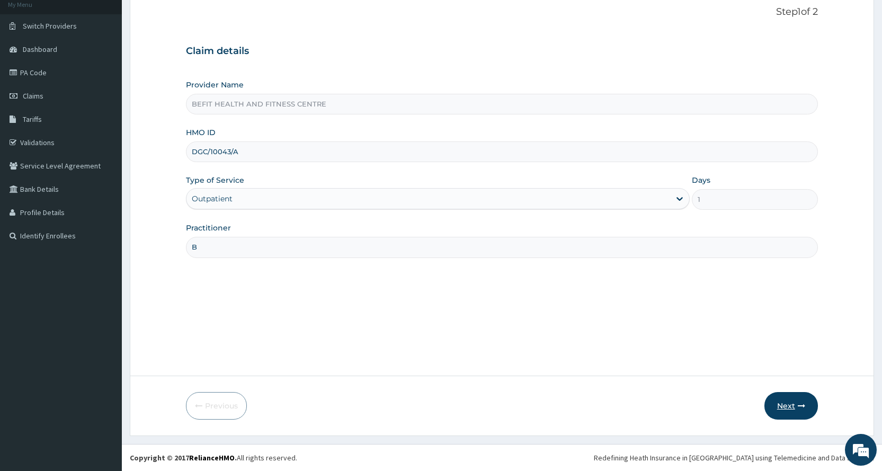
click at [791, 404] on button "Next" at bounding box center [790, 406] width 53 height 28
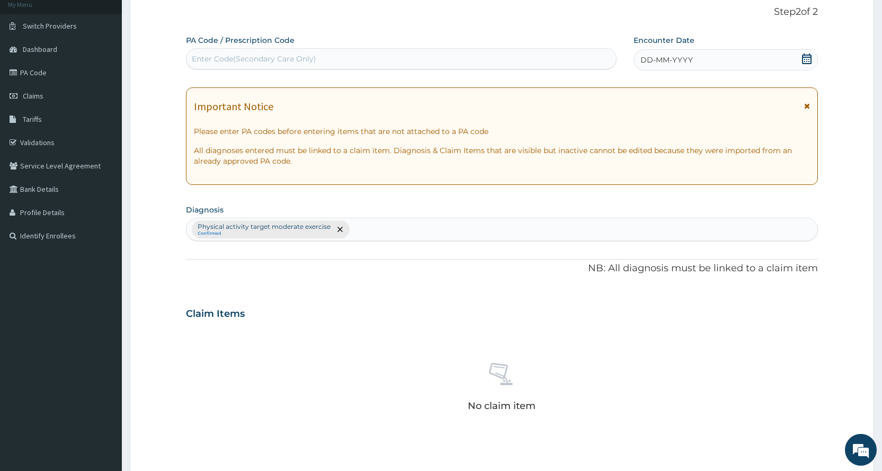
click at [315, 60] on div "Enter Code(Secondary Care Only)" at bounding box center [254, 58] width 124 height 11
type input "PA/0370D4"
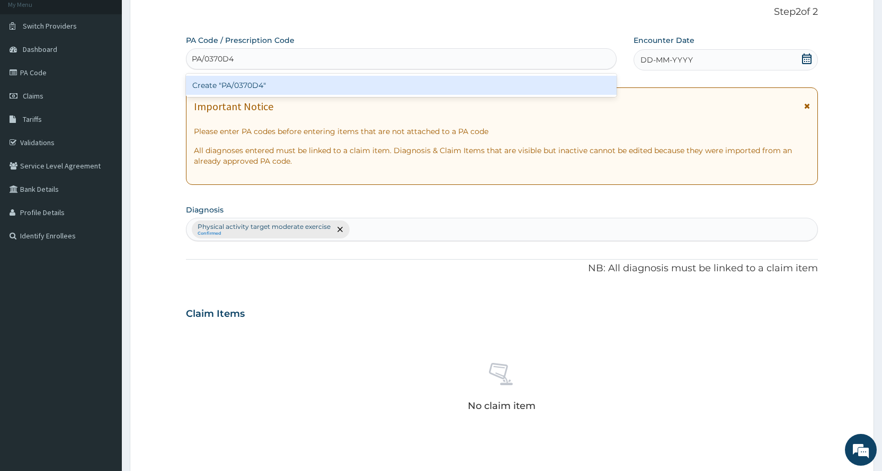
click at [246, 87] on div "Create "PA/0370D4"" at bounding box center [401, 85] width 430 height 19
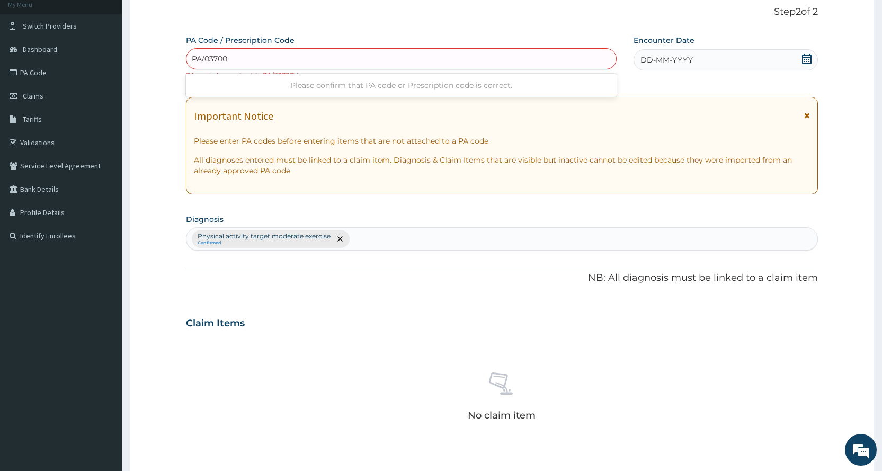
type input "PA/037004"
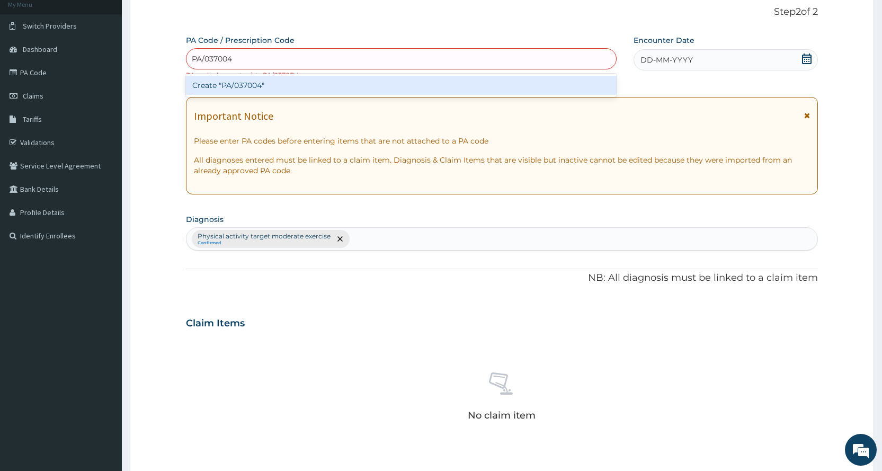
click at [314, 82] on div "Create "PA/037004"" at bounding box center [401, 85] width 430 height 19
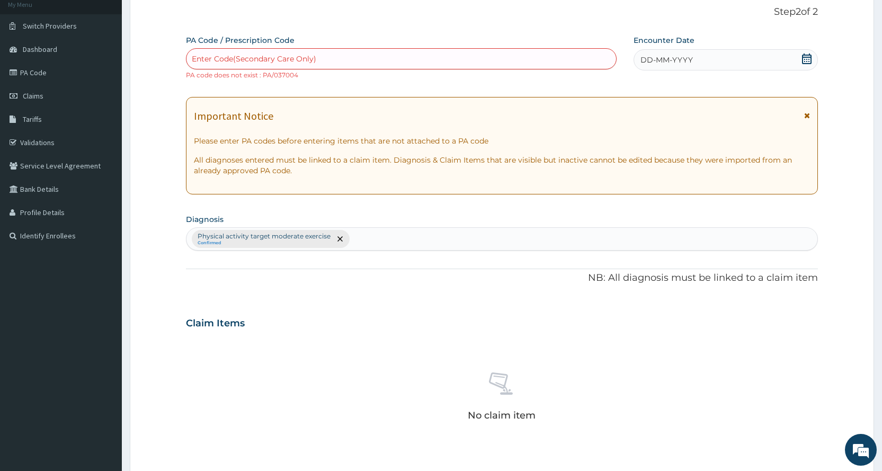
scroll to position [302, 0]
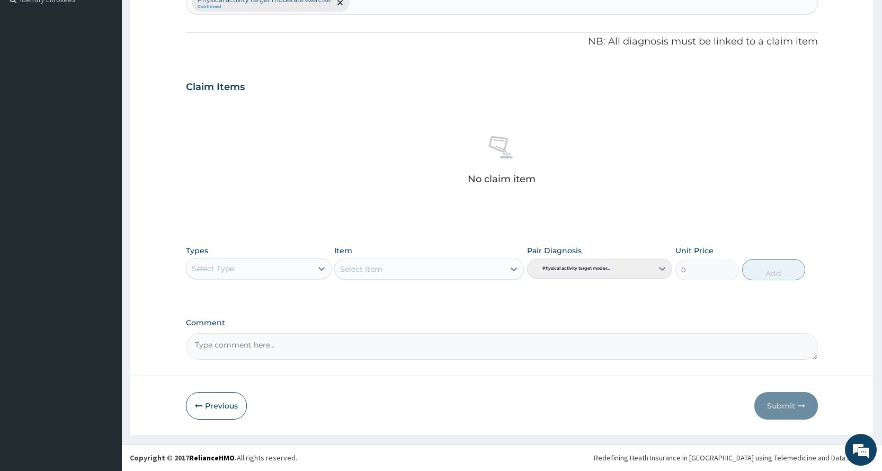
click at [222, 419] on form "Step 2 of 2 PA Code / Prescription Code Enter Code(Secondary Care Only) PA code…" at bounding box center [502, 95] width 744 height 682
click at [219, 408] on button "Previous" at bounding box center [216, 406] width 61 height 28
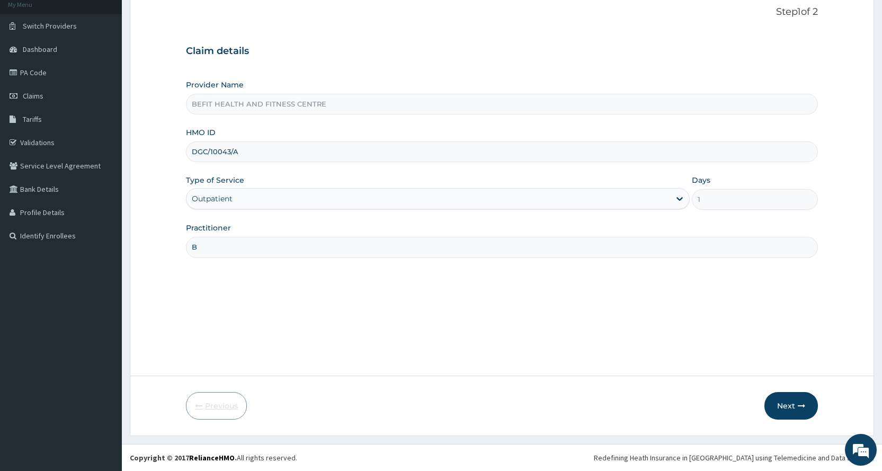
scroll to position [66, 0]
drag, startPoint x: 294, startPoint y: 141, endPoint x: 296, endPoint y: 154, distance: 12.9
click at [294, 145] on div "HMO ID DGC/10043/A" at bounding box center [502, 144] width 632 height 35
click at [296, 154] on input "DGC/10043/A" at bounding box center [502, 151] width 632 height 21
type input "D"
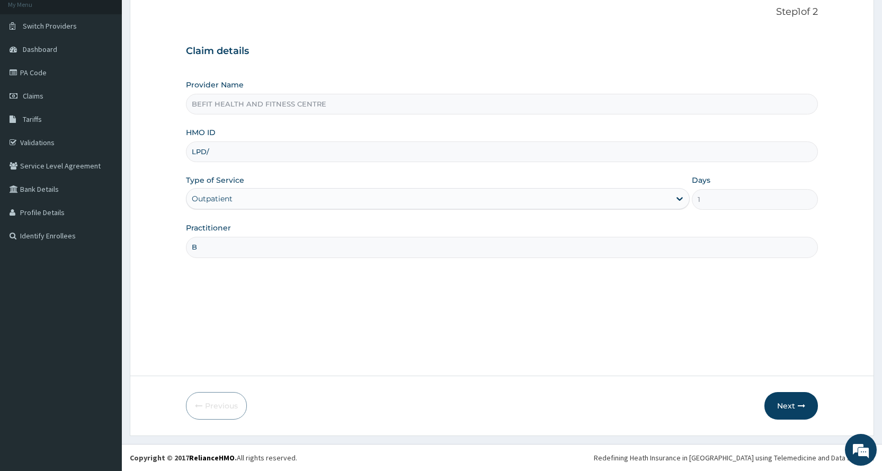
type input "LPD/10065/A"
click at [791, 403] on button "Next" at bounding box center [790, 406] width 53 height 28
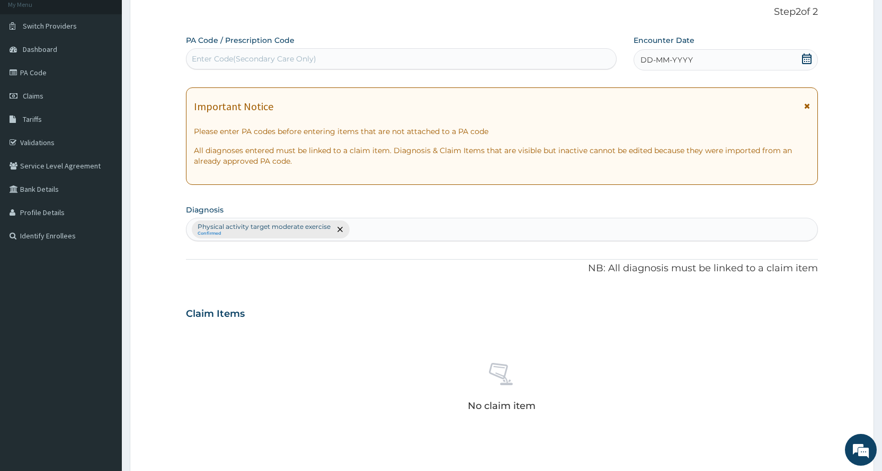
click at [380, 53] on div "Enter Code(Secondary Care Only)" at bounding box center [400, 58] width 429 height 17
type input "PA/81BC13"
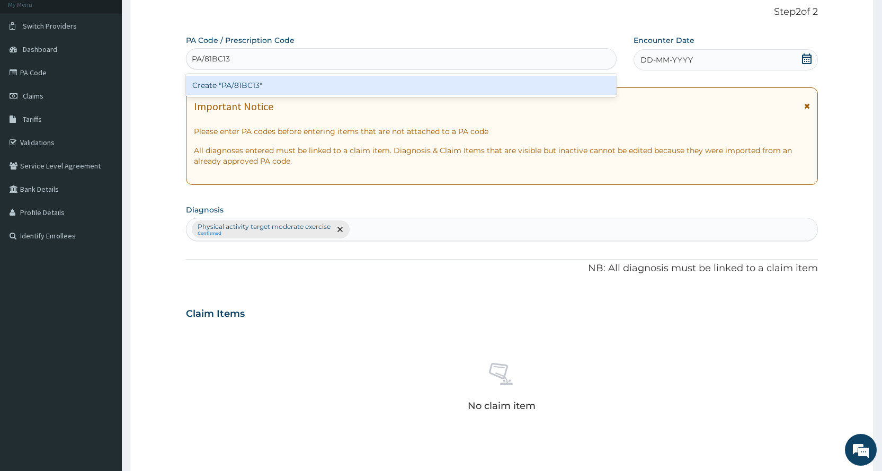
click at [399, 87] on div "Create "PA/81BC13"" at bounding box center [401, 85] width 430 height 19
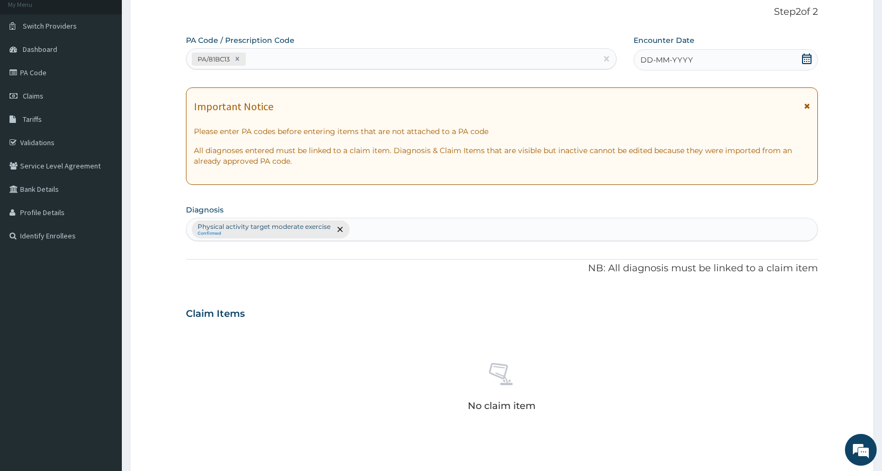
click at [784, 54] on div "DD-MM-YYYY" at bounding box center [725, 59] width 184 height 21
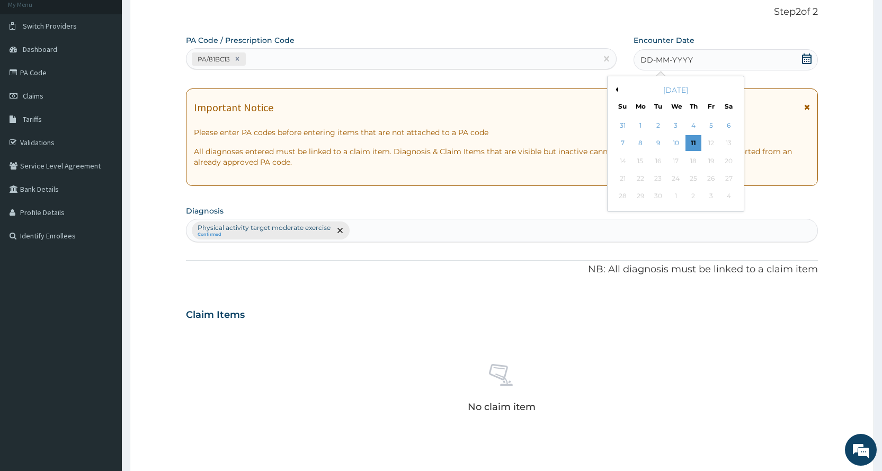
click at [617, 90] on button "Previous Month" at bounding box center [615, 89] width 5 height 5
click at [710, 141] on div "8" at bounding box center [711, 144] width 16 height 16
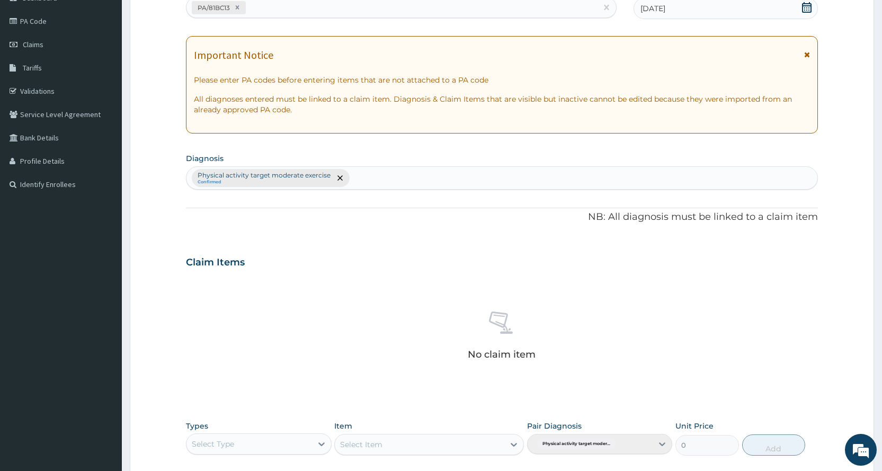
scroll to position [278, 0]
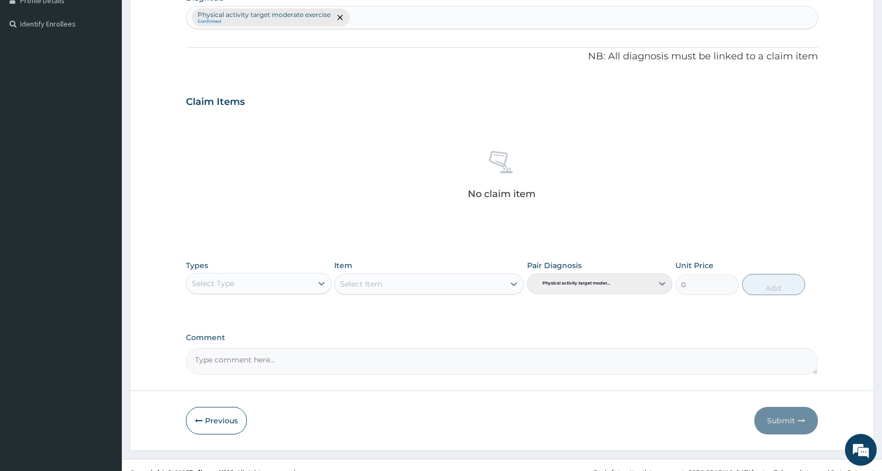
click at [277, 282] on div "Select Type" at bounding box center [248, 283] width 125 height 17
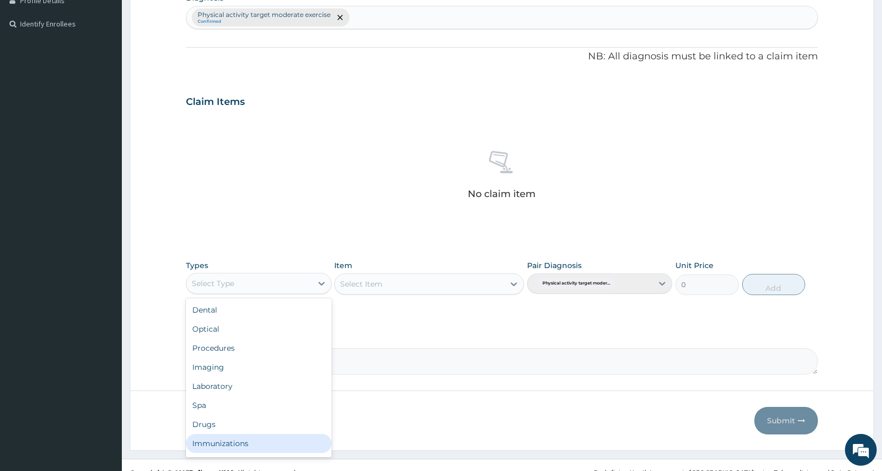
scroll to position [36, 0]
click at [241, 448] on div "Gym" at bounding box center [258, 445] width 145 height 19
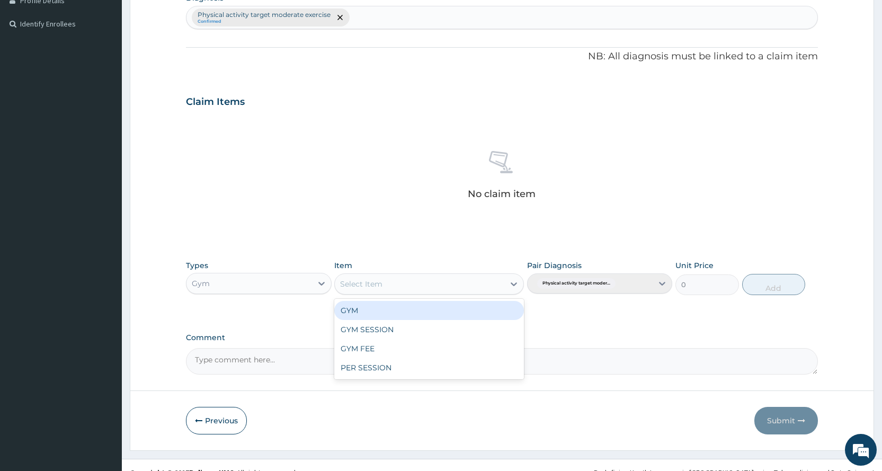
click at [452, 293] on div "Select Item" at bounding box center [429, 283] width 190 height 21
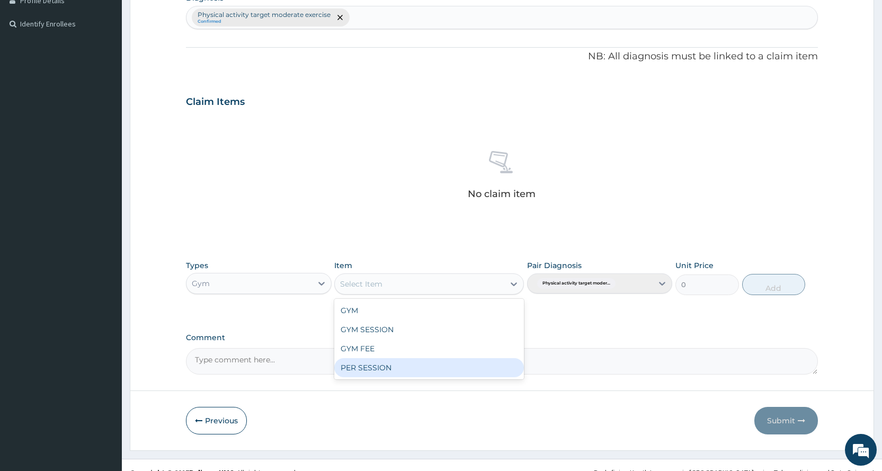
click at [382, 361] on div "PER SESSION" at bounding box center [429, 367] width 190 height 19
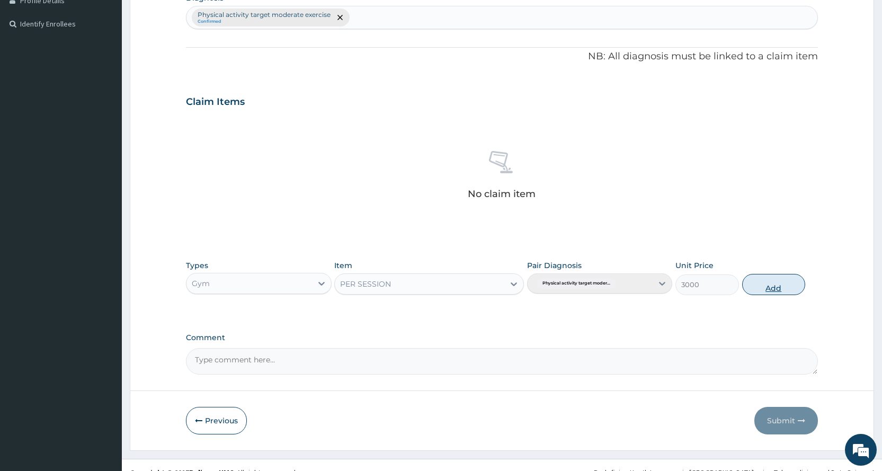
click at [768, 287] on button "Add" at bounding box center [773, 284] width 63 height 21
type input "0"
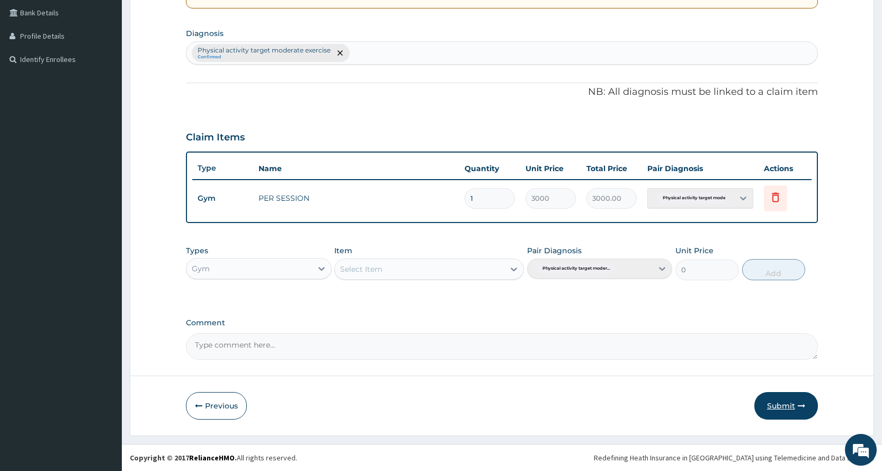
click at [788, 411] on button "Submit" at bounding box center [786, 406] width 64 height 28
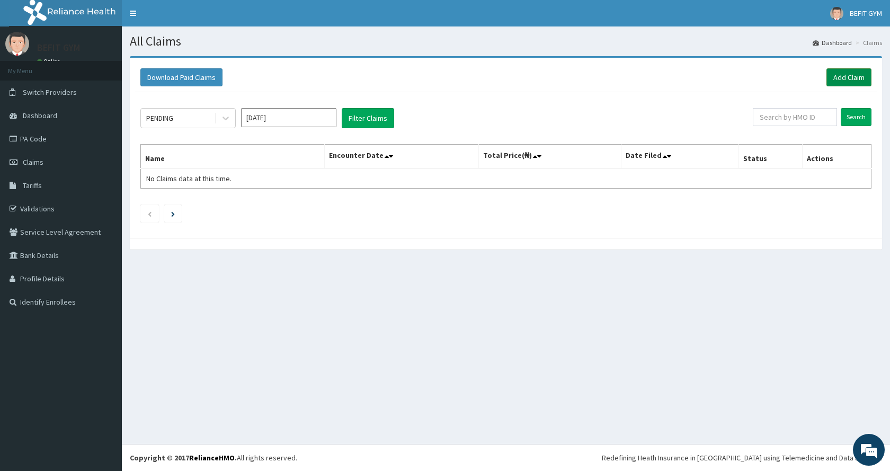
click at [846, 80] on link "Add Claim" at bounding box center [848, 77] width 45 height 18
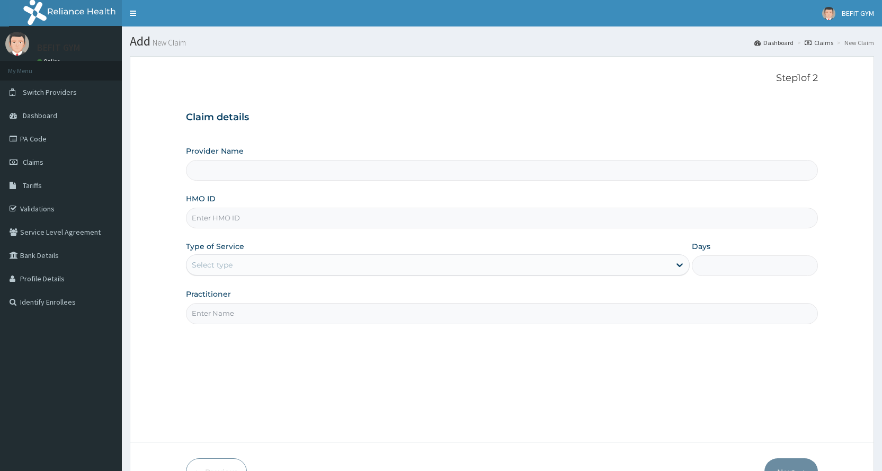
click at [329, 221] on input "HMO ID" at bounding box center [502, 218] width 632 height 21
type input "BEFIT HEALTH AND FITNESS CENTRE"
type input "1"
type input "KSB/10793/A"
click at [267, 307] on input "Practitioner" at bounding box center [502, 313] width 632 height 21
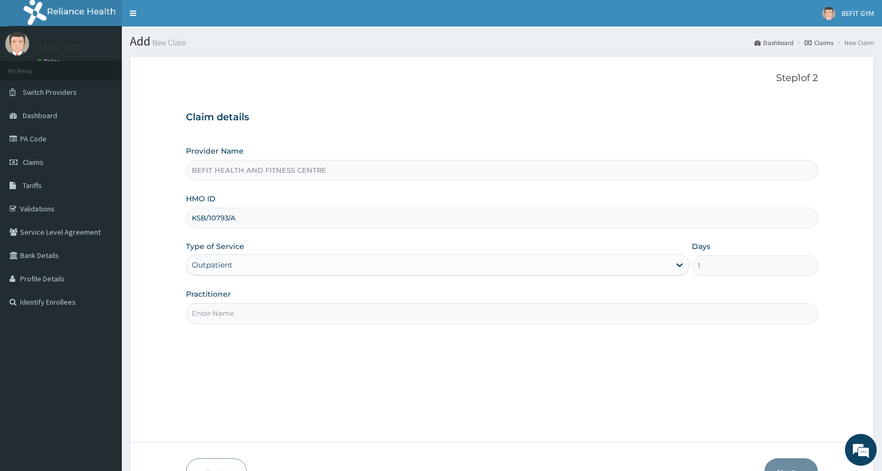
type input "B"
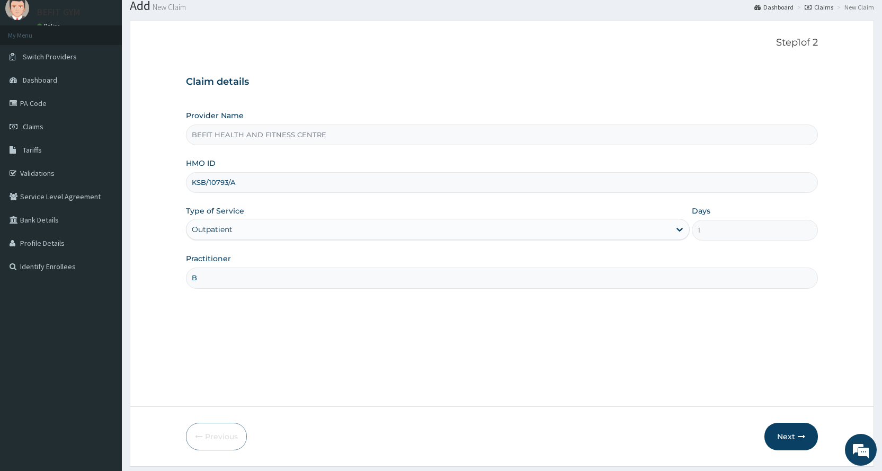
scroll to position [66, 0]
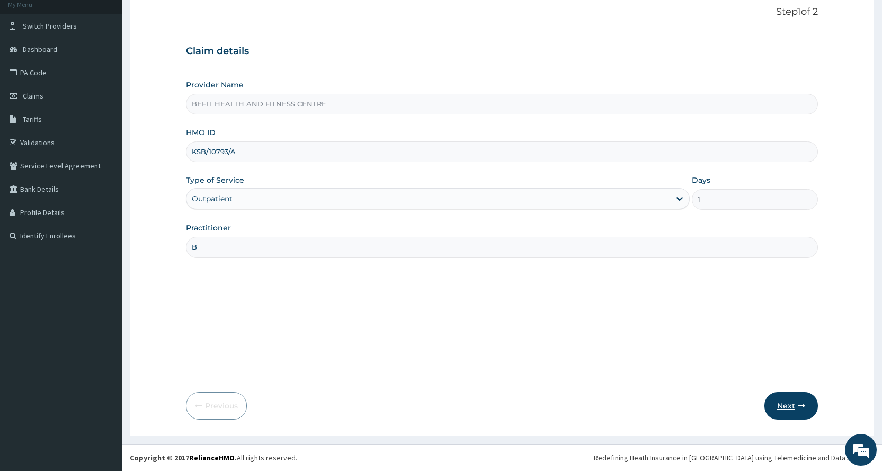
click at [803, 408] on icon "button" at bounding box center [801, 405] width 7 height 7
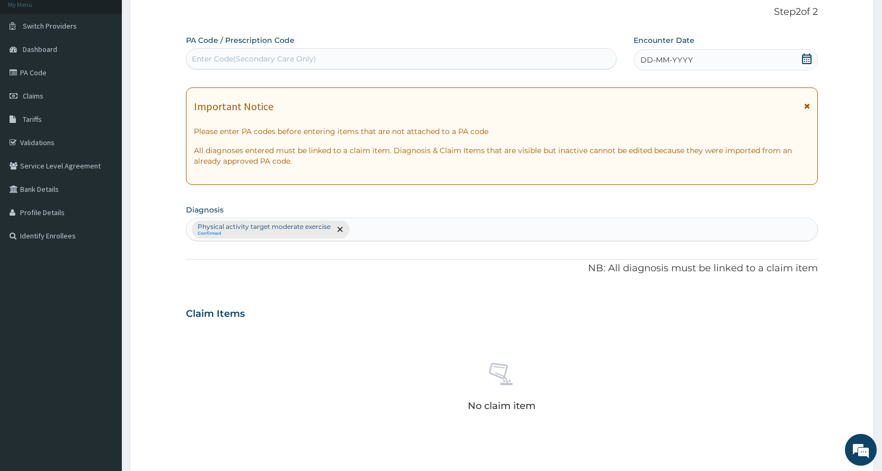
click at [448, 58] on div "Enter Code(Secondary Care Only)" at bounding box center [400, 58] width 429 height 17
type input "PA/03D023"
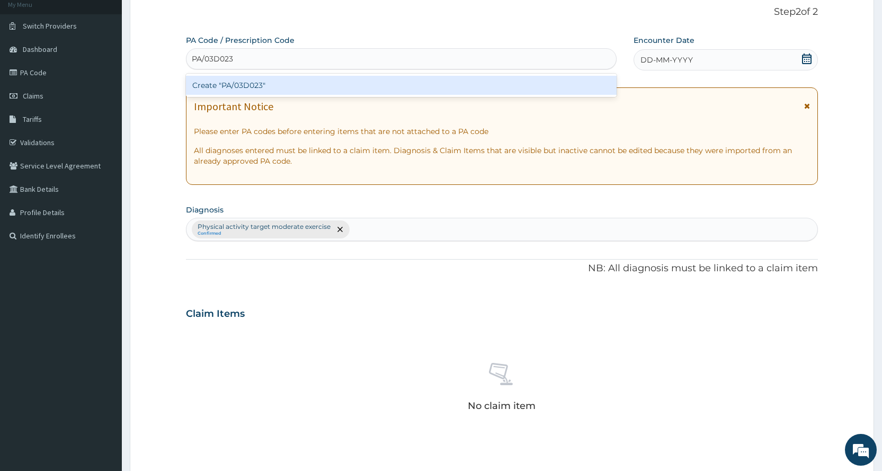
click at [419, 80] on div "Create "PA/03D023"" at bounding box center [401, 85] width 430 height 19
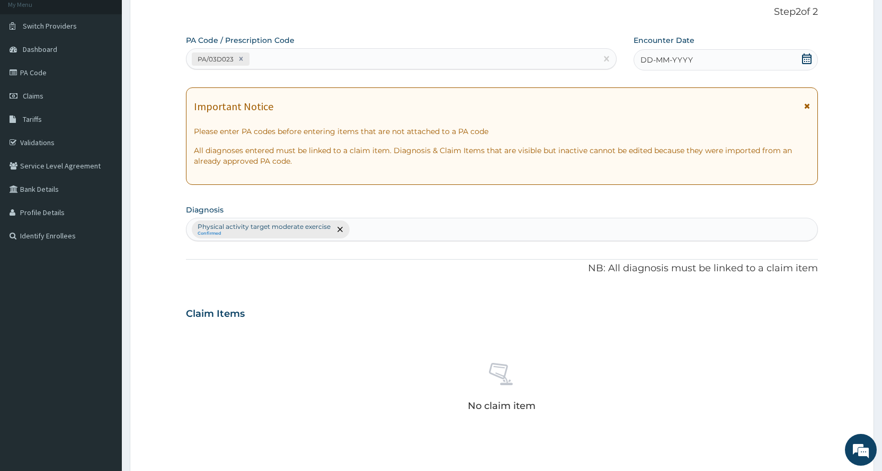
click at [803, 58] on icon at bounding box center [806, 58] width 11 height 11
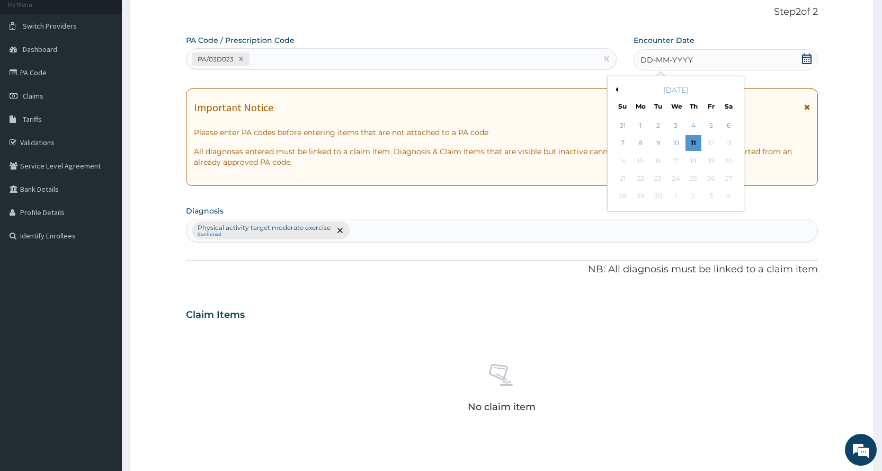
click at [617, 88] on button "Previous Month" at bounding box center [615, 89] width 5 height 5
click at [714, 138] on div "8" at bounding box center [711, 144] width 16 height 16
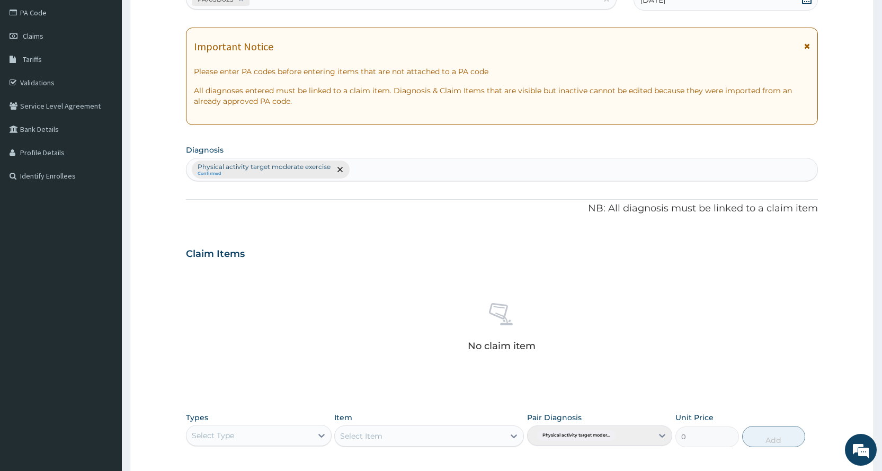
scroll to position [172, 0]
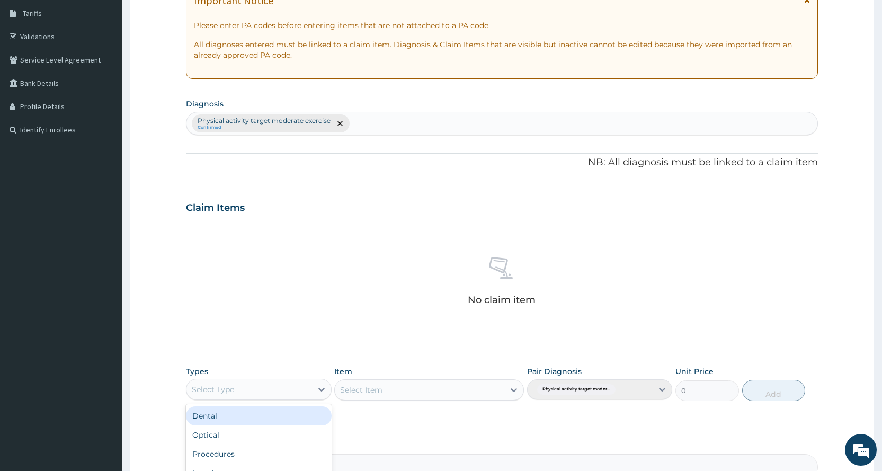
click at [271, 378] on div "Types option Dental focused, 1 of 10. 10 results available. Use Up and Down to …" at bounding box center [258, 383] width 145 height 35
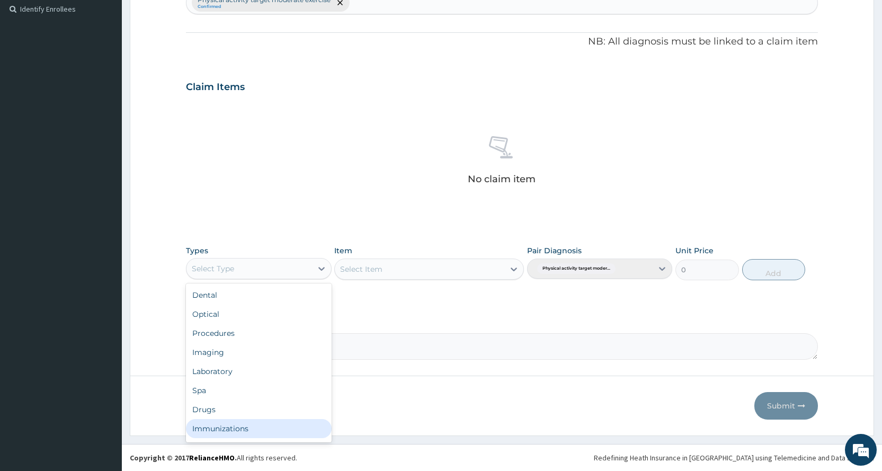
scroll to position [36, 0]
click at [251, 430] on div "Gym" at bounding box center [258, 430] width 145 height 19
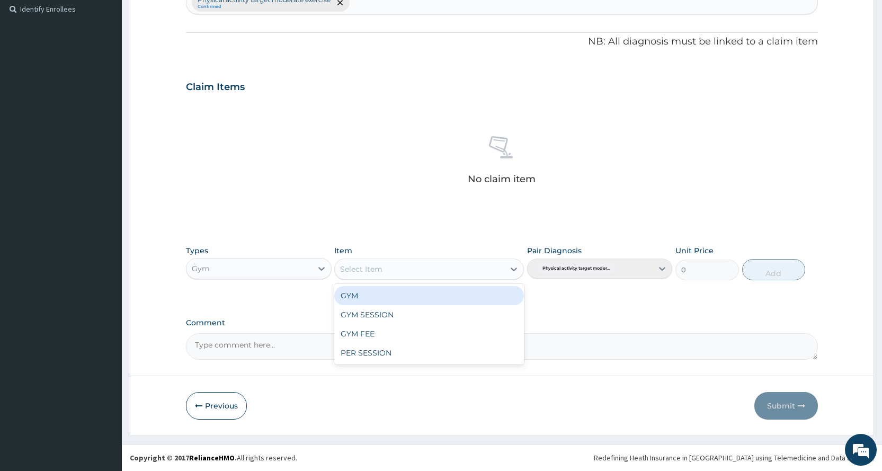
click at [355, 265] on div "Select Item" at bounding box center [361, 269] width 42 height 11
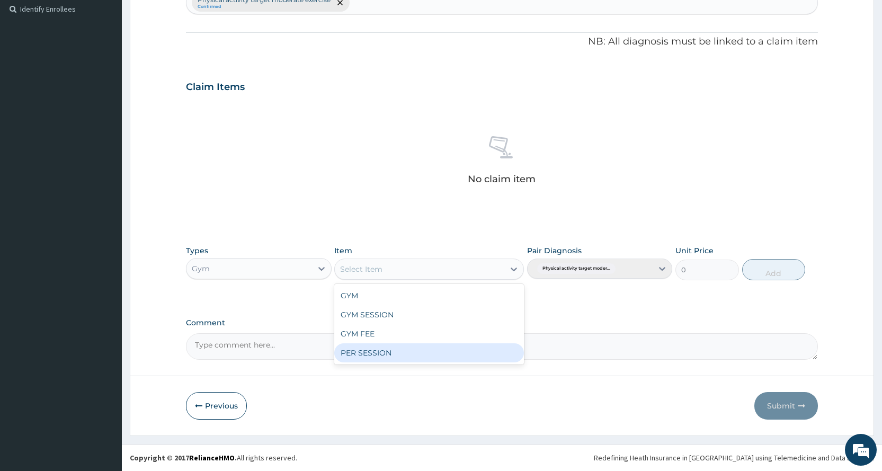
click at [390, 357] on div "PER SESSION" at bounding box center [429, 352] width 190 height 19
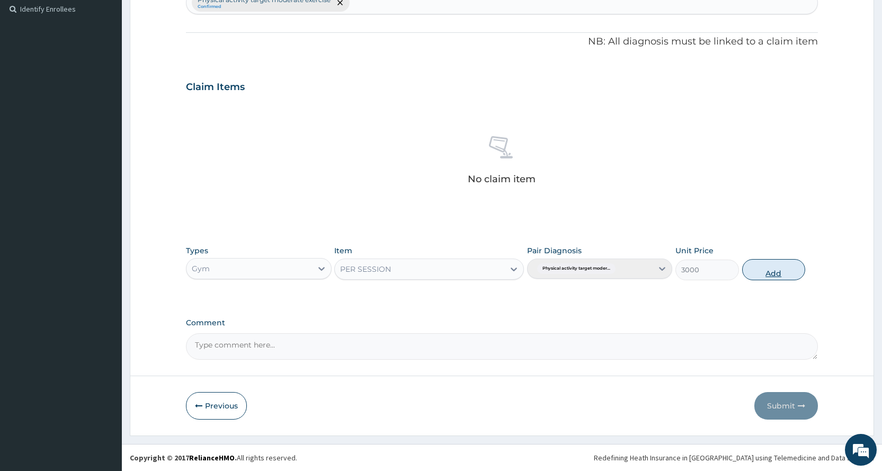
click at [779, 269] on button "Add" at bounding box center [773, 269] width 63 height 21
type input "0"
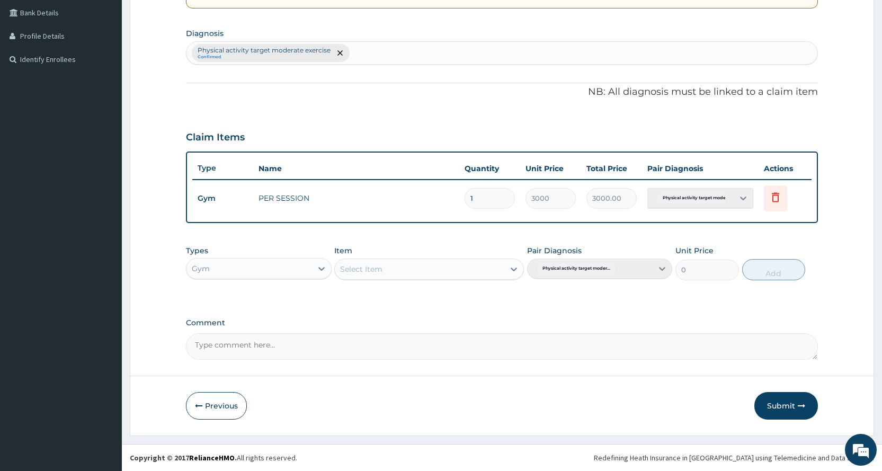
scroll to position [243, 0]
drag, startPoint x: 793, startPoint y: 401, endPoint x: 815, endPoint y: 151, distance: 251.0
click at [793, 397] on button "Submit" at bounding box center [786, 406] width 64 height 28
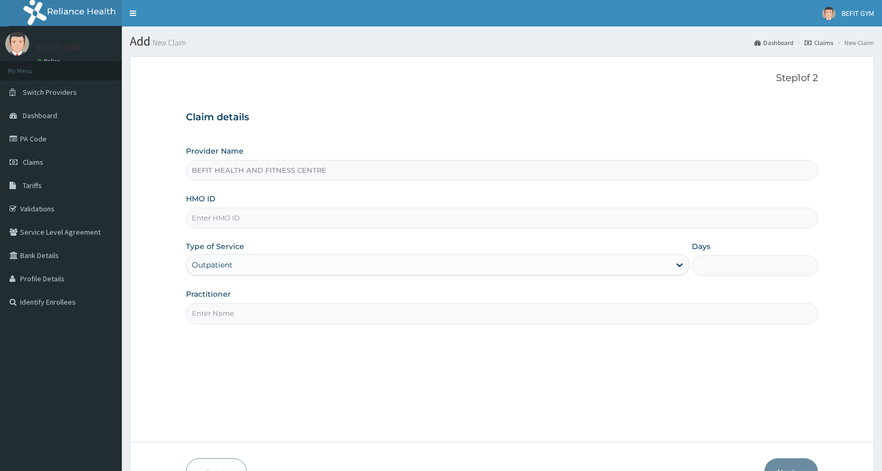
type input "BEFIT HEALTH AND FITNESS CENTRE"
type input "1"
click at [279, 216] on input "HMO ID" at bounding box center [502, 218] width 632 height 21
type input "SLB/10506/A"
click at [261, 308] on input "Practitioner" at bounding box center [502, 313] width 632 height 21
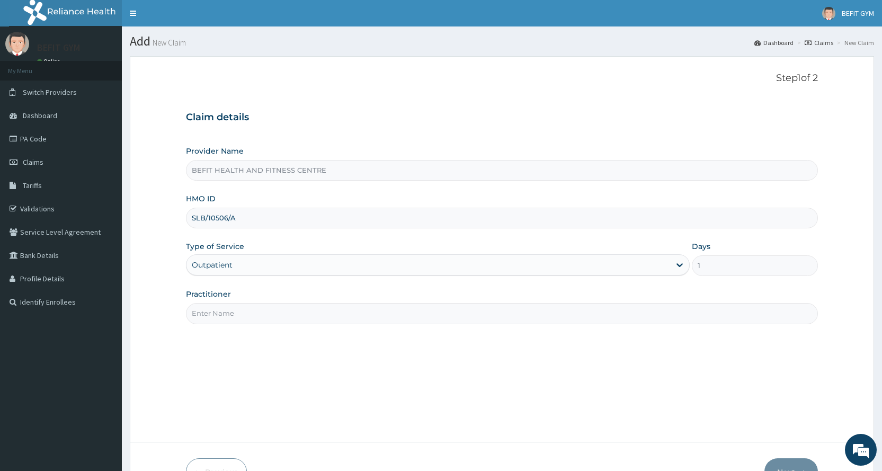
type input "B"
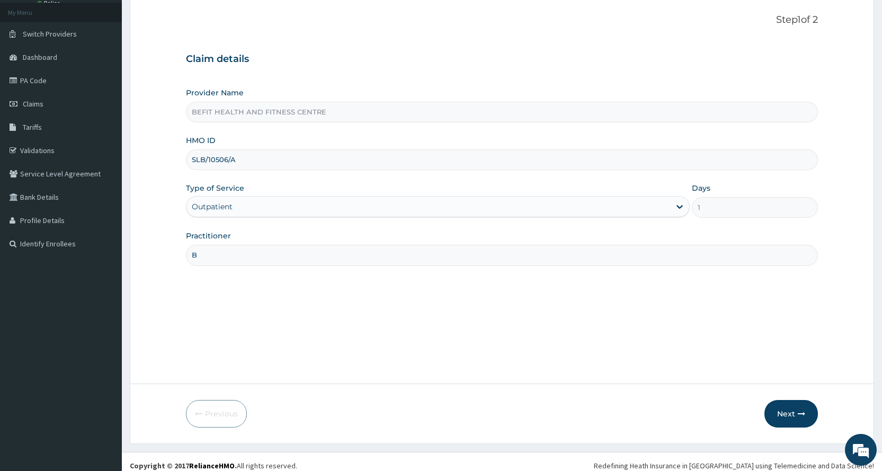
scroll to position [66, 0]
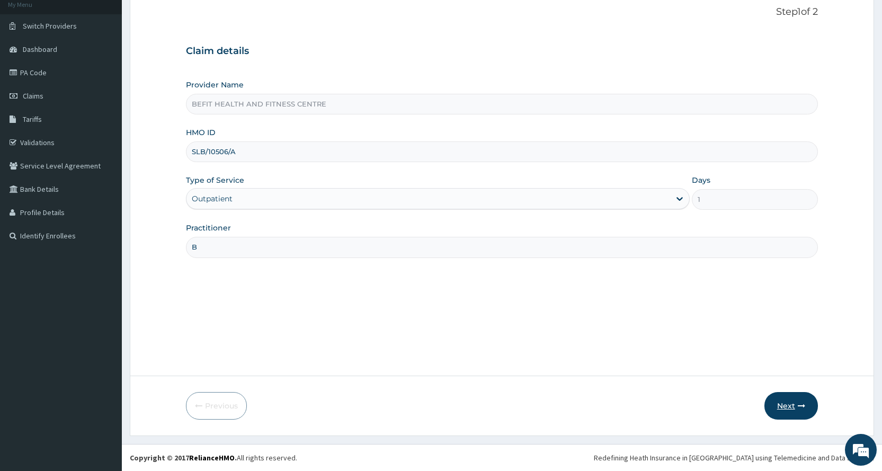
click at [801, 401] on button "Next" at bounding box center [790, 406] width 53 height 28
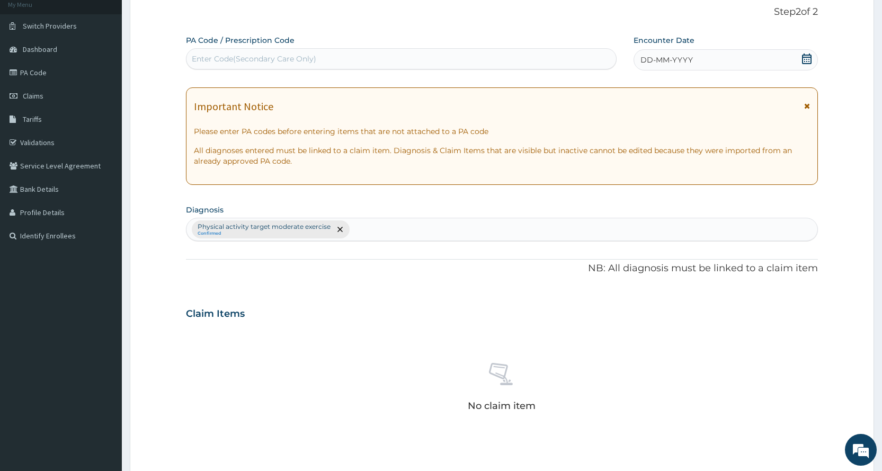
click at [243, 58] on div "Enter Code(Secondary Care Only)" at bounding box center [254, 58] width 124 height 11
type input "PA/2E5A93"
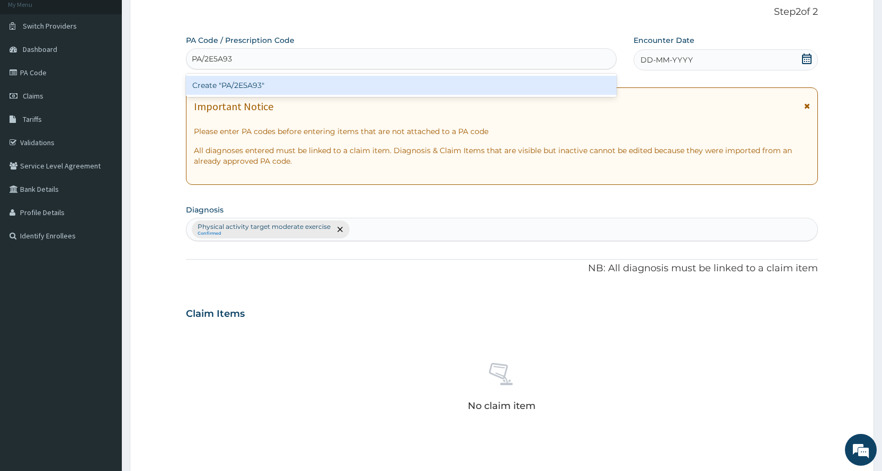
click at [243, 97] on div "Create "PA/2E5A93"" at bounding box center [401, 85] width 430 height 23
click at [248, 87] on div "Create "PA/2E5A93"" at bounding box center [401, 85] width 430 height 19
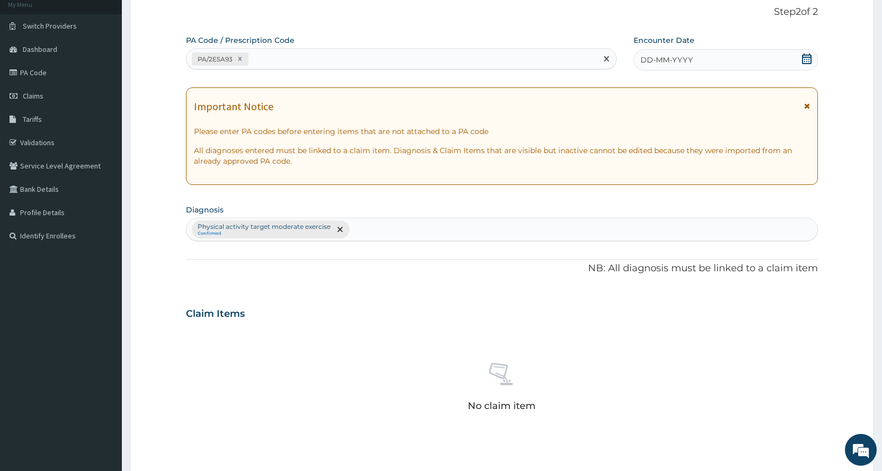
click at [809, 54] on icon at bounding box center [807, 58] width 10 height 11
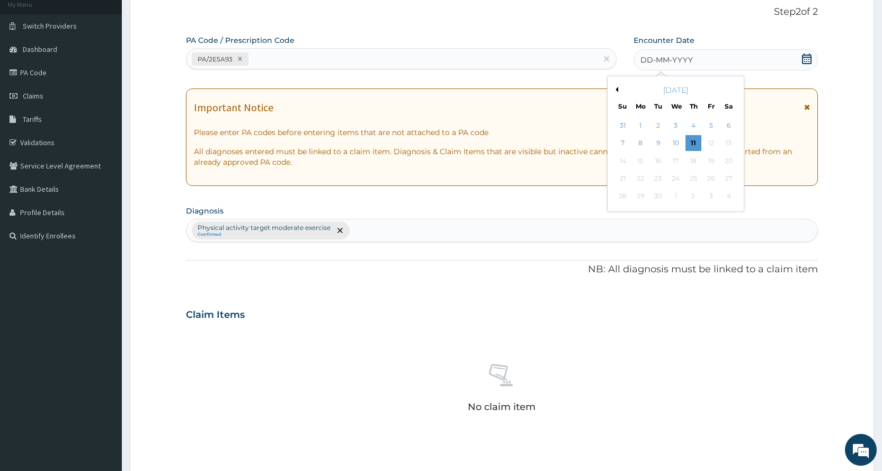
click at [616, 90] on button "Previous Month" at bounding box center [615, 89] width 5 height 5
click at [677, 163] on div "13" at bounding box center [675, 161] width 16 height 16
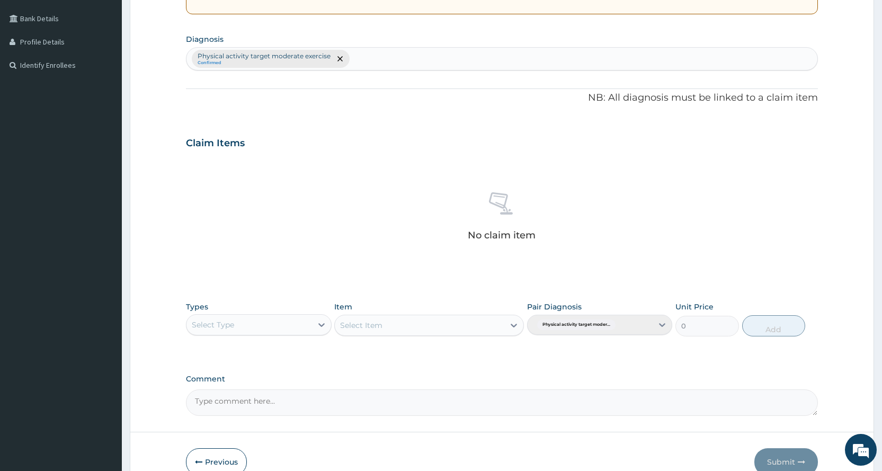
scroll to position [293, 0]
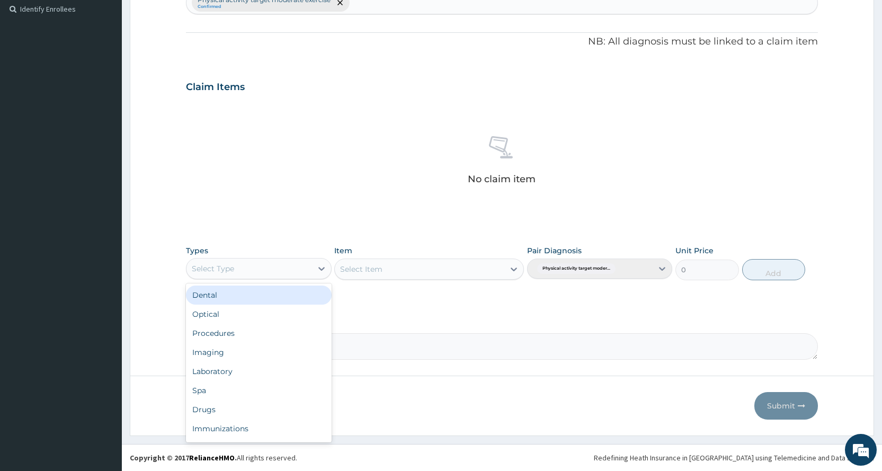
click at [271, 265] on div "Select Type" at bounding box center [248, 268] width 125 height 17
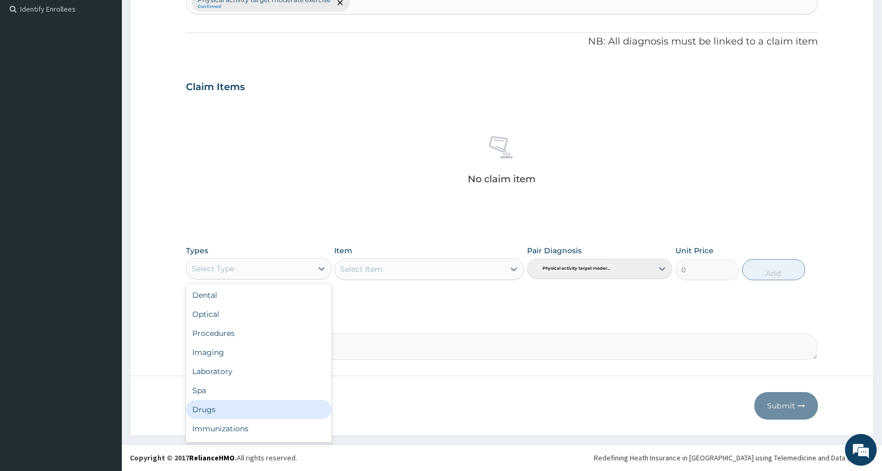
scroll to position [36, 0]
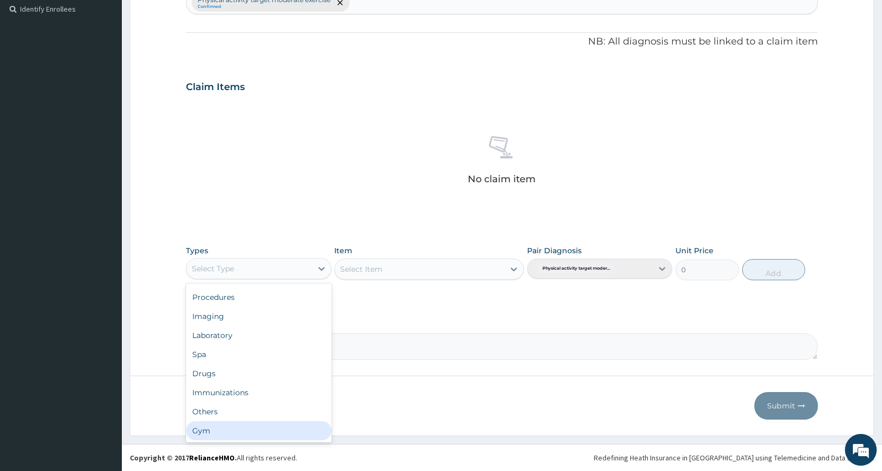
click at [232, 426] on div "Gym" at bounding box center [258, 430] width 145 height 19
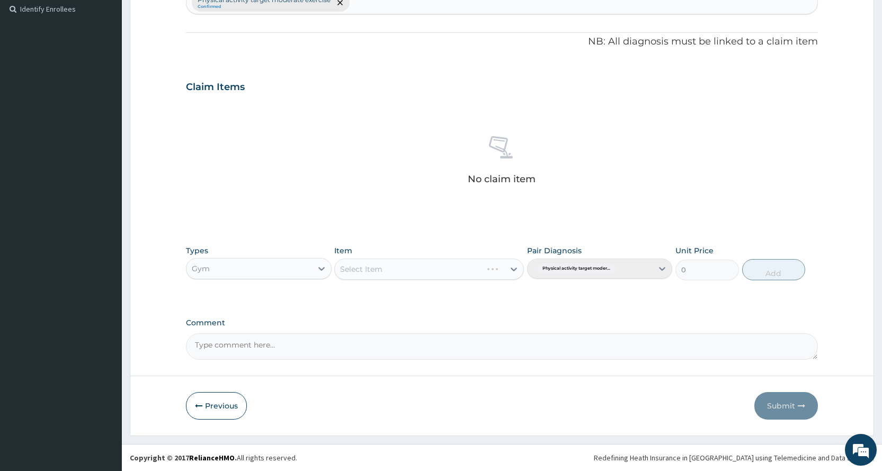
click at [418, 264] on div "Select Item" at bounding box center [429, 268] width 190 height 21
drag, startPoint x: 424, startPoint y: 262, endPoint x: 418, endPoint y: 280, distance: 18.4
click at [424, 263] on div "Select Item" at bounding box center [429, 268] width 190 height 21
click at [421, 271] on div "Select Item" at bounding box center [419, 269] width 169 height 17
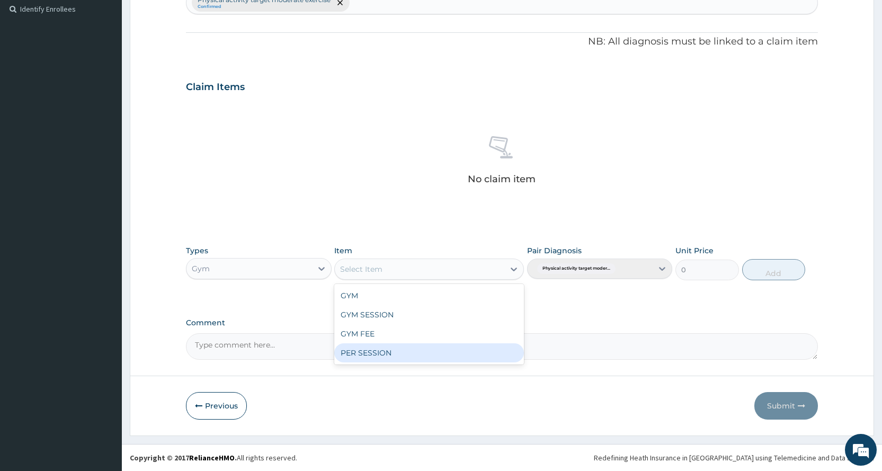
click at [418, 346] on div "PER SESSION" at bounding box center [429, 352] width 190 height 19
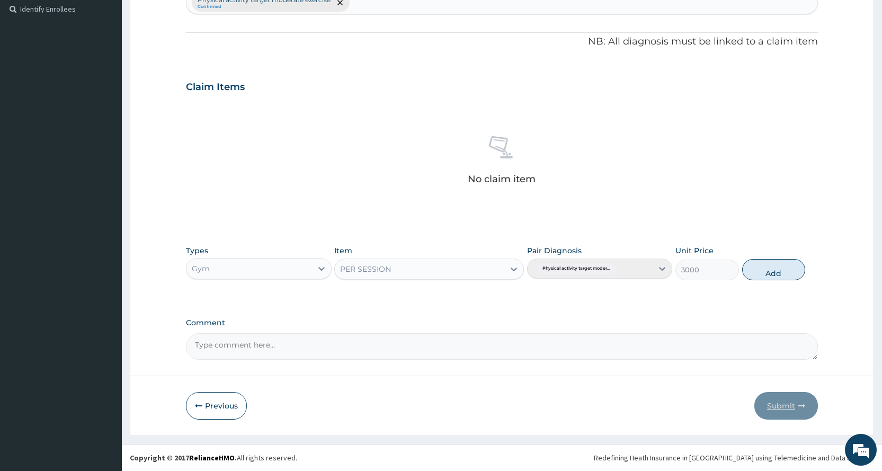
drag, startPoint x: 781, startPoint y: 274, endPoint x: 771, endPoint y: 400, distance: 126.4
click at [780, 274] on button "Add" at bounding box center [773, 269] width 63 height 21
type input "0"
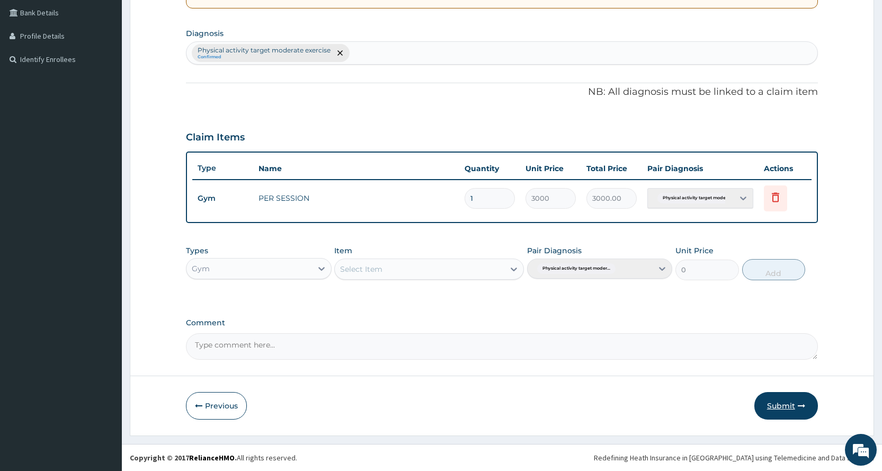
scroll to position [243, 0]
click at [773, 401] on button "Submit" at bounding box center [786, 406] width 64 height 28
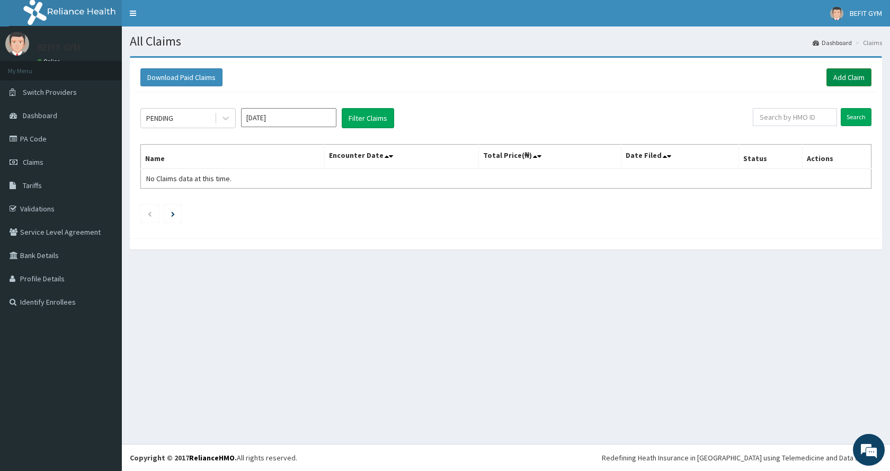
click at [842, 69] on link "Add Claim" at bounding box center [848, 77] width 45 height 18
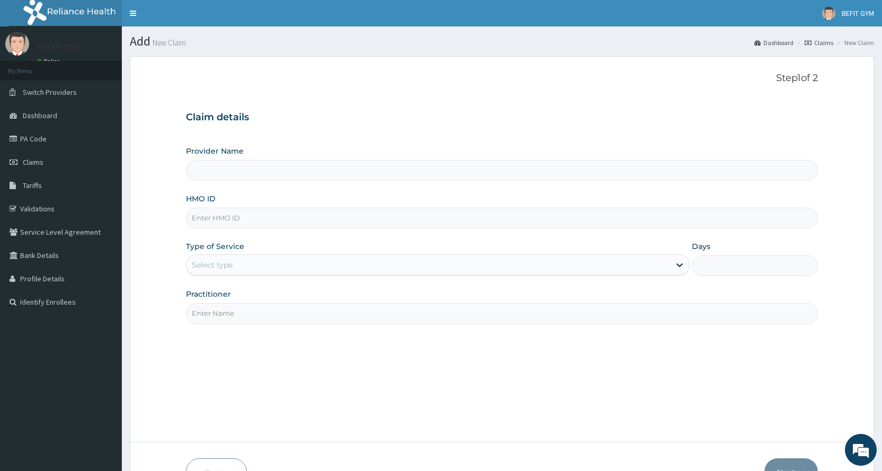
type input "BEFIT HEALTH AND FITNESS CENTRE"
type input "1"
click at [299, 220] on input "HMO ID" at bounding box center [502, 218] width 632 height 21
type input "OHT/11135/A"
click at [263, 317] on input "Practitioner" at bounding box center [502, 313] width 632 height 21
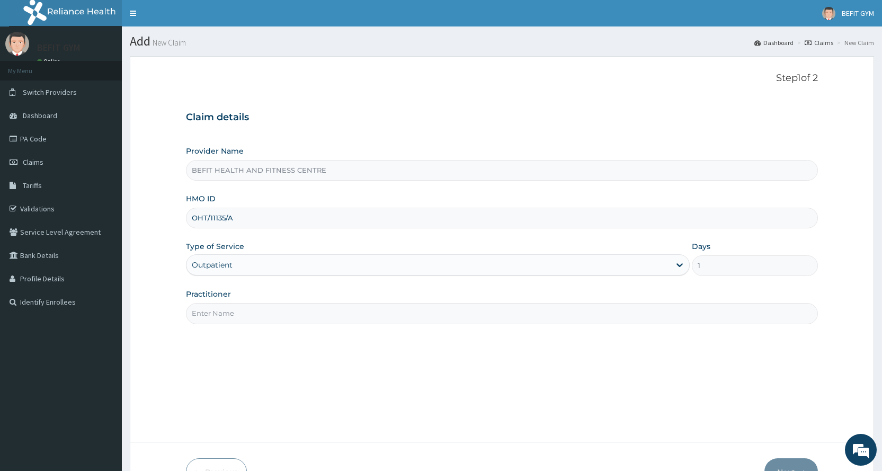
type input "B"
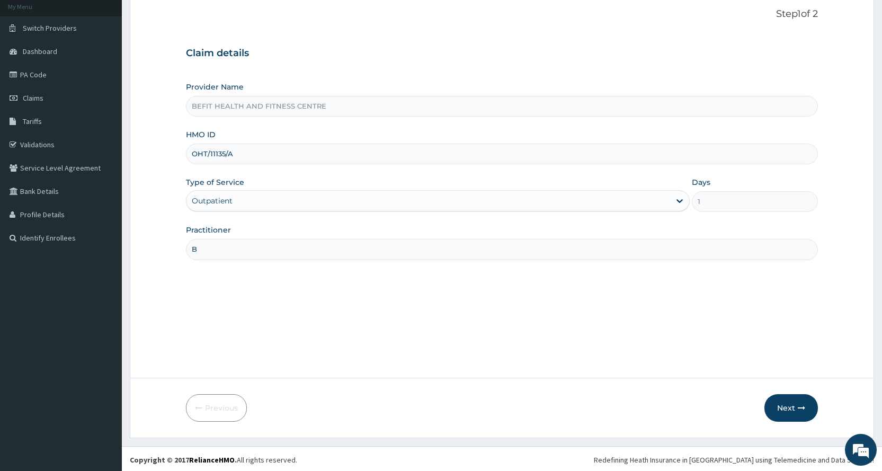
scroll to position [66, 0]
click at [789, 412] on button "Next" at bounding box center [790, 406] width 53 height 28
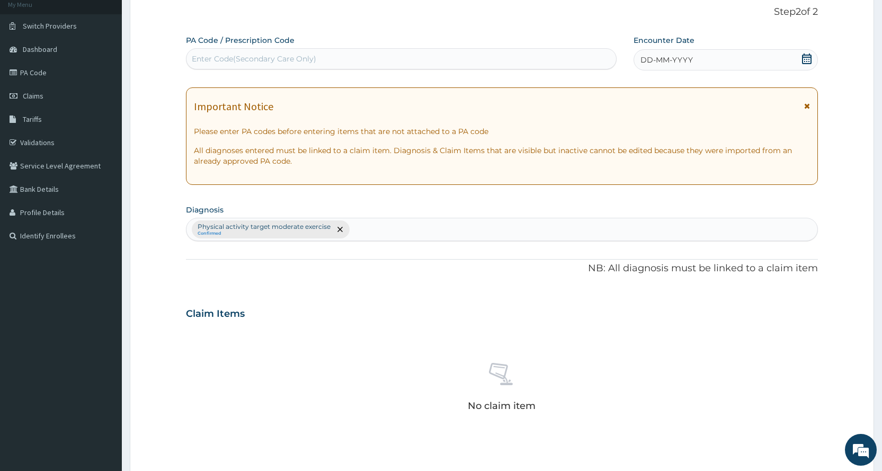
click at [275, 65] on div "Enter Code(Secondary Care Only)" at bounding box center [400, 58] width 429 height 17
type input "PA/ED9F52"
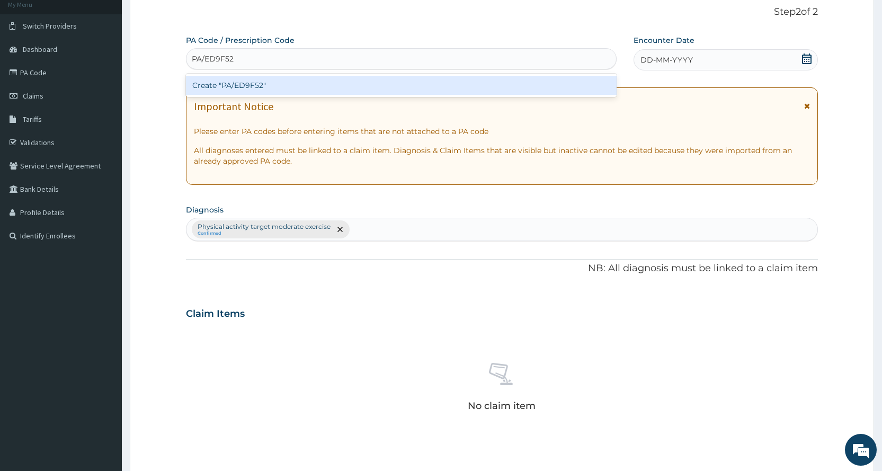
click at [575, 91] on div "Create "PA/ED9F52"" at bounding box center [401, 85] width 430 height 19
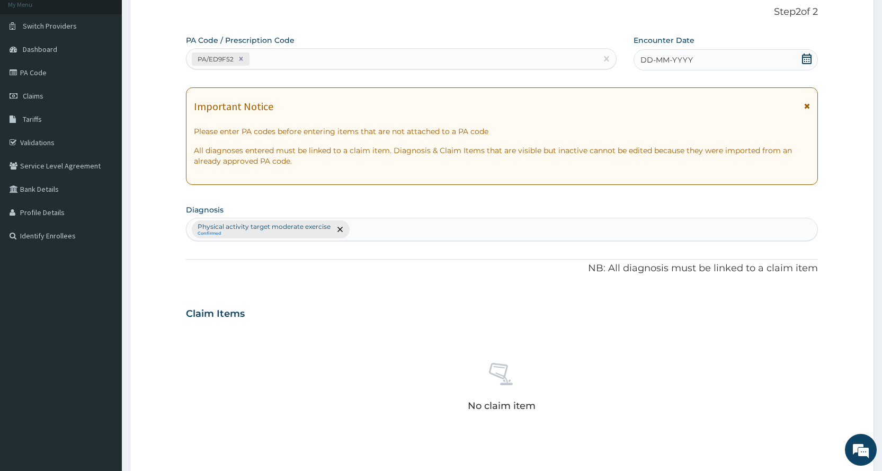
click at [807, 54] on icon at bounding box center [806, 58] width 11 height 11
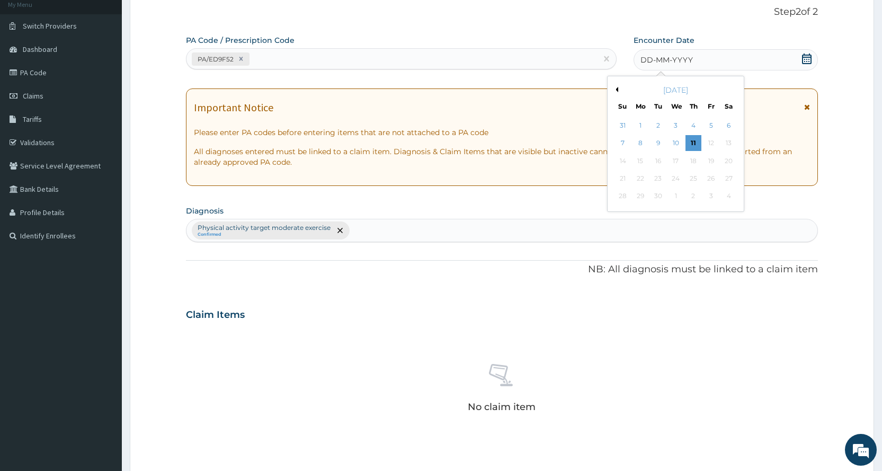
click at [618, 87] on div "[DATE]" at bounding box center [676, 90] width 128 height 11
click at [617, 88] on button "Previous Month" at bounding box center [615, 89] width 5 height 5
click at [668, 156] on div "13" at bounding box center [675, 161] width 16 height 16
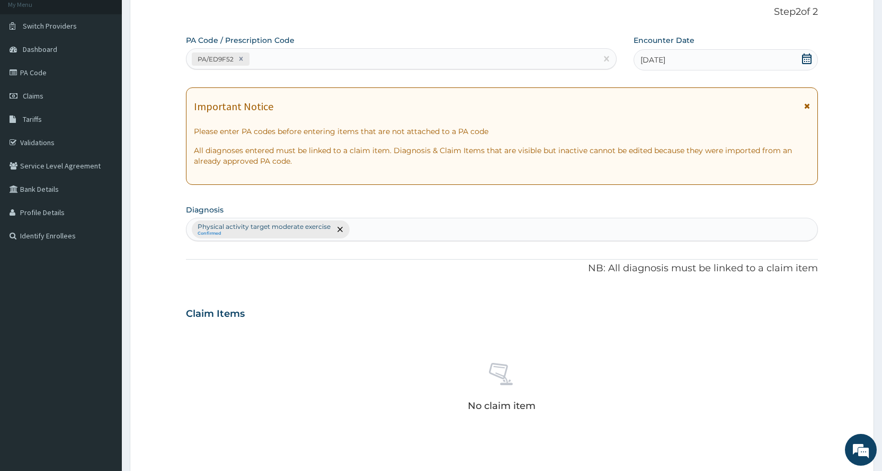
scroll to position [278, 0]
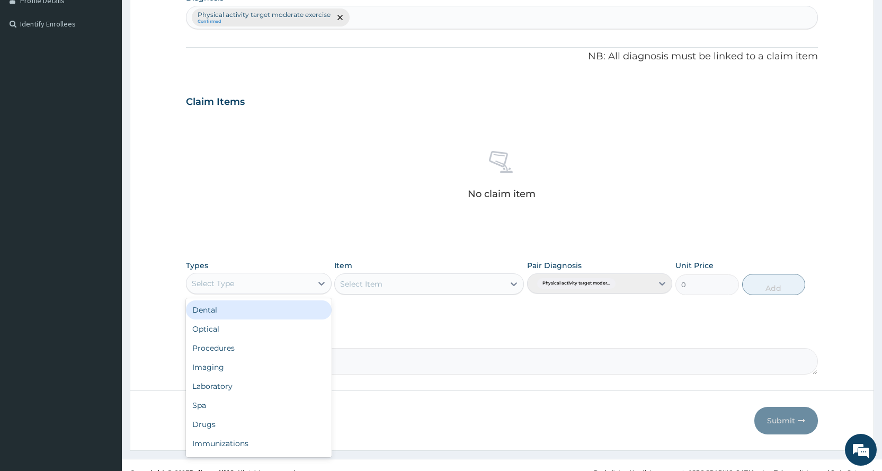
drag, startPoint x: 249, startPoint y: 282, endPoint x: 274, endPoint y: 380, distance: 100.4
click at [273, 294] on div "option Dental focused, 1 of 10. 10 results available. Use Up and Down to choose…" at bounding box center [258, 283] width 145 height 21
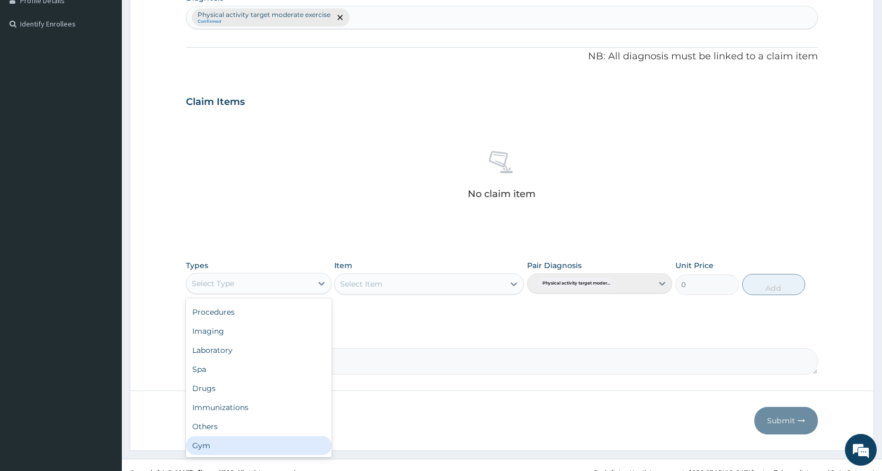
click at [244, 450] on div "Gym" at bounding box center [258, 445] width 145 height 19
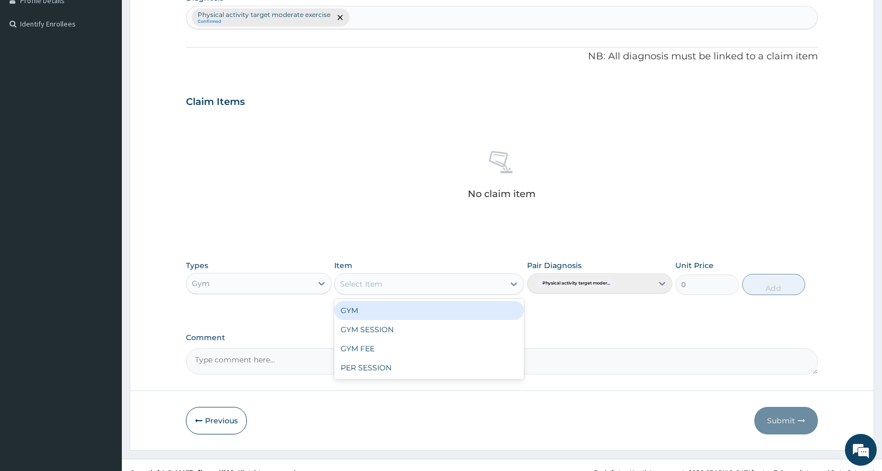
click at [414, 280] on div "Select Item" at bounding box center [419, 283] width 169 height 17
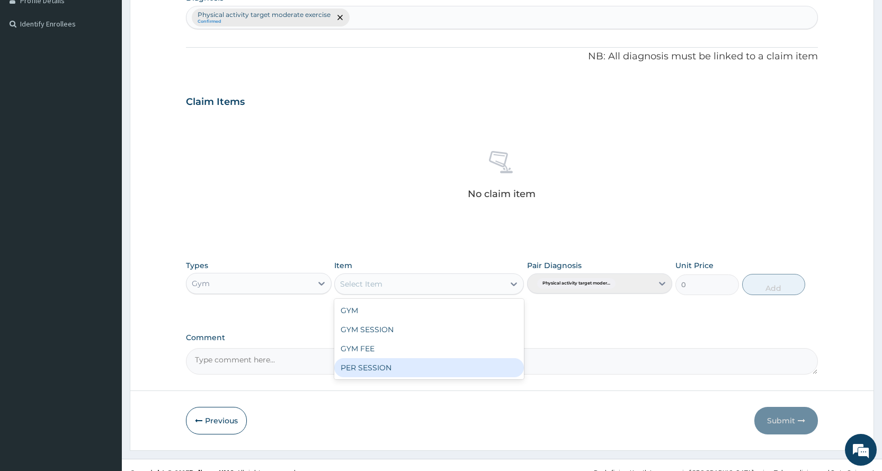
click at [428, 368] on div "PER SESSION" at bounding box center [429, 367] width 190 height 19
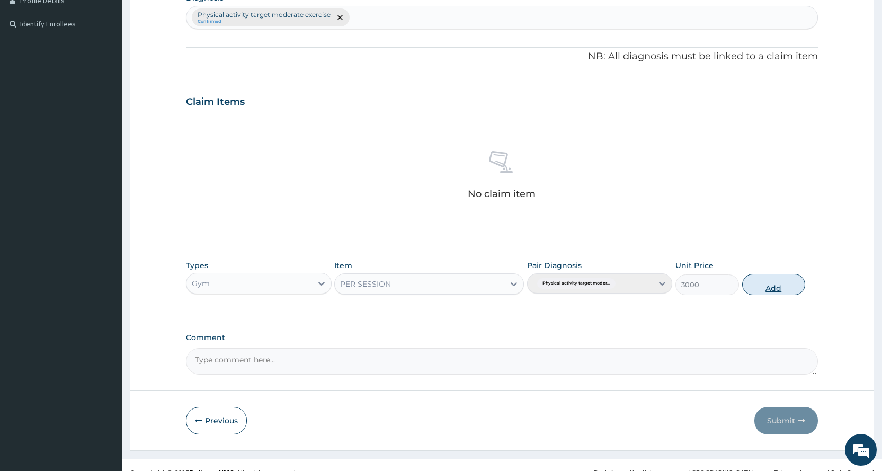
click at [777, 285] on button "Add" at bounding box center [773, 284] width 63 height 21
type input "0"
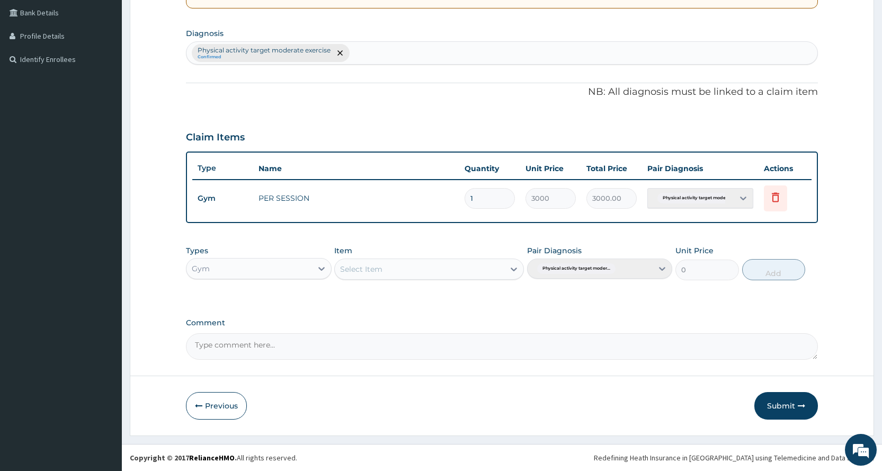
click at [780, 405] on button "Submit" at bounding box center [786, 406] width 64 height 28
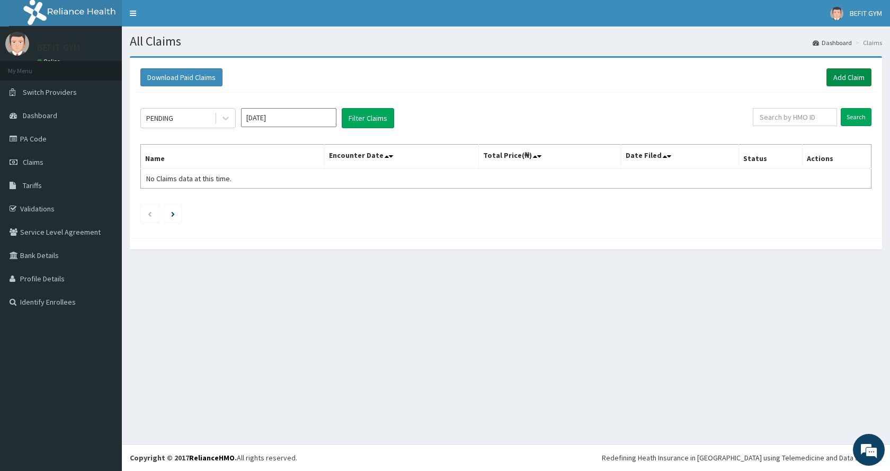
click at [851, 77] on link "Add Claim" at bounding box center [848, 77] width 45 height 18
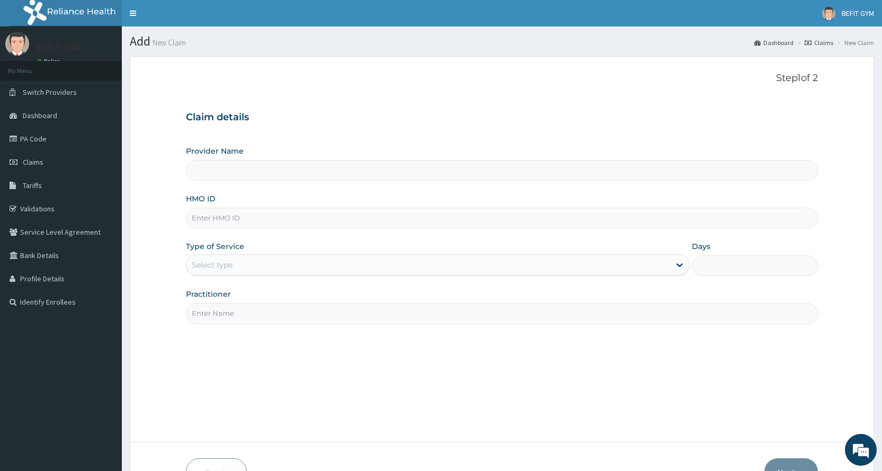
type input "BEFIT HEALTH AND FITNESS CENTRE"
type input "1"
click at [217, 212] on input "HMO ID" at bounding box center [502, 218] width 632 height 21
type input "BPV/10035/a"
click at [282, 311] on input "Practitioner" at bounding box center [502, 313] width 632 height 21
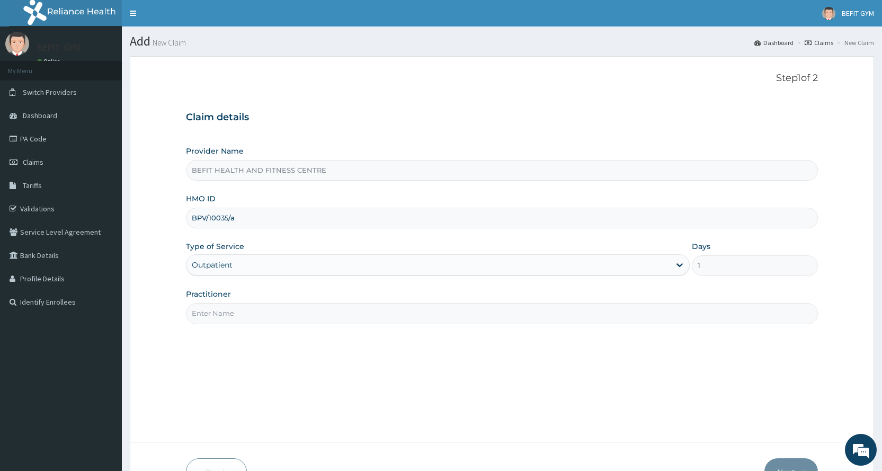
type input "B"
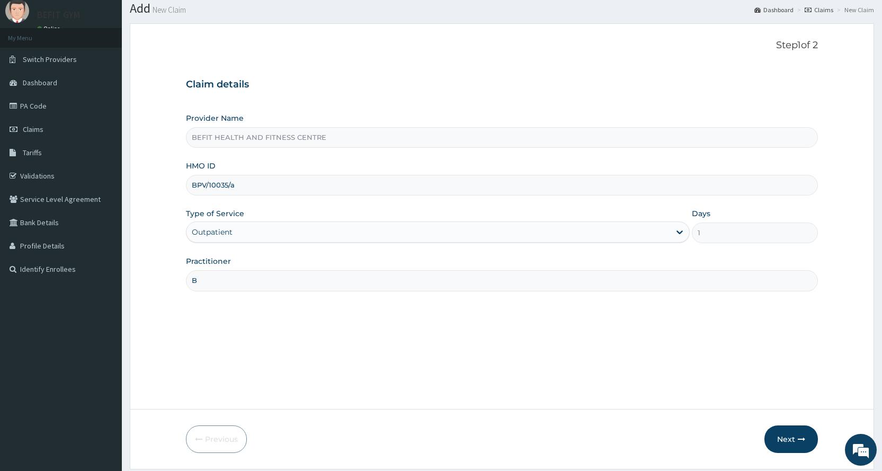
scroll to position [66, 0]
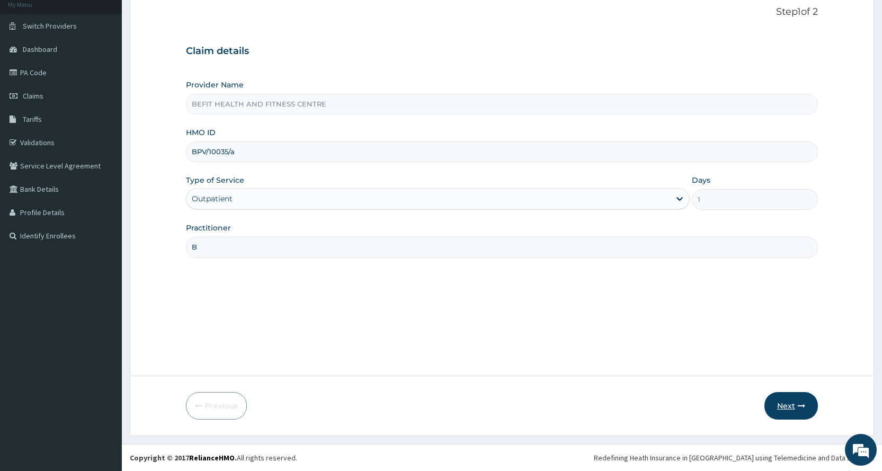
click at [805, 399] on button "Next" at bounding box center [790, 406] width 53 height 28
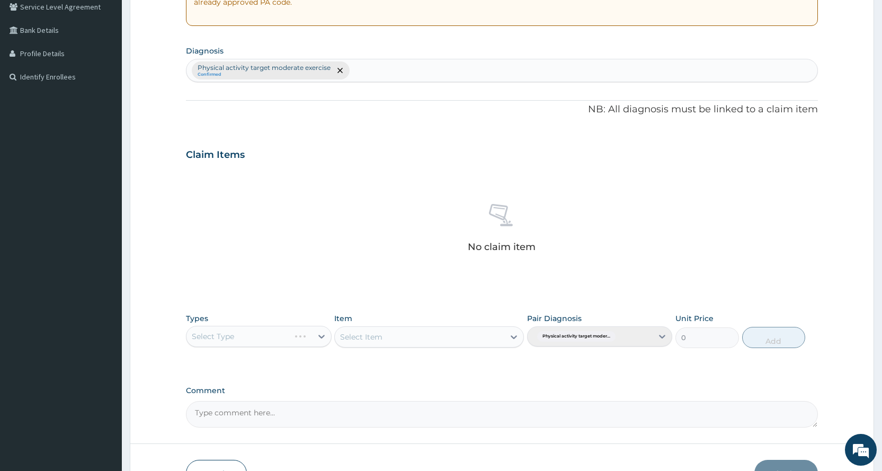
scroll to position [0, 0]
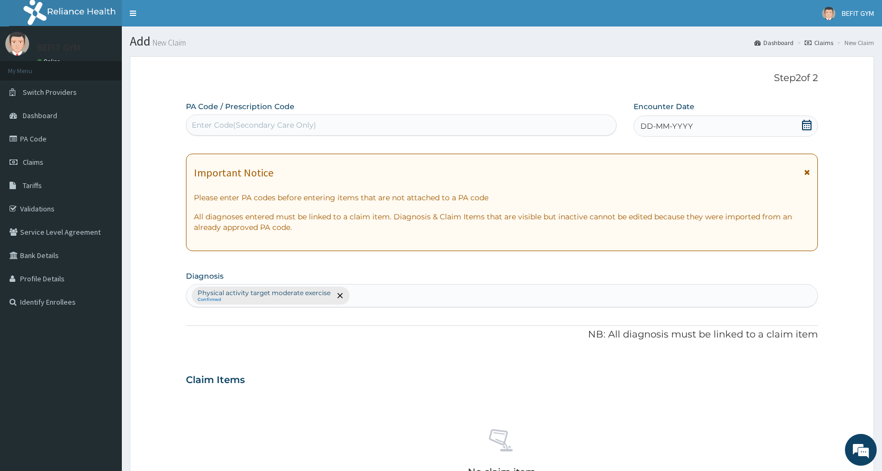
click at [505, 135] on div "Enter Code(Secondary Care Only)" at bounding box center [401, 124] width 430 height 21
click at [508, 121] on div "Enter Code(Secondary Care Only)" at bounding box center [400, 125] width 429 height 17
type input "PA/F717FD"
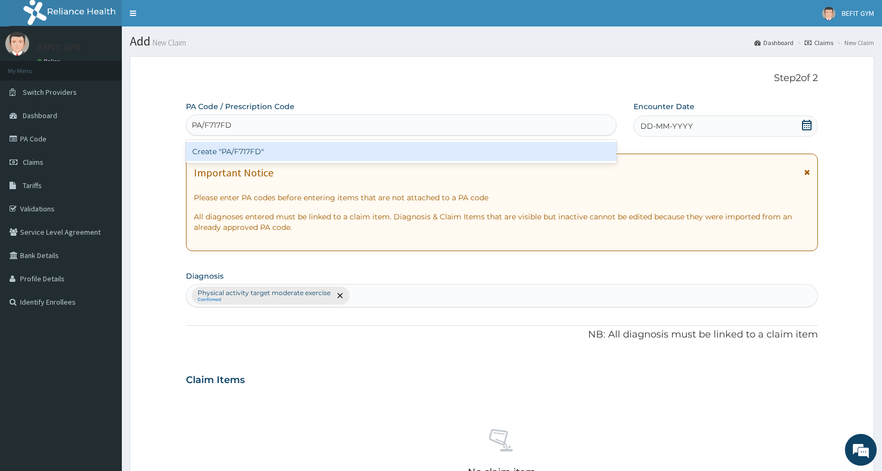
click at [491, 154] on div "Create "PA/F717FD"" at bounding box center [401, 151] width 430 height 19
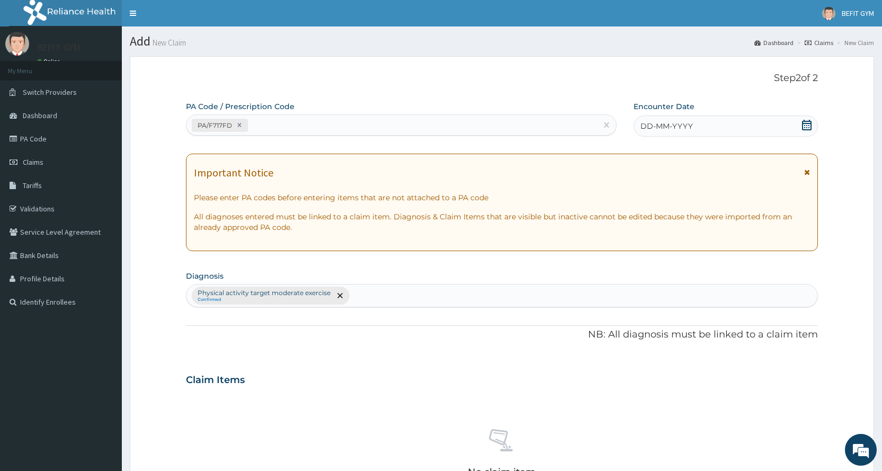
click at [807, 122] on icon at bounding box center [806, 125] width 11 height 11
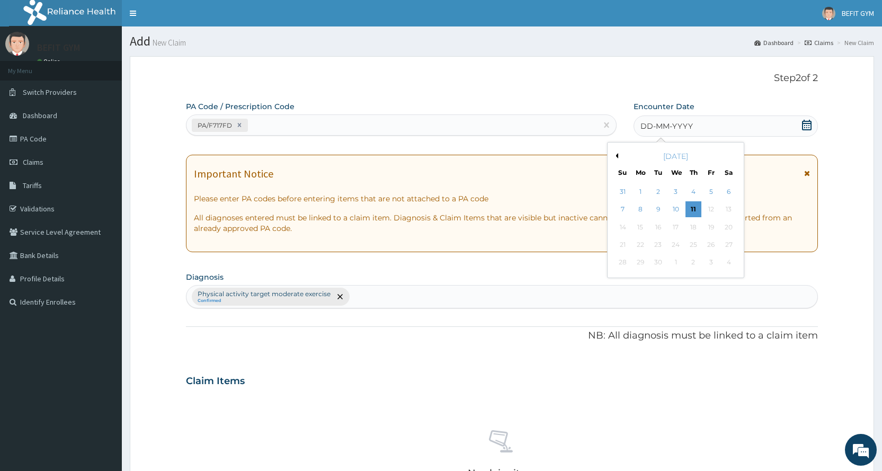
click at [613, 154] on button "Previous Month" at bounding box center [615, 155] width 5 height 5
click at [716, 208] on div "8" at bounding box center [711, 210] width 16 height 16
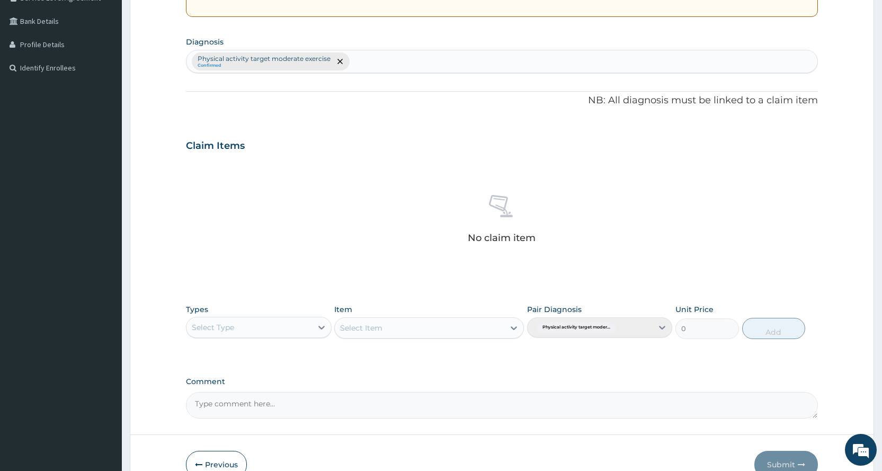
scroll to position [265, 0]
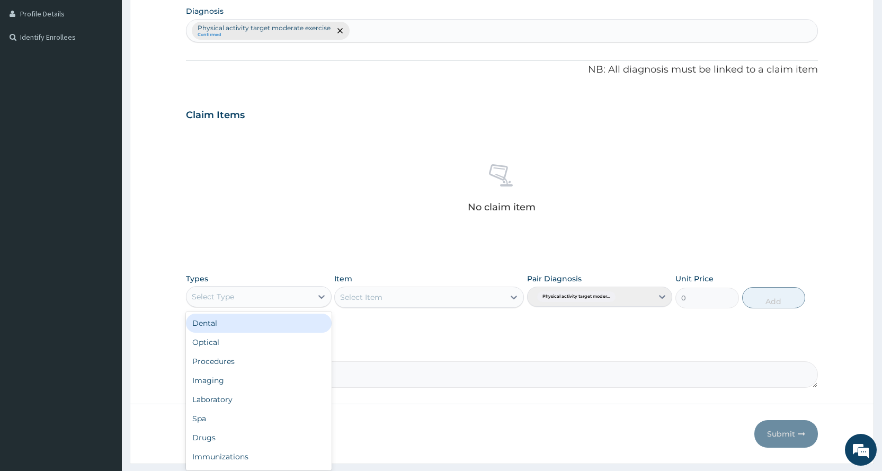
click at [266, 300] on div "Select Type" at bounding box center [248, 296] width 125 height 17
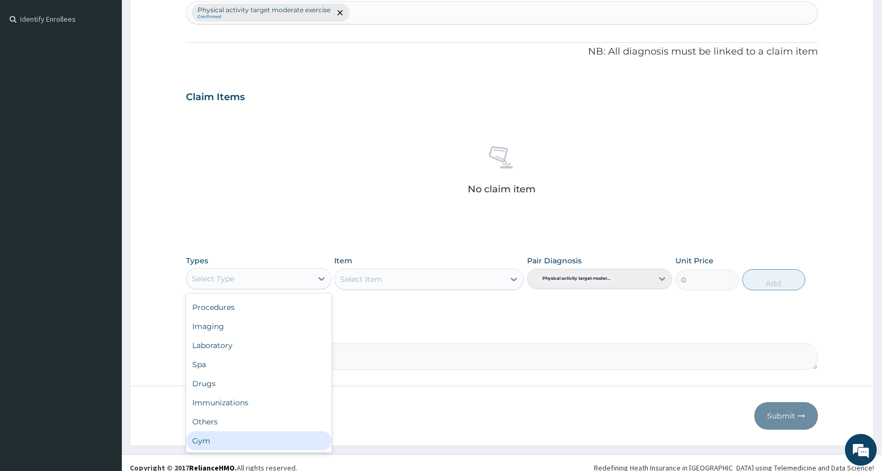
scroll to position [293, 0]
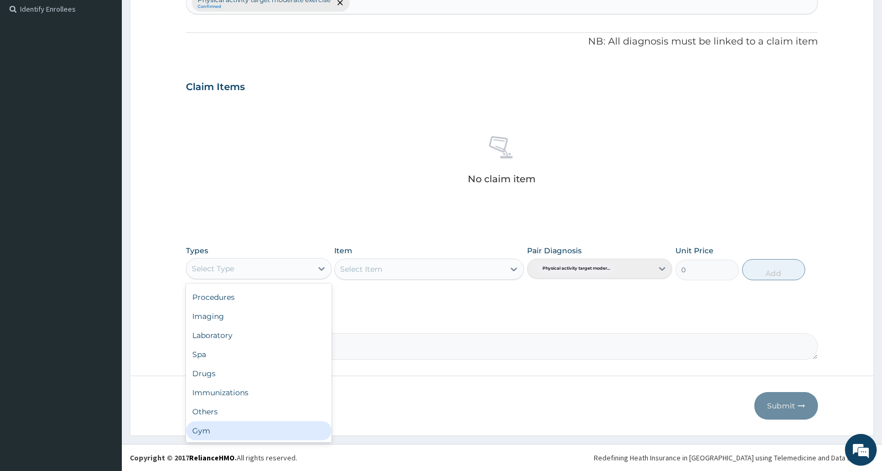
click at [253, 432] on div "Gym" at bounding box center [258, 430] width 145 height 19
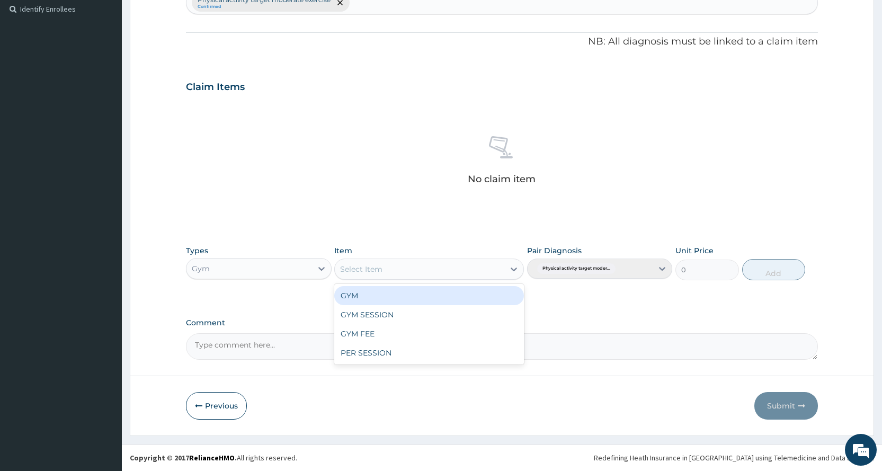
click at [475, 259] on div "Select Item" at bounding box center [429, 268] width 190 height 21
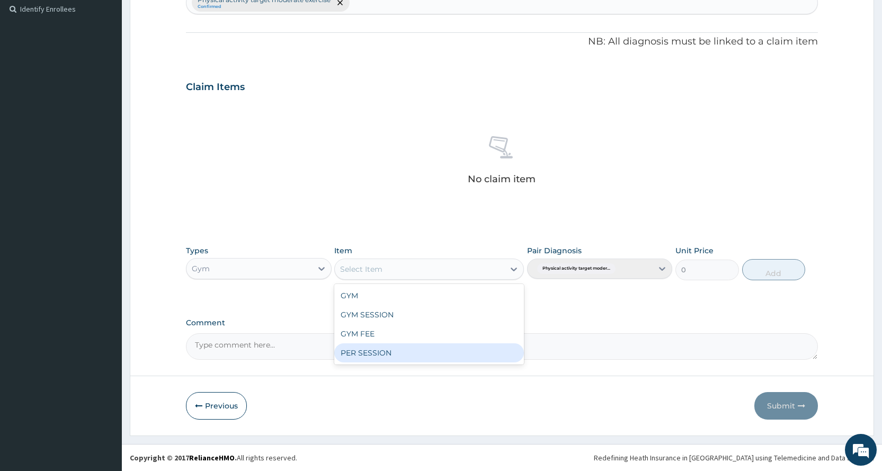
click at [439, 356] on div "PER SESSION" at bounding box center [429, 352] width 190 height 19
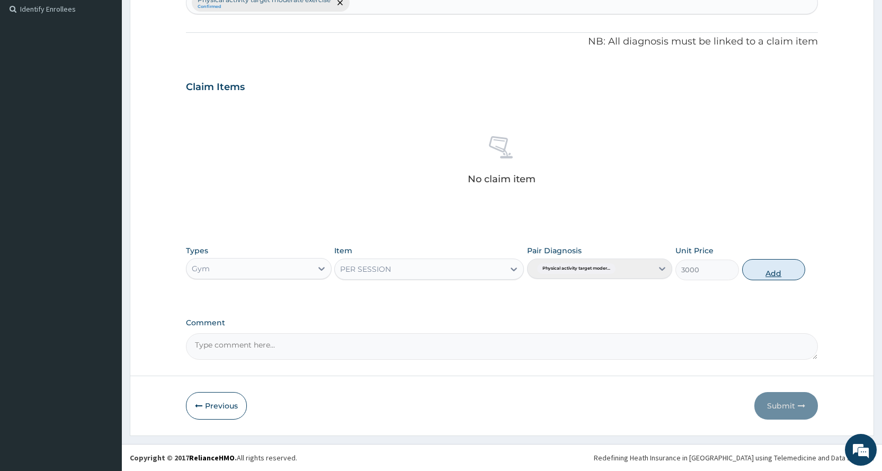
click at [764, 263] on button "Add" at bounding box center [773, 269] width 63 height 21
type input "0"
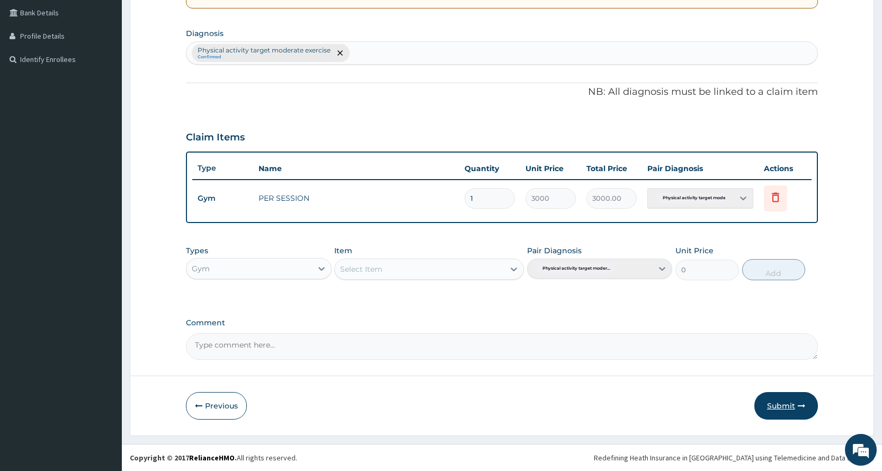
click at [765, 400] on button "Submit" at bounding box center [786, 406] width 64 height 28
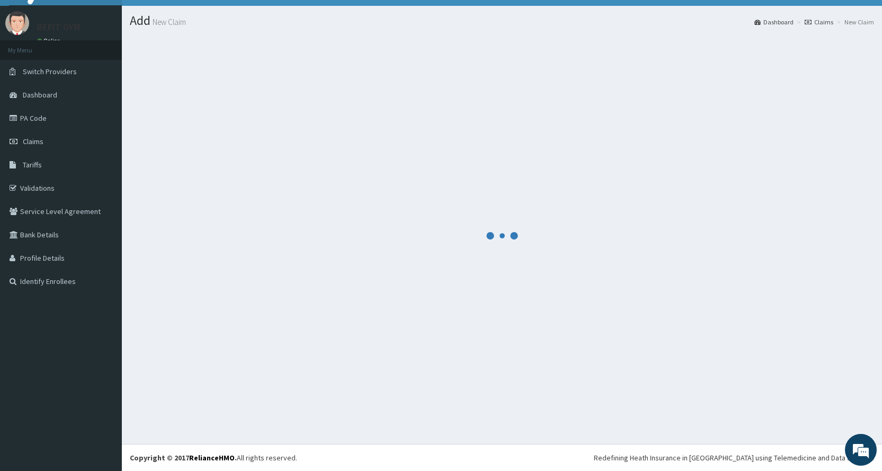
scroll to position [243, 0]
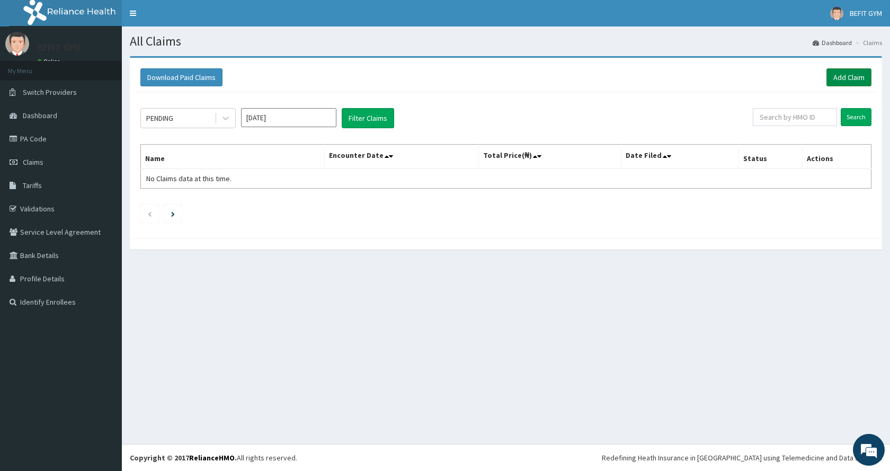
click at [848, 76] on link "Add Claim" at bounding box center [848, 77] width 45 height 18
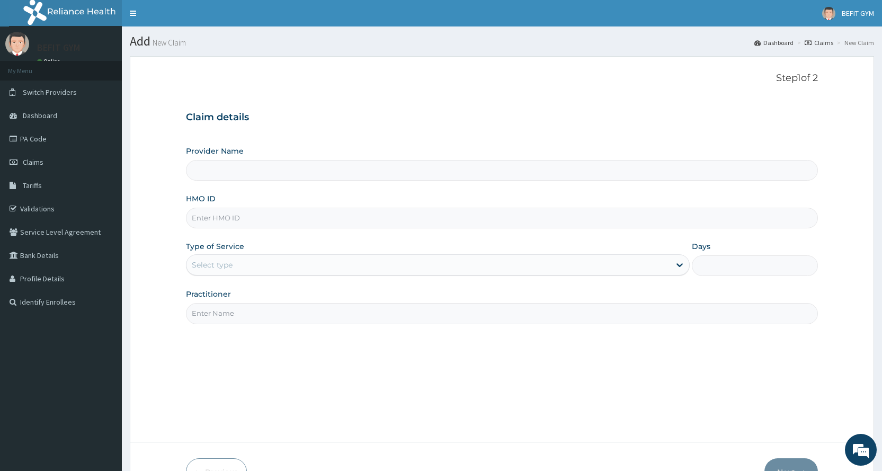
type input "BEFIT HEALTH AND FITNESS CENTRE"
type input "1"
click at [684, 205] on div "HMO ID" at bounding box center [502, 210] width 632 height 35
click at [680, 221] on input "HMO ID" at bounding box center [502, 218] width 632 height 21
type input "swq/10004/B"
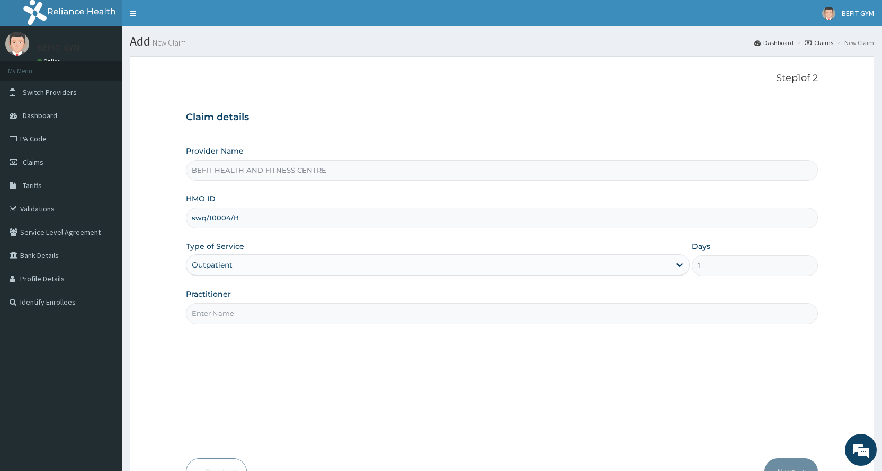
click at [329, 319] on input "Practitioner" at bounding box center [502, 313] width 632 height 21
type input "B"
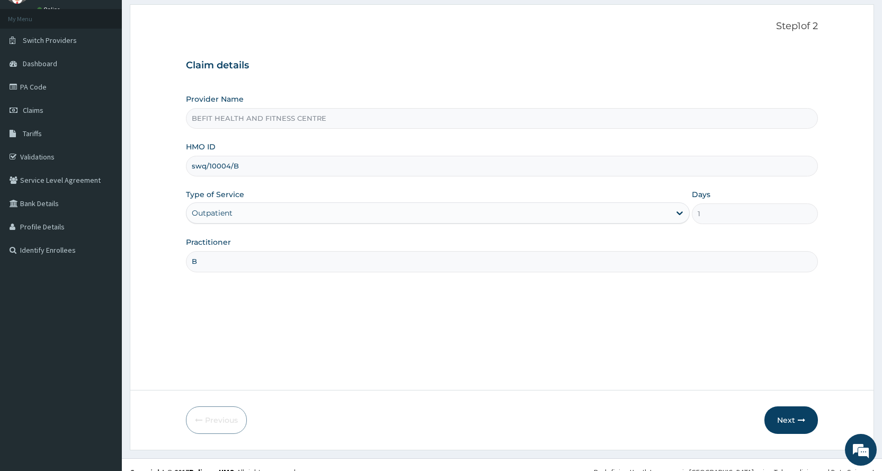
scroll to position [66, 0]
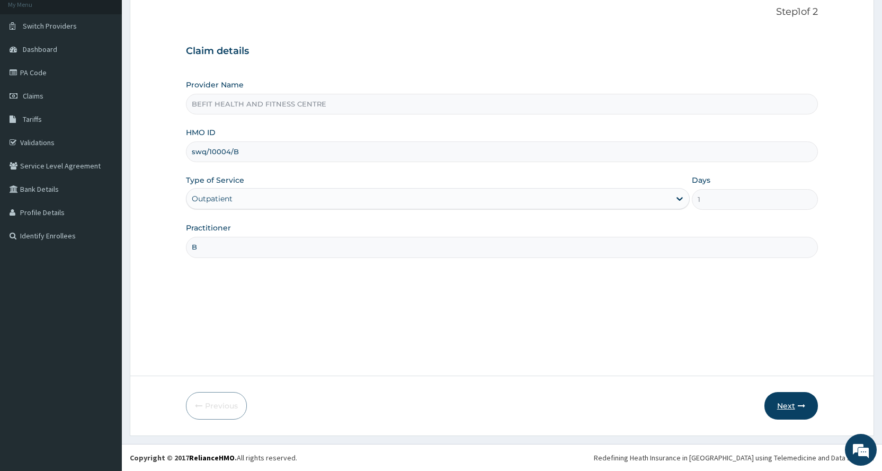
click at [789, 406] on button "Next" at bounding box center [790, 406] width 53 height 28
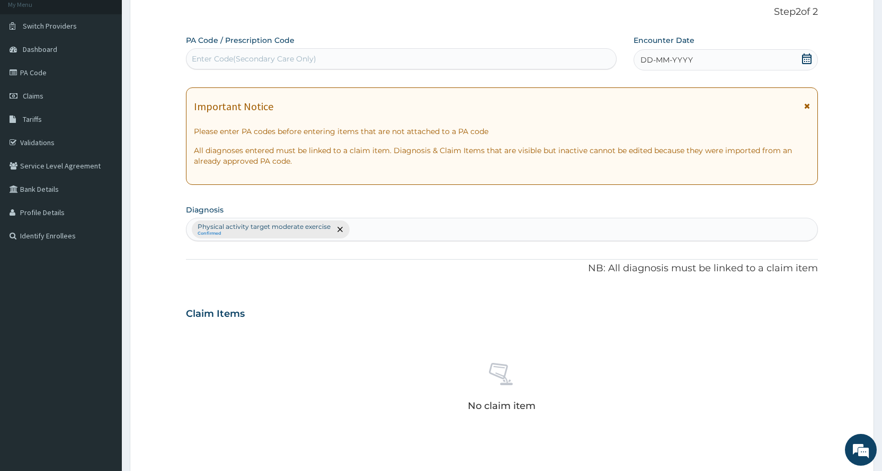
click at [306, 60] on div "Enter Code(Secondary Care Only)" at bounding box center [254, 58] width 124 height 11
type input "PA/"
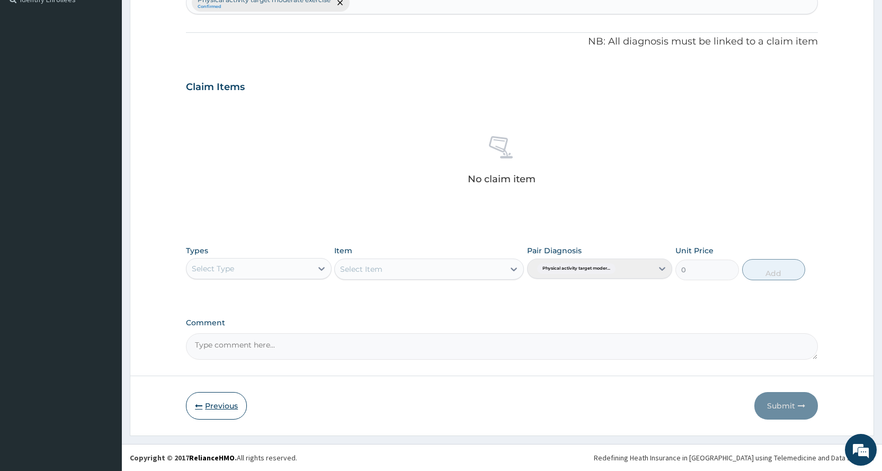
click at [222, 400] on button "Previous" at bounding box center [216, 406] width 61 height 28
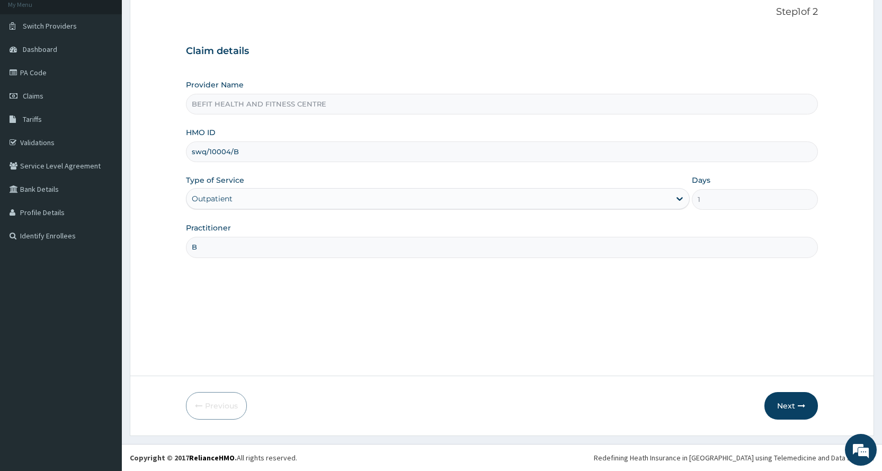
click at [299, 152] on input "swq/10004/B" at bounding box center [502, 151] width 632 height 21
type input "s"
type input "TDL/10054/E"
click at [776, 410] on button "Next" at bounding box center [790, 406] width 53 height 28
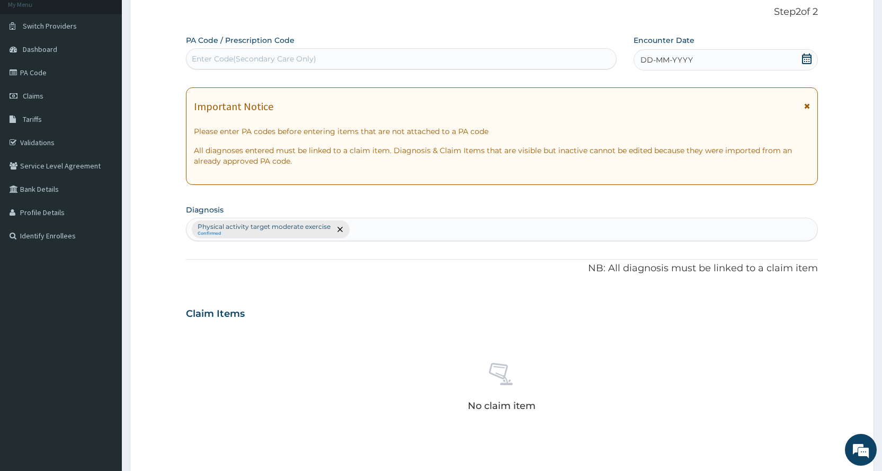
click at [567, 53] on div "Enter Code(Secondary Care Only)" at bounding box center [400, 58] width 429 height 17
type input "PA/086AF2"
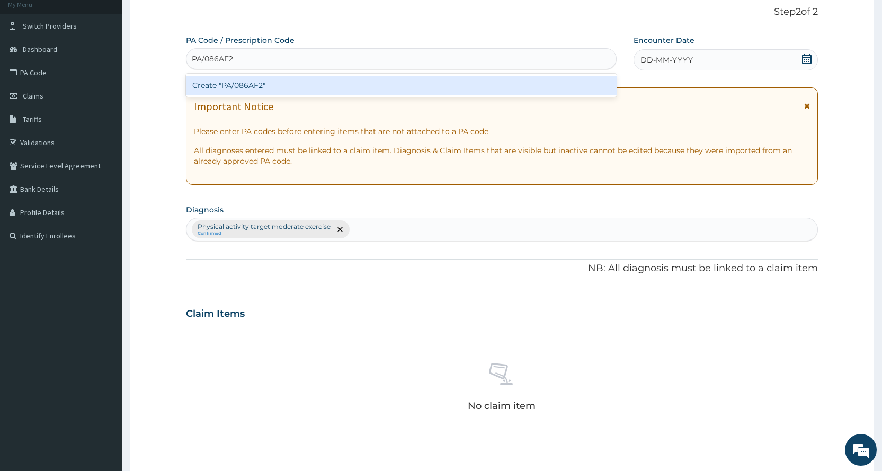
click at [538, 82] on div "Create "PA/086AF2"" at bounding box center [401, 85] width 430 height 19
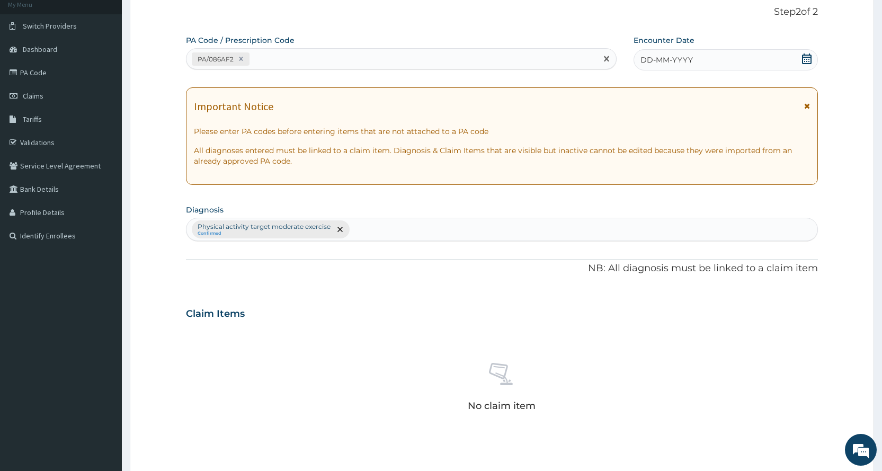
click at [678, 58] on span "DD-MM-YYYY" at bounding box center [666, 60] width 52 height 11
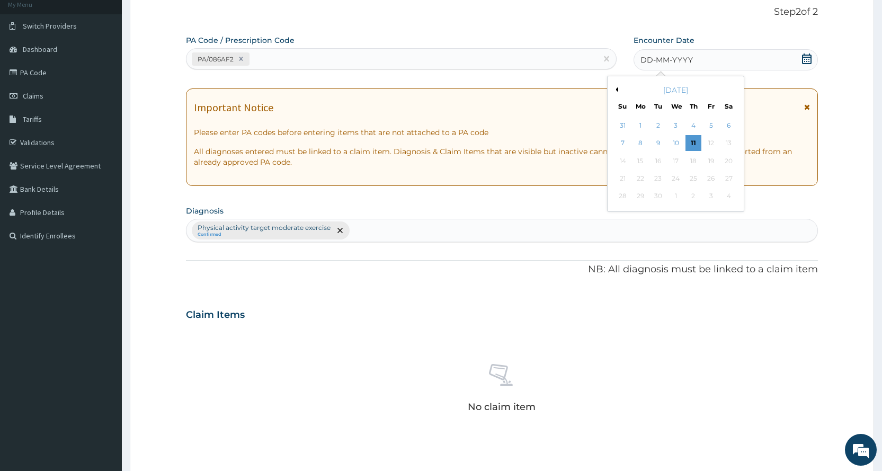
click at [618, 90] on div "September 2025" at bounding box center [676, 90] width 128 height 11
click at [616, 91] on button "Previous Month" at bounding box center [615, 89] width 5 height 5
click at [722, 130] on div "2" at bounding box center [728, 126] width 16 height 16
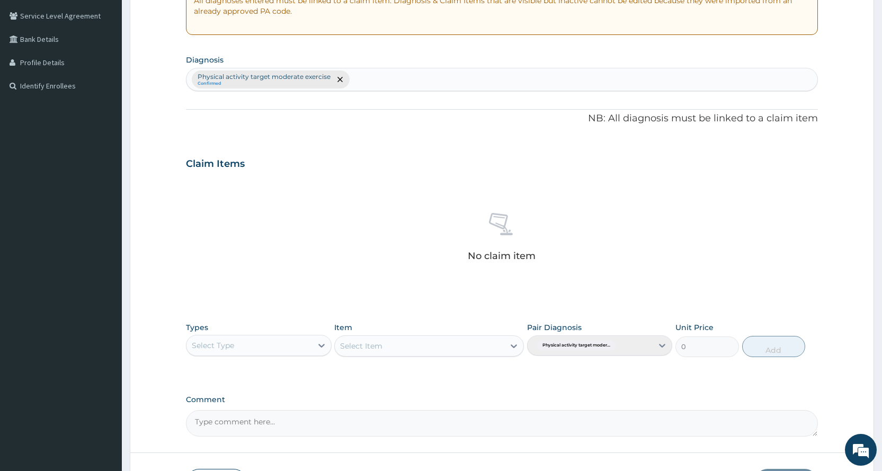
scroll to position [293, 0]
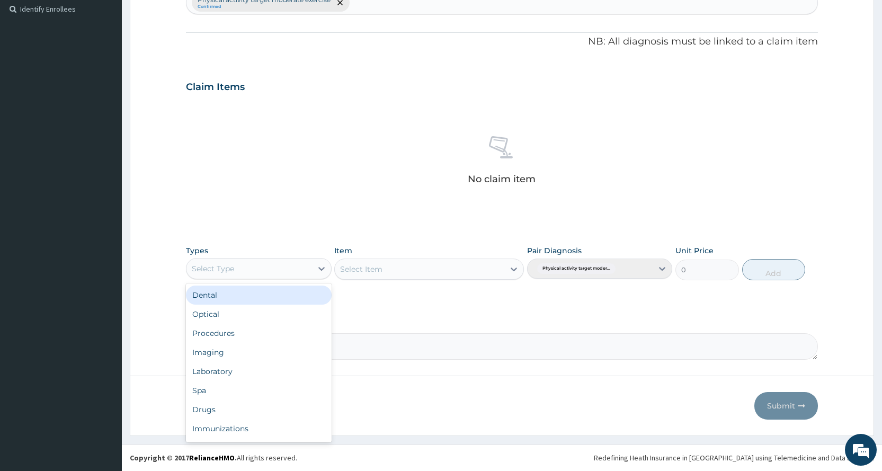
click at [237, 270] on div "Select Type" at bounding box center [248, 268] width 125 height 17
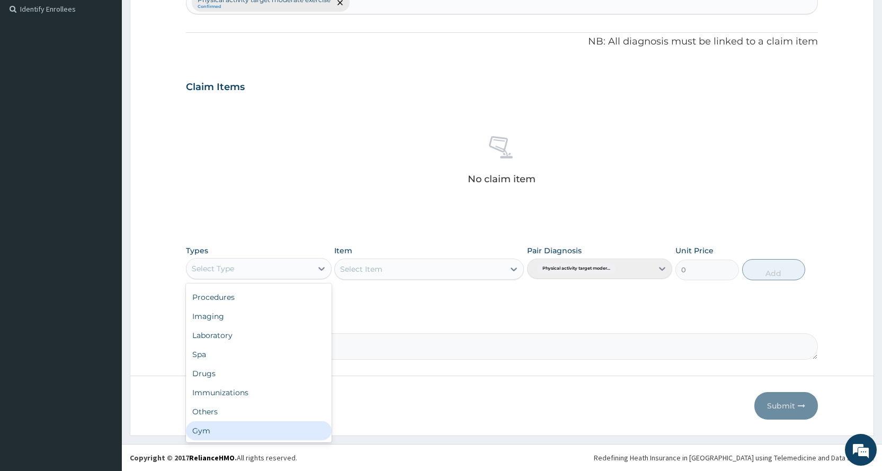
click at [230, 428] on div "Gym" at bounding box center [258, 430] width 145 height 19
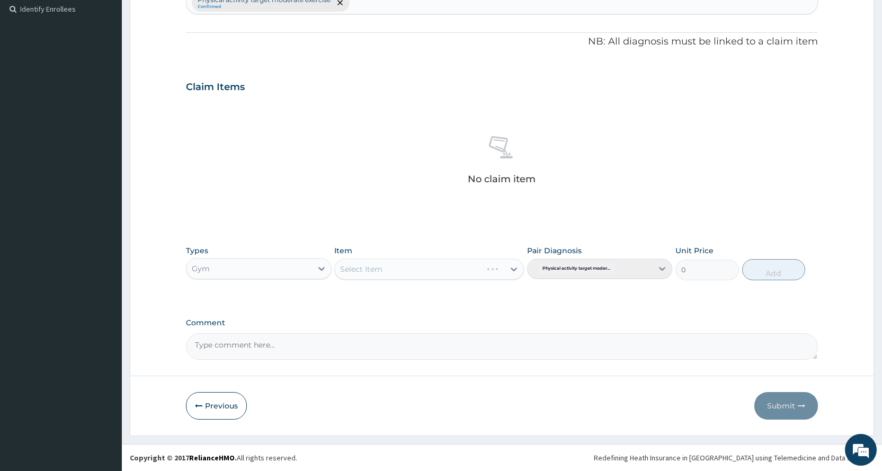
click at [396, 274] on div "Select Item" at bounding box center [429, 268] width 190 height 21
click at [399, 268] on div "Select Item" at bounding box center [419, 269] width 169 height 17
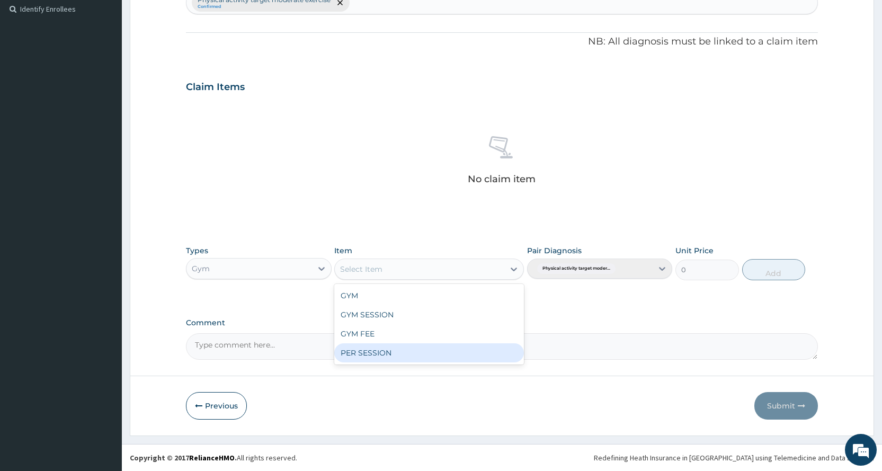
click at [389, 354] on div "PER SESSION" at bounding box center [429, 352] width 190 height 19
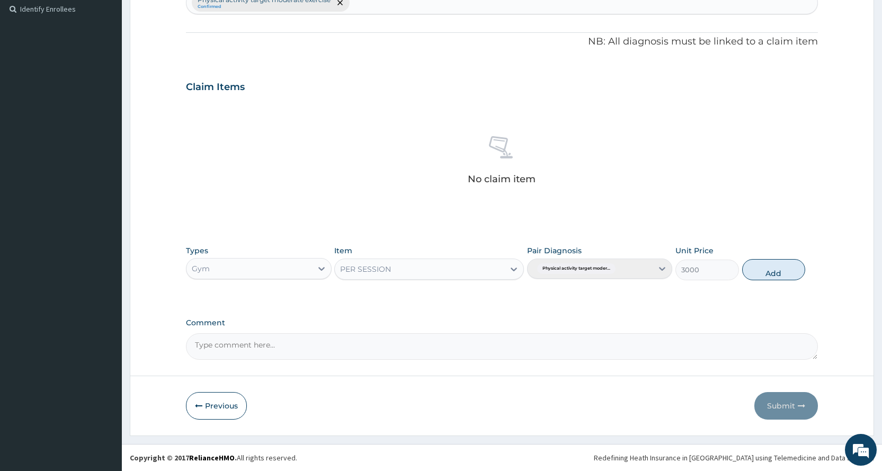
drag, startPoint x: 762, startPoint y: 268, endPoint x: 811, endPoint y: 334, distance: 82.1
click at [762, 270] on button "Add" at bounding box center [773, 269] width 63 height 21
type input "0"
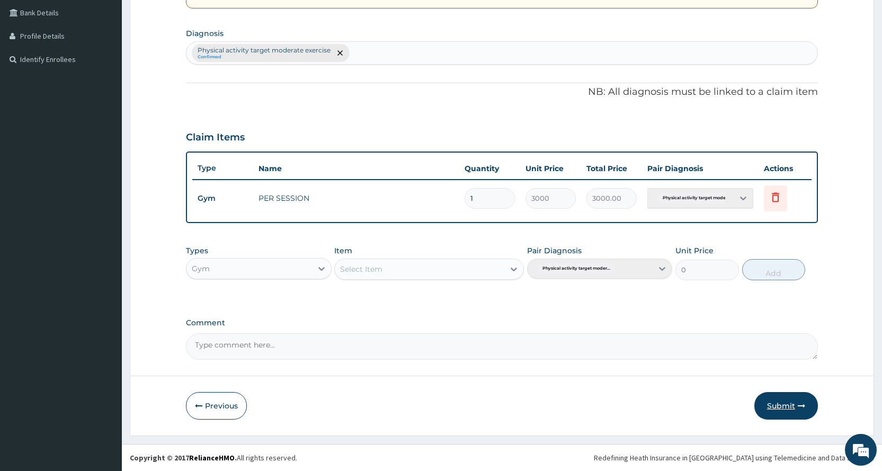
click at [784, 406] on button "Submit" at bounding box center [786, 406] width 64 height 28
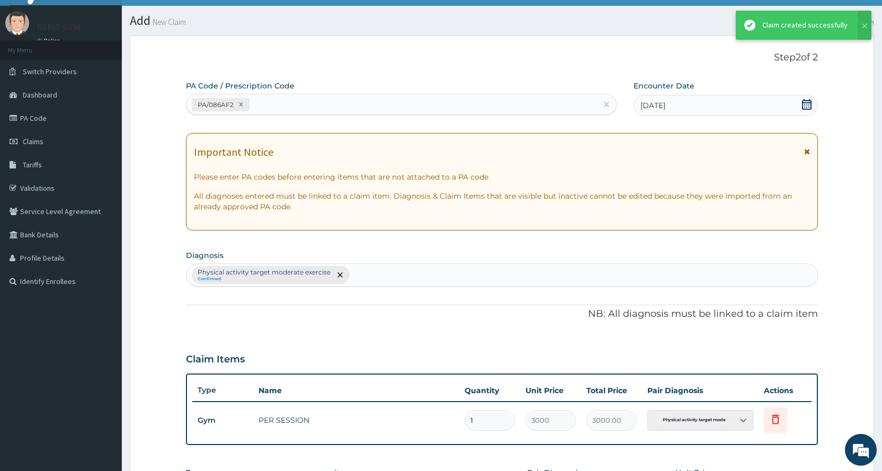
scroll to position [243, 0]
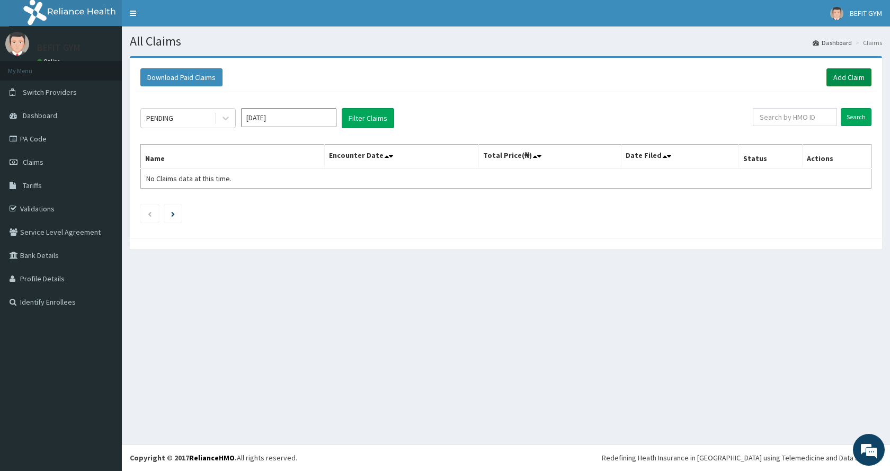
click at [850, 75] on link "Add Claim" at bounding box center [848, 77] width 45 height 18
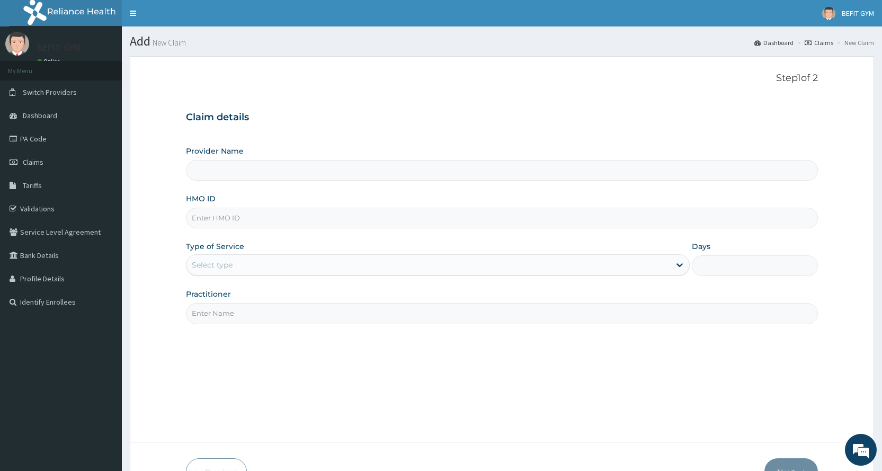
type input "BEFIT HEALTH AND FITNESS CENTRE"
type input "1"
click at [238, 225] on input "HMO ID" at bounding box center [502, 218] width 632 height 21
type input "PQE/10005/A"
click at [234, 333] on div "Step 1 of 2 Claim details Provider Name BEFIT HEALTH AND FITNESS CENTRE HMO ID …" at bounding box center [502, 249] width 632 height 353
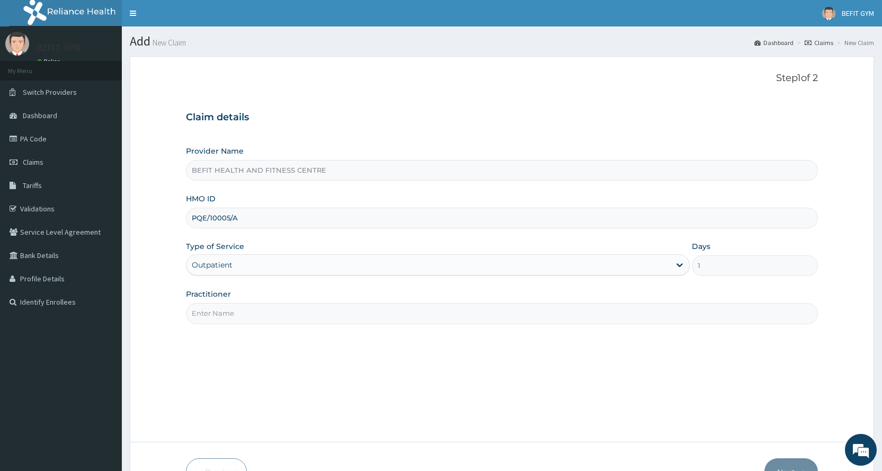
click at [239, 314] on input "Practitioner" at bounding box center [502, 313] width 632 height 21
type input "B"
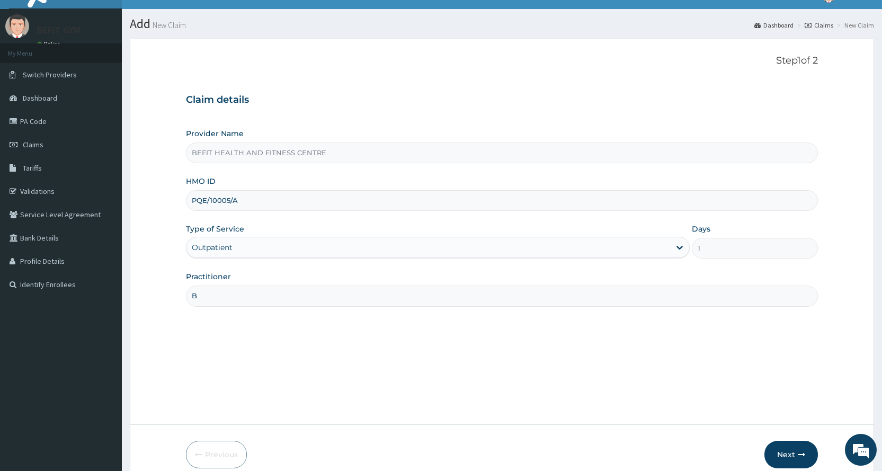
scroll to position [66, 0]
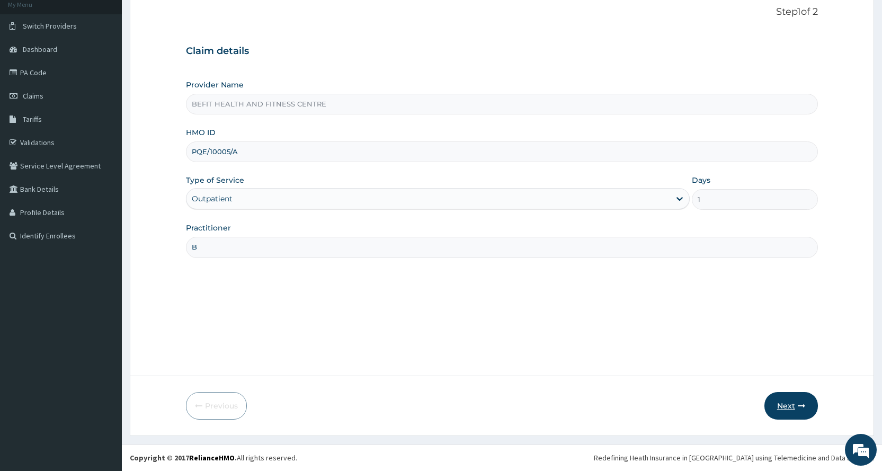
click at [770, 399] on button "Next" at bounding box center [790, 406] width 53 height 28
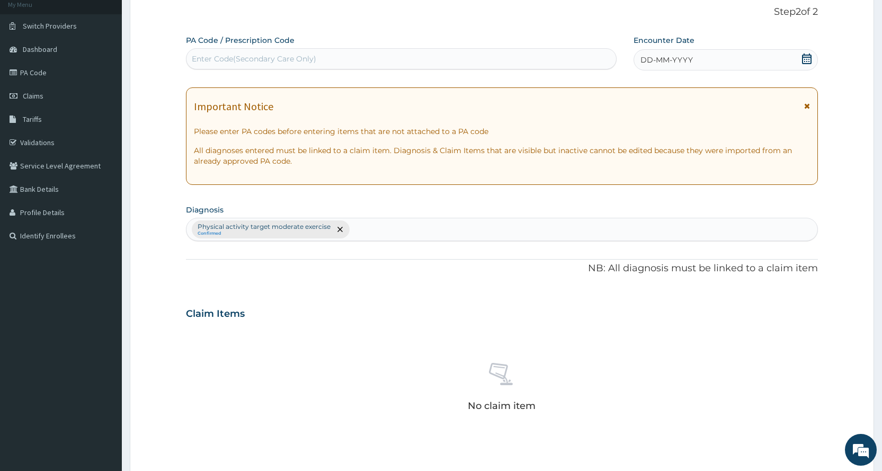
click at [497, 64] on div "Enter Code(Secondary Care Only)" at bounding box center [400, 58] width 429 height 17
click at [495, 60] on div "Enter Code(Secondary Care Only)" at bounding box center [400, 58] width 429 height 17
click at [210, 57] on input "PA/00091A7" at bounding box center [214, 58] width 45 height 11
type input "PA/0091A7"
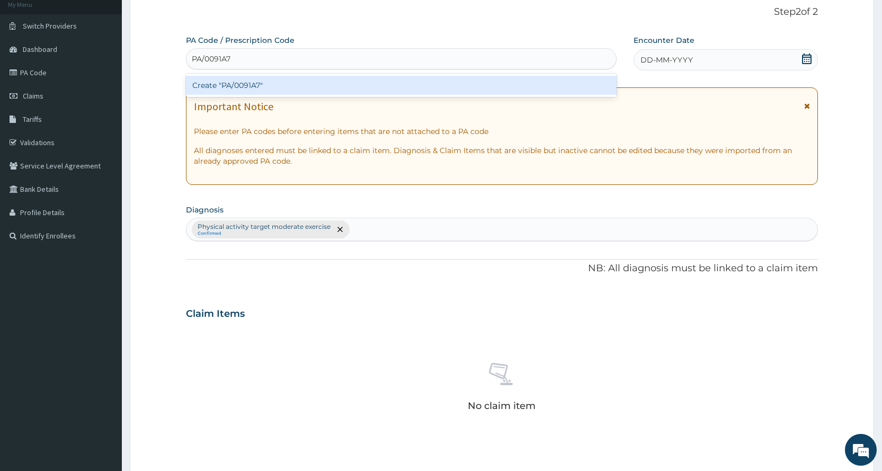
click at [255, 87] on div "Create "PA/0091A7"" at bounding box center [401, 85] width 430 height 19
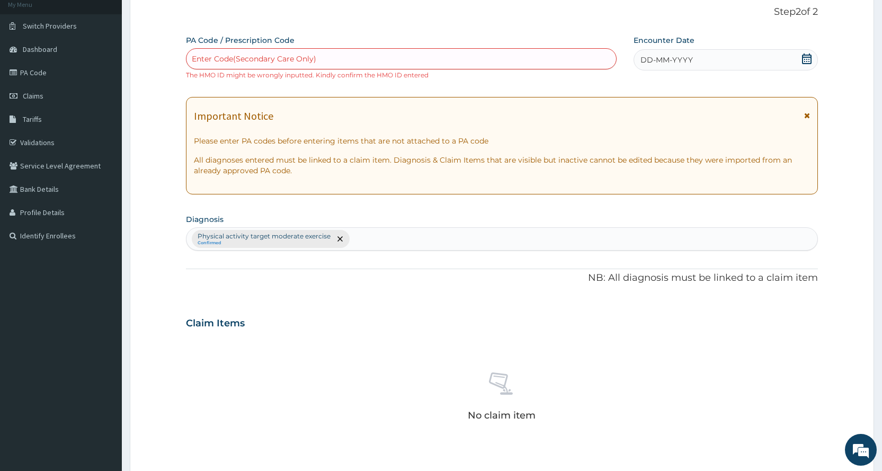
scroll to position [302, 0]
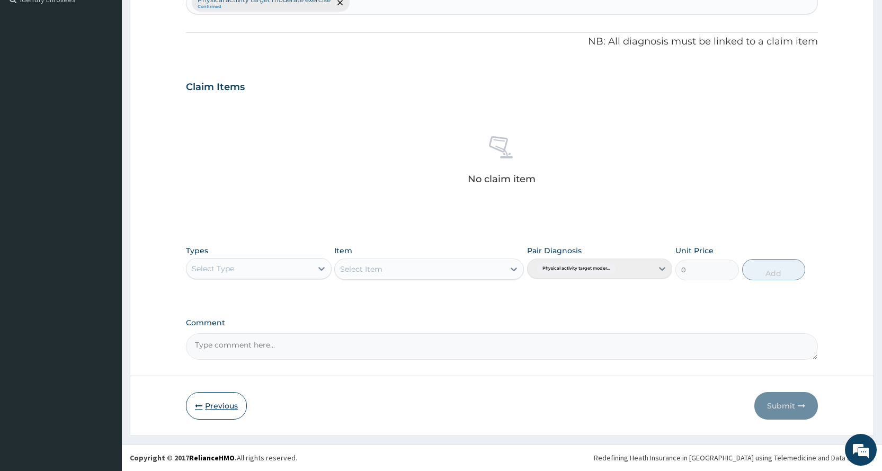
click at [216, 415] on button "Previous" at bounding box center [216, 406] width 61 height 28
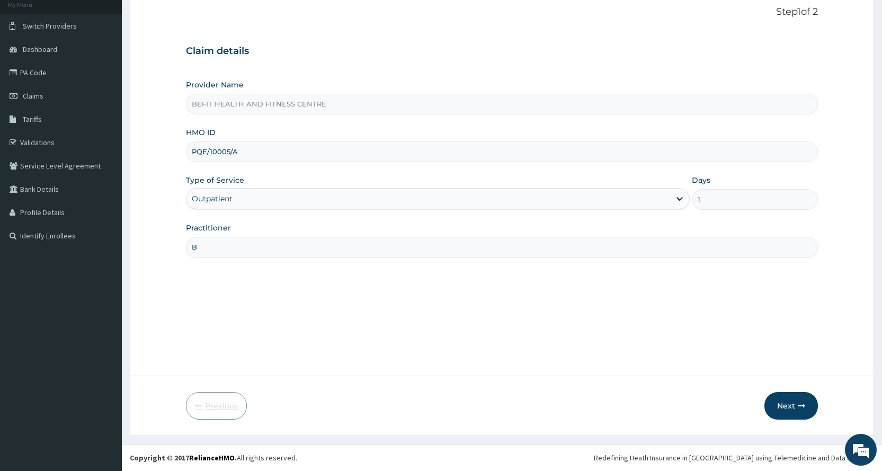
scroll to position [66, 0]
click at [253, 143] on input "PQE/10005/A" at bounding box center [502, 151] width 632 height 21
type input "P"
type input "OHT/11840/A"
click at [790, 404] on button "Next" at bounding box center [790, 406] width 53 height 28
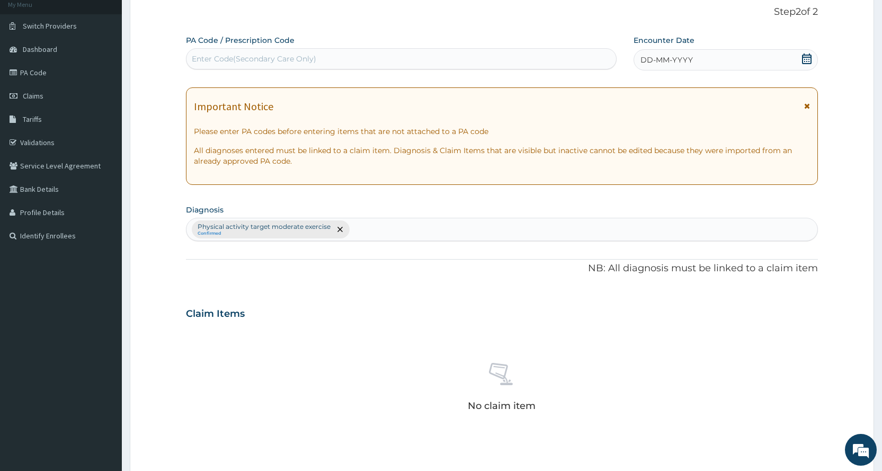
click at [251, 55] on div "Enter Code(Secondary Care Only)" at bounding box center [254, 58] width 124 height 11
type input "PA/FE11DF"
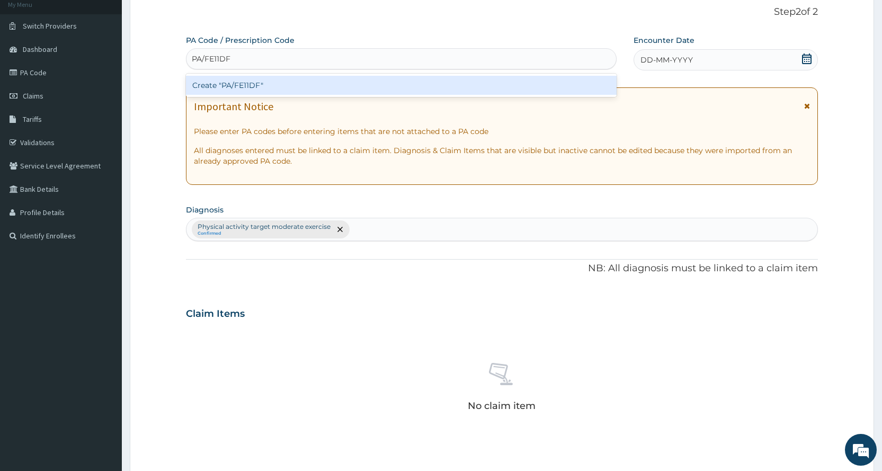
click at [440, 92] on div "Create "PA/FE11DF"" at bounding box center [401, 85] width 430 height 19
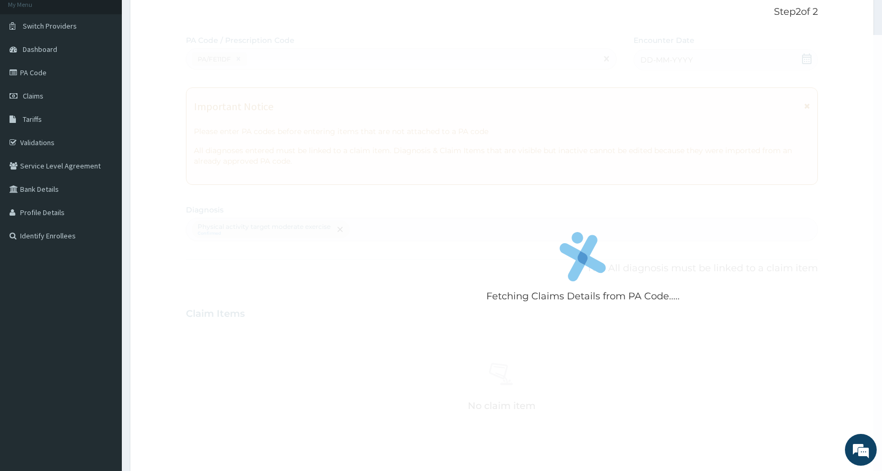
click at [581, 155] on div "Fetching Claims Details from PA Code....." at bounding box center [583, 270] width 794 height 471
click at [580, 112] on div "Fetching Claims Details from PA Code....." at bounding box center [583, 270] width 794 height 471
click at [810, 64] on div "Fetching Claims Details from PA Code....." at bounding box center [583, 270] width 794 height 471
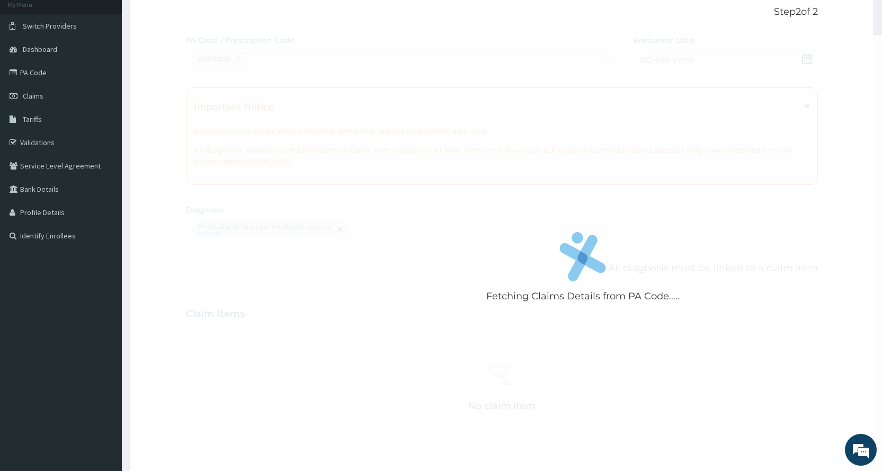
click at [810, 64] on div "Fetching Claims Details from PA Code....." at bounding box center [583, 270] width 794 height 471
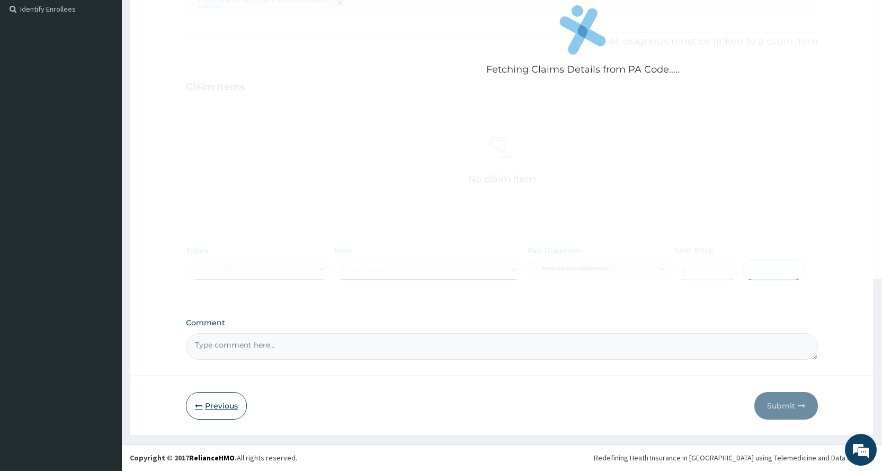
click at [214, 406] on button "Previous" at bounding box center [216, 406] width 61 height 28
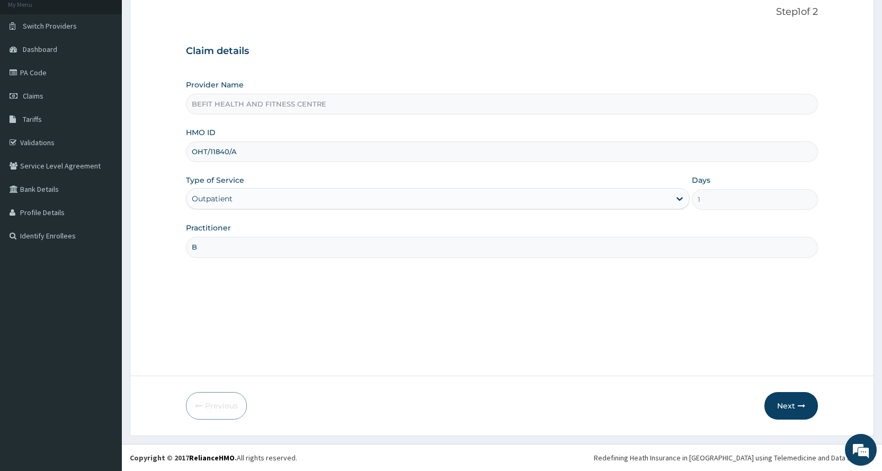
click at [280, 155] on input "OHT/11840/A" at bounding box center [502, 151] width 632 height 21
type input "O"
type input "KML/10077/A"
click at [775, 415] on button "Next" at bounding box center [790, 406] width 53 height 28
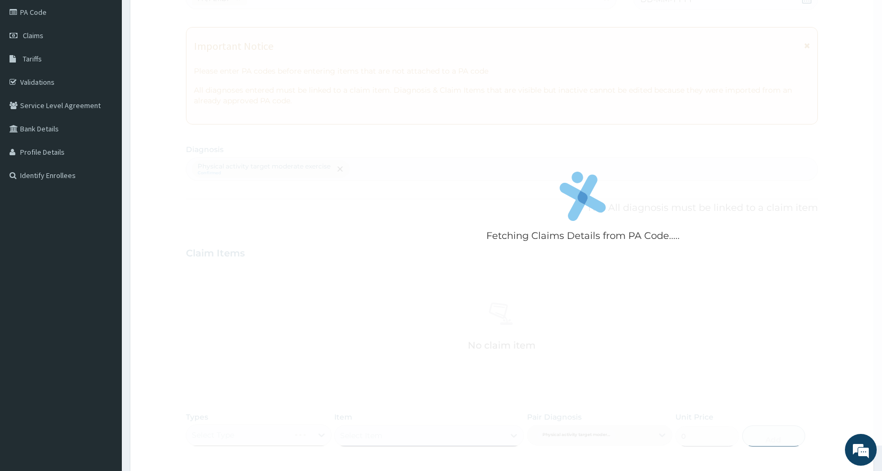
scroll to position [293, 0]
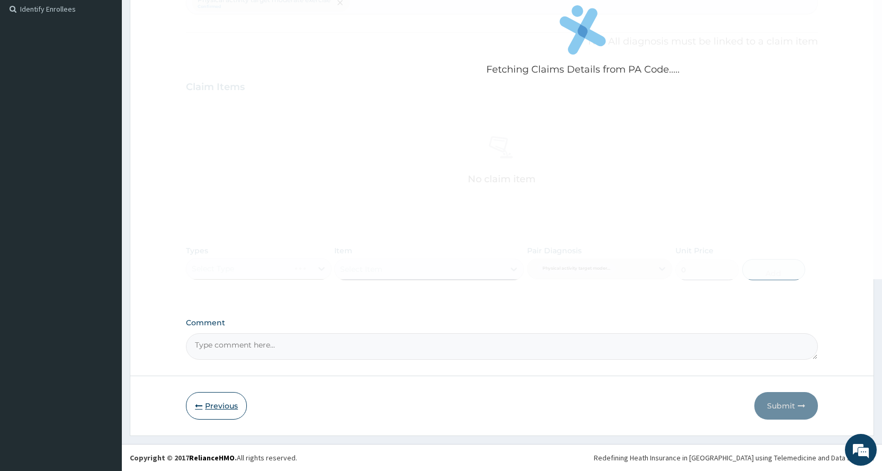
click at [195, 412] on button "Previous" at bounding box center [216, 406] width 61 height 28
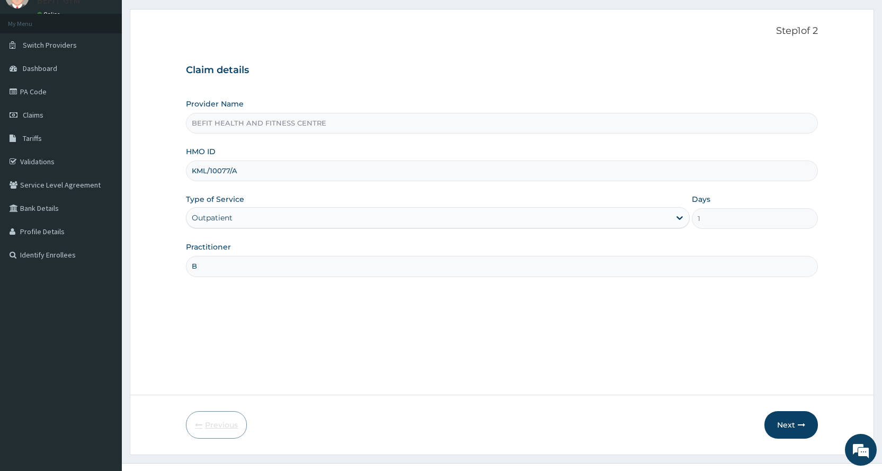
scroll to position [0, 0]
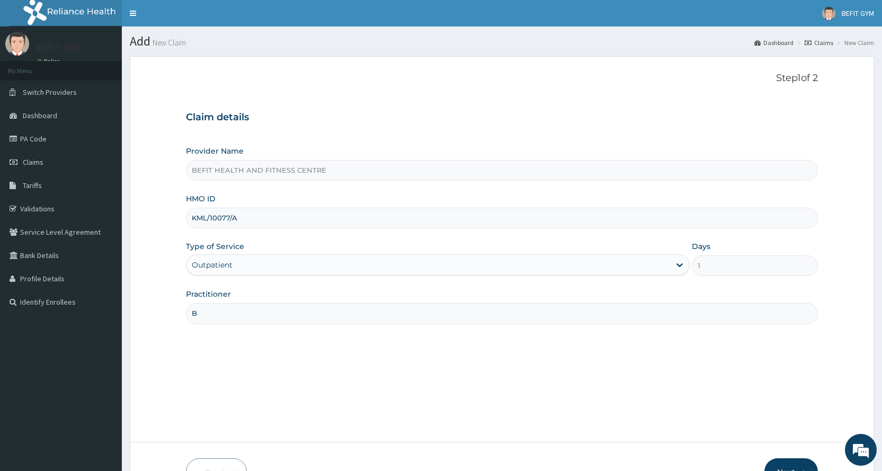
click at [333, 217] on input "KML/10077/A" at bounding box center [502, 218] width 632 height 21
type input "K"
click at [41, 157] on link "Claims" at bounding box center [61, 161] width 122 height 23
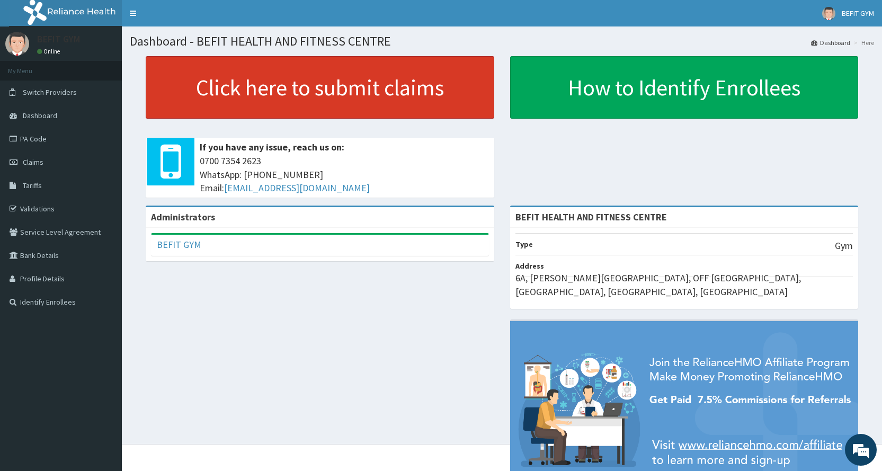
click at [369, 94] on link "Click here to submit claims" at bounding box center [320, 87] width 348 height 62
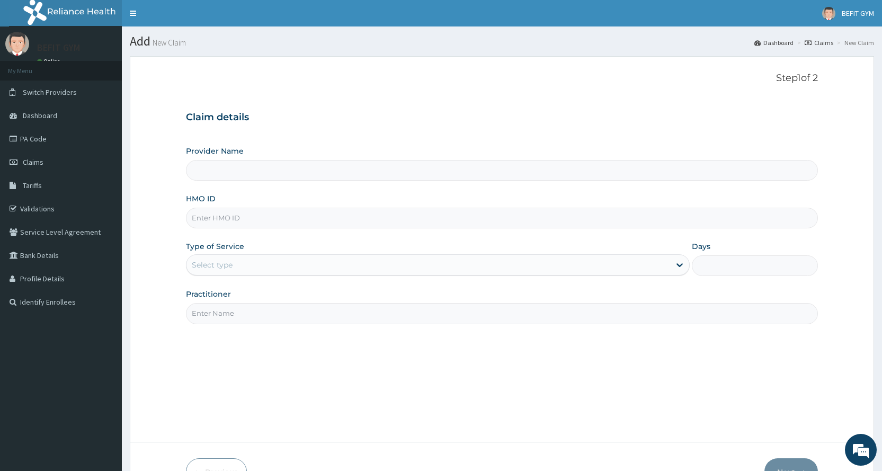
click at [290, 219] on input "HMO ID" at bounding box center [502, 218] width 632 height 21
type input "BEFIT HEALTH AND FITNESS CENTRE"
type input "1"
type input "ITX/10613/A"
click at [301, 315] on input "Practitioner" at bounding box center [502, 313] width 632 height 21
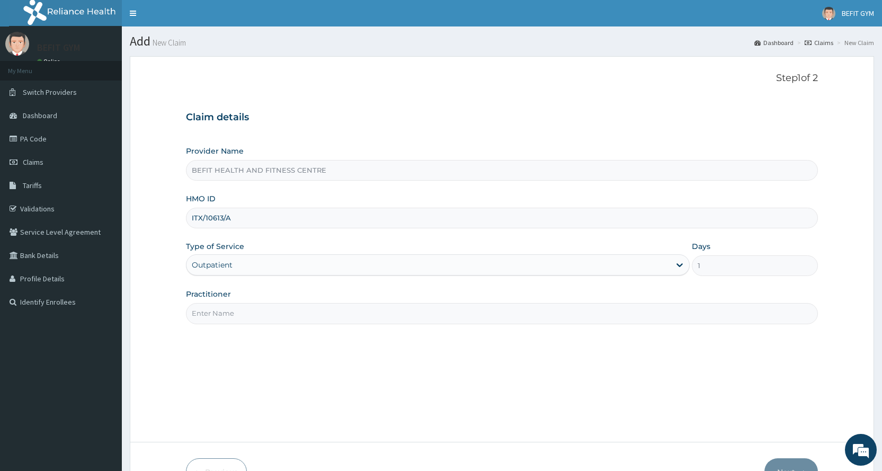
type input "B"
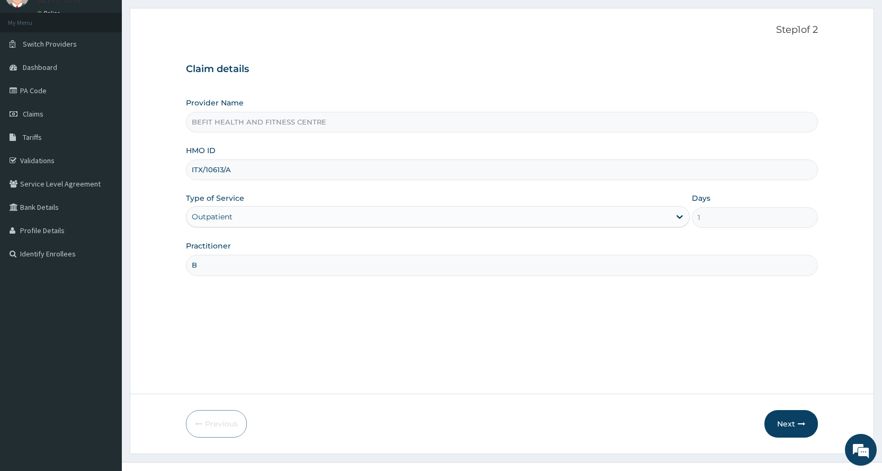
scroll to position [66, 0]
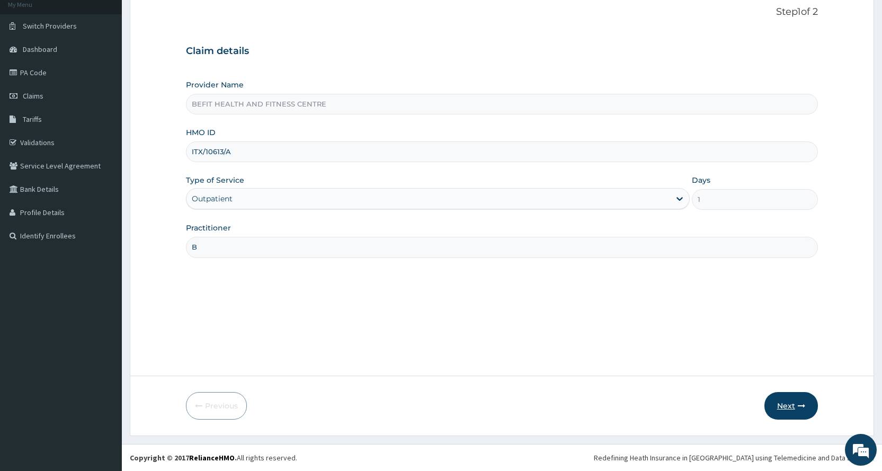
click at [781, 410] on button "Next" at bounding box center [790, 406] width 53 height 28
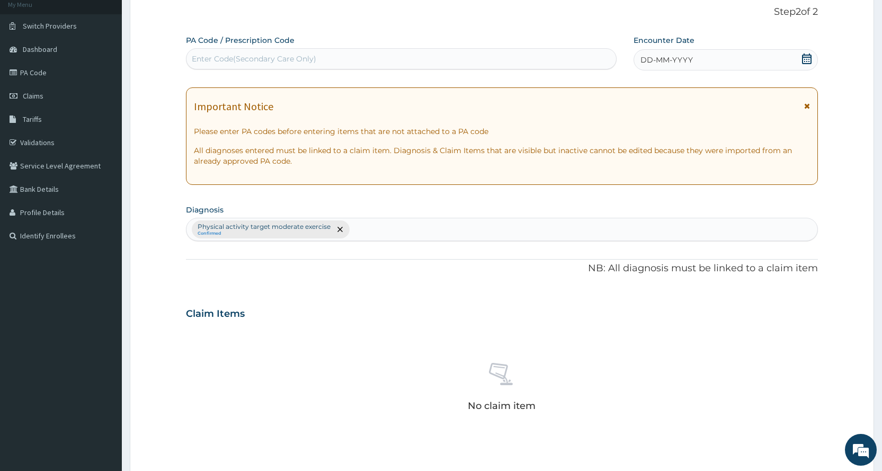
click at [586, 60] on div "Enter Code(Secondary Care Only)" at bounding box center [400, 58] width 429 height 17
type input "PA/43C989"
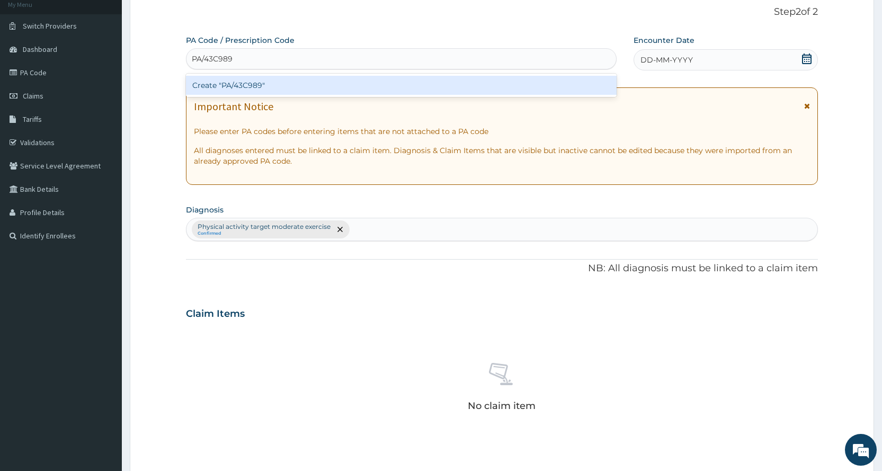
click at [544, 87] on div "Create "PA/43C989"" at bounding box center [401, 85] width 430 height 19
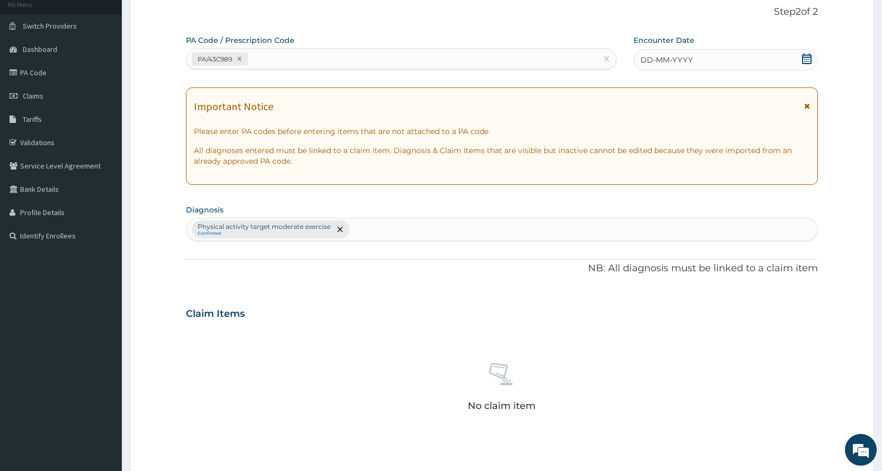
click at [718, 59] on div "DD-MM-YYYY" at bounding box center [725, 59] width 184 height 21
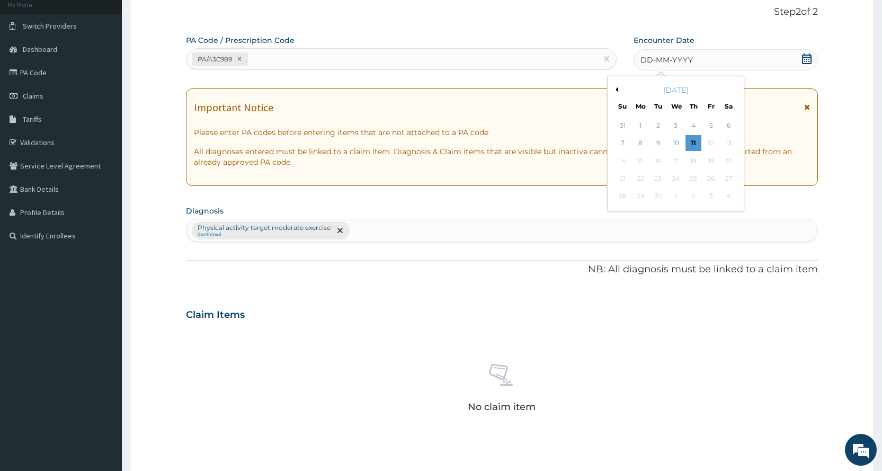
click at [618, 88] on div "September 2025" at bounding box center [676, 90] width 128 height 11
click at [617, 89] on button "Previous Month" at bounding box center [615, 89] width 5 height 5
click at [710, 126] on div "1" at bounding box center [711, 126] width 16 height 16
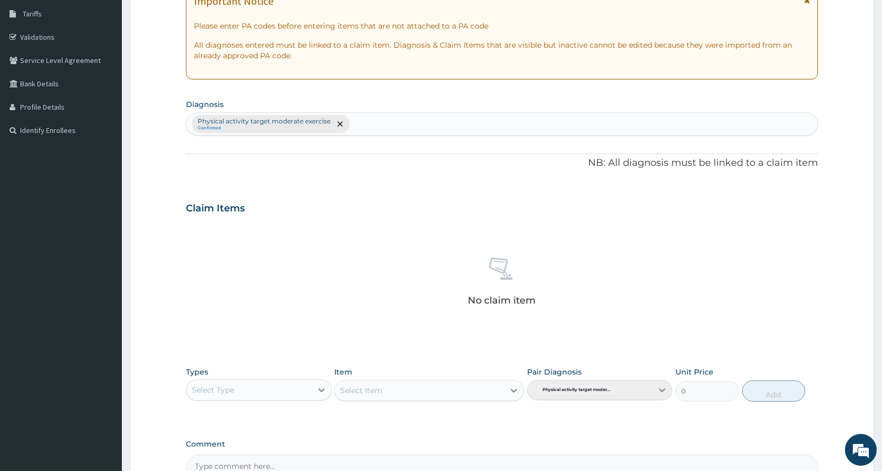
scroll to position [172, 0]
click at [241, 390] on div "Select Type" at bounding box center [248, 389] width 125 height 17
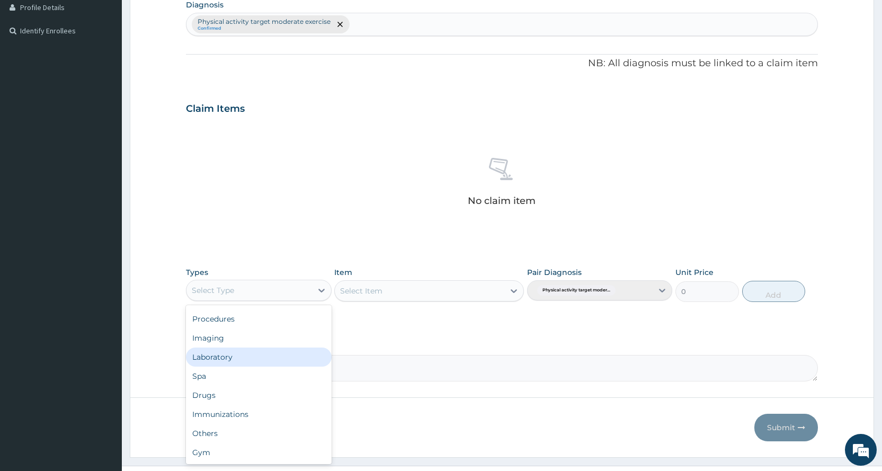
scroll to position [293, 0]
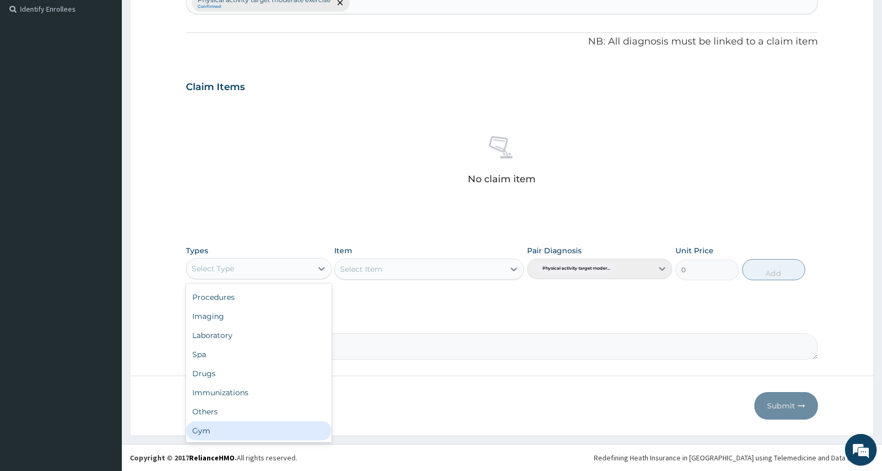
click at [271, 430] on div "Gym" at bounding box center [258, 430] width 145 height 19
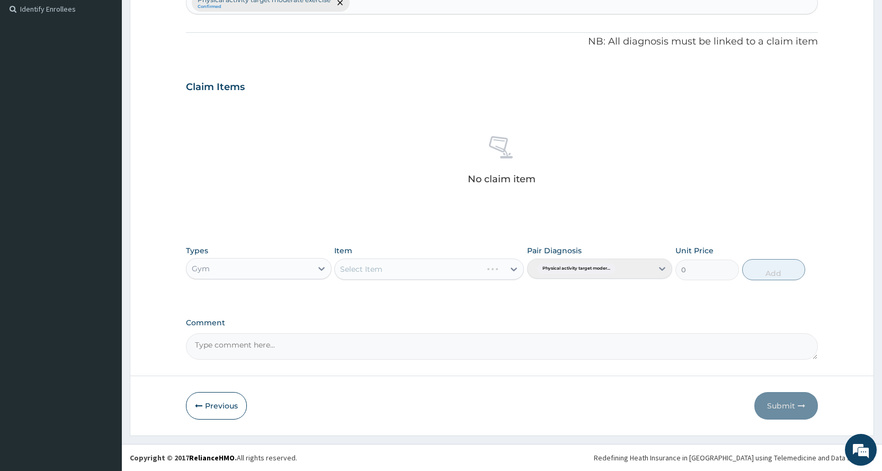
click at [471, 270] on div "Select Item" at bounding box center [429, 268] width 190 height 21
click at [471, 270] on div "Select Item" at bounding box center [419, 269] width 169 height 17
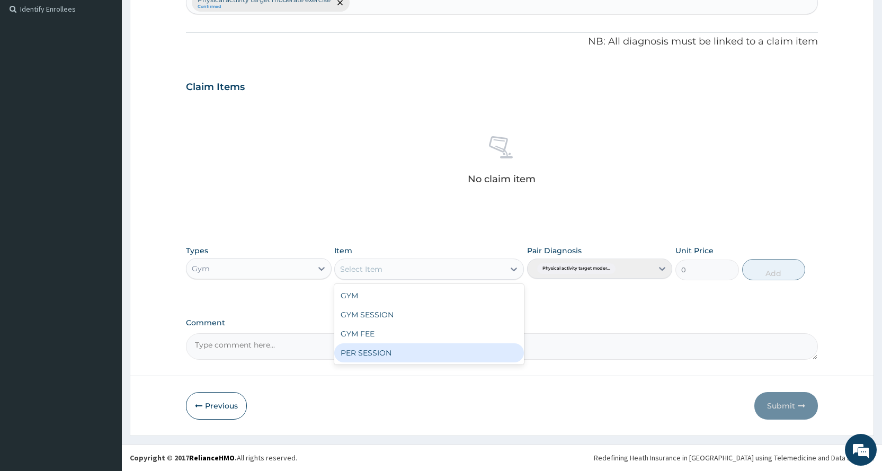
click at [437, 352] on div "PER SESSION" at bounding box center [429, 352] width 190 height 19
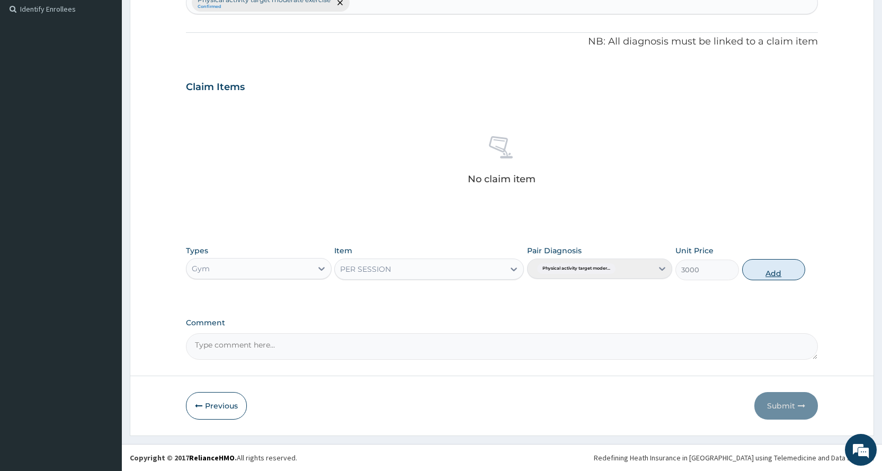
click at [766, 263] on button "Add" at bounding box center [773, 269] width 63 height 21
type input "0"
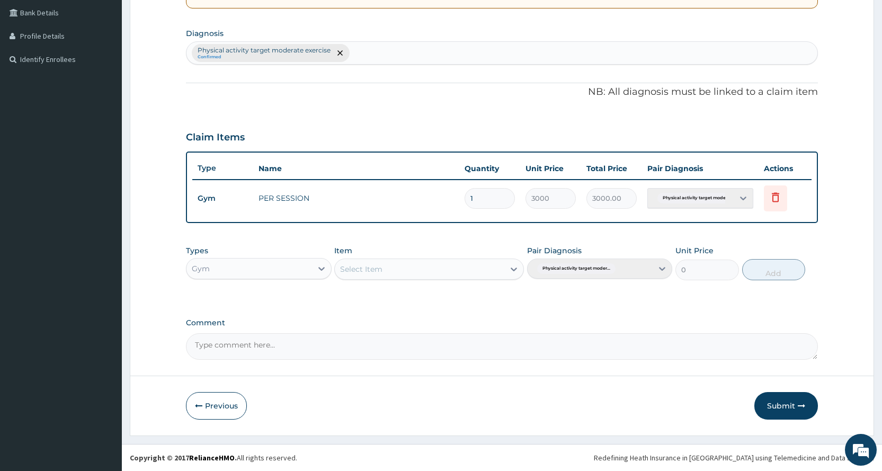
scroll to position [243, 0]
click at [779, 406] on button "Submit" at bounding box center [786, 406] width 64 height 28
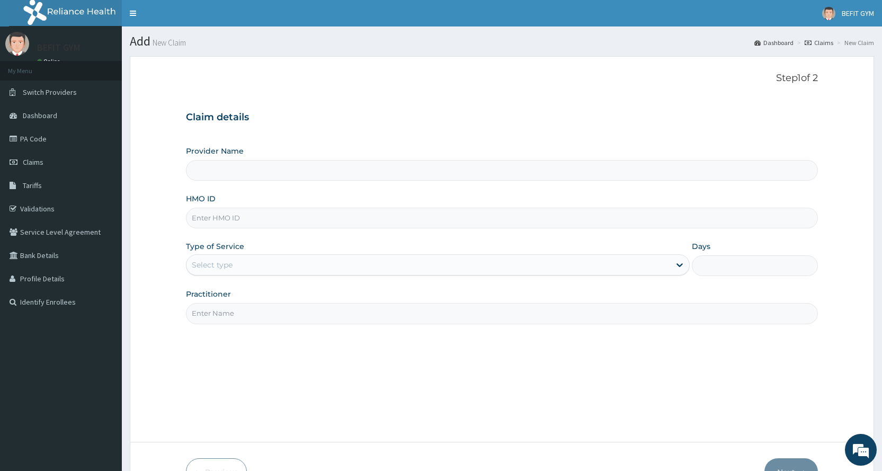
type input "BEFIT HEALTH AND FITNESS CENTRE"
type input "1"
click at [260, 223] on input "HMO ID" at bounding box center [502, 218] width 632 height 21
type input "SWQ/10004/B"
click at [274, 314] on input "Practitioner" at bounding box center [502, 313] width 632 height 21
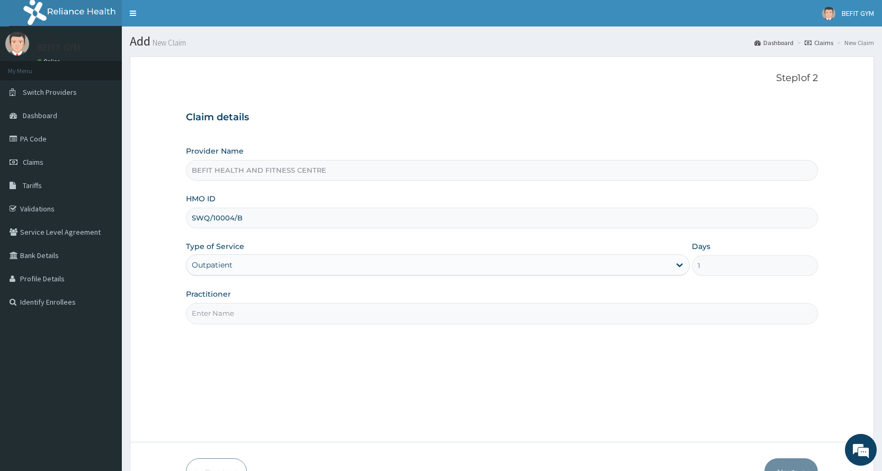
type input "B"
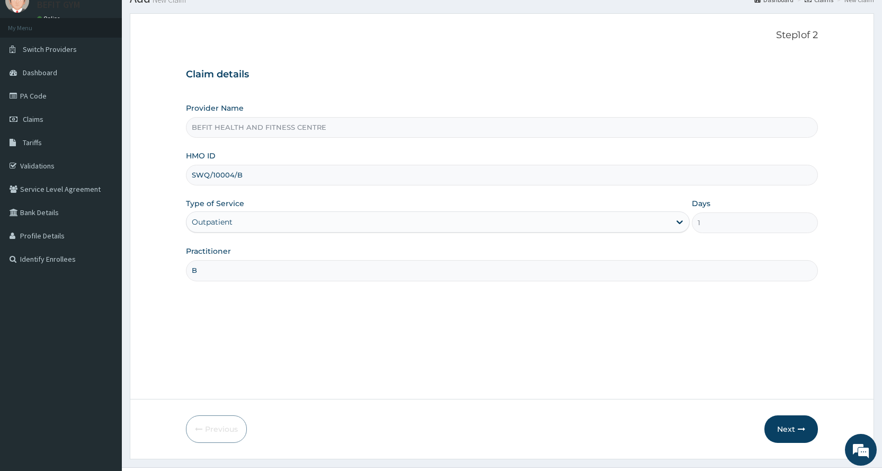
scroll to position [66, 0]
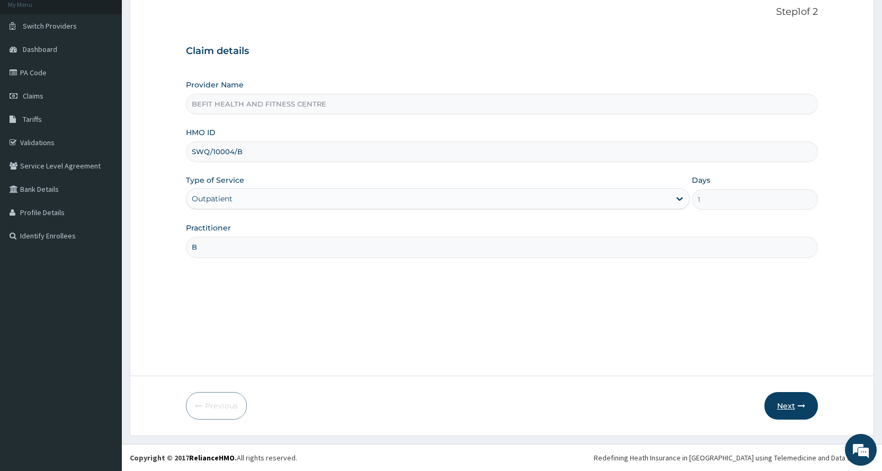
click at [798, 409] on icon "button" at bounding box center [801, 405] width 7 height 7
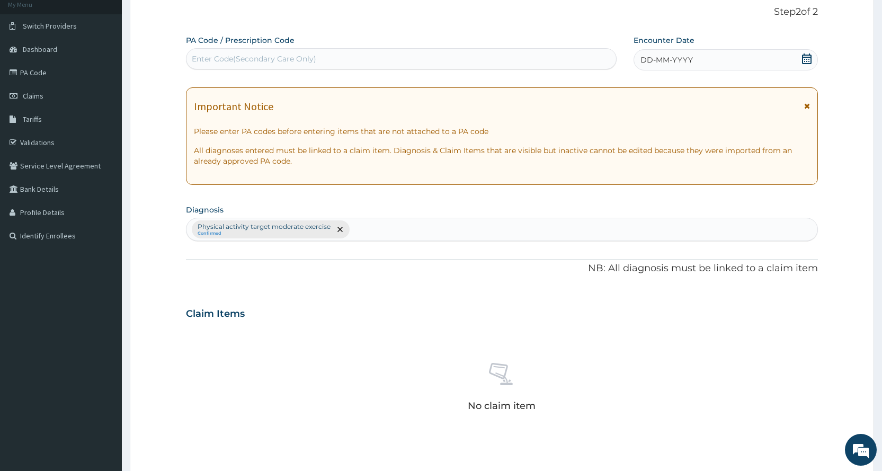
click at [427, 51] on div "Enter Code(Secondary Care Only)" at bounding box center [400, 58] width 429 height 17
type input "PA/469719"
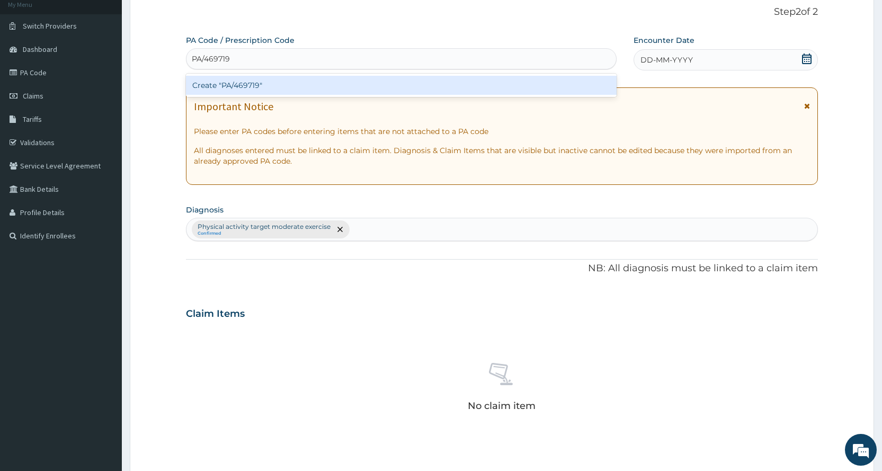
click at [428, 84] on div "Create "PA/469719"" at bounding box center [401, 85] width 430 height 19
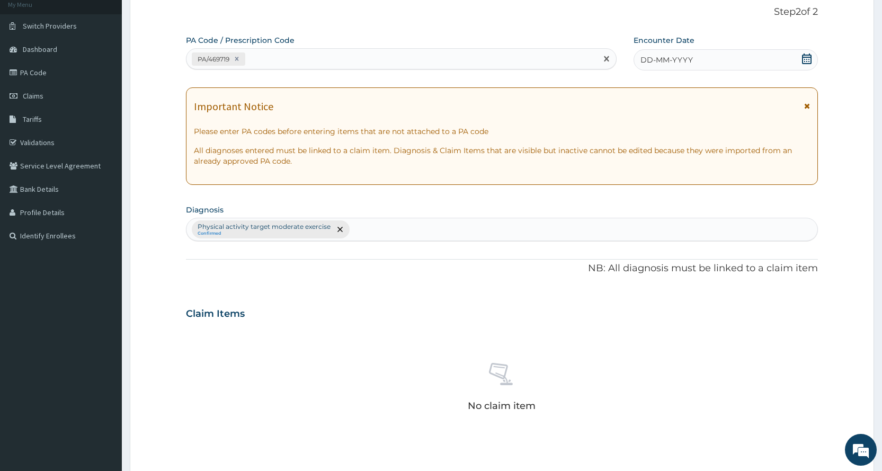
click at [755, 55] on div "DD-MM-YYYY" at bounding box center [725, 59] width 184 height 21
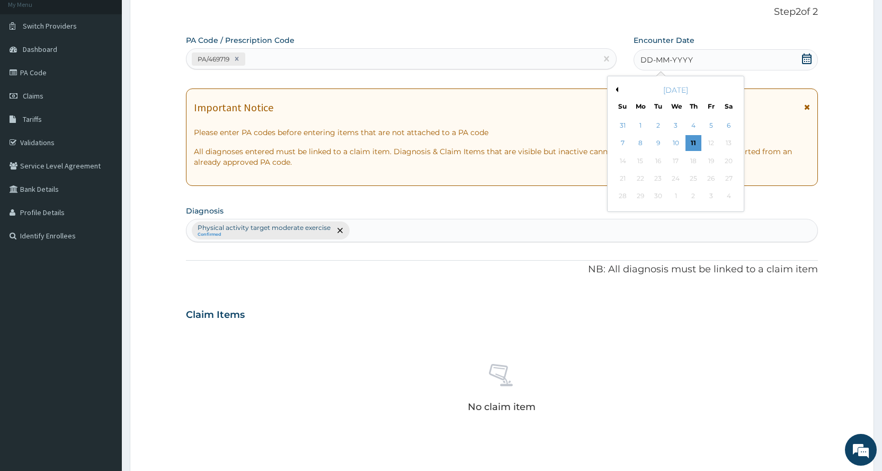
click at [616, 88] on button "Previous Month" at bounding box center [615, 89] width 5 height 5
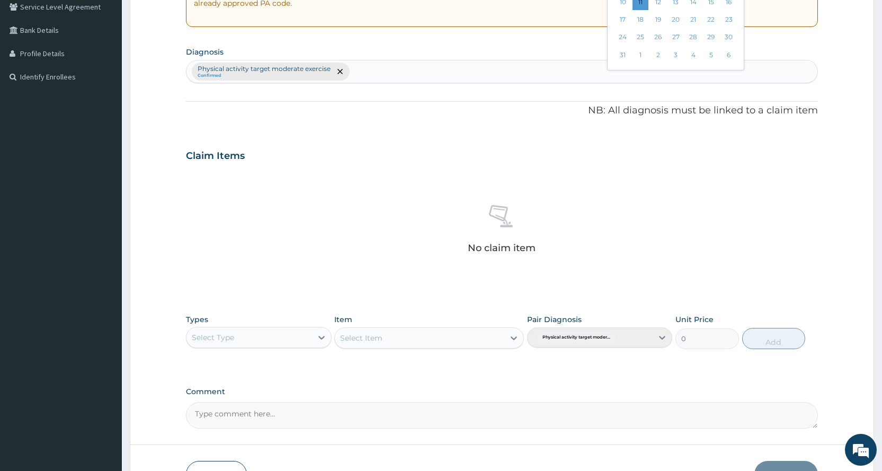
scroll to position [0, 0]
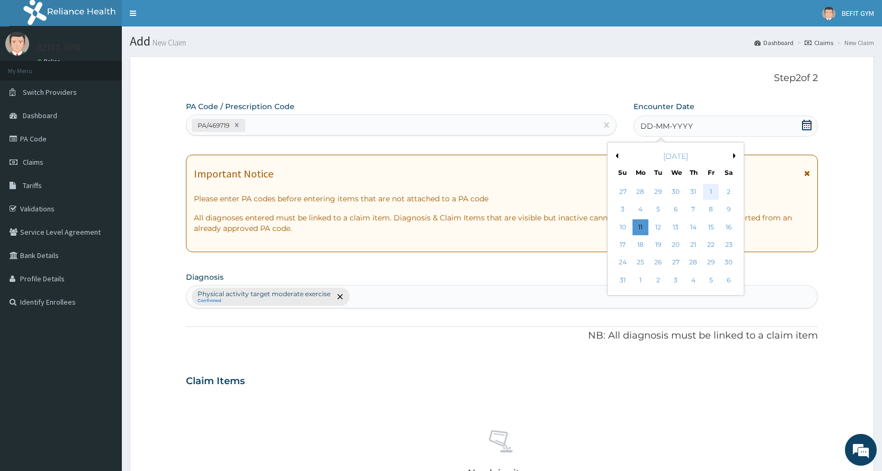
click at [714, 192] on div "1" at bounding box center [711, 192] width 16 height 16
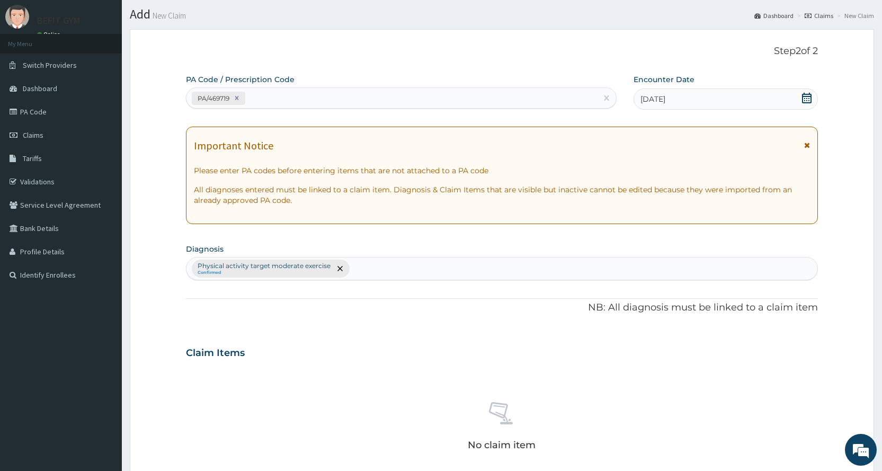
scroll to position [293, 0]
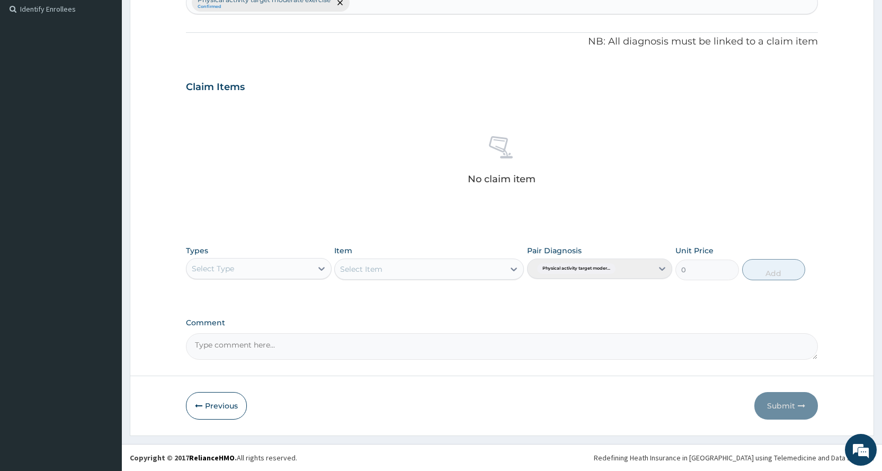
click at [227, 270] on div "Select Type" at bounding box center [213, 268] width 42 height 11
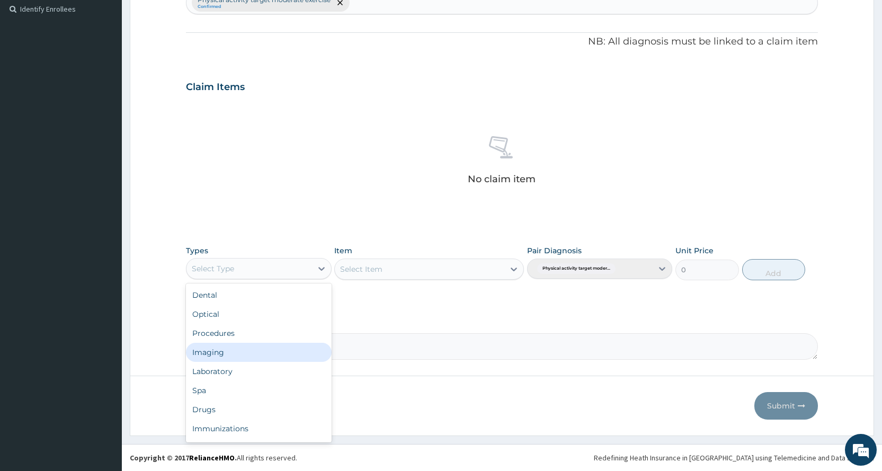
scroll to position [36, 0]
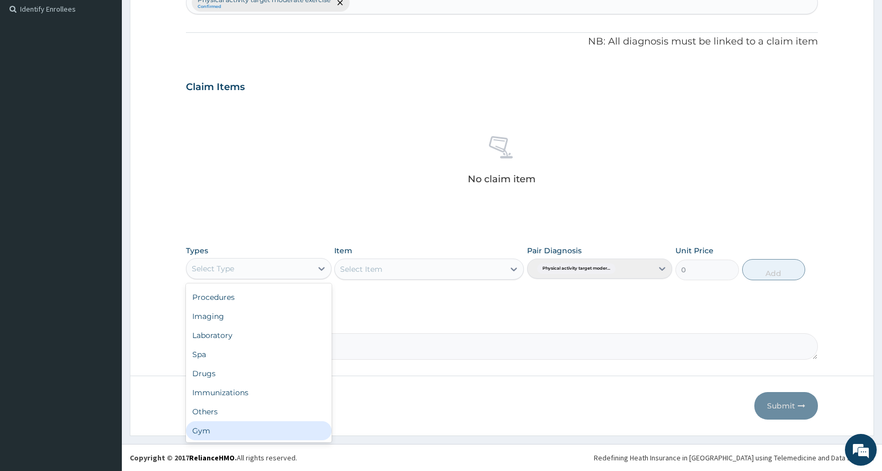
click at [260, 438] on div "Gym" at bounding box center [258, 430] width 145 height 19
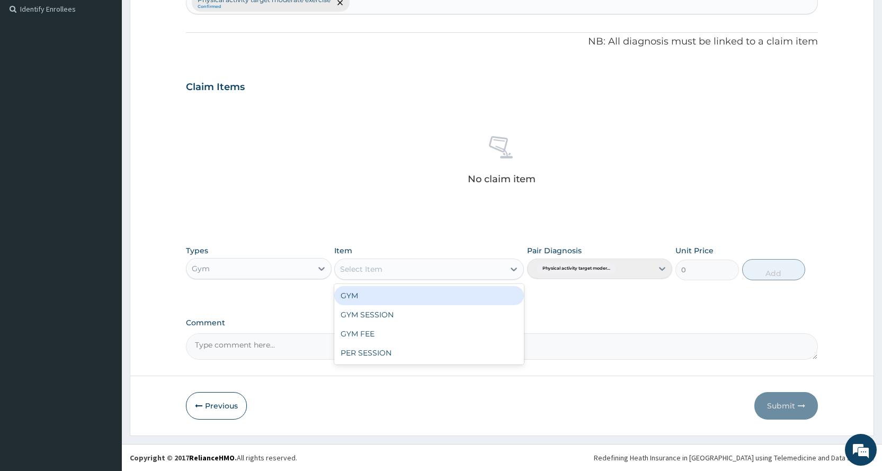
click at [440, 269] on div "Select Item" at bounding box center [419, 269] width 169 height 17
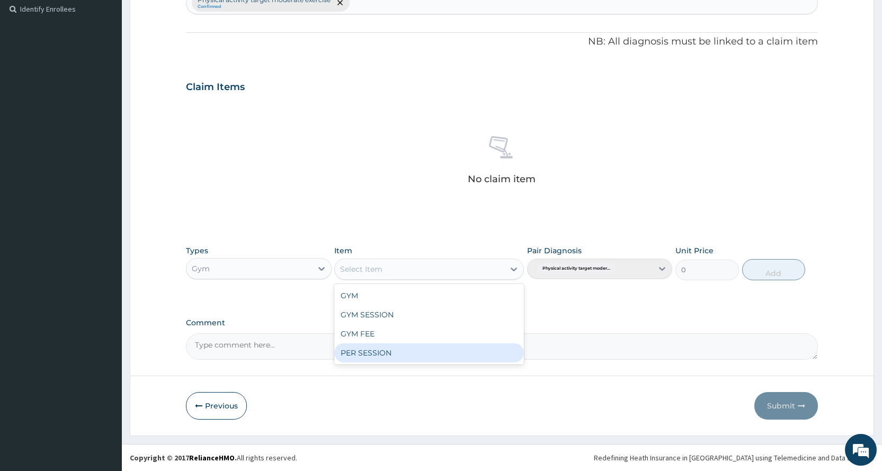
click at [433, 345] on div "PER SESSION" at bounding box center [429, 352] width 190 height 19
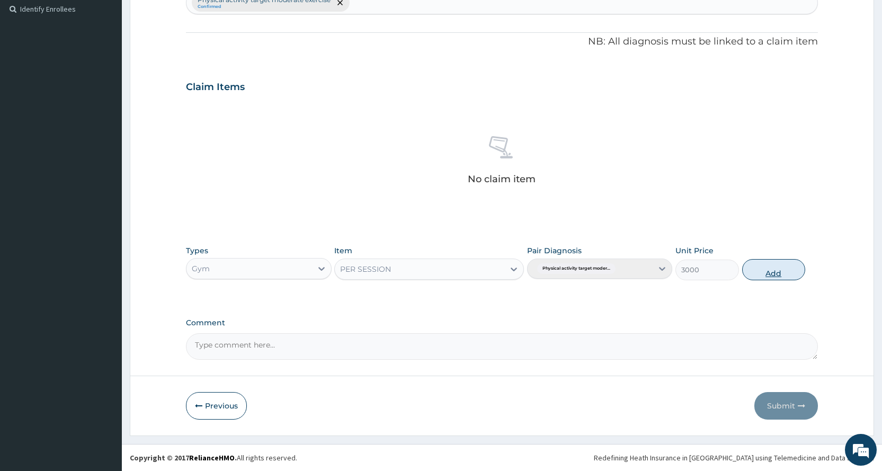
click at [774, 265] on button "Add" at bounding box center [773, 269] width 63 height 21
type input "0"
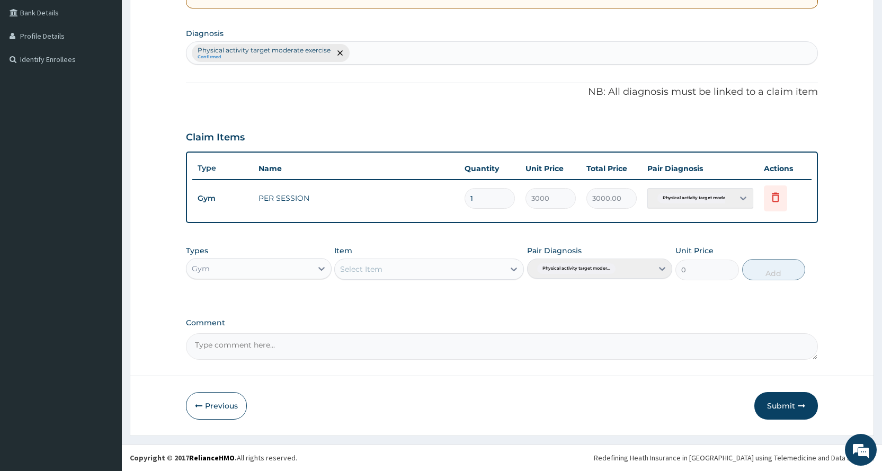
scroll to position [243, 0]
click at [797, 421] on form "Step 2 of 2 PA Code / Prescription Code PA/469719 Encounter Date 01-08-2025 Imp…" at bounding box center [502, 125] width 744 height 622
click at [794, 407] on button "Submit" at bounding box center [786, 406] width 64 height 28
